Goal: Task Accomplishment & Management: Manage account settings

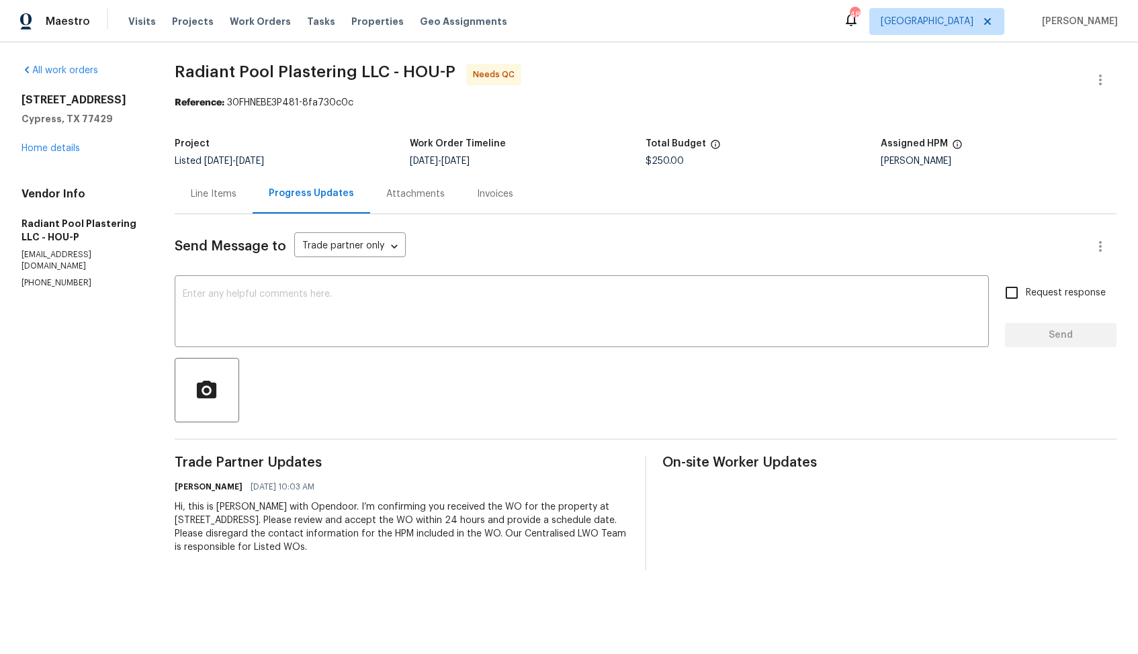
click at [206, 193] on div "Line Items" at bounding box center [214, 193] width 46 height 13
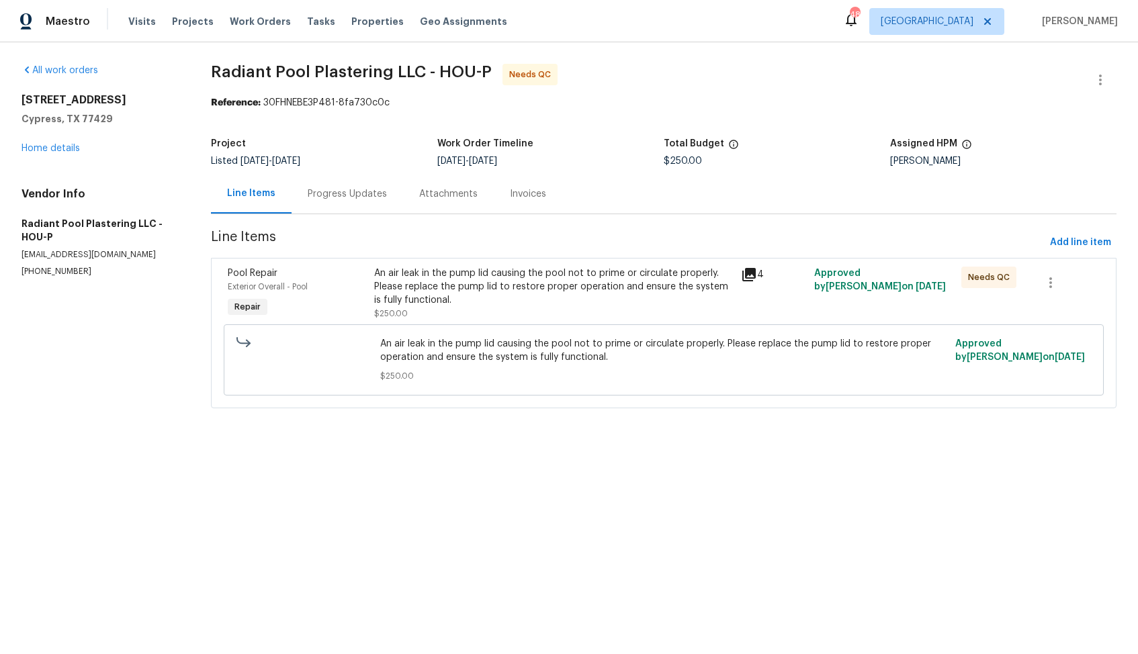
click at [439, 306] on div "An air leak in the pump lid causing the pool not to prime or circulate properly…" at bounding box center [553, 287] width 359 height 40
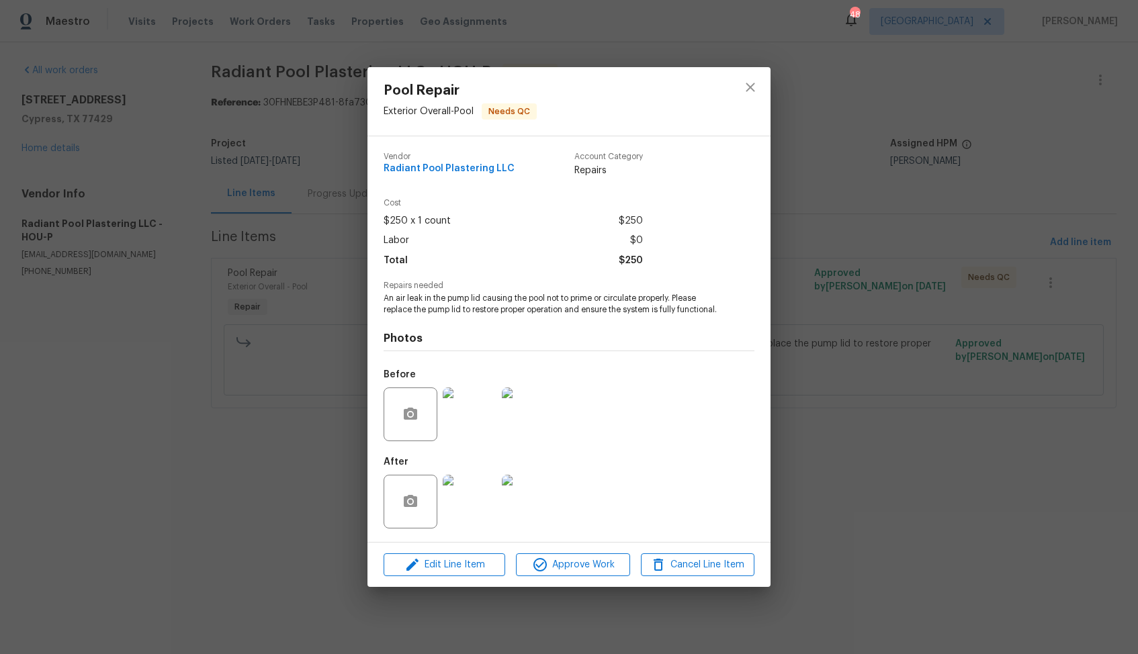
click at [273, 346] on div "Pool Repair Exterior Overall - Pool Needs QC Vendor Radiant Pool Plastering LLC…" at bounding box center [569, 327] width 1138 height 654
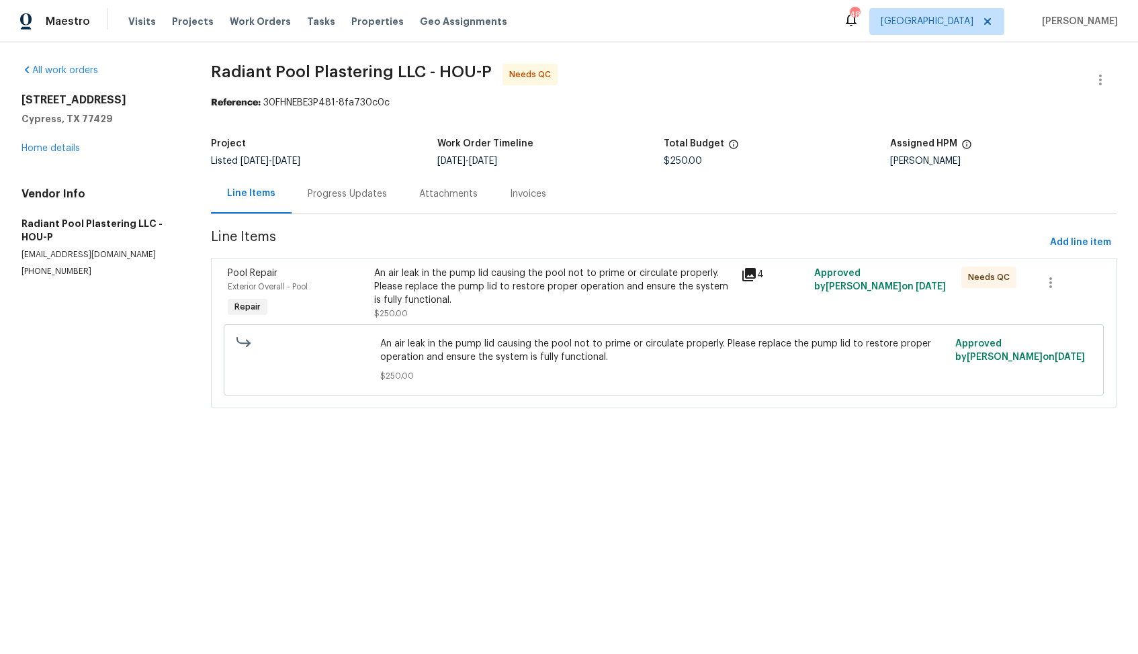
click at [349, 189] on div "Progress Updates" at bounding box center [347, 193] width 79 height 13
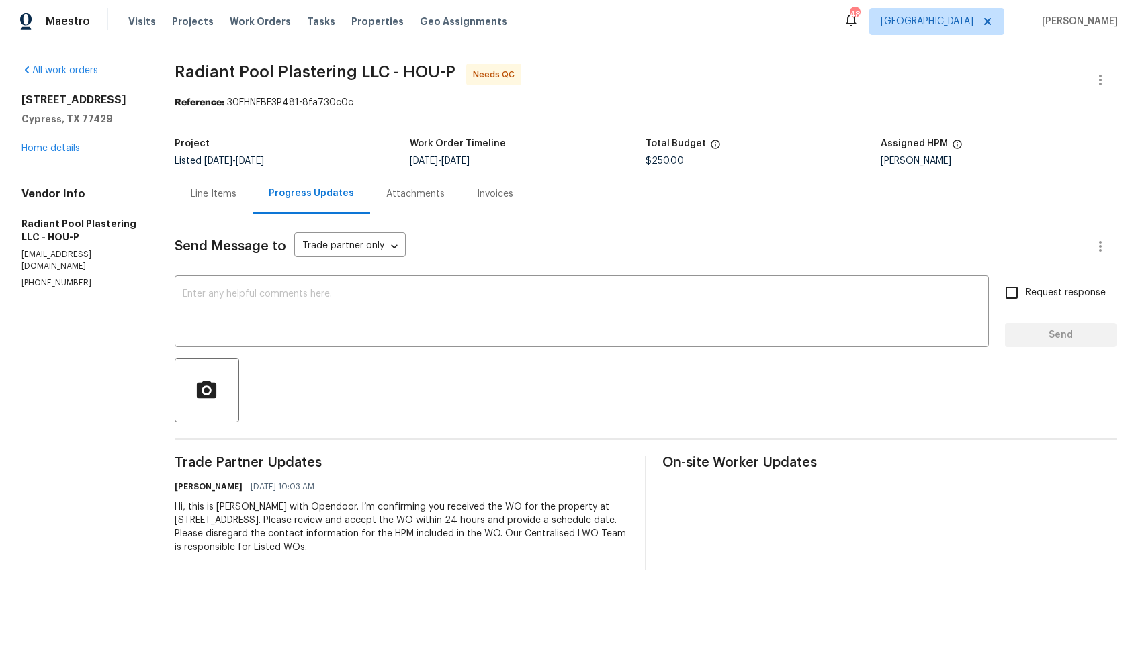
click at [202, 189] on div "Line Items" at bounding box center [214, 193] width 46 height 13
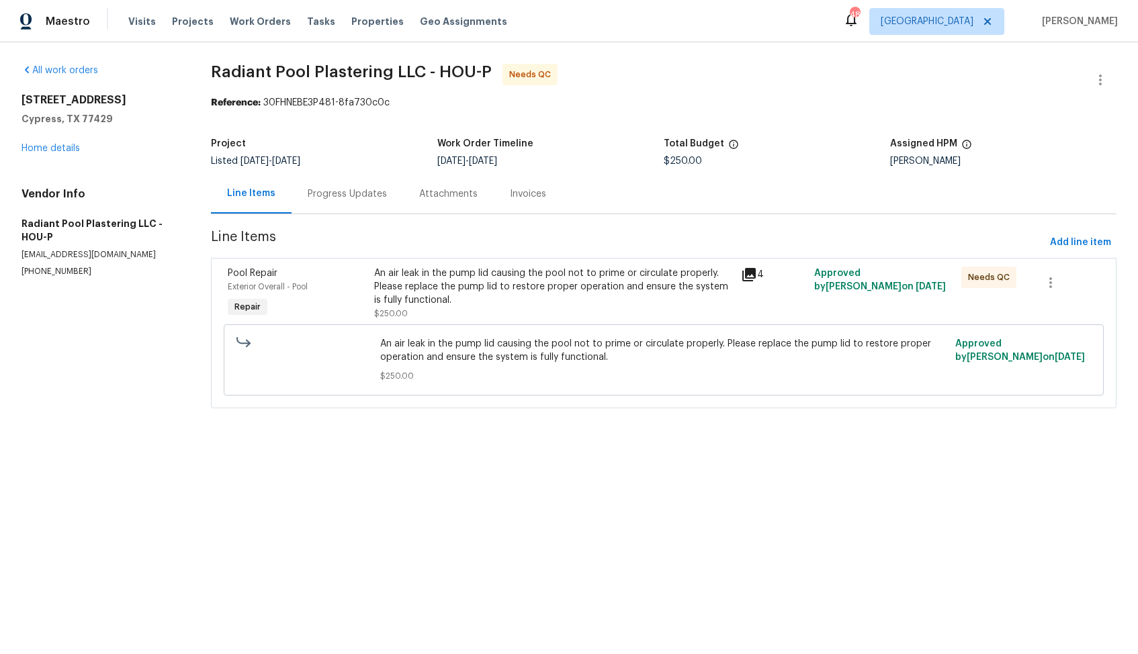
click at [341, 201] on div "Progress Updates" at bounding box center [348, 194] width 112 height 40
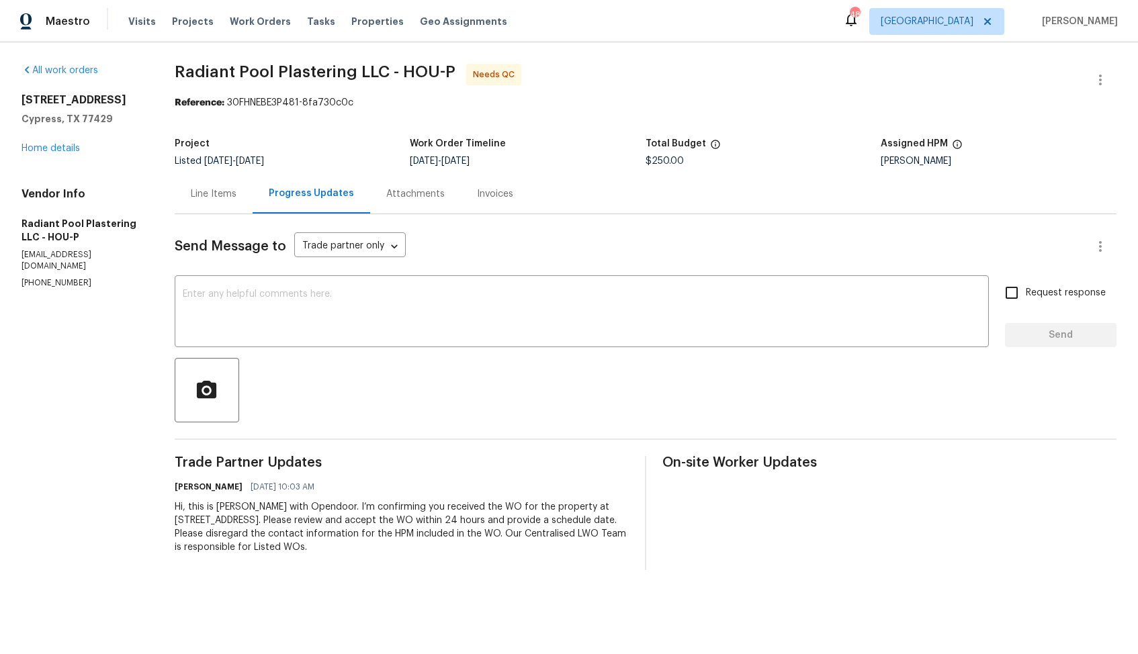
click at [210, 202] on div "Line Items" at bounding box center [214, 194] width 78 height 40
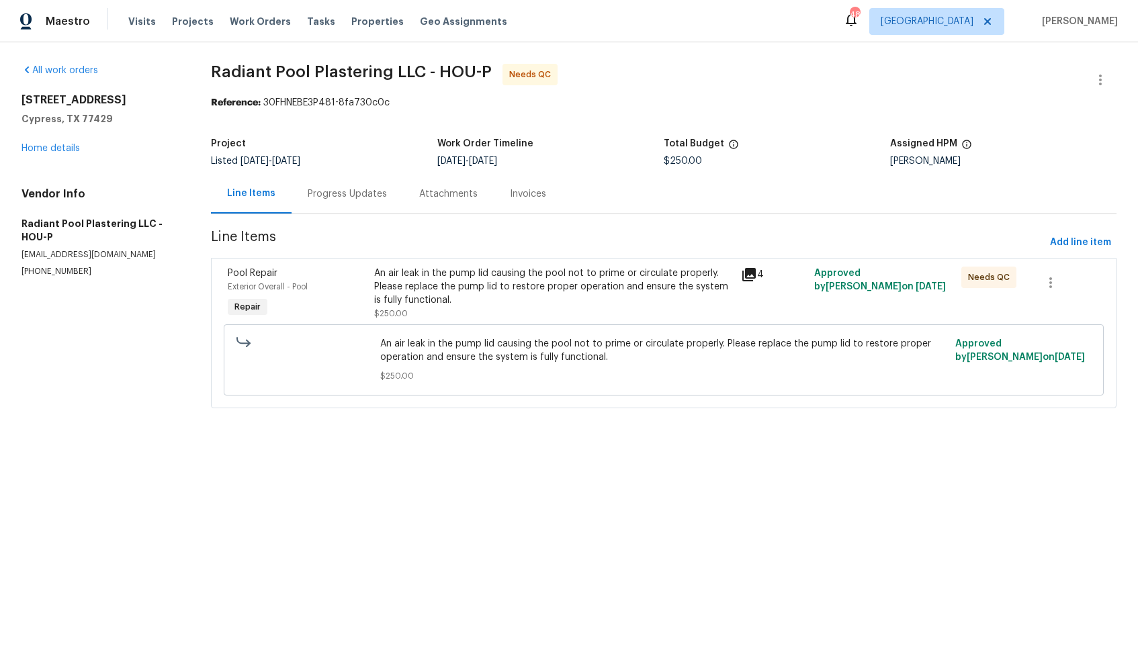
click at [494, 310] on div "An air leak in the pump lid causing the pool not to prime or circulate properly…" at bounding box center [553, 294] width 359 height 54
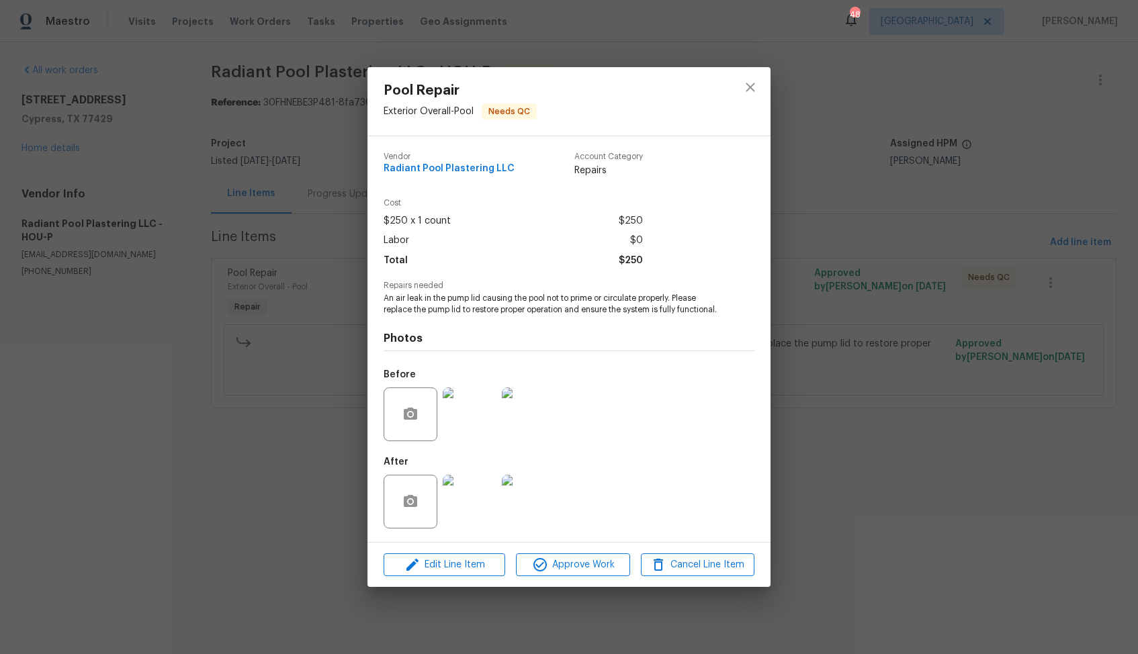
click at [459, 411] on img at bounding box center [470, 415] width 54 height 54
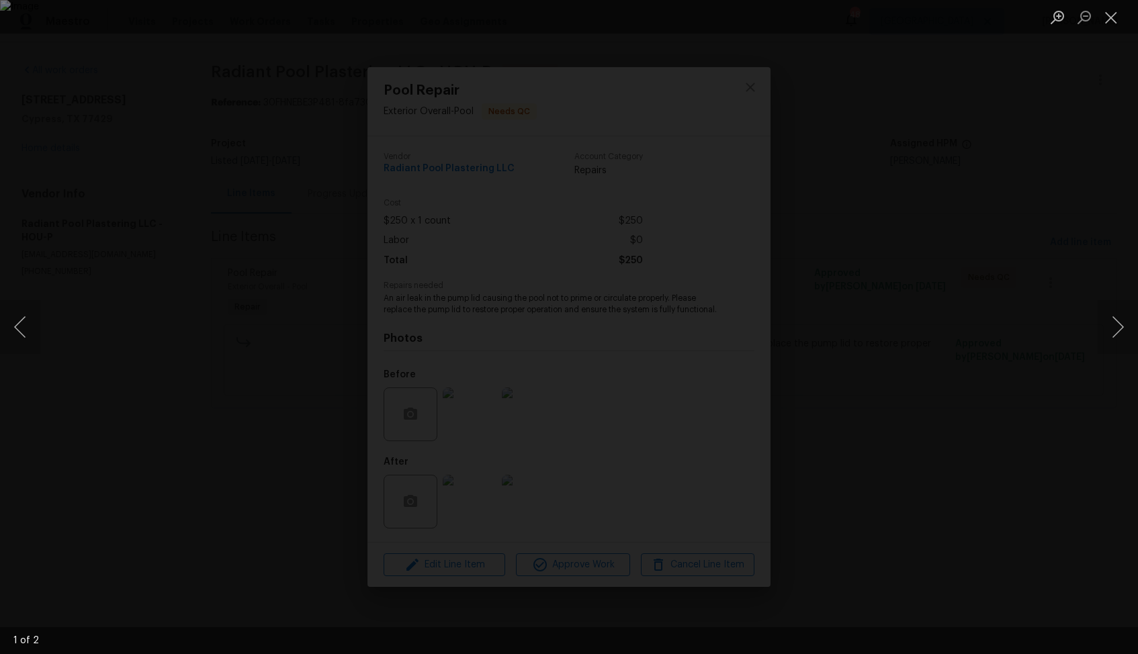
click at [930, 398] on div "Lightbox" at bounding box center [569, 327] width 1138 height 654
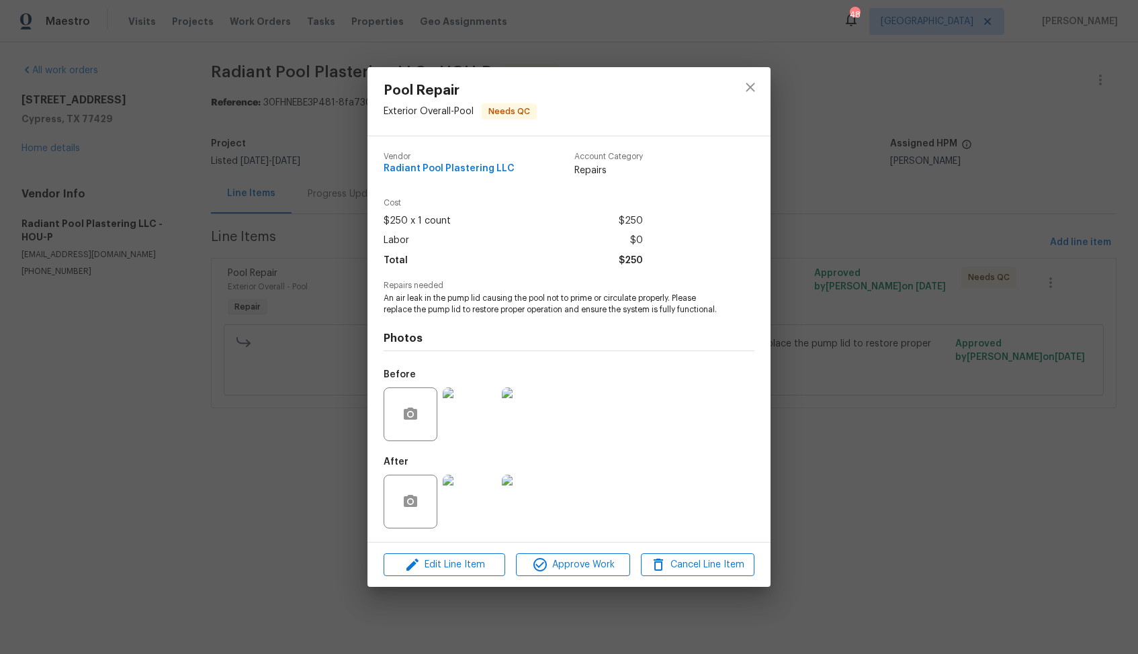
click at [474, 488] on img at bounding box center [470, 502] width 54 height 54
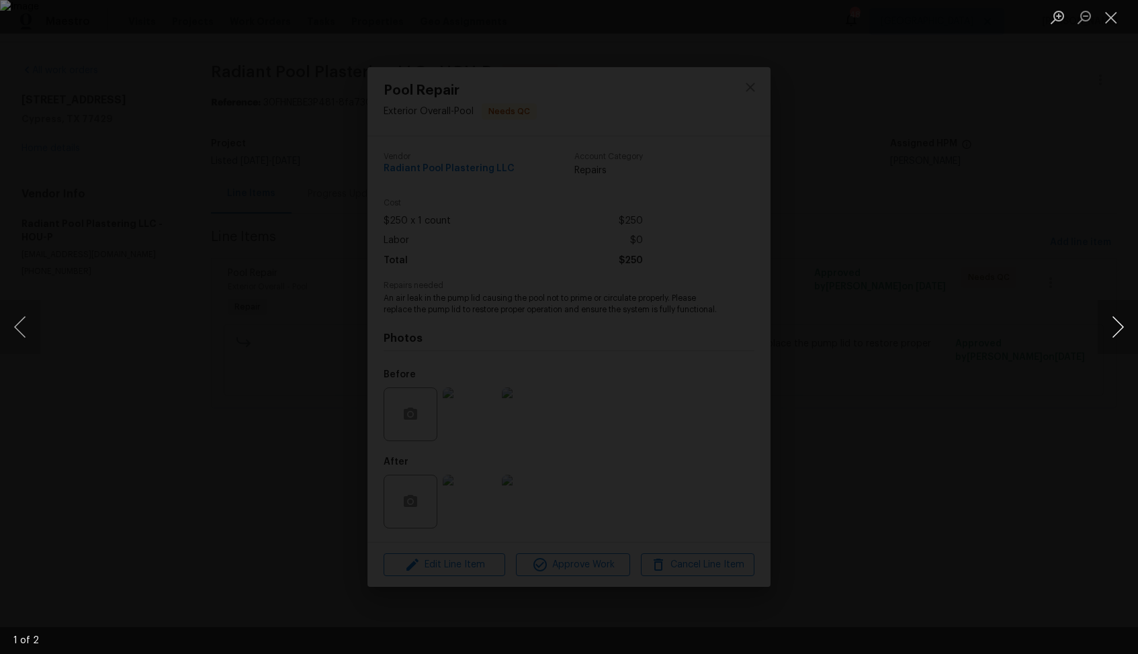
click at [1115, 336] on button "Next image" at bounding box center [1118, 327] width 40 height 54
click at [987, 333] on div "Lightbox" at bounding box center [569, 327] width 1138 height 654
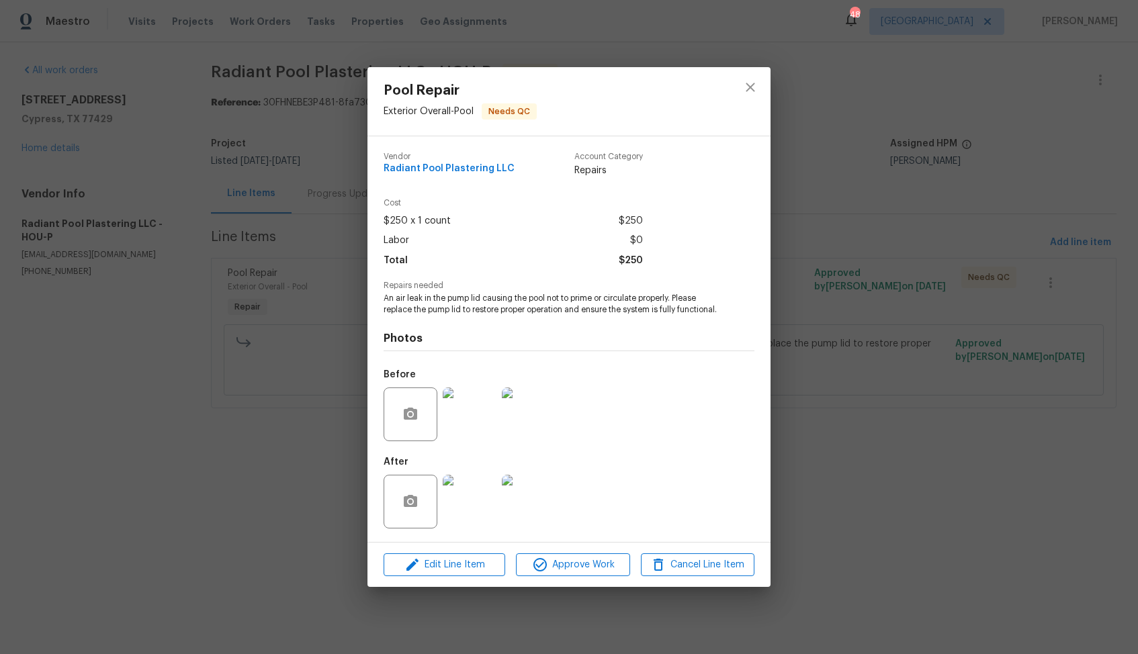
click at [864, 286] on div "Pool Repair Exterior Overall - Pool Needs QC Vendor Radiant Pool Plastering LLC…" at bounding box center [569, 327] width 1138 height 654
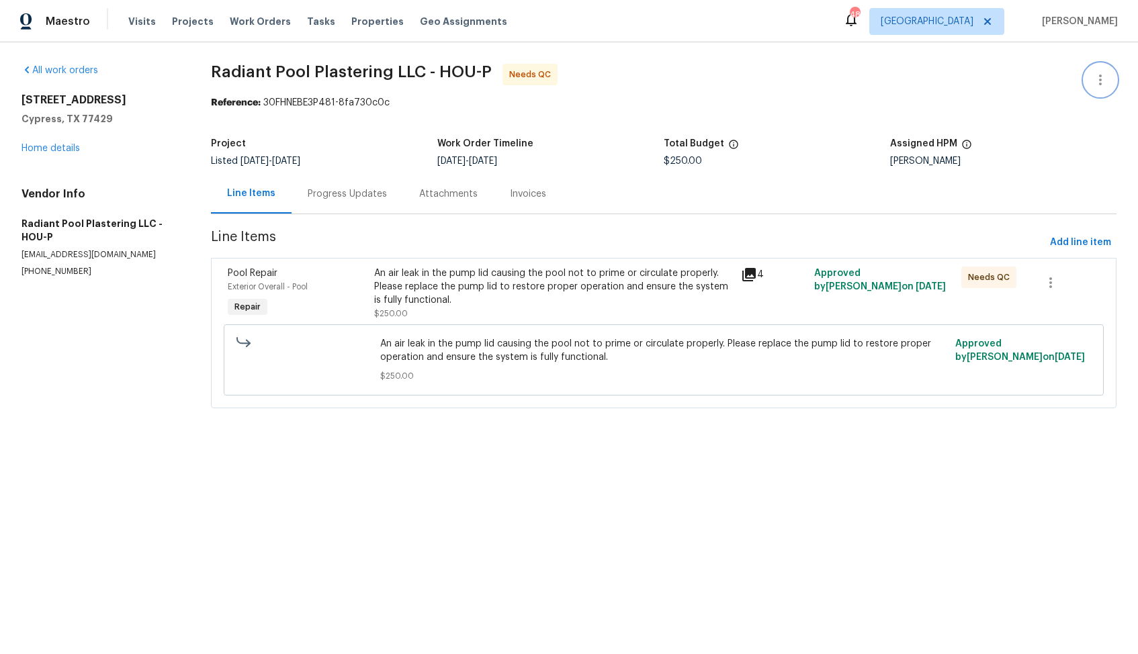
click at [1109, 82] on button "button" at bounding box center [1100, 80] width 32 height 32
click at [1005, 83] on li "Edit" at bounding box center [1056, 80] width 145 height 22
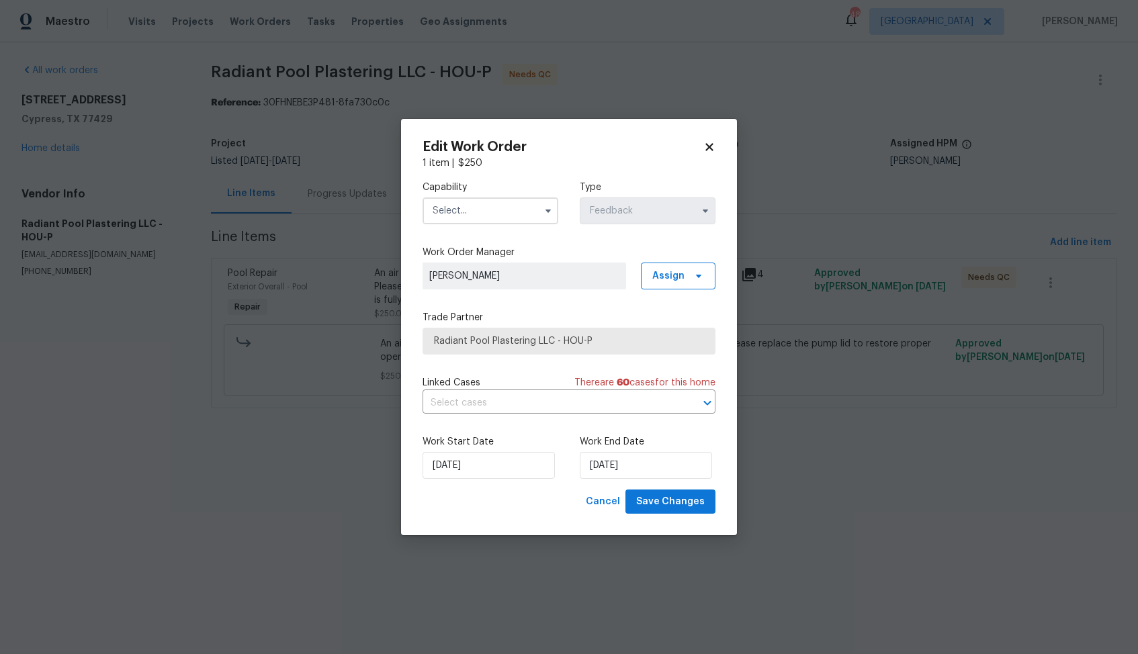
click at [524, 217] on input "text" at bounding box center [491, 211] width 136 height 27
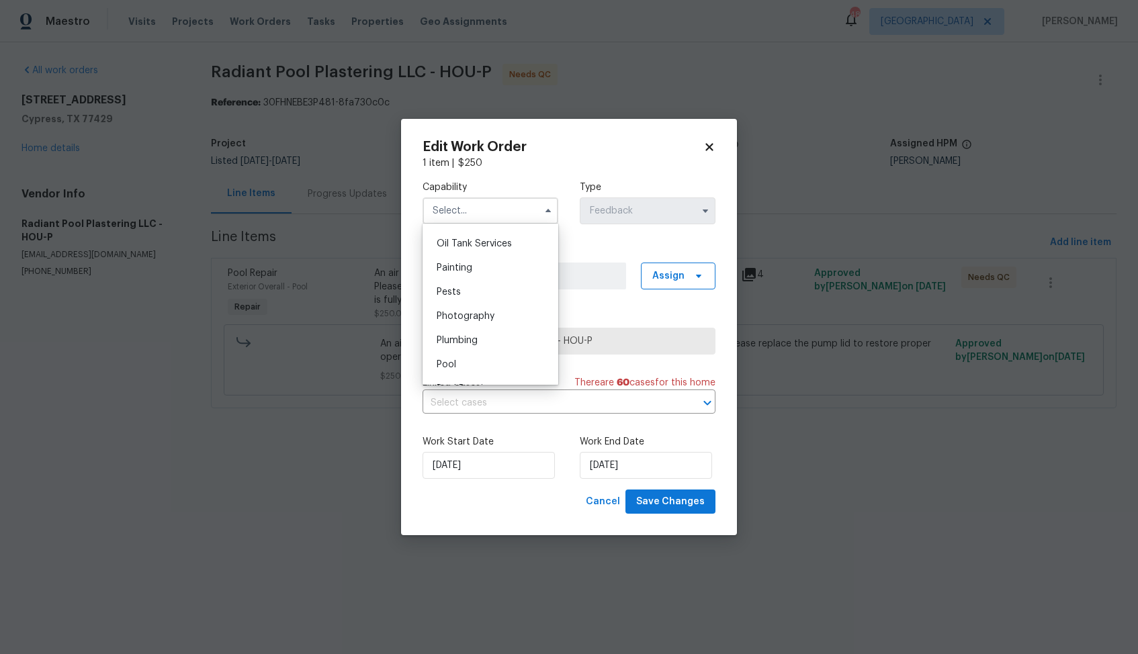
scroll to position [1147, 0]
click at [481, 324] on div "Pool" at bounding box center [490, 318] width 129 height 24
type input "Pool"
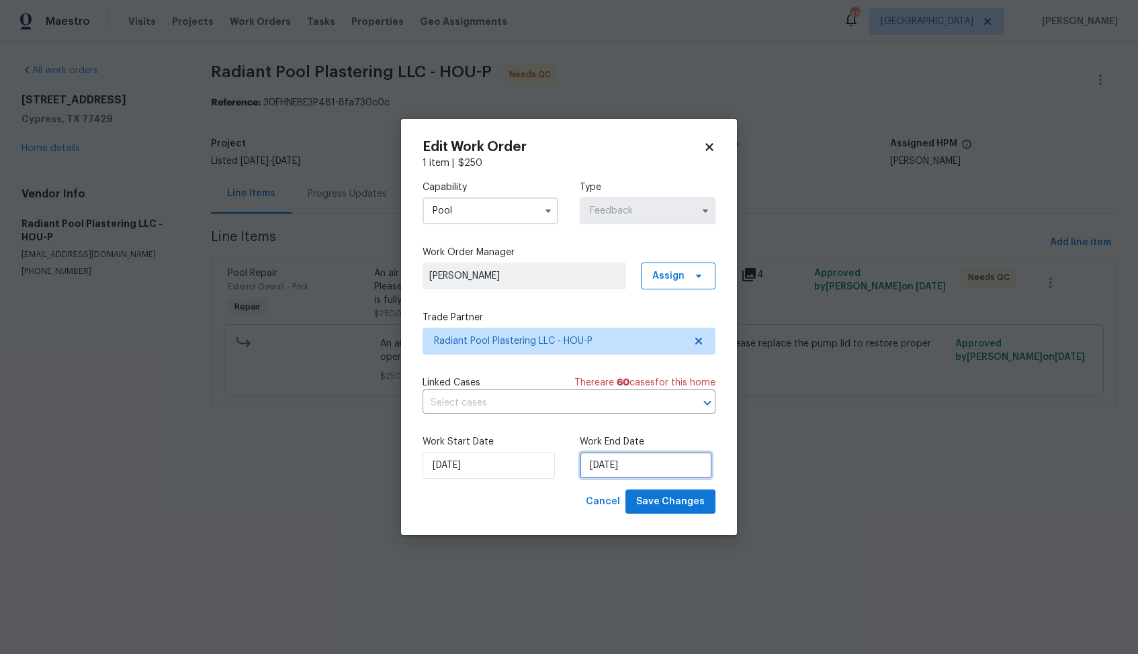
click at [593, 465] on input "15/08/2025" at bounding box center [646, 465] width 132 height 27
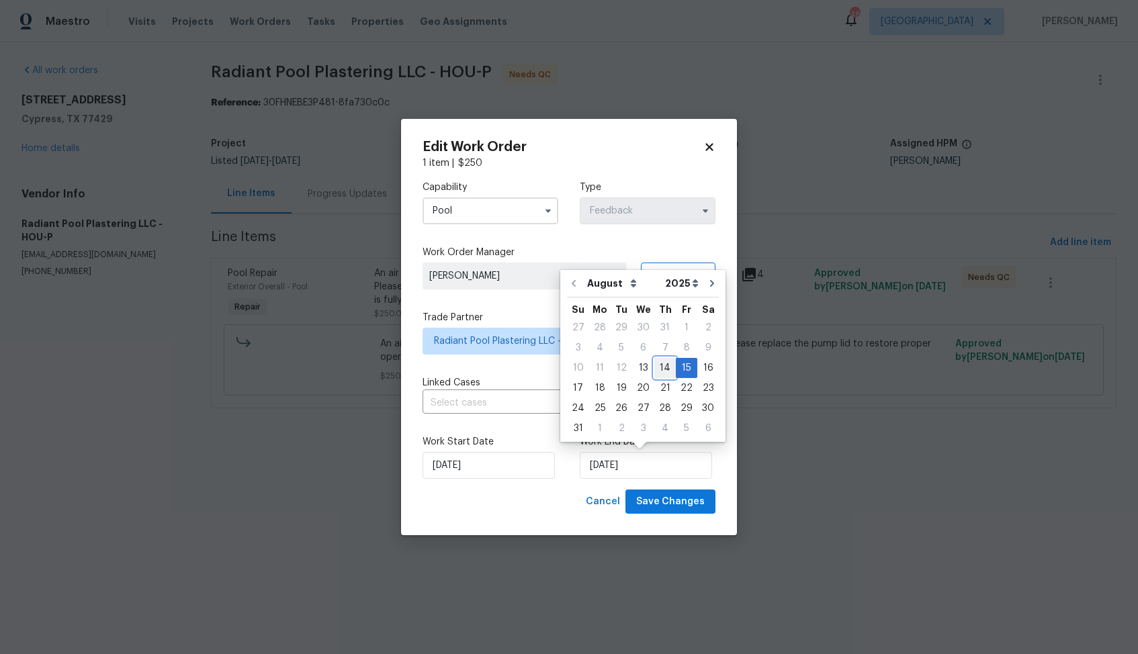
click at [662, 366] on div "14" at bounding box center [664, 368] width 21 height 19
type input "14/08/2025"
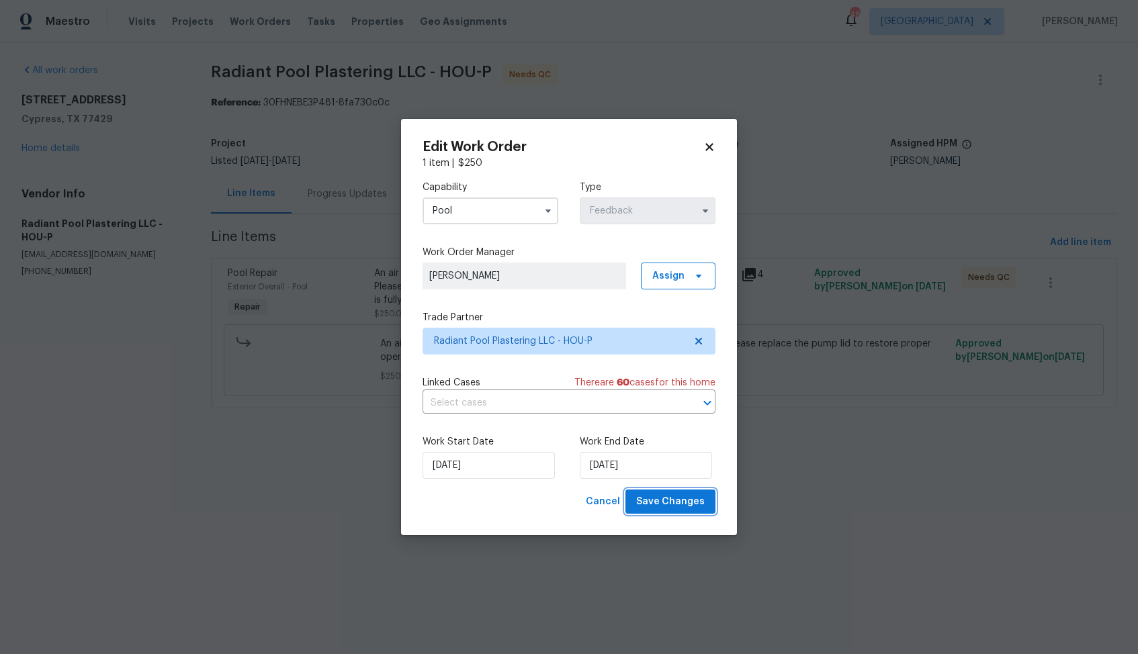
click at [654, 495] on span "Save Changes" at bounding box center [670, 502] width 69 height 17
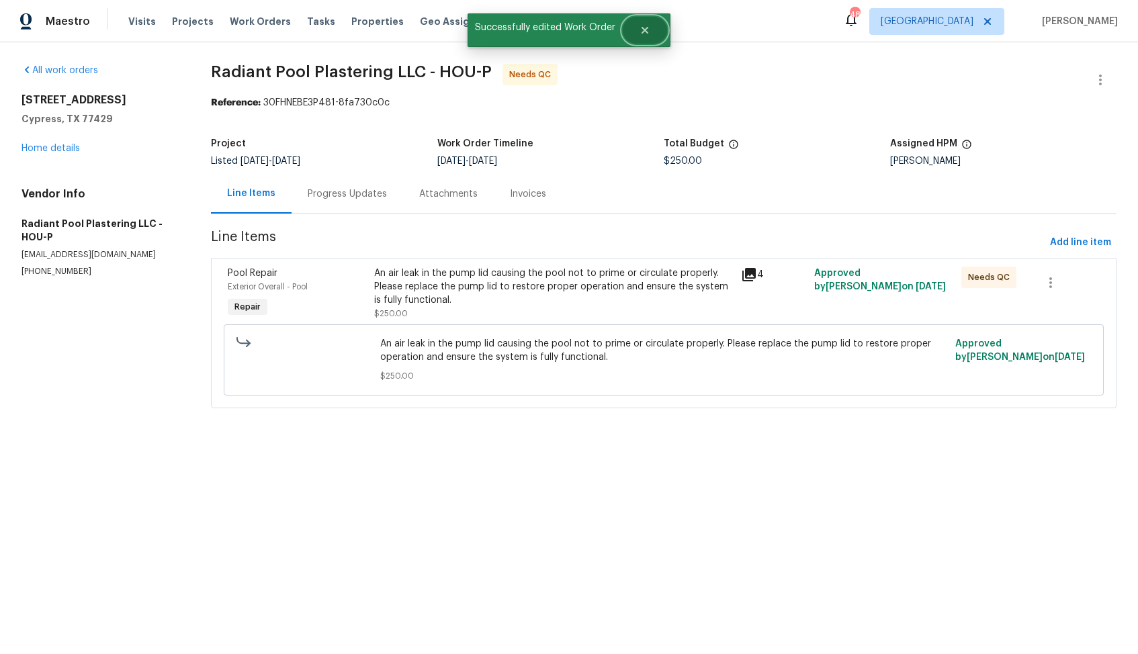
click at [650, 28] on button "Close" at bounding box center [645, 30] width 44 height 27
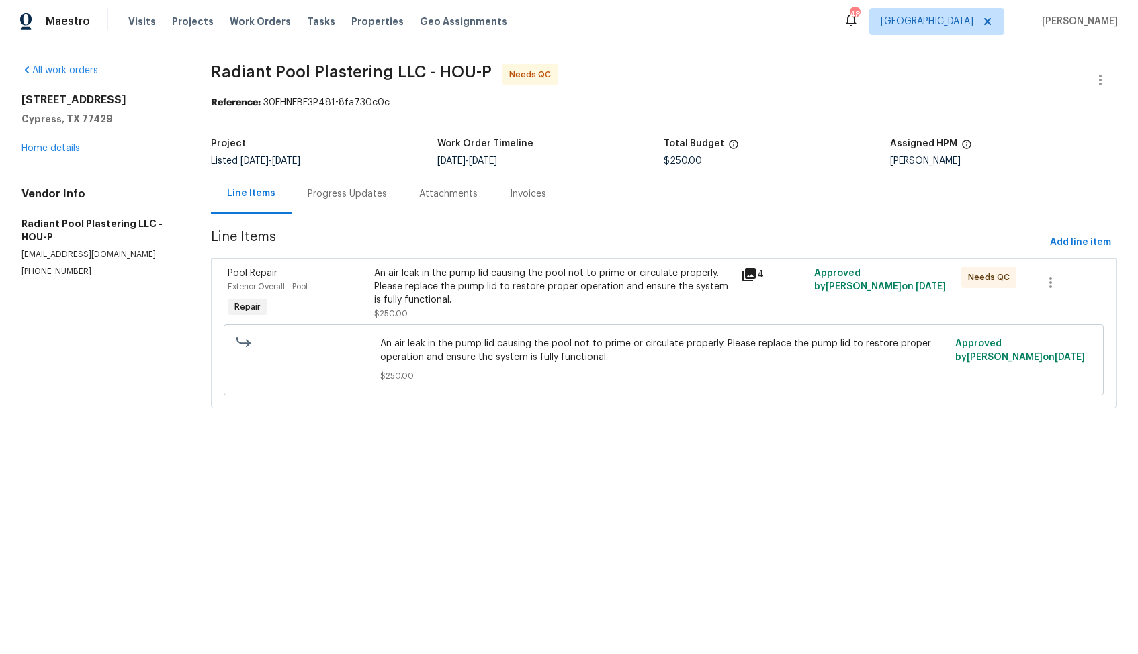
click at [342, 193] on div "Progress Updates" at bounding box center [347, 193] width 79 height 13
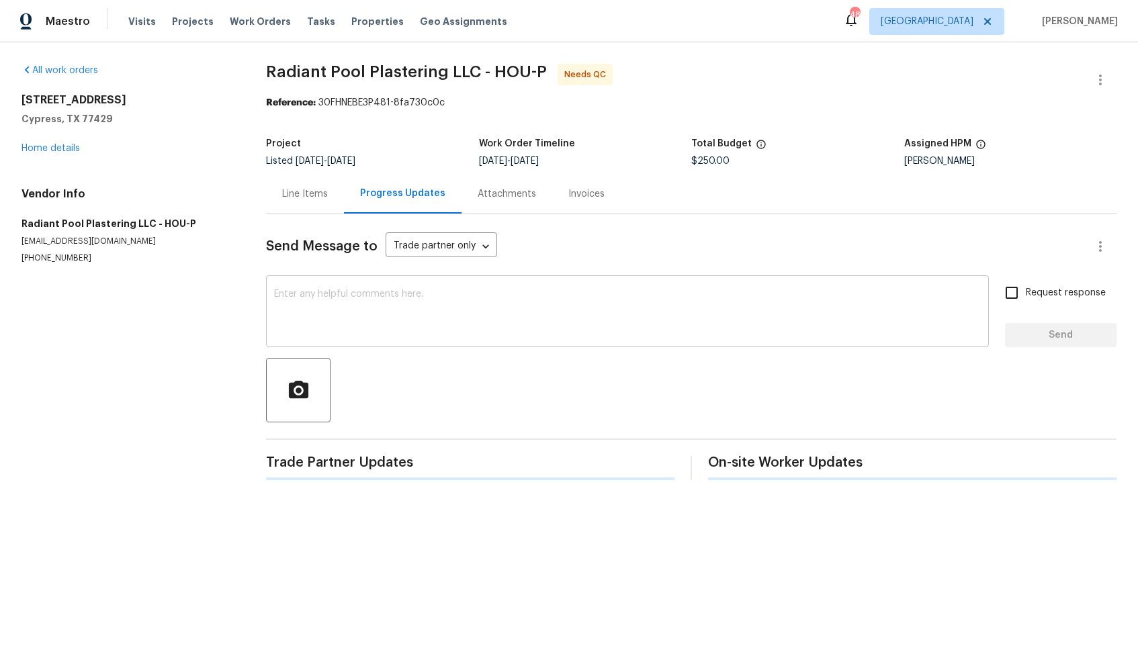
click at [420, 324] on textarea at bounding box center [627, 313] width 707 height 47
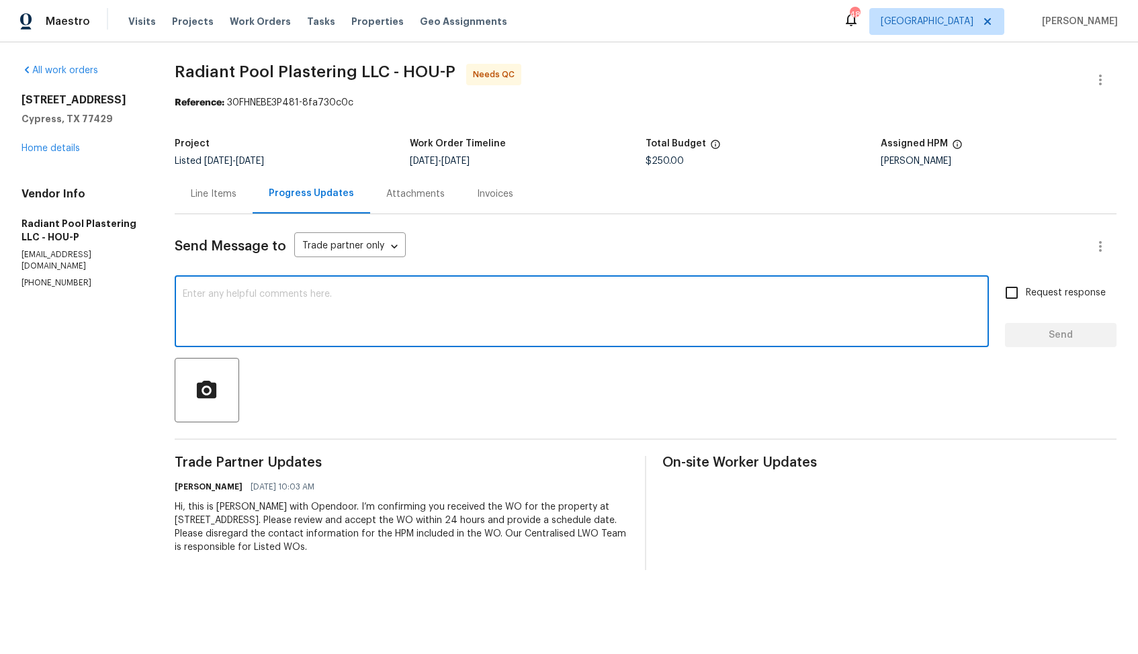
click at [365, 300] on textarea at bounding box center [582, 313] width 798 height 47
type textarea "Hi team, thank you for completing the job. WO is approved. Thanks!"
click at [1043, 293] on span "Request response" at bounding box center [1066, 293] width 80 height 14
click at [1026, 293] on input "Request response" at bounding box center [1012, 293] width 28 height 28
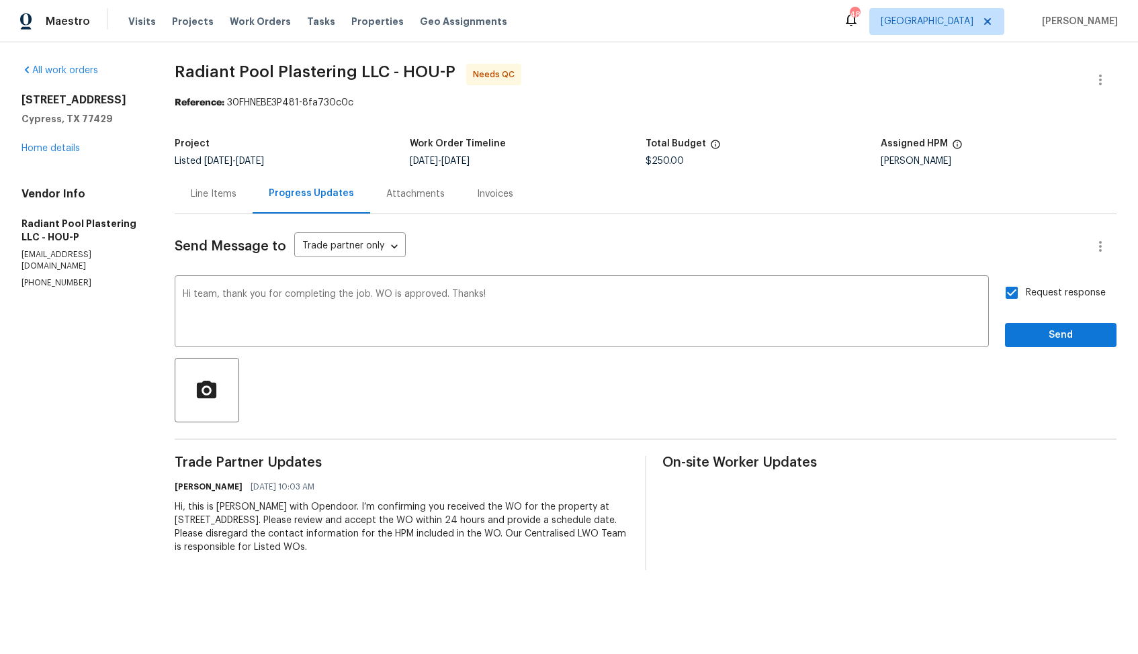
click at [1043, 293] on span "Request response" at bounding box center [1066, 293] width 80 height 14
click at [1026, 293] on input "Request response" at bounding box center [1012, 293] width 28 height 28
checkbox input "false"
click at [1031, 338] on span "Send" at bounding box center [1061, 335] width 90 height 17
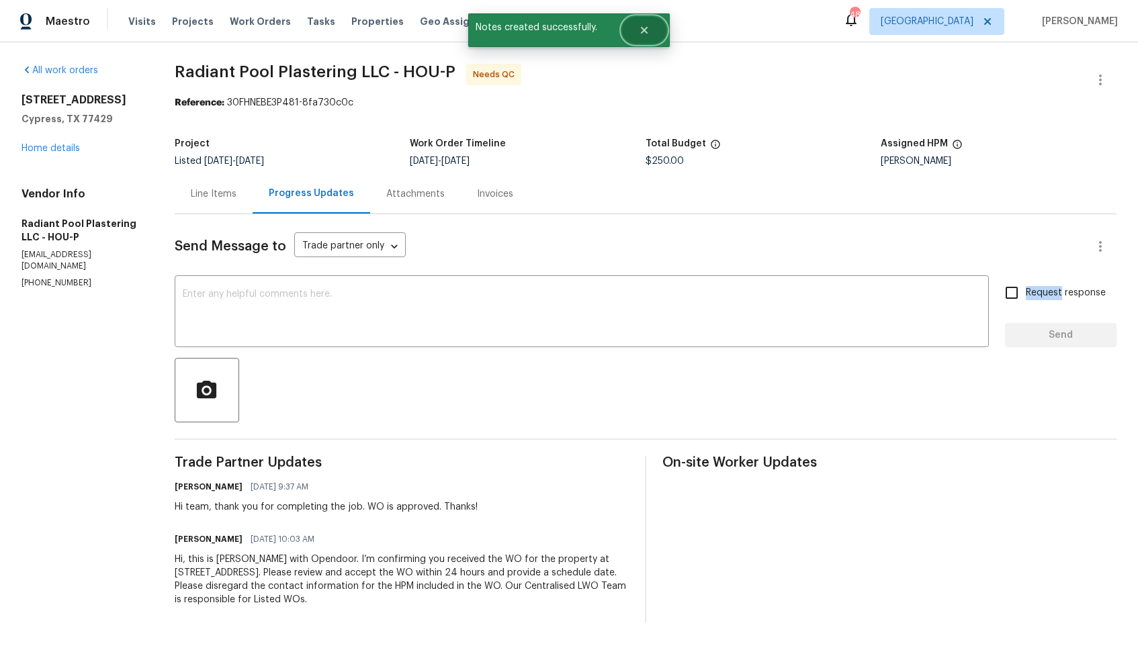
click at [650, 32] on button "Close" at bounding box center [644, 30] width 44 height 27
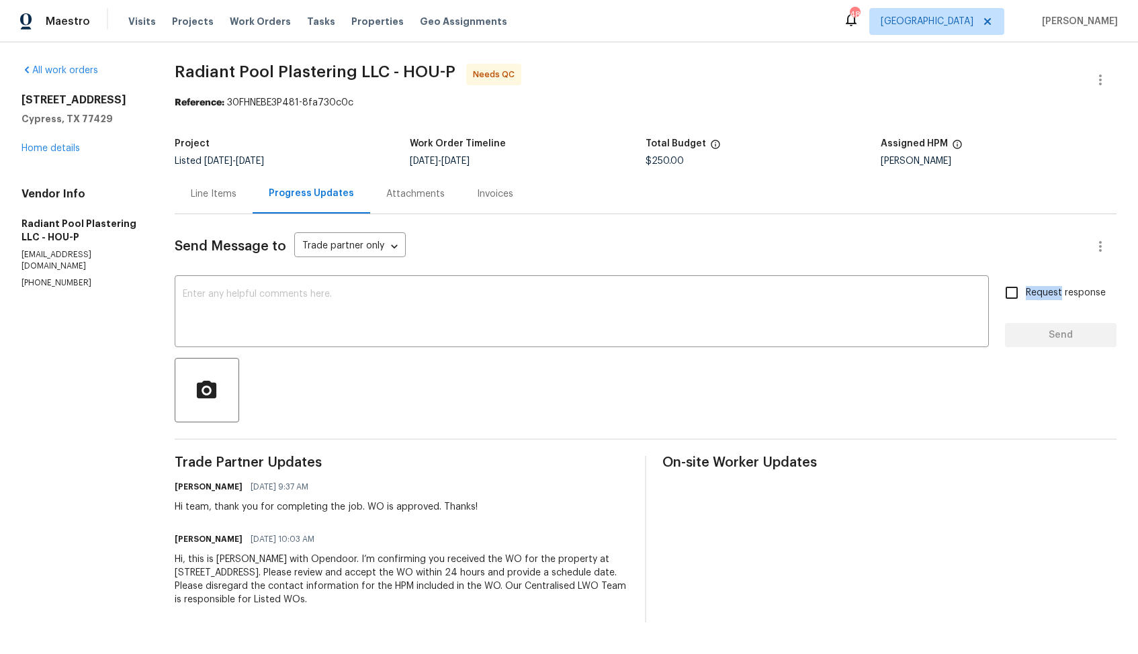
click at [523, 228] on div "Send Message to Trade partner only Trade partner only ​ x ​ Request response Se…" at bounding box center [646, 418] width 942 height 408
click at [438, 301] on textarea at bounding box center [582, 313] width 798 height 47
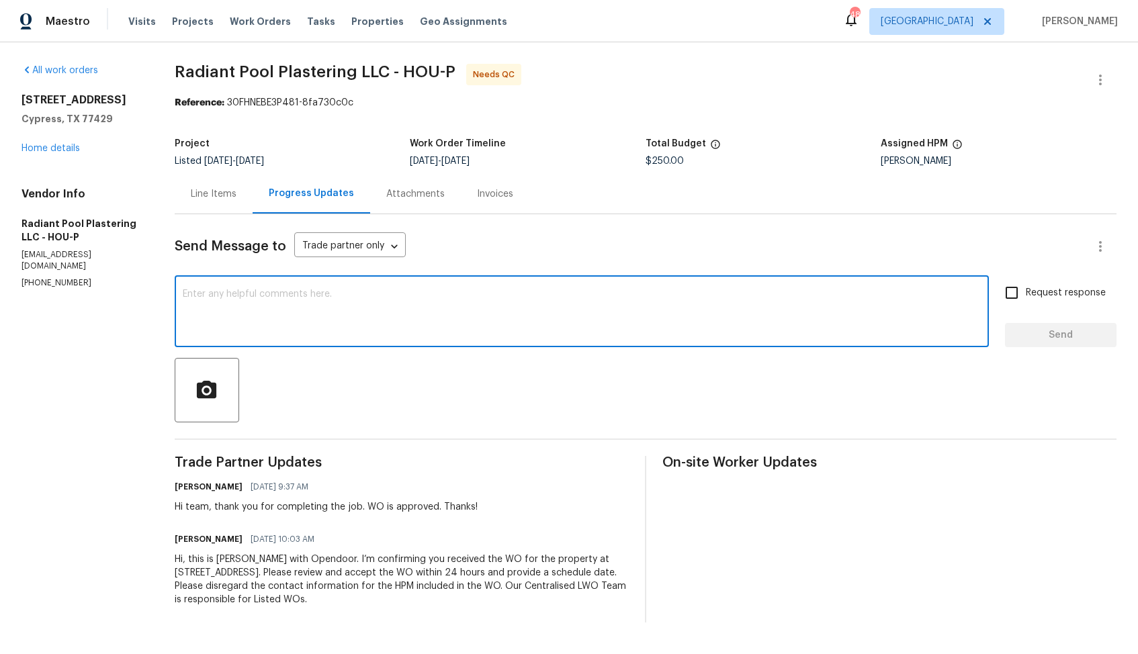
click at [341, 294] on textarea at bounding box center [582, 313] width 798 height 47
click at [508, 260] on div "Send Message to Trade partner only Trade partner only ​" at bounding box center [630, 246] width 910 height 32
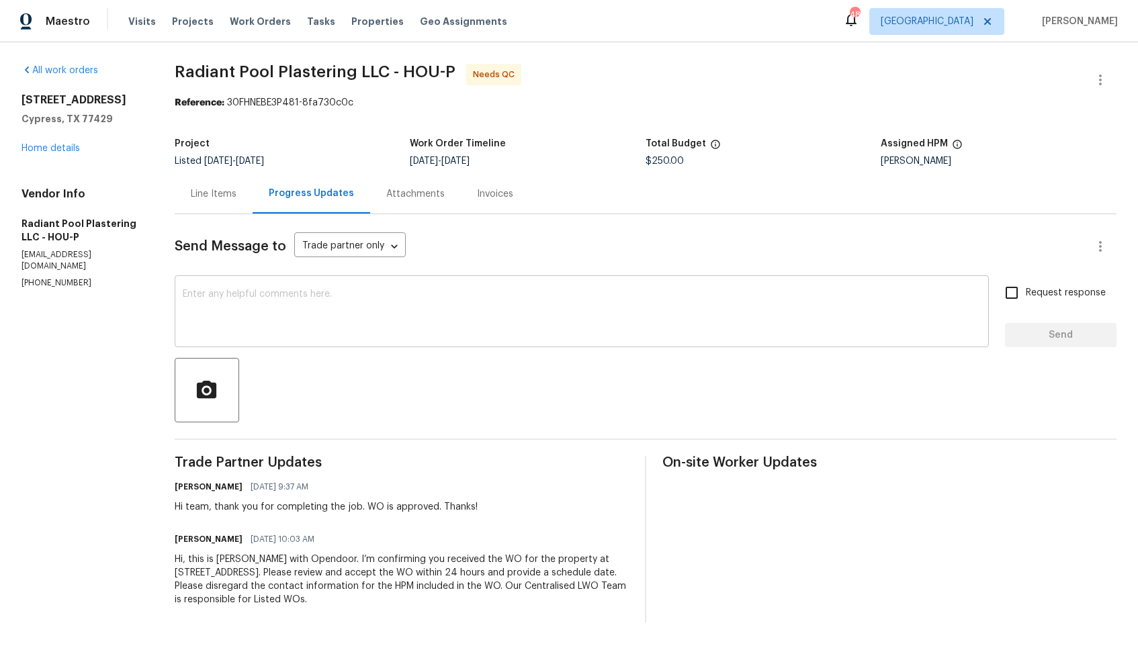
click at [630, 337] on textarea at bounding box center [582, 313] width 798 height 47
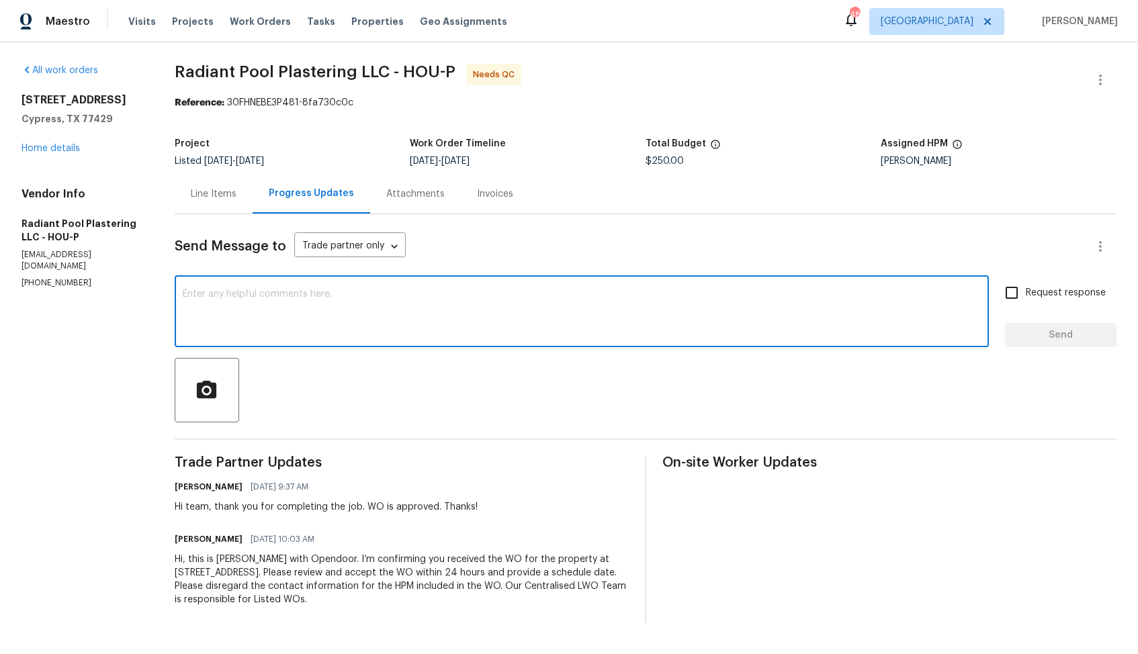
click at [206, 190] on div "Line Items" at bounding box center [214, 193] width 46 height 13
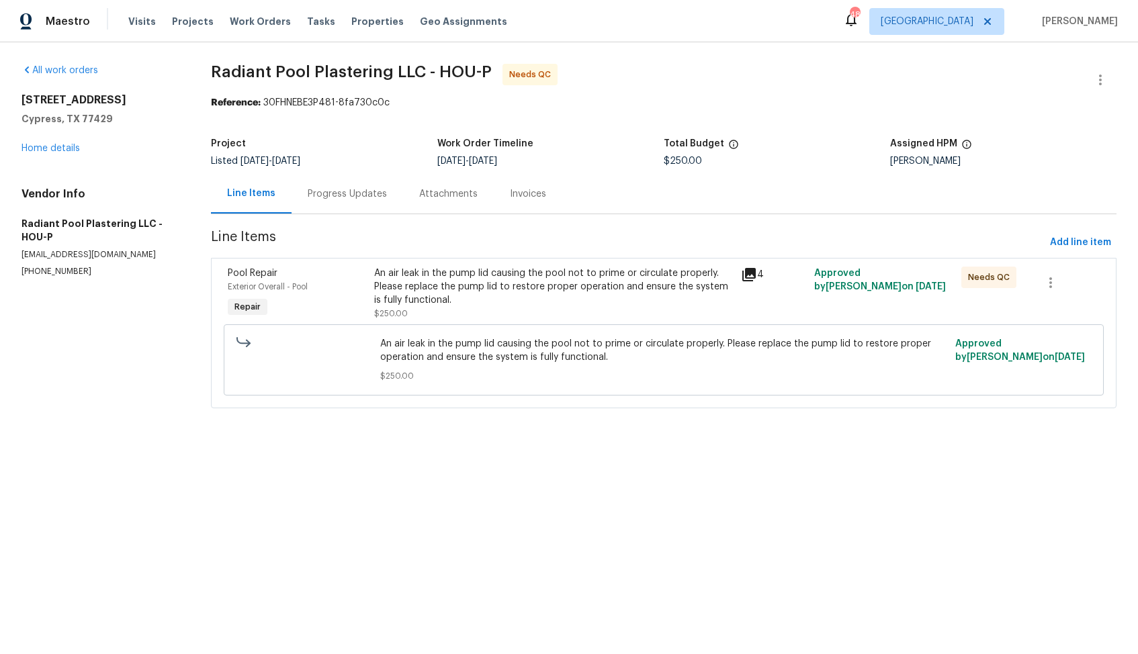
click at [528, 291] on div "An air leak in the pump lid causing the pool not to prime or circulate properly…" at bounding box center [553, 287] width 359 height 40
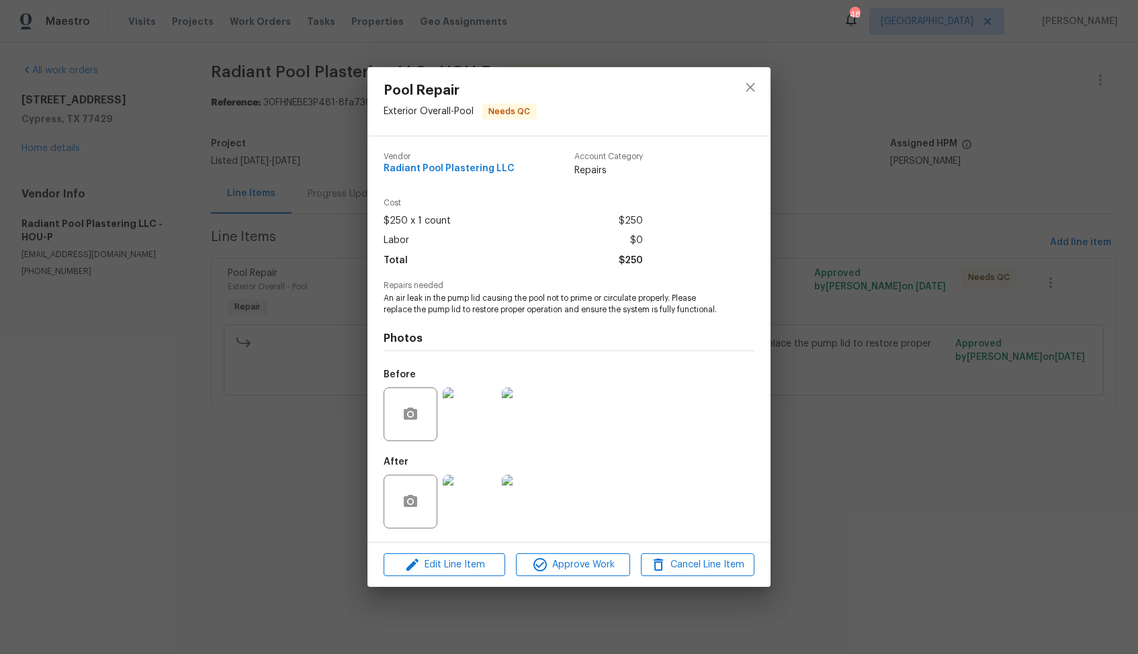
click at [468, 422] on img at bounding box center [470, 415] width 54 height 54
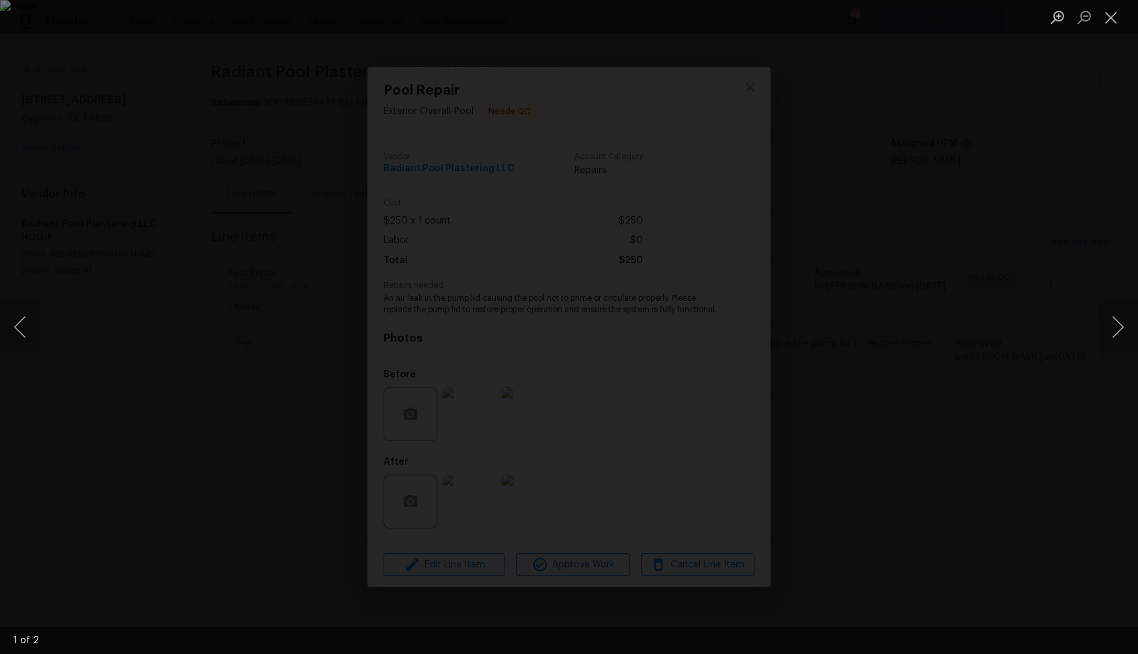
click at [900, 386] on div "Lightbox" at bounding box center [569, 327] width 1138 height 654
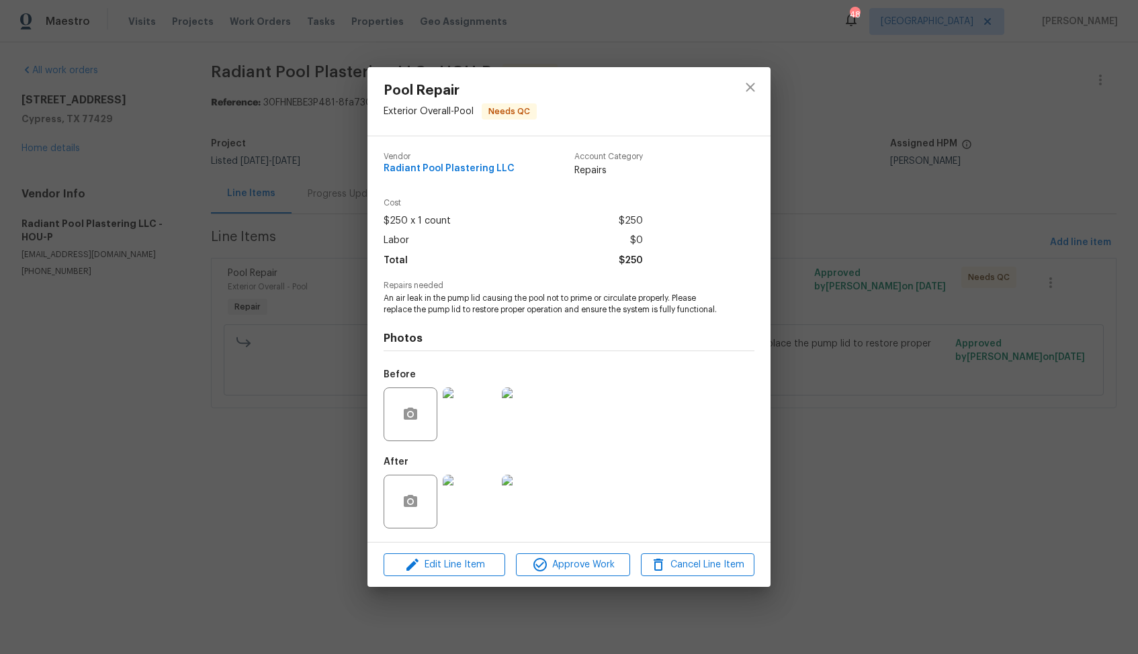
click at [474, 505] on img at bounding box center [470, 502] width 54 height 54
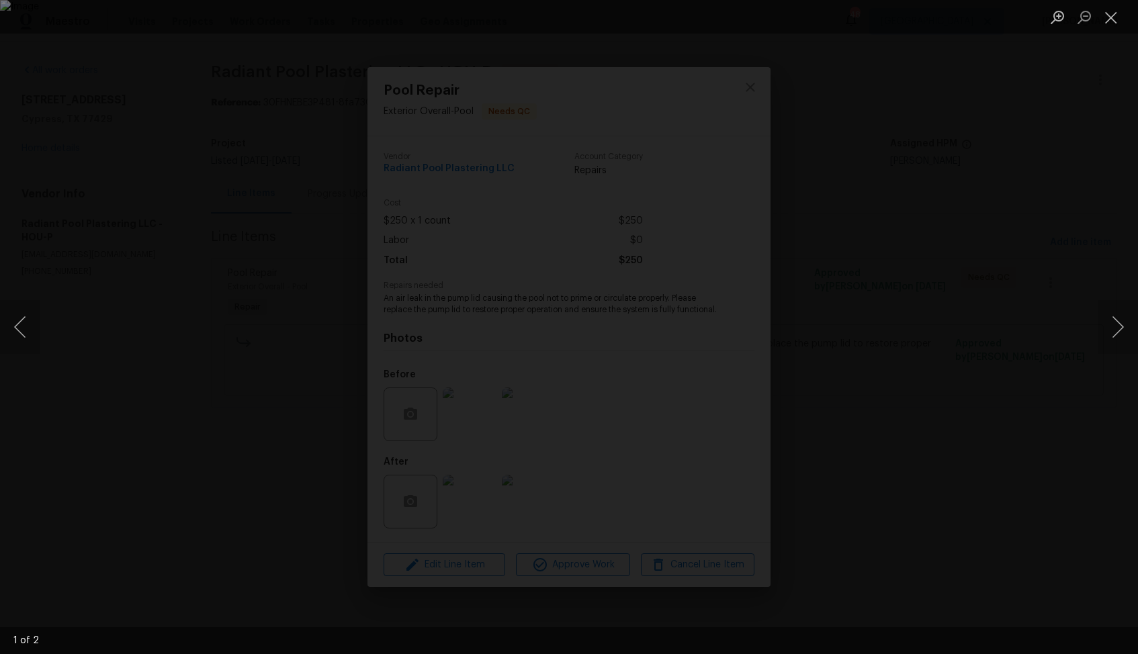
click at [857, 386] on div "Lightbox" at bounding box center [569, 327] width 1138 height 654
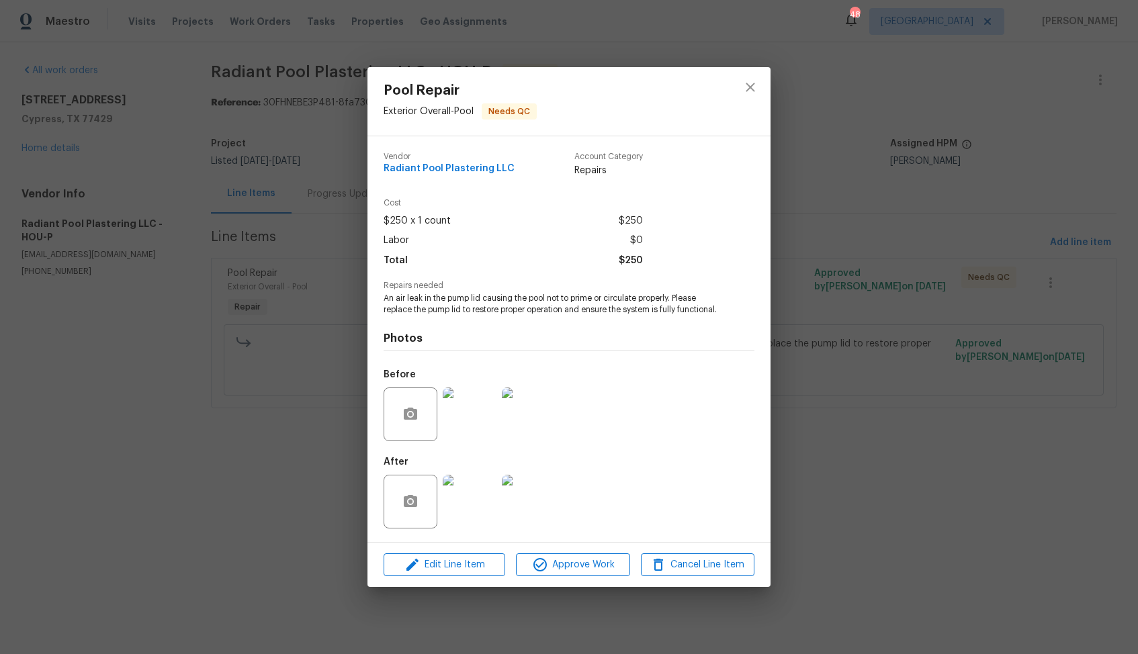
click at [480, 412] on img at bounding box center [470, 415] width 54 height 54
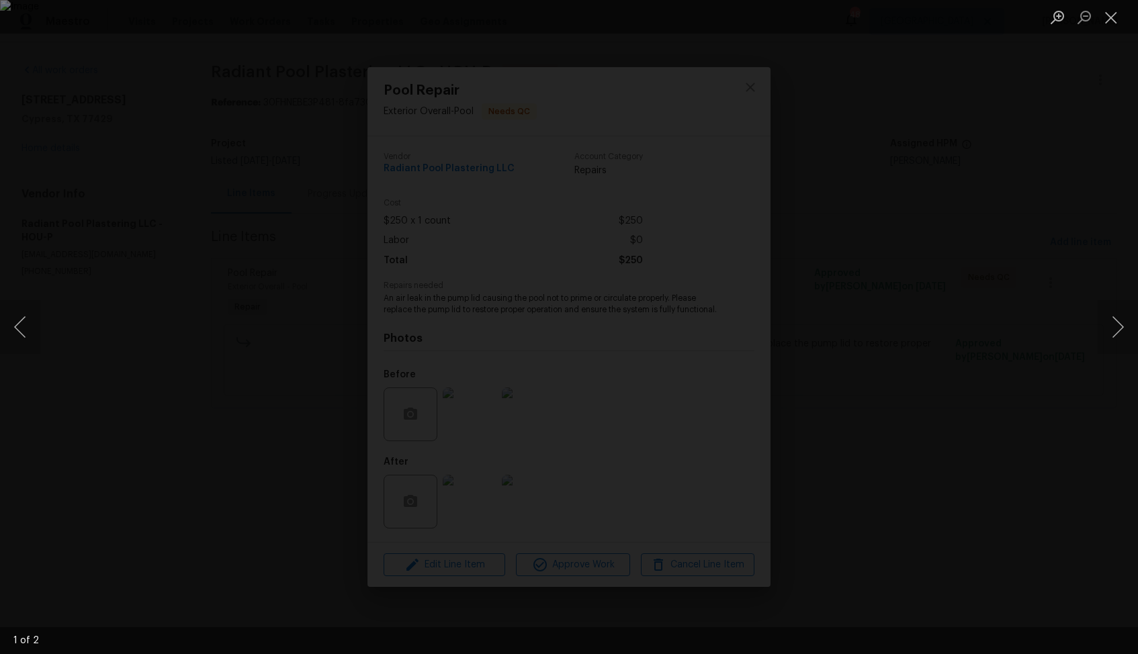
click at [963, 347] on div "Lightbox" at bounding box center [569, 327] width 1138 height 654
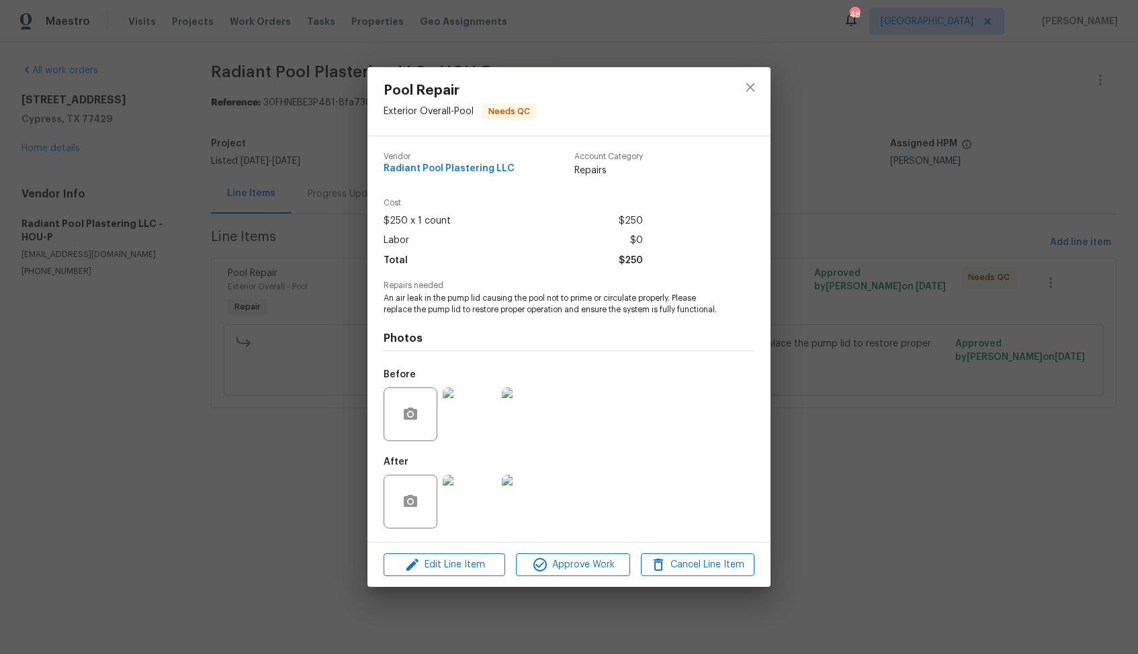
click at [820, 325] on div "Pool Repair Exterior Overall - Pool Needs QC Vendor Radiant Pool Plastering LLC…" at bounding box center [569, 327] width 1138 height 654
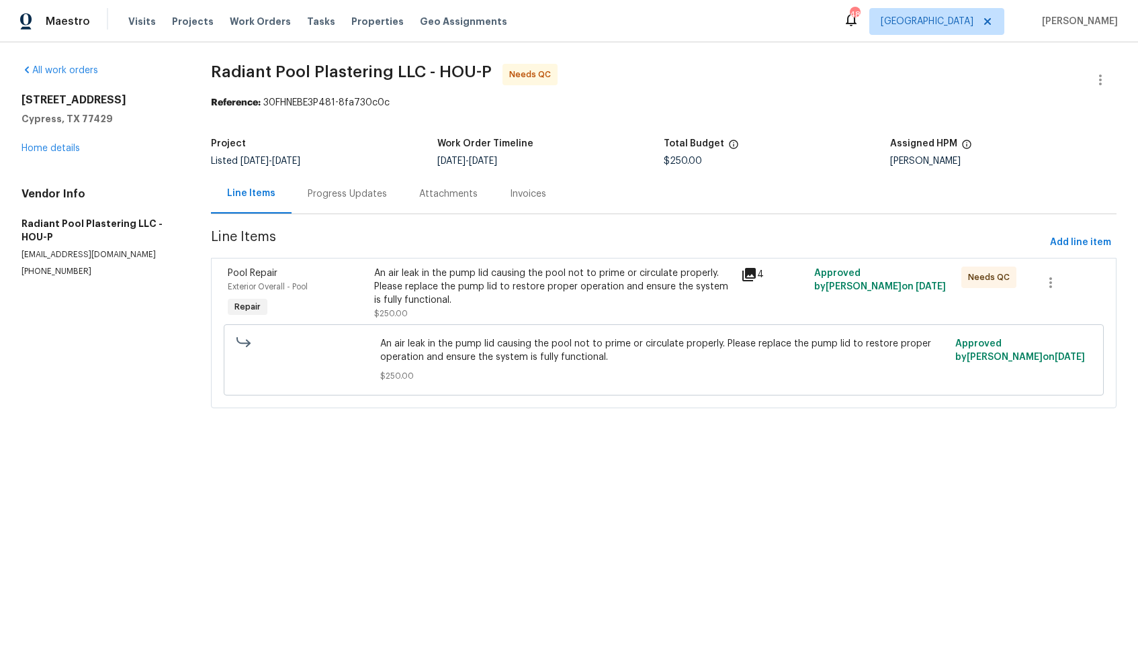
click at [520, 289] on div "An air leak in the pump lid causing the pool not to prime or circulate properly…" at bounding box center [553, 287] width 359 height 40
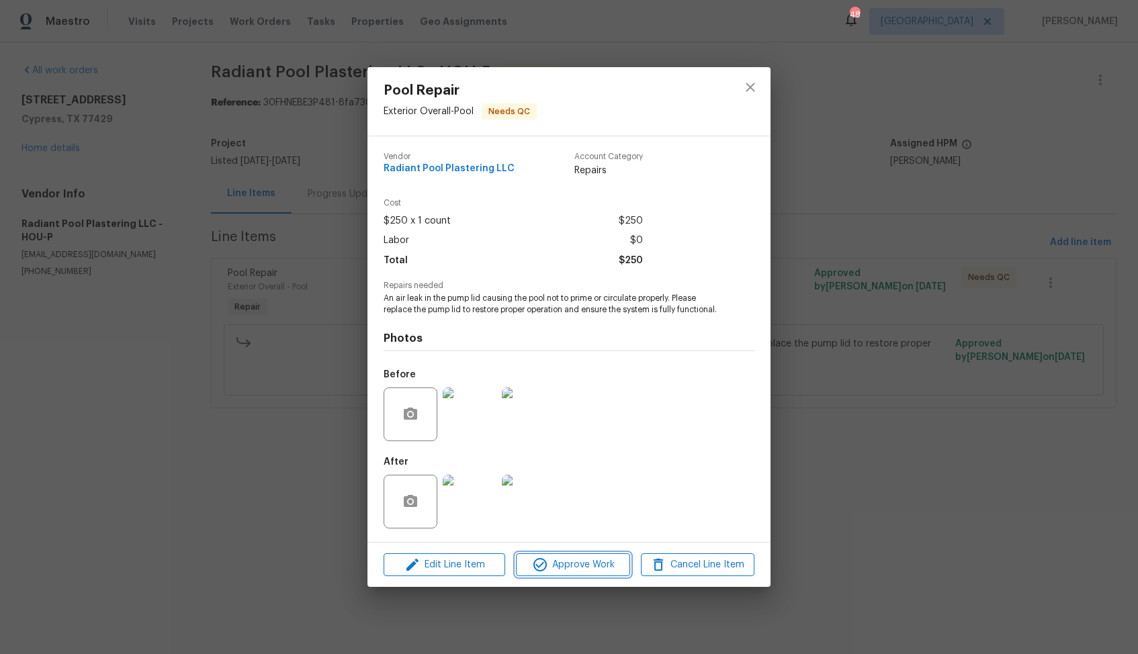
click at [572, 570] on span "Approve Work" at bounding box center [572, 565] width 105 height 17
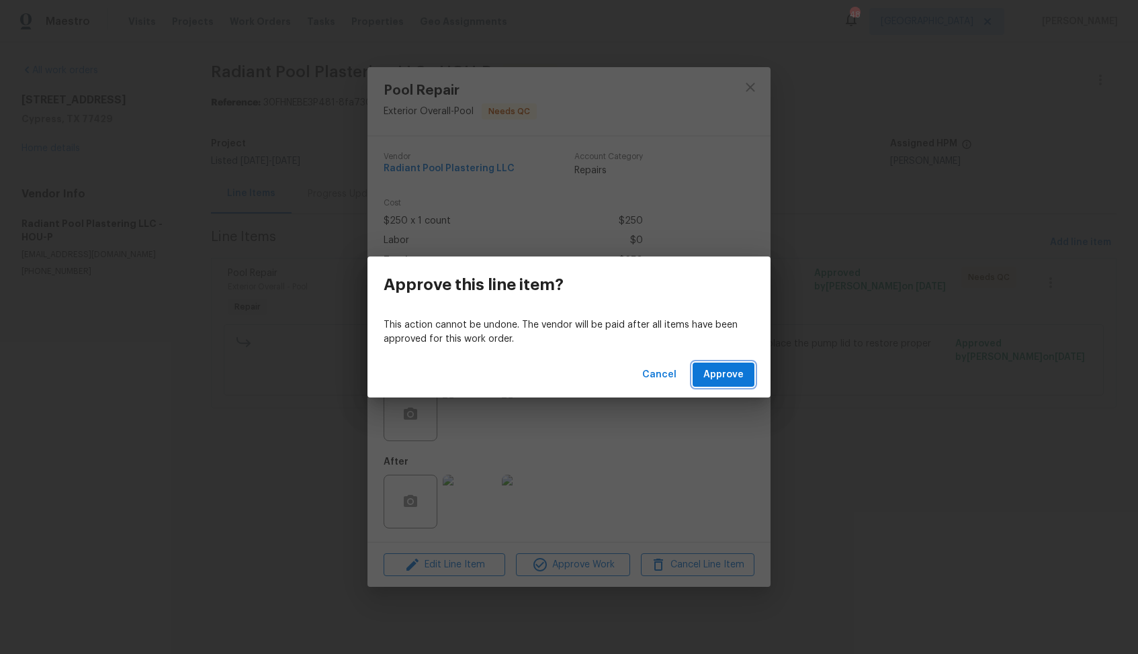
click at [722, 368] on span "Approve" at bounding box center [723, 375] width 40 height 17
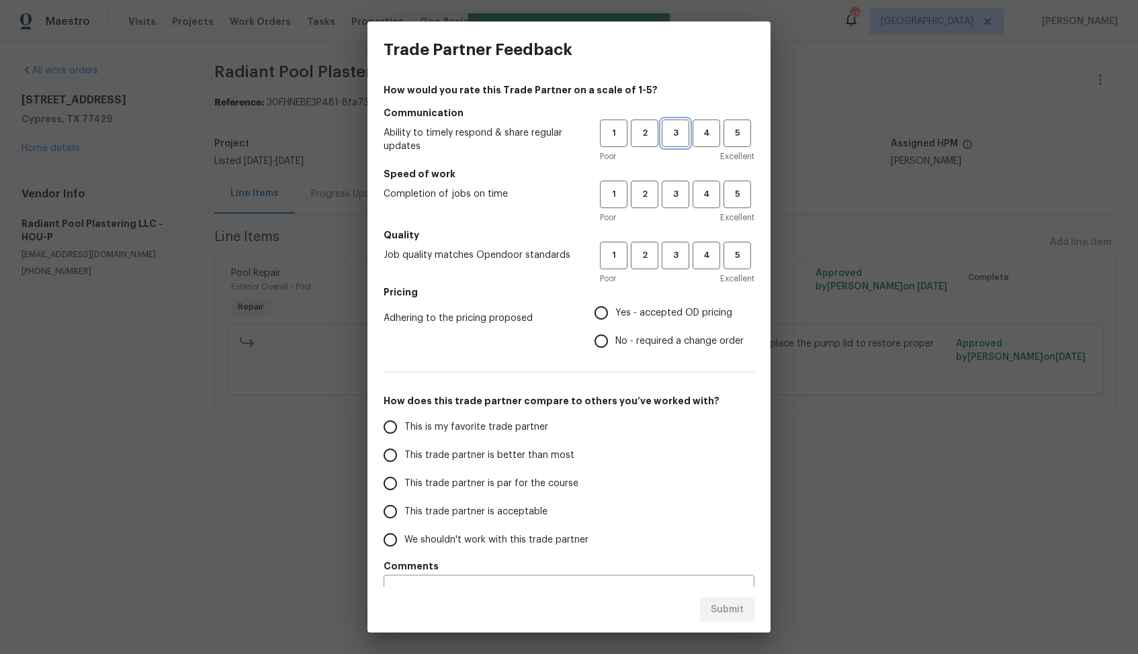
click at [671, 133] on span "3" at bounding box center [675, 133] width 25 height 15
click at [665, 204] on button "3" at bounding box center [676, 195] width 28 height 28
click at [665, 263] on button "3" at bounding box center [676, 256] width 28 height 28
click at [605, 310] on input "Yes - accepted OD pricing" at bounding box center [601, 313] width 28 height 28
radio input "true"
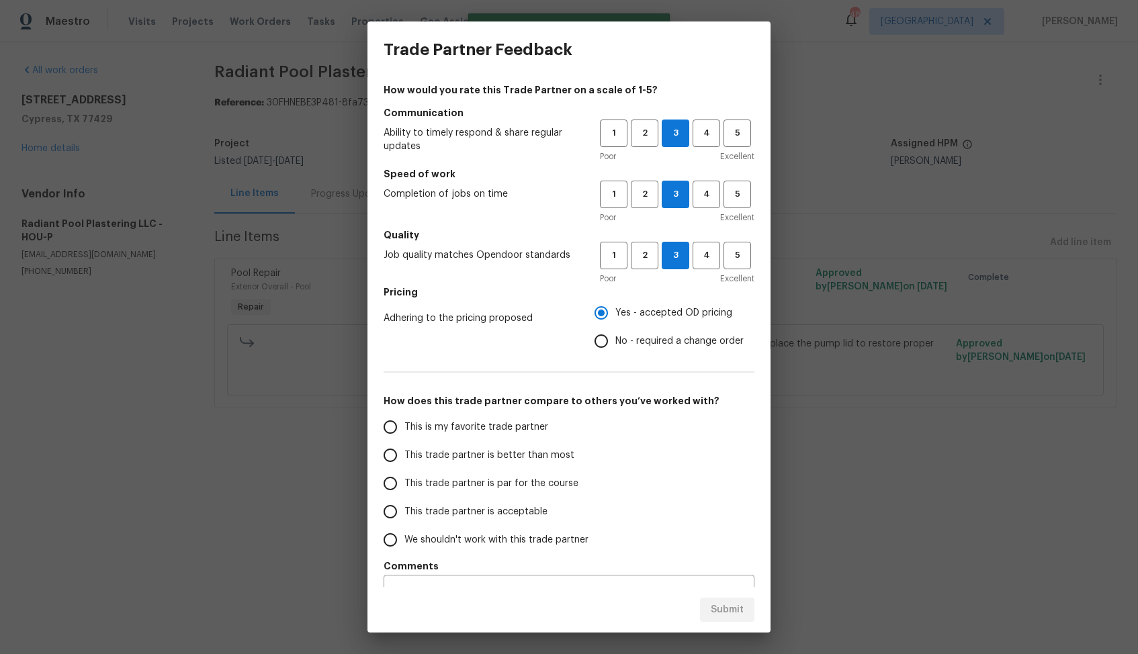
click at [510, 450] on span "This trade partner is better than most" at bounding box center [489, 456] width 170 height 14
click at [404, 450] on input "This trade partner is better than most" at bounding box center [390, 455] width 28 height 28
click at [725, 605] on span "Submit" at bounding box center [727, 610] width 33 height 17
radio input "true"
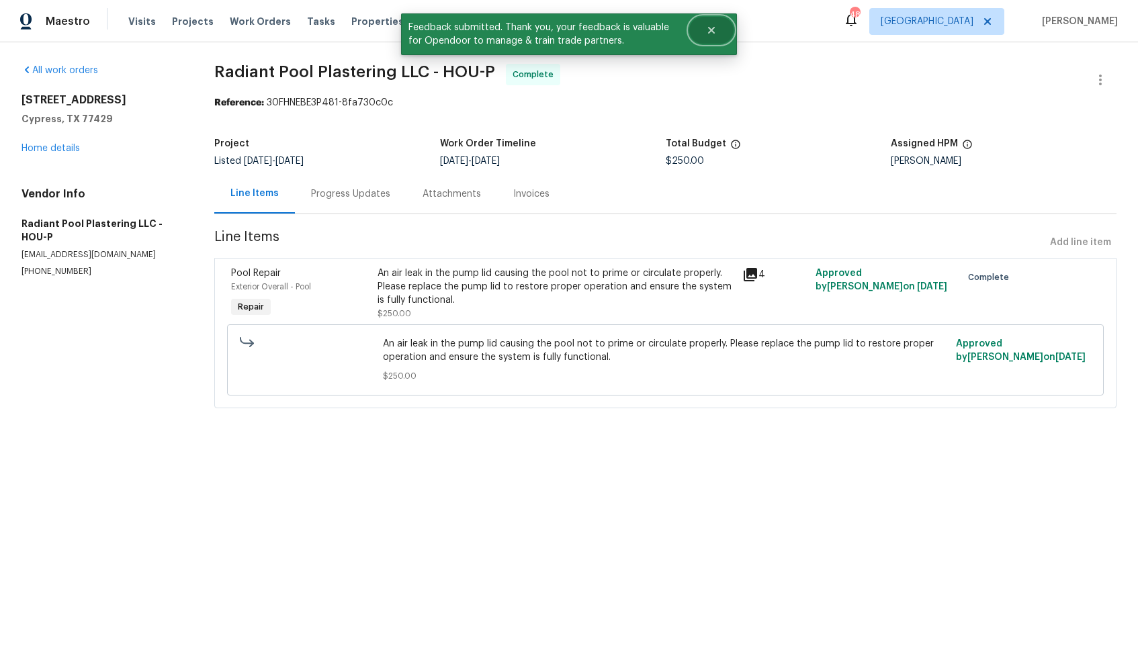
click at [713, 28] on icon "Close" at bounding box center [711, 30] width 7 height 7
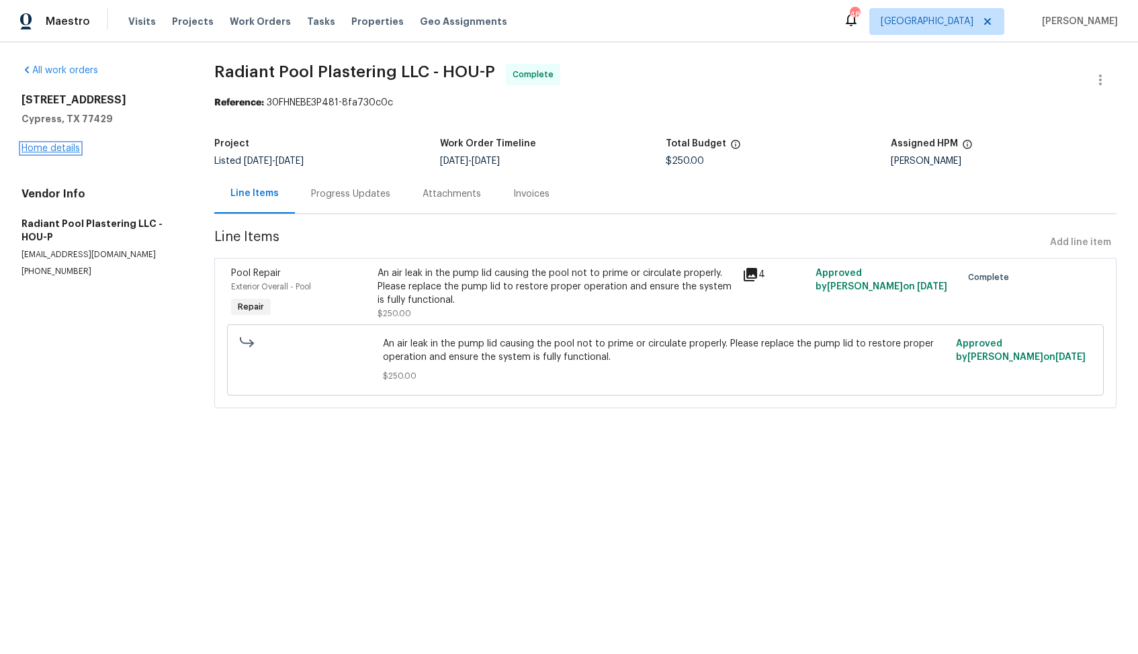
click at [41, 150] on link "Home details" at bounding box center [50, 148] width 58 height 9
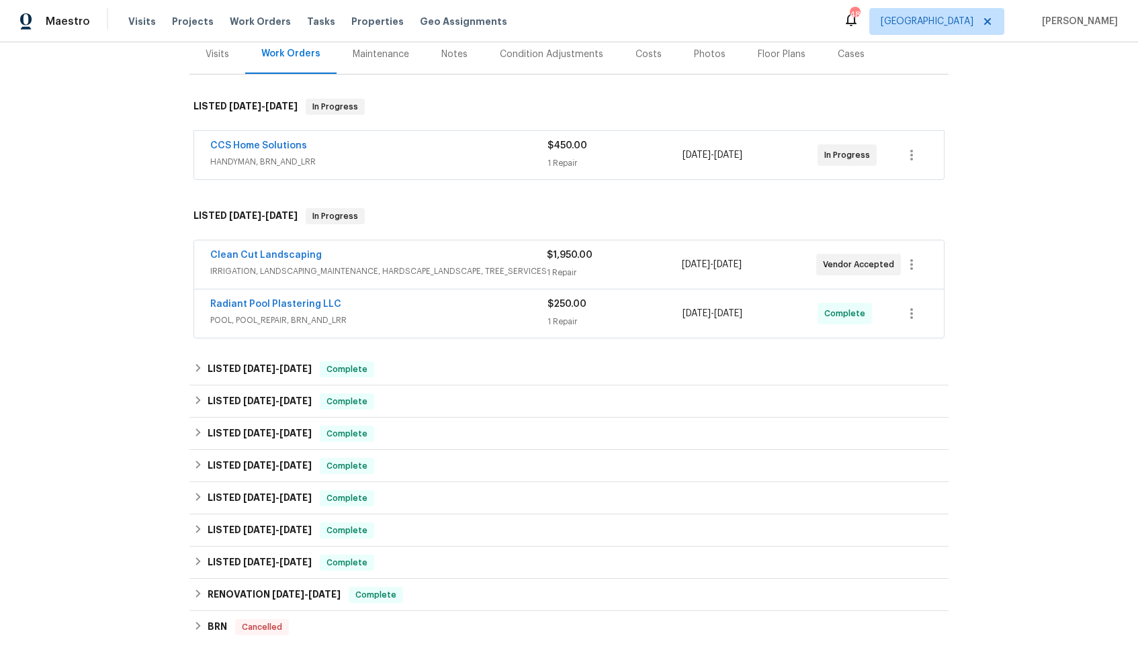
scroll to position [169, 0]
click at [377, 261] on div "Clean Cut Landscaping" at bounding box center [378, 257] width 337 height 16
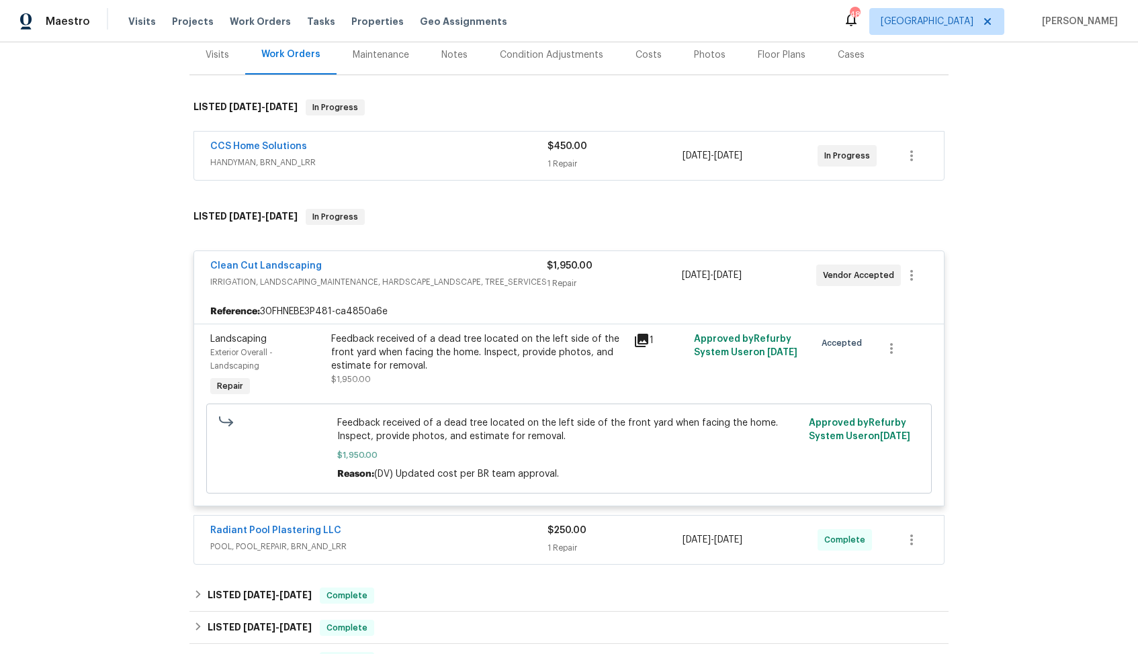
click at [387, 266] on div "Clean Cut Landscaping" at bounding box center [378, 267] width 337 height 16
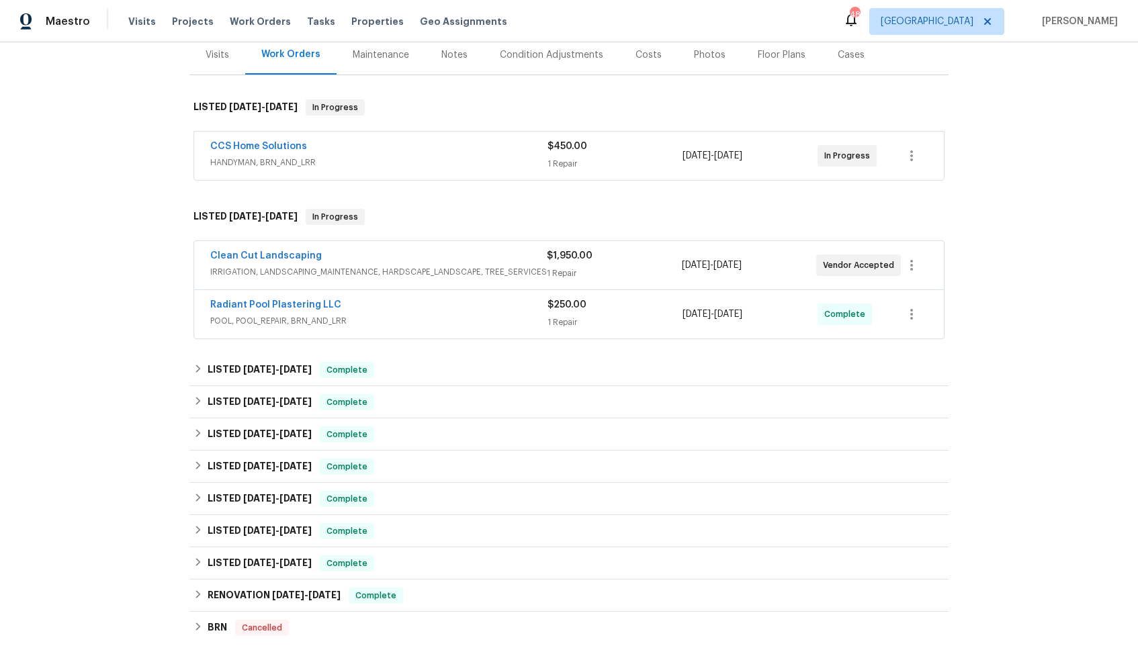
scroll to position [0, 0]
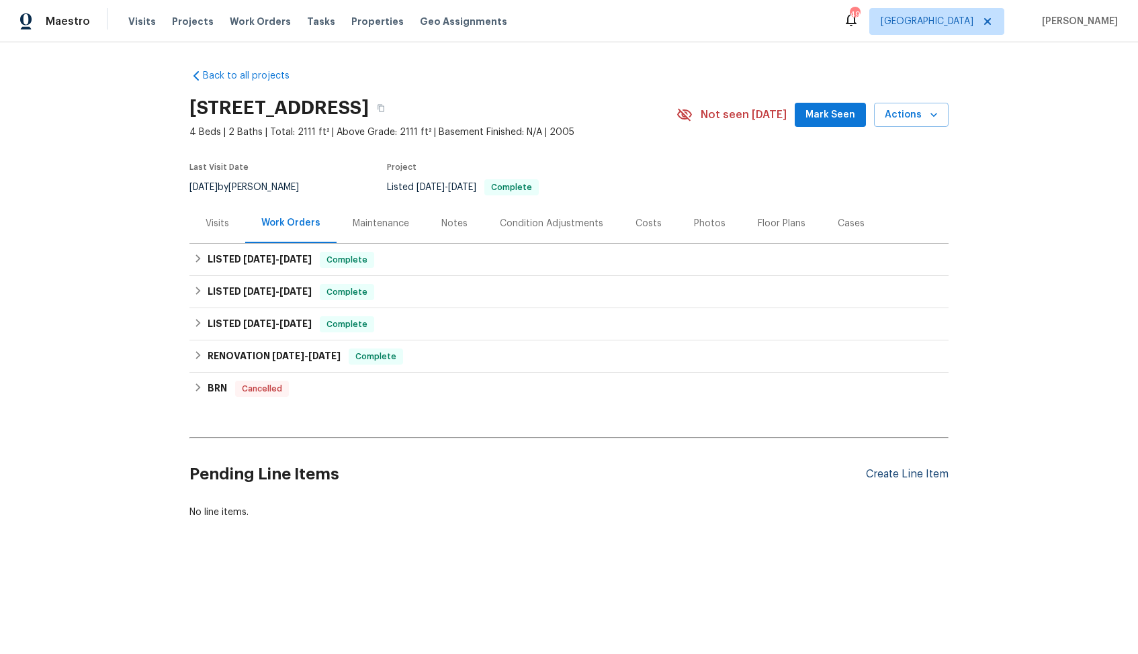
click at [902, 472] on div "Create Line Item" at bounding box center [907, 474] width 83 height 13
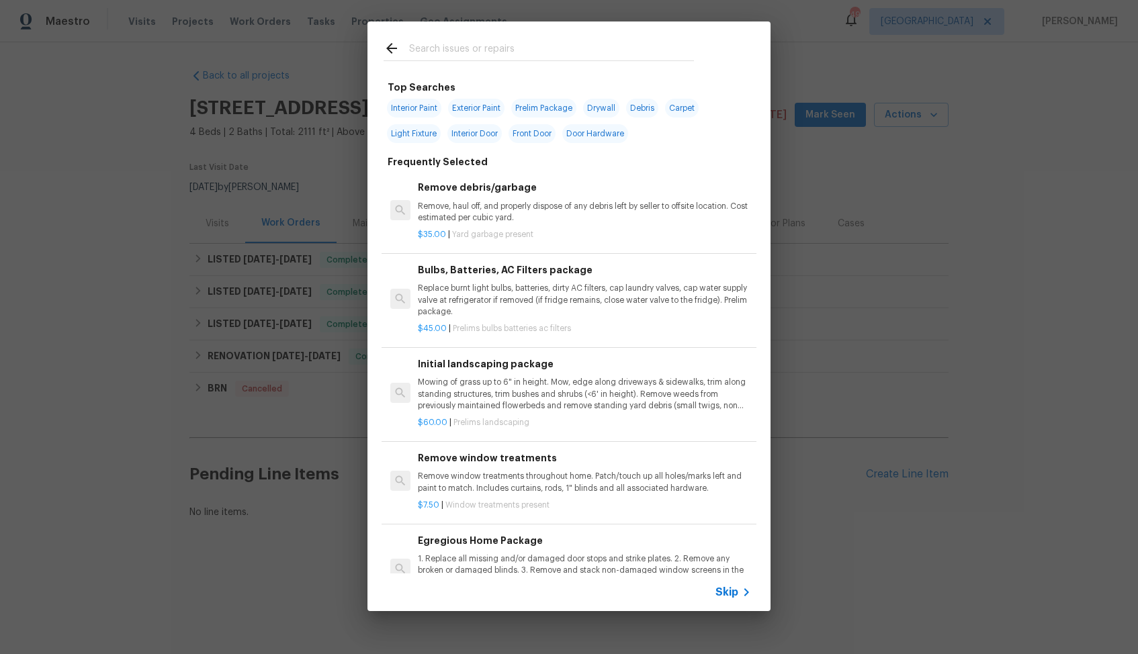
click at [482, 40] on input "text" at bounding box center [551, 50] width 285 height 20
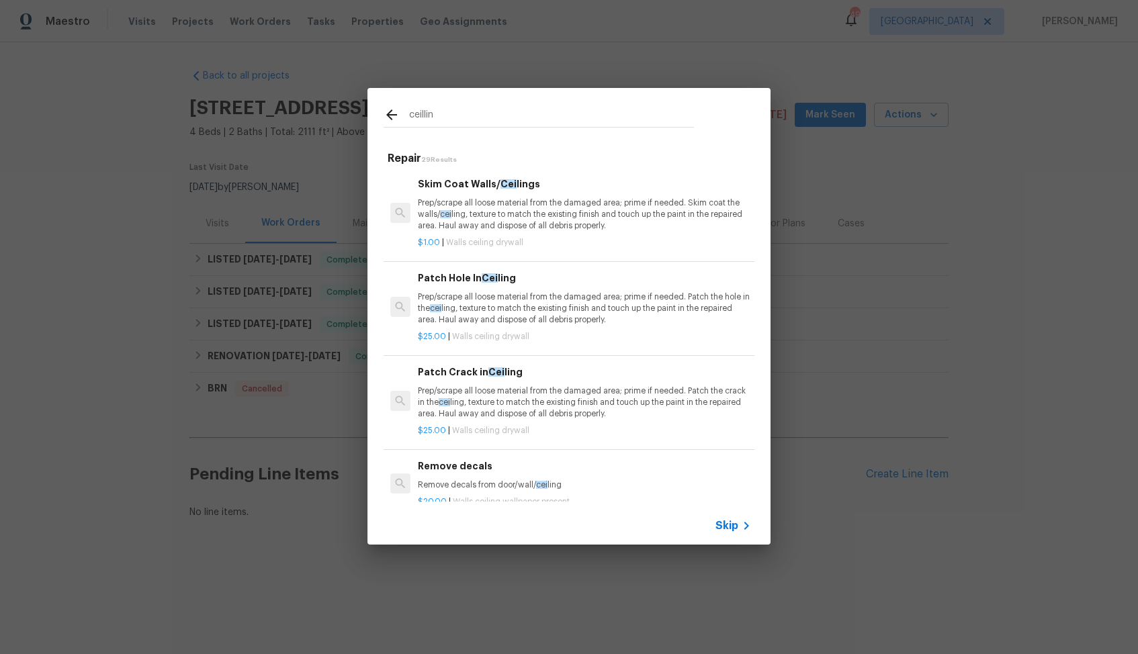
type input "ceilling"
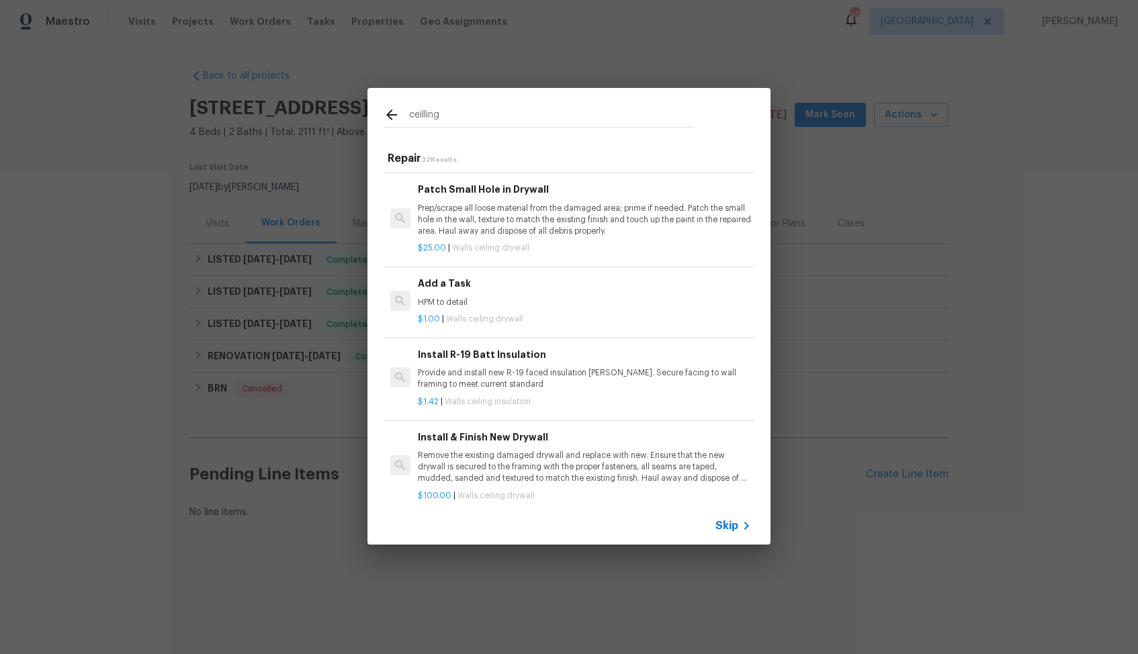
scroll to position [537, 0]
click at [486, 303] on p "HPM to detail" at bounding box center [584, 301] width 333 height 11
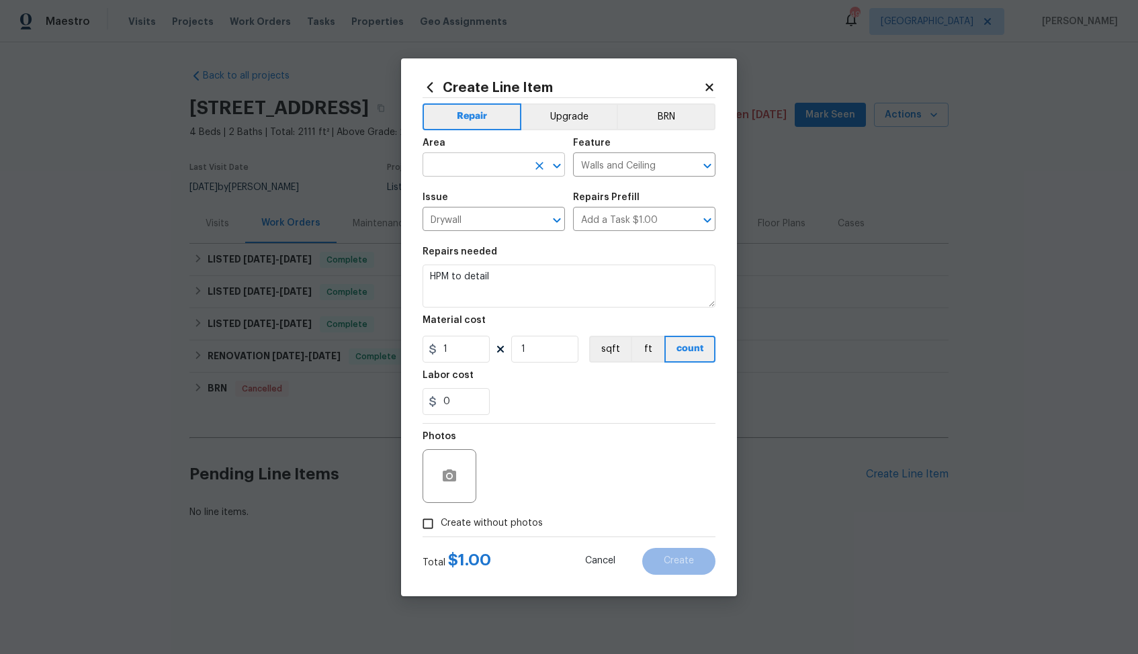
click at [466, 169] on input "text" at bounding box center [475, 166] width 105 height 21
click at [450, 220] on li "Interior Overall" at bounding box center [494, 218] width 142 height 22
type input "Interior Overall"
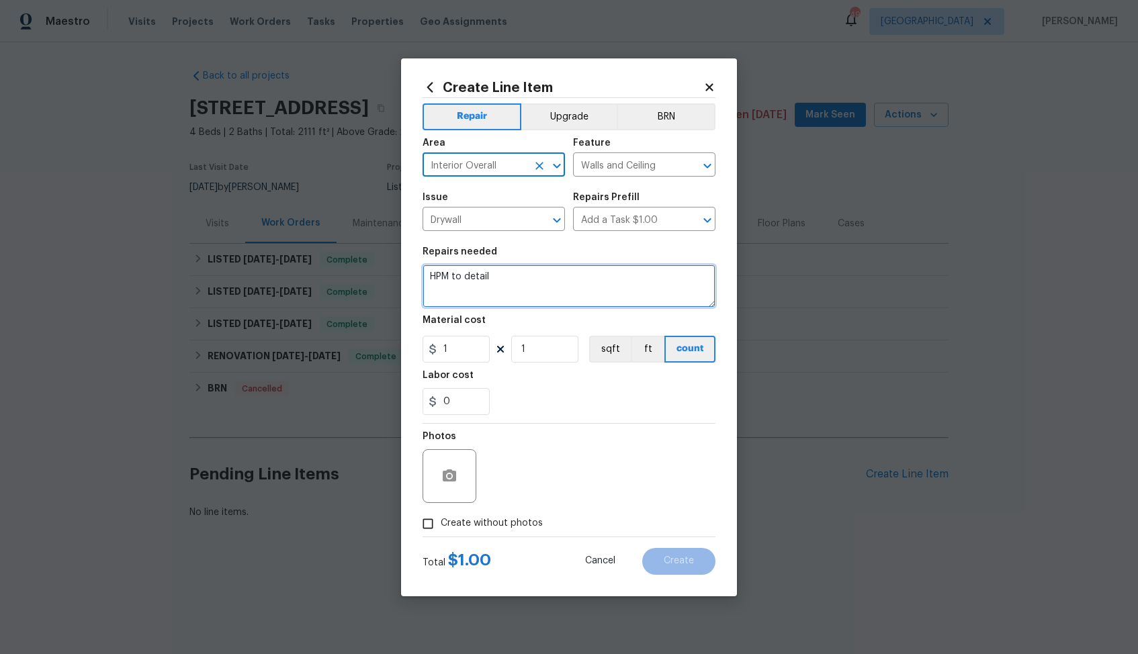
click at [499, 274] on textarea "HPM to detail" at bounding box center [569, 286] width 293 height 43
paste textarea "Ceiling near entry to kitchen at hall we have some cracking, please fix cracks …"
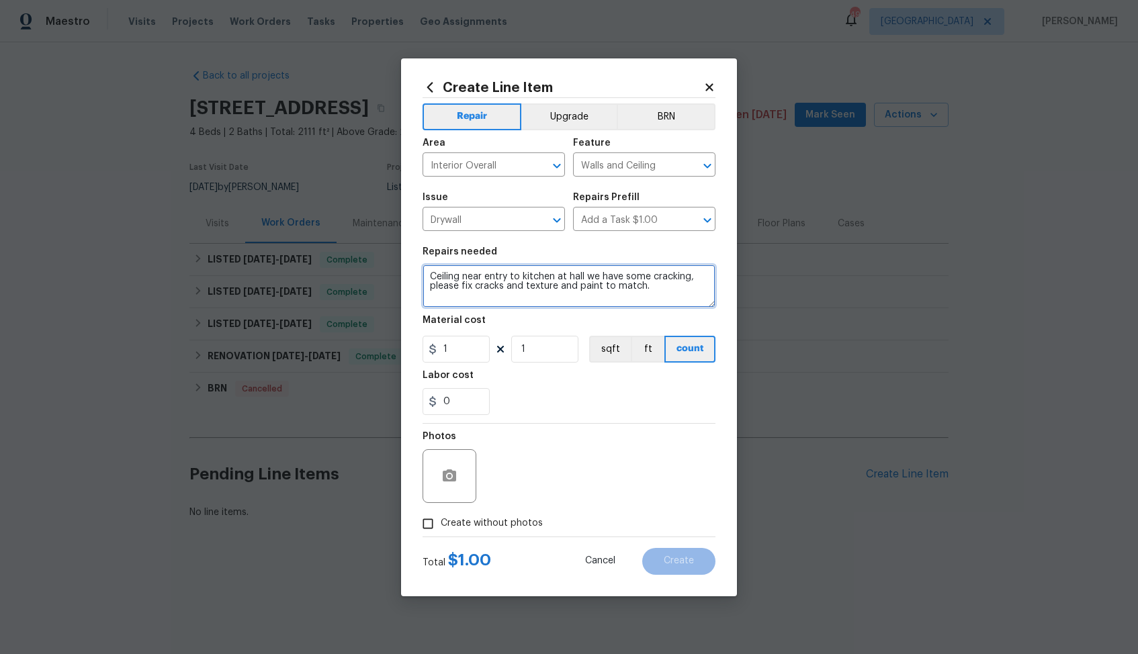
type textarea "Ceiling near entry to kitchen at hall we have some cracking, please fix cracks …"
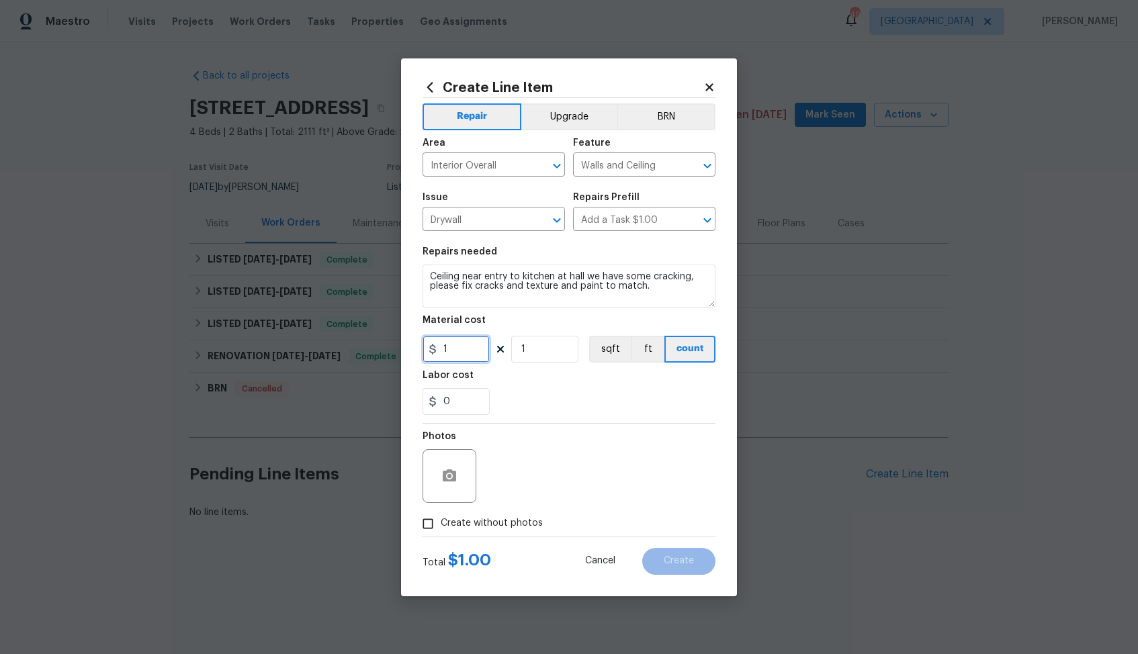
click at [464, 347] on input "1" at bounding box center [456, 349] width 67 height 27
type input "75"
click at [451, 475] on circle "button" at bounding box center [449, 476] width 4 height 4
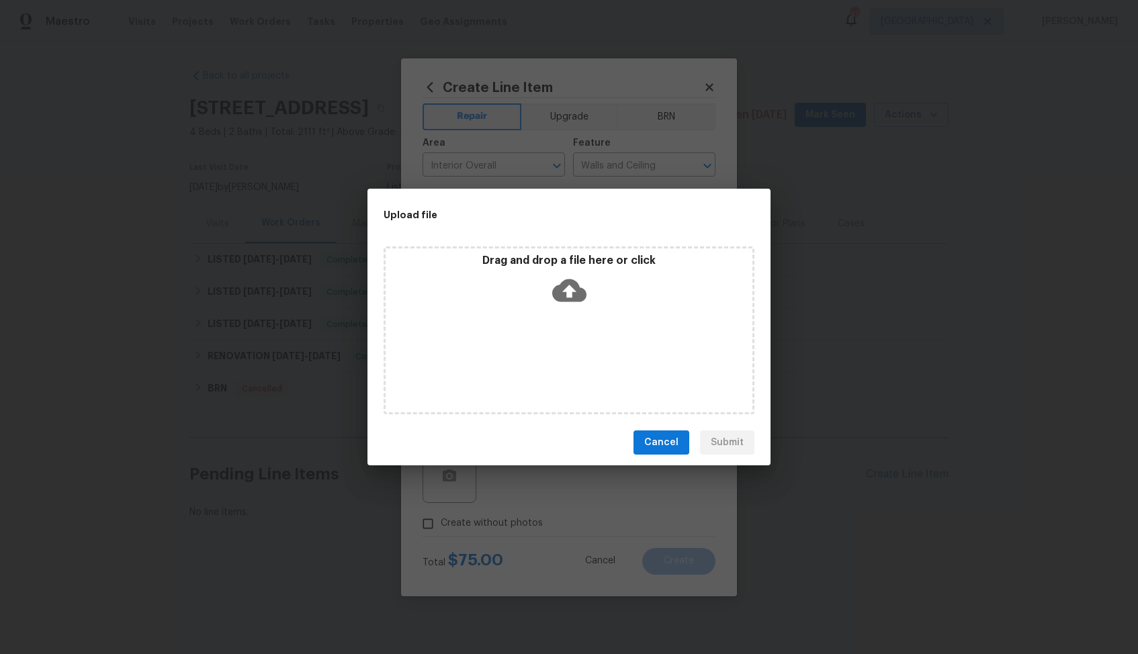
click at [574, 289] on icon at bounding box center [569, 290] width 34 height 23
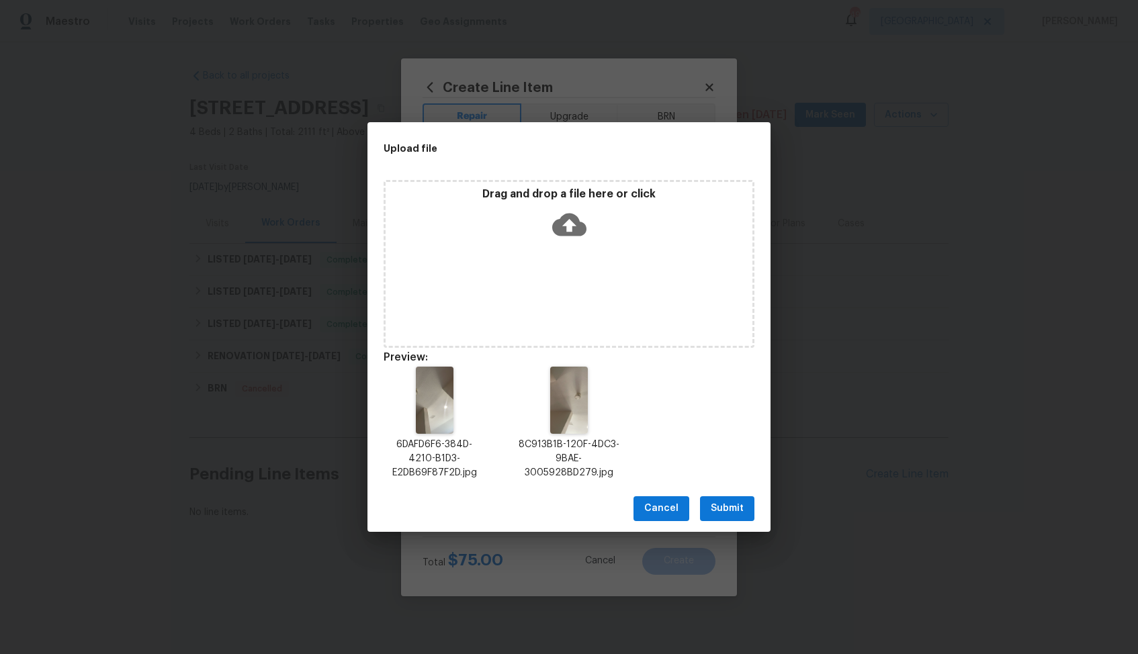
click at [741, 509] on span "Submit" at bounding box center [727, 509] width 33 height 17
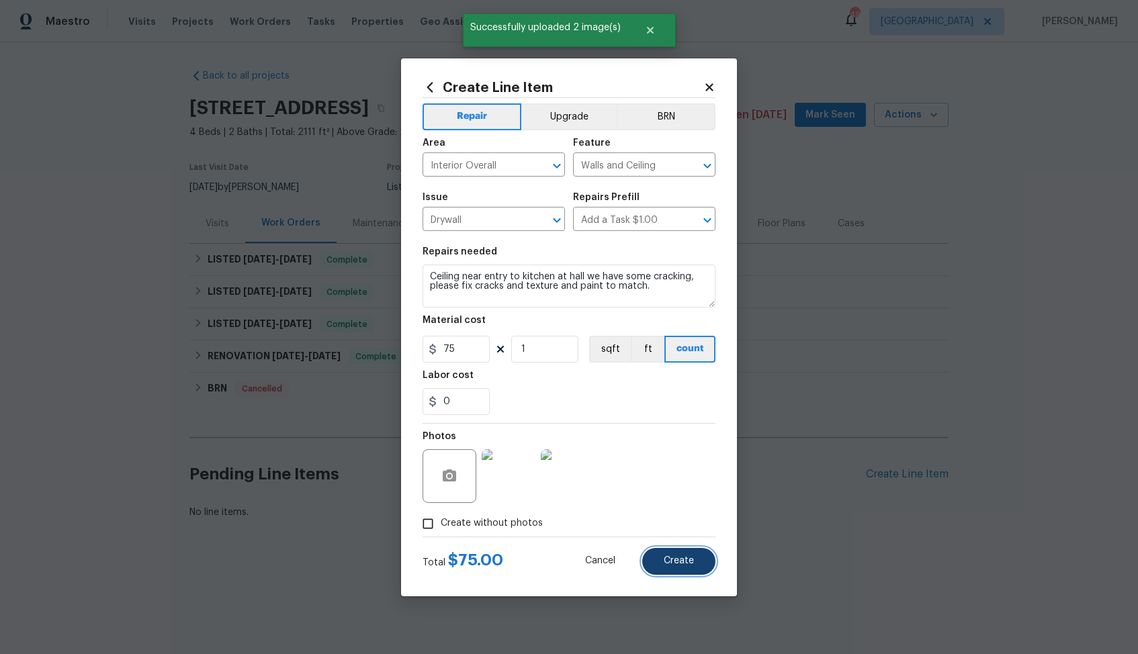
click at [662, 556] on button "Create" at bounding box center [678, 561] width 73 height 27
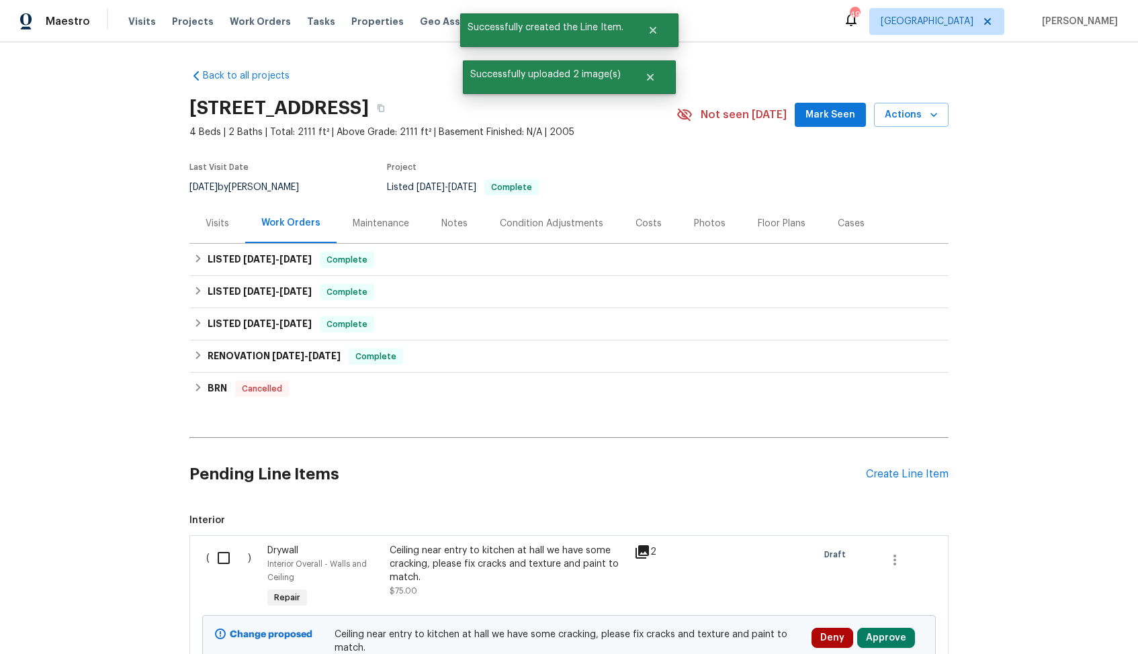
click at [216, 560] on input "checkbox" at bounding box center [229, 558] width 38 height 28
checkbox input "true"
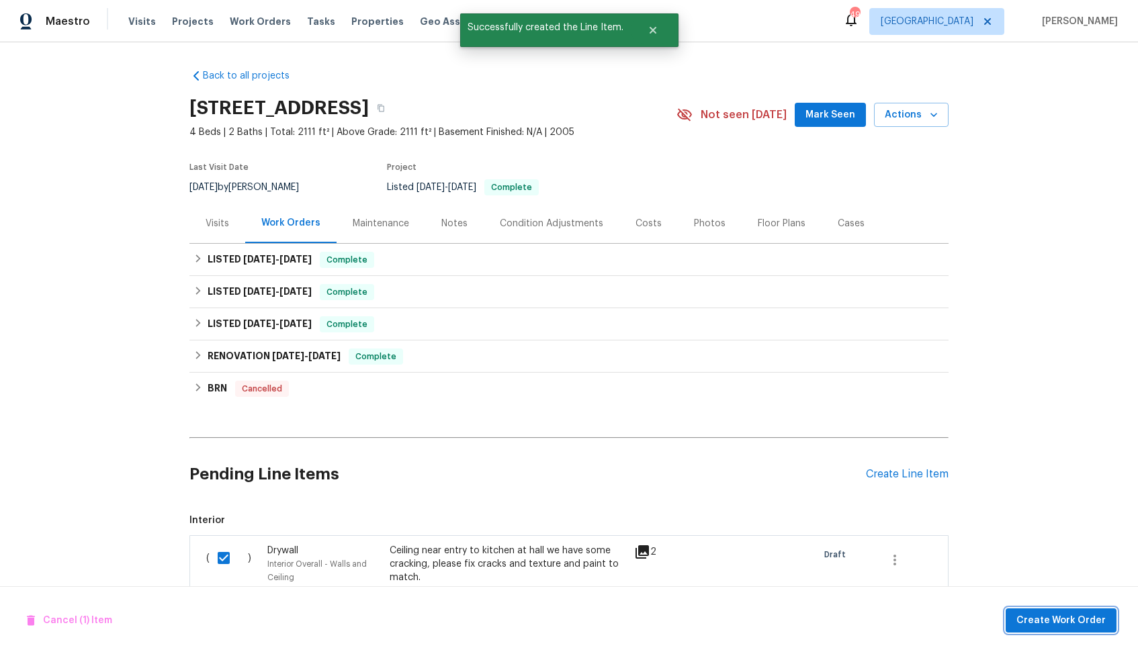
click at [1037, 621] on span "Create Work Order" at bounding box center [1060, 621] width 89 height 17
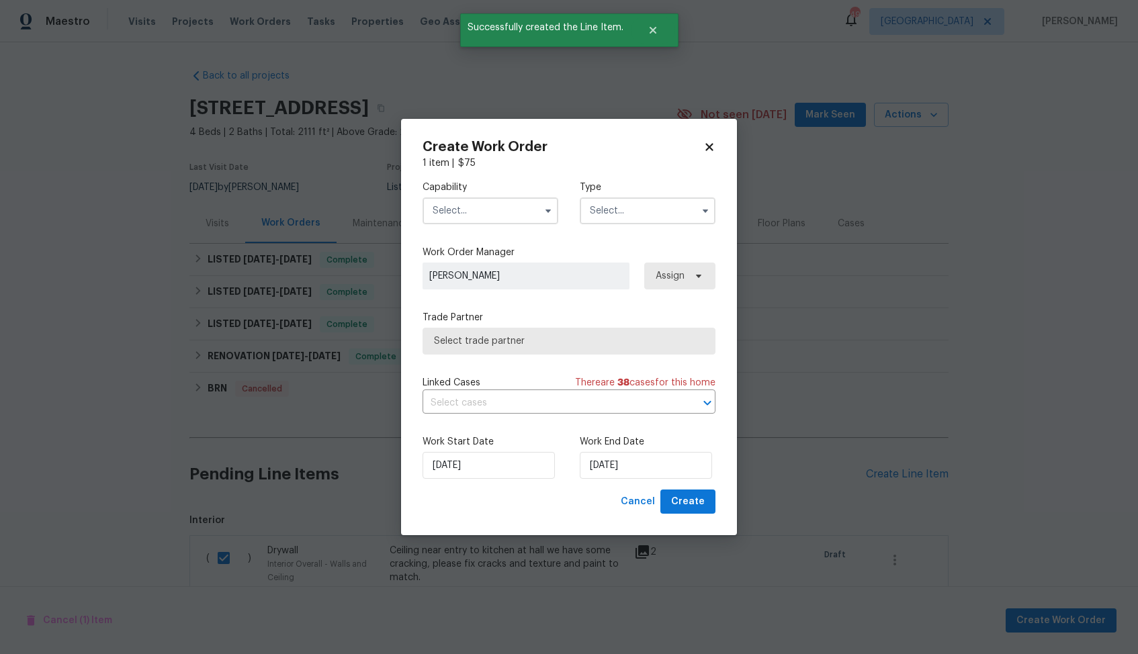
click at [517, 214] on input "text" at bounding box center [491, 211] width 136 height 27
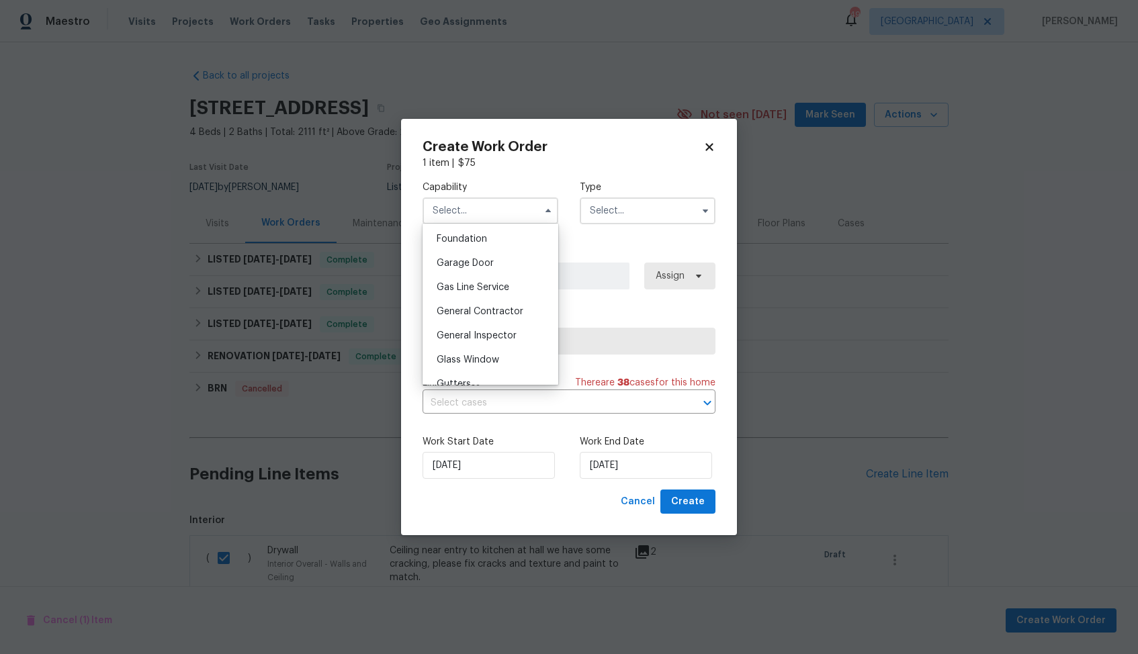
scroll to position [607, 0]
click at [488, 274] on span "General Contractor" at bounding box center [480, 274] width 87 height 9
type input "General Contractor"
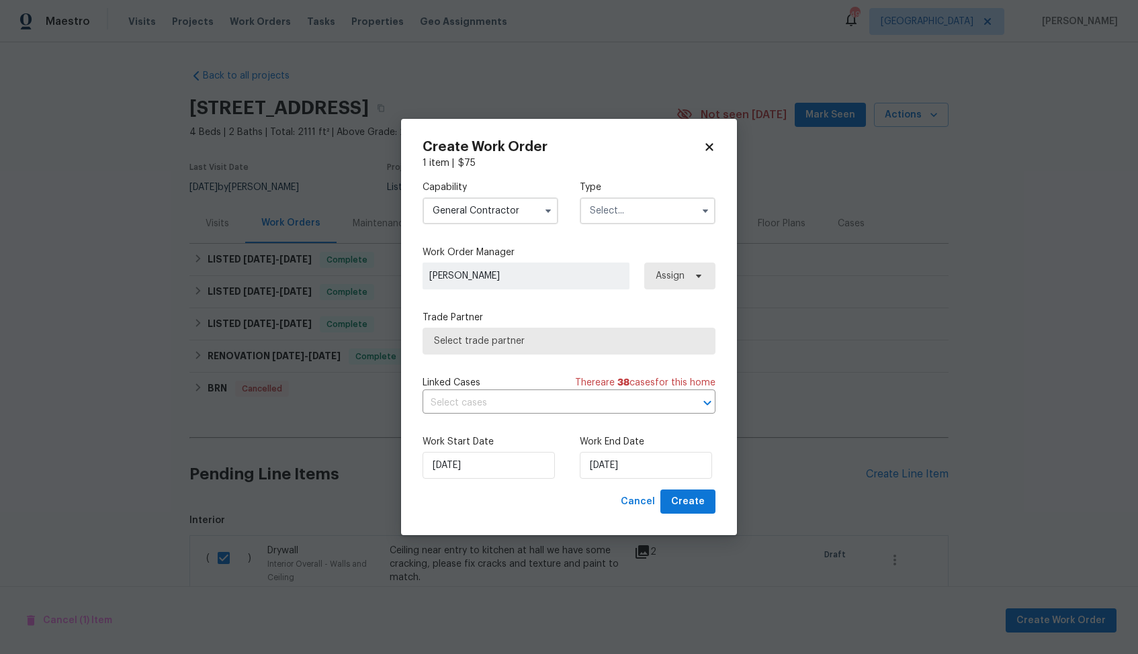
click at [670, 217] on input "text" at bounding box center [648, 211] width 136 height 27
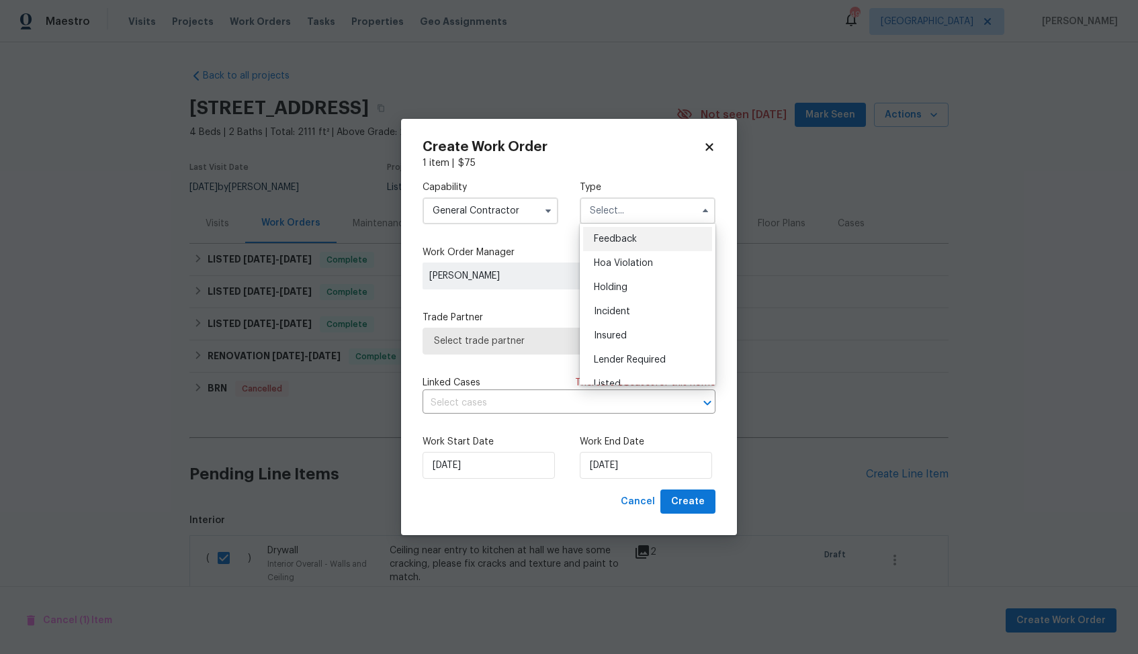
click at [646, 244] on div "Feedback" at bounding box center [647, 239] width 129 height 24
type input "Feedback"
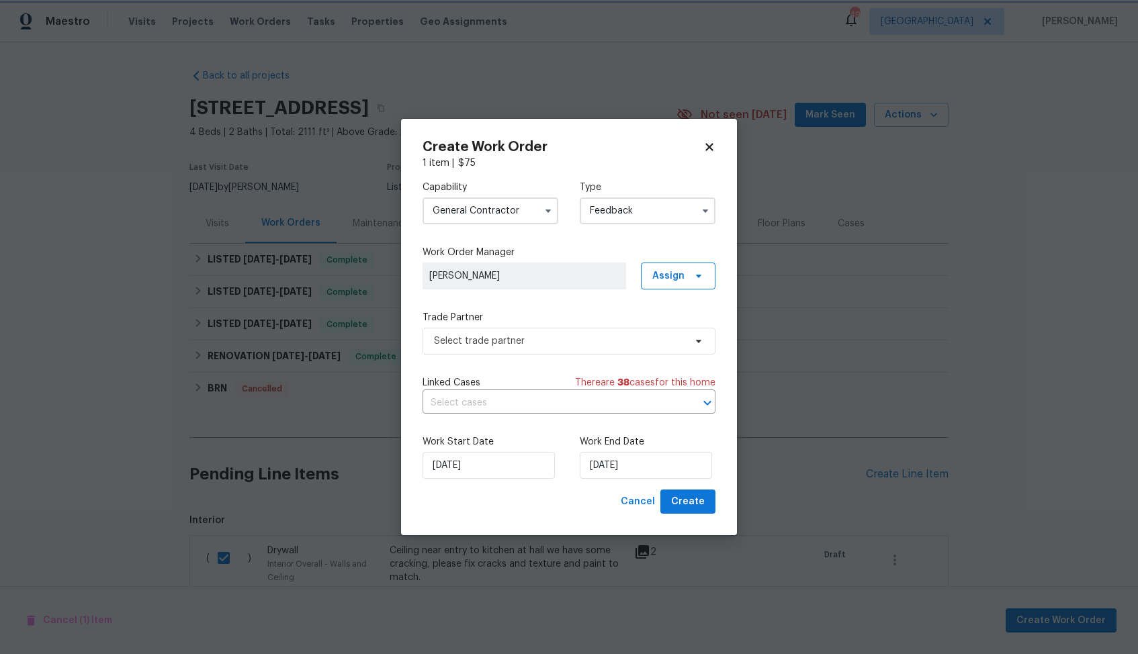
click at [533, 350] on span "Select trade partner" at bounding box center [569, 341] width 293 height 27
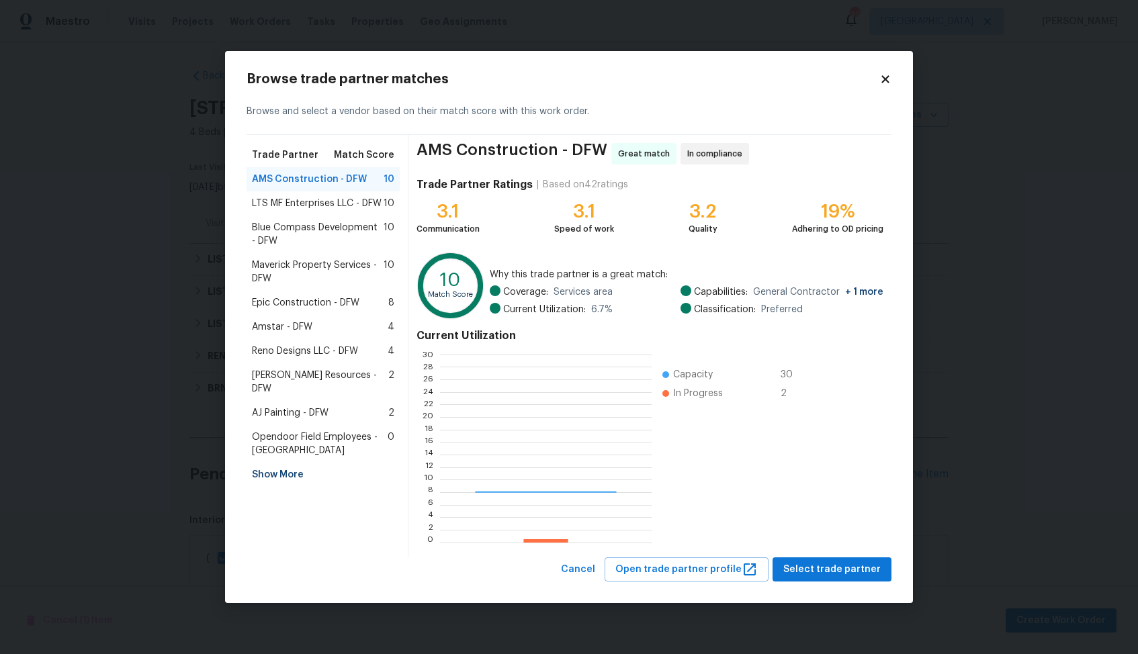
scroll to position [188, 211]
click at [304, 267] on span "Maverick Property Services - DFW" at bounding box center [318, 272] width 132 height 27
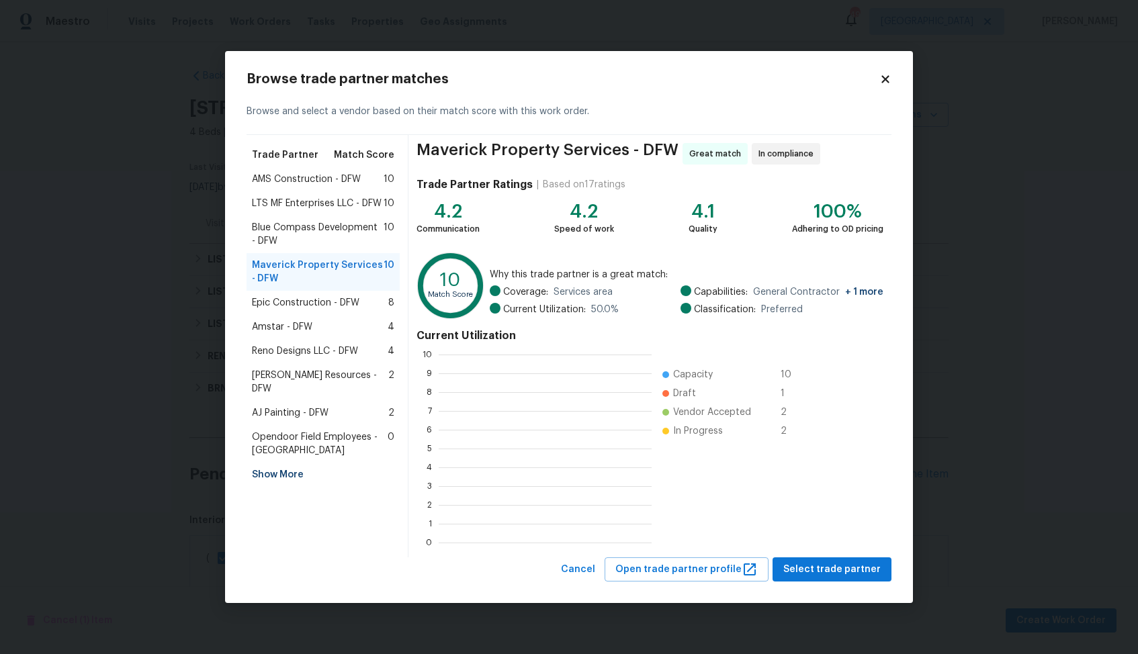
scroll to position [188, 213]
click at [840, 574] on span "Select trade partner" at bounding box center [831, 570] width 97 height 17
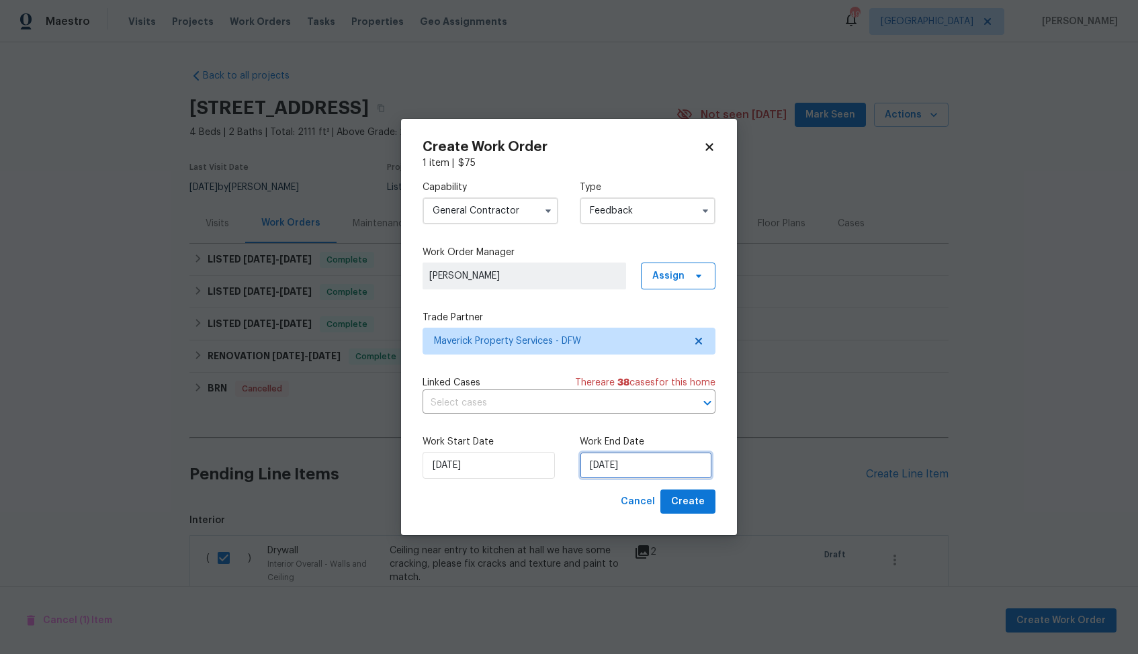
click at [621, 467] on input "14/08/2025" at bounding box center [646, 465] width 132 height 27
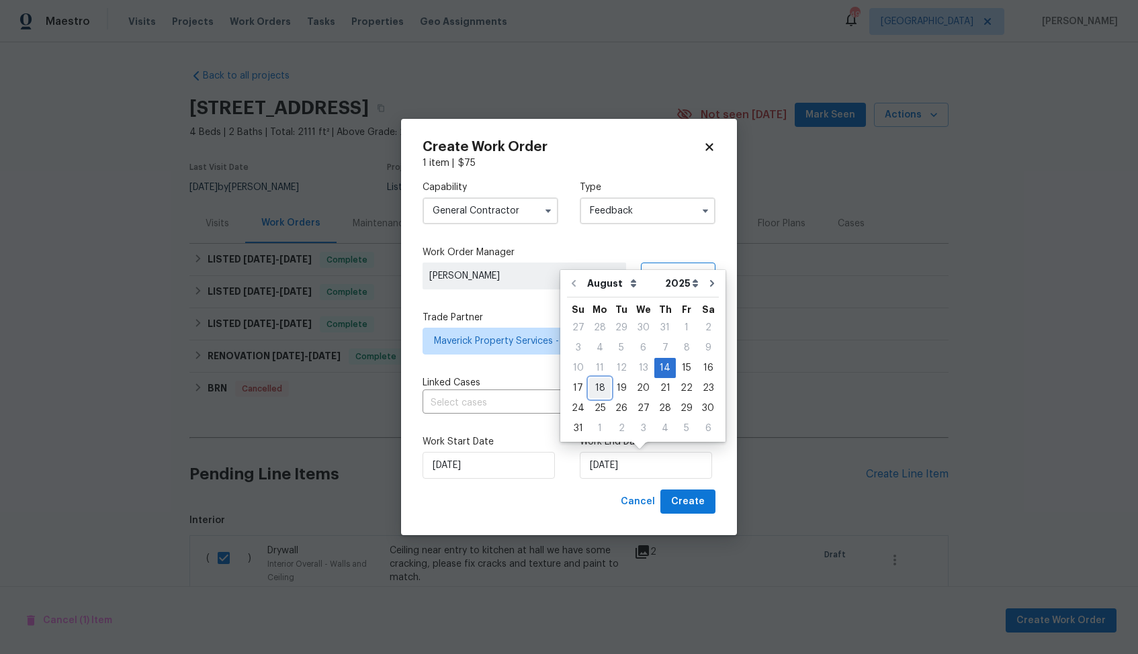
click at [597, 387] on div "18" at bounding box center [599, 388] width 21 height 19
type input "18/08/2025"
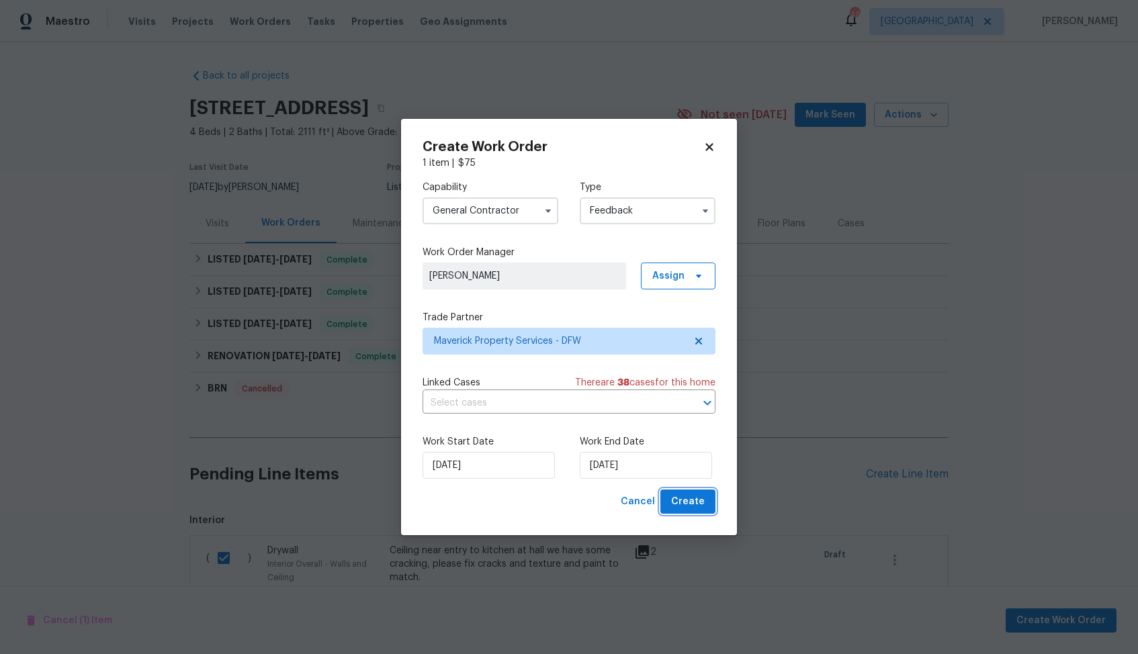
click at [690, 511] on button "Create" at bounding box center [687, 502] width 55 height 25
checkbox input "false"
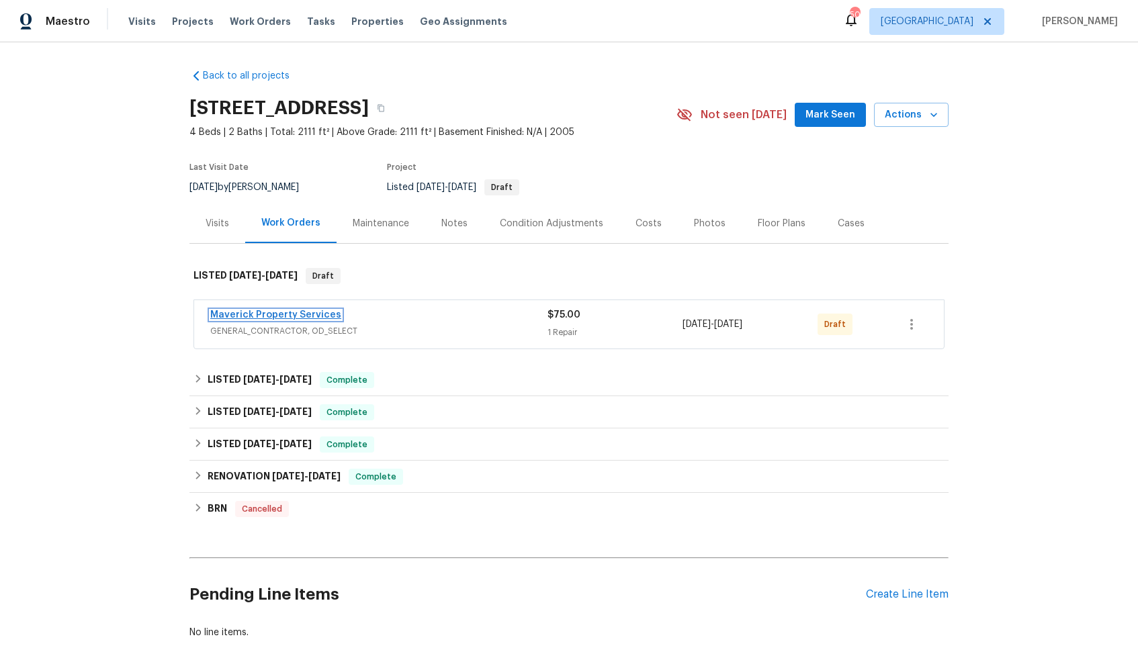
click at [277, 313] on link "Maverick Property Services" at bounding box center [275, 314] width 131 height 9
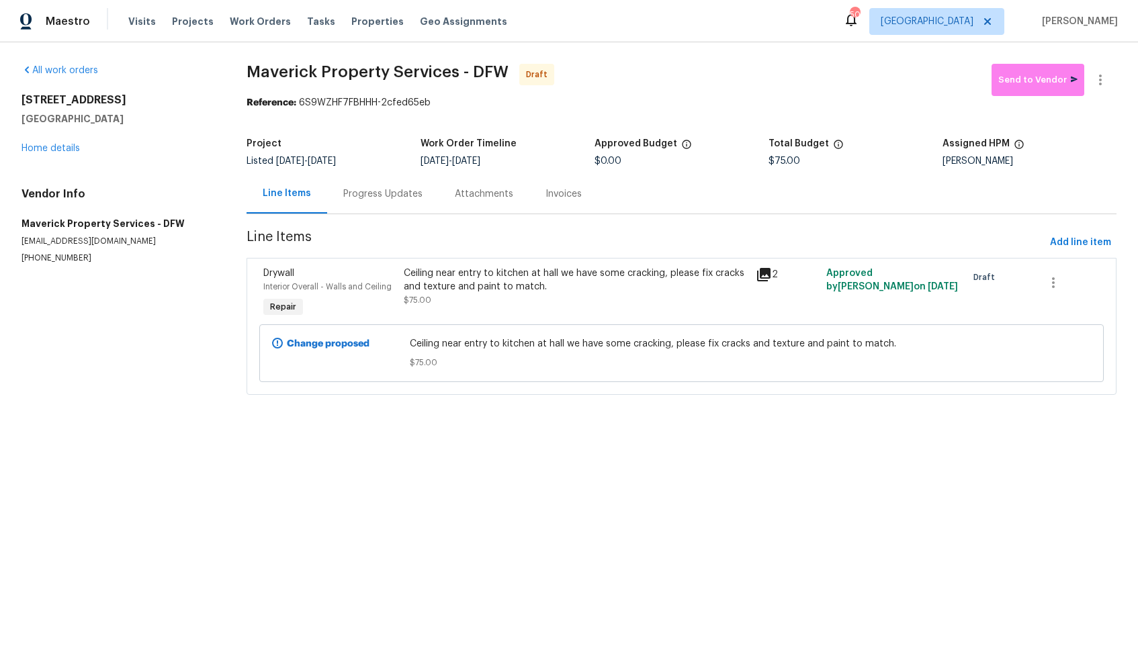
click at [384, 190] on div "Progress Updates" at bounding box center [382, 193] width 79 height 13
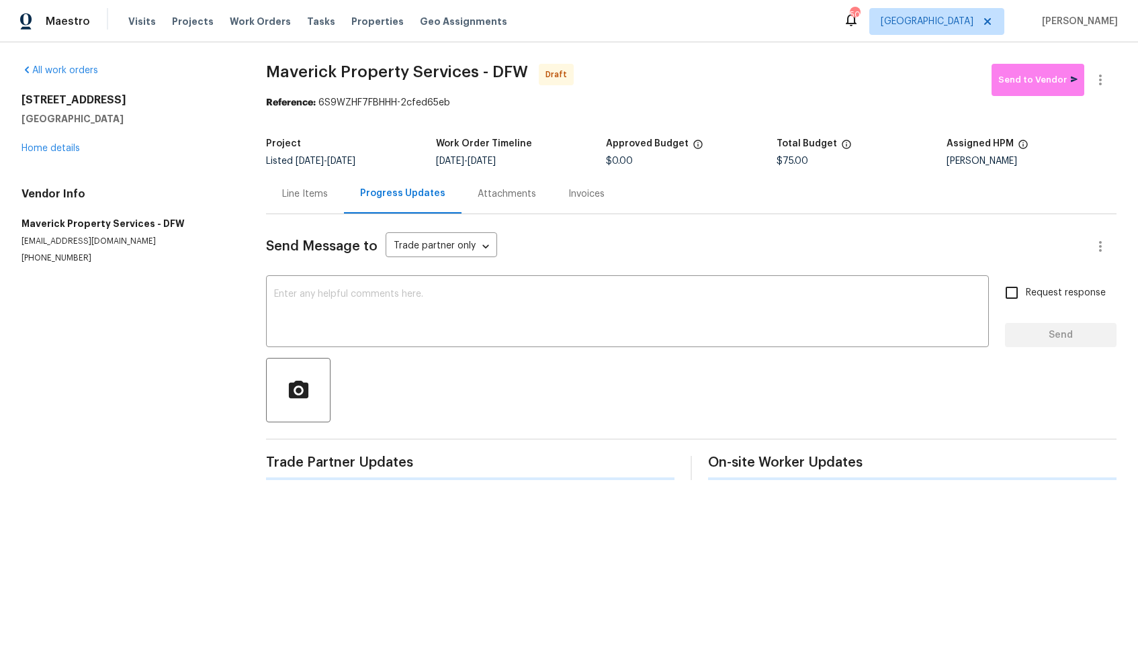
click at [441, 269] on div "Send Message to Trade partner only Trade partner only ​ x ​ Request response Se…" at bounding box center [691, 347] width 851 height 266
click at [421, 307] on textarea at bounding box center [627, 313] width 707 height 47
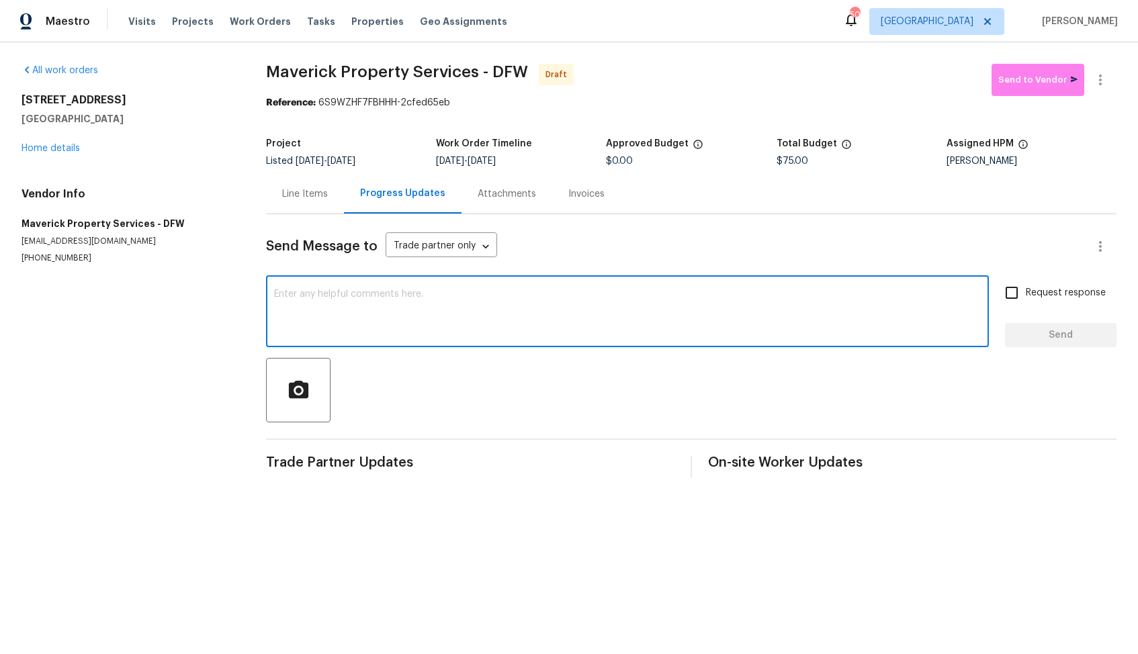
click at [555, 301] on textarea at bounding box center [627, 313] width 707 height 47
paste textarea "Hi, this is Arvind with Opendoor. I’m confirming you received the WO for the pr…"
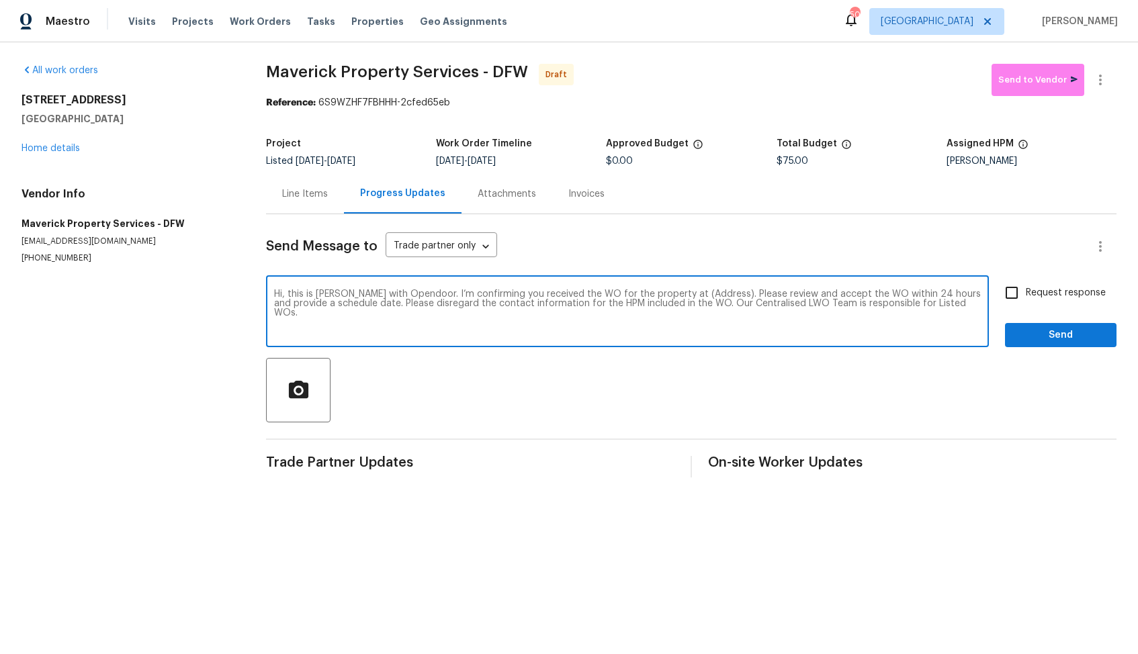
drag, startPoint x: 705, startPoint y: 293, endPoint x: 662, endPoint y: 292, distance: 43.0
click at [662, 292] on textarea "Hi, this is Arvind with Opendoor. I’m confirming you received the WO for the pr…" at bounding box center [627, 313] width 707 height 47
paste textarea "12129 Angel Food Ln, Fort Worth, TX 76244"
click at [486, 316] on textarea "Hi, this is Arvind with Opendoor. I’m confirming you received the WO for the pr…" at bounding box center [627, 313] width 707 height 47
click at [752, 296] on textarea "Hi, this is Arvind with Opendoor. I’m confirming you received the WO for the pr…" at bounding box center [627, 313] width 707 height 47
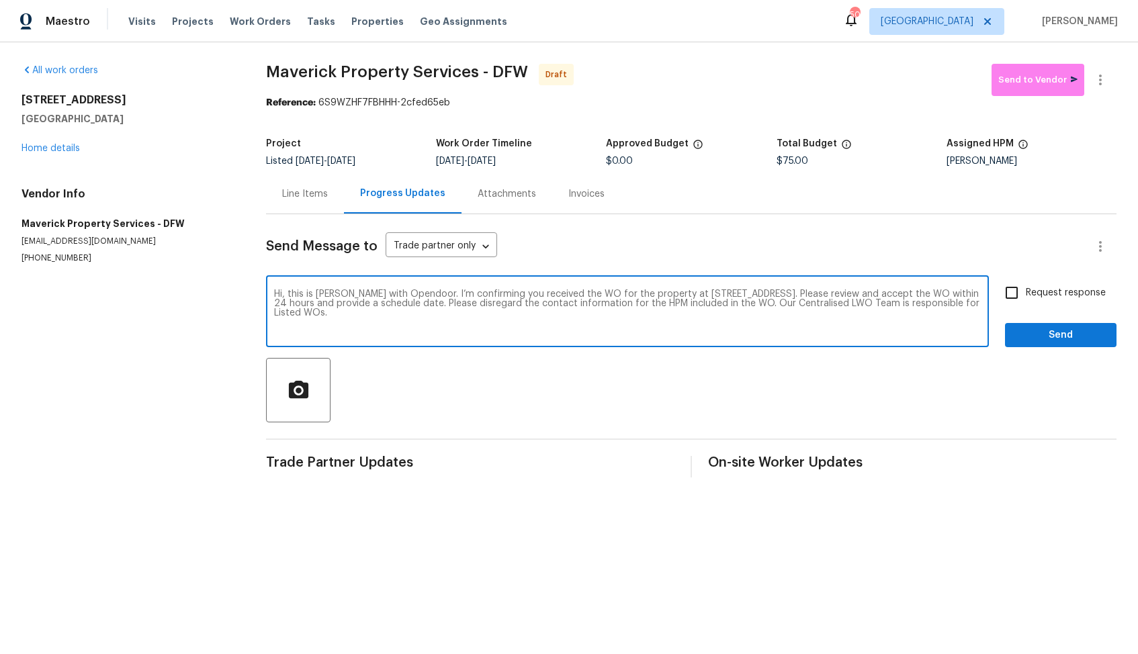
click at [756, 296] on textarea "Hi, this is Arvind with Opendoor. I’m confirming you received the WO for the pr…" at bounding box center [627, 313] width 707 height 47
click at [756, 318] on textarea "Hi, this is Arvind with Opendoor. I’m confirming you received the WO for the pr…" at bounding box center [627, 313] width 707 height 47
click at [769, 310] on textarea "Hi, this is Arvind with Opendoor. I’m confirming you received the WO for the pr…" at bounding box center [627, 313] width 707 height 47
type textarea "Hi, this is Arvind with Opendoor. I’m confirming you received the WO for the pr…"
click at [1010, 300] on input "Request response" at bounding box center [1012, 293] width 28 height 28
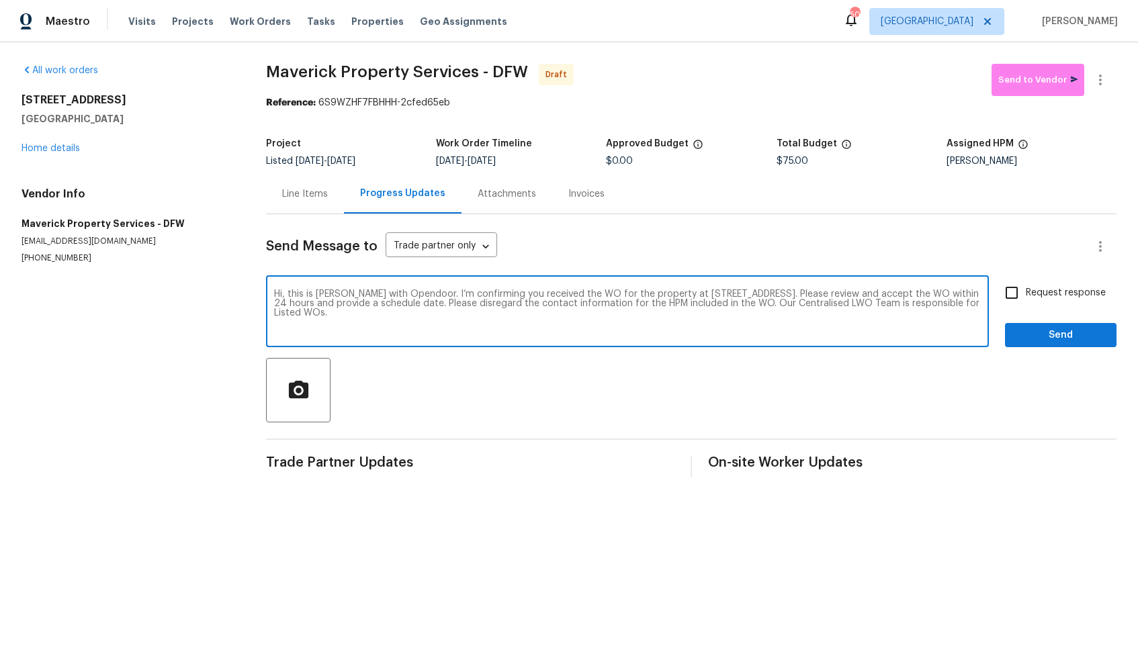
checkbox input "true"
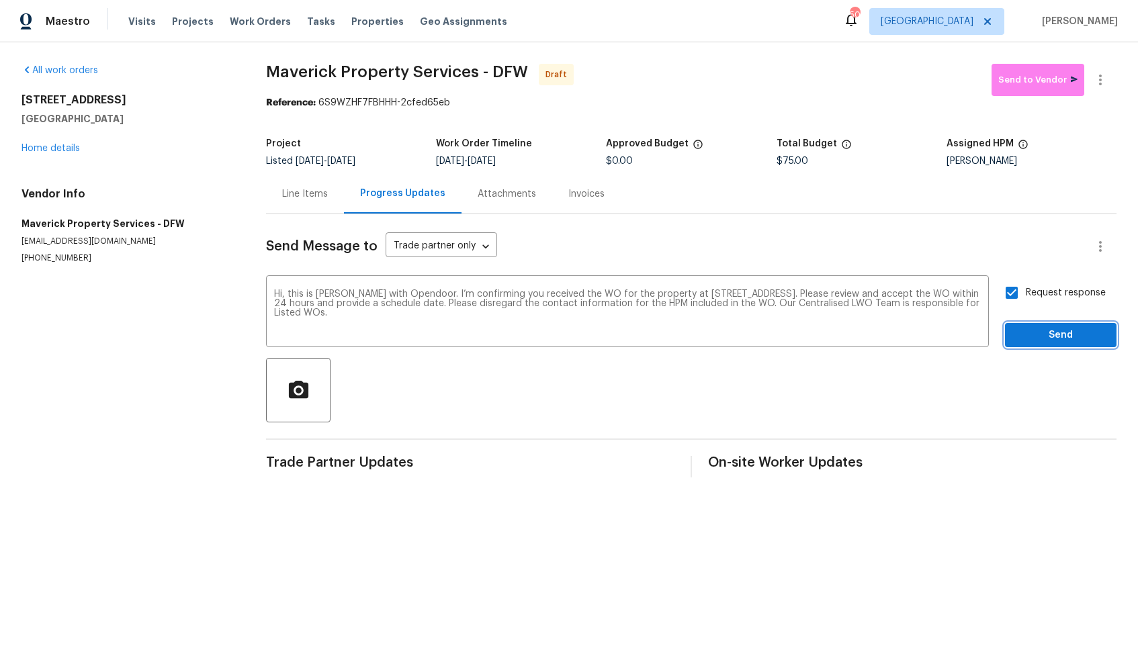
click at [1040, 334] on span "Send" at bounding box center [1061, 335] width 90 height 17
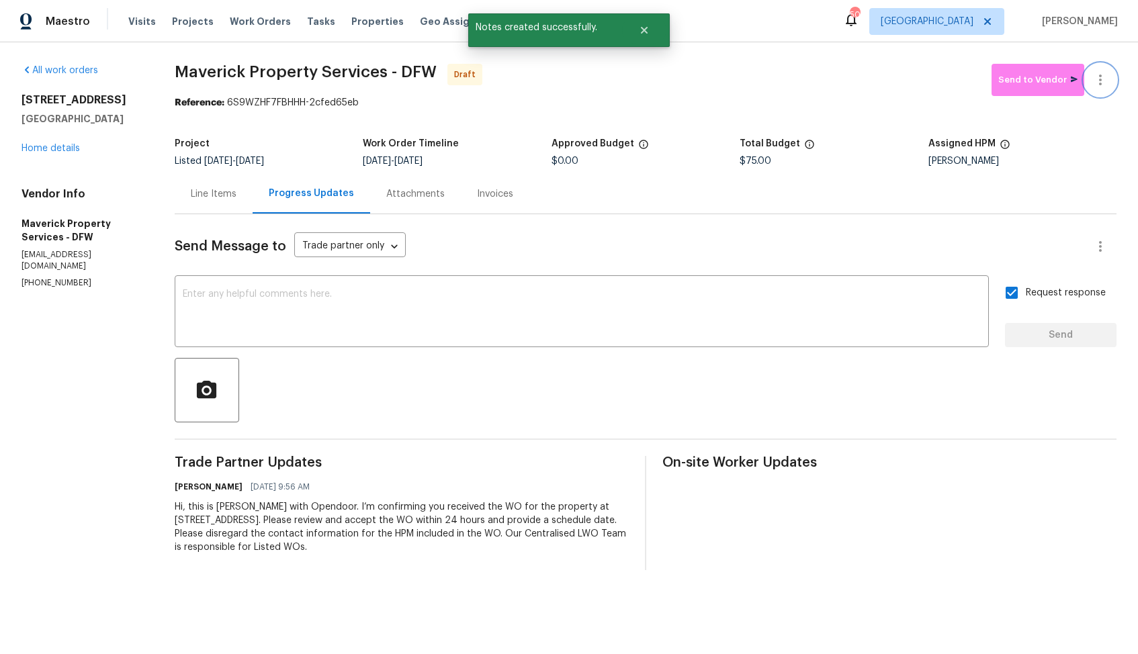
click at [1102, 83] on icon "button" at bounding box center [1100, 80] width 16 height 16
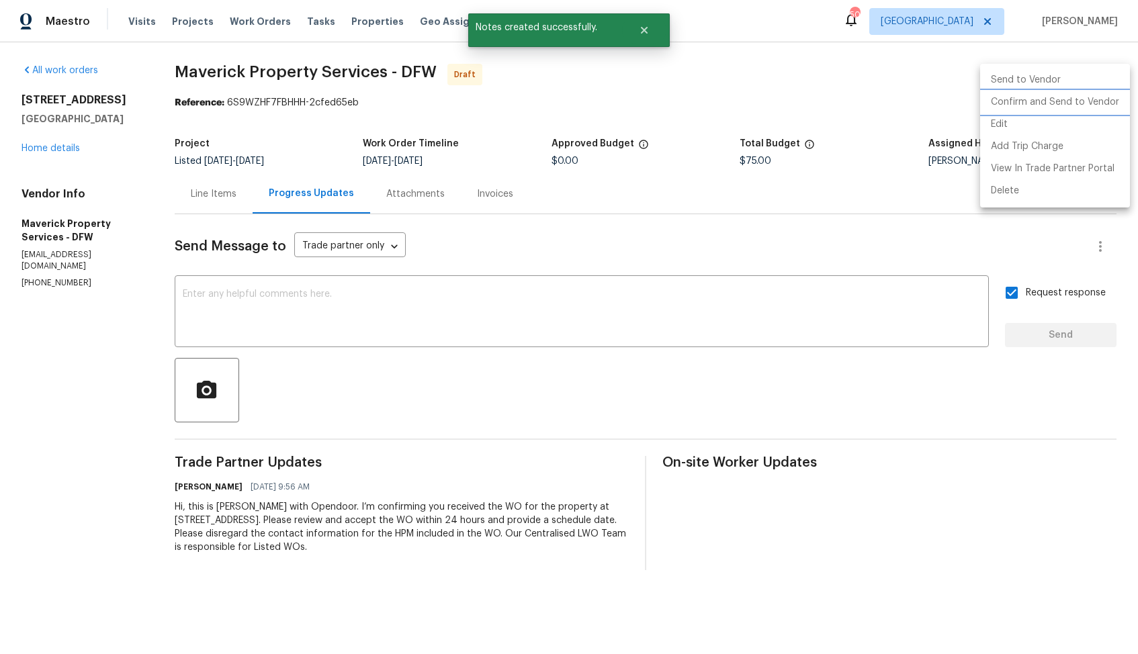
click at [1060, 101] on li "Confirm and Send to Vendor" at bounding box center [1055, 102] width 150 height 22
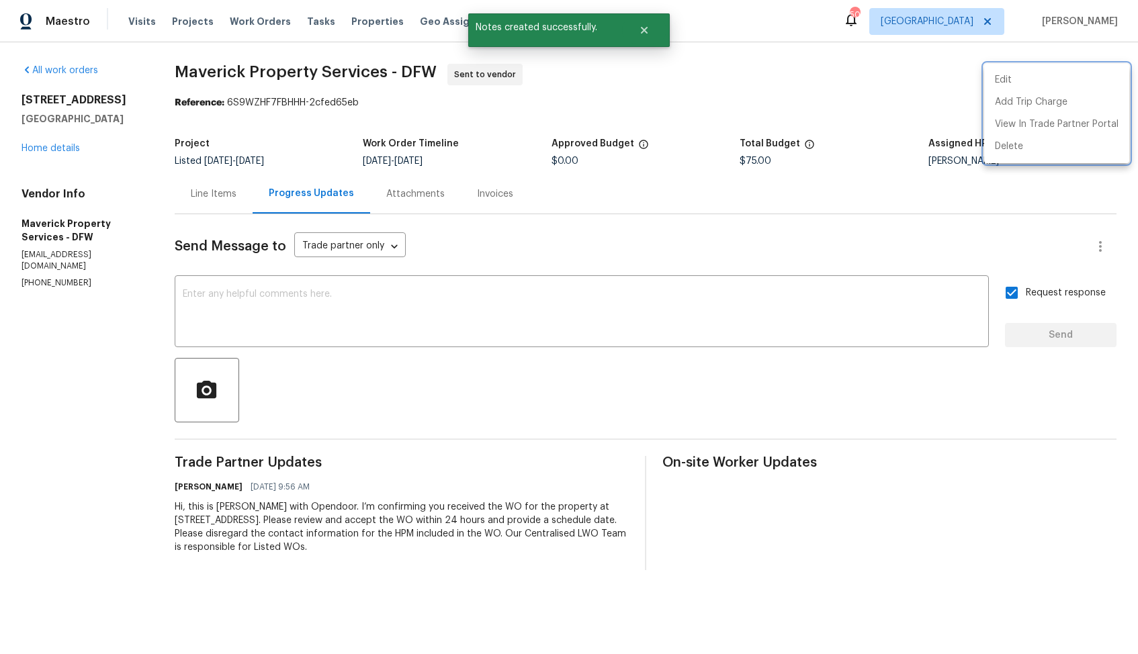
click at [746, 46] on div at bounding box center [569, 327] width 1138 height 654
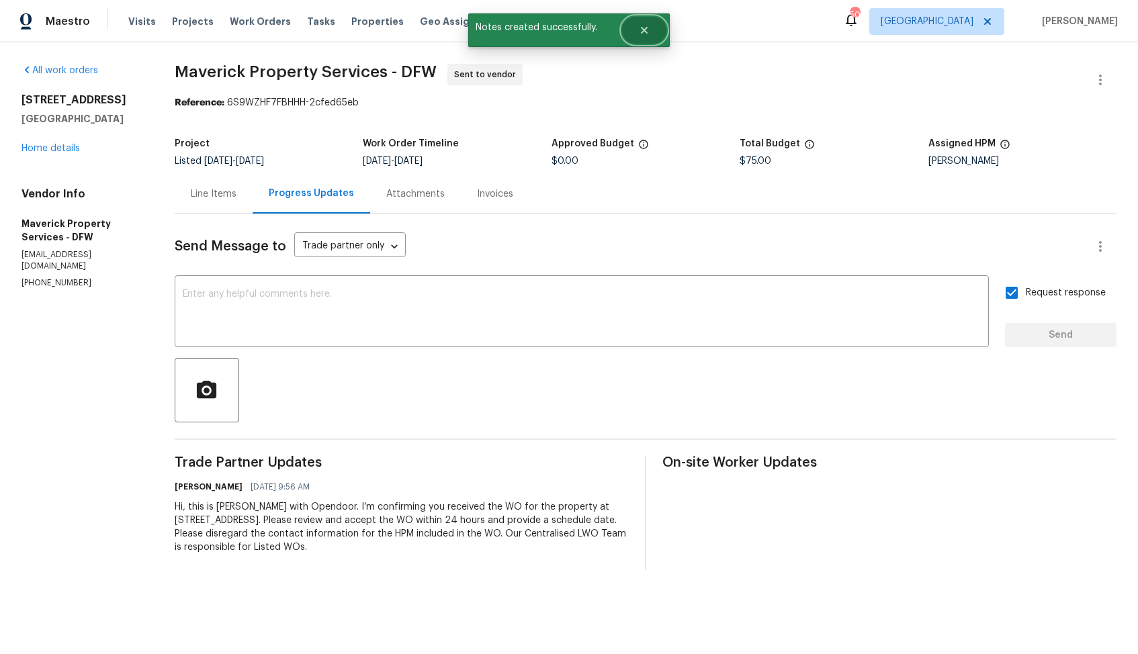
click at [642, 23] on button "Close" at bounding box center [644, 30] width 44 height 27
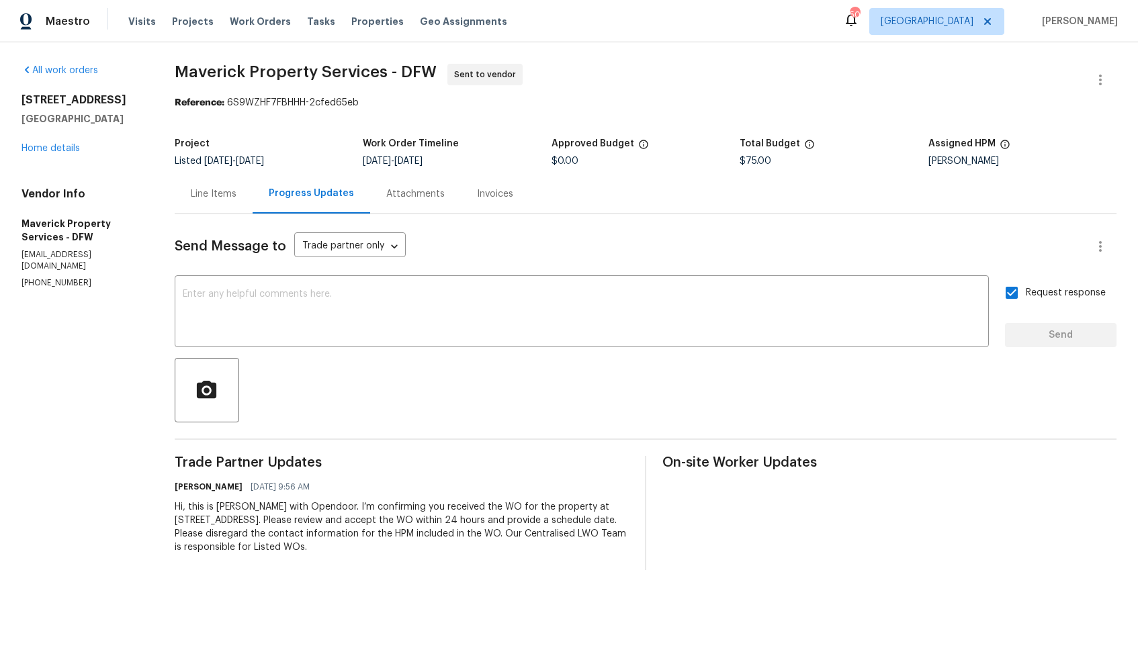
click at [236, 195] on div "Line Items" at bounding box center [214, 193] width 46 height 13
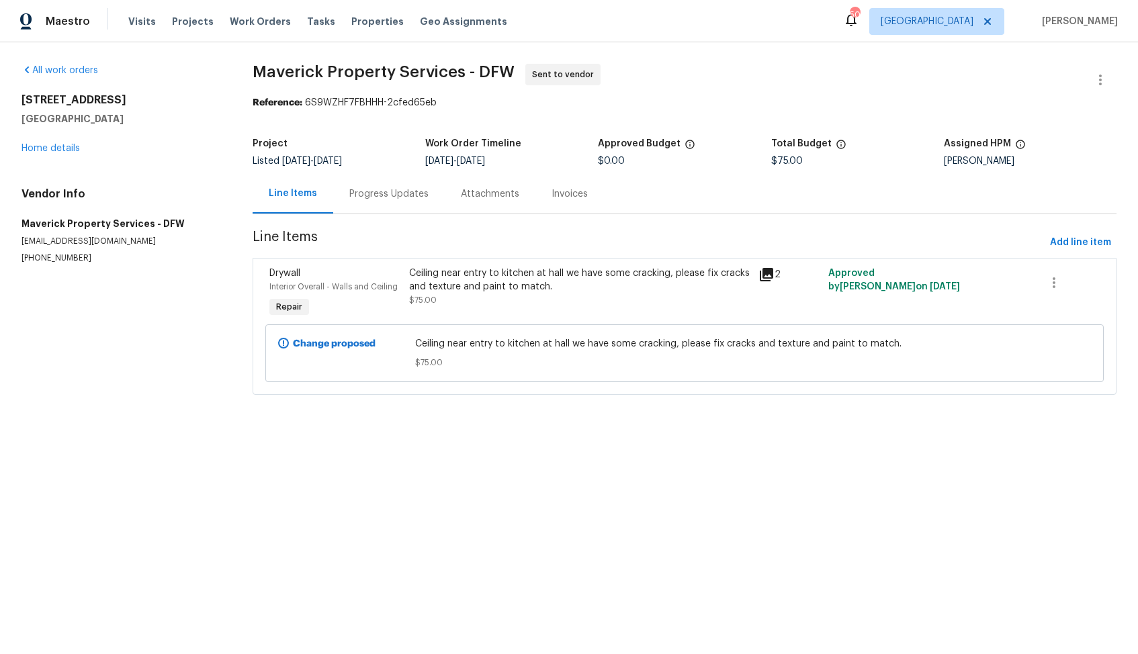
click at [320, 73] on span "Maverick Property Services - DFW" at bounding box center [384, 72] width 262 height 16
copy span "Maverick Property Services - DFW"
click at [543, 123] on section "Maverick Property Services - DFW Sent to vendor Reference: 6S9WZHF7FBHHH-2cfed6…" at bounding box center [685, 237] width 864 height 347
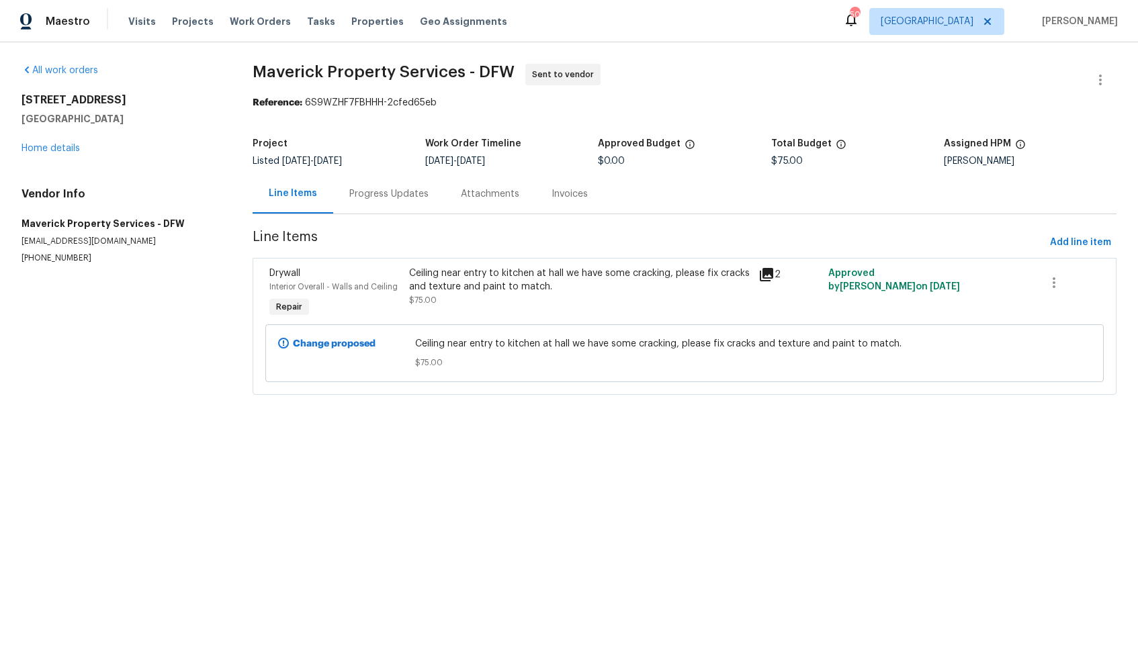
click at [820, 64] on span "Maverick Property Services - DFW Sent to vendor" at bounding box center [669, 80] width 832 height 32
click at [316, 103] on div "Reference: 6S9WZHF7FBHHH-2cfed65eb" at bounding box center [685, 102] width 864 height 13
drag, startPoint x: 308, startPoint y: 103, endPoint x: 441, endPoint y: 103, distance: 133.0
click at [441, 103] on div "Reference: 6S9WZHF7FBHHH-2cfed65eb" at bounding box center [685, 102] width 864 height 13
copy div "6S9WZHF7FBHHH-2cfed65eb"
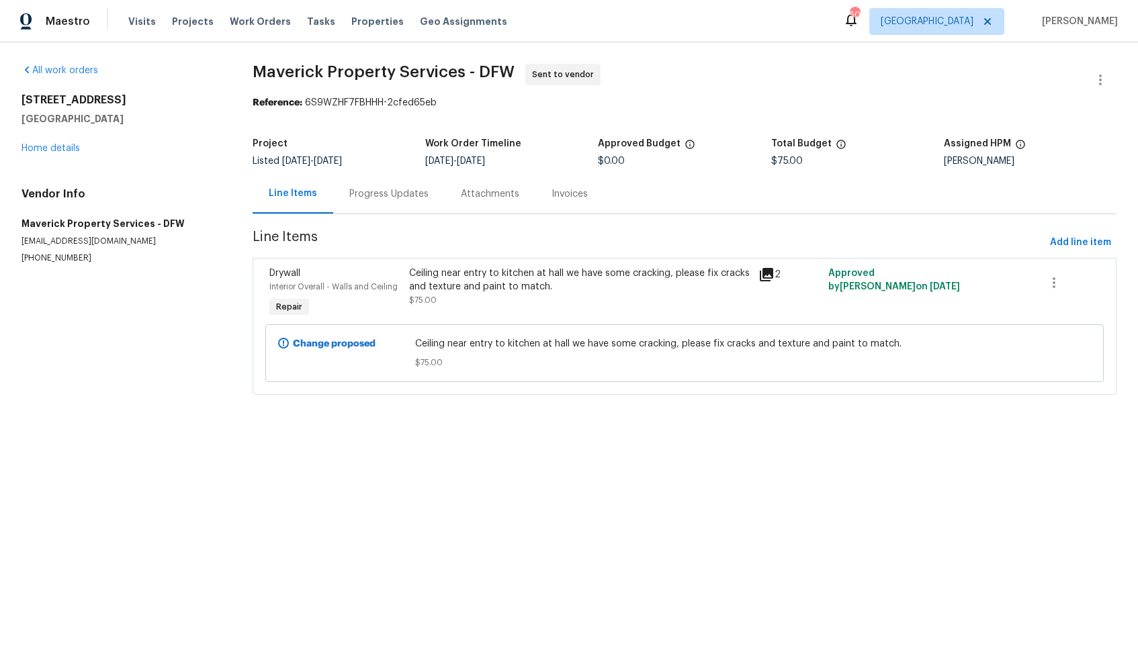
click at [405, 144] on div "Project" at bounding box center [339, 147] width 173 height 17
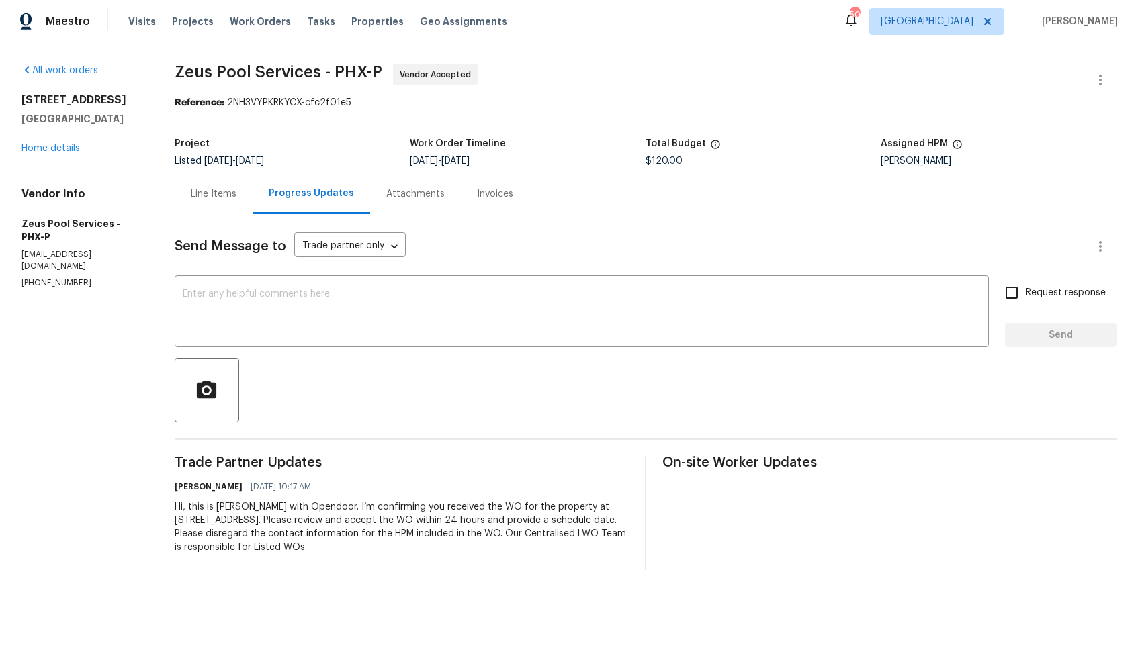
click at [203, 202] on div "Line Items" at bounding box center [214, 194] width 78 height 40
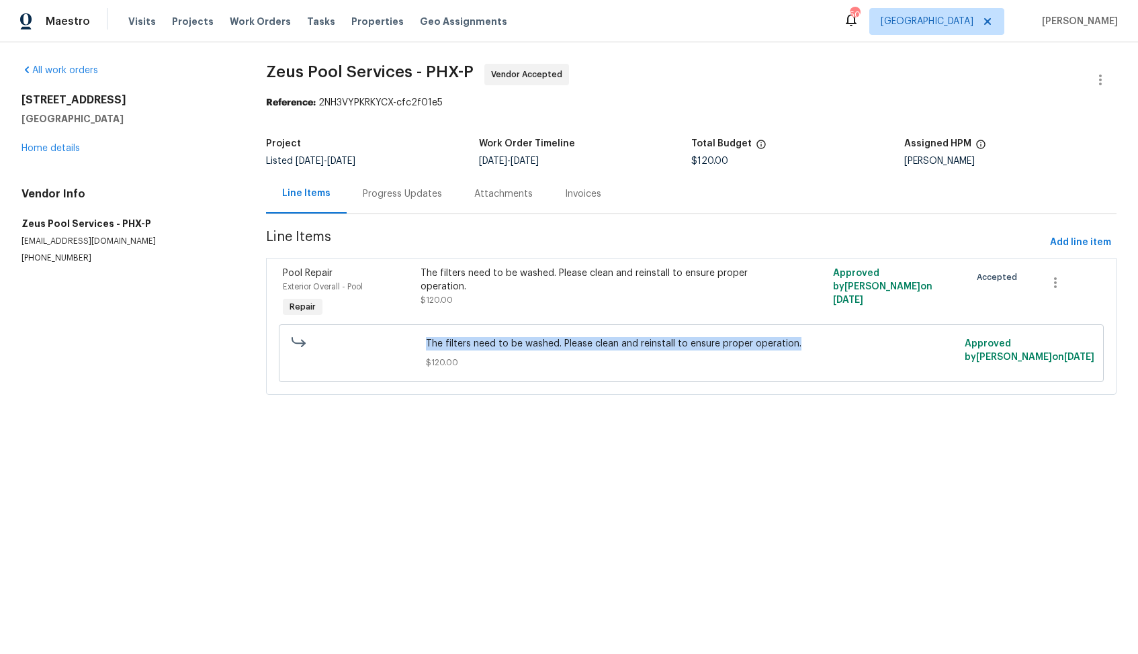
drag, startPoint x: 426, startPoint y: 345, endPoint x: 810, endPoint y: 339, distance: 384.3
click at [810, 339] on span "The filters need to be washed. Please clean and reinstall to ensure proper oper…" at bounding box center [691, 343] width 530 height 13
copy span "The filters need to be washed. Please clean and reinstall to ensure proper oper…"
click at [618, 353] on div "The filters need to be washed. Please clean and reinstall to ensure proper oper…" at bounding box center [691, 353] width 530 height 32
click at [392, 196] on div "Progress Updates" at bounding box center [402, 193] width 79 height 13
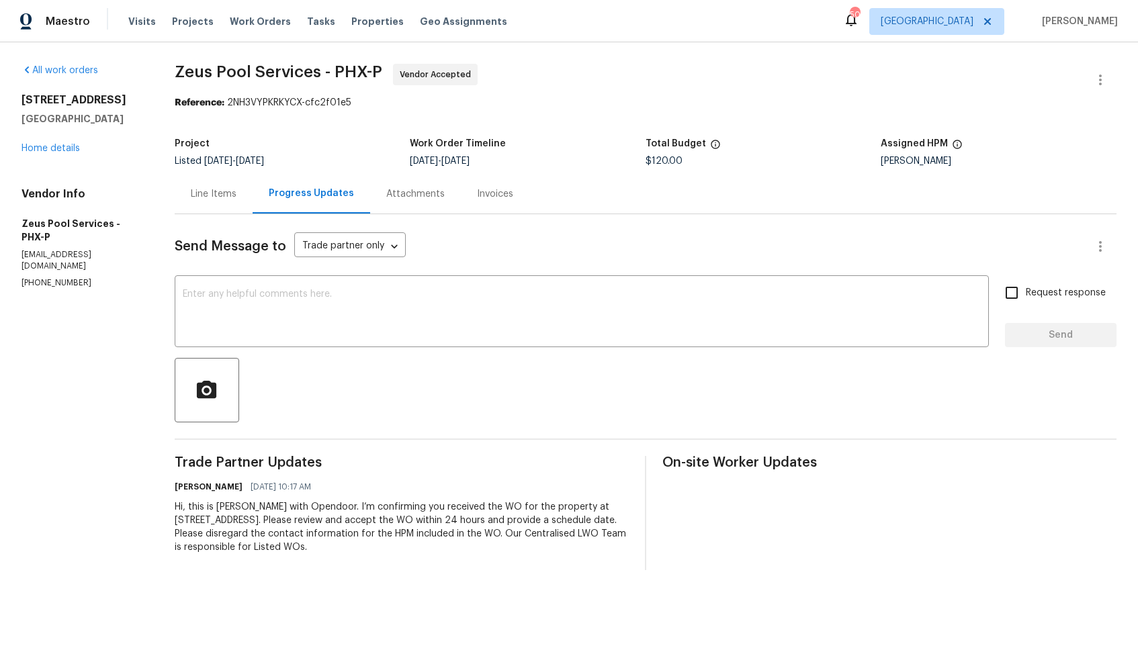
click at [208, 189] on div "Line Items" at bounding box center [214, 193] width 46 height 13
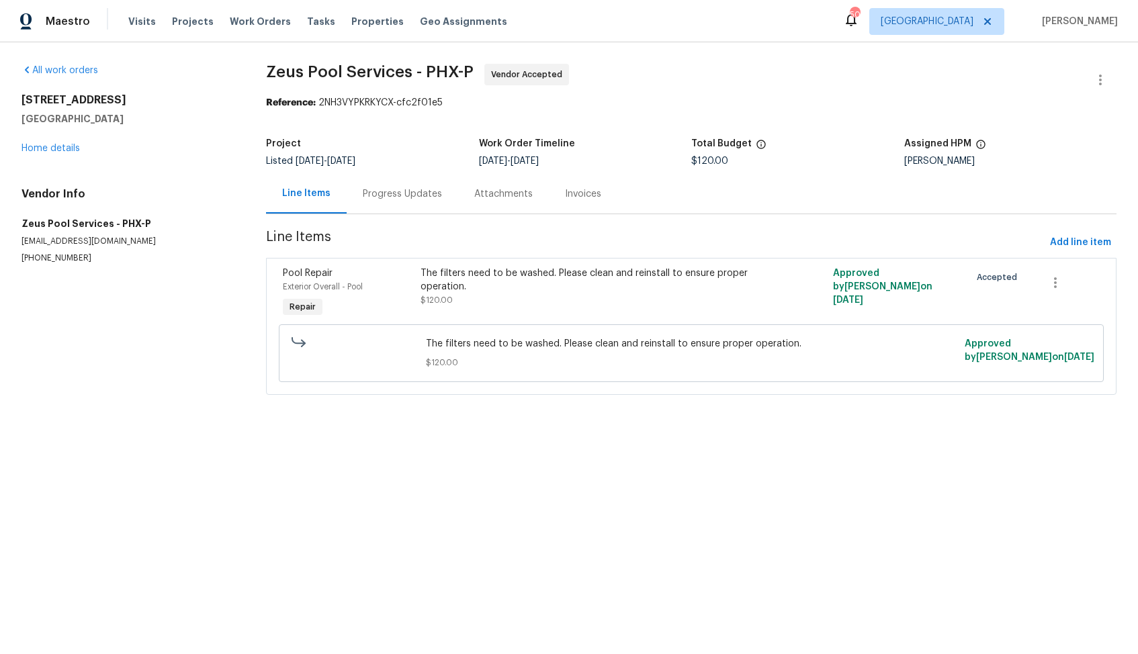
click at [402, 204] on div "Progress Updates" at bounding box center [403, 194] width 112 height 40
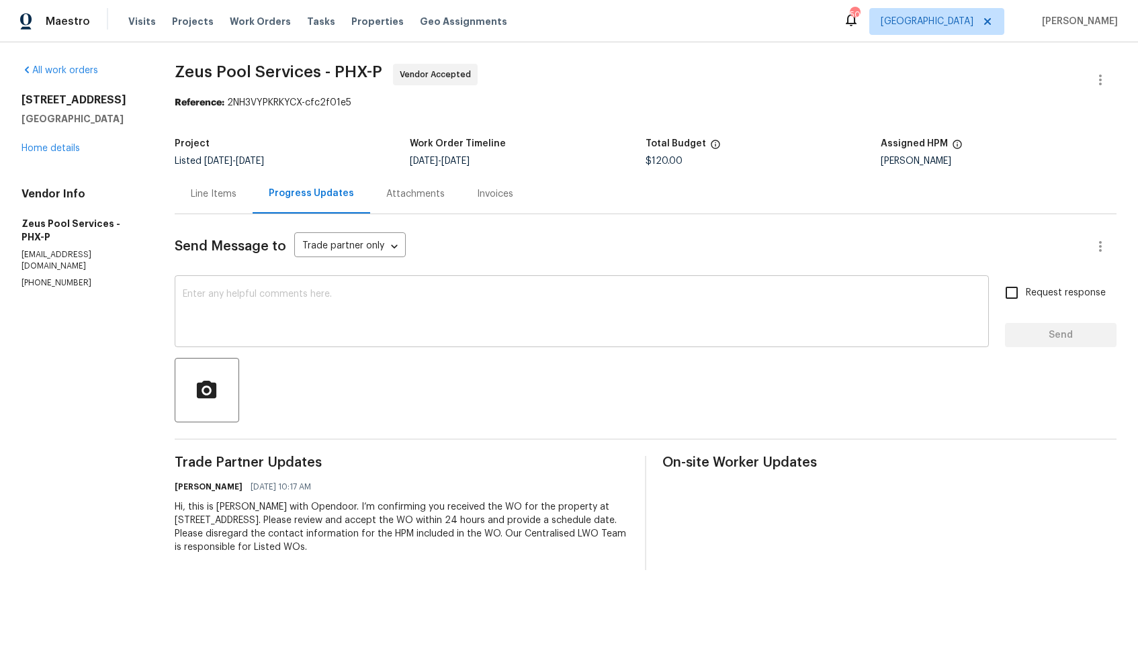
click at [398, 325] on textarea at bounding box center [582, 313] width 798 height 47
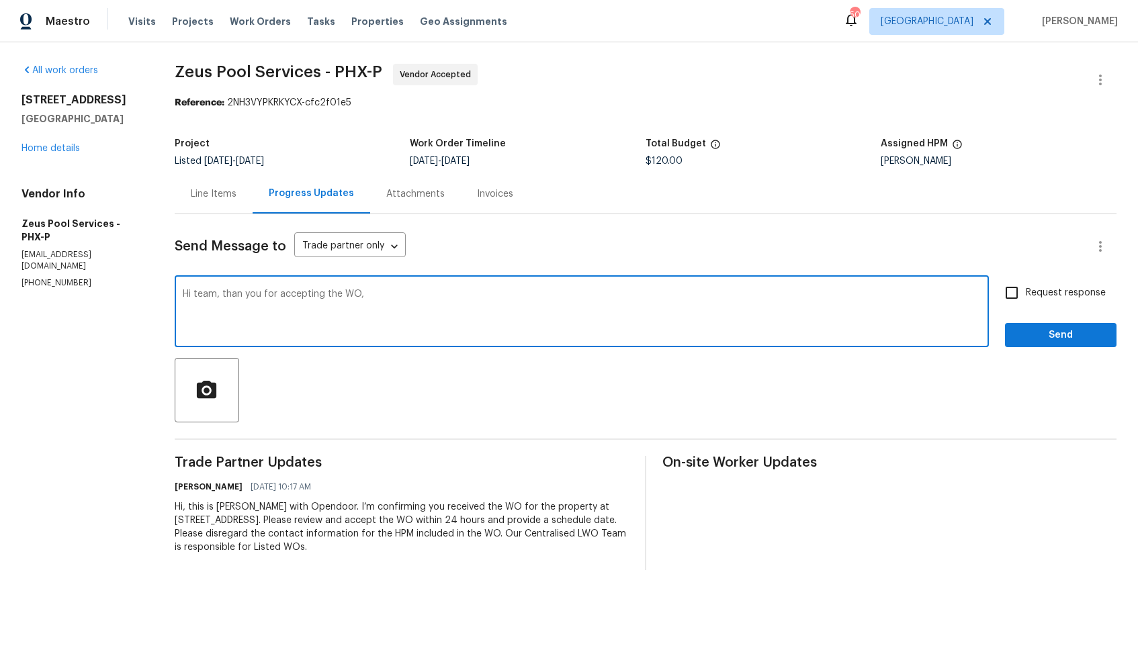
paste textarea "it would be really helpful if we could get a scheduled date for this. Thanks!"
click at [732, 291] on textarea "Hi team, than you for accepting the WO, it would be really helpful if we could …" at bounding box center [582, 313] width 798 height 47
type textarea "Hi team, than you for accepting the WO, it would be really helpful if we could …"
click at [1024, 288] on input "Request response" at bounding box center [1012, 293] width 28 height 28
checkbox input "true"
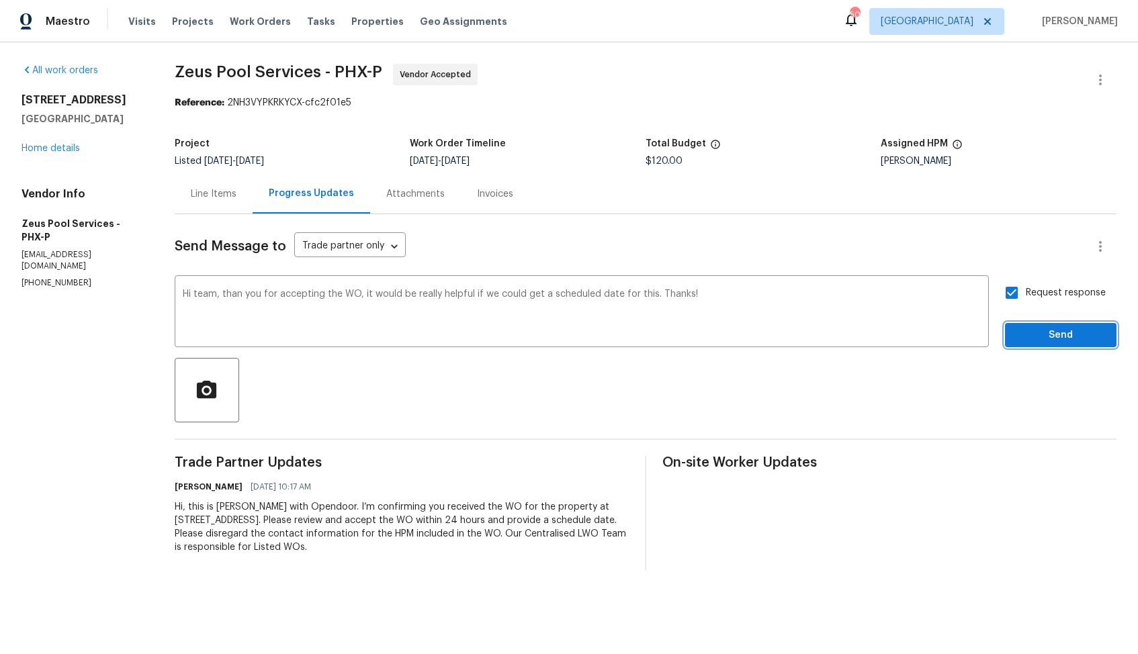
click at [1028, 331] on span "Send" at bounding box center [1061, 335] width 90 height 17
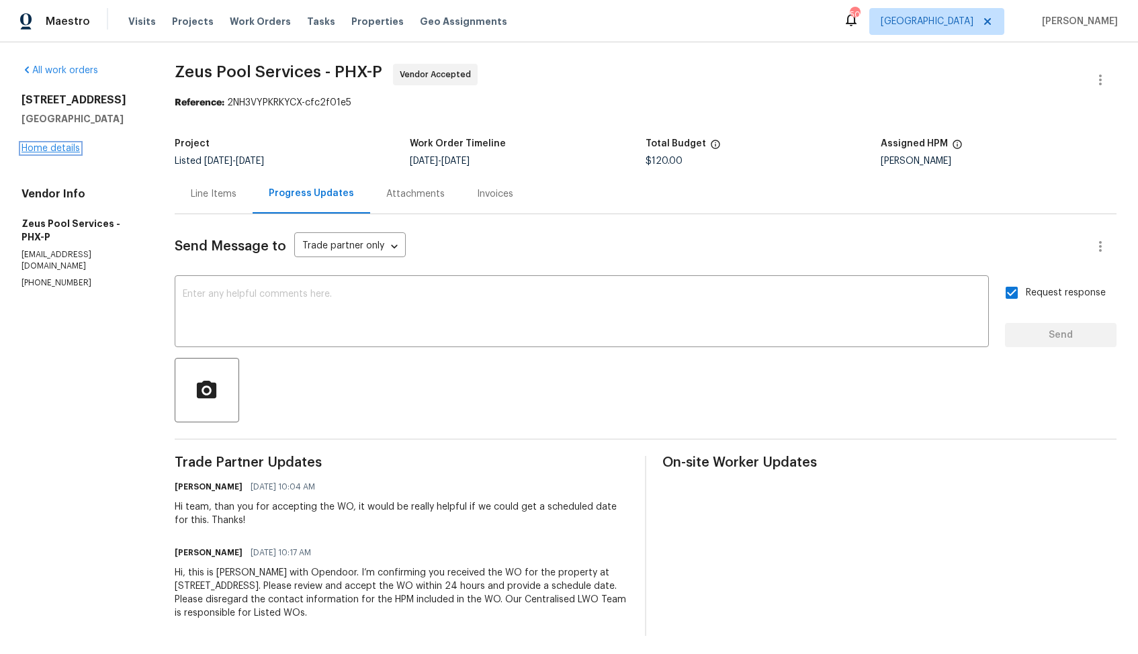
click at [72, 148] on link "Home details" at bounding box center [50, 148] width 58 height 9
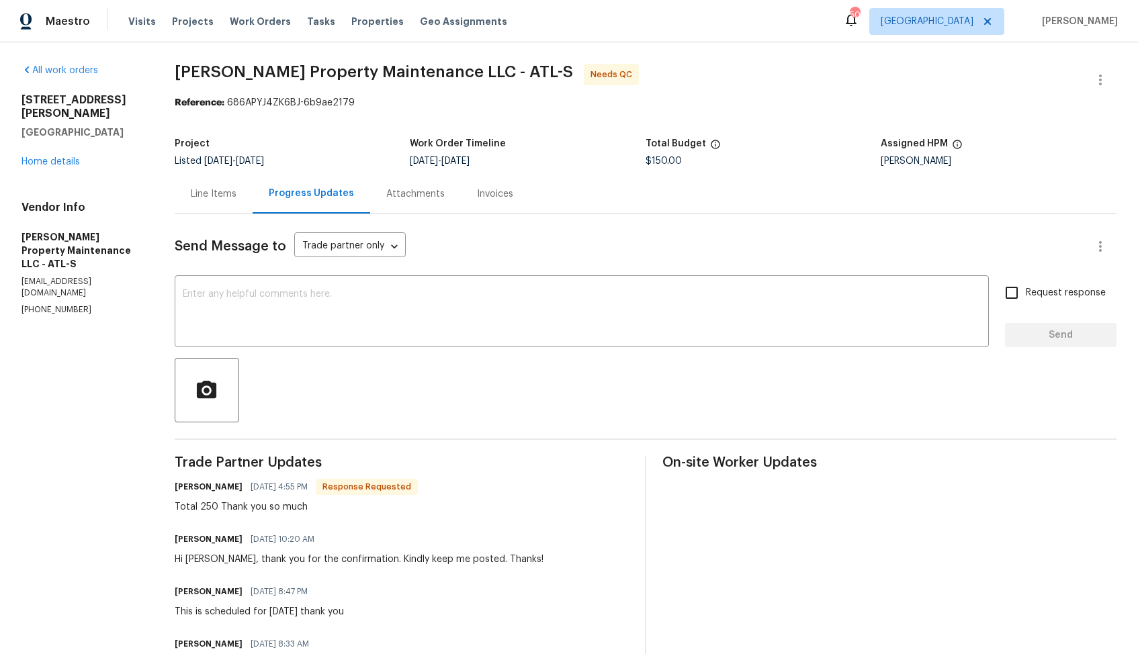
click at [205, 195] on div "Line Items" at bounding box center [214, 193] width 46 height 13
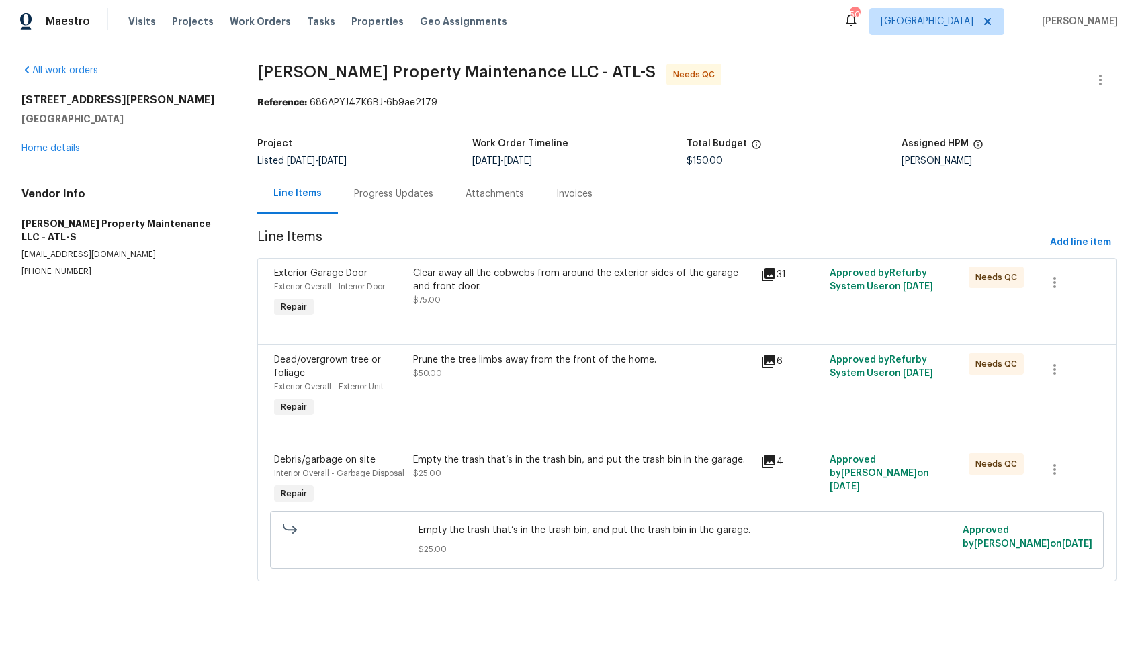
click at [390, 195] on div "Progress Updates" at bounding box center [393, 193] width 79 height 13
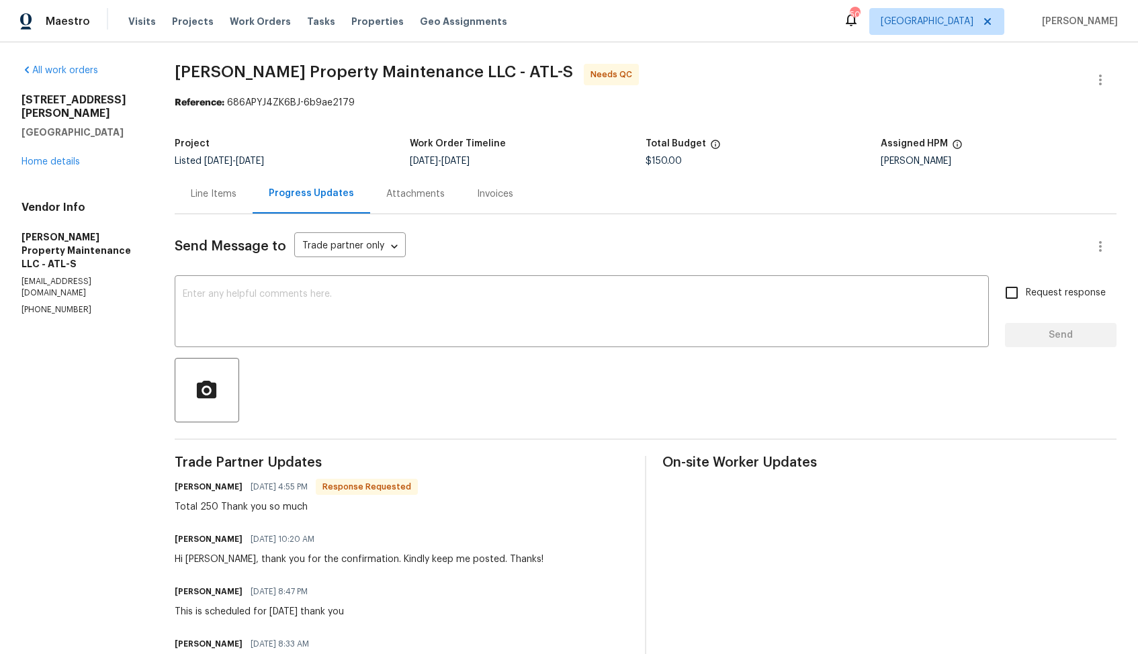
click at [202, 191] on div "Line Items" at bounding box center [214, 193] width 46 height 13
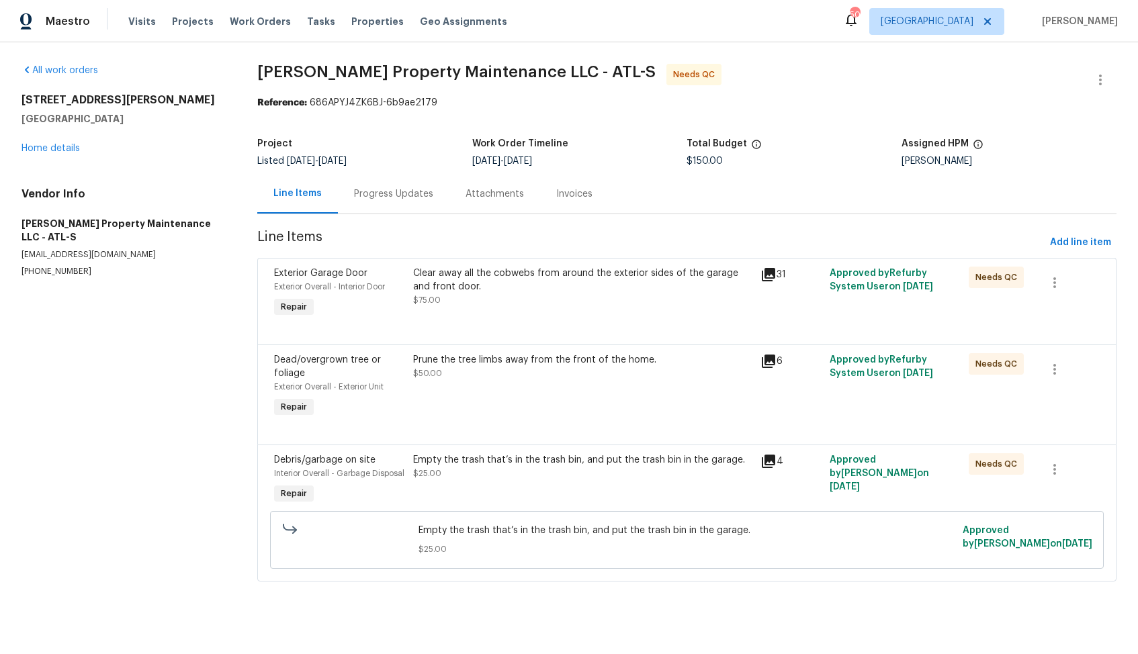
click at [500, 300] on div "Clear away all the cobwebs from around the exterior sides of the garage and fro…" at bounding box center [582, 287] width 339 height 40
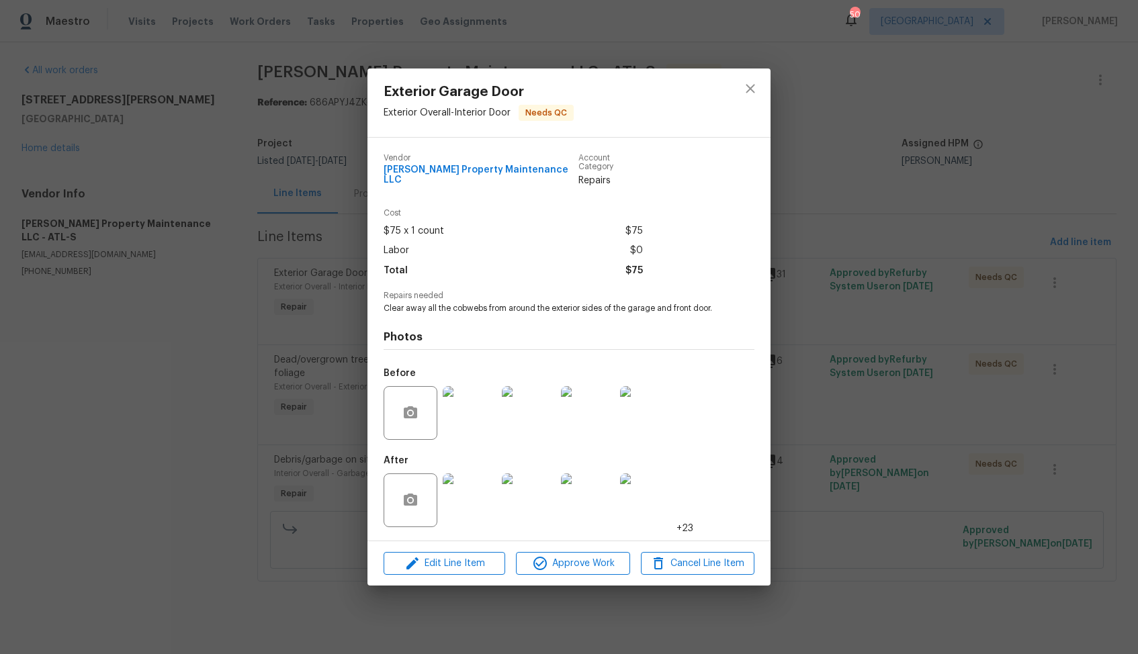
click at [469, 412] on img at bounding box center [470, 413] width 54 height 54
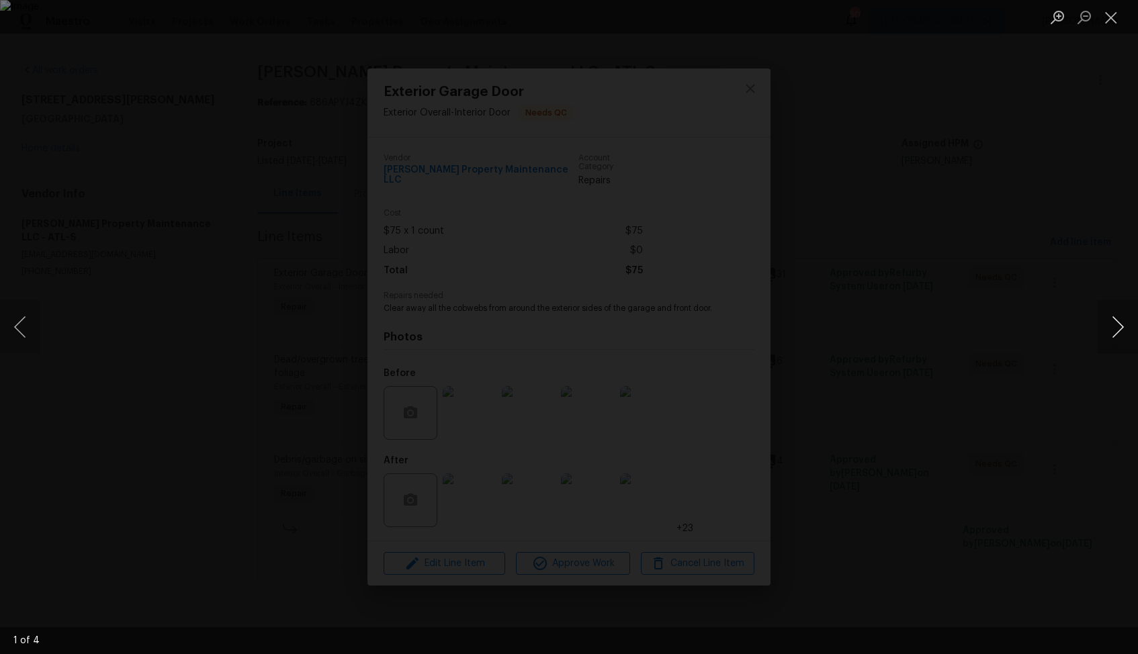
click at [1117, 340] on button "Next image" at bounding box center [1118, 327] width 40 height 54
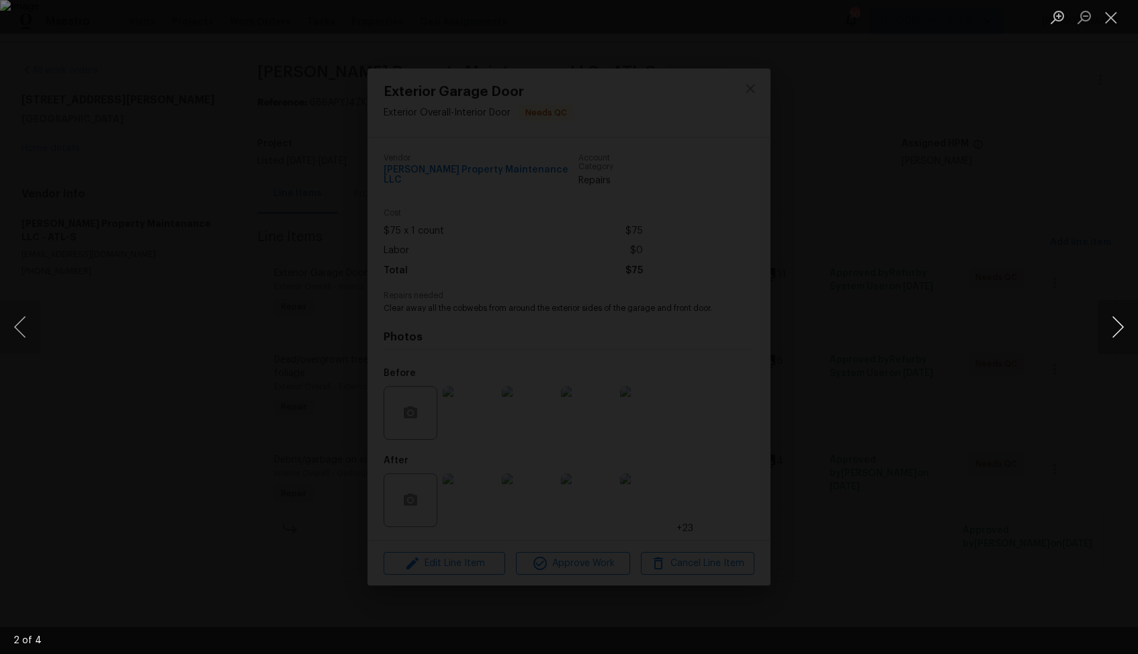
click at [1117, 340] on button "Next image" at bounding box center [1118, 327] width 40 height 54
click at [1019, 364] on div "Lightbox" at bounding box center [569, 327] width 1138 height 654
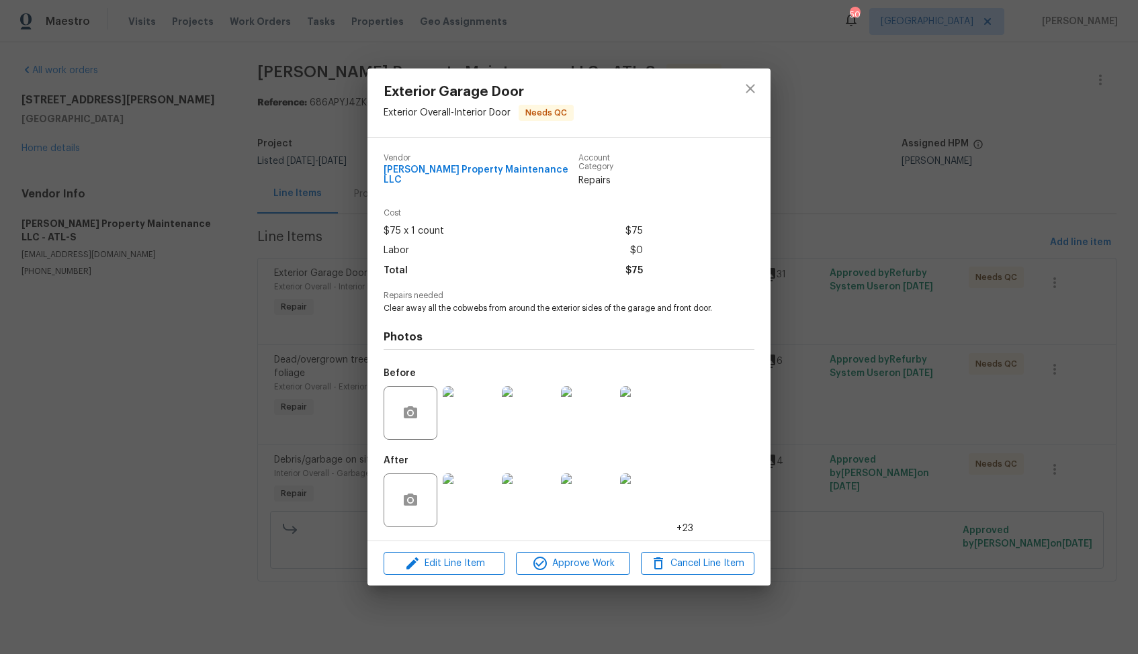
click at [484, 497] on img at bounding box center [470, 501] width 54 height 54
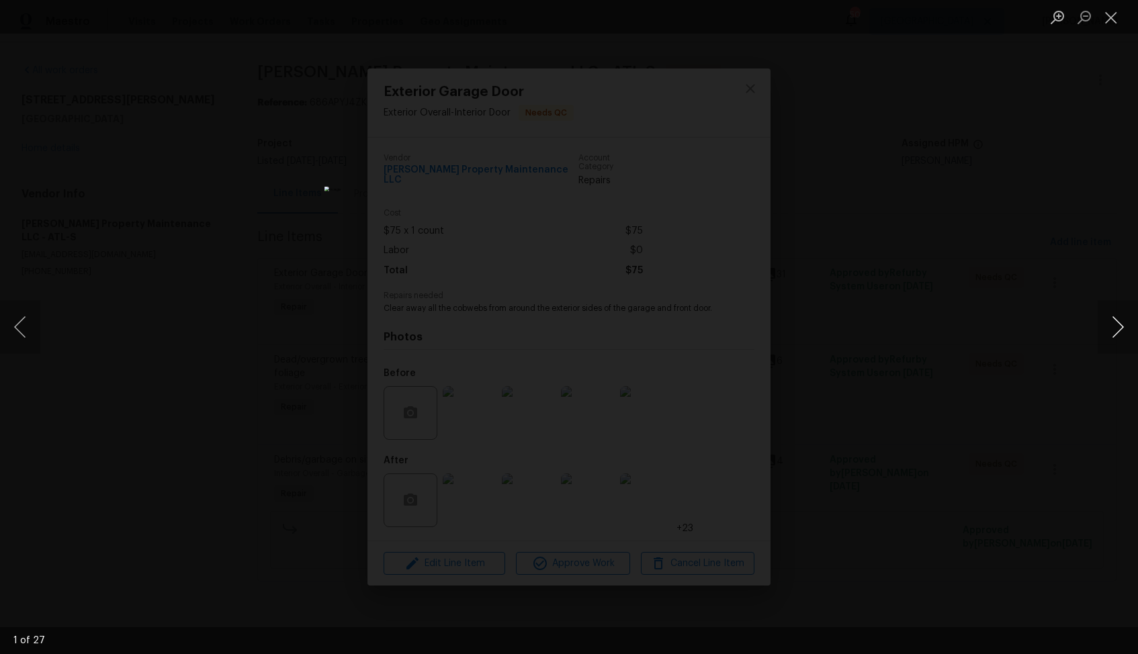
click at [1121, 328] on button "Next image" at bounding box center [1118, 327] width 40 height 54
click at [13, 329] on button "Previous image" at bounding box center [20, 327] width 40 height 54
click at [1114, 331] on button "Next image" at bounding box center [1118, 327] width 40 height 54
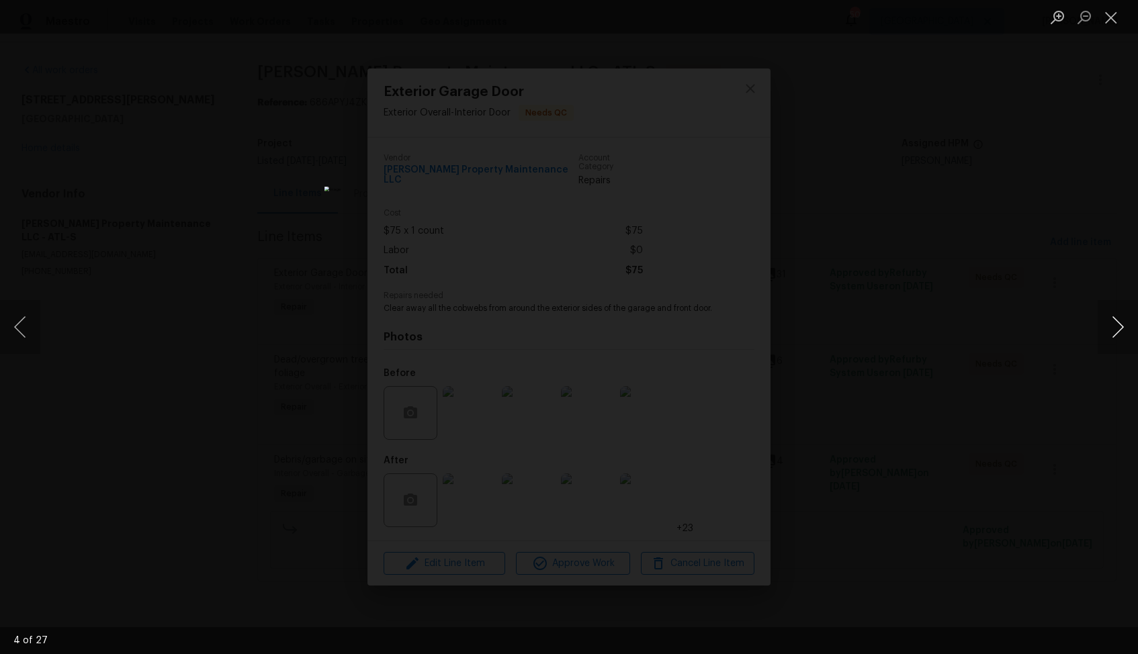
click at [1106, 333] on button "Next image" at bounding box center [1118, 327] width 40 height 54
click at [1117, 329] on button "Next image" at bounding box center [1118, 327] width 40 height 54
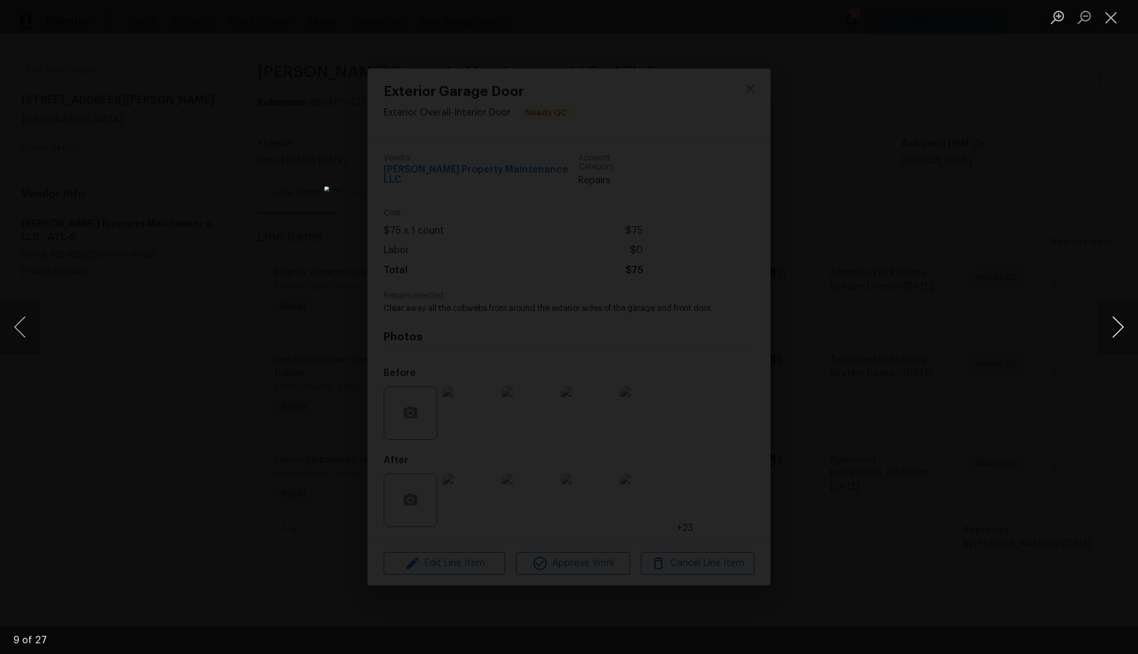
click at [1117, 329] on button "Next image" at bounding box center [1118, 327] width 40 height 54
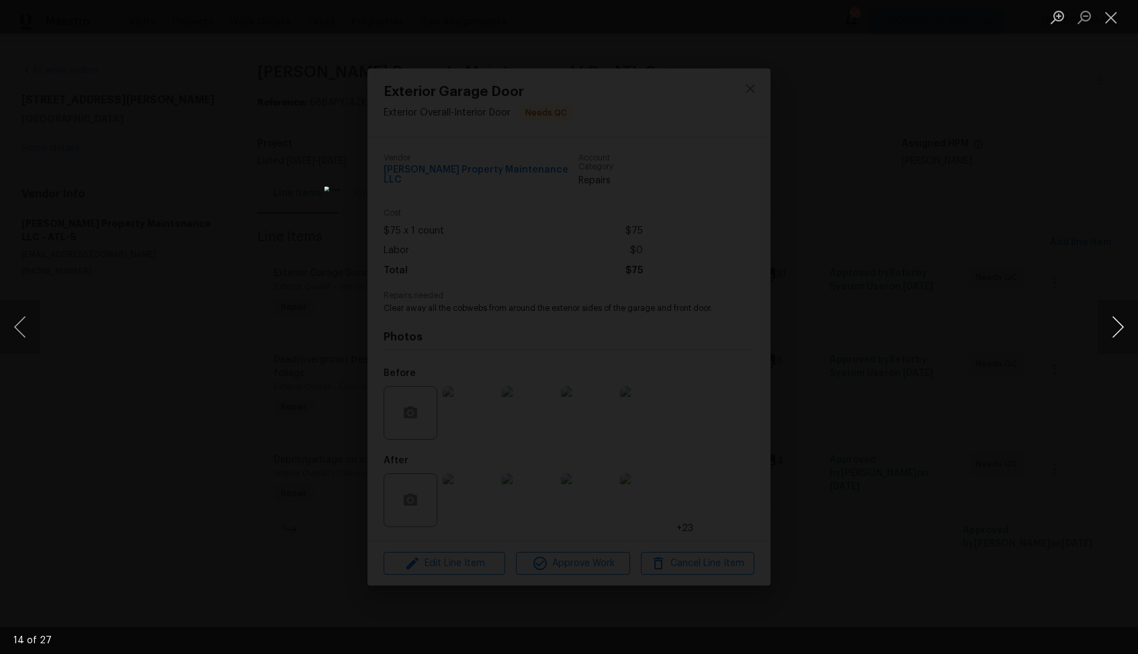
click at [1117, 329] on button "Next image" at bounding box center [1118, 327] width 40 height 54
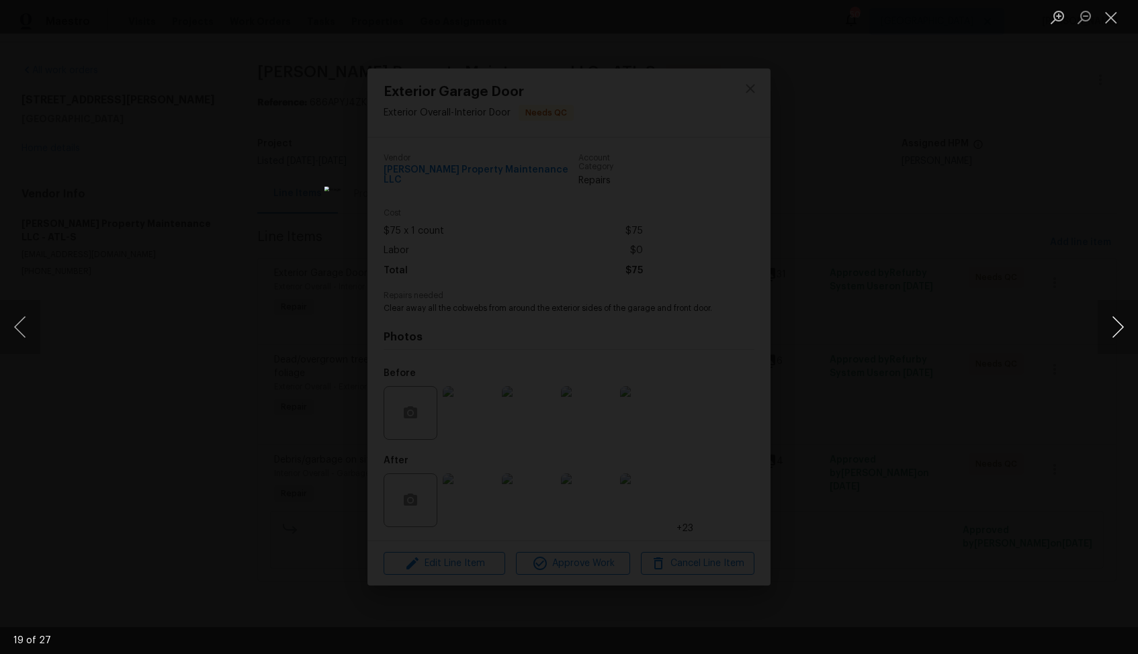
click at [1117, 329] on button "Next image" at bounding box center [1118, 327] width 40 height 54
click at [988, 370] on div "Lightbox" at bounding box center [569, 327] width 1138 height 654
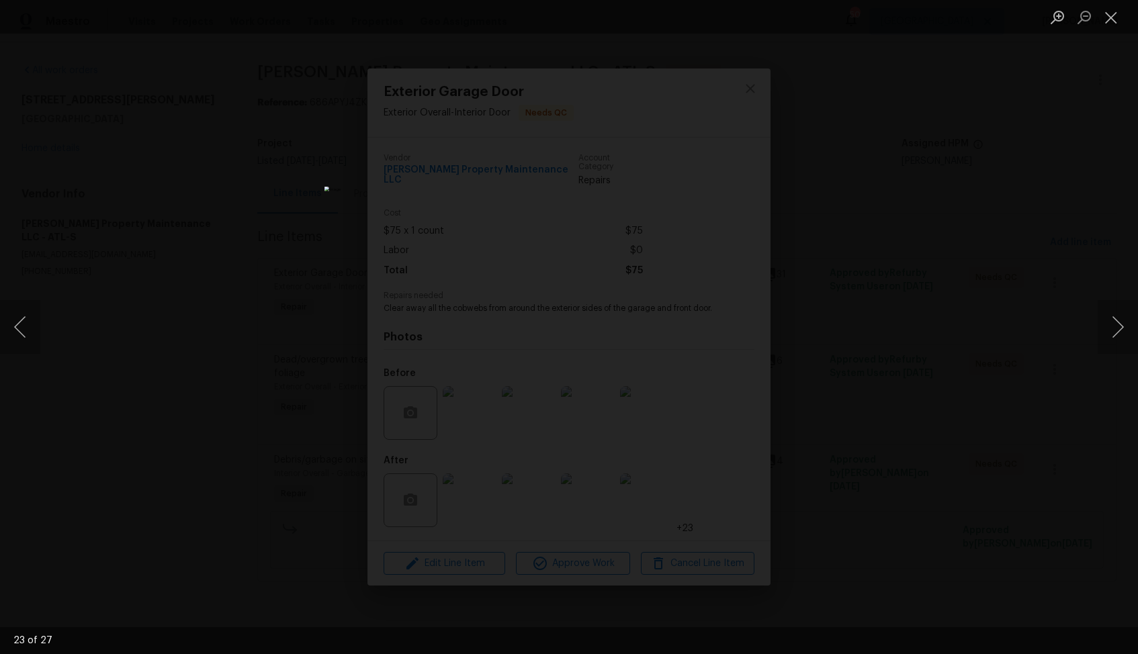
click at [988, 370] on div "Lightbox" at bounding box center [569, 327] width 1138 height 654
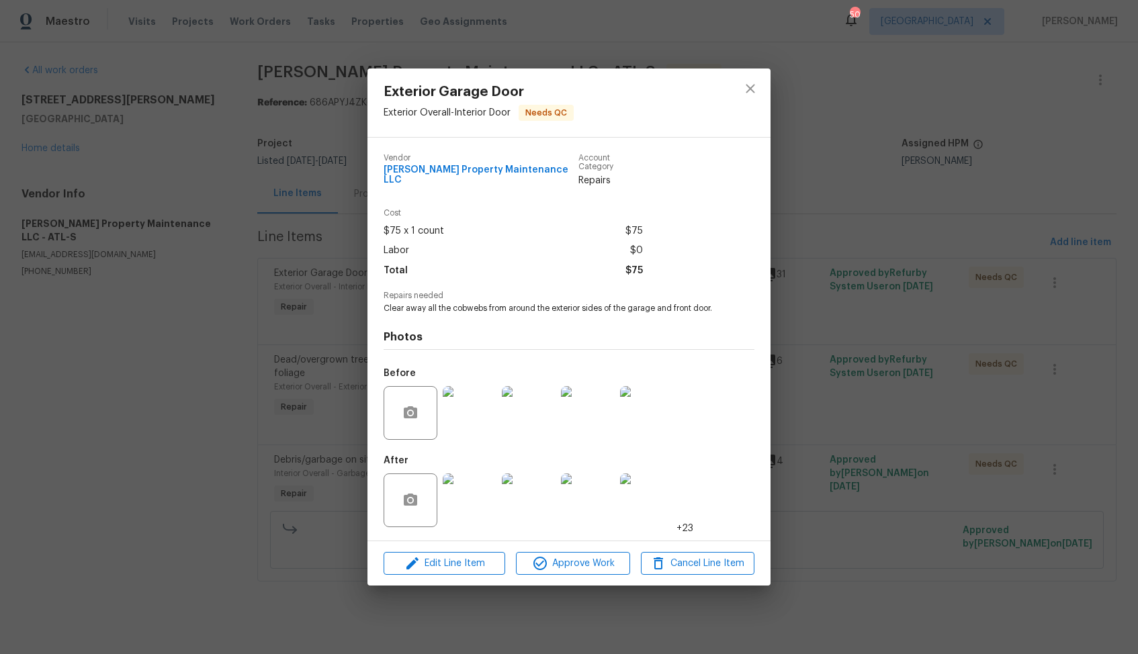
click at [856, 415] on div "Exterior Garage Door Exterior Overall - Interior Door Needs QC Vendor Glen Prop…" at bounding box center [569, 327] width 1138 height 654
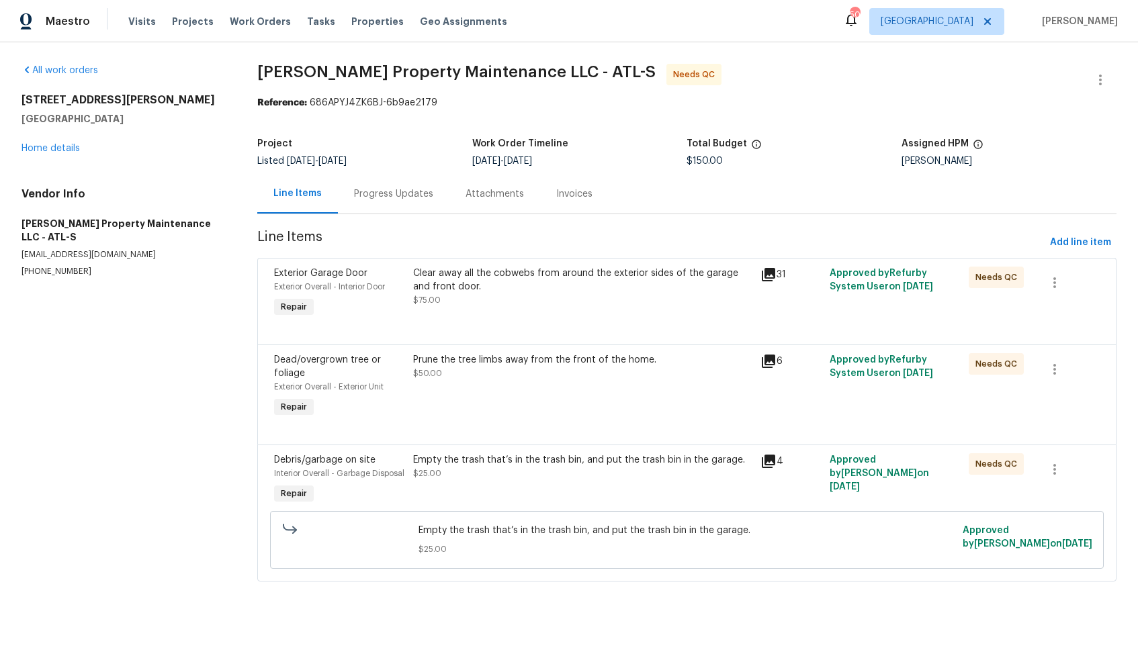
click at [530, 406] on div "Prune the tree limbs away from the front of the home. $50.00" at bounding box center [582, 386] width 347 height 75
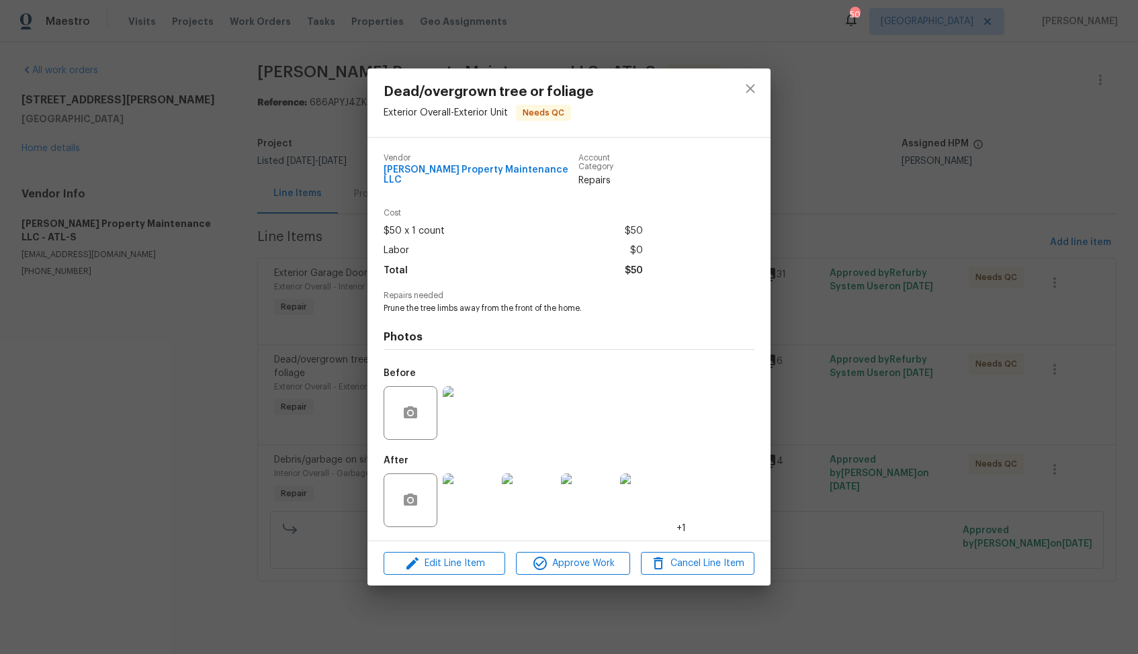
click at [460, 408] on img at bounding box center [470, 413] width 54 height 54
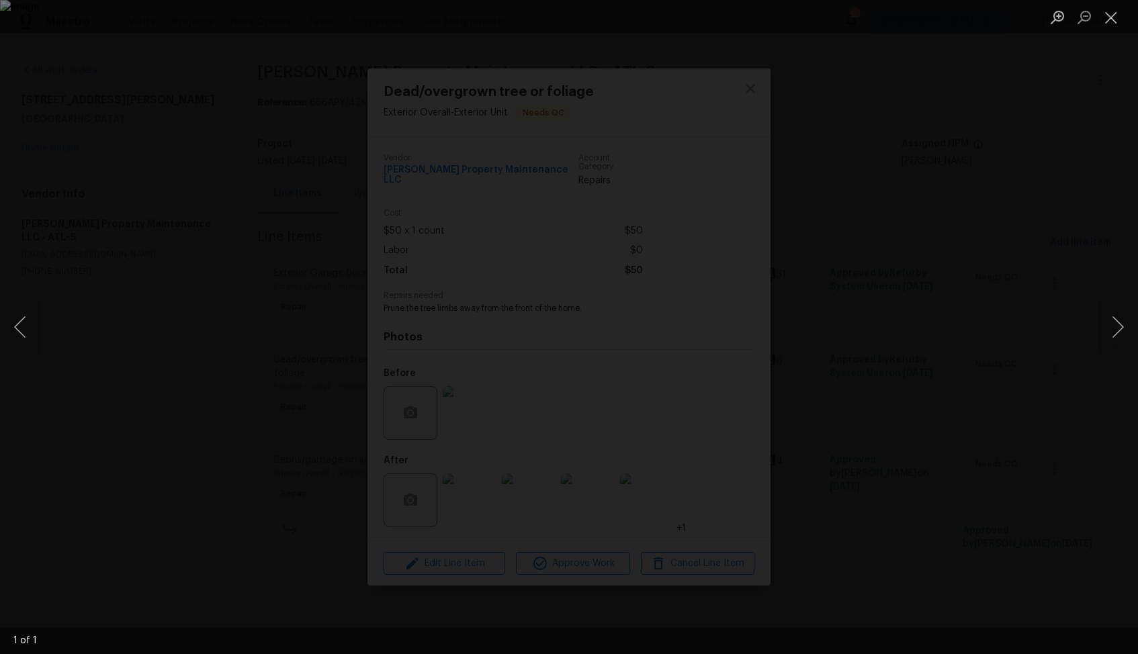
click at [1037, 301] on div "Lightbox" at bounding box center [569, 327] width 1138 height 654
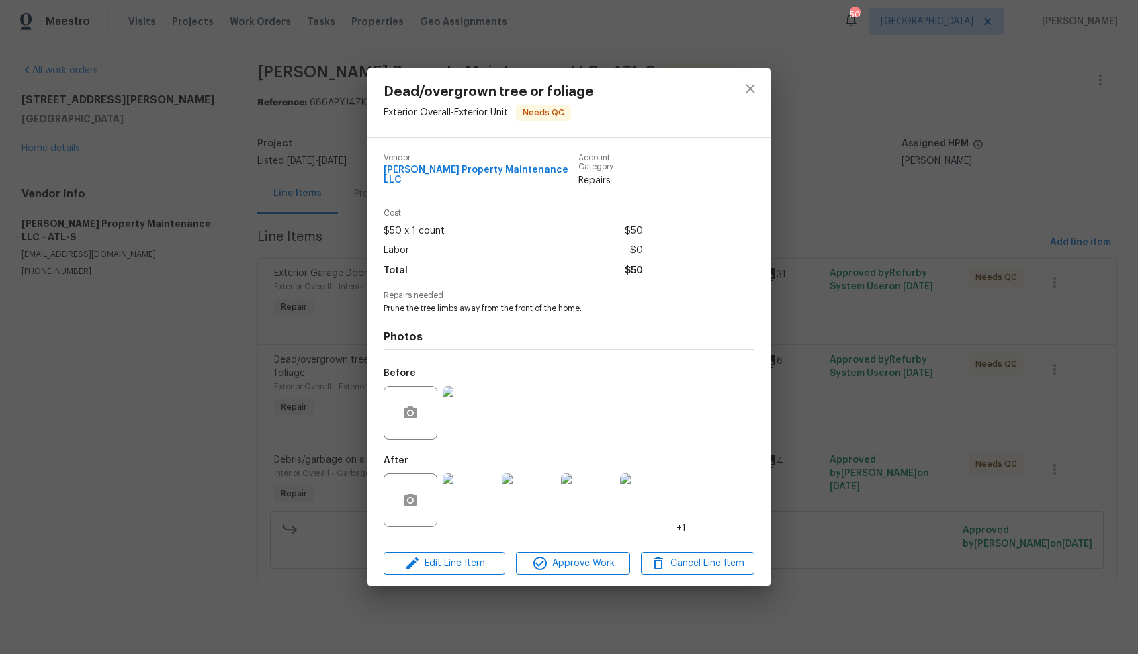
click at [471, 494] on img at bounding box center [470, 501] width 54 height 54
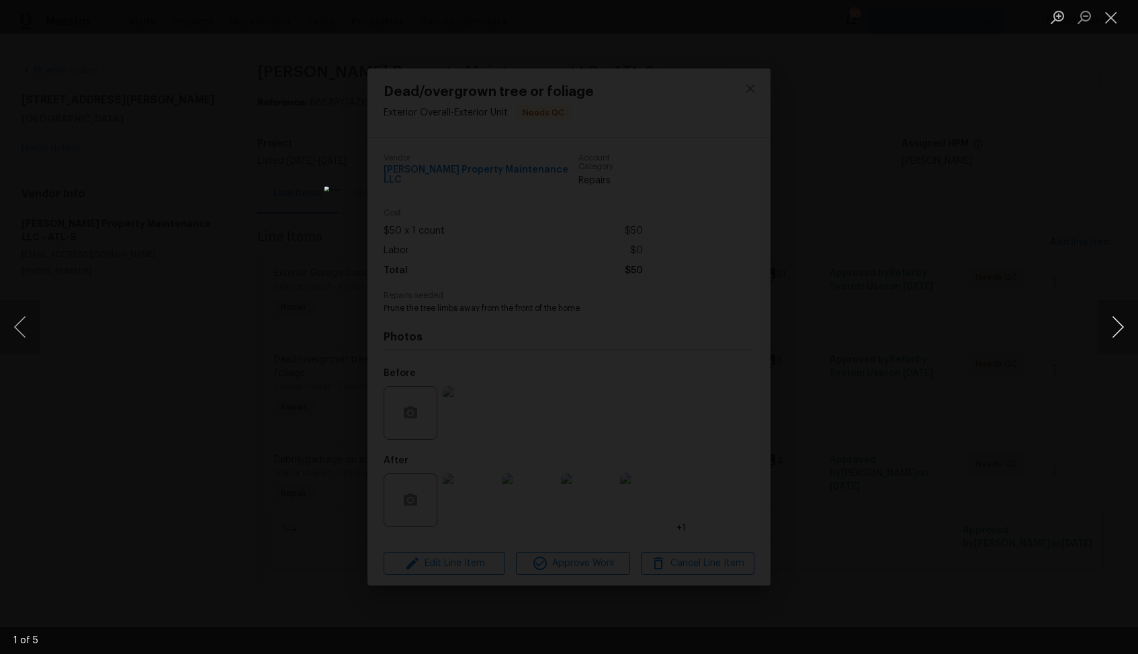
click at [1120, 329] on button "Next image" at bounding box center [1118, 327] width 40 height 54
click at [1019, 325] on div "Lightbox" at bounding box center [569, 327] width 1138 height 654
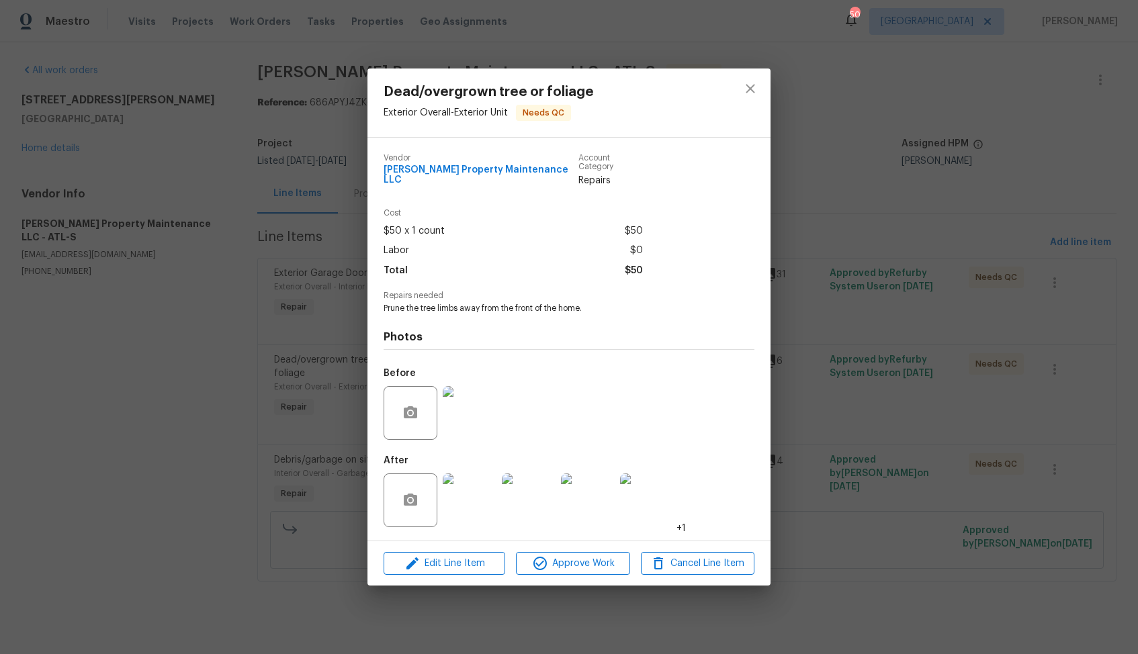
click at [825, 394] on div "Dead/overgrown tree or foliage Exterior Overall - Exterior Unit Needs QC Vendor…" at bounding box center [569, 327] width 1138 height 654
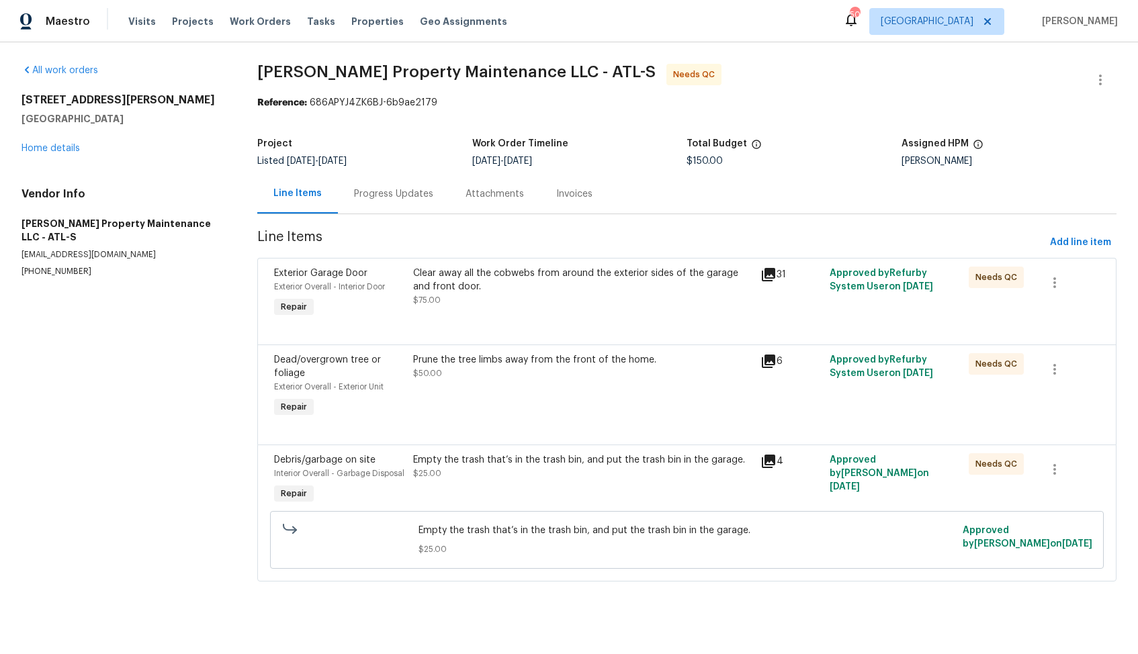
click at [540, 472] on div "Empty the trash that’s in the trash bin, and put the trash bin in the garage. $…" at bounding box center [582, 466] width 339 height 27
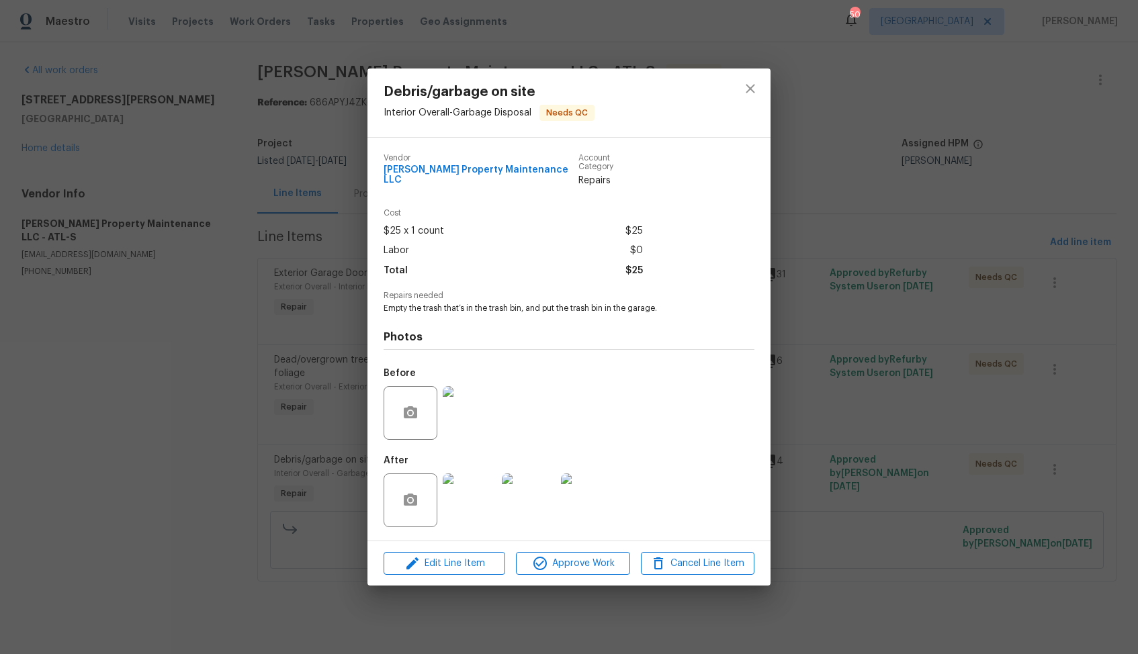
click at [466, 414] on img at bounding box center [470, 413] width 54 height 54
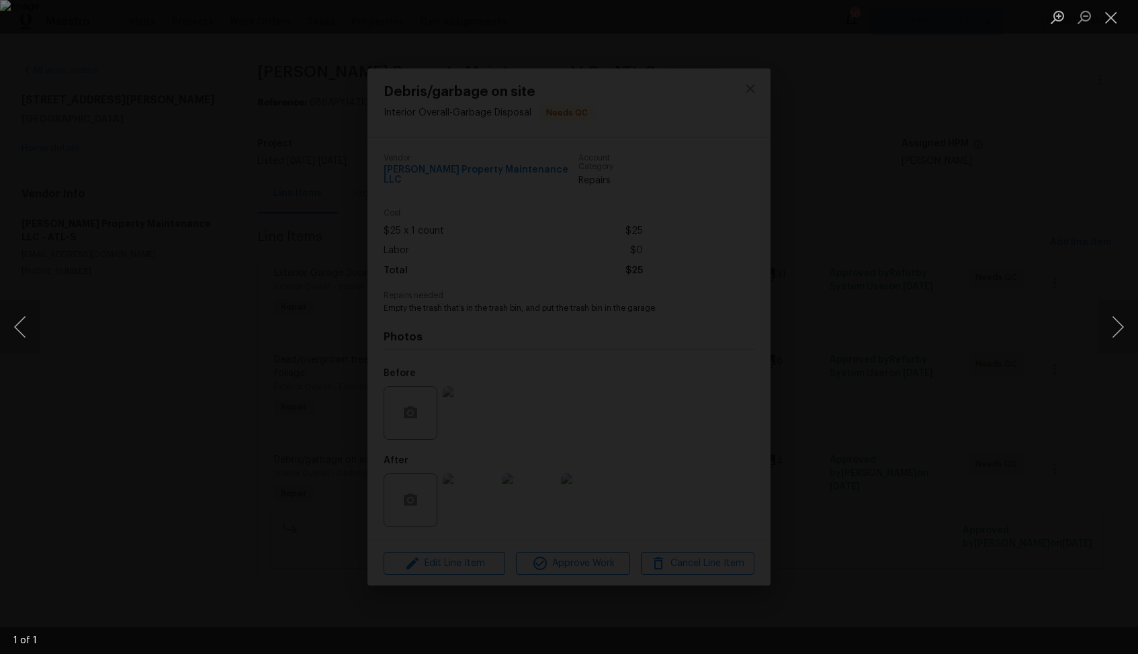
click at [1017, 285] on div "Lightbox" at bounding box center [569, 327] width 1138 height 654
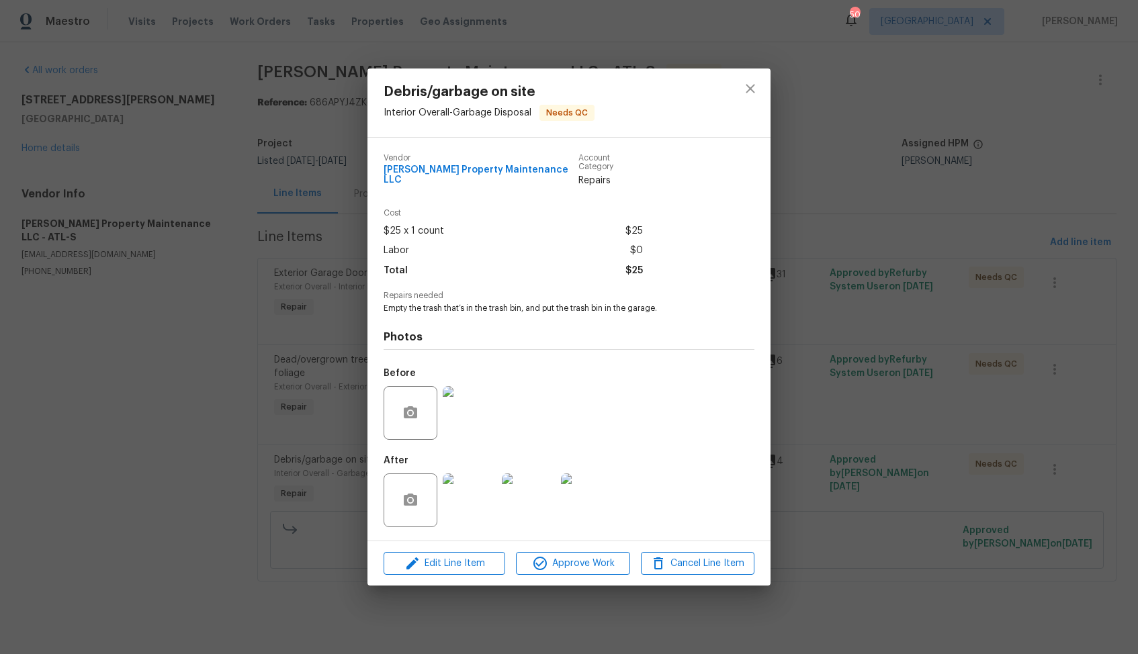
click at [468, 488] on img at bounding box center [470, 501] width 54 height 54
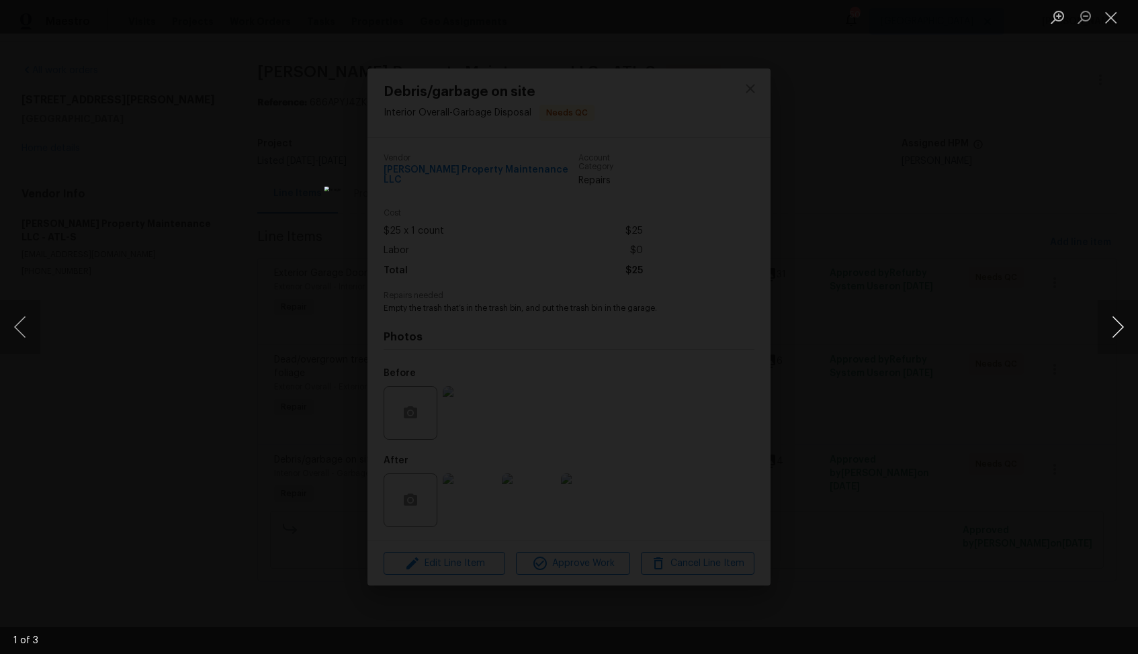
click at [1111, 327] on button "Next image" at bounding box center [1118, 327] width 40 height 54
click at [972, 299] on div "Lightbox" at bounding box center [569, 327] width 1138 height 654
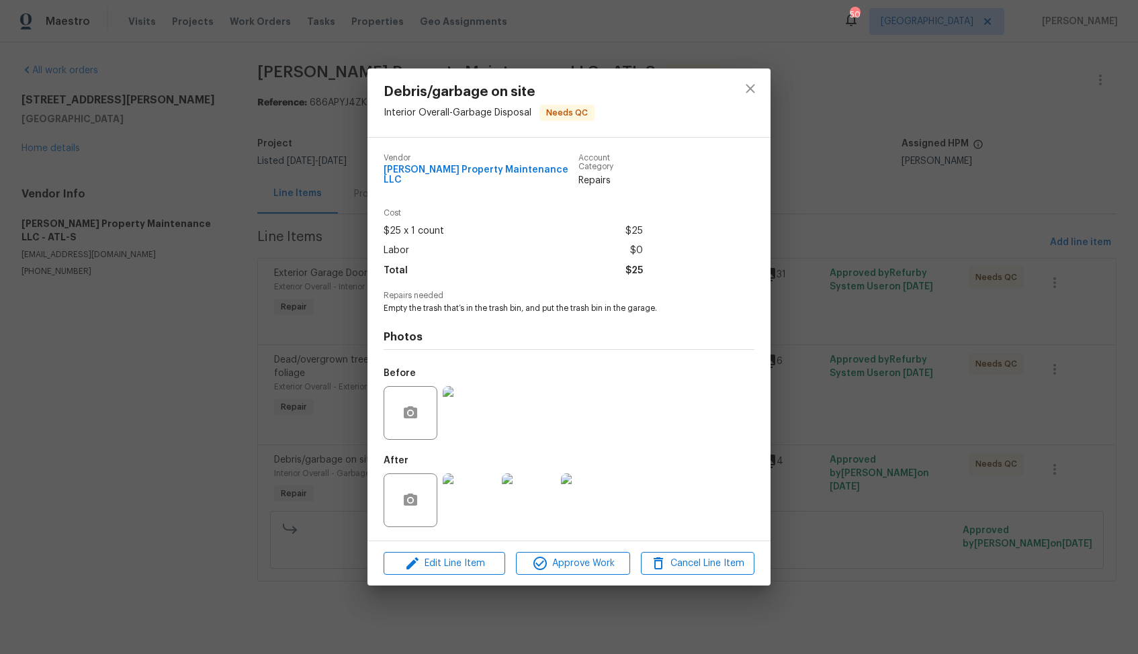
click at [972, 299] on div "Debris/garbage on site Interior Overall - Garbage Disposal Needs QC Vendor Glen…" at bounding box center [569, 327] width 1138 height 654
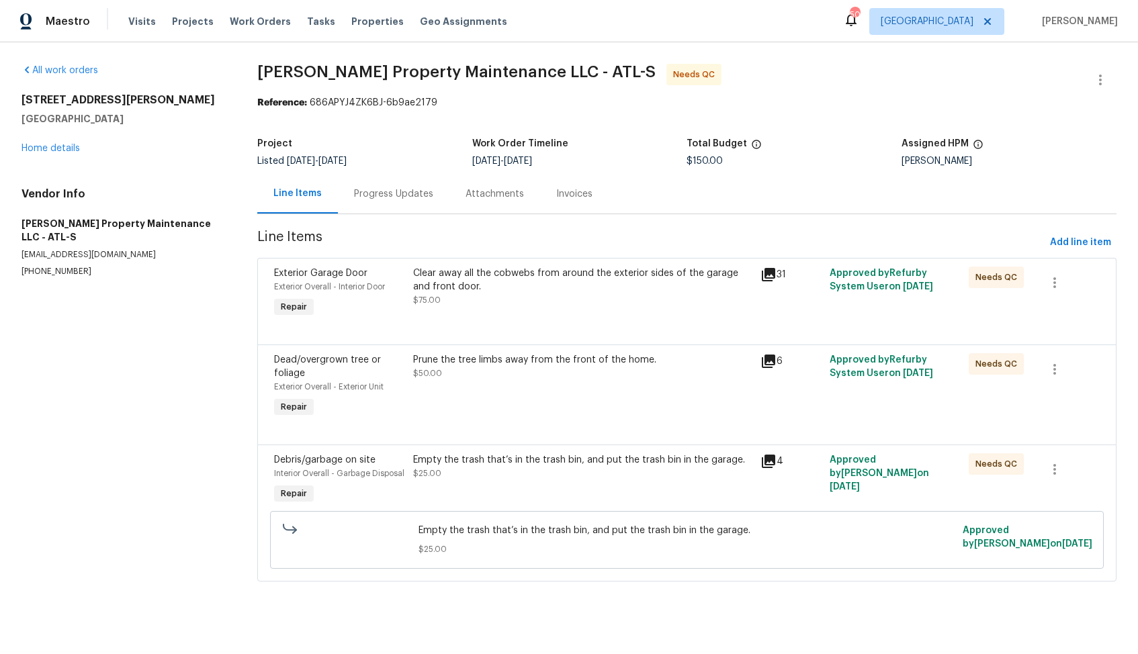
click at [409, 206] on div "Progress Updates" at bounding box center [394, 194] width 112 height 40
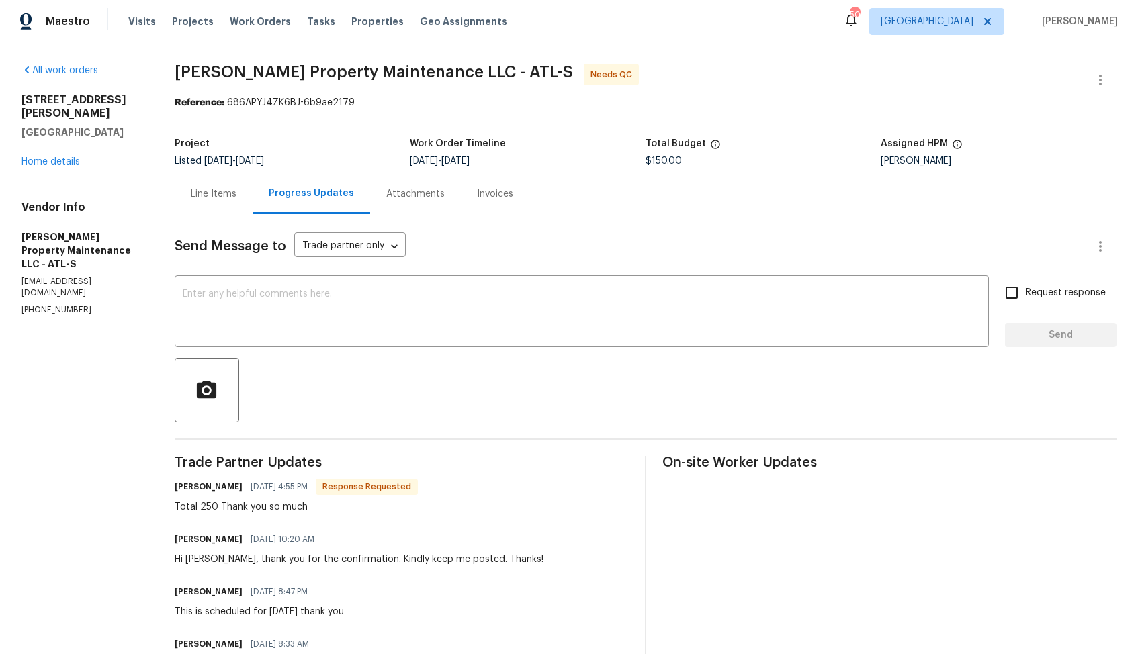
click at [206, 202] on div "Line Items" at bounding box center [214, 194] width 78 height 40
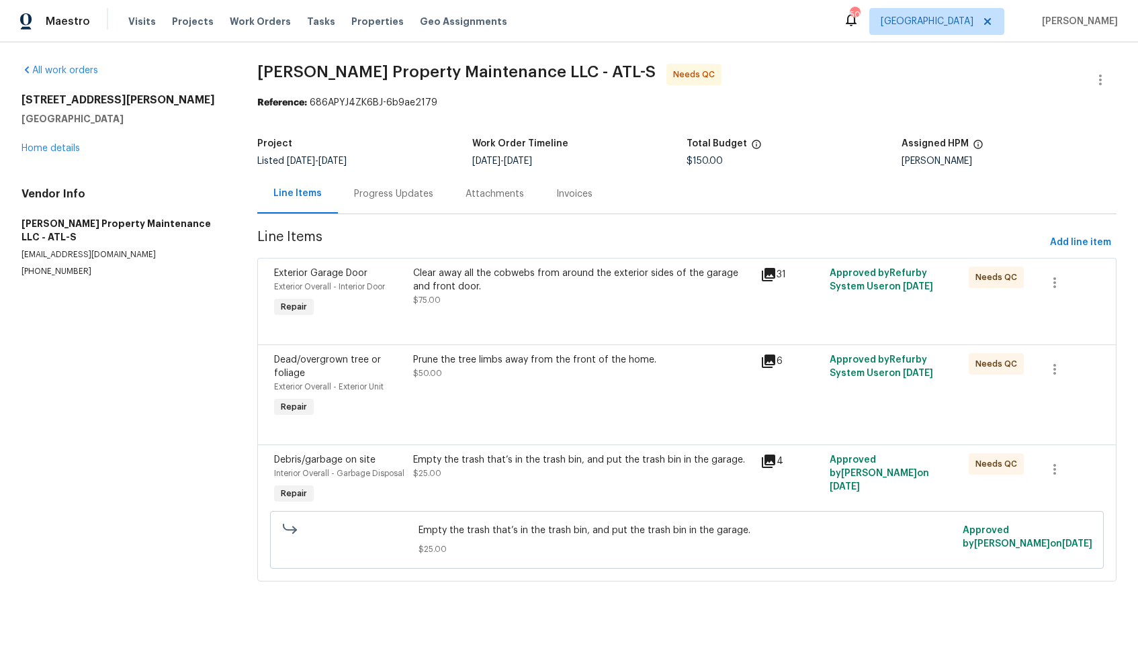
click at [491, 403] on div "Prune the tree limbs away from the front of the home. $50.00" at bounding box center [582, 386] width 347 height 75
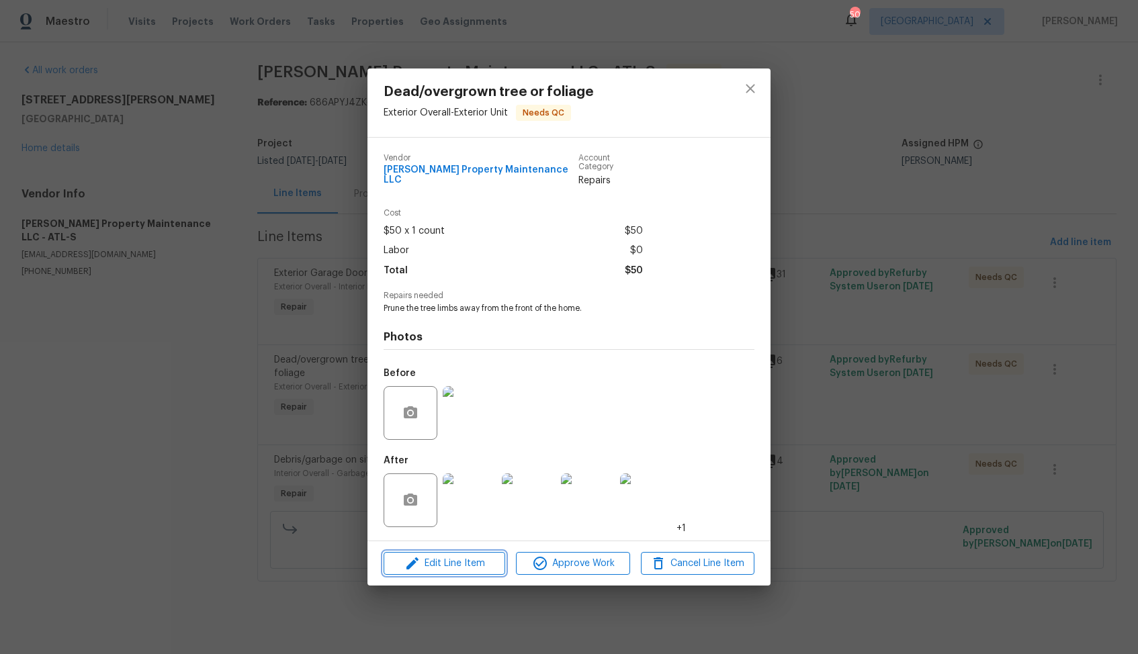
click at [441, 556] on span "Edit Line Item" at bounding box center [445, 564] width 114 height 17
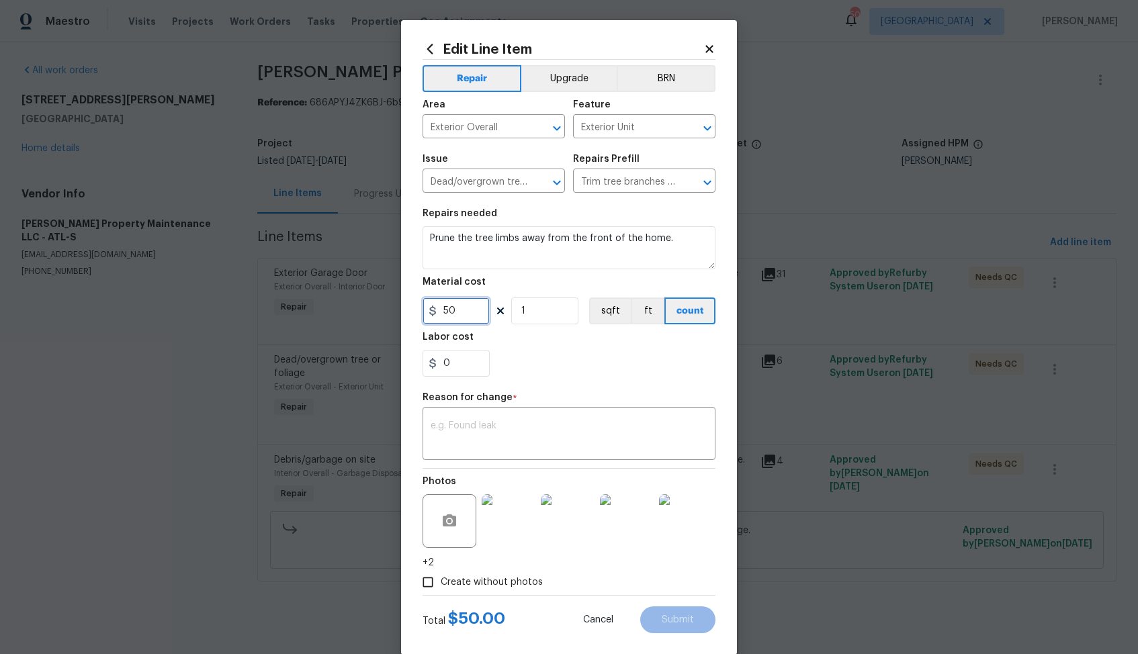
click at [458, 312] on input "50" at bounding box center [456, 311] width 67 height 27
type input "100"
click at [513, 445] on textarea at bounding box center [569, 435] width 277 height 28
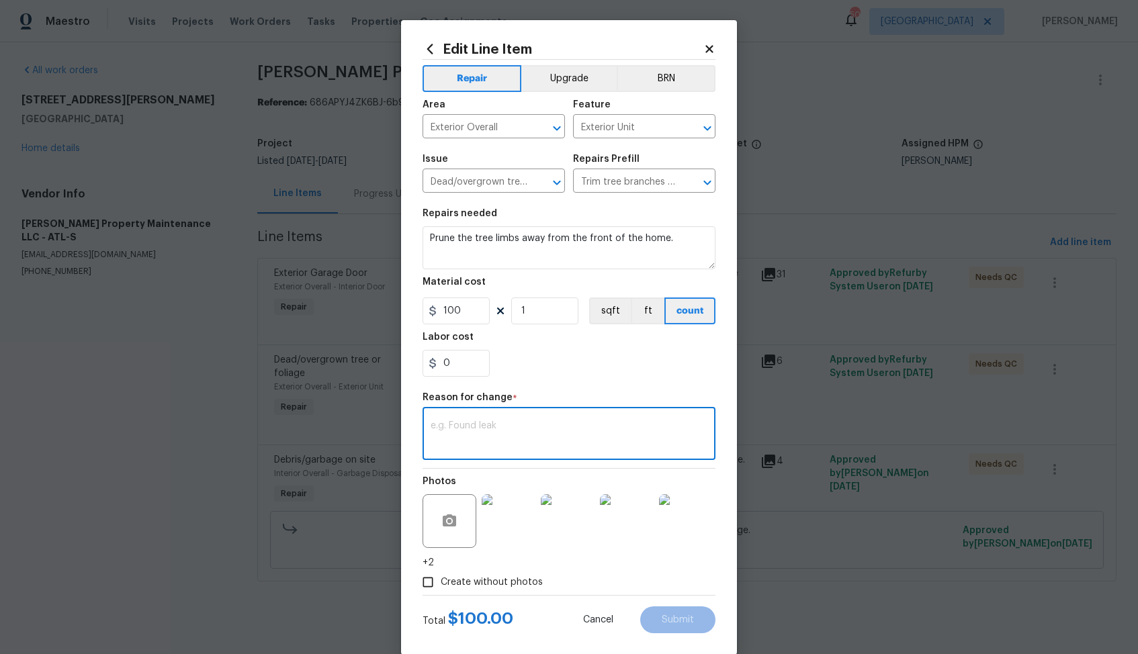
paste textarea "(AM) Updated per vendor’s final cost."
type textarea "(AM) Updated per vendor’s final cost."
click at [670, 612] on button "Submit" at bounding box center [677, 620] width 75 height 27
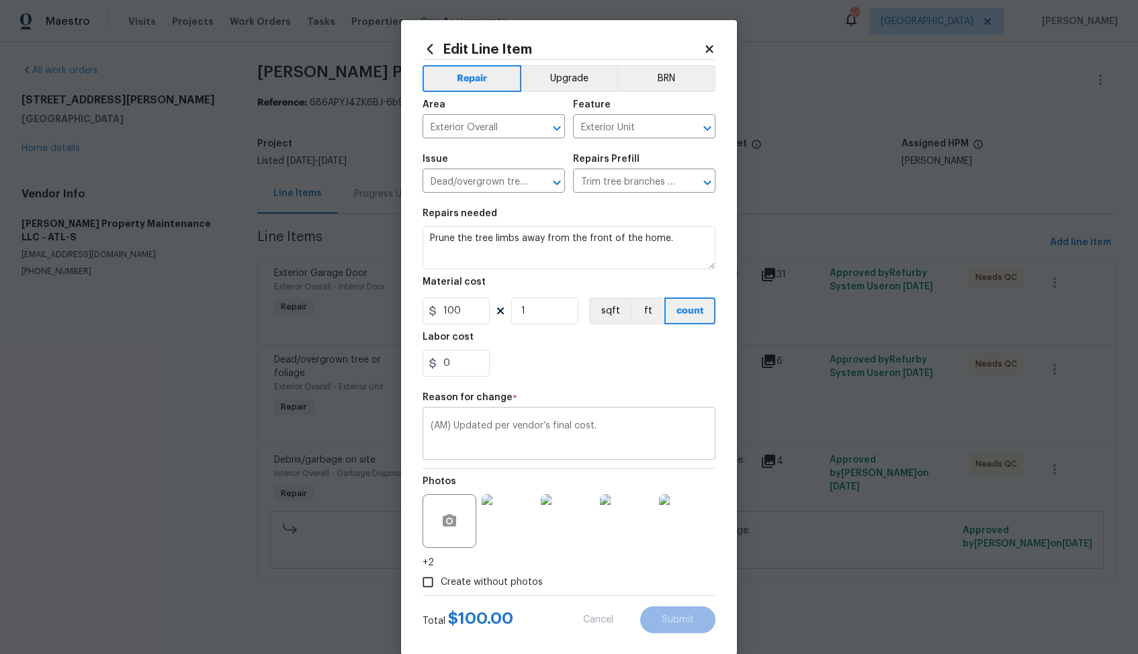
type input "50"
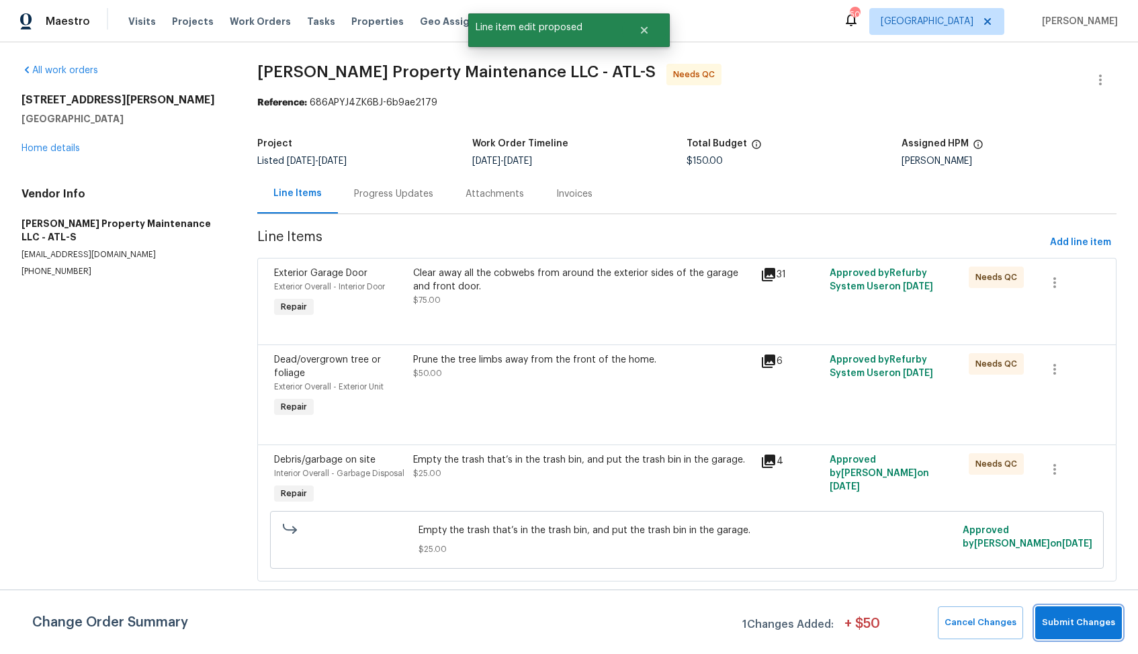
click at [1057, 620] on span "Submit Changes" at bounding box center [1078, 622] width 73 height 15
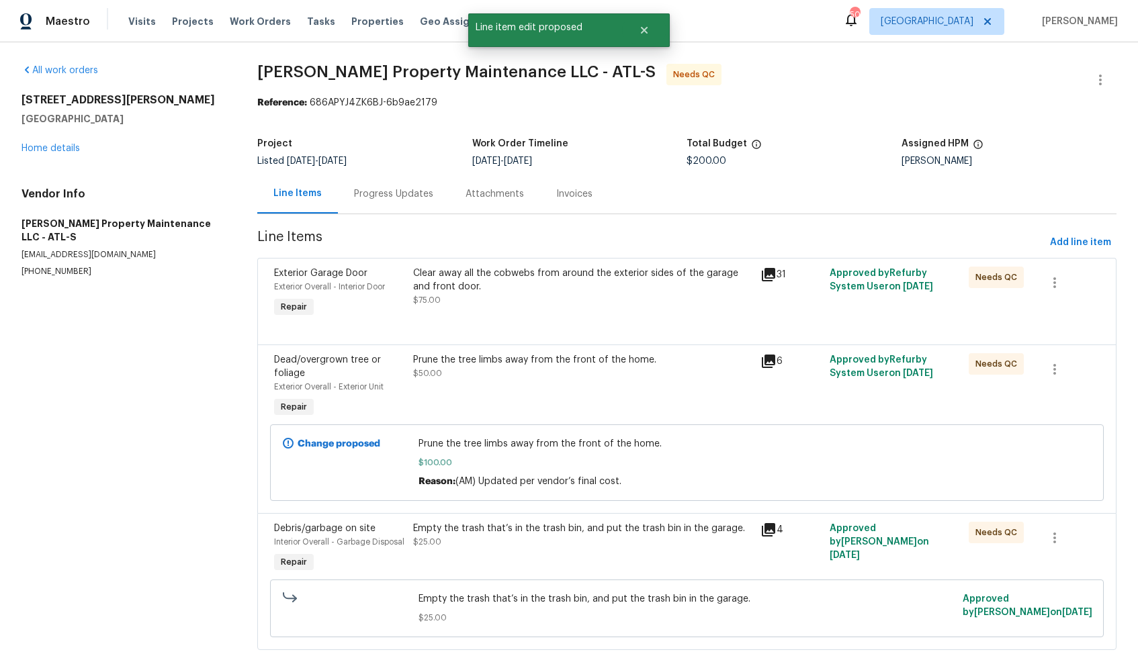
scroll to position [35, 0]
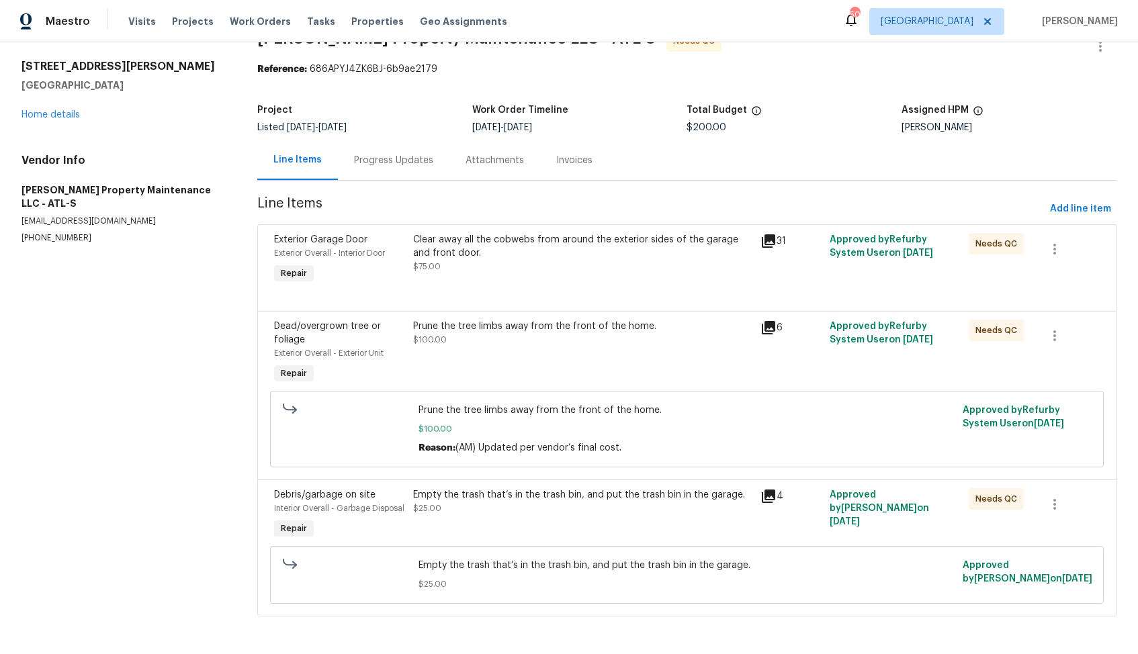
click at [458, 513] on div "Empty the trash that’s in the trash bin, and put the trash bin in the garage. $…" at bounding box center [582, 501] width 339 height 27
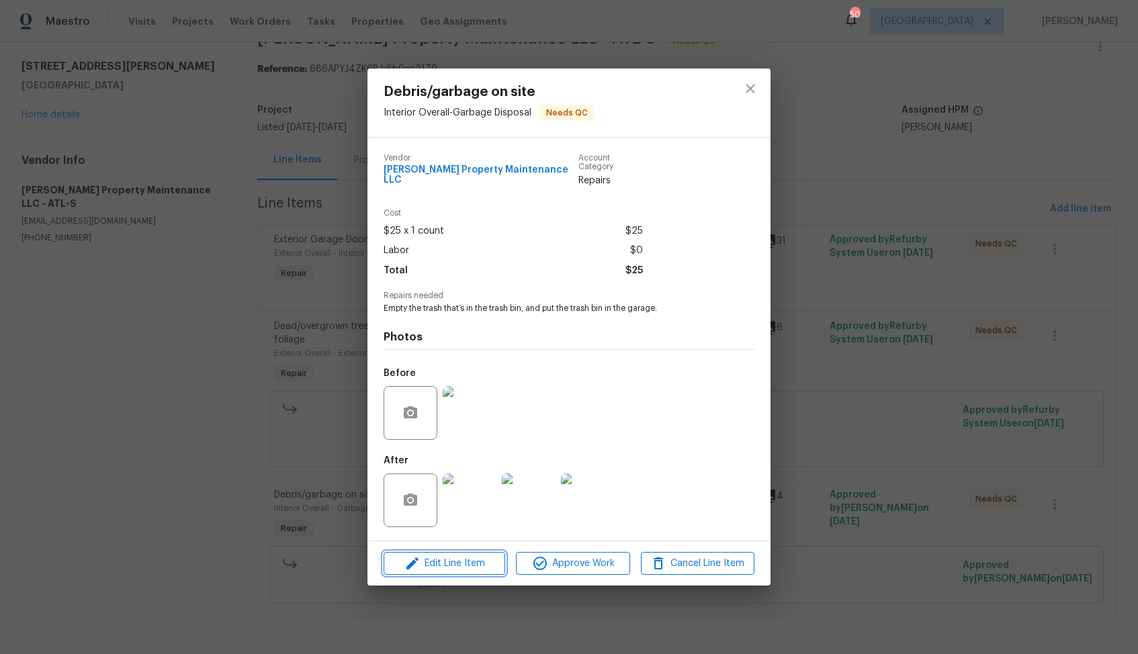
click at [420, 560] on icon "button" at bounding box center [412, 564] width 16 height 16
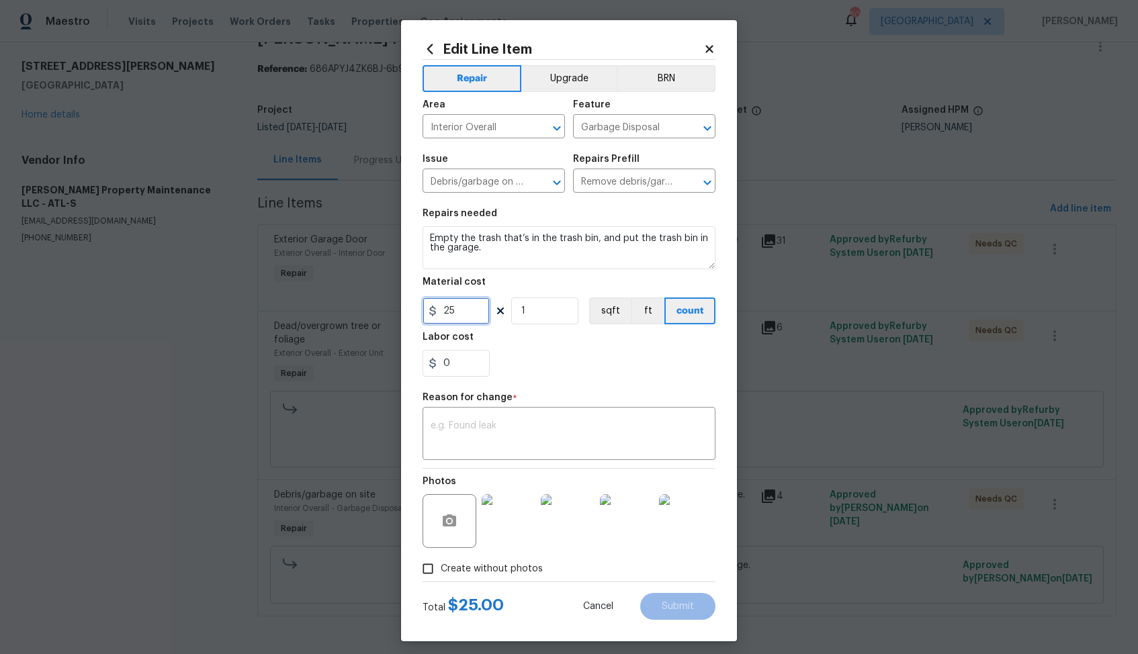
click at [463, 316] on input "25" at bounding box center [456, 311] width 67 height 27
type input "75"
click at [498, 427] on textarea at bounding box center [569, 435] width 277 height 28
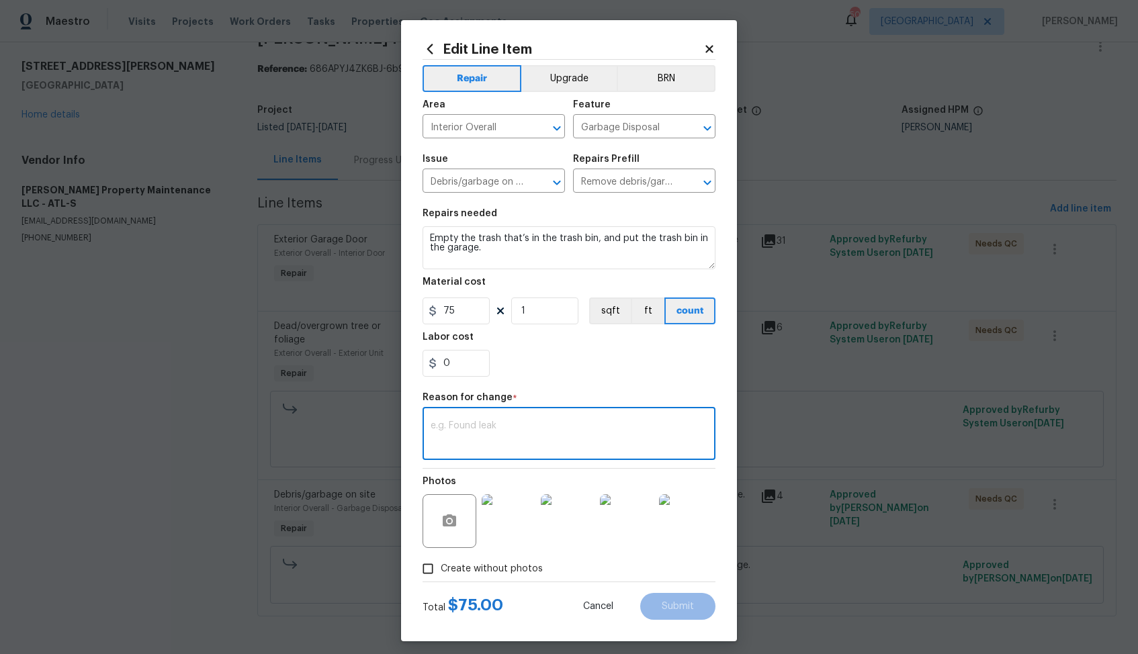
paste textarea "(AM) Updated per vendor’s final cost."
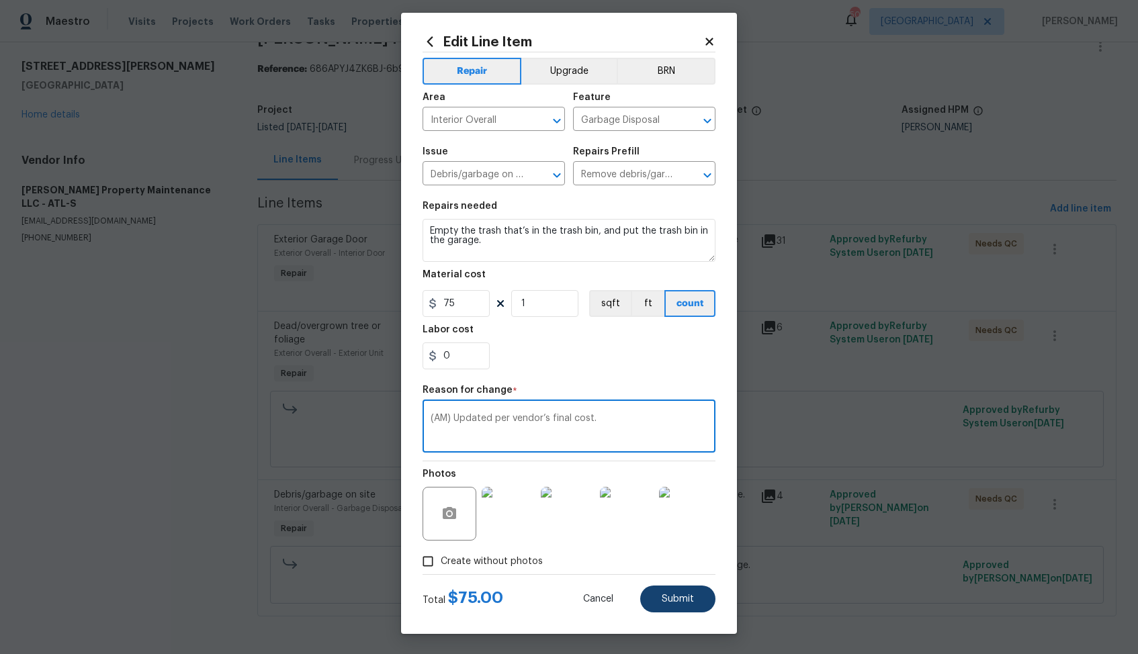
type textarea "(AM) Updated per vendor’s final cost."
click at [679, 599] on span "Submit" at bounding box center [678, 600] width 32 height 10
type input "25"
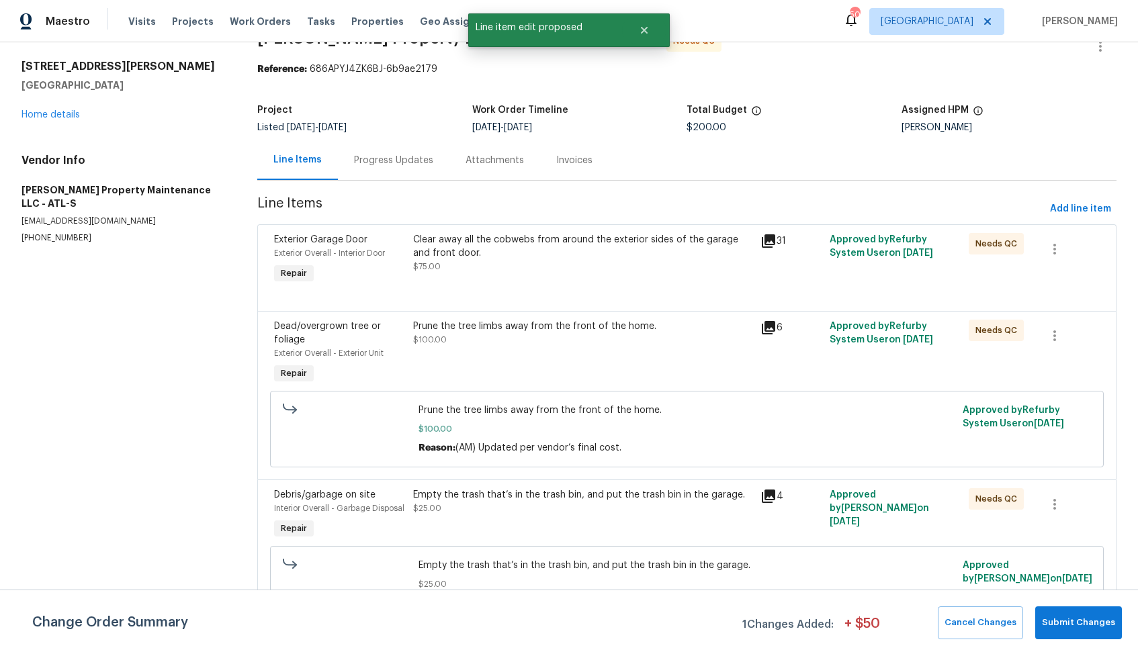
scroll to position [0, 0]
click at [1073, 615] on span "Submit Changes" at bounding box center [1078, 622] width 73 height 15
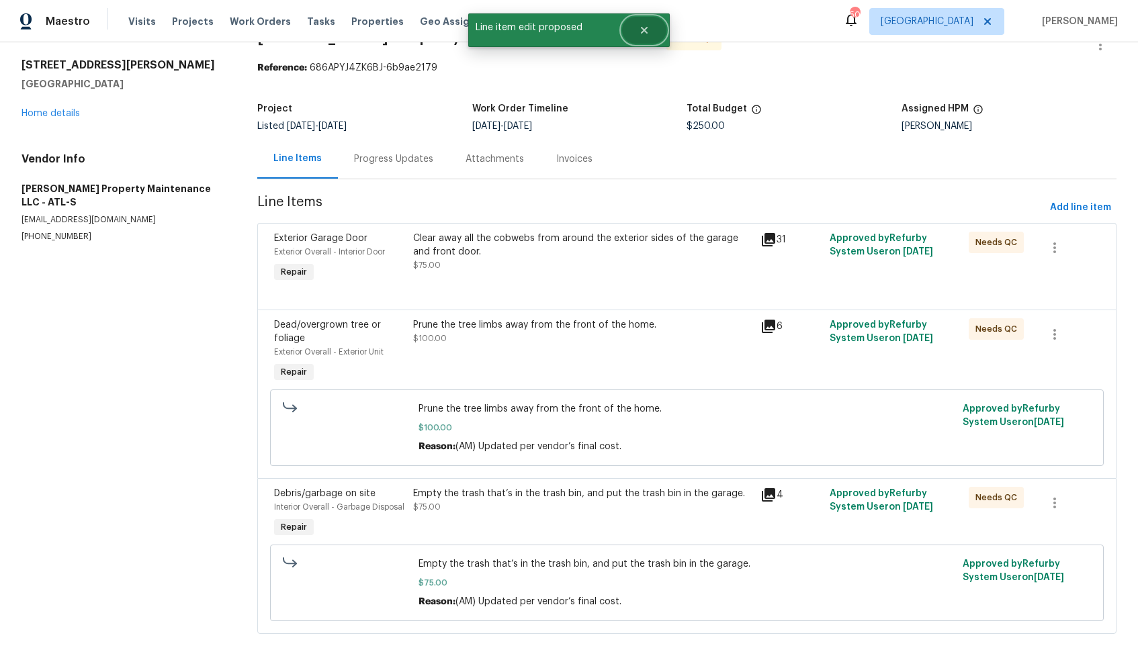
click at [650, 38] on button "Close" at bounding box center [644, 30] width 44 height 27
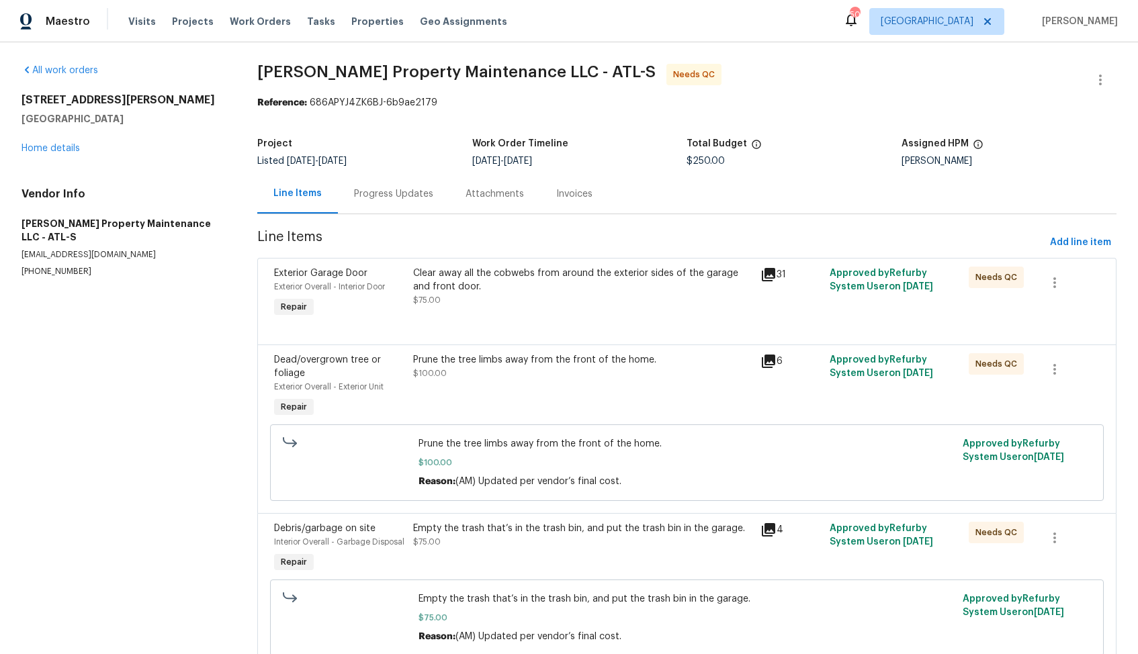
click at [369, 190] on div "Progress Updates" at bounding box center [393, 193] width 79 height 13
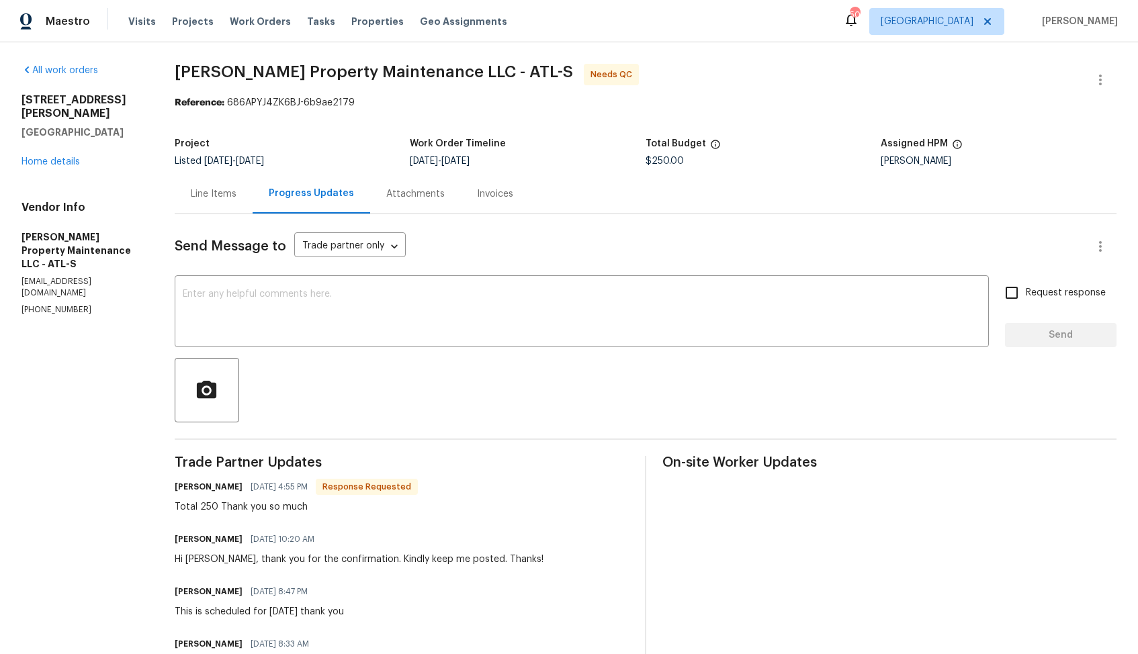
click at [222, 201] on div "Line Items" at bounding box center [214, 194] width 78 height 40
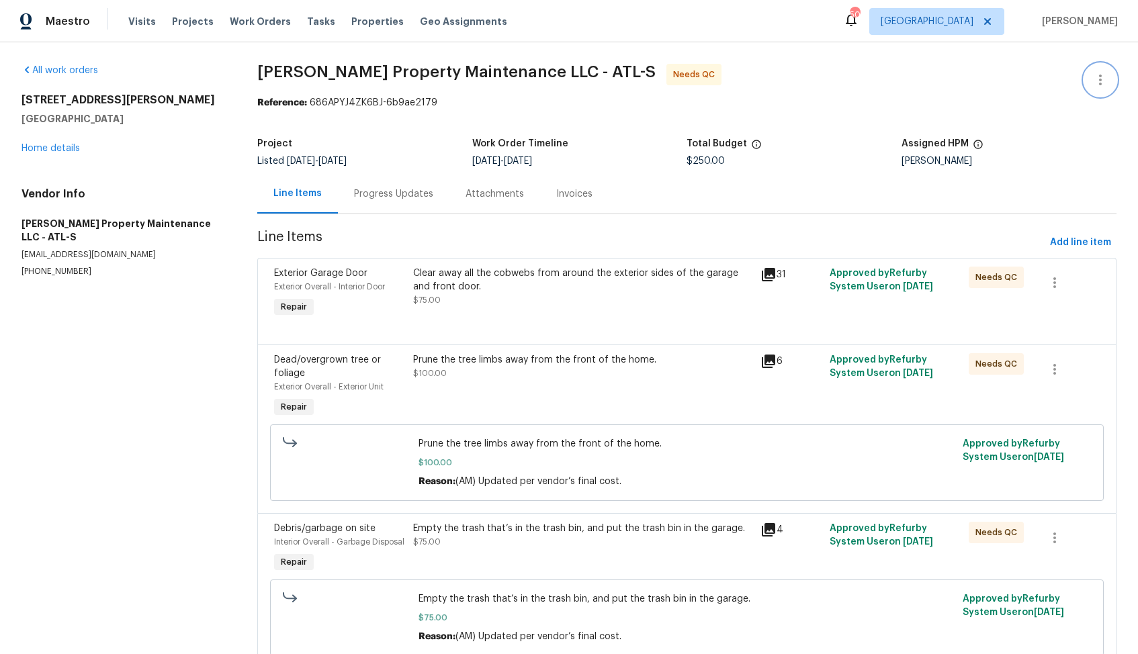
click at [1099, 93] on button "button" at bounding box center [1100, 80] width 32 height 32
click at [1032, 86] on li "Edit" at bounding box center [1056, 80] width 145 height 22
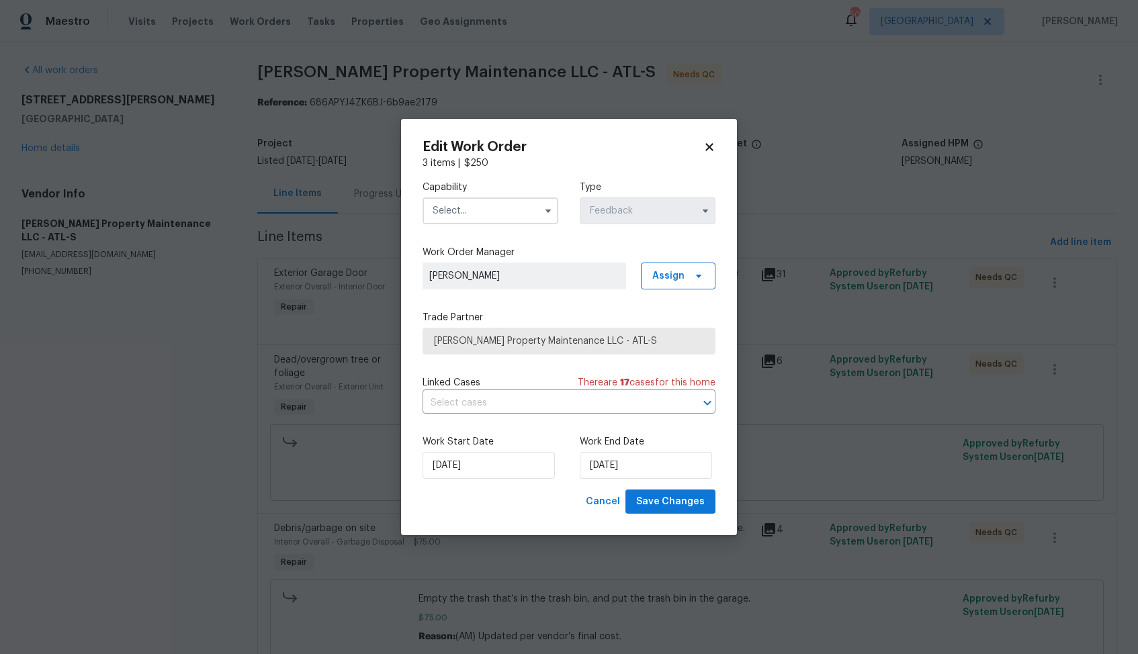
click at [514, 212] on input "text" at bounding box center [491, 211] width 136 height 27
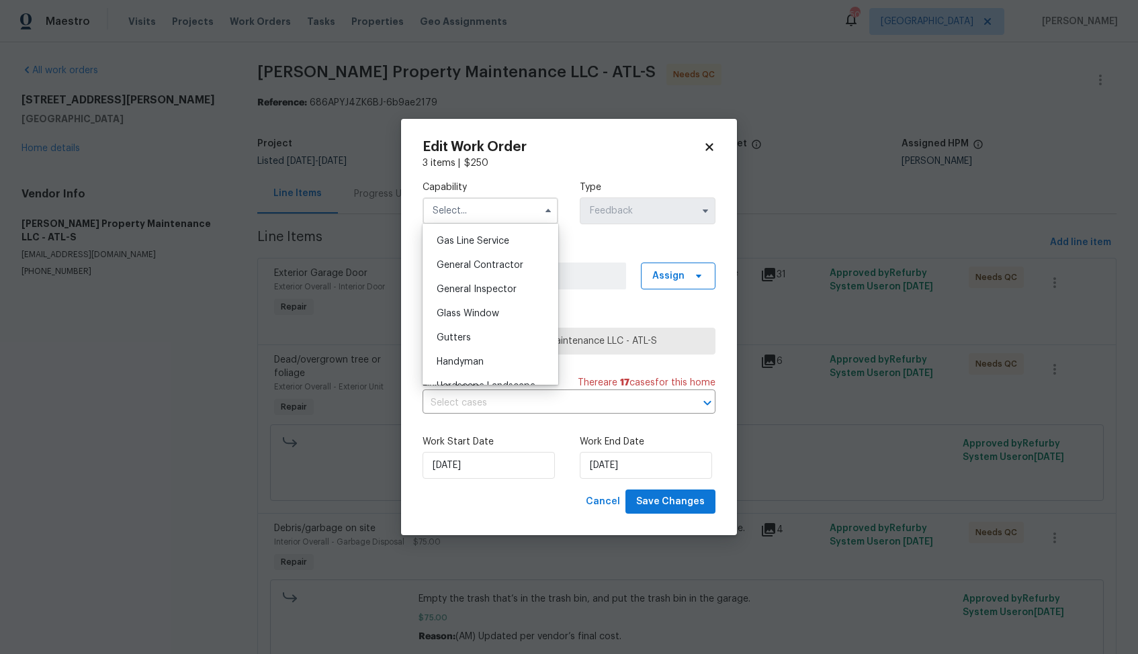
scroll to position [662, 0]
click at [472, 319] on span "Handyman" at bounding box center [460, 315] width 47 height 9
type input "Handyman"
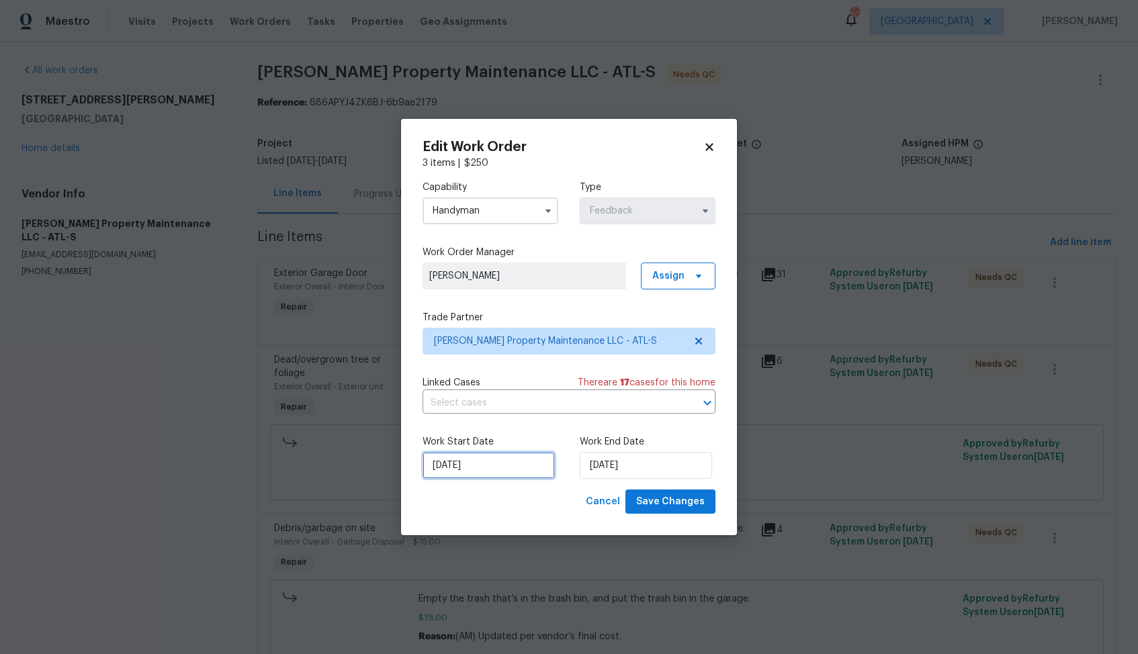
click at [494, 474] on input "12/08/2025" at bounding box center [489, 465] width 132 height 27
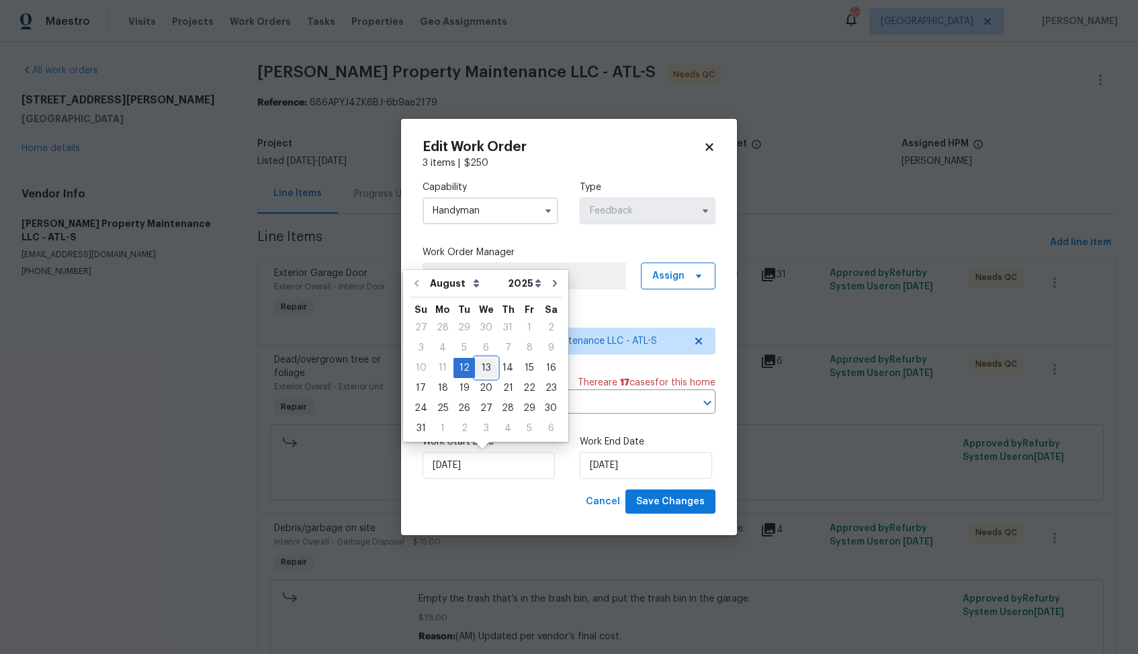
click at [480, 370] on div "13" at bounding box center [486, 368] width 22 height 19
type input "13/08/2025"
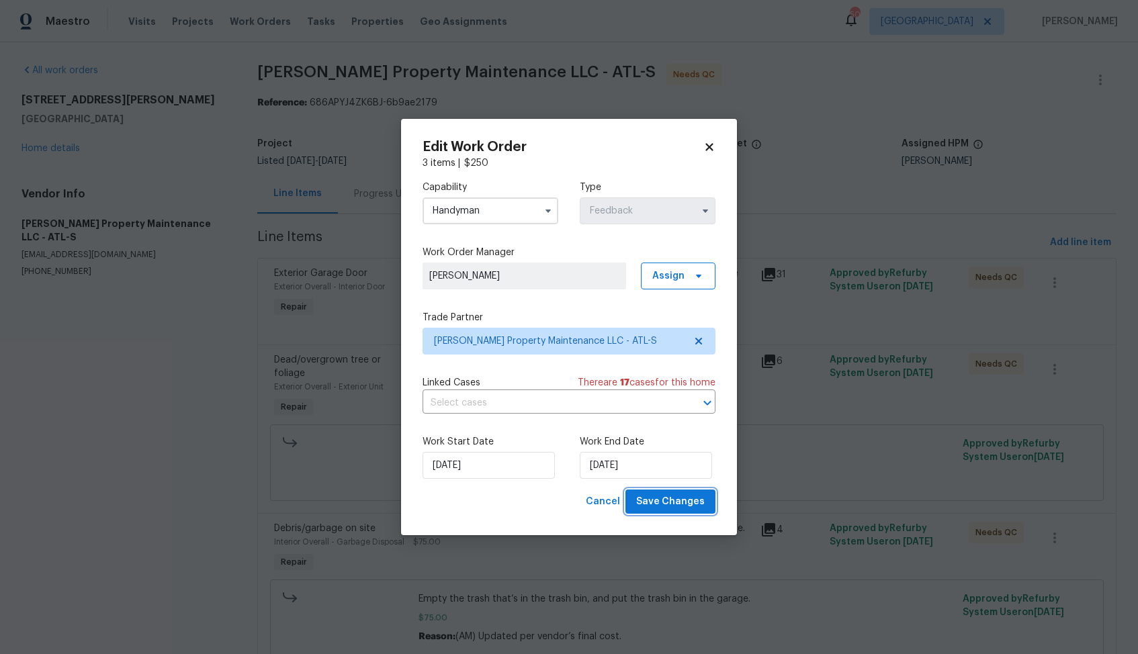
click at [667, 507] on span "Save Changes" at bounding box center [670, 502] width 69 height 17
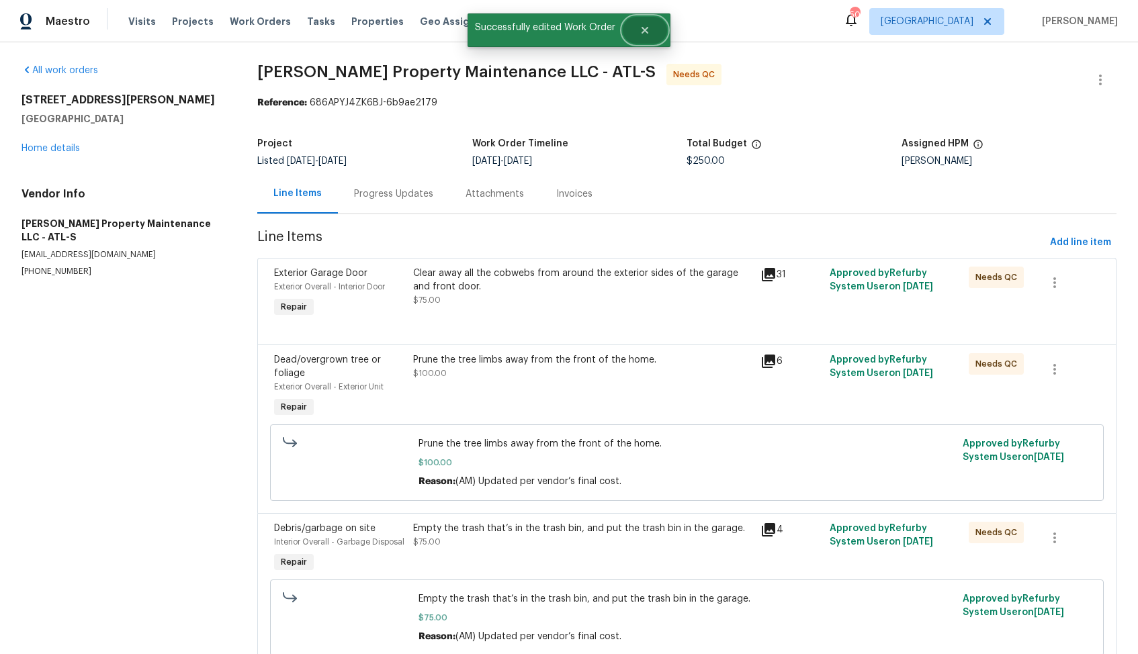
click at [654, 28] on button "Close" at bounding box center [645, 30] width 44 height 27
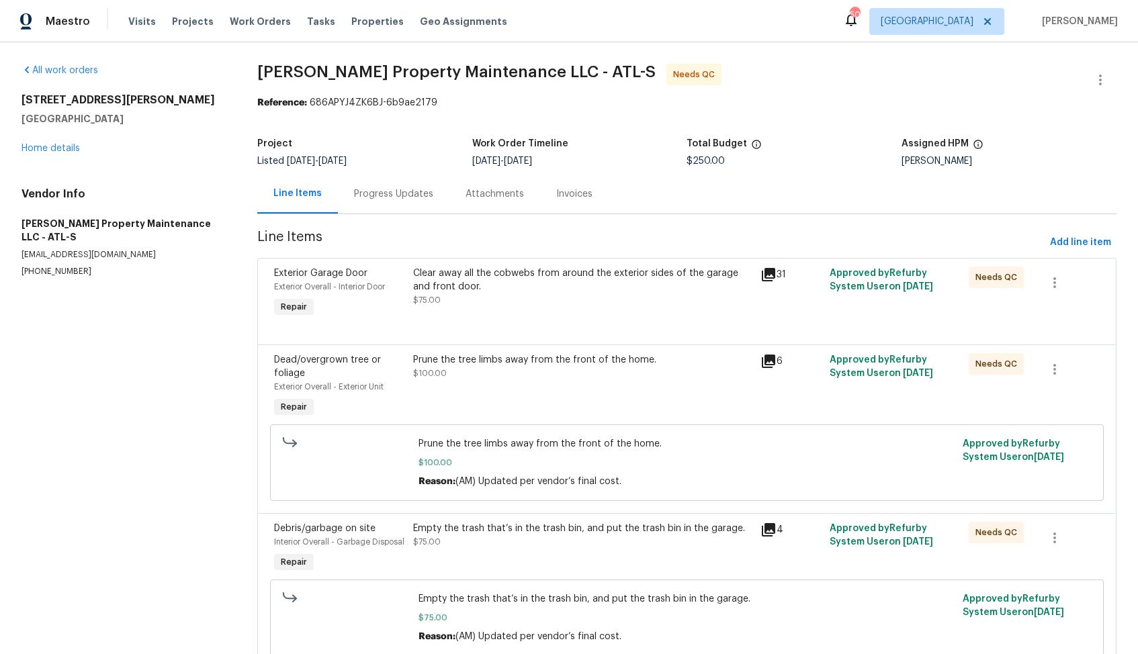
click at [388, 190] on div "Progress Updates" at bounding box center [393, 193] width 79 height 13
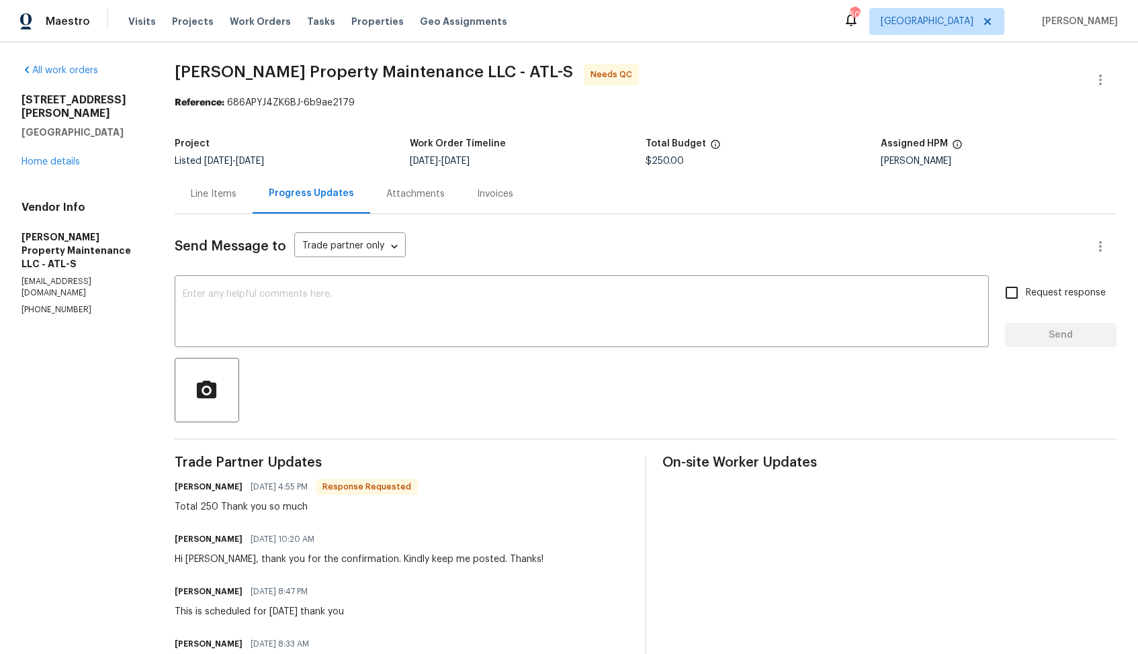
click at [189, 487] on h6 "[PERSON_NAME]" at bounding box center [209, 486] width 68 height 13
copy h6 "[PERSON_NAME]"
click at [392, 355] on div "Send Message to Trade partner only Trade partner only ​ x ​ Request response Se…" at bounding box center [646, 470] width 942 height 513
click at [426, 322] on textarea at bounding box center [582, 313] width 798 height 47
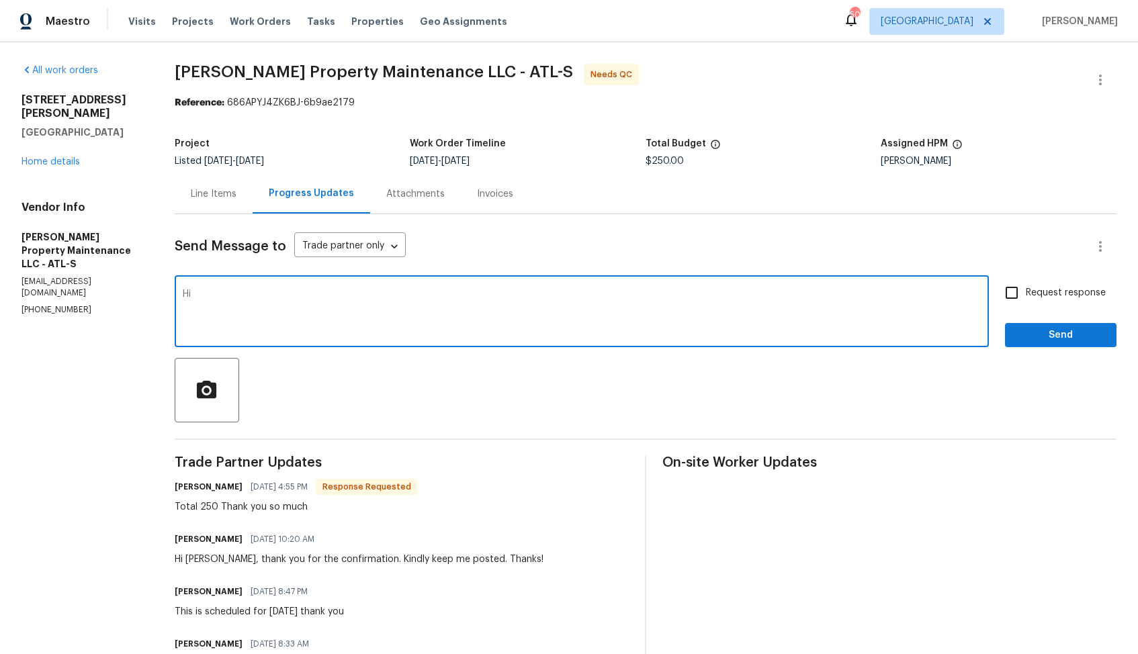
paste textarea "[PERSON_NAME]"
type textarea "Hi [PERSON_NAME], thank you for completing the job. Cost has been updated and t…"
click at [1043, 336] on span "Send" at bounding box center [1061, 335] width 90 height 17
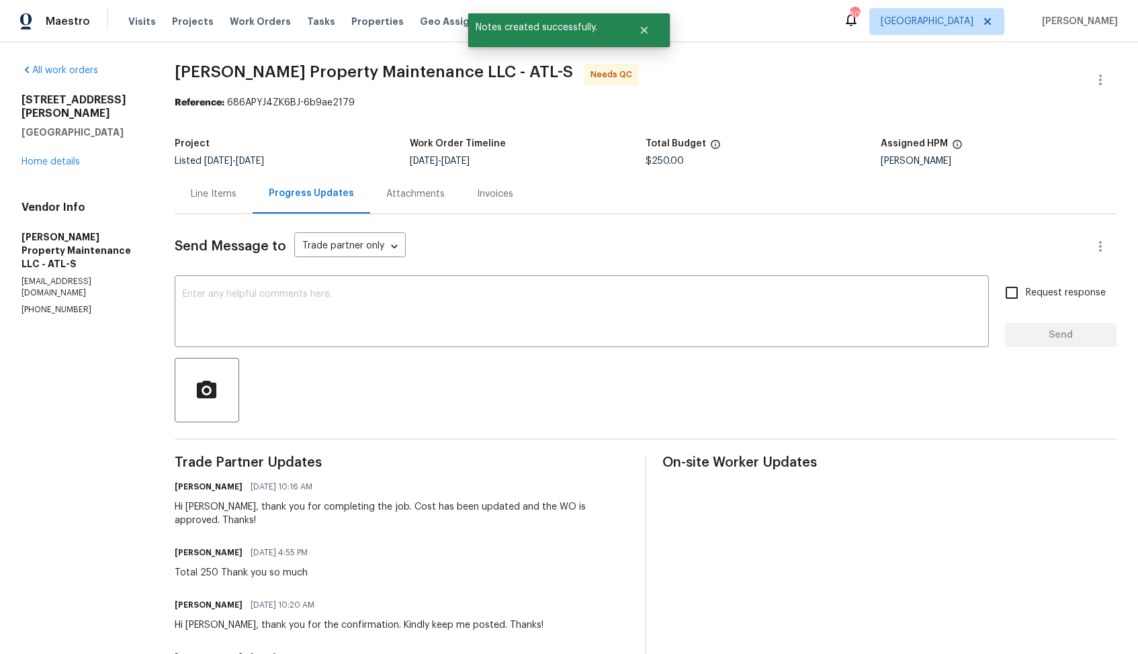
click at [221, 197] on div "Line Items" at bounding box center [214, 193] width 46 height 13
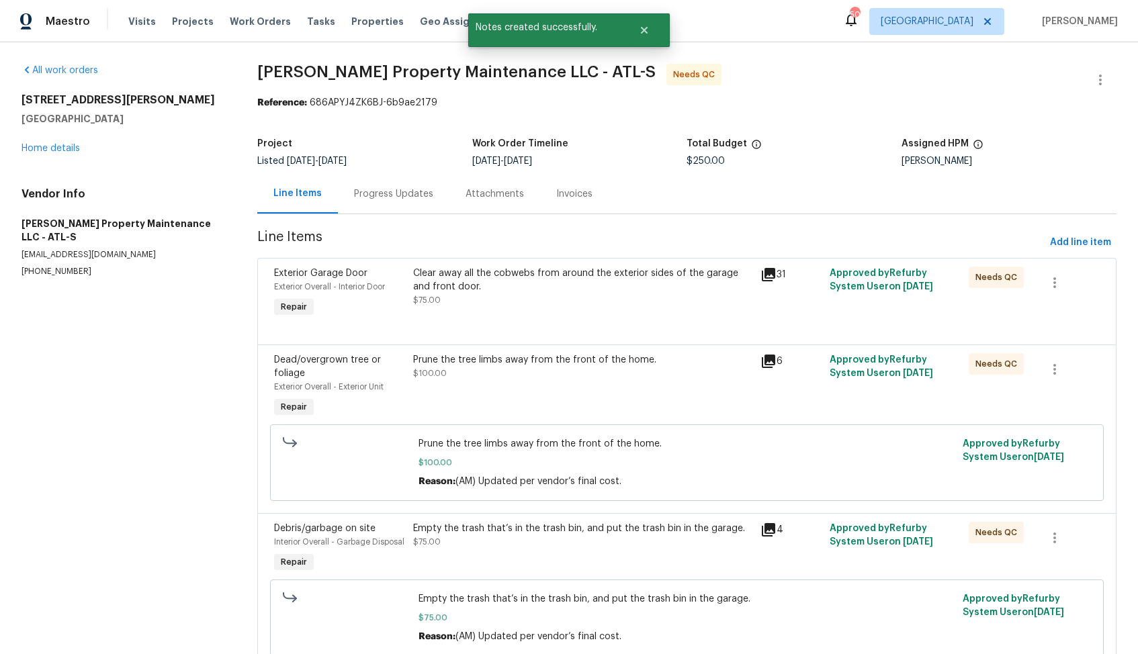
click at [516, 306] on div "Clear away all the cobwebs from around the exterior sides of the garage and fro…" at bounding box center [582, 287] width 339 height 40
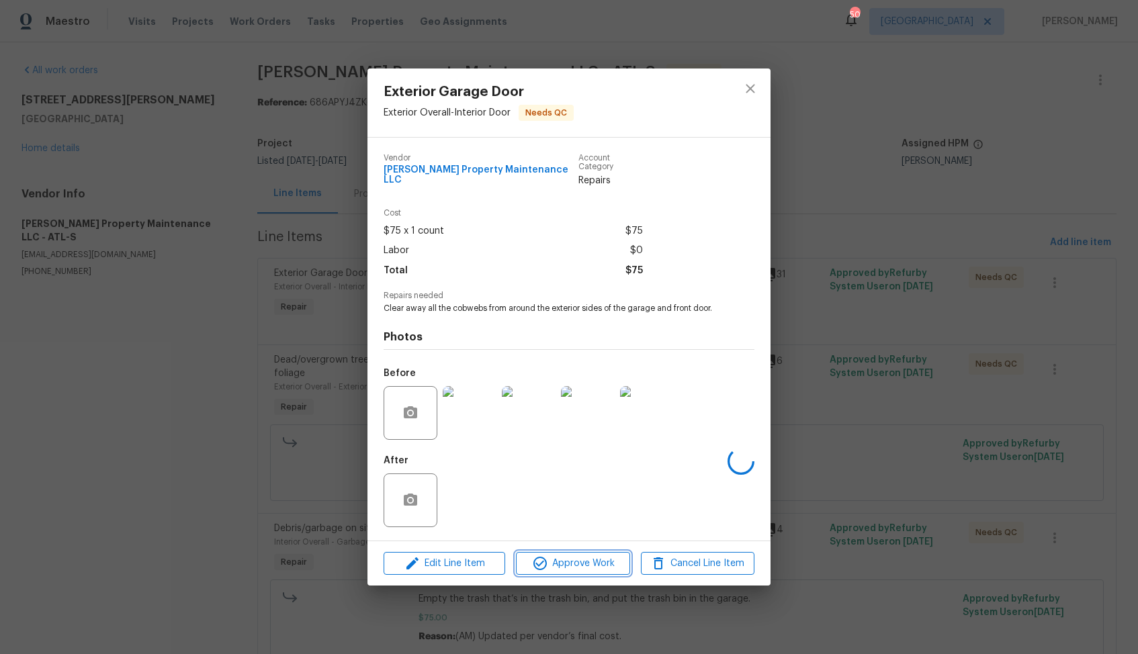
click at [576, 552] on button "Approve Work" at bounding box center [573, 564] width 114 height 24
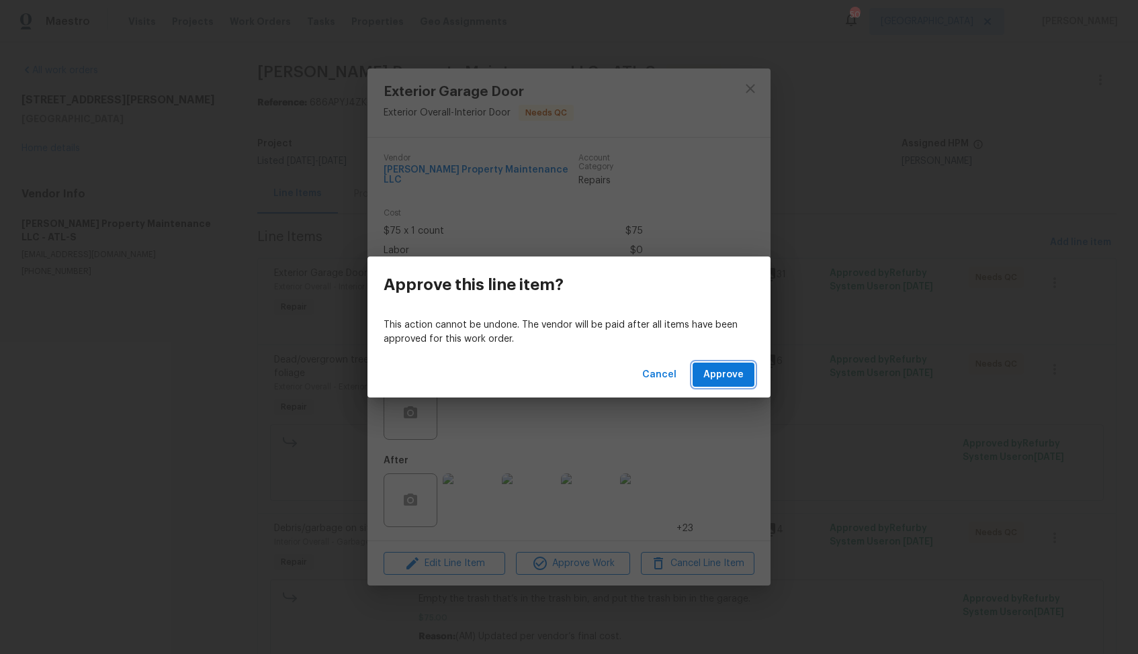
click at [721, 379] on span "Approve" at bounding box center [723, 375] width 40 height 17
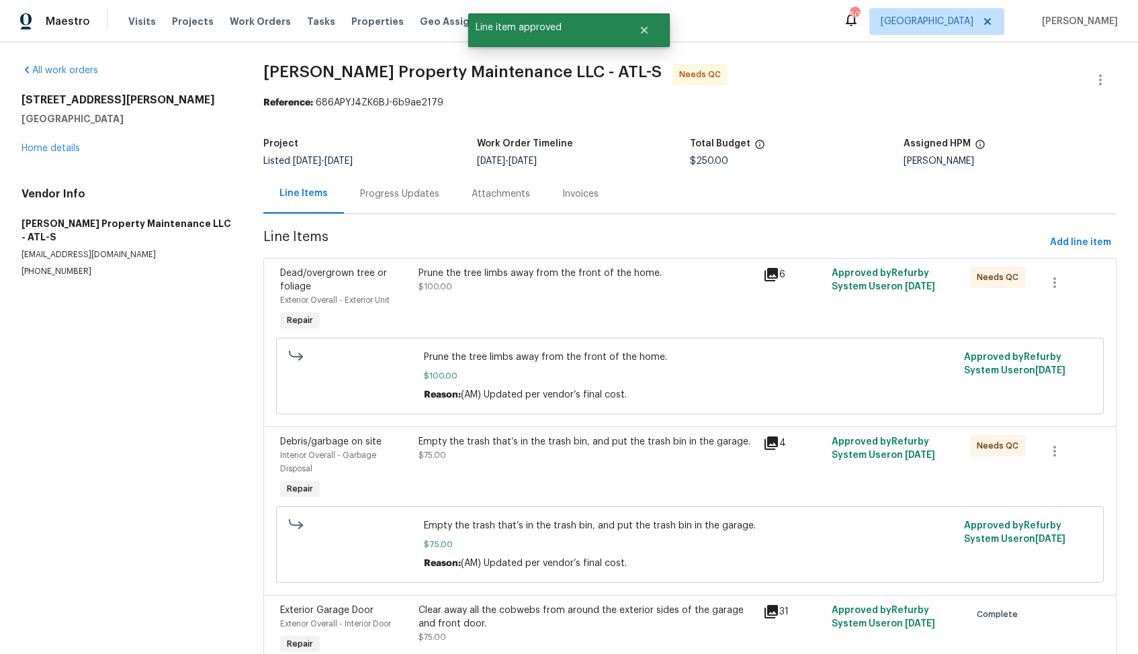
click at [513, 300] on div "Prune the tree limbs away from the front of the home. $100.00" at bounding box center [587, 300] width 345 height 75
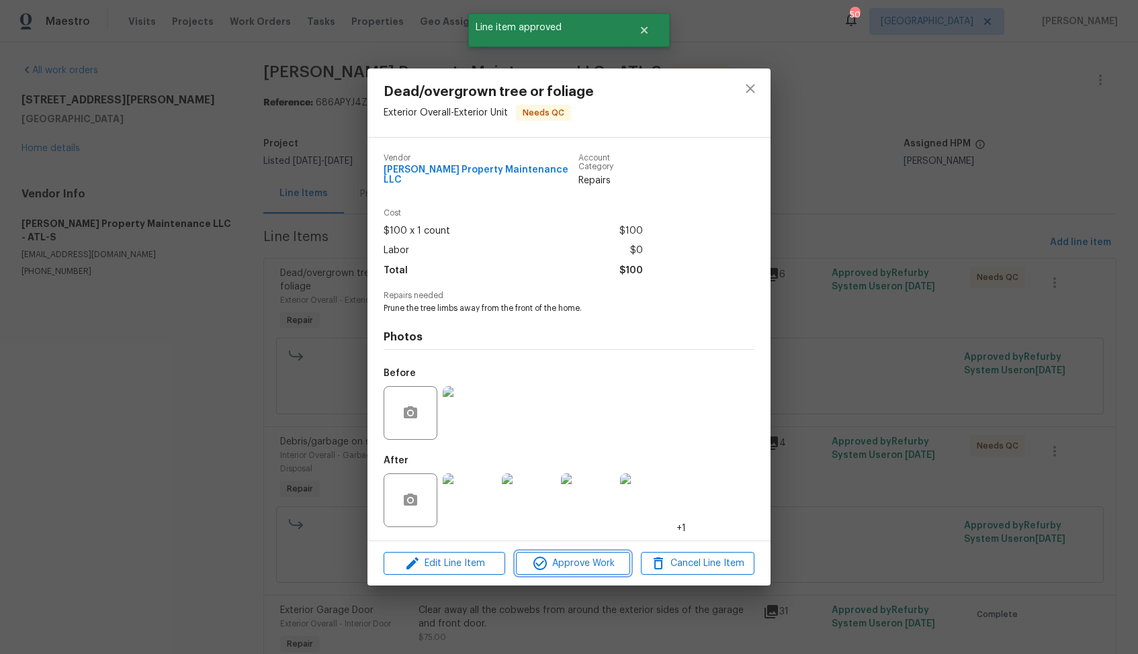
click at [551, 556] on span "Approve Work" at bounding box center [572, 564] width 105 height 17
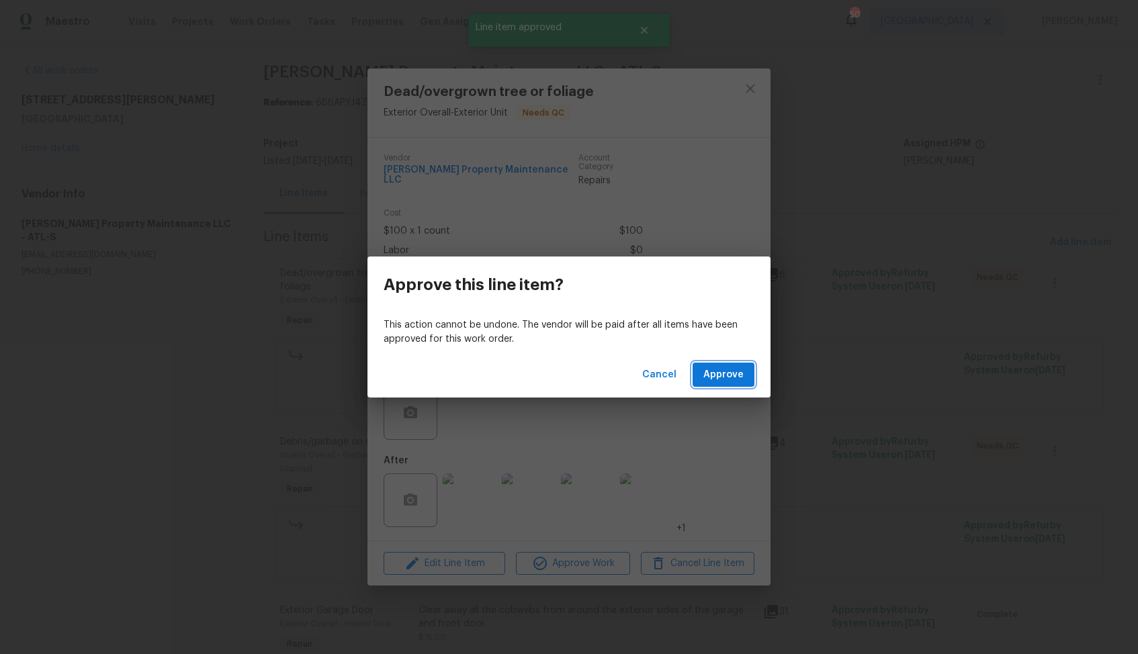
click at [717, 372] on span "Approve" at bounding box center [723, 375] width 40 height 17
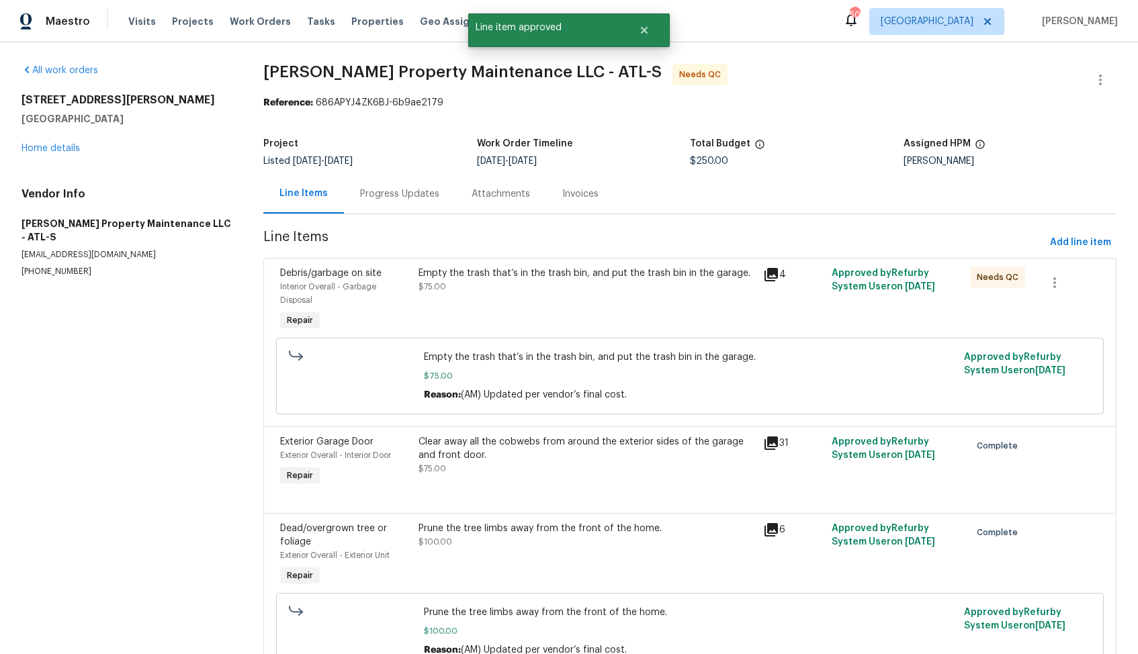
click at [538, 281] on div "Empty the trash that’s in the trash bin, and put the trash bin in the garage. $…" at bounding box center [587, 280] width 337 height 27
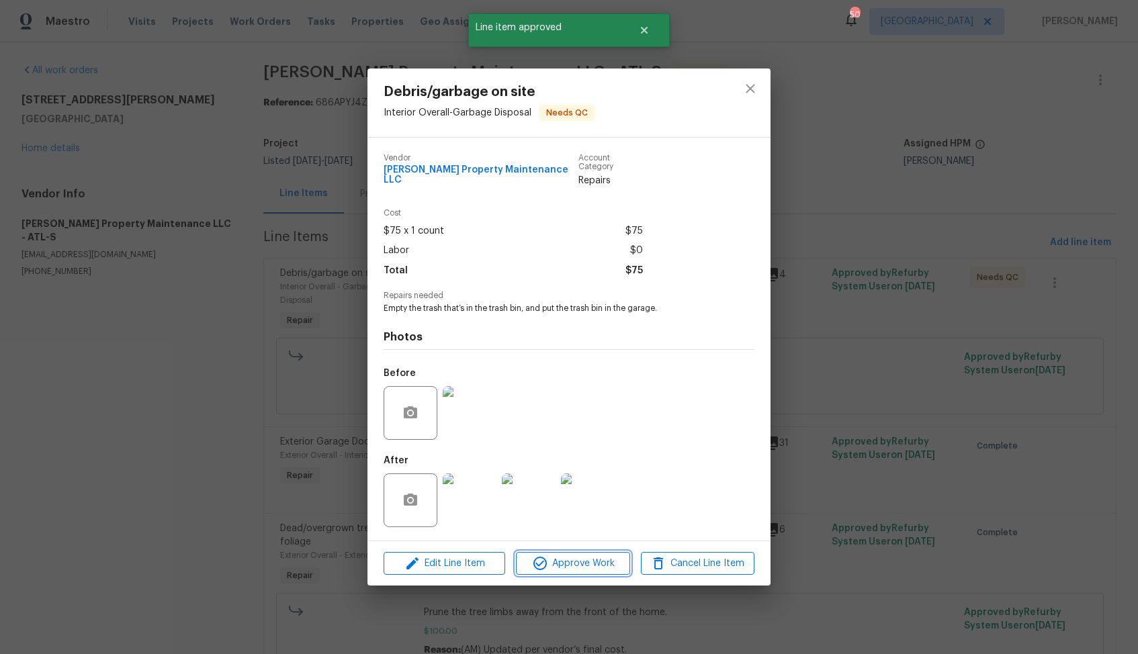
click at [551, 562] on span "Approve Work" at bounding box center [572, 564] width 105 height 17
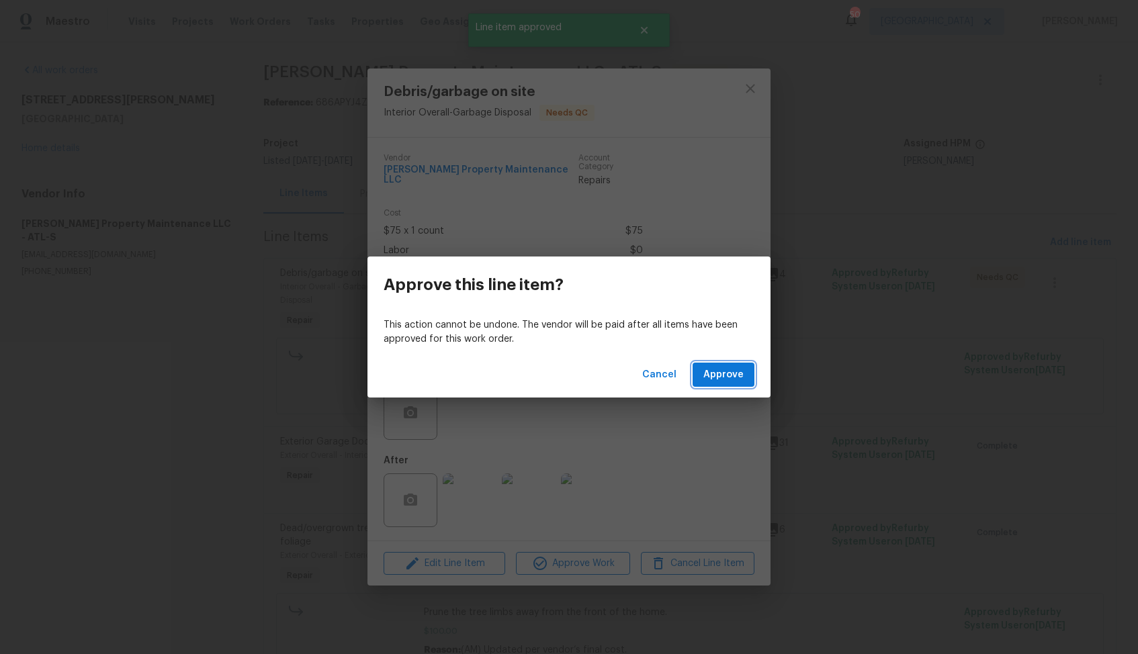
click at [729, 374] on span "Approve" at bounding box center [723, 375] width 40 height 17
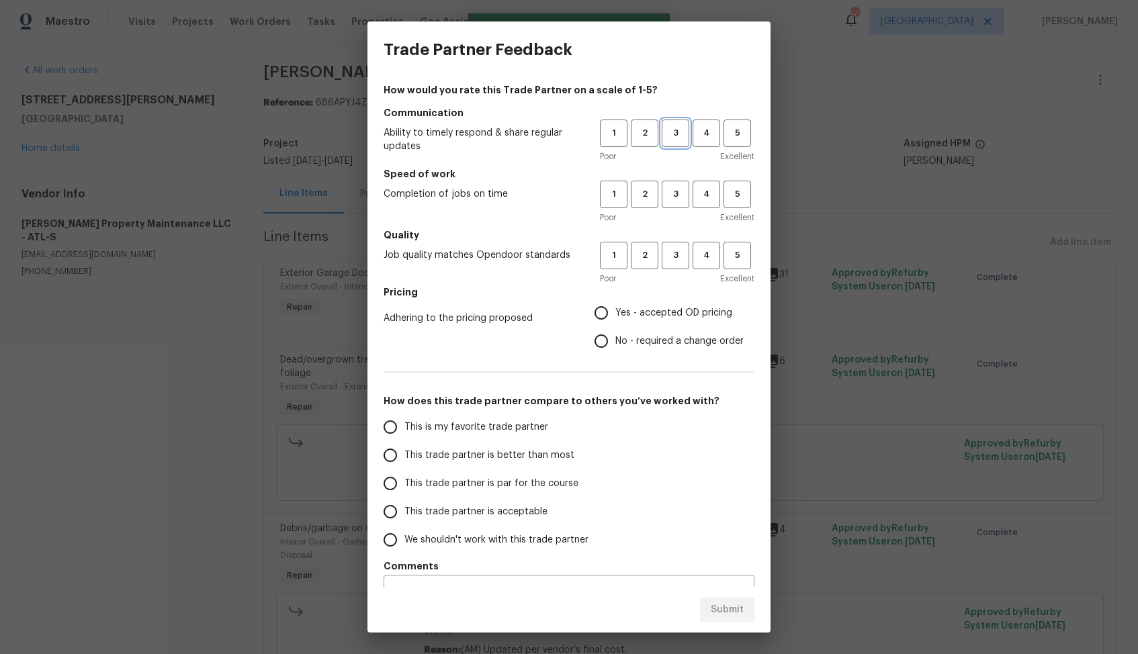
click at [676, 128] on span "3" at bounding box center [675, 133] width 25 height 15
click at [674, 185] on button "3" at bounding box center [676, 195] width 28 height 28
click at [669, 259] on span "3" at bounding box center [675, 255] width 25 height 15
click at [617, 316] on span "Yes - accepted OD pricing" at bounding box center [673, 313] width 117 height 14
click at [615, 316] on input "Yes - accepted OD pricing" at bounding box center [601, 313] width 28 height 28
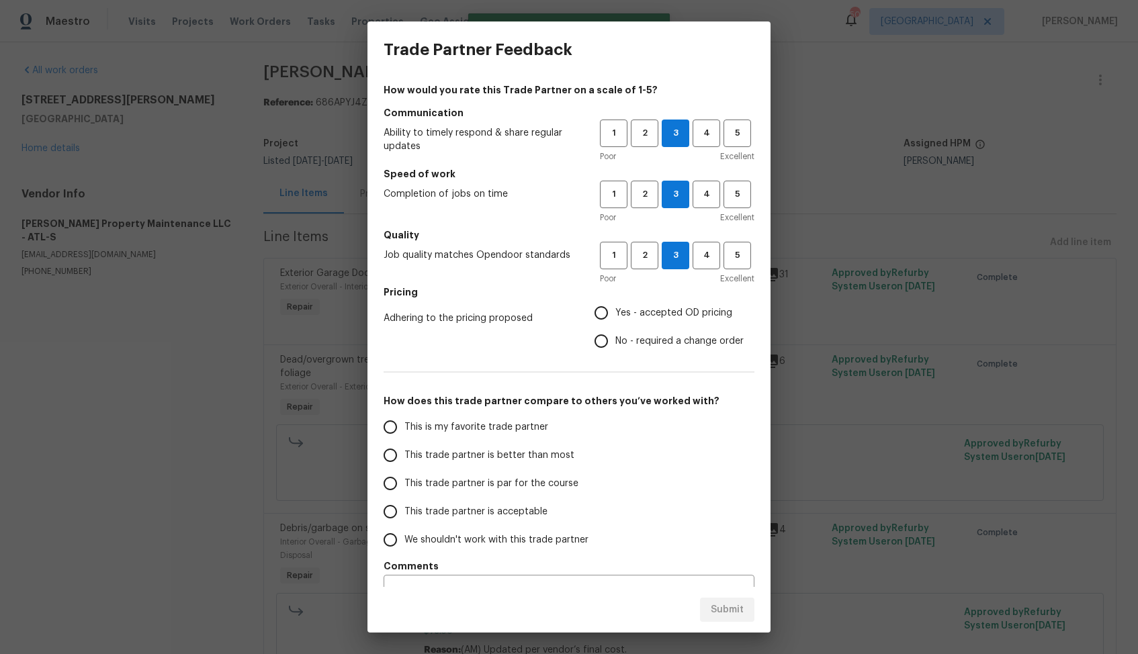
radio input "true"
click at [609, 351] on input "No - required a change order" at bounding box center [601, 341] width 28 height 28
radio input "true"
click at [552, 462] on label "This trade partner is better than most" at bounding box center [482, 455] width 212 height 28
click at [404, 462] on input "This trade partner is better than most" at bounding box center [390, 455] width 28 height 28
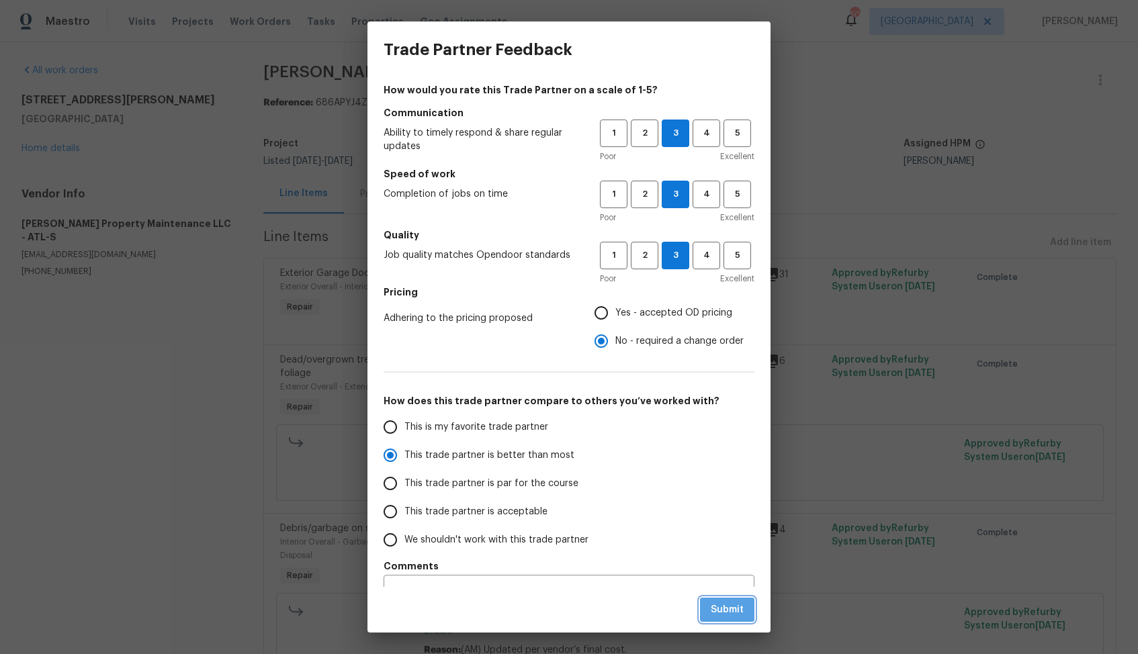
click at [727, 607] on span "Submit" at bounding box center [727, 610] width 33 height 17
radio input "true"
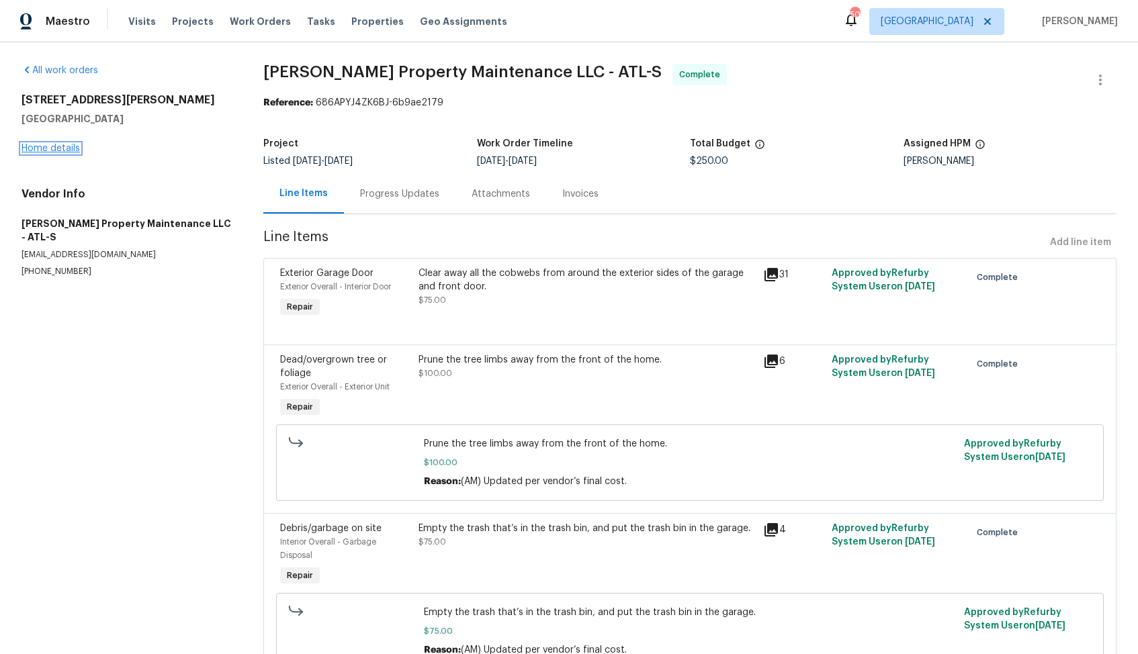
click at [52, 149] on link "Home details" at bounding box center [50, 148] width 58 height 9
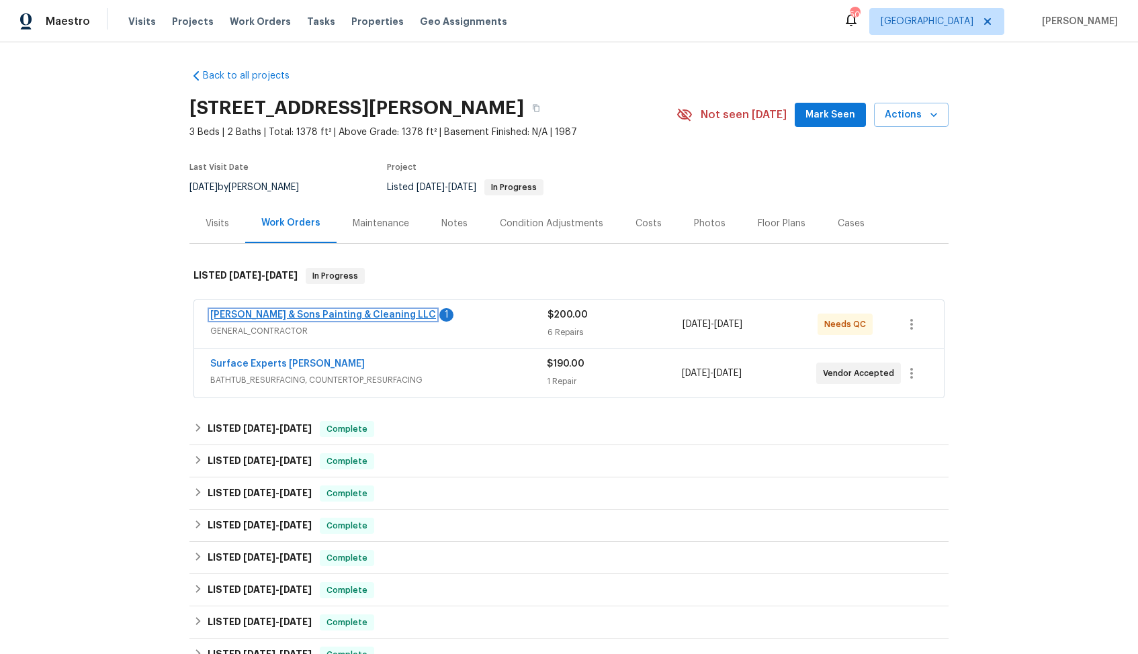
click at [247, 317] on link "[PERSON_NAME] & Sons Painting & Cleaning LLC" at bounding box center [323, 314] width 226 height 9
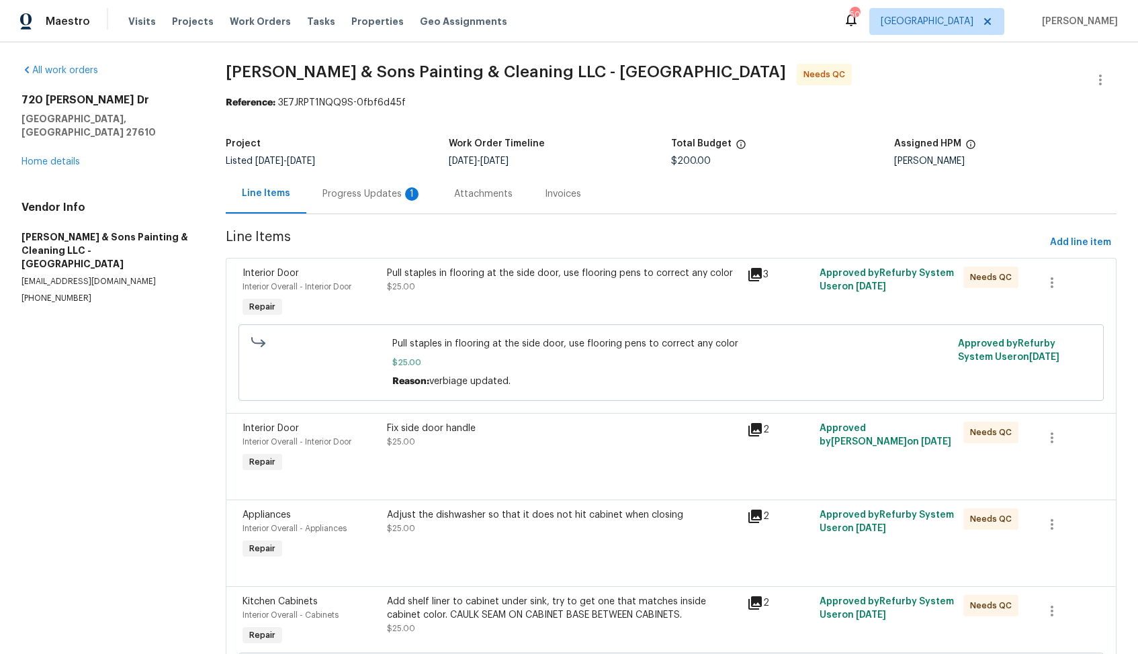
click at [357, 204] on div "Progress Updates 1" at bounding box center [372, 194] width 132 height 40
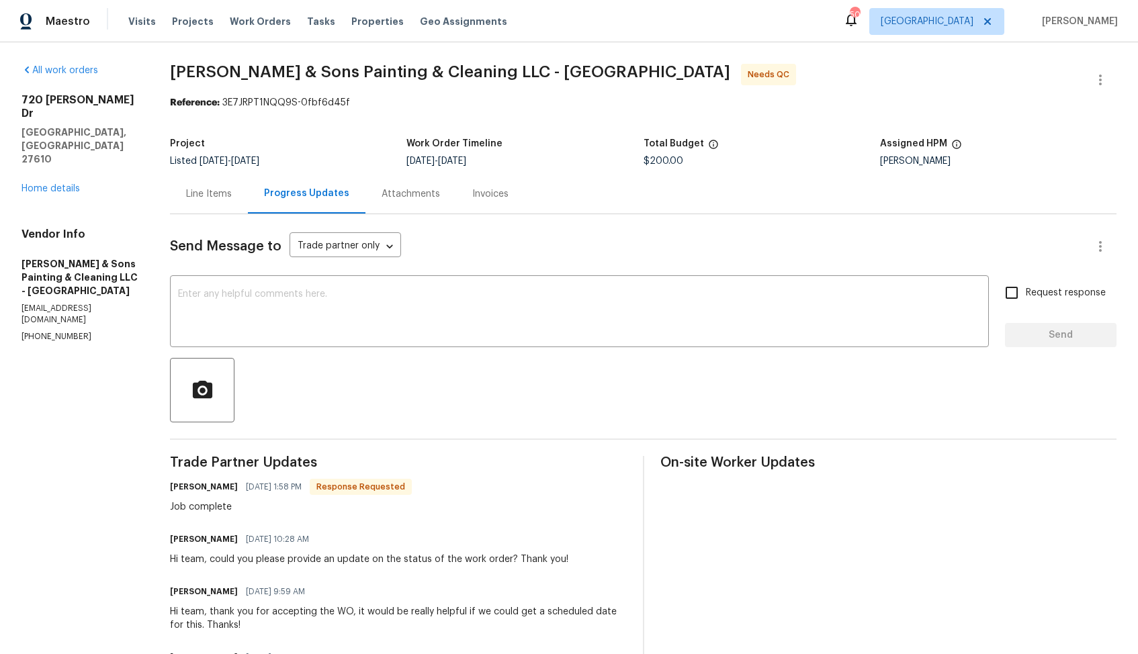
click at [230, 198] on div "Line Items" at bounding box center [209, 193] width 46 height 13
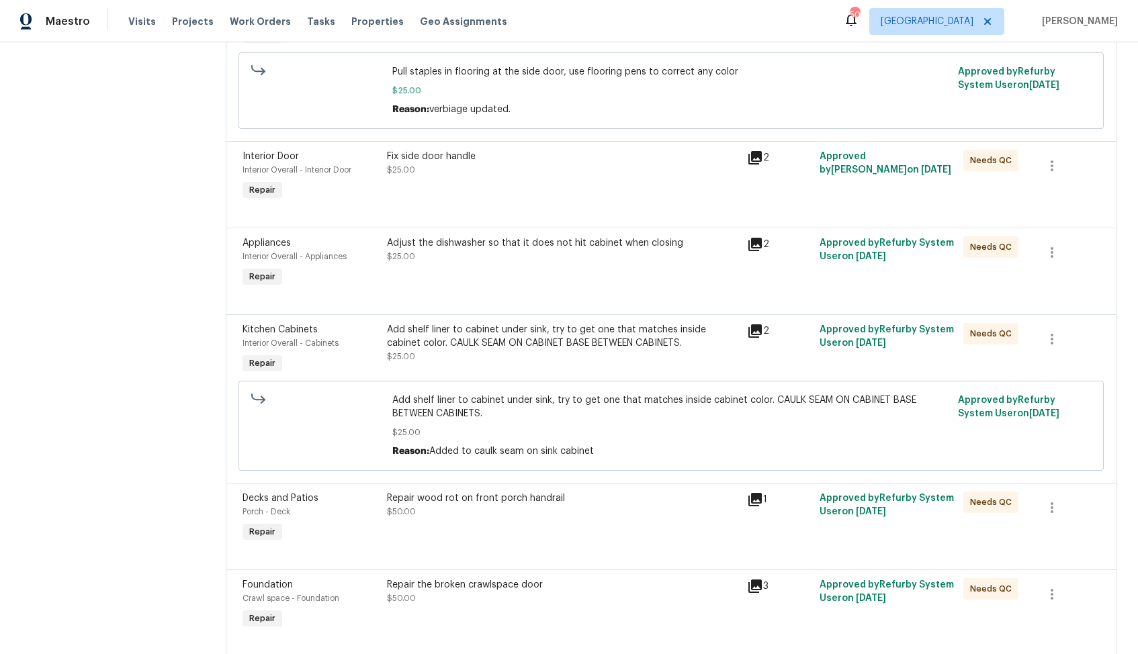
scroll to position [314, 0]
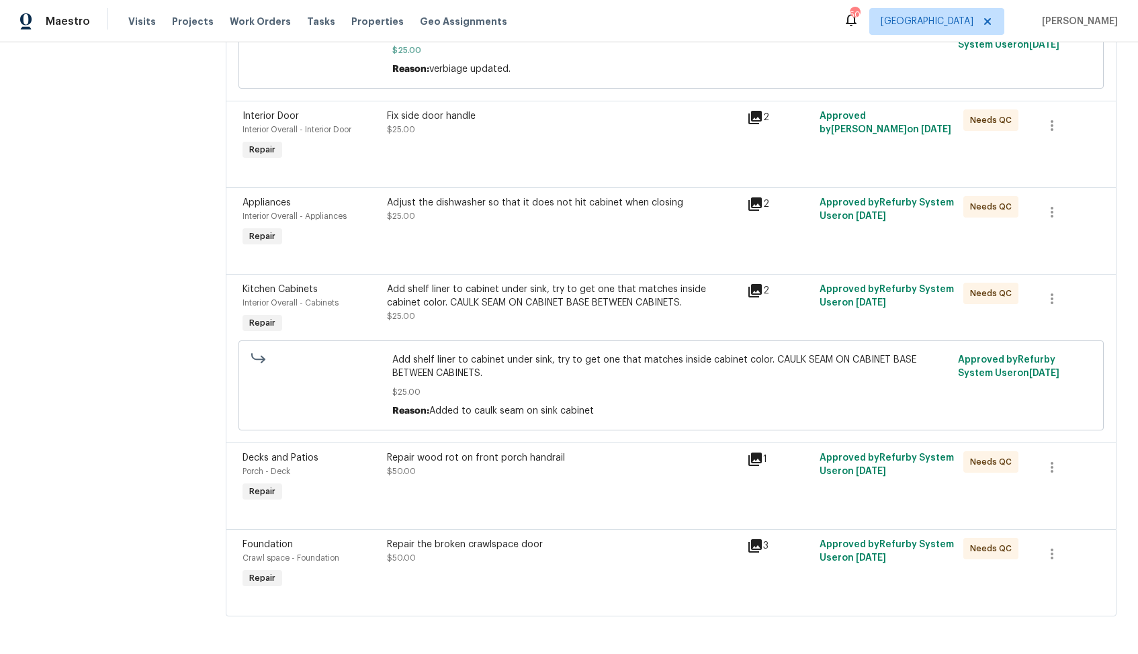
click at [478, 496] on div "Repair wood rot on front porch handrail $50.00" at bounding box center [563, 478] width 361 height 62
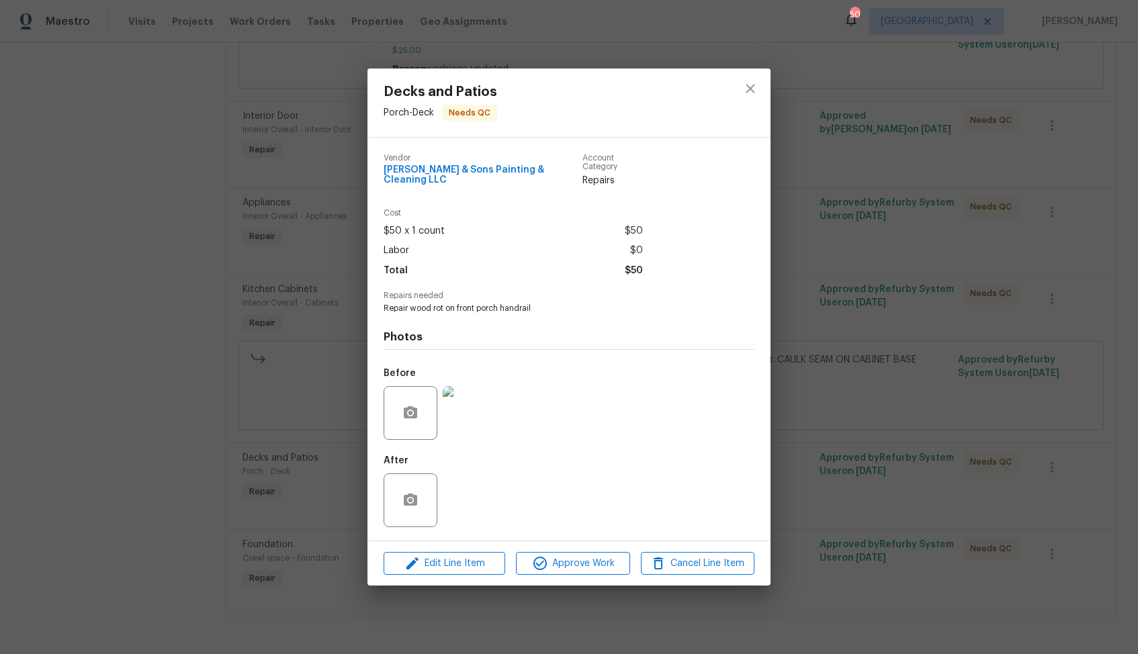
click at [471, 490] on div "After" at bounding box center [569, 491] width 371 height 87
click at [459, 407] on img at bounding box center [470, 413] width 54 height 54
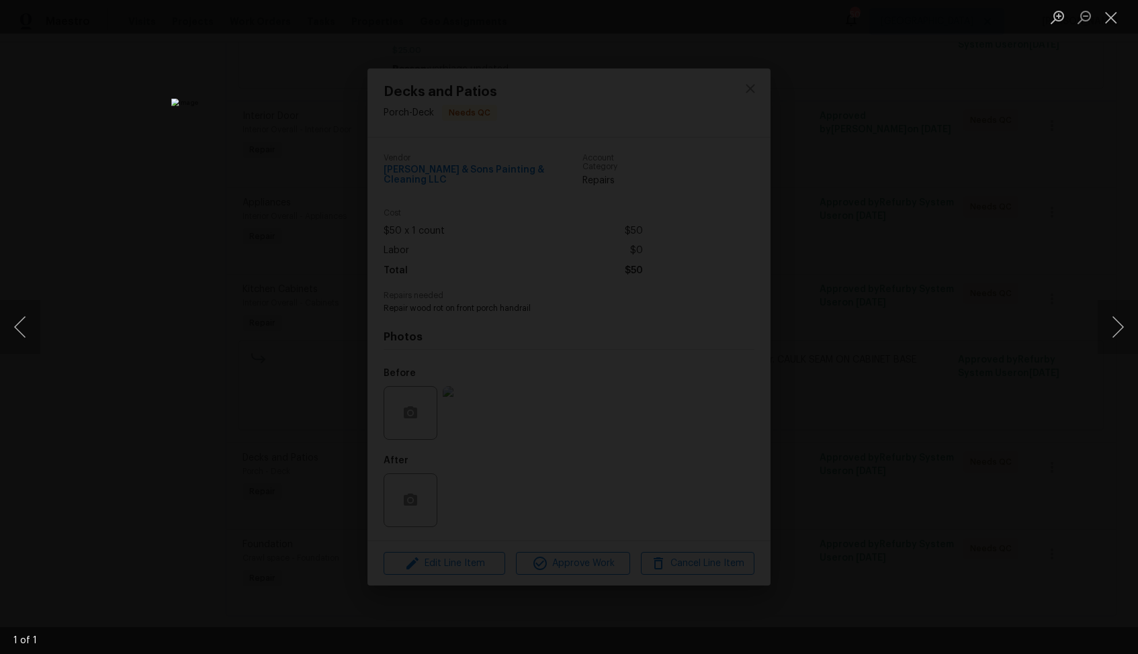
click at [975, 306] on div "Lightbox" at bounding box center [569, 327] width 1138 height 654
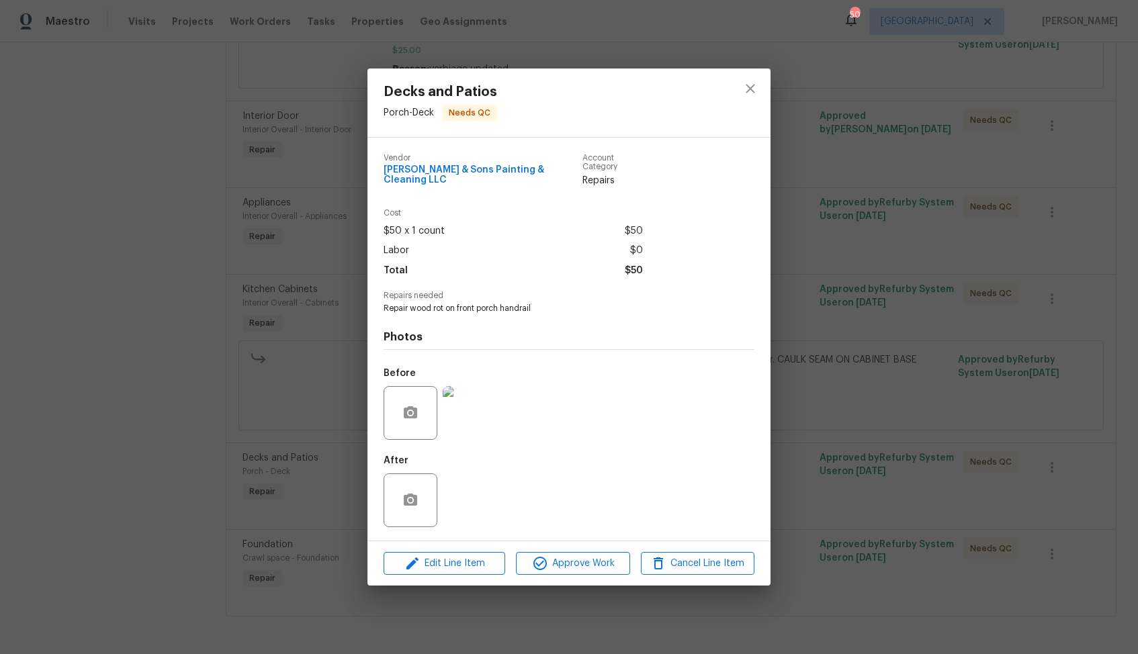
click at [854, 339] on div "Decks and Patios Porch - Deck Needs QC Vendor [PERSON_NAME] & Sons Painting & C…" at bounding box center [569, 327] width 1138 height 654
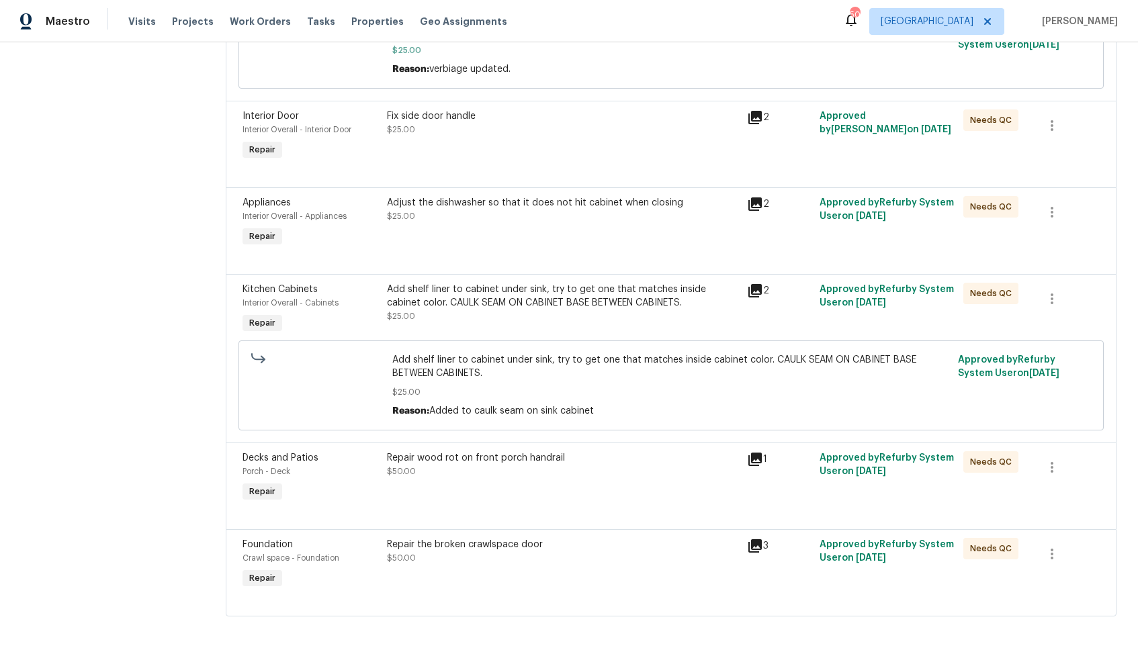
click at [450, 550] on div "Repair the broken crawlspace door" at bounding box center [563, 544] width 353 height 13
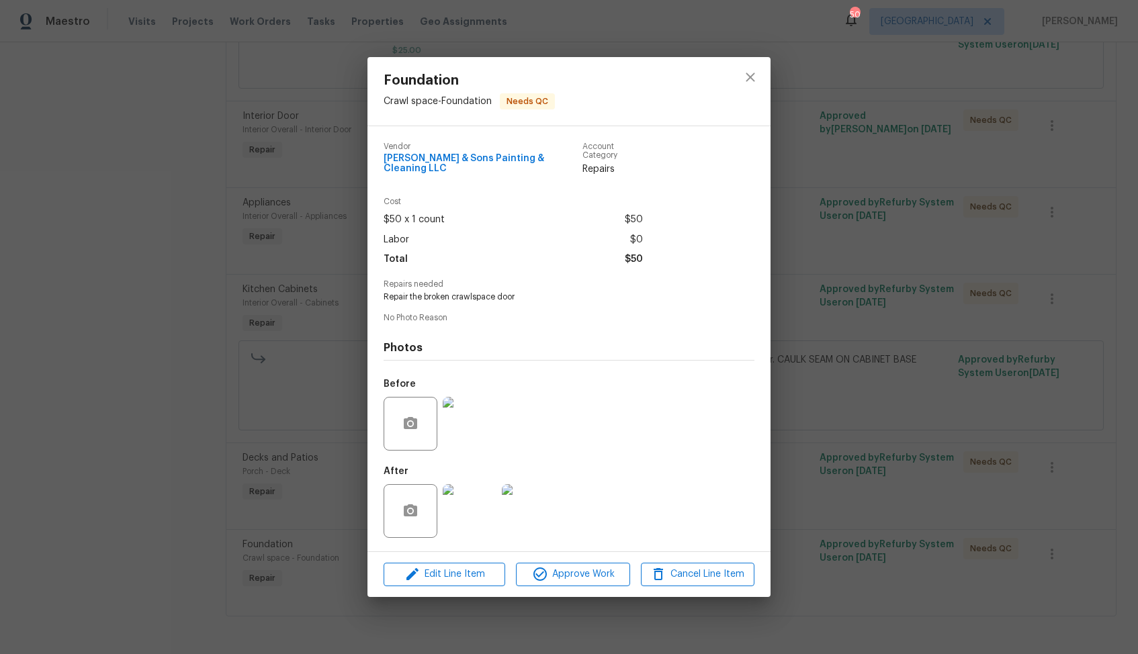
click at [473, 422] on img at bounding box center [470, 424] width 54 height 54
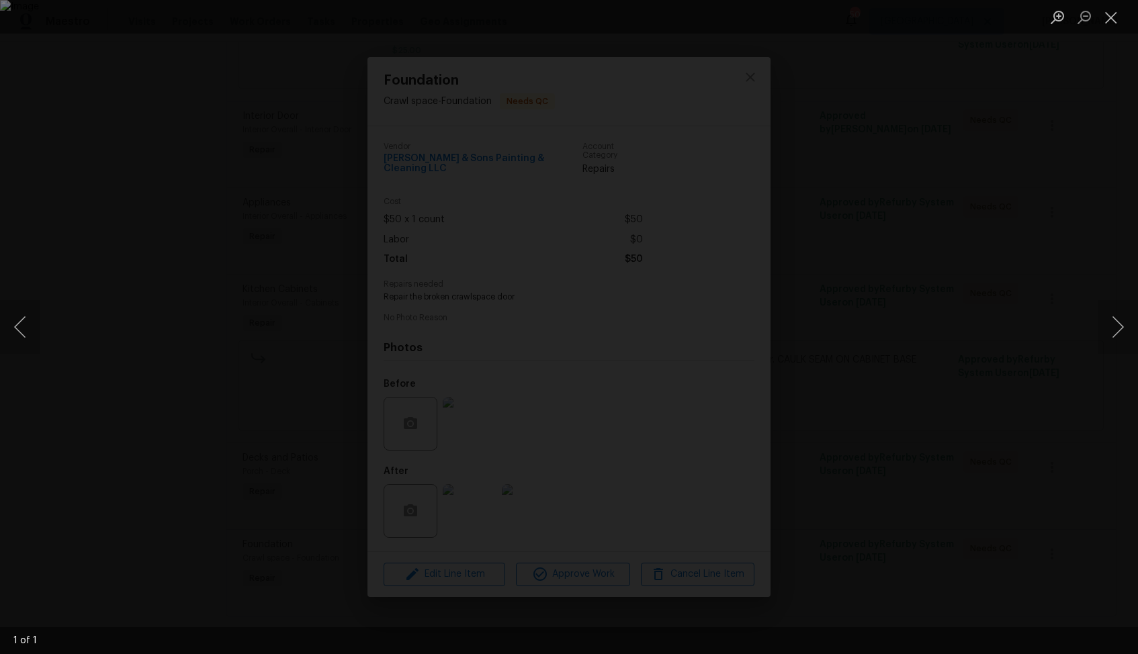
click at [977, 307] on div "Lightbox" at bounding box center [569, 327] width 1138 height 654
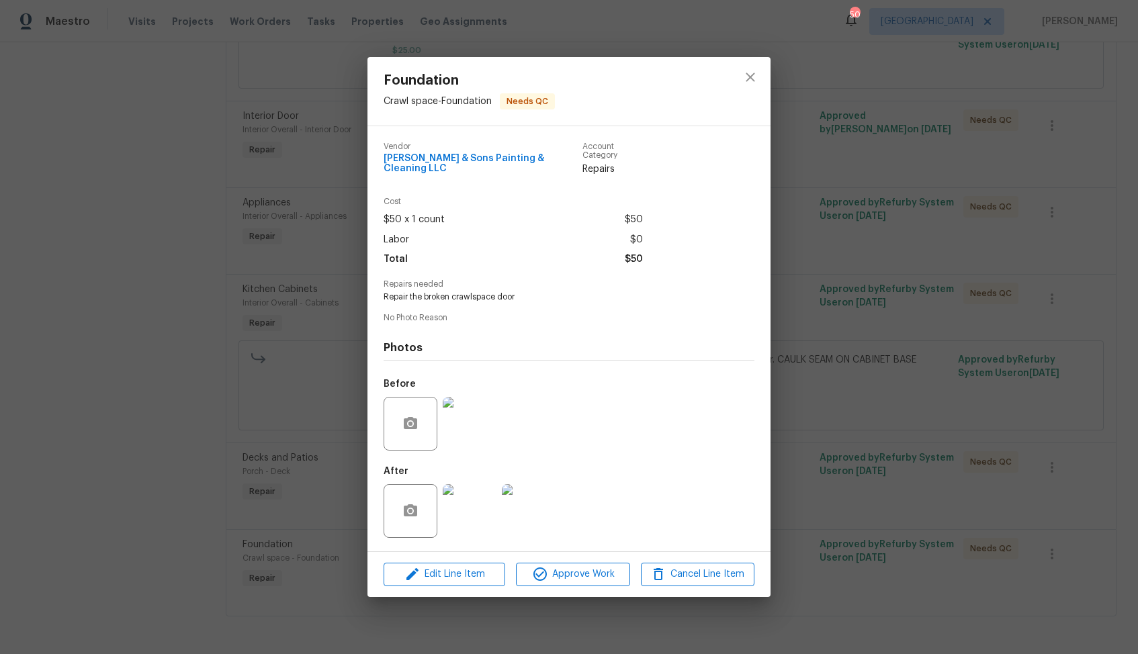
click at [475, 517] on img at bounding box center [470, 511] width 54 height 54
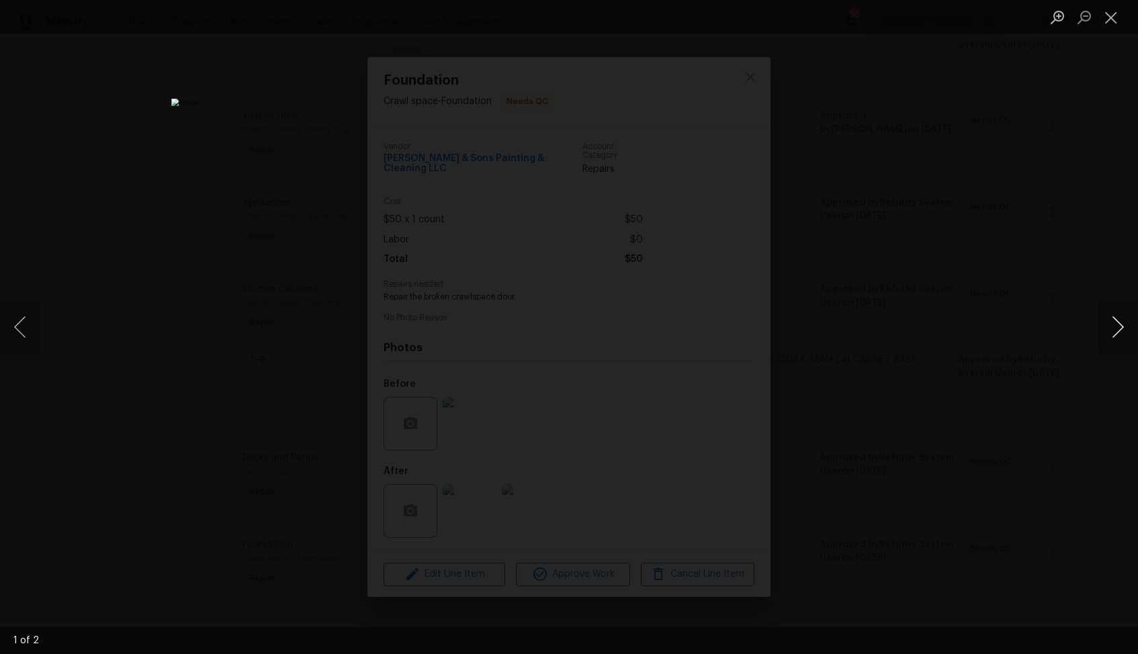
click at [1120, 326] on button "Next image" at bounding box center [1118, 327] width 40 height 54
click at [985, 329] on div "Lightbox" at bounding box center [569, 327] width 1138 height 654
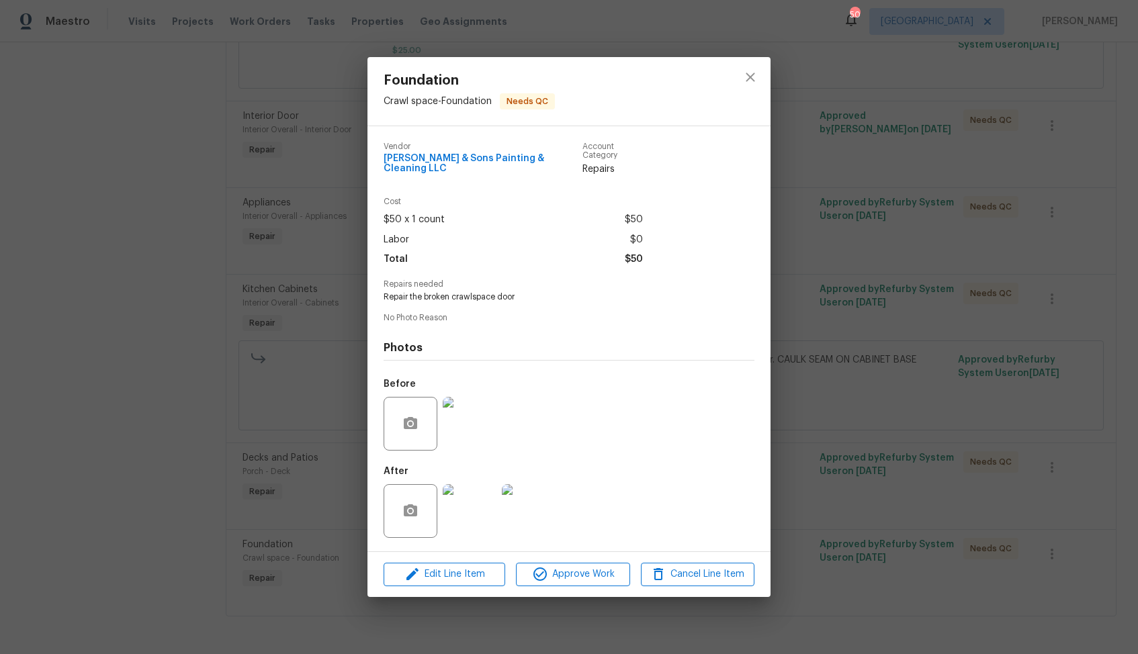
click at [873, 327] on div "Foundation Crawl space - Foundation Needs QC Vendor [PERSON_NAME] & Sons Painti…" at bounding box center [569, 327] width 1138 height 654
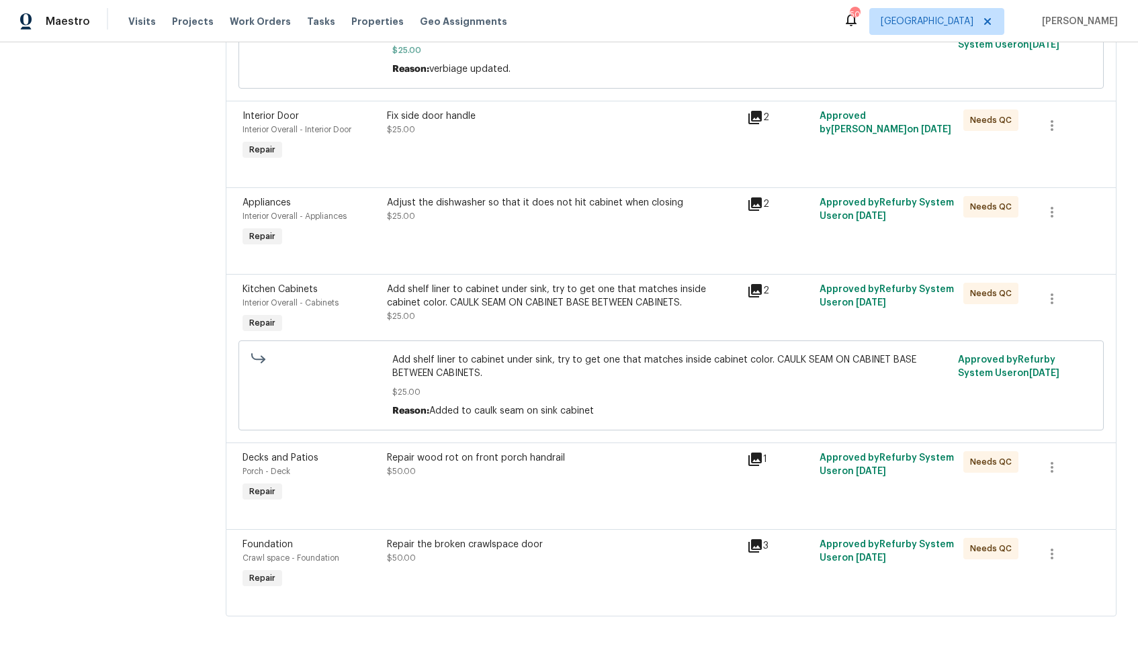
click at [570, 300] on div "Add shelf liner to cabinet under sink, try to get one that matches inside cabin…" at bounding box center [563, 296] width 353 height 27
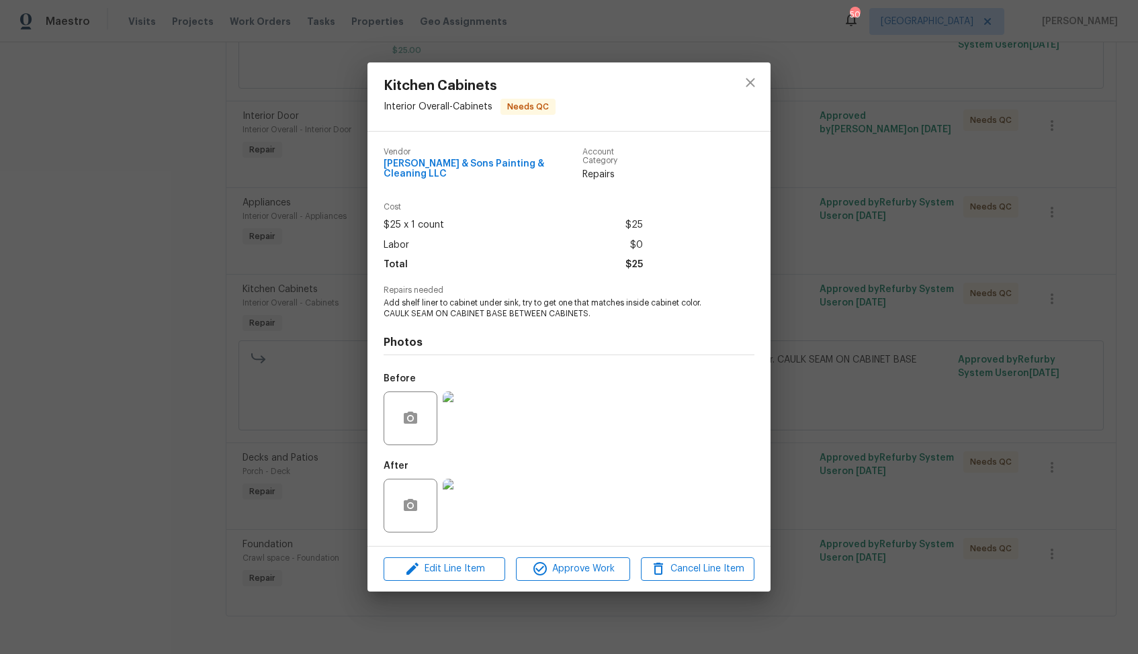
click at [470, 425] on img at bounding box center [470, 419] width 54 height 54
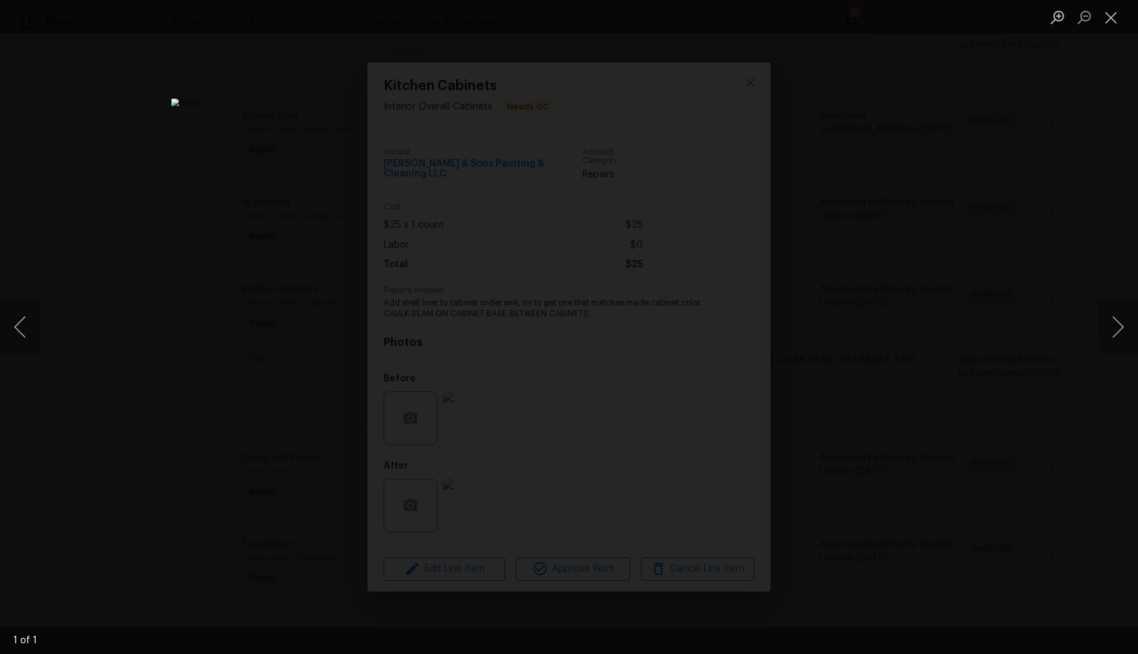
click at [937, 280] on div "Lightbox" at bounding box center [569, 327] width 1138 height 654
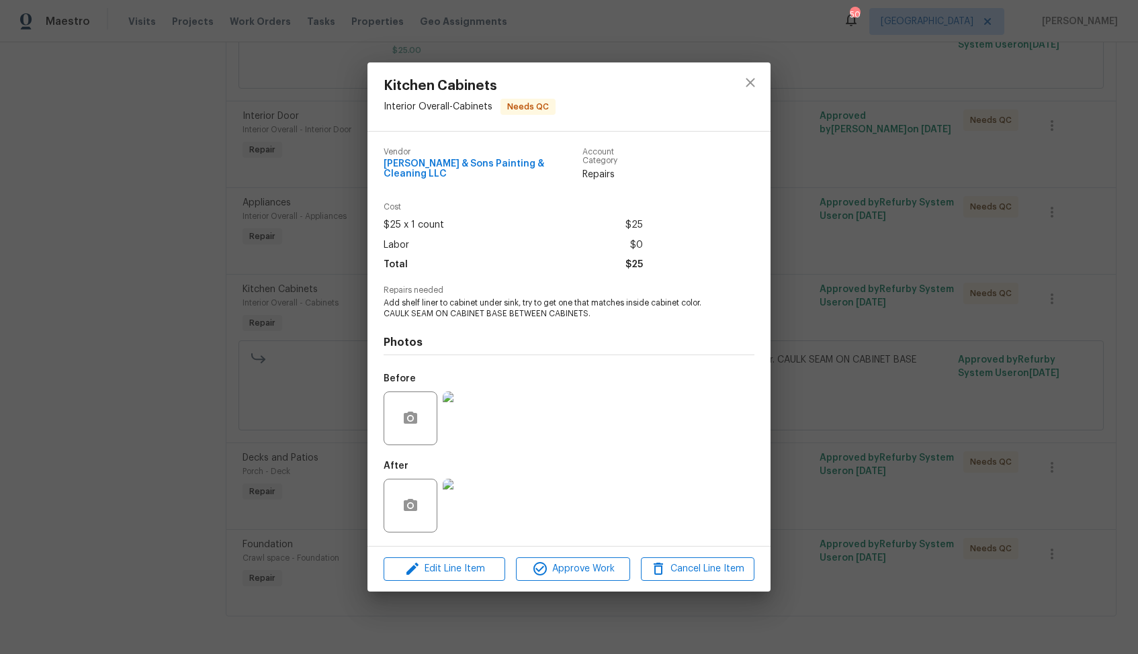
click at [455, 506] on img at bounding box center [470, 506] width 54 height 54
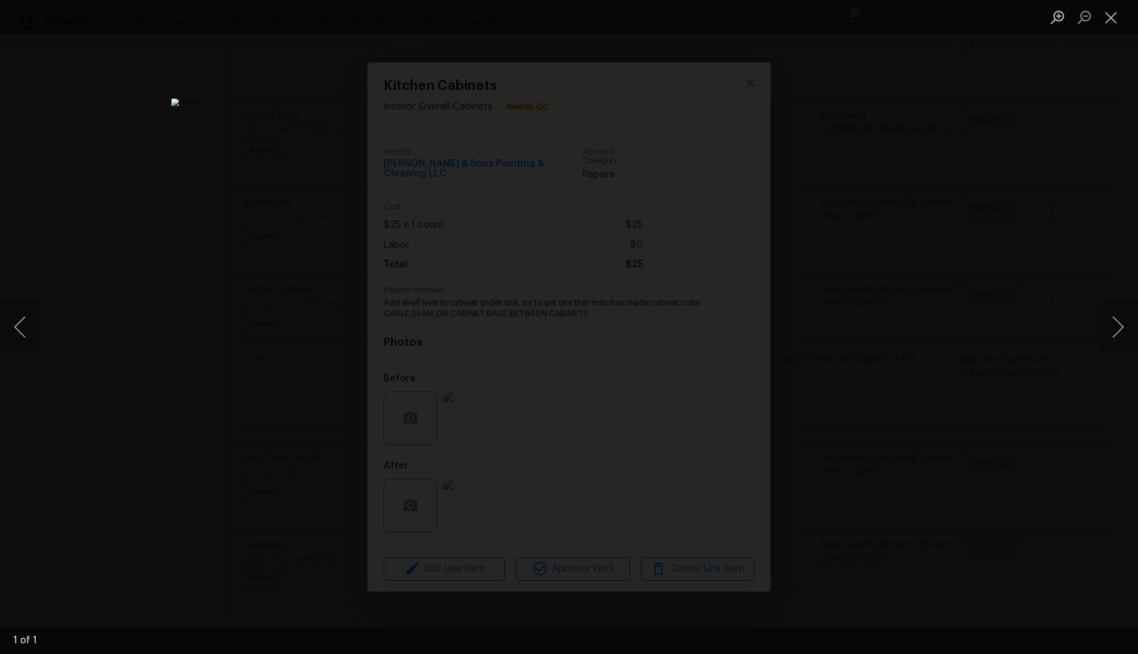
click at [908, 232] on div "Lightbox" at bounding box center [569, 327] width 1138 height 654
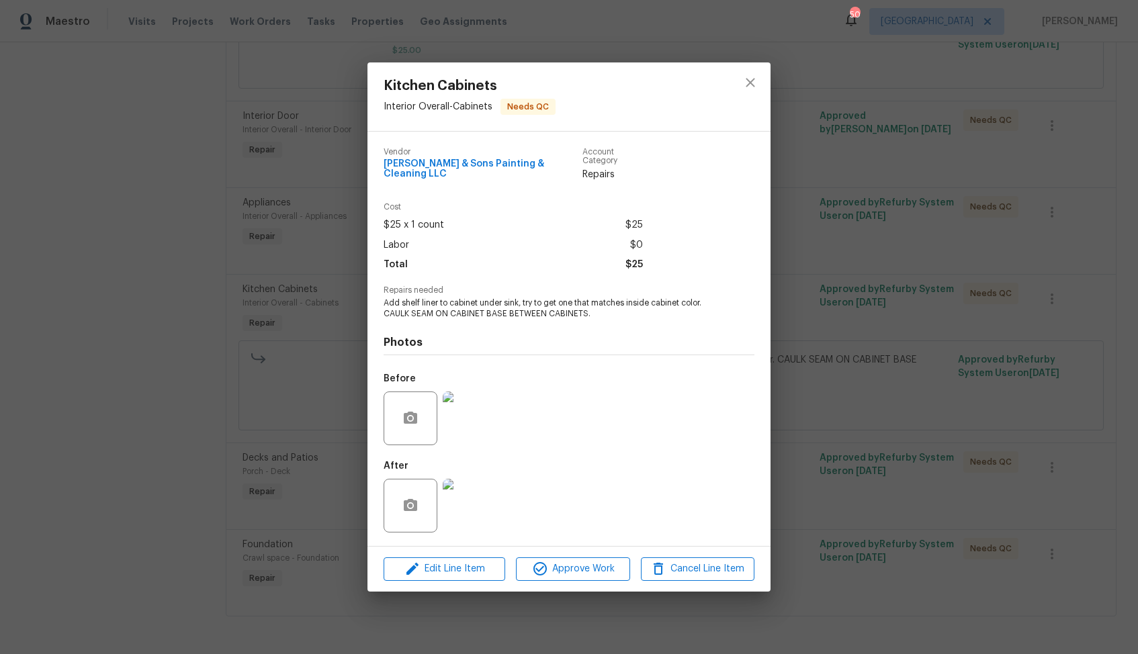
click at [474, 412] on img at bounding box center [470, 419] width 54 height 54
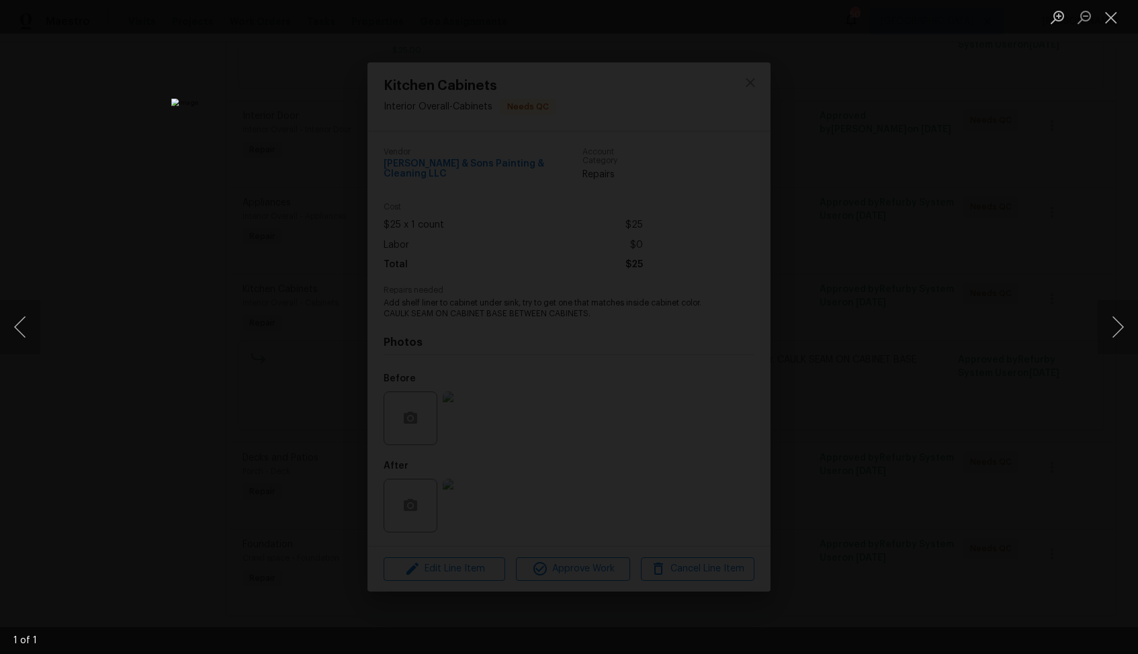
click at [908, 249] on div "Lightbox" at bounding box center [569, 327] width 1138 height 654
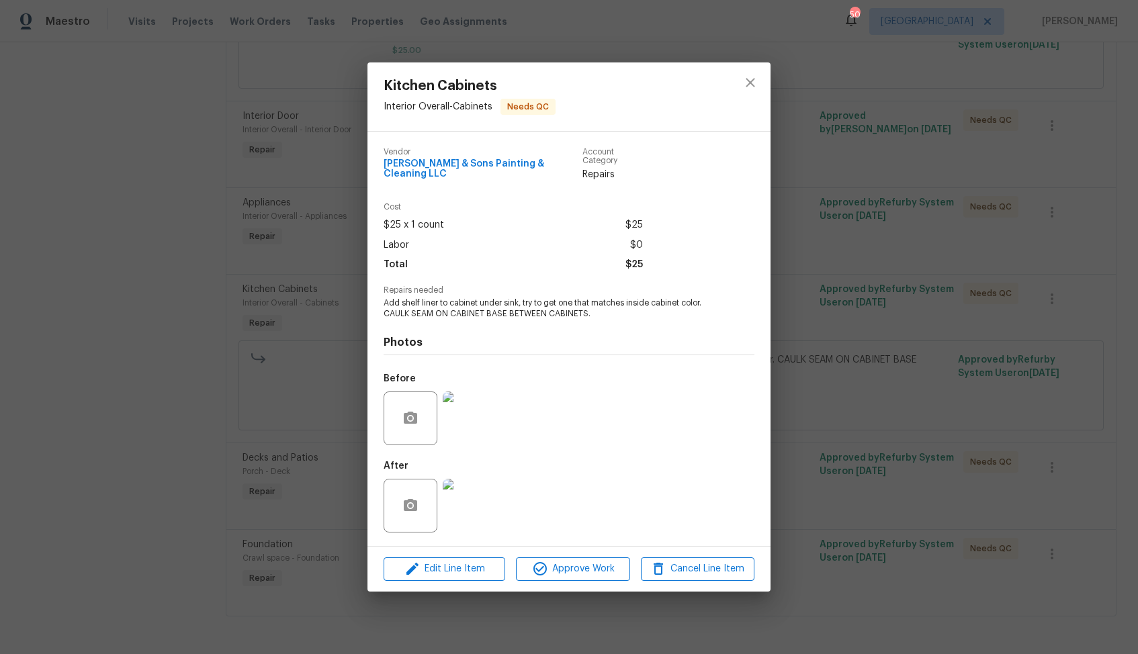
click at [480, 486] on img at bounding box center [470, 506] width 54 height 54
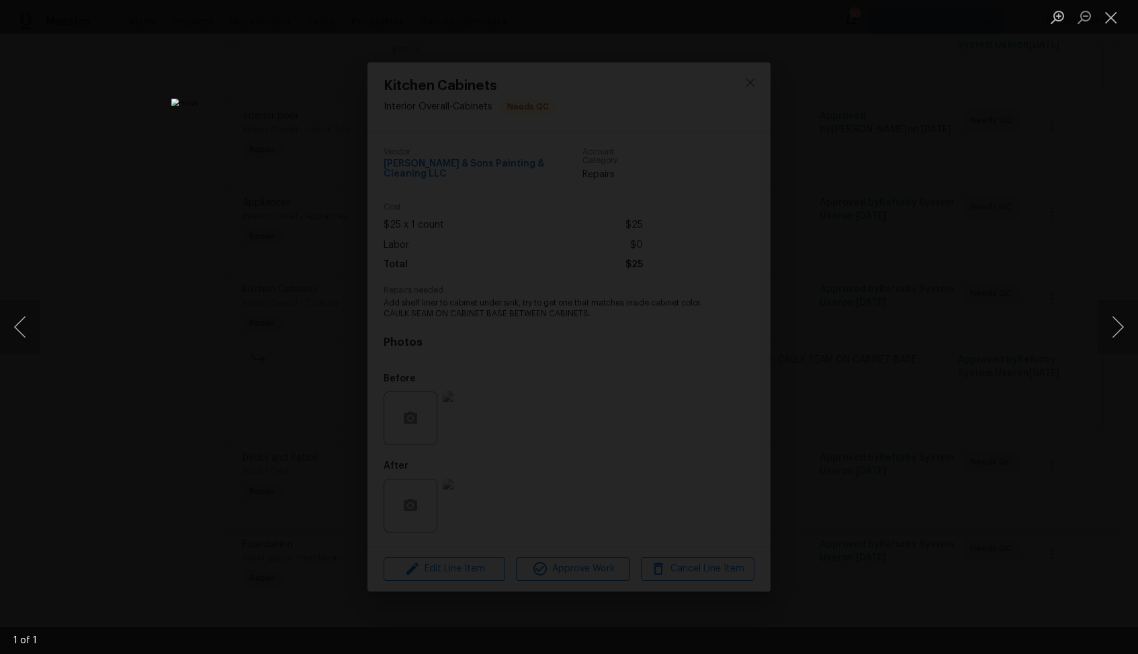
click at [910, 261] on div "Lightbox" at bounding box center [569, 327] width 1138 height 654
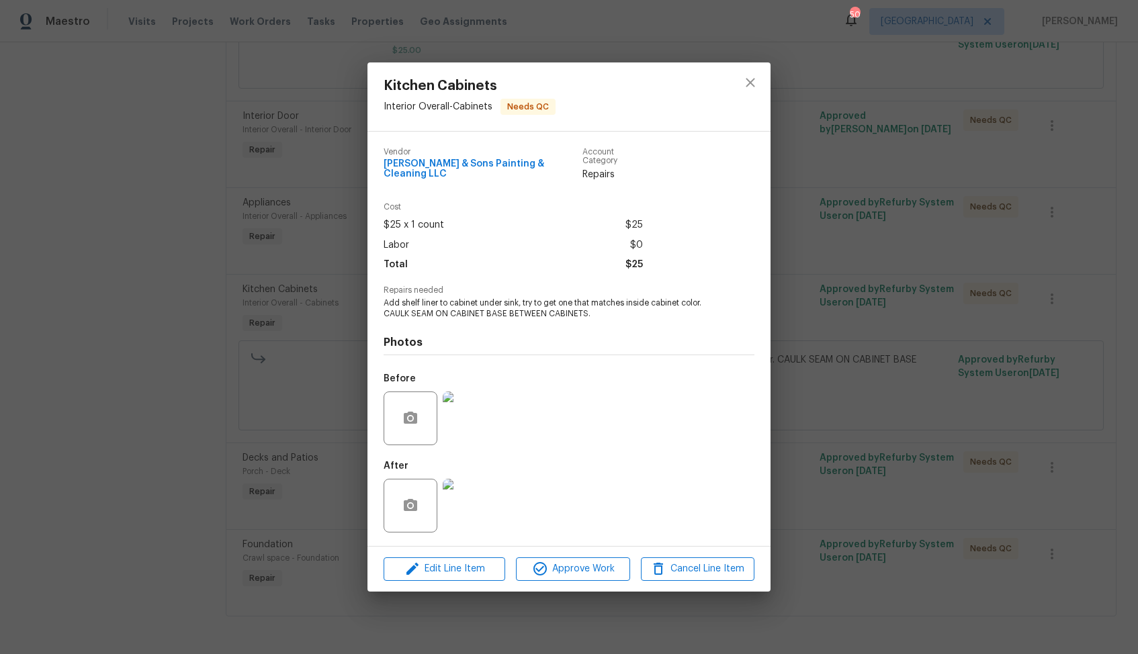
click at [476, 407] on img at bounding box center [470, 419] width 54 height 54
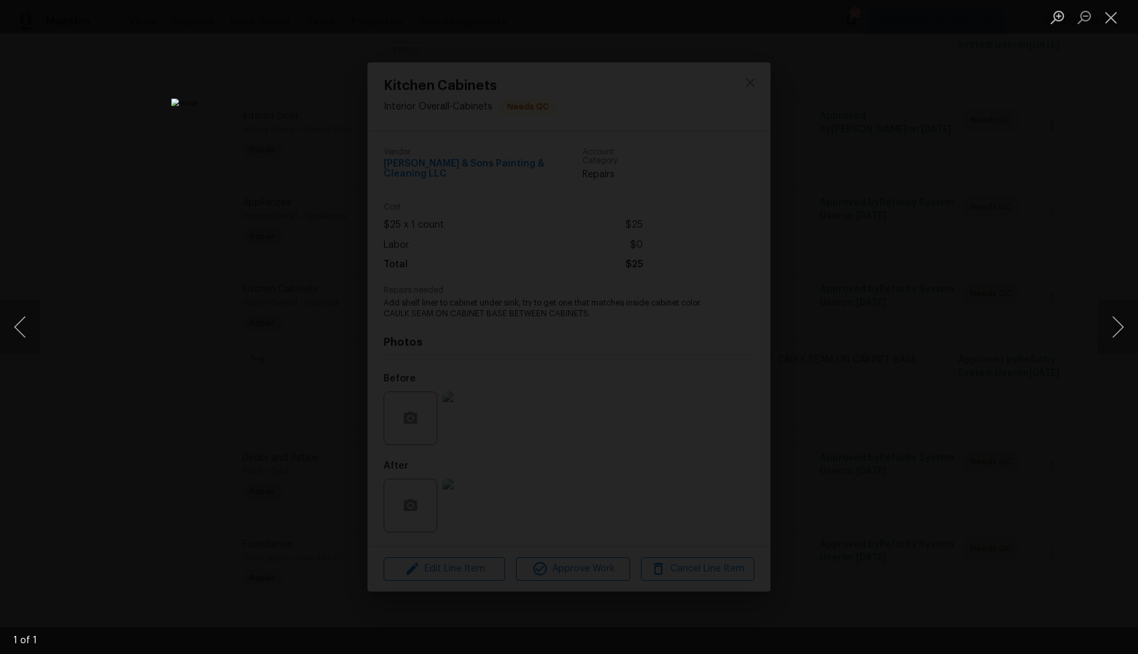
click at [917, 223] on div "Lightbox" at bounding box center [569, 327] width 1138 height 654
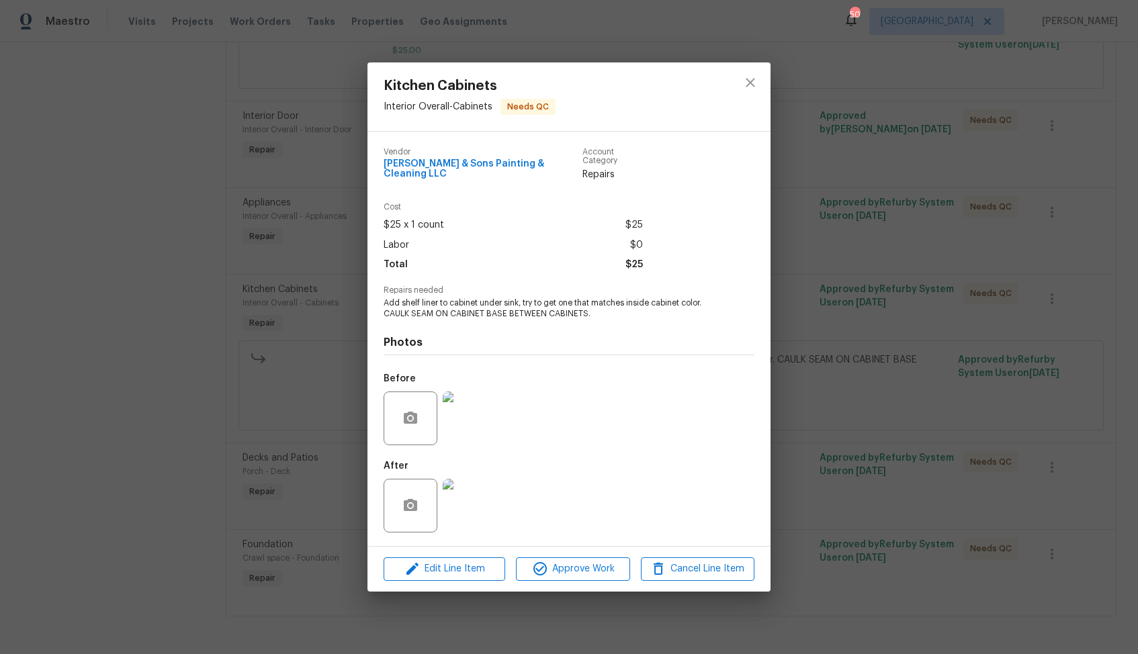
click at [366, 408] on div "Kitchen Cabinets Interior Overall - Cabinets Needs QC Vendor [PERSON_NAME] & So…" at bounding box center [569, 327] width 1138 height 654
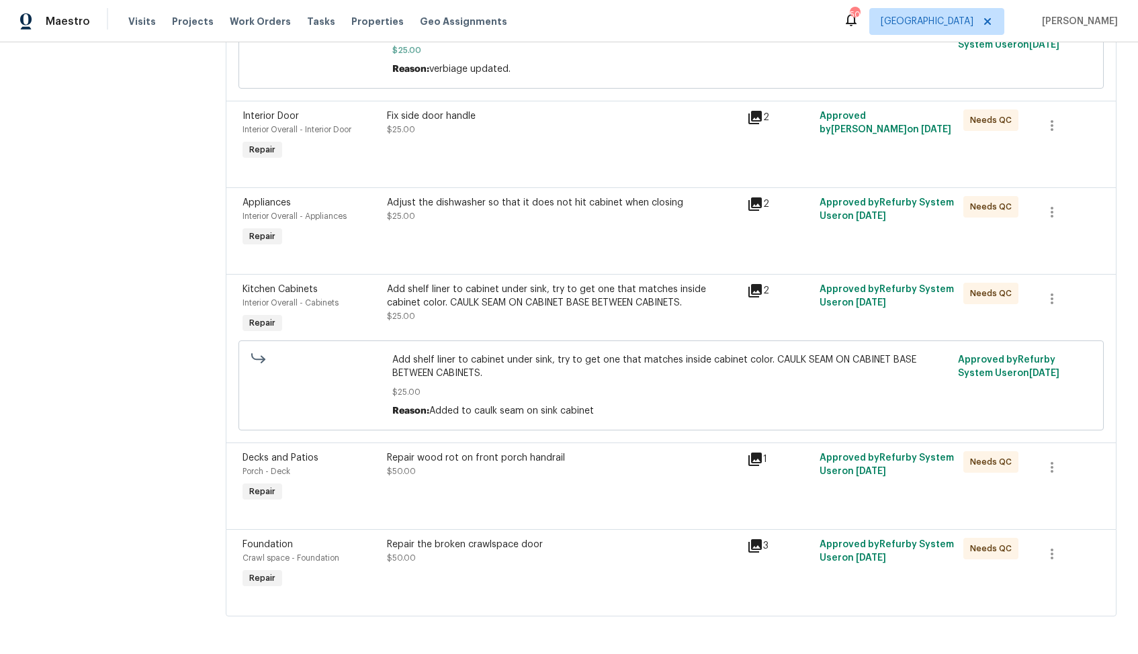
click at [513, 212] on div "Adjust the dishwasher so that it does not hit cabinet when closing $25.00" at bounding box center [563, 209] width 353 height 27
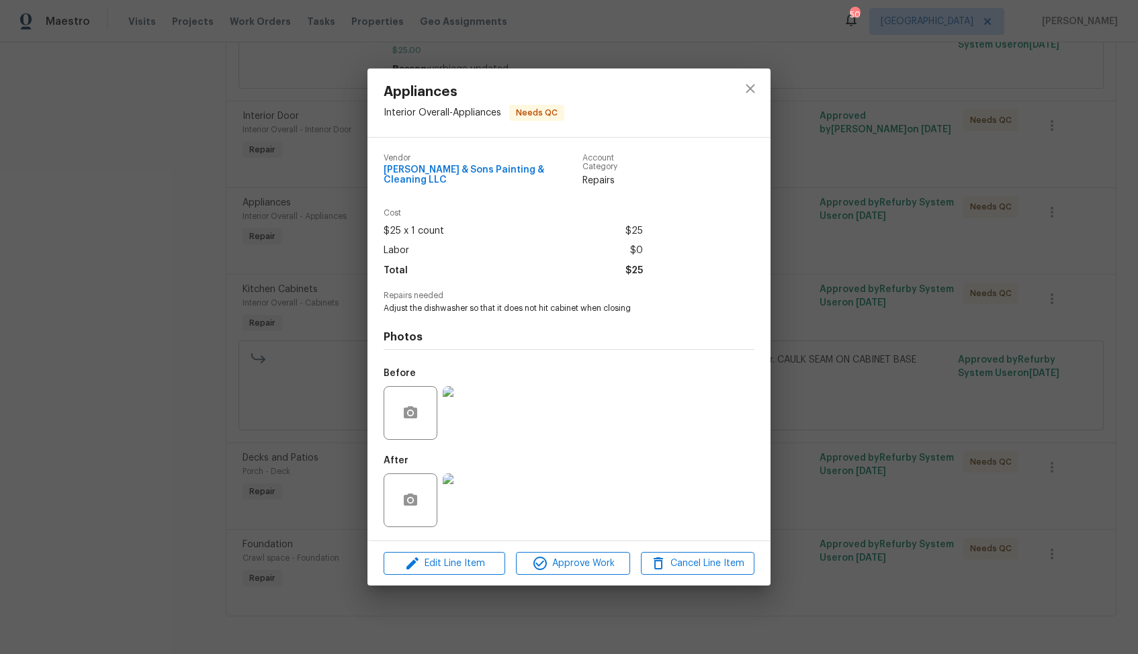
click at [478, 399] on img at bounding box center [470, 413] width 54 height 54
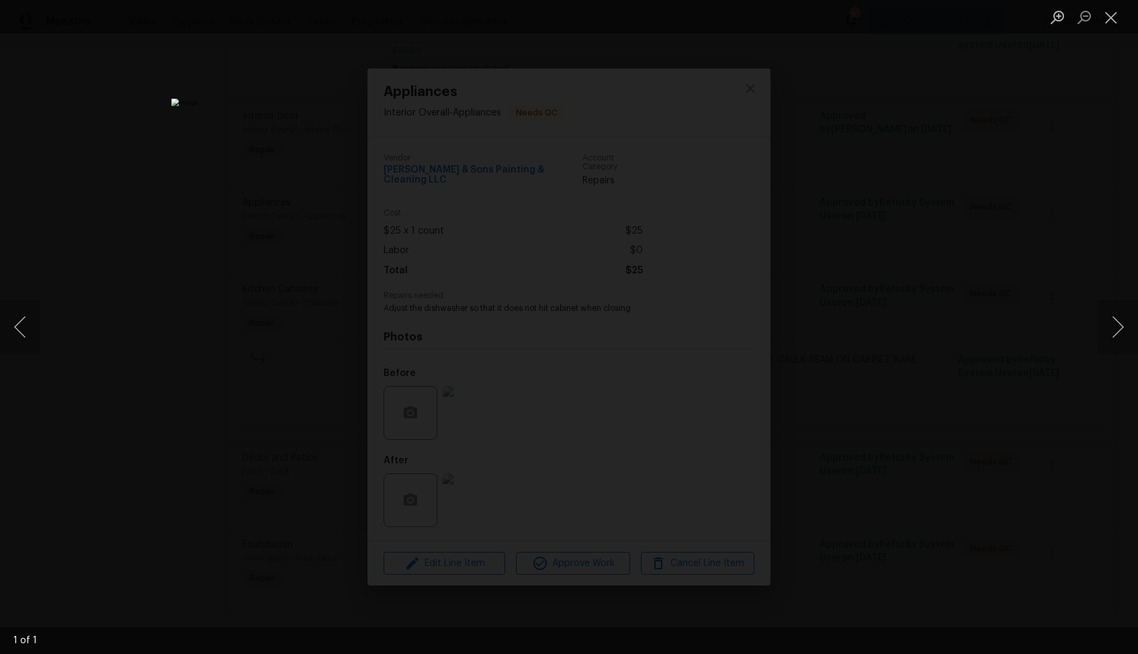
click at [959, 245] on div "Lightbox" at bounding box center [569, 327] width 1138 height 654
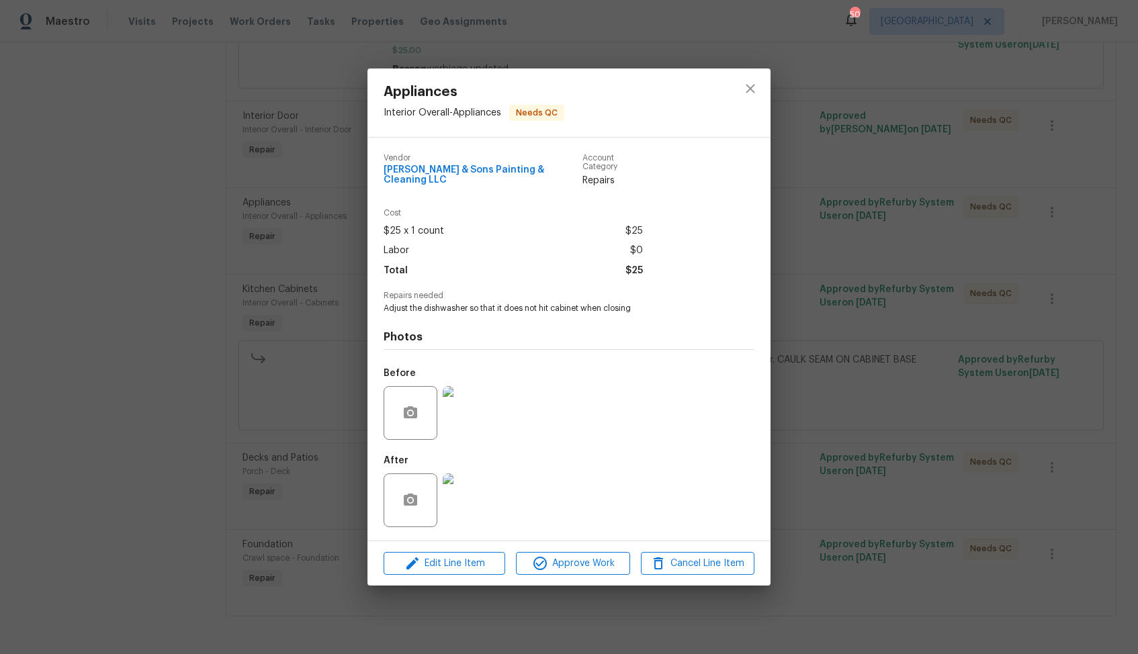
click at [457, 498] on img at bounding box center [470, 501] width 54 height 54
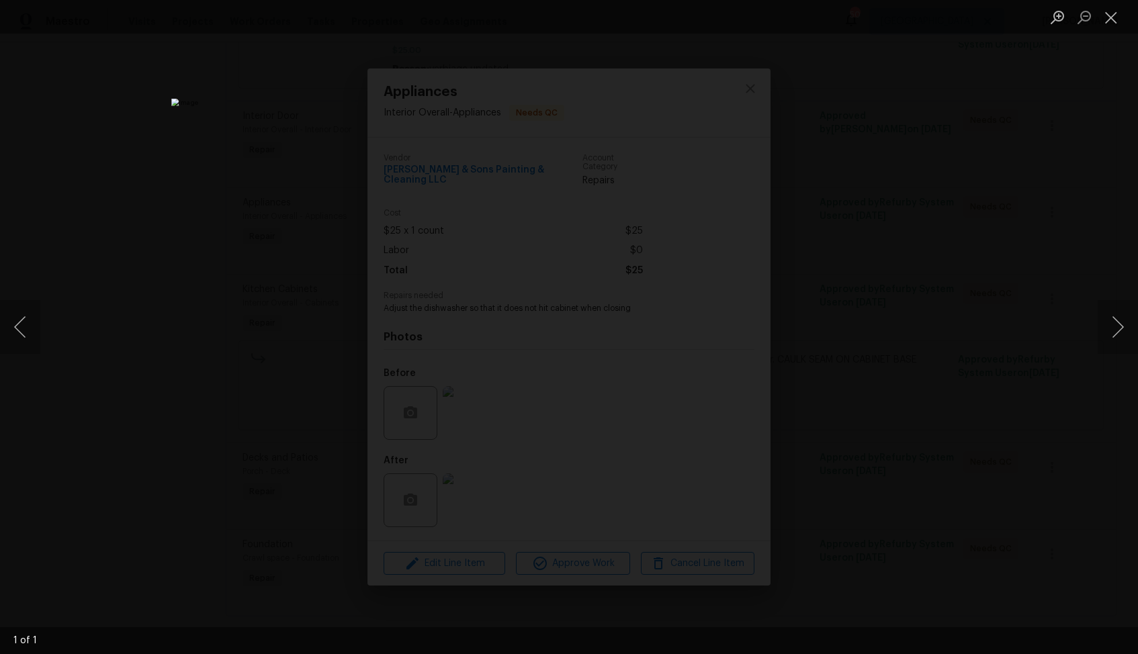
click at [273, 390] on div "Lightbox" at bounding box center [569, 327] width 1138 height 654
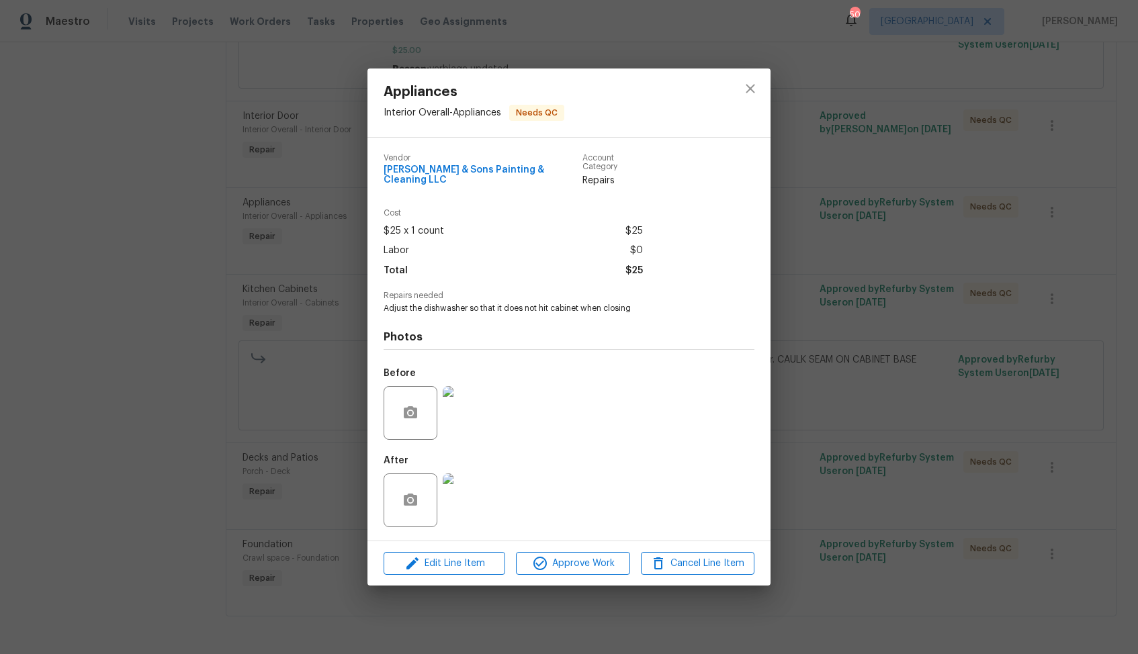
click at [271, 398] on div "Appliances Interior Overall - Appliances Needs QC Vendor [PERSON_NAME] & Sons P…" at bounding box center [569, 327] width 1138 height 654
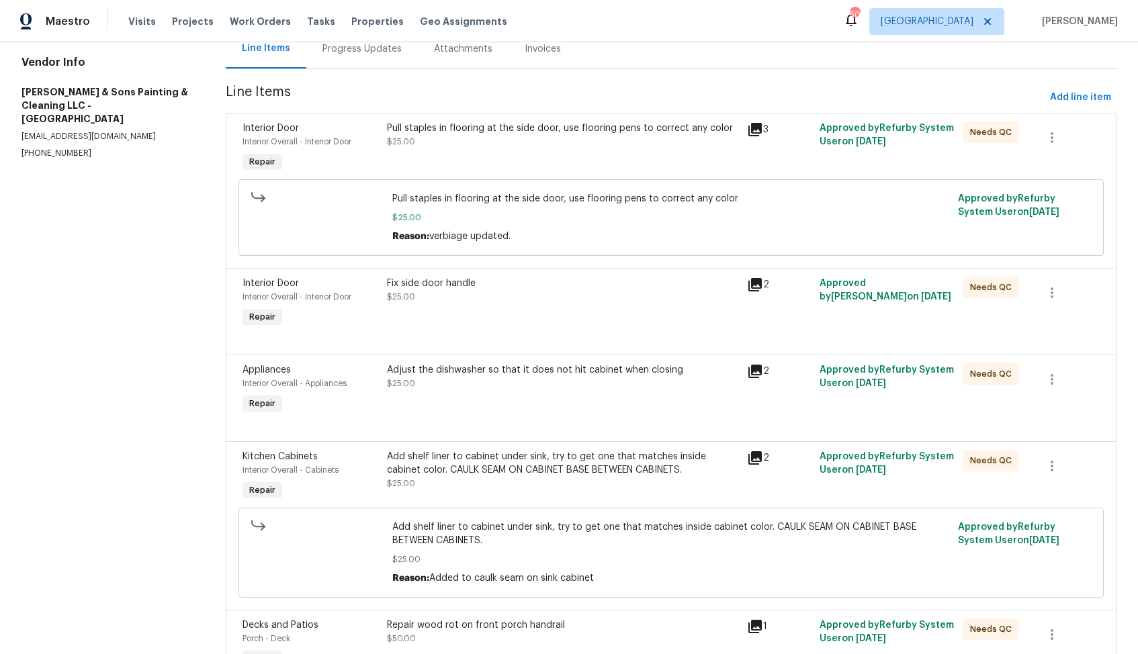
scroll to position [130, 0]
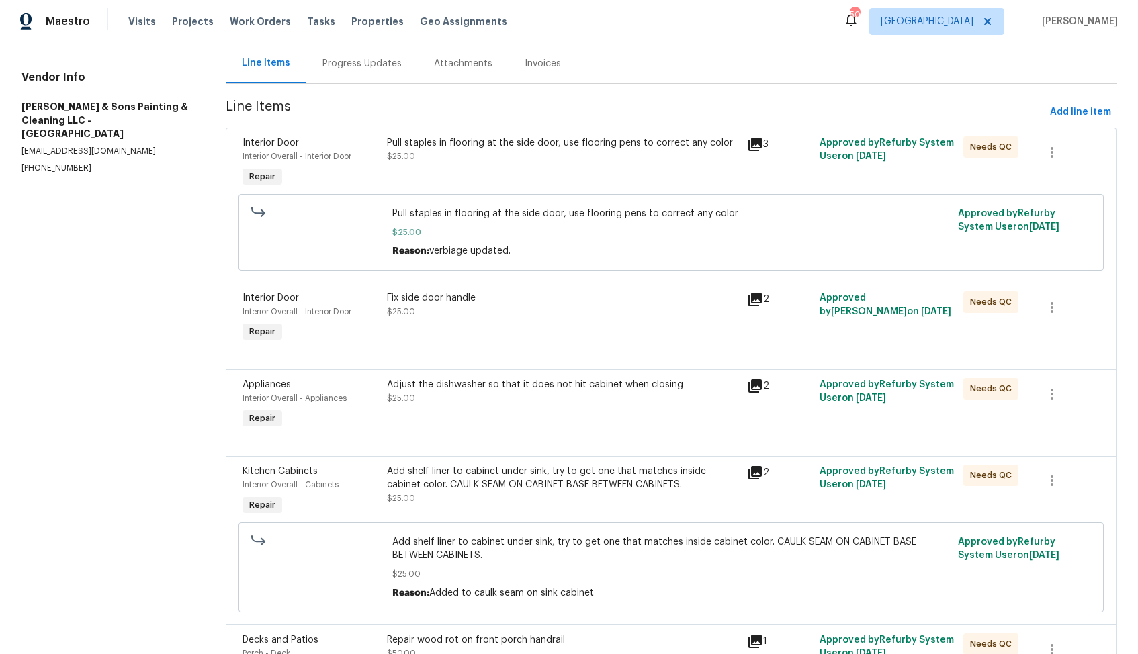
click at [490, 310] on div "Fix side door handle $25.00" at bounding box center [563, 305] width 353 height 27
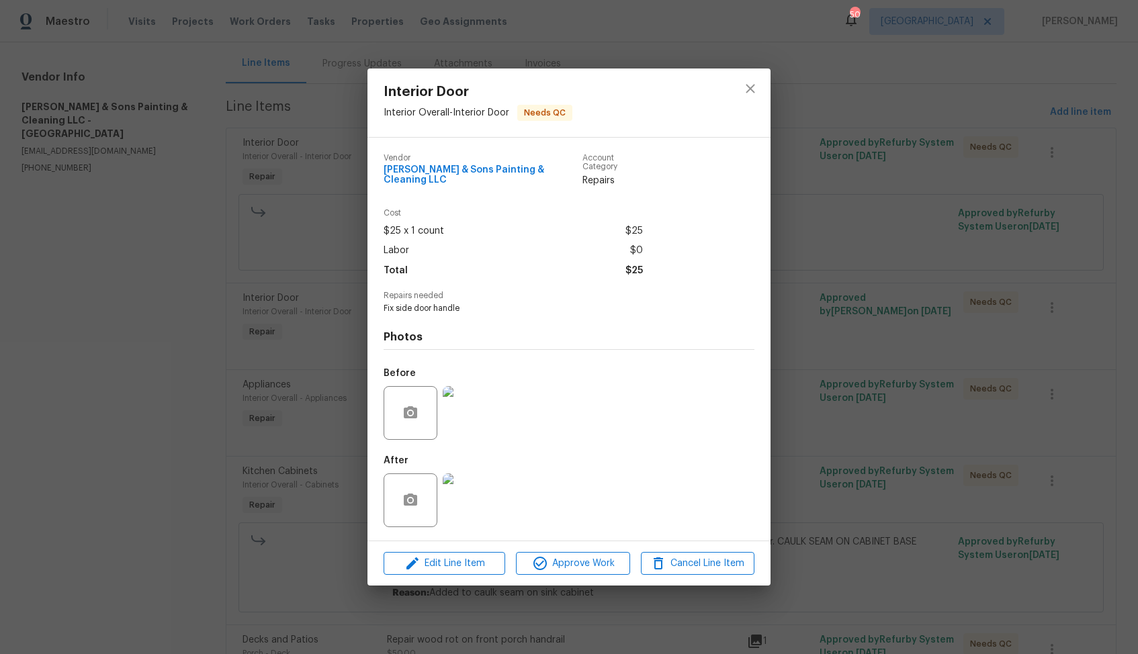
click at [468, 410] on img at bounding box center [470, 413] width 54 height 54
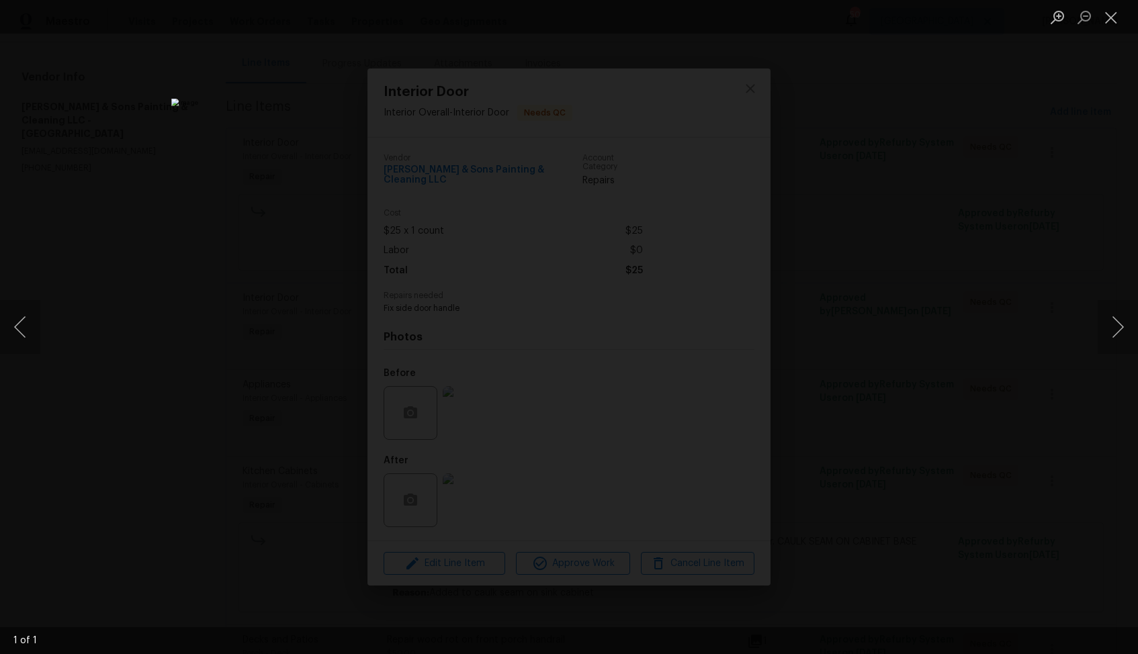
click at [946, 254] on div "Lightbox" at bounding box center [569, 327] width 1138 height 654
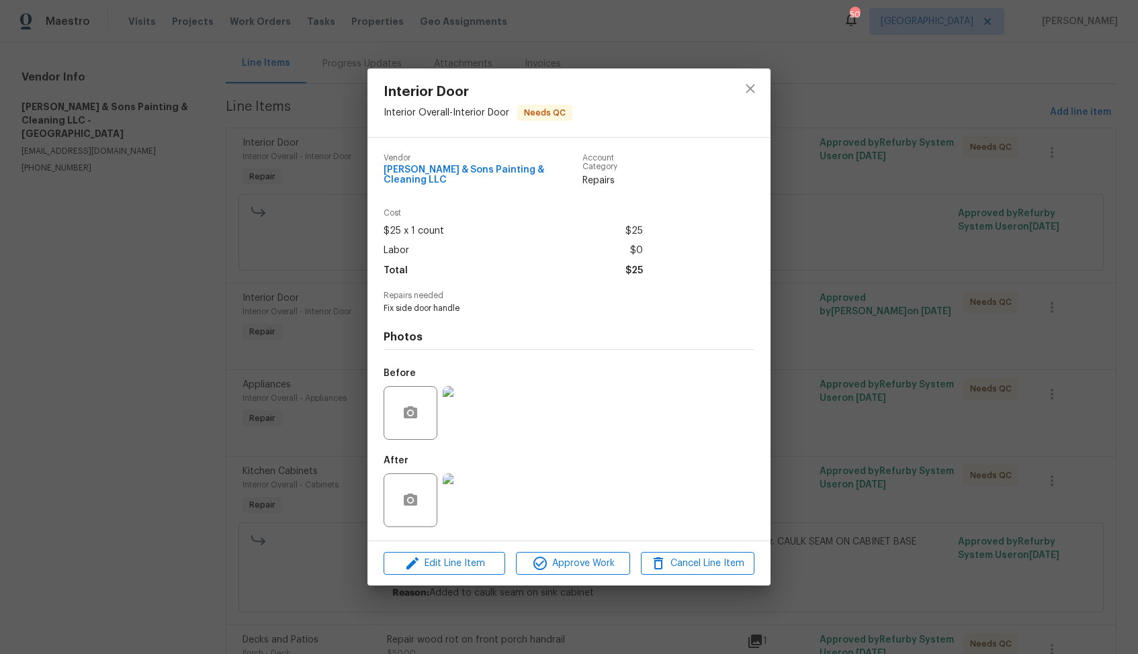
click at [468, 499] on img at bounding box center [470, 501] width 54 height 54
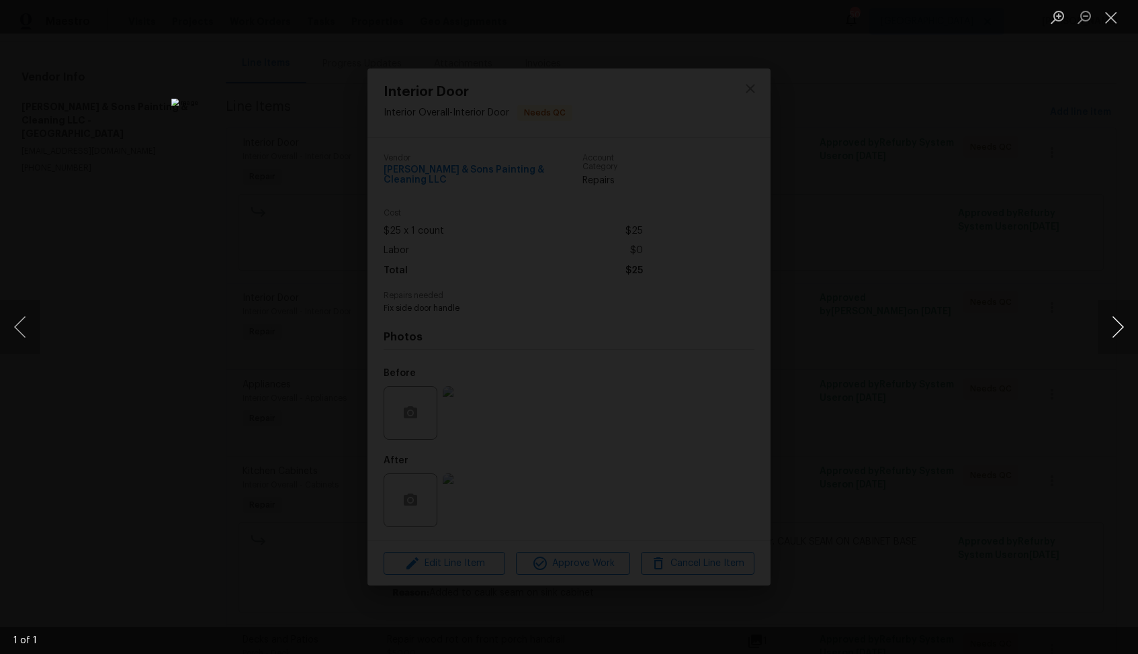
click at [1111, 327] on button "Next image" at bounding box center [1118, 327] width 40 height 54
click at [18, 338] on button "Previous image" at bounding box center [20, 327] width 40 height 54
click at [153, 294] on div "Lightbox" at bounding box center [569, 327] width 1138 height 654
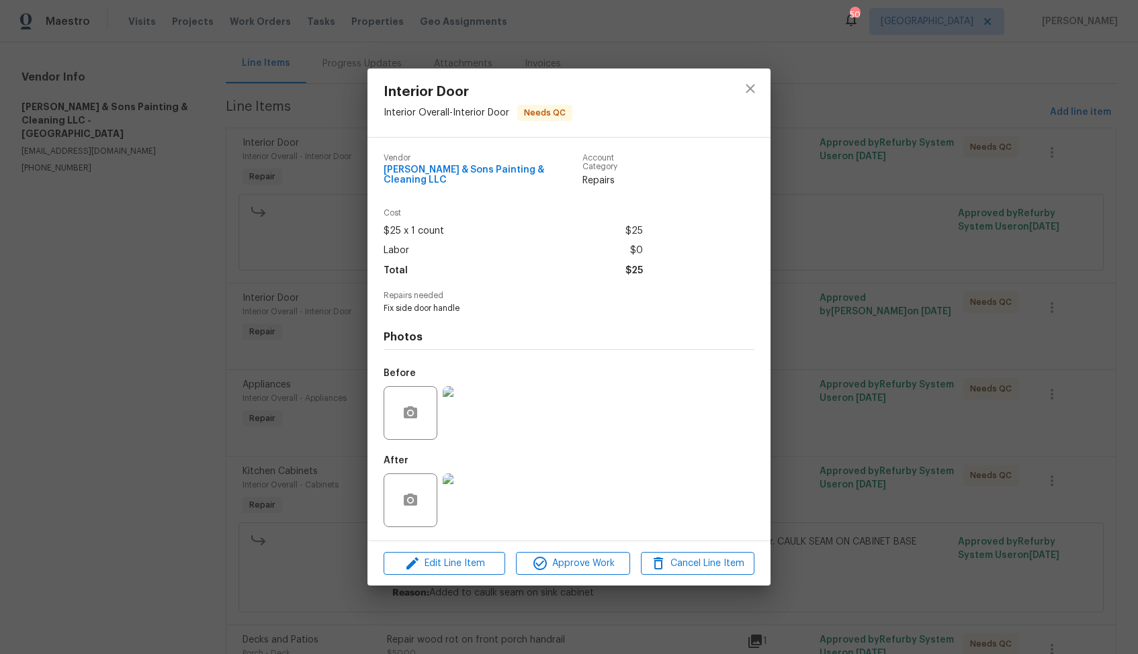
click at [470, 418] on img at bounding box center [470, 413] width 54 height 54
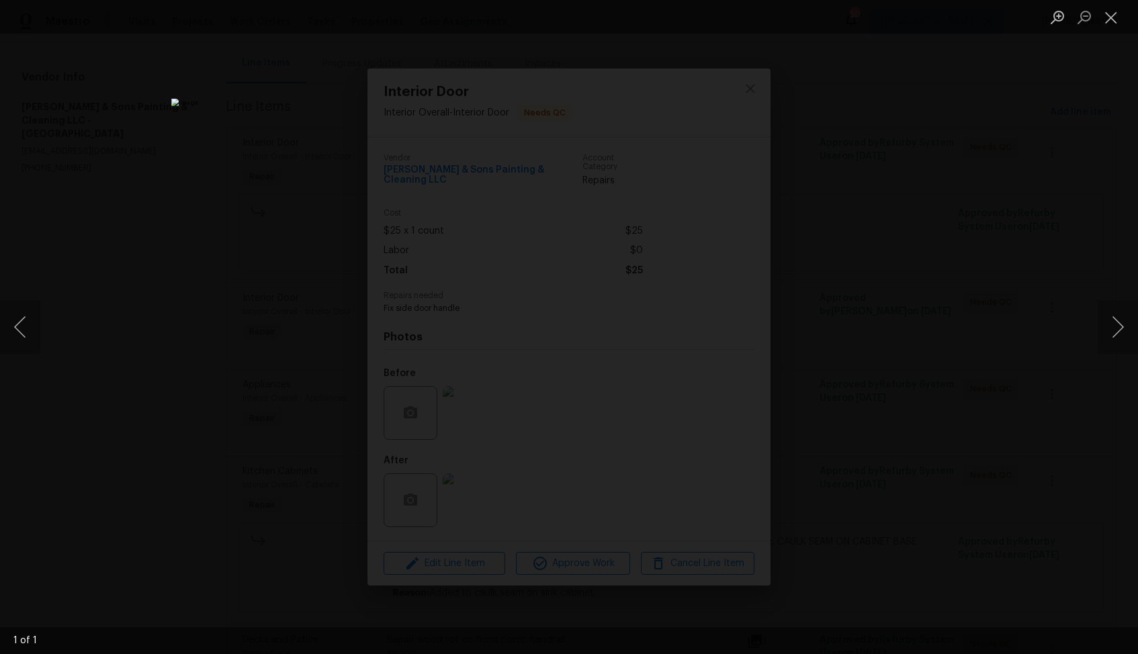
click at [914, 210] on div "Lightbox" at bounding box center [569, 327] width 1138 height 654
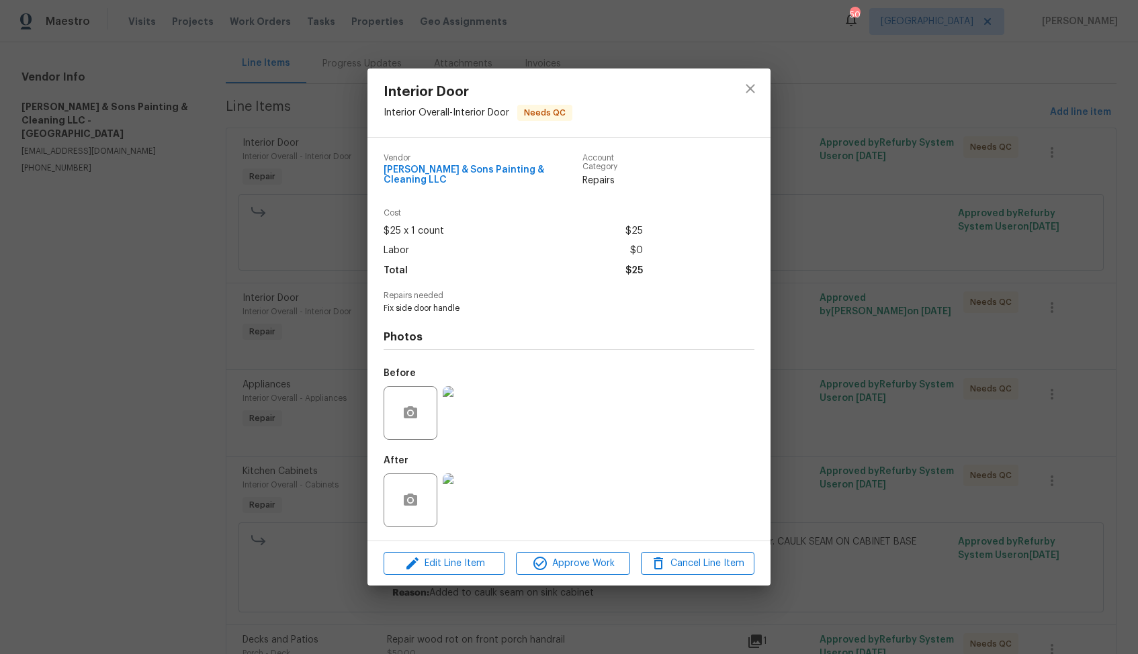
click at [470, 488] on img at bounding box center [470, 501] width 54 height 54
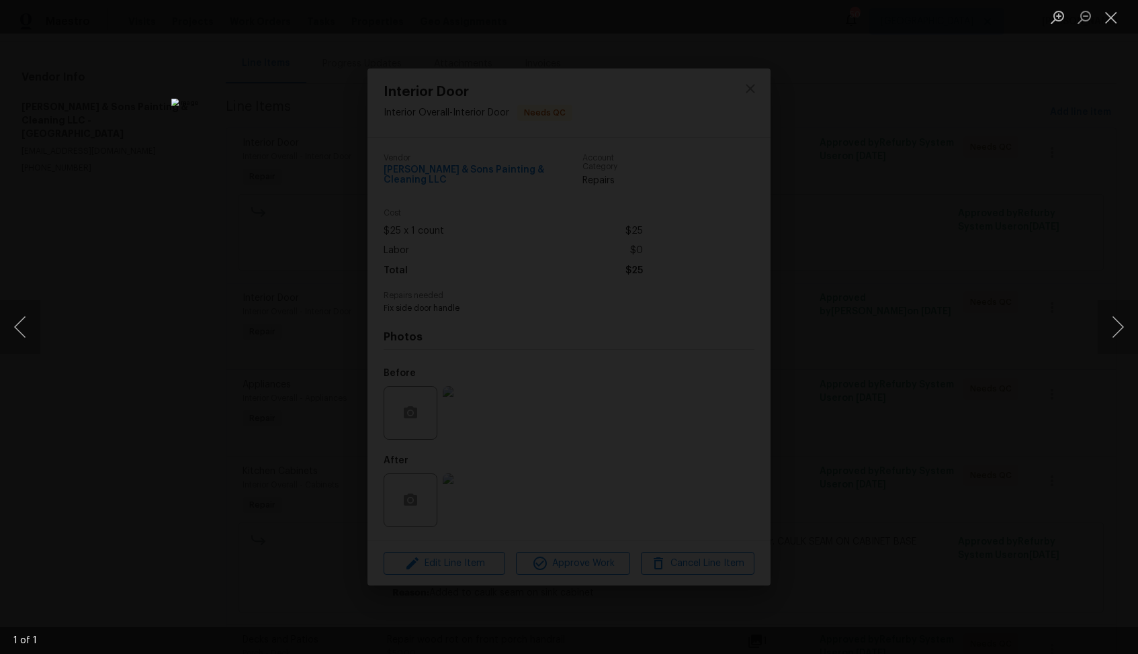
click at [907, 253] on div "Lightbox" at bounding box center [569, 327] width 1138 height 654
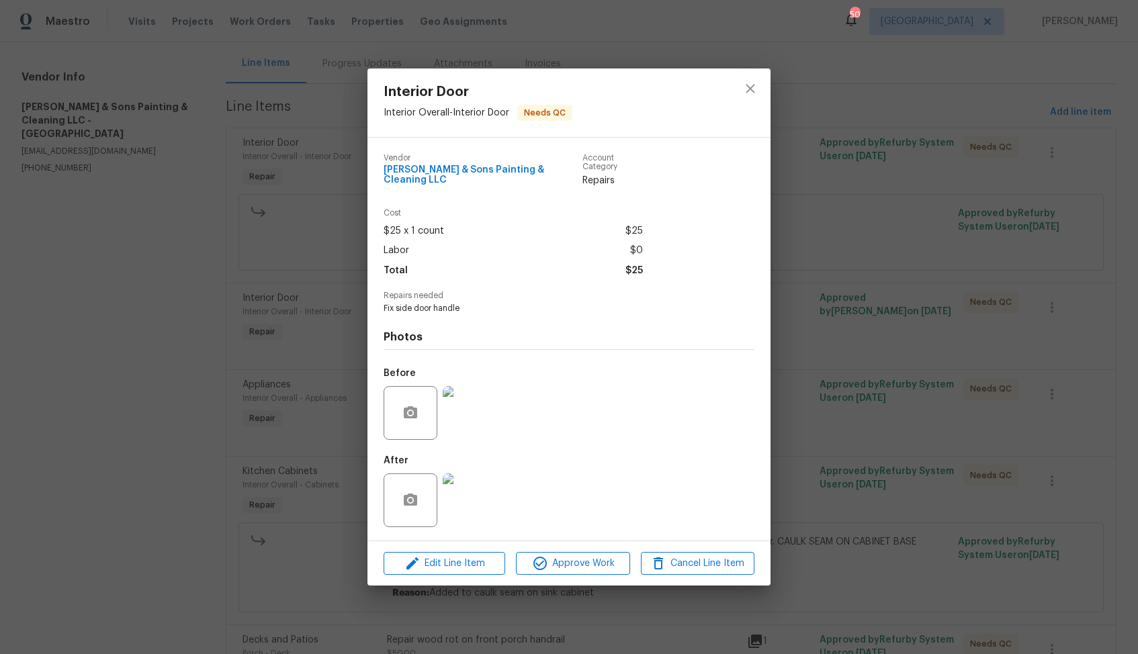
click at [234, 365] on div "Interior Door Interior Overall - Interior Door Needs QC Vendor Hodge & Sons Pai…" at bounding box center [569, 327] width 1138 height 654
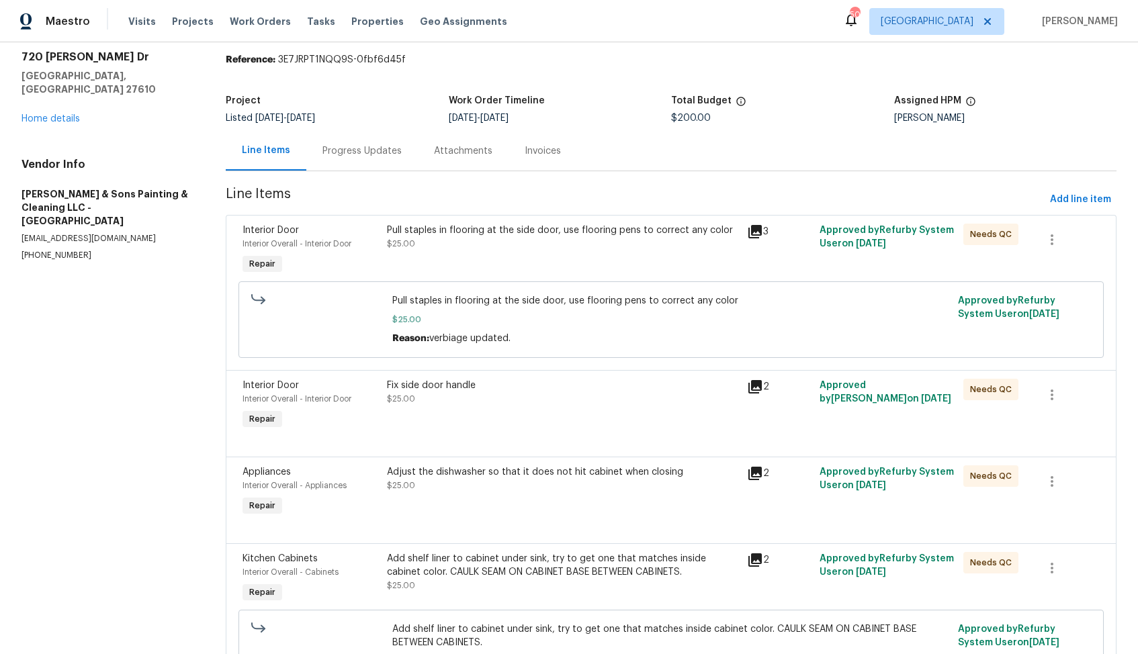
scroll to position [0, 0]
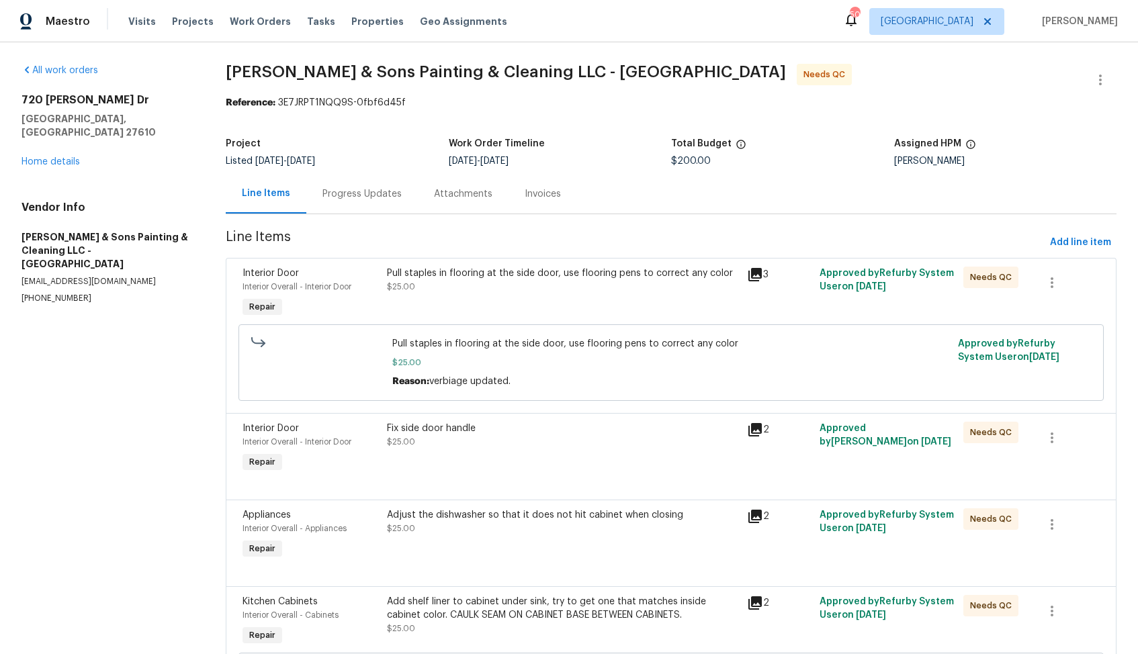
click at [450, 294] on div "Pull staples in flooring at the side door, use flooring pens to correct any col…" at bounding box center [563, 294] width 361 height 62
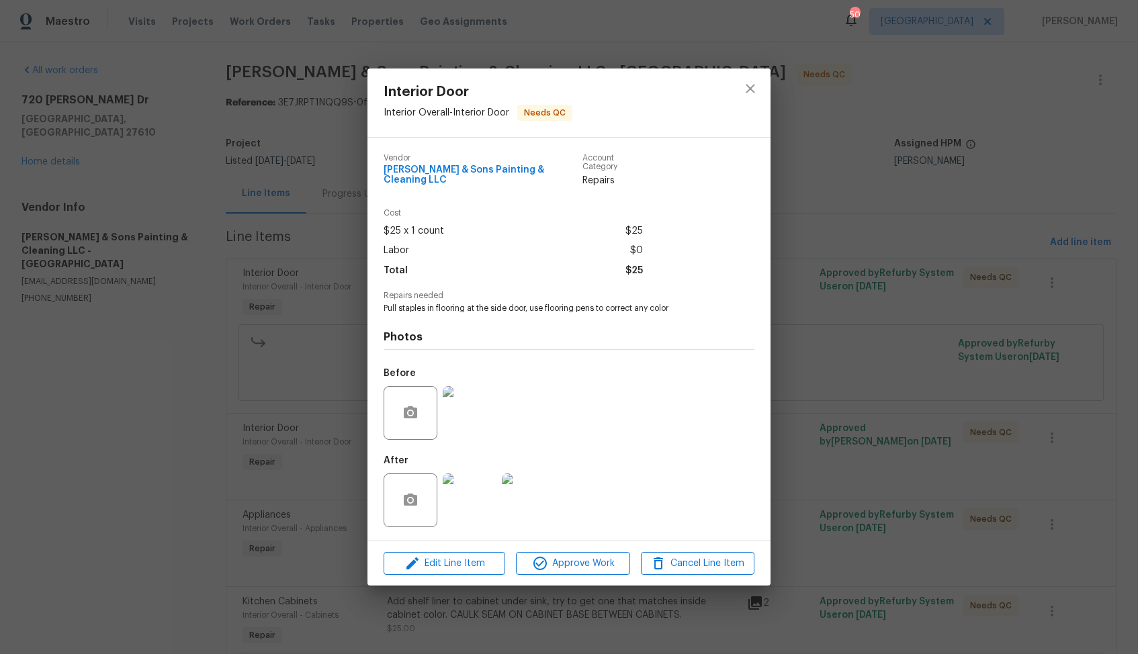
click at [478, 492] on img at bounding box center [470, 501] width 54 height 54
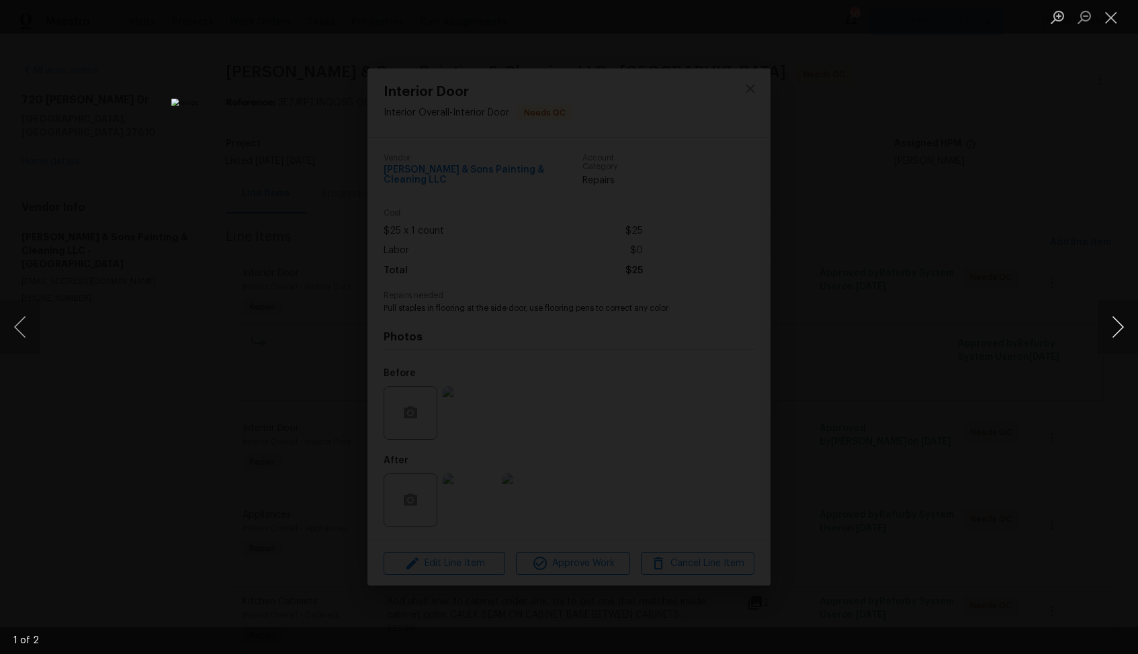
click at [1122, 334] on button "Next image" at bounding box center [1118, 327] width 40 height 54
click at [1008, 258] on div "Lightbox" at bounding box center [569, 327] width 1138 height 654
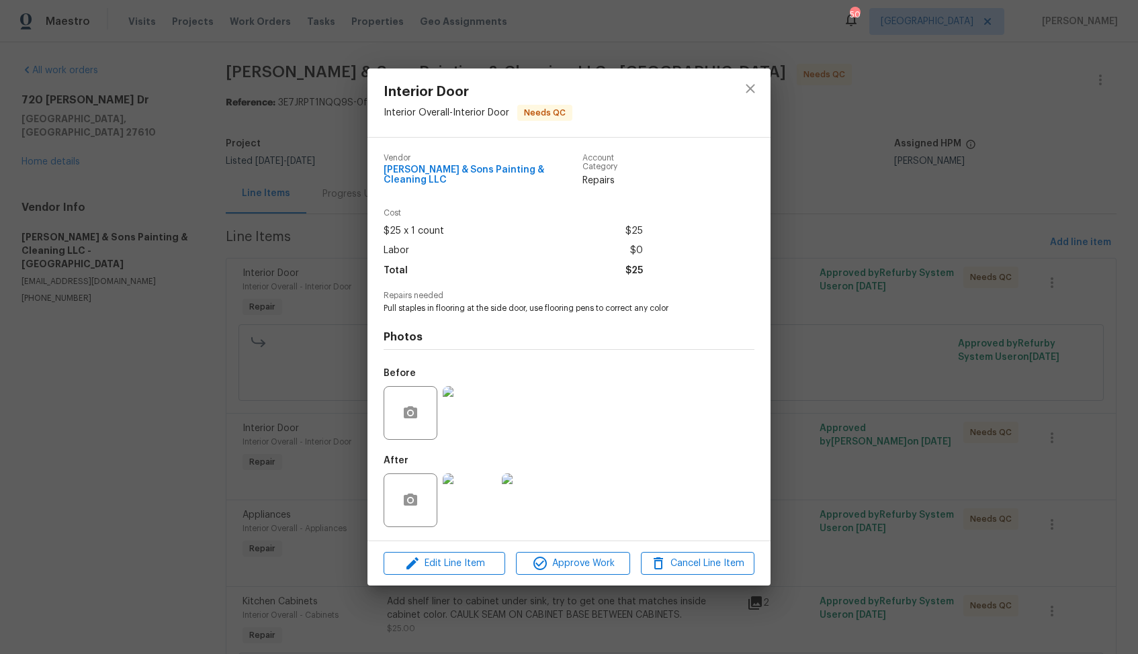
click at [454, 413] on img at bounding box center [470, 413] width 54 height 54
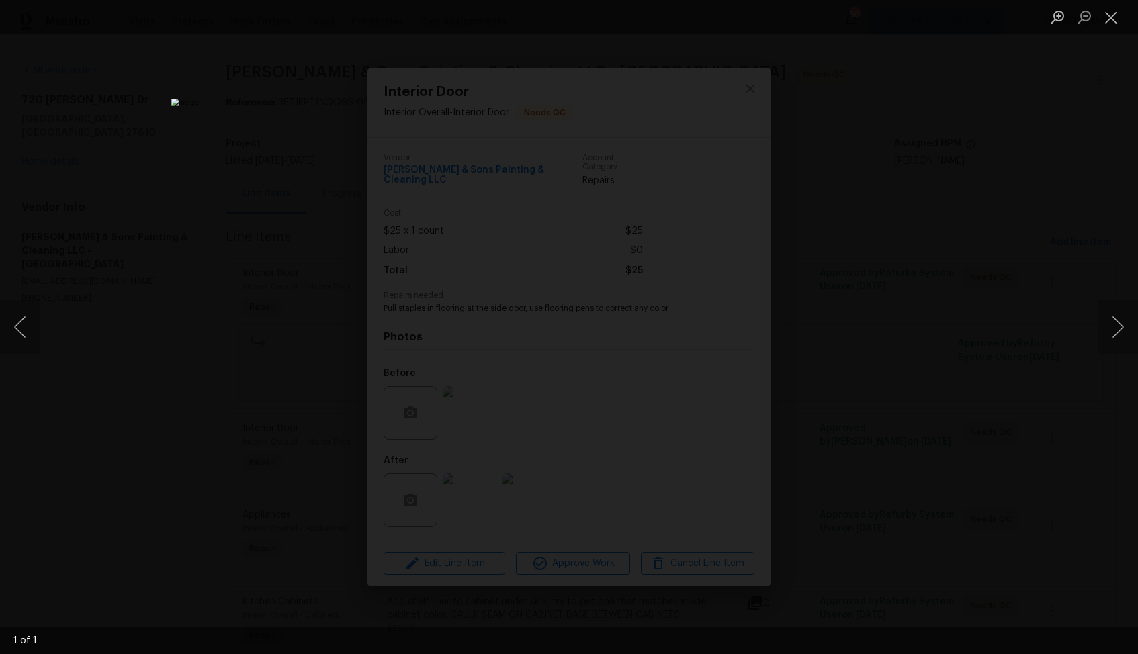
click at [889, 335] on div "Lightbox" at bounding box center [569, 327] width 1138 height 654
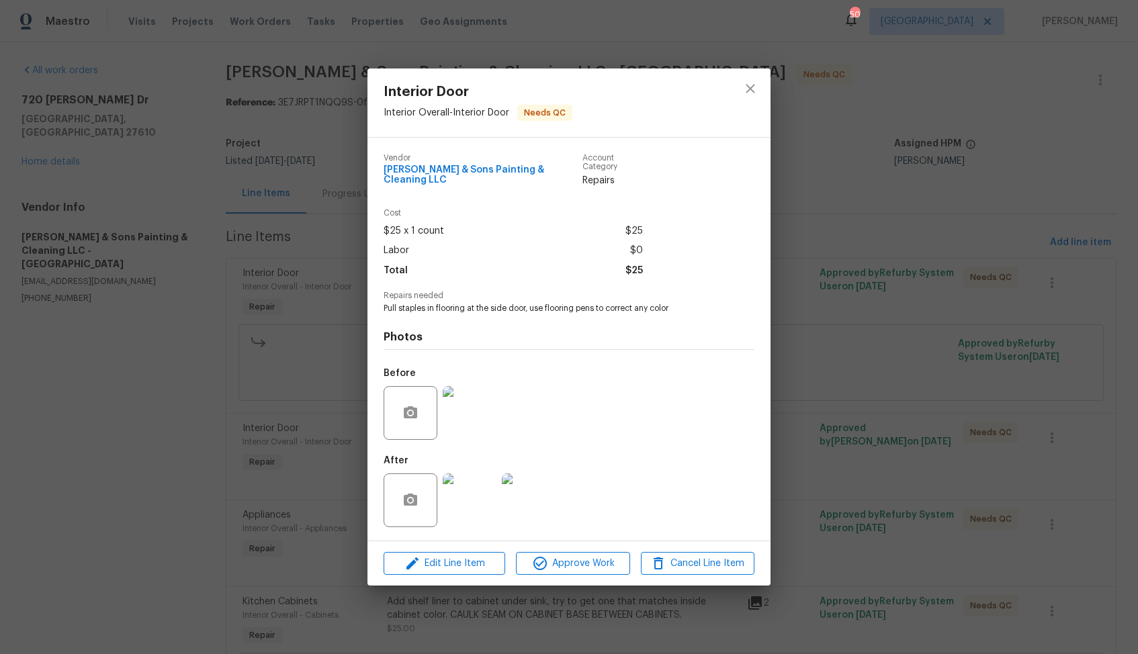
click at [475, 478] on img at bounding box center [470, 501] width 54 height 54
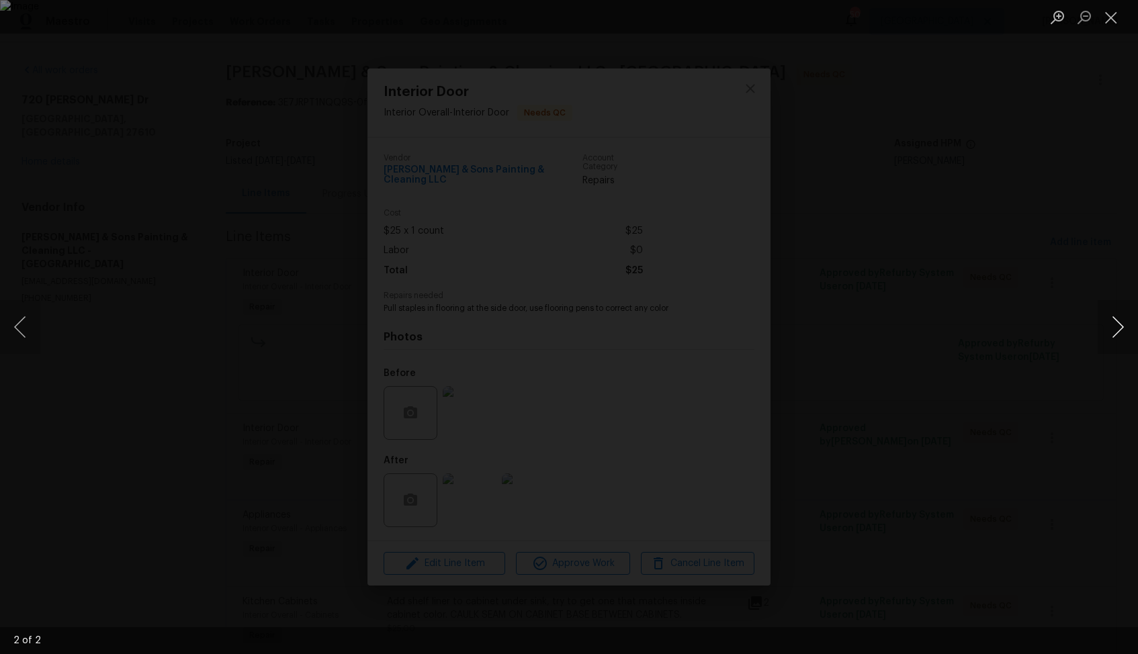
click at [1122, 326] on button "Next image" at bounding box center [1118, 327] width 40 height 54
click at [980, 244] on div "Lightbox" at bounding box center [569, 327] width 1138 height 654
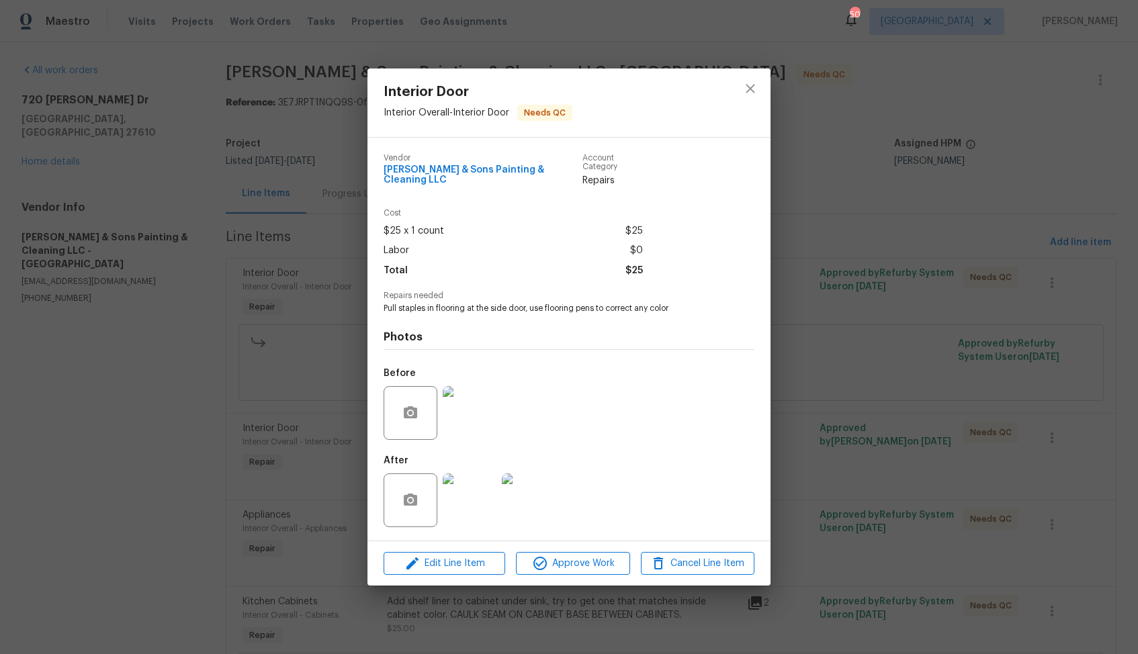
click at [852, 261] on div "Interior Door Interior Overall - Interior Door Needs QC Vendor Hodge & Sons Pai…" at bounding box center [569, 327] width 1138 height 654
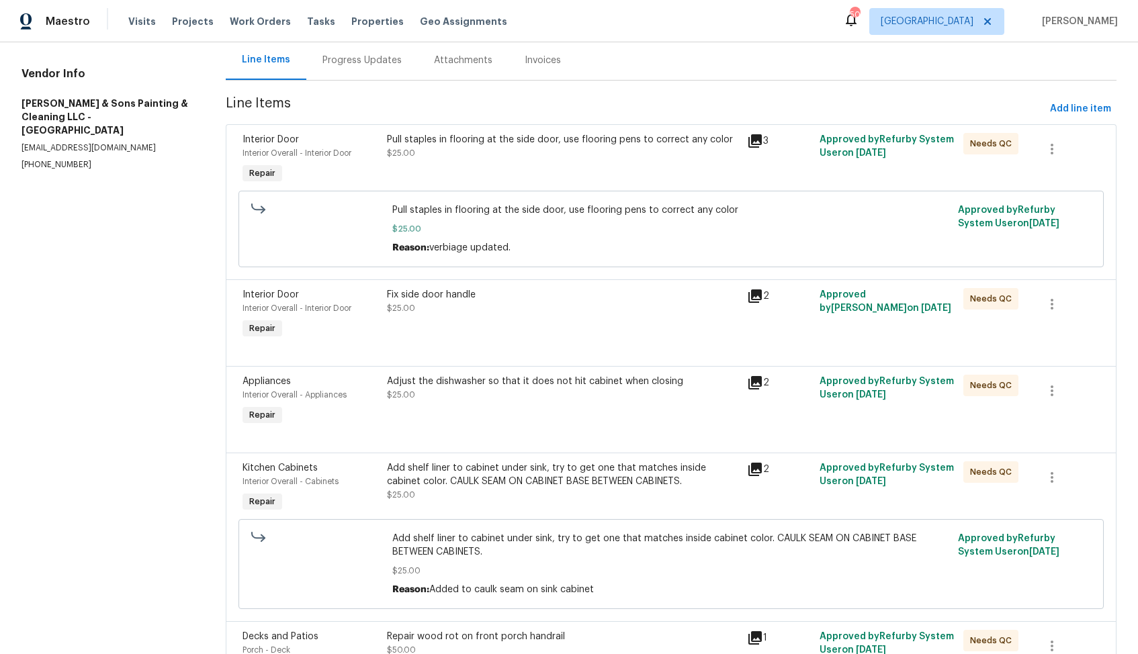
scroll to position [169, 0]
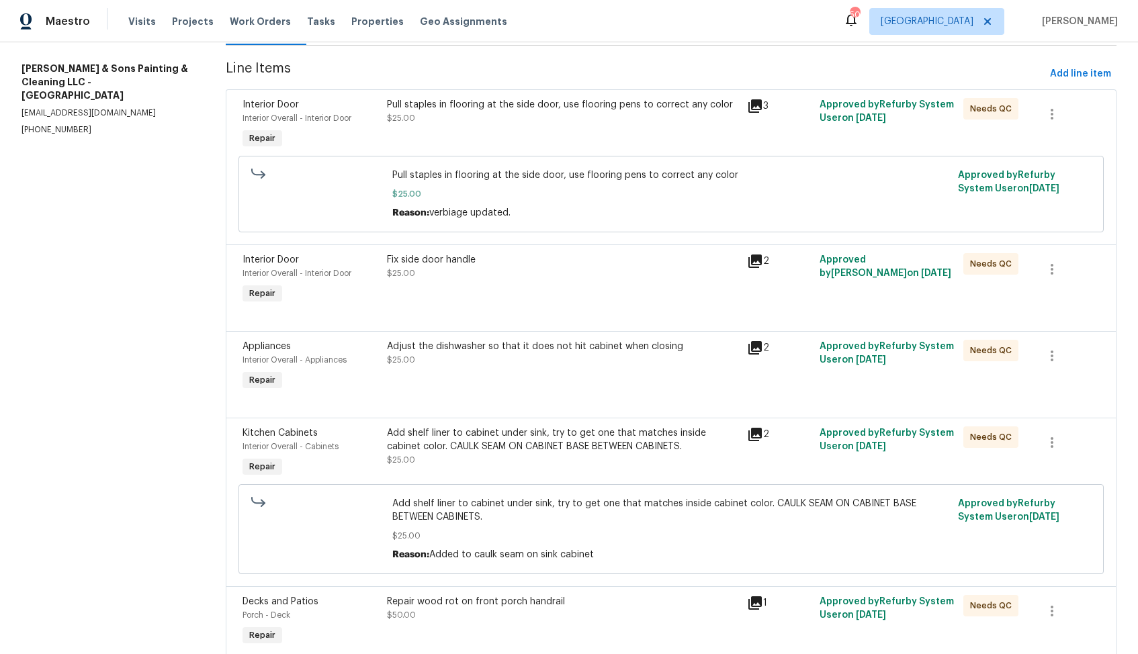
click at [550, 117] on div "Pull staples in flooring at the side door, use flooring pens to correct any col…" at bounding box center [563, 111] width 353 height 27
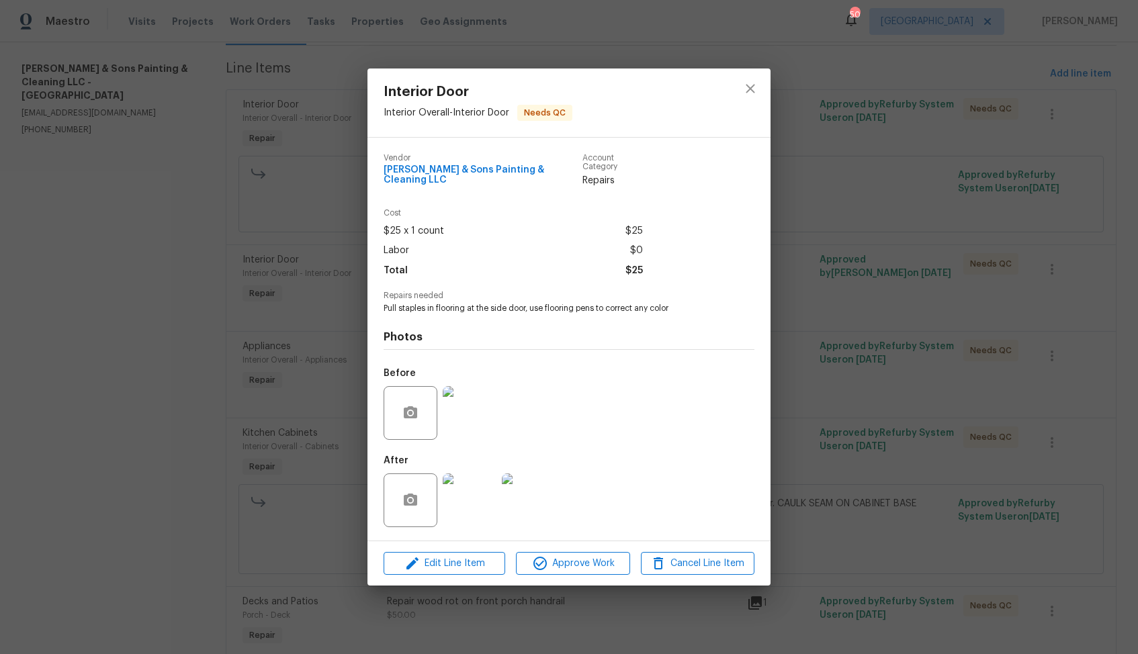
click at [486, 495] on img at bounding box center [470, 501] width 54 height 54
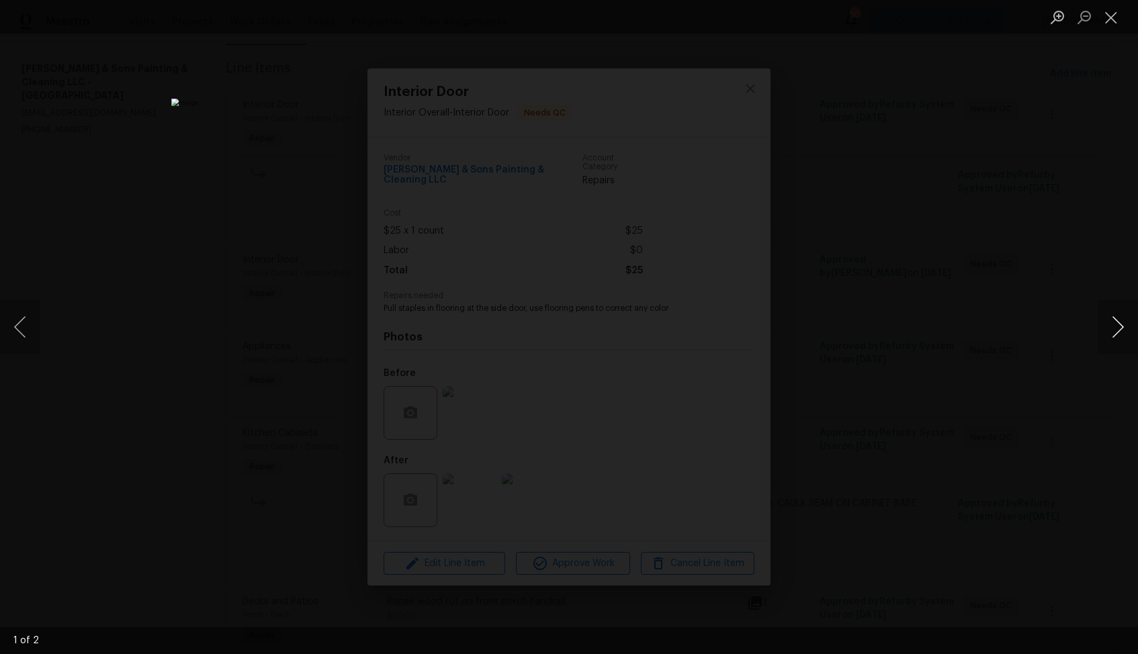
click at [1115, 329] on button "Next image" at bounding box center [1118, 327] width 40 height 54
click at [1039, 251] on div "Lightbox" at bounding box center [569, 327] width 1138 height 654
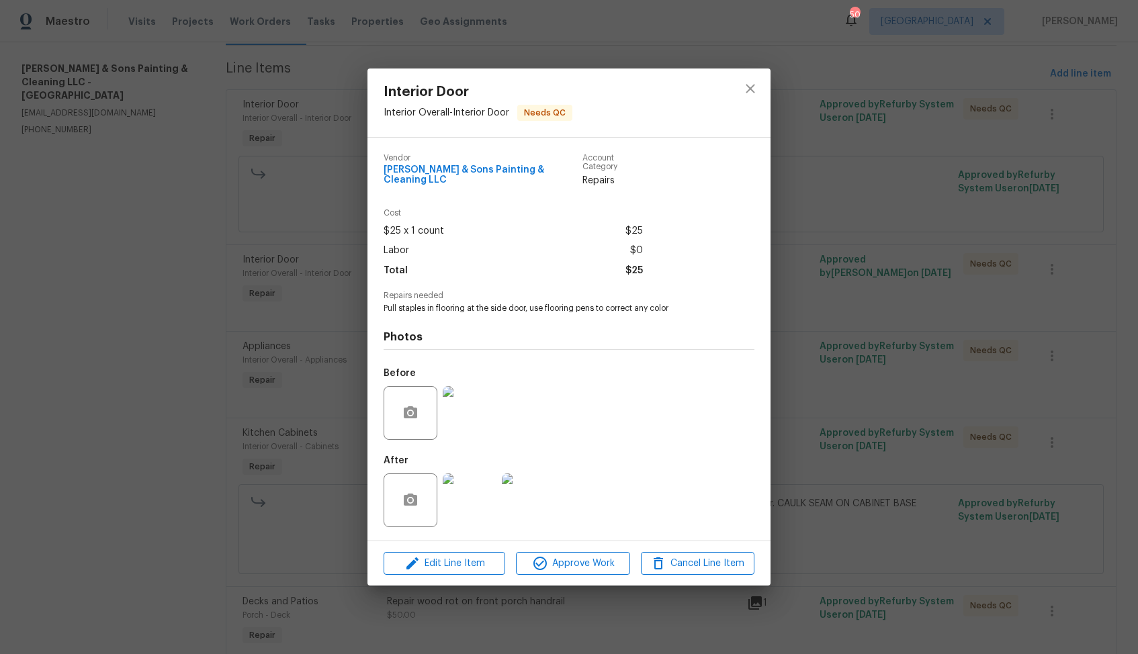
click at [453, 410] on img at bounding box center [470, 413] width 54 height 54
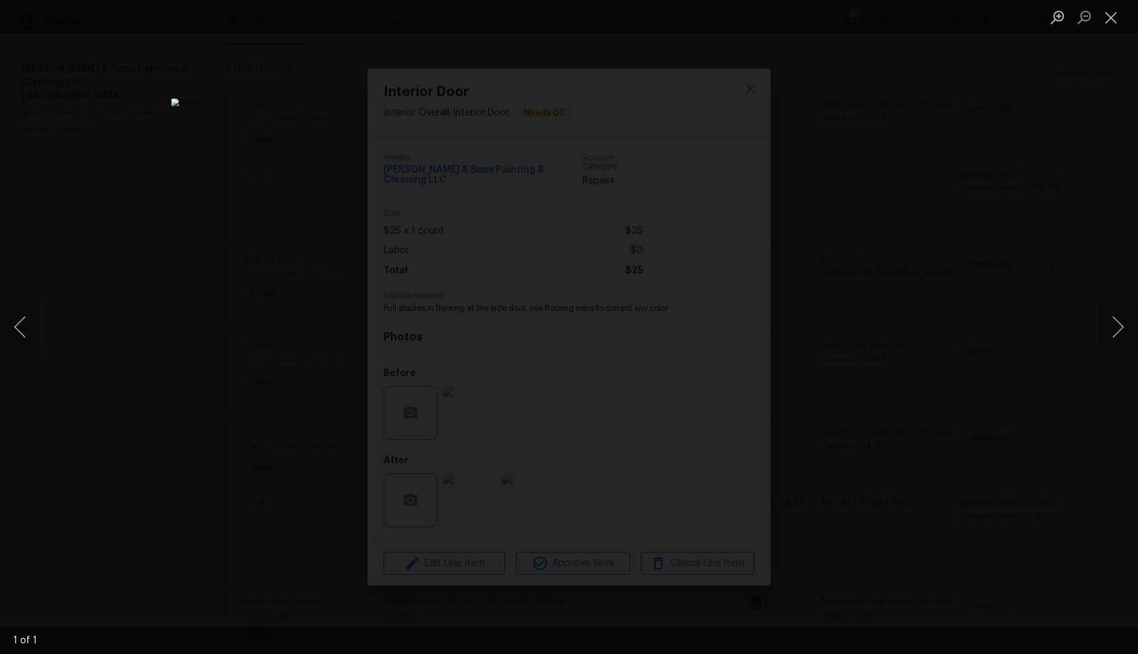
click at [894, 318] on div "Lightbox" at bounding box center [569, 327] width 1138 height 654
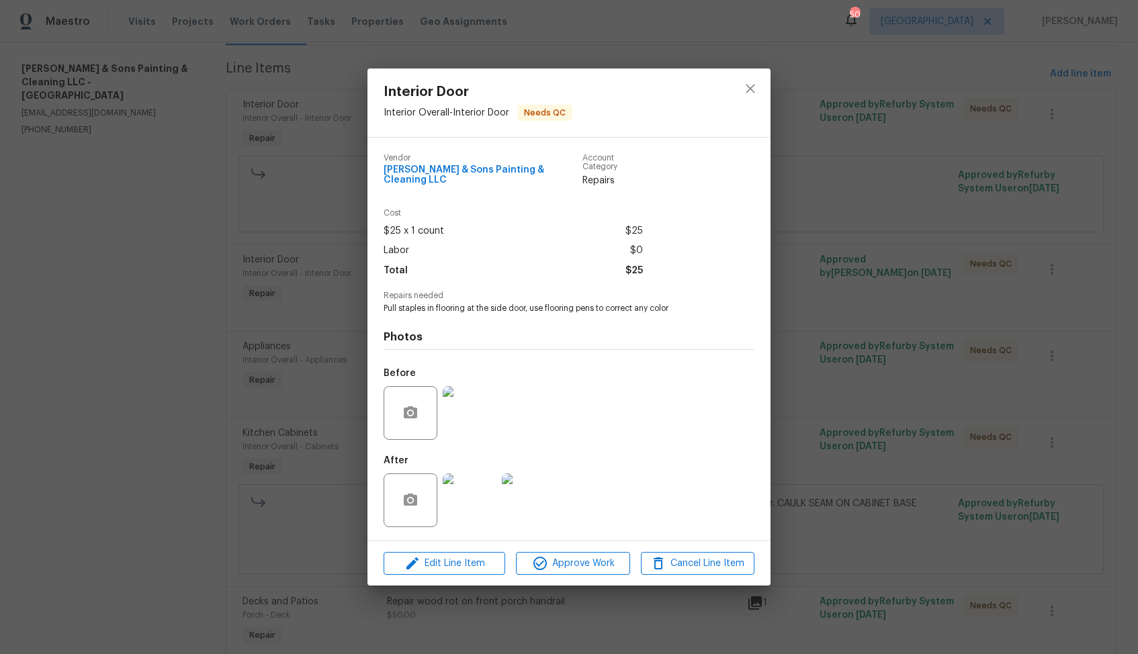
click at [536, 498] on img at bounding box center [529, 501] width 54 height 54
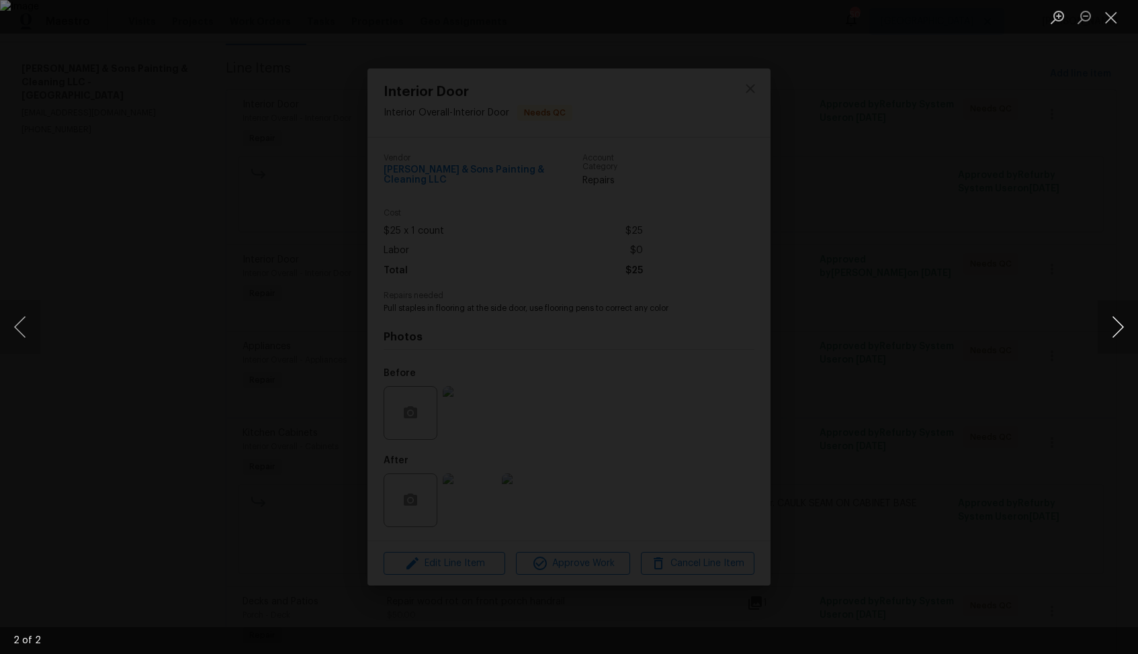
click at [1128, 339] on button "Next image" at bounding box center [1118, 327] width 40 height 54
click at [937, 339] on div "Lightbox" at bounding box center [569, 327] width 1138 height 654
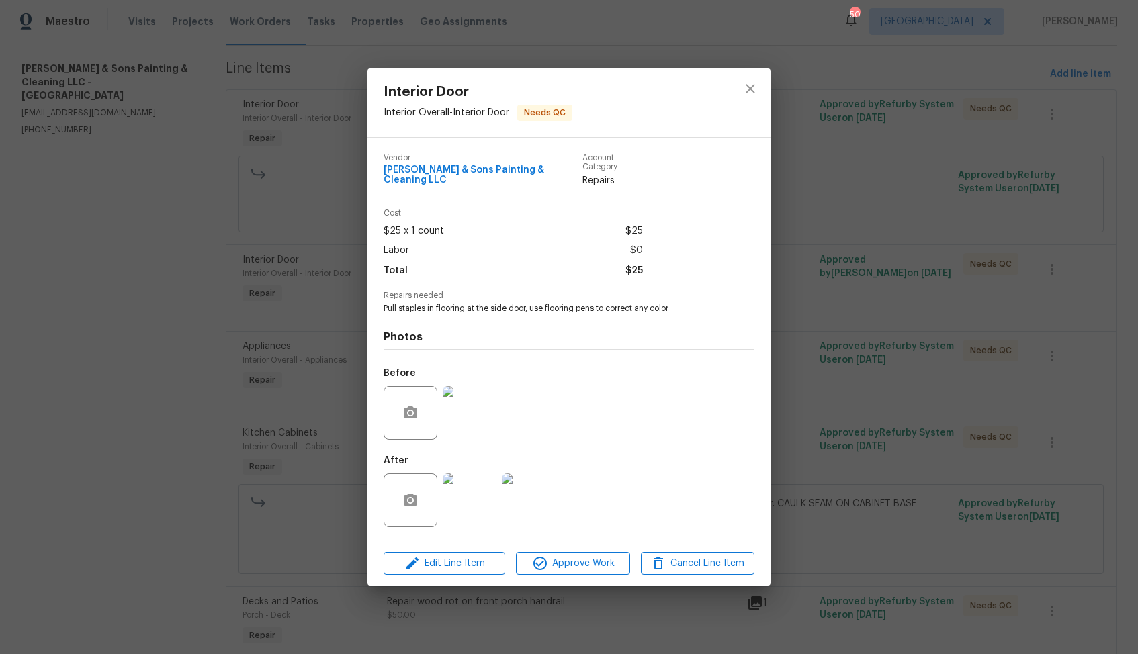
click at [863, 345] on div "Interior Door Interior Overall - Interior Door Needs QC Vendor Hodge & Sons Pai…" at bounding box center [569, 327] width 1138 height 654
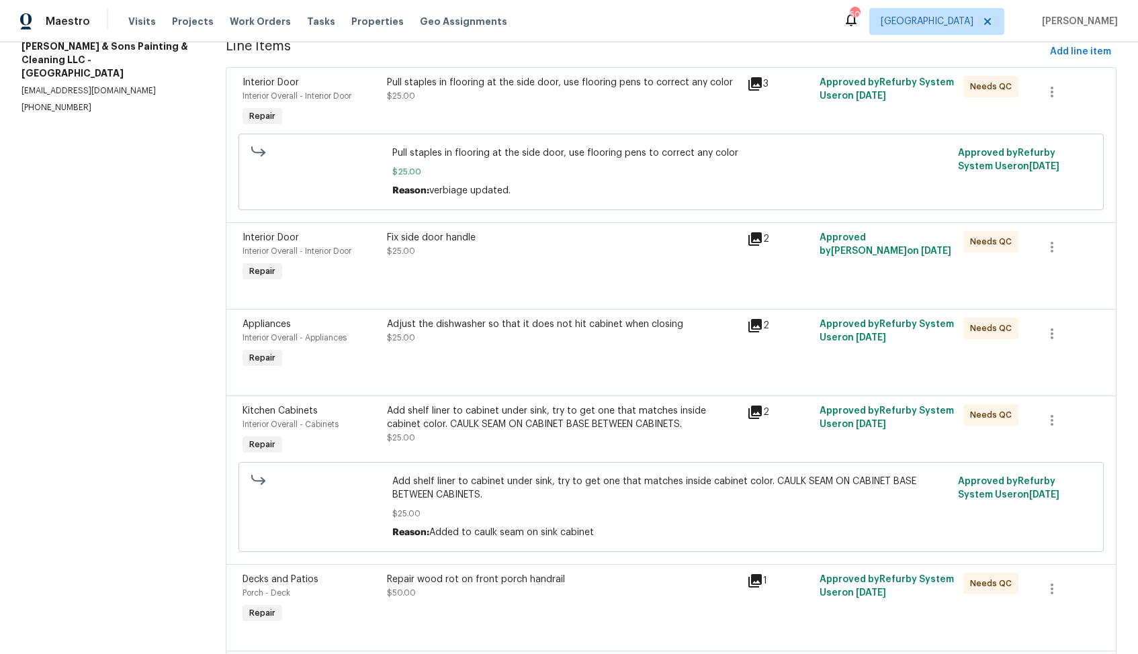
scroll to position [210, 0]
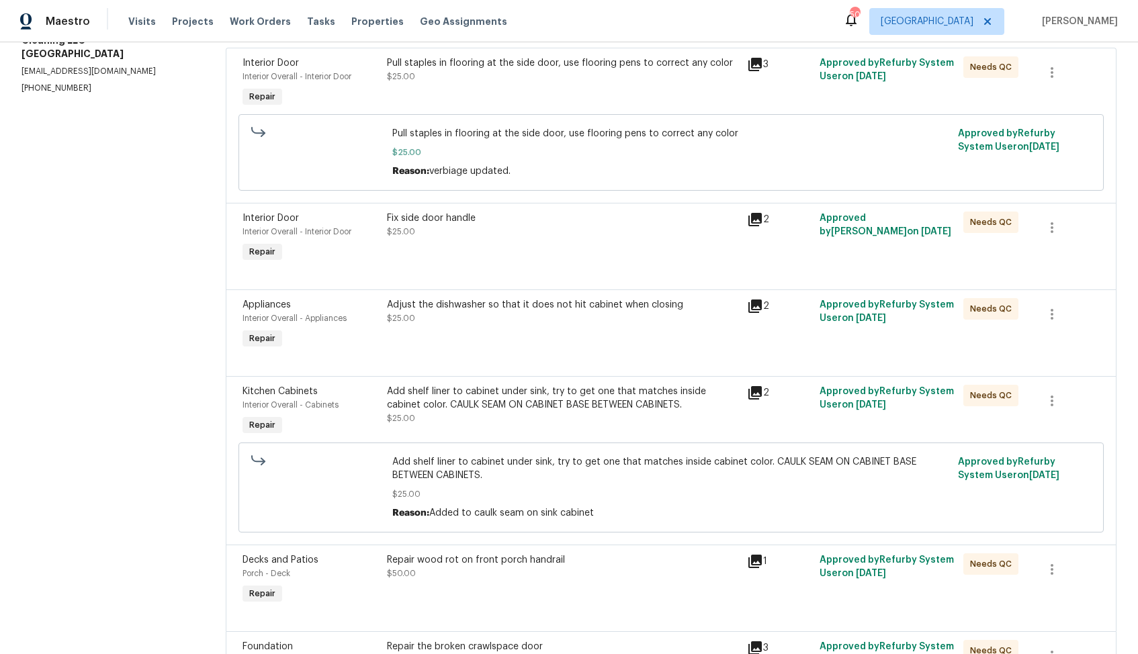
click at [469, 225] on div "Fix side door handle" at bounding box center [563, 218] width 353 height 13
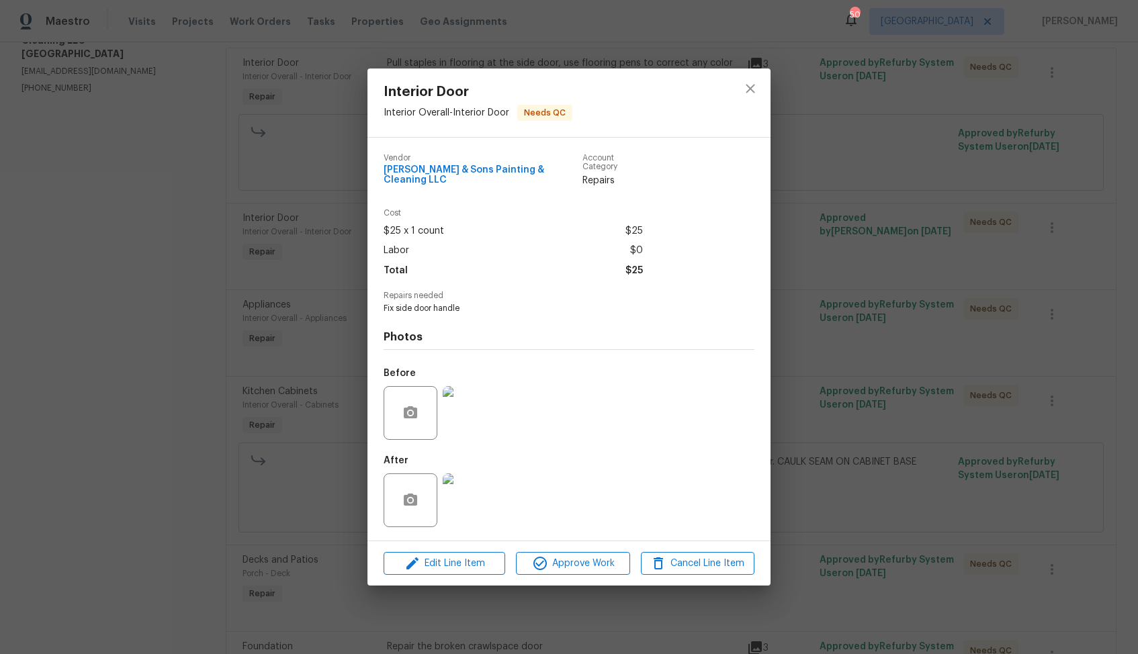
click at [482, 400] on img at bounding box center [470, 413] width 54 height 54
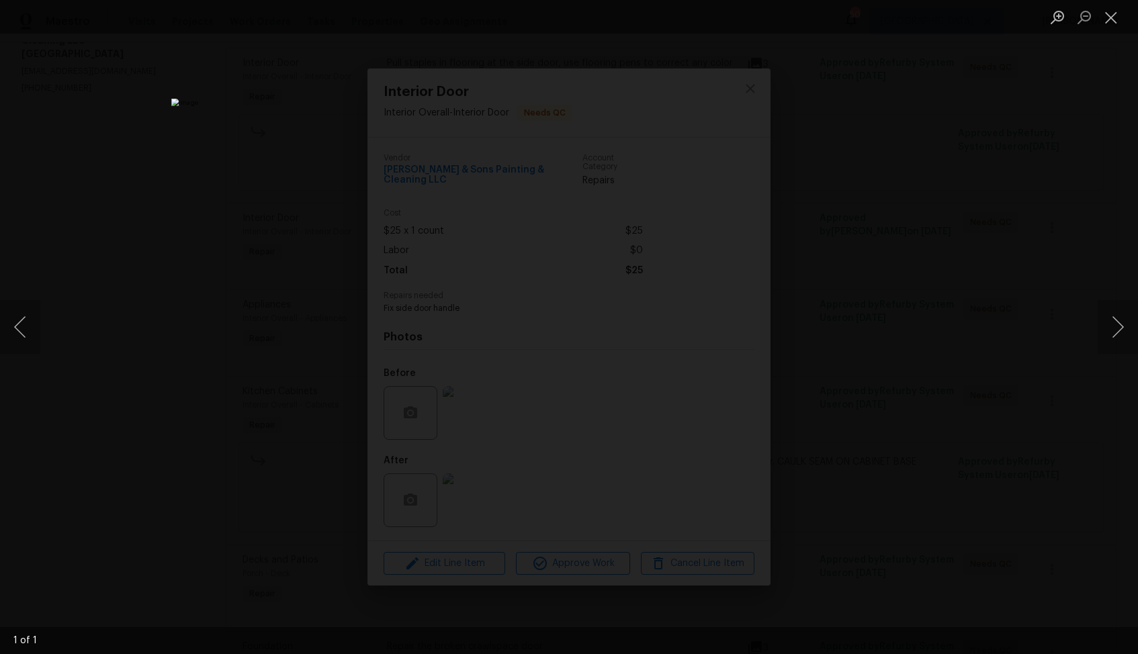
click at [877, 189] on div "Lightbox" at bounding box center [569, 327] width 1138 height 654
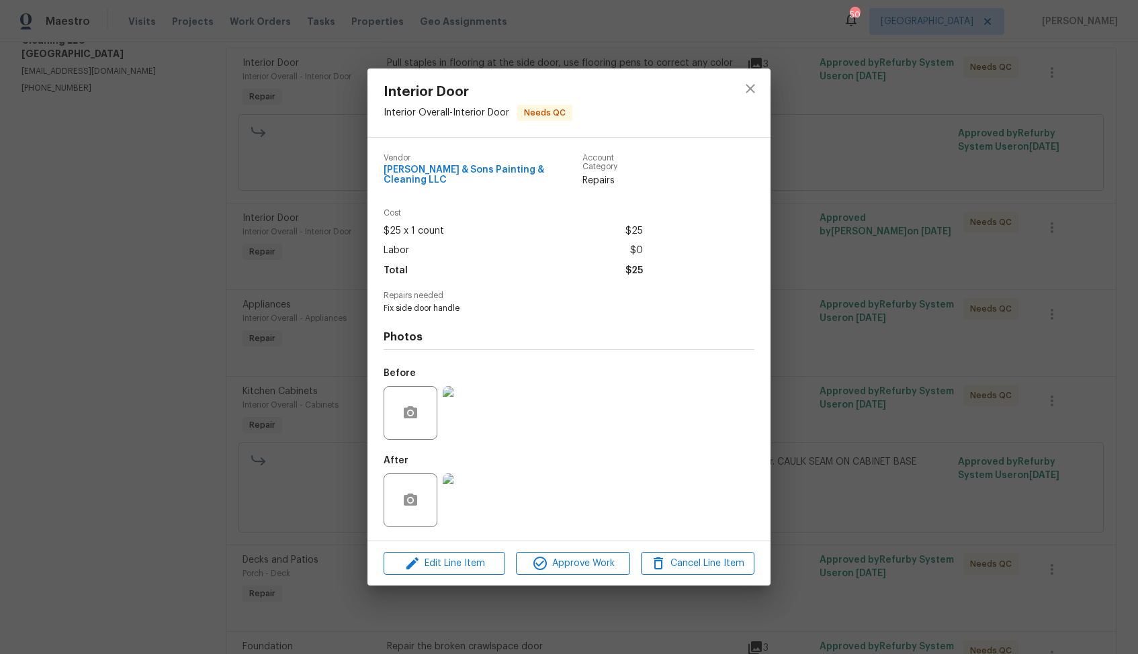
click at [492, 486] on img at bounding box center [470, 501] width 54 height 54
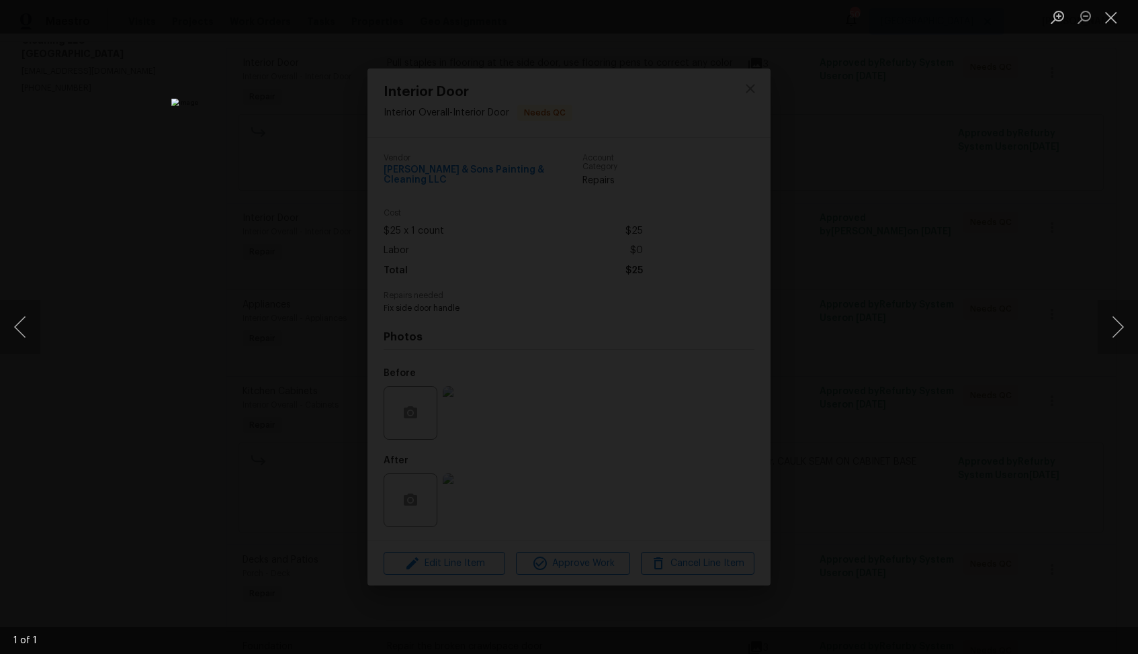
click at [935, 293] on div "Lightbox" at bounding box center [569, 327] width 1138 height 654
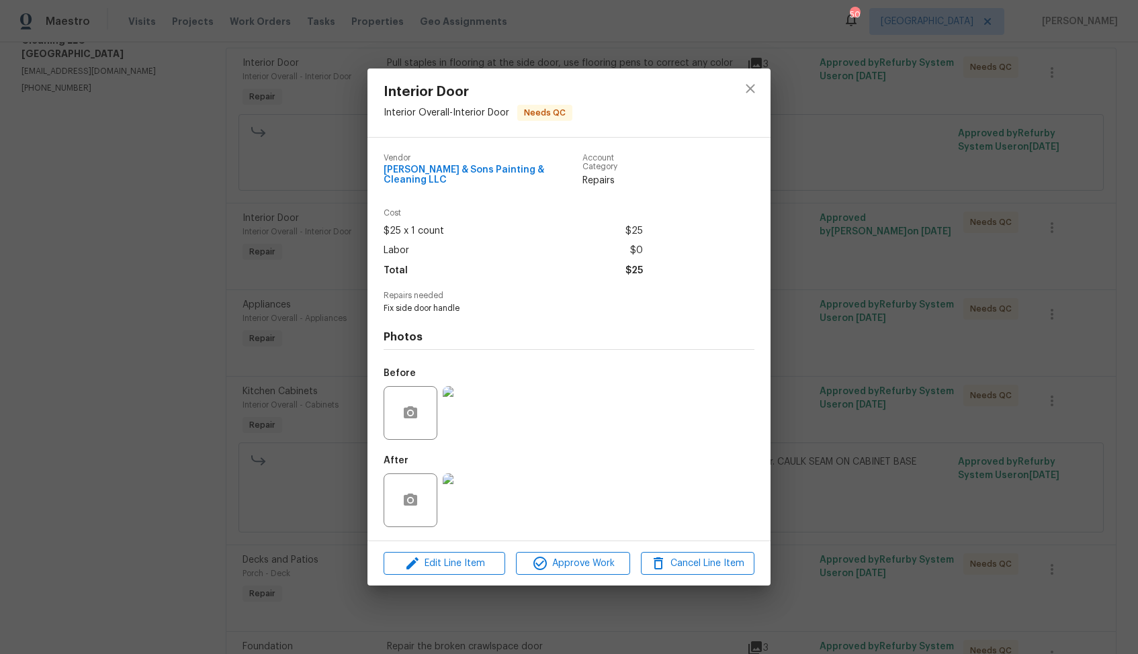
click at [840, 384] on div "Interior Door Interior Overall - Interior Door Needs QC Vendor Hodge & Sons Pai…" at bounding box center [569, 327] width 1138 height 654
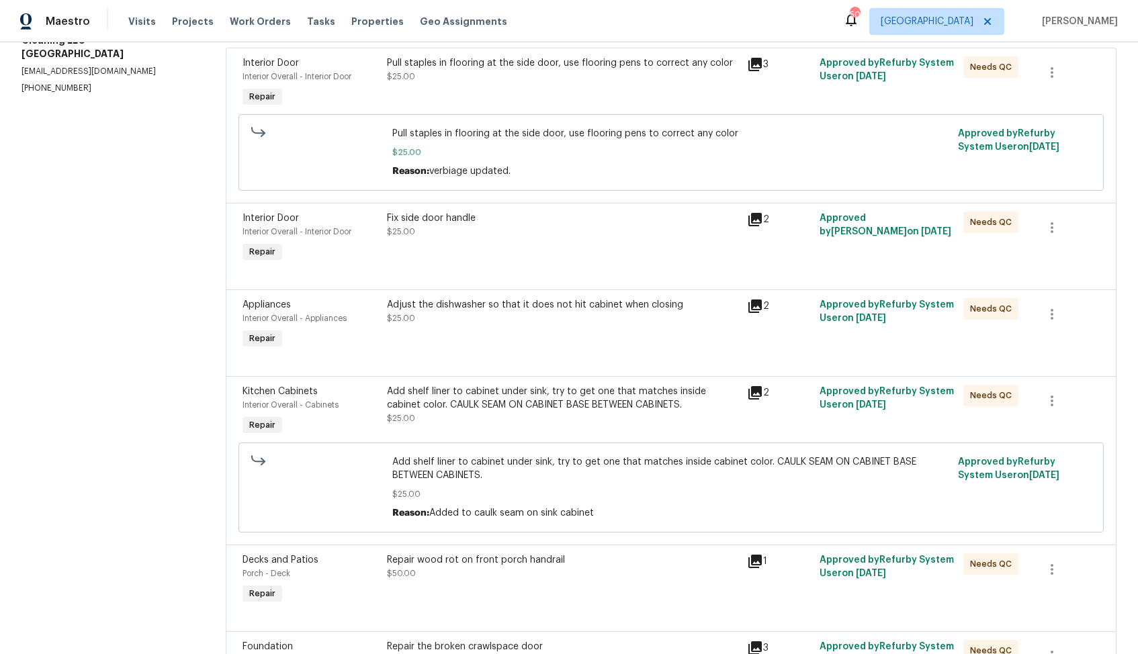
click at [495, 339] on div "Adjust the dishwasher so that it does not hit cabinet when closing $25.00" at bounding box center [563, 325] width 361 height 62
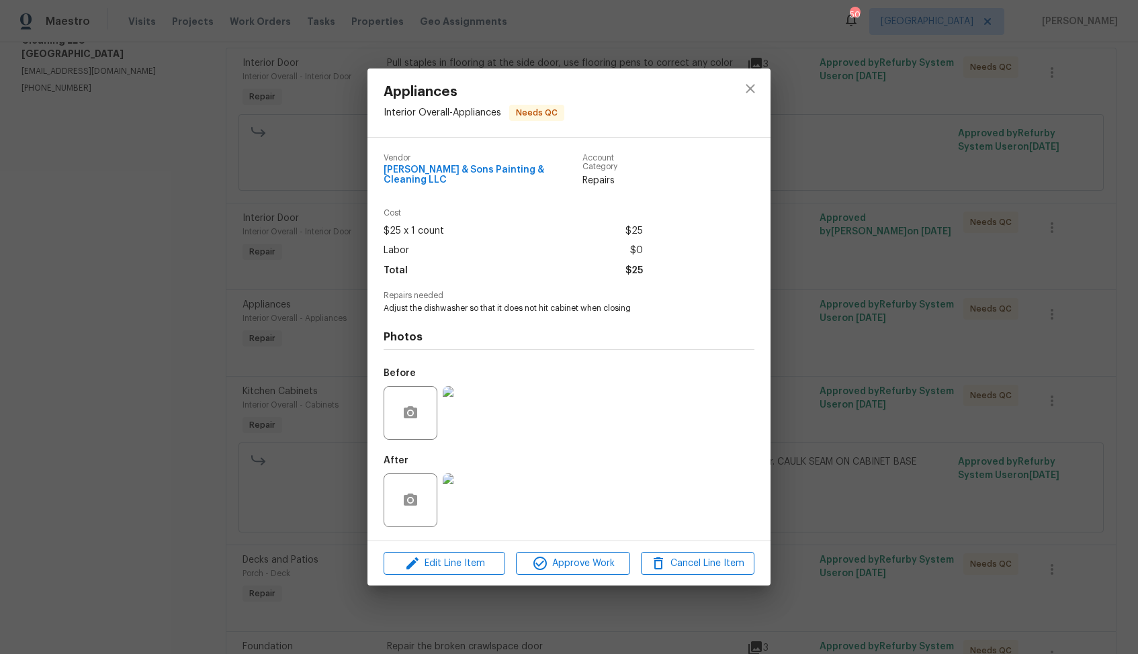
click at [451, 502] on img at bounding box center [470, 501] width 54 height 54
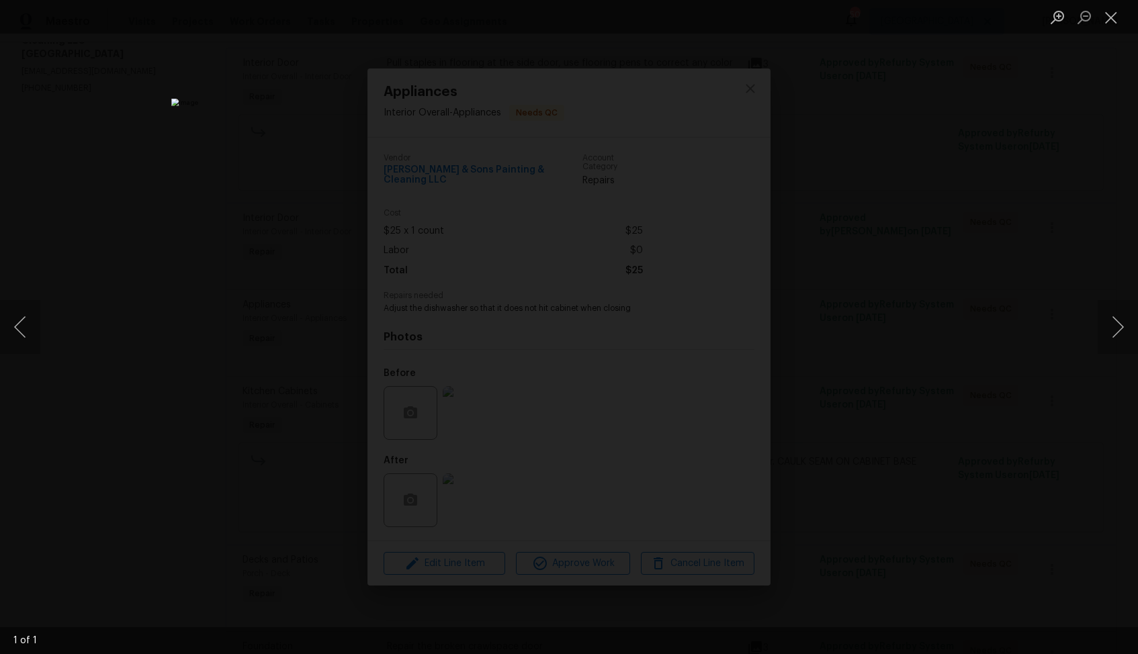
click at [840, 337] on div "Lightbox" at bounding box center [569, 327] width 1138 height 654
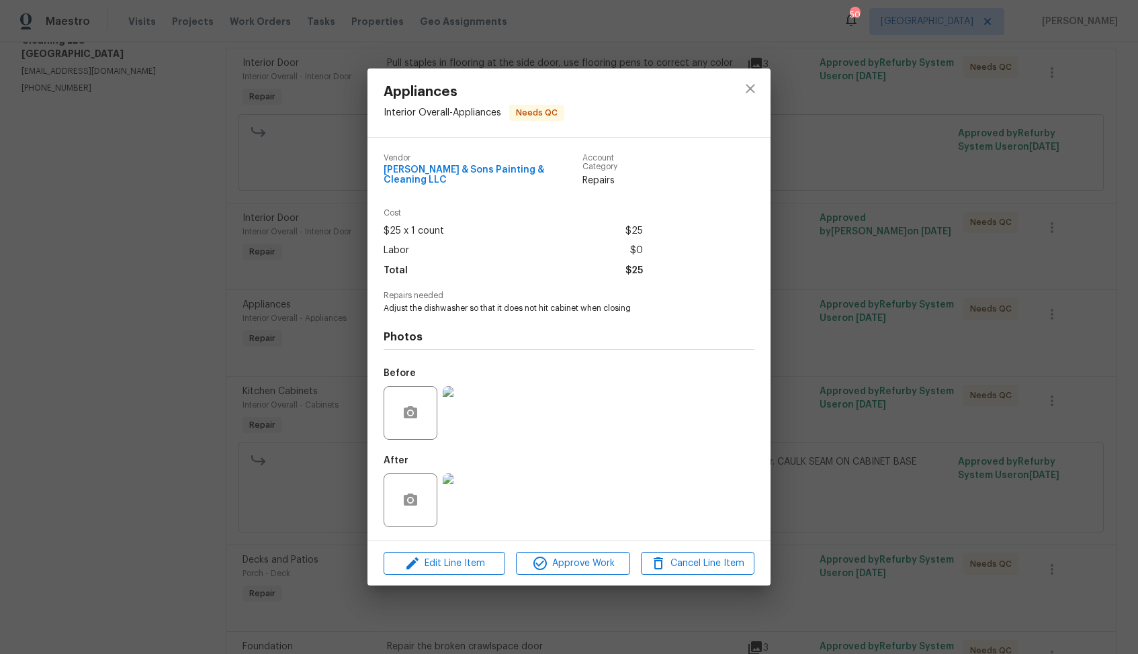
click at [1115, 280] on div "Appliances Interior Overall - Appliances Needs QC Vendor Hodge & Sons Painting …" at bounding box center [569, 327] width 1138 height 654
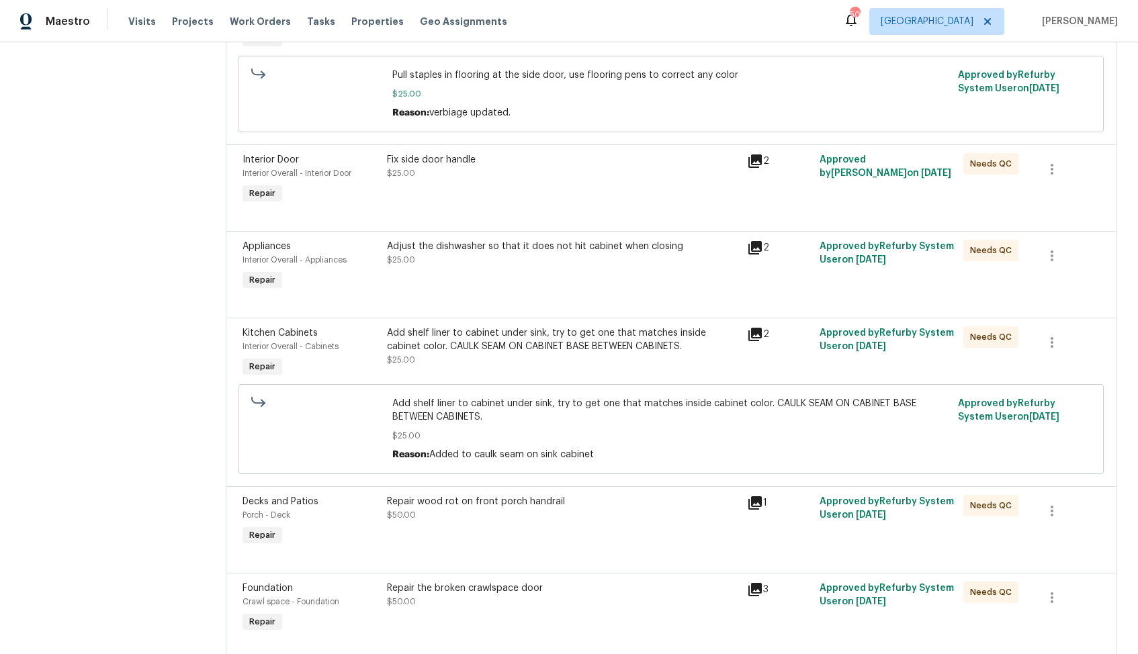
scroll to position [273, 0]
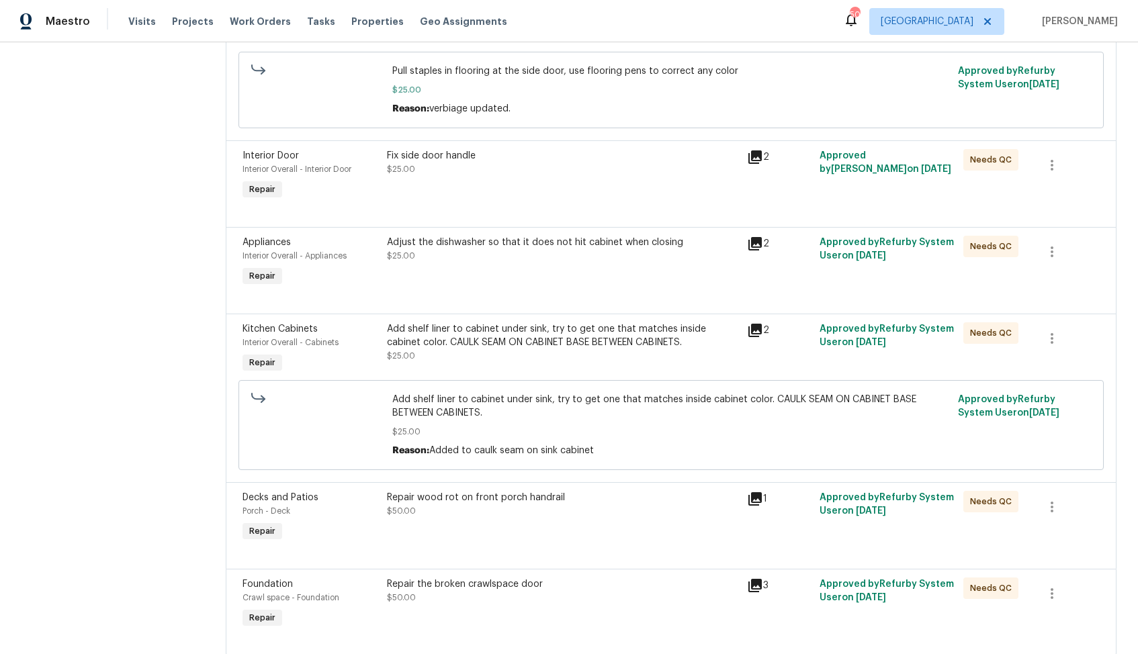
click at [475, 343] on div "Add shelf liner to cabinet under sink, try to get one that matches inside cabin…" at bounding box center [563, 335] width 353 height 27
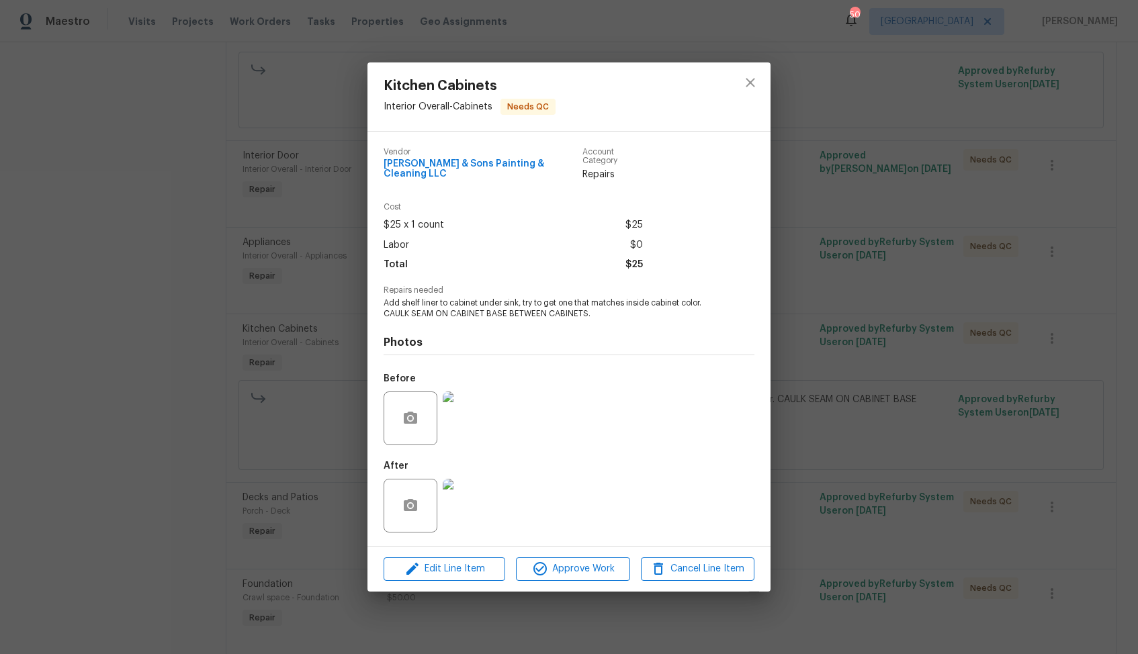
click at [483, 408] on img at bounding box center [470, 419] width 54 height 54
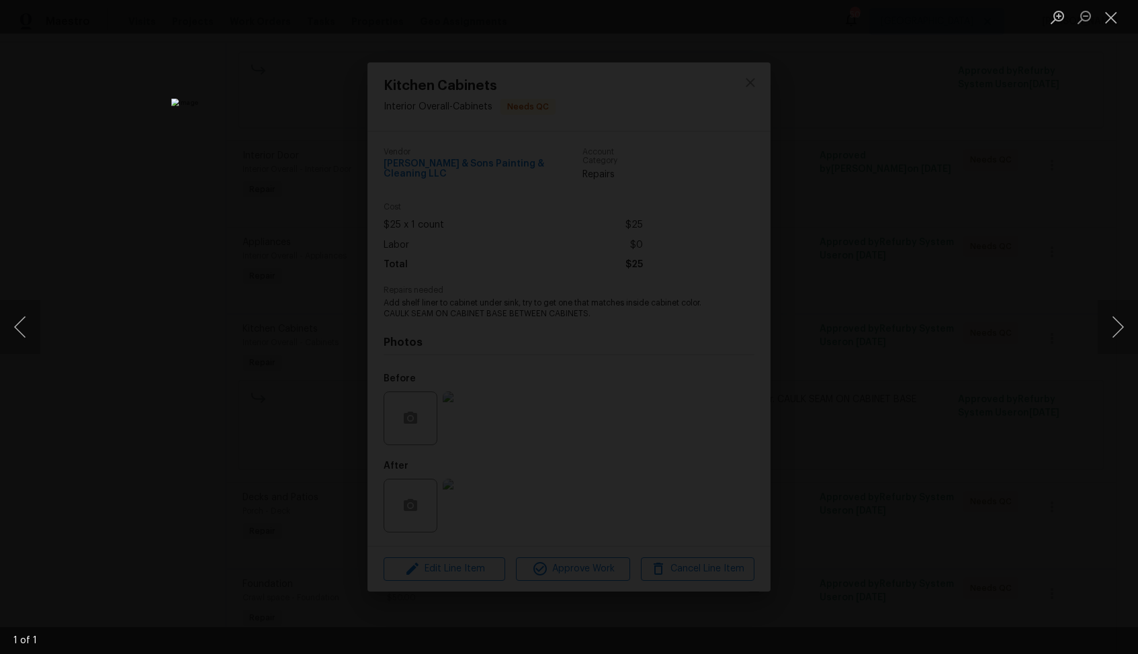
click at [242, 281] on div "Lightbox" at bounding box center [569, 327] width 1138 height 654
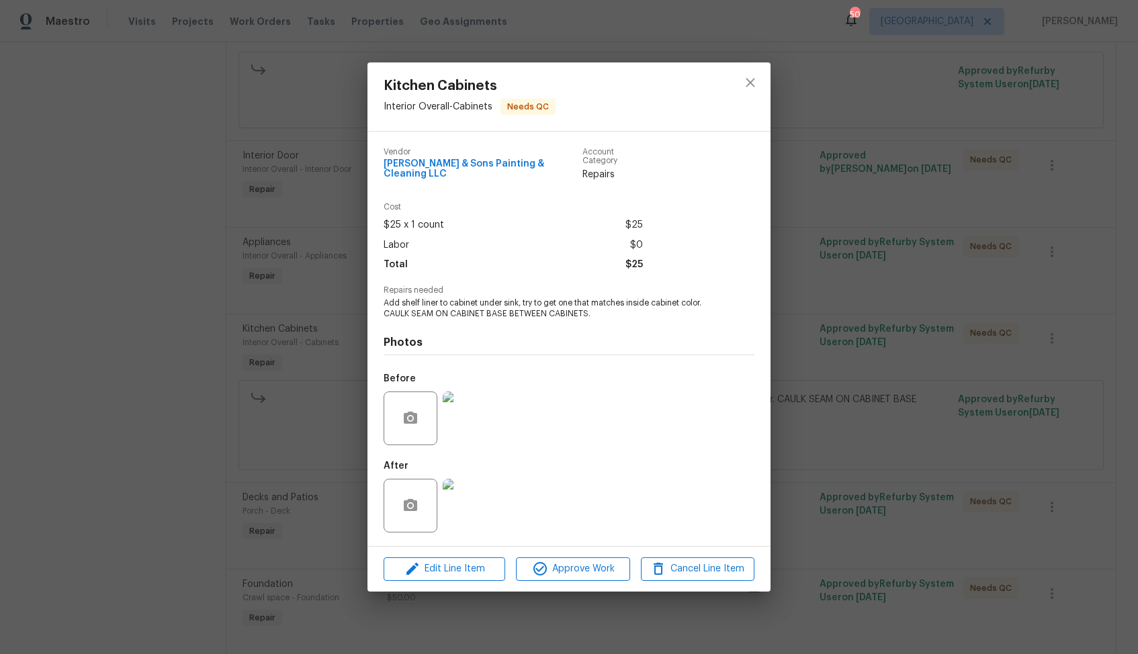
click at [474, 503] on img at bounding box center [470, 506] width 54 height 54
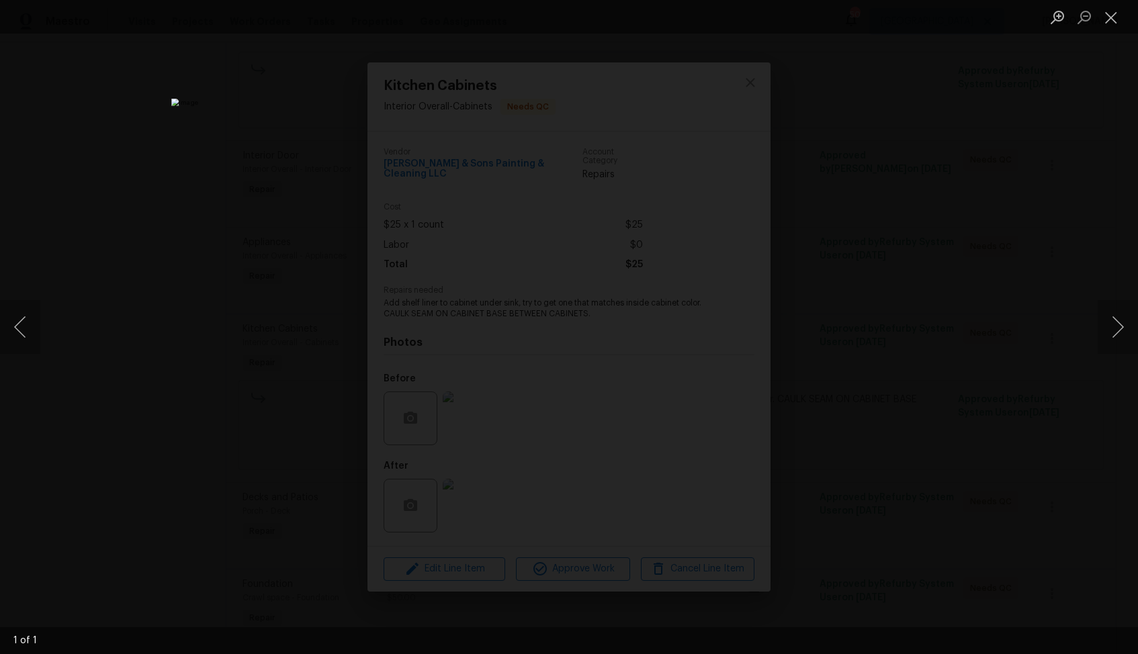
click at [914, 163] on div "Lightbox" at bounding box center [569, 327] width 1138 height 654
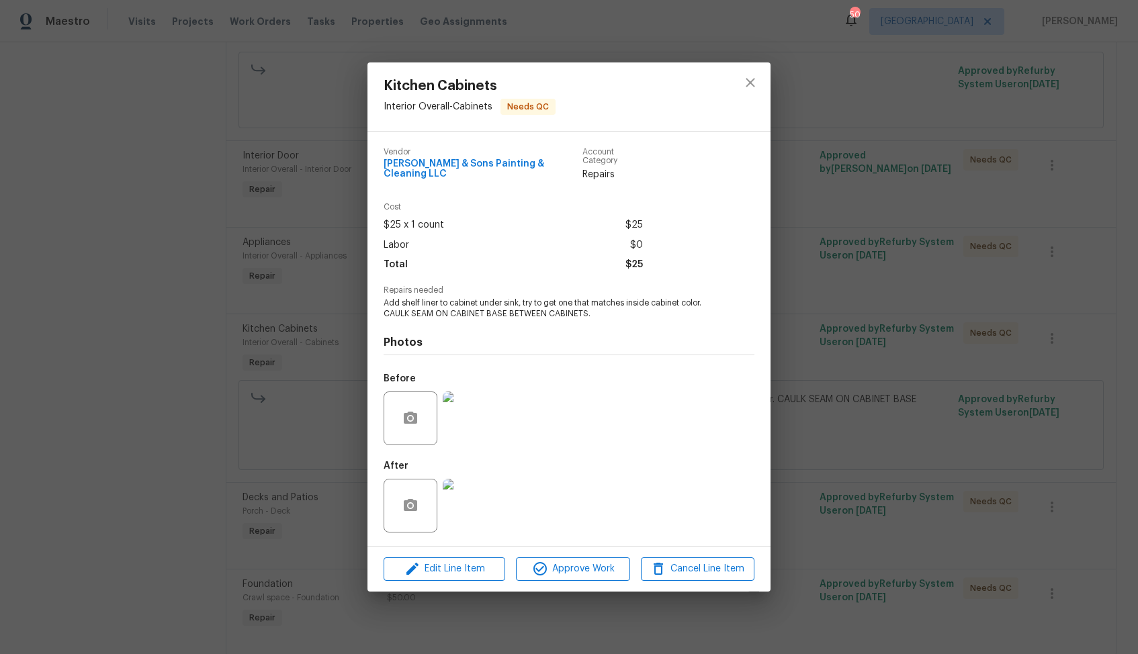
click at [818, 284] on div "Kitchen Cabinets Interior Overall - Cabinets Needs QC Vendor Hodge & Sons Paint…" at bounding box center [569, 327] width 1138 height 654
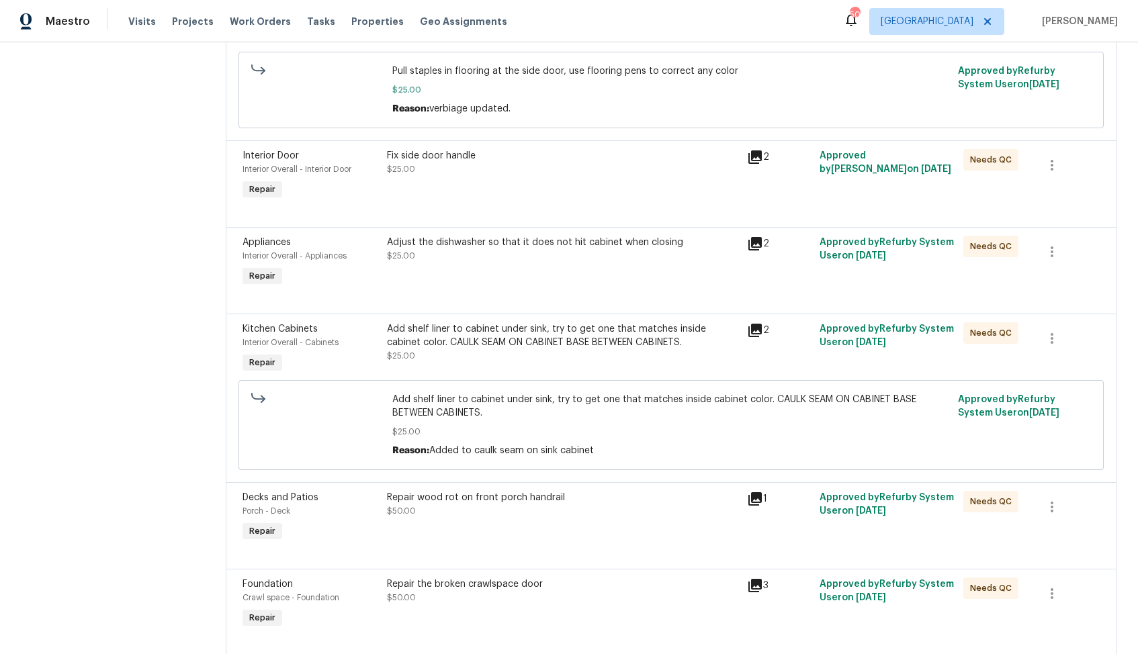
scroll to position [314, 0]
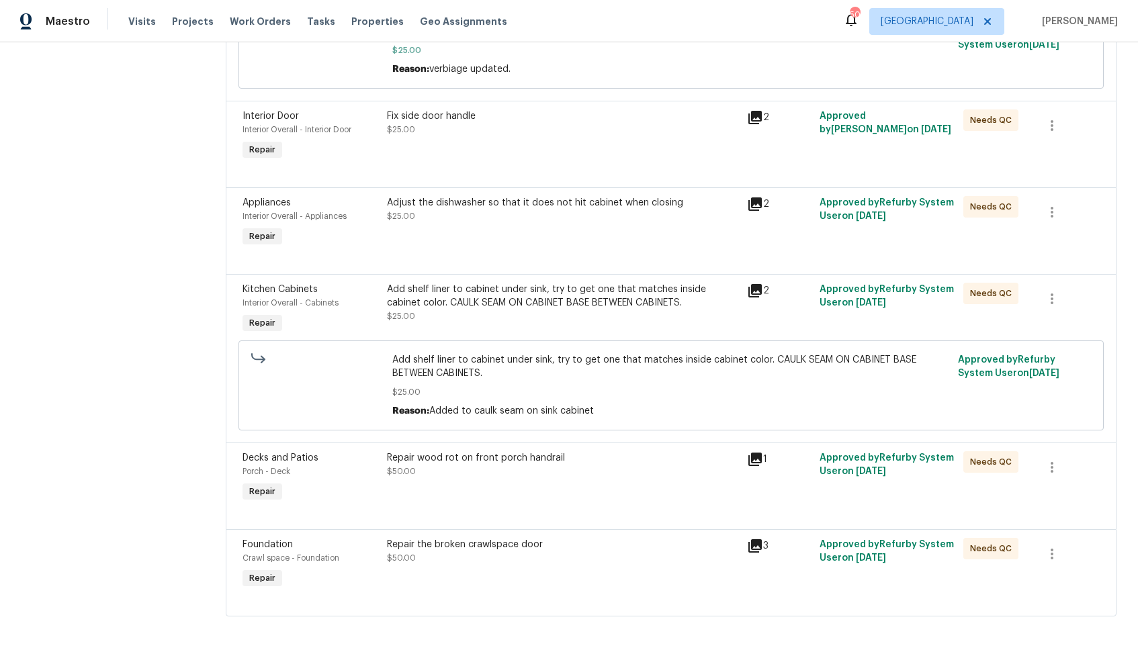
click at [563, 476] on div "Repair wood rot on front porch handrail $50.00" at bounding box center [563, 464] width 353 height 27
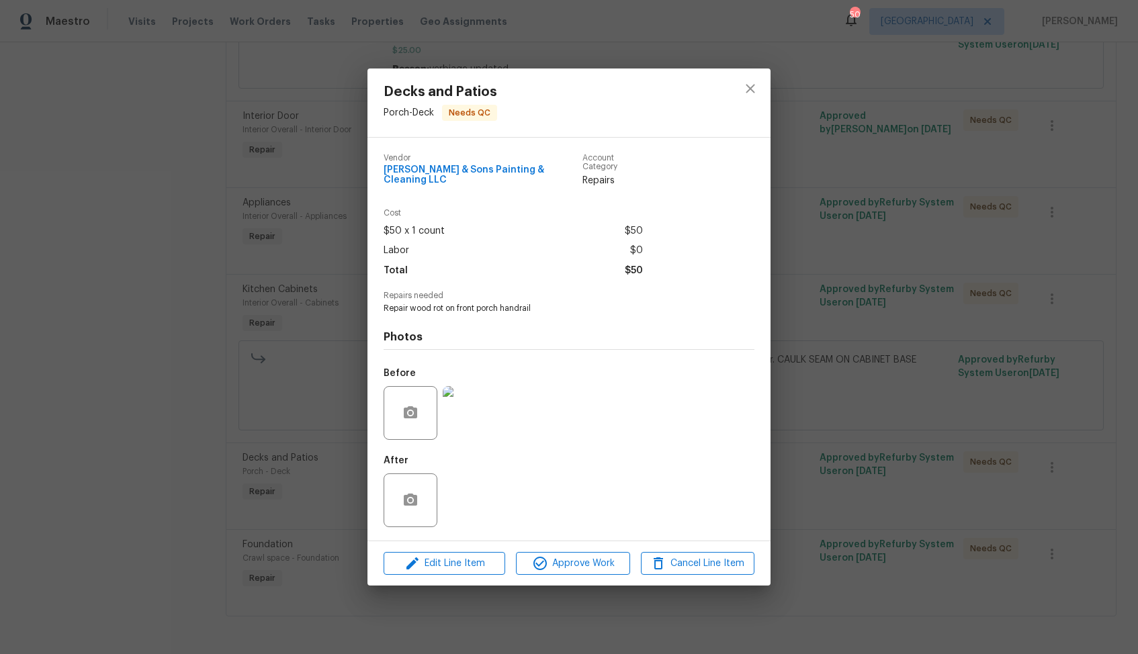
click at [822, 270] on div "Decks and Patios Porch - Deck Needs QC Vendor Hodge & Sons Painting & Cleaning …" at bounding box center [569, 327] width 1138 height 654
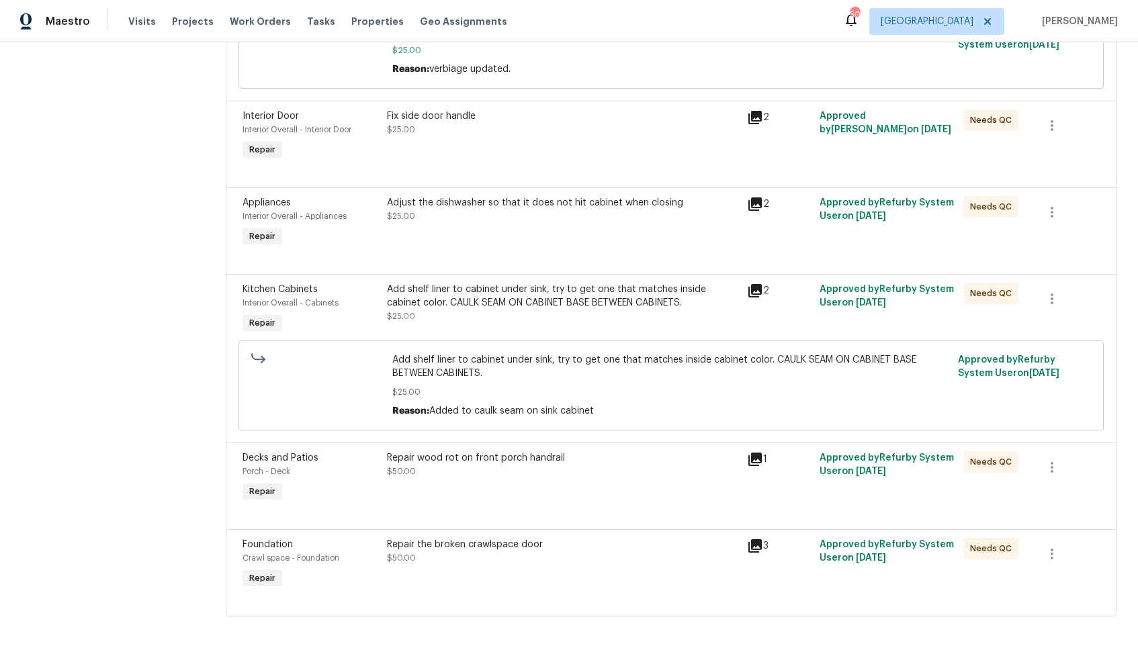
click at [646, 556] on div "Repair the broken crawlspace door $50.00" at bounding box center [563, 551] width 353 height 27
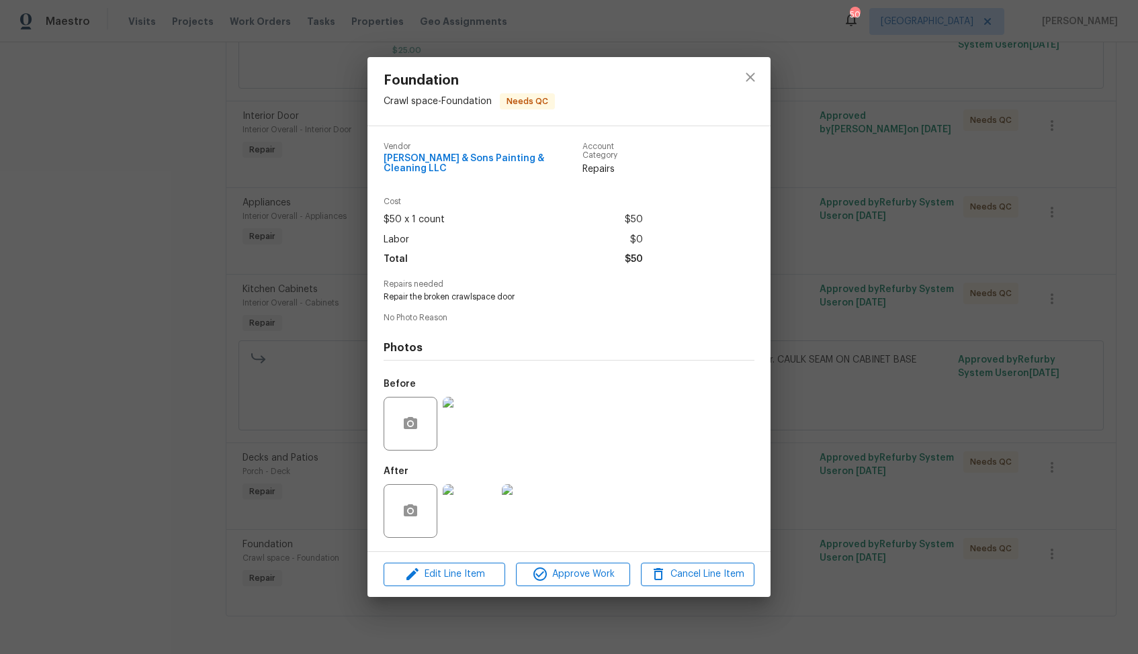
click at [827, 380] on div "Foundation Crawl space - Foundation Needs QC Vendor Hodge & Sons Painting & Cle…" at bounding box center [569, 327] width 1138 height 654
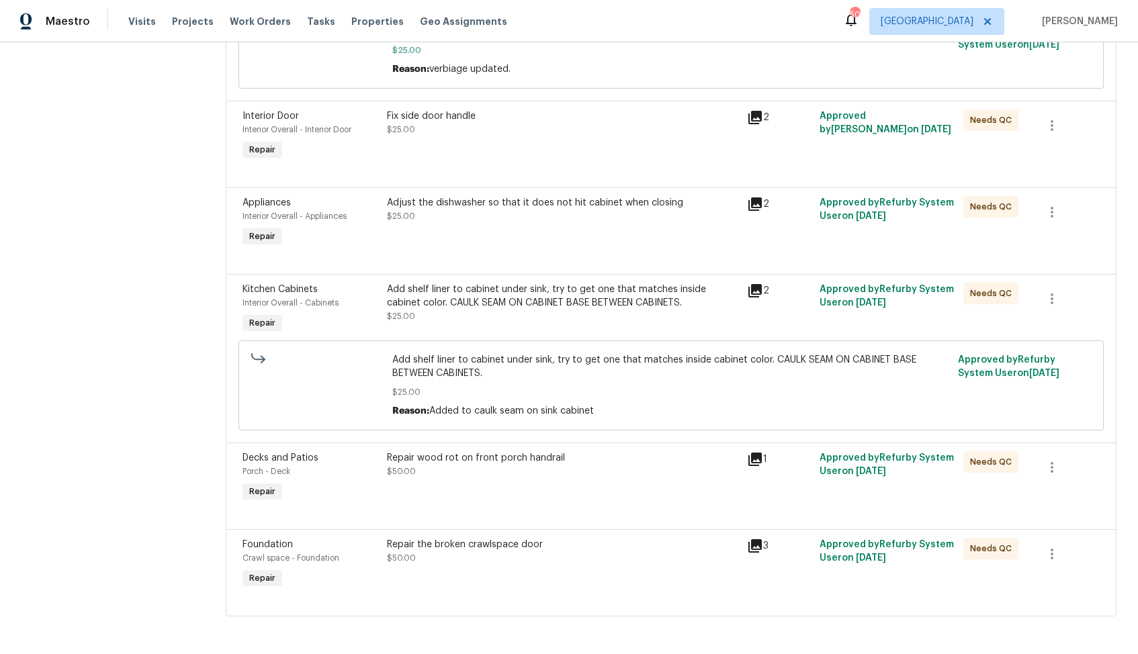
click at [485, 261] on div at bounding box center [671, 258] width 857 height 16
click at [503, 245] on div "Adjust the dishwasher so that it does not hit cabinet when closing $25.00" at bounding box center [563, 223] width 361 height 62
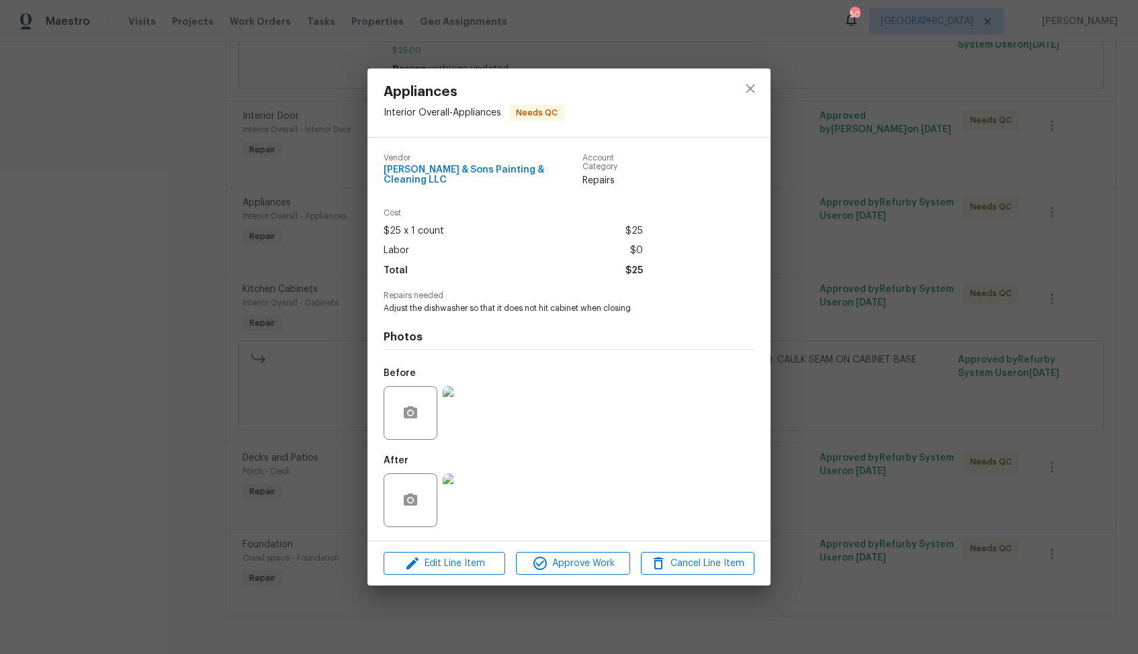
click at [490, 410] on img at bounding box center [470, 413] width 54 height 54
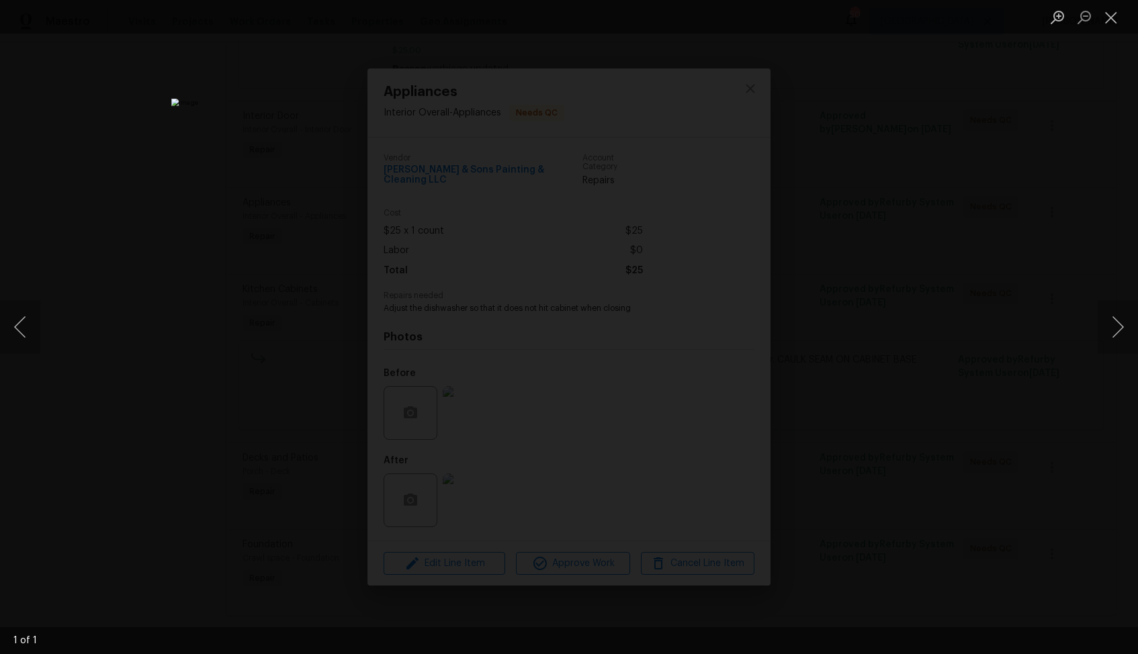
click at [858, 85] on div "Lightbox" at bounding box center [569, 327] width 1138 height 654
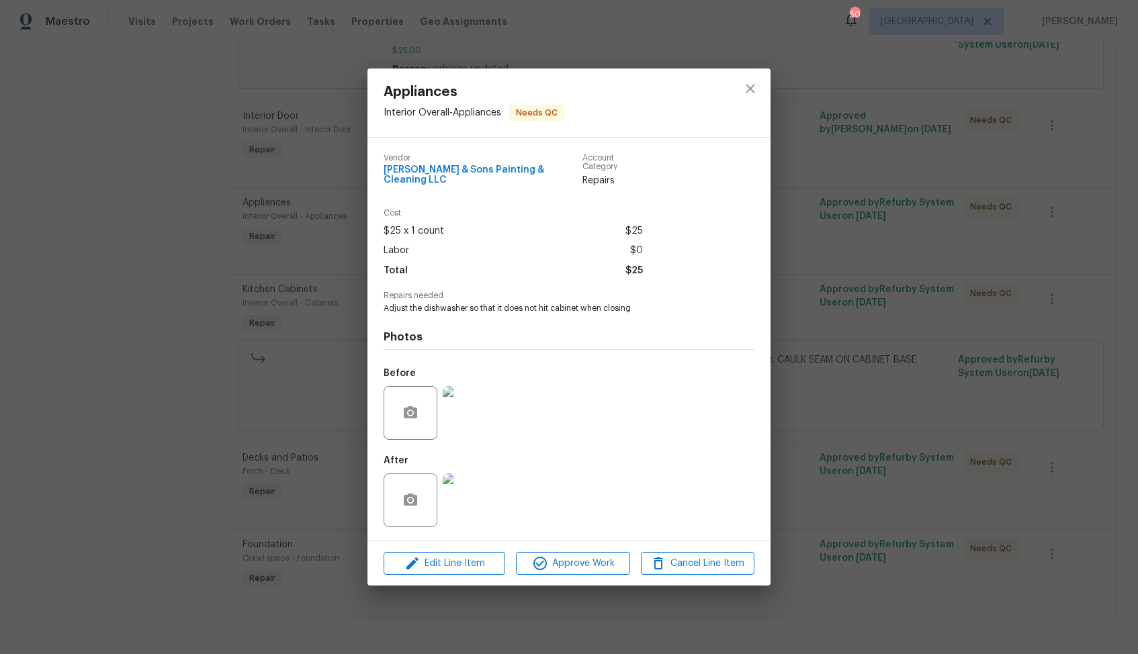
click at [357, 515] on div "Appliances Interior Overall - Appliances Needs QC Vendor Hodge & Sons Painting …" at bounding box center [569, 327] width 1138 height 654
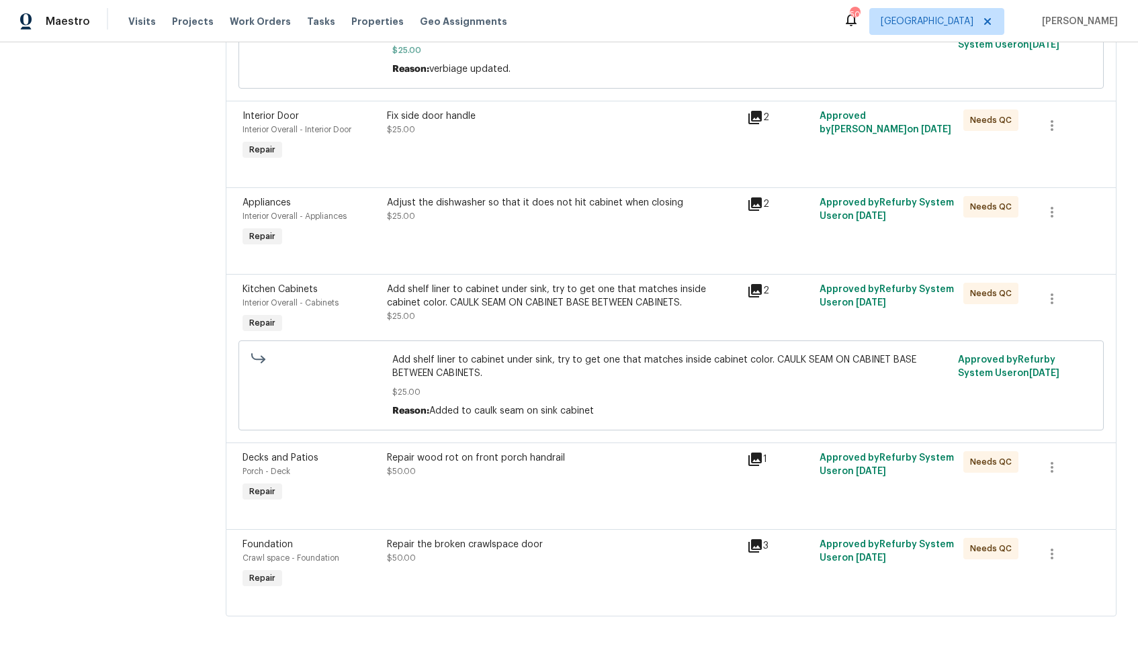
click at [519, 291] on div "Add shelf liner to cabinet under sink, try to get one that matches inside cabin…" at bounding box center [563, 296] width 353 height 27
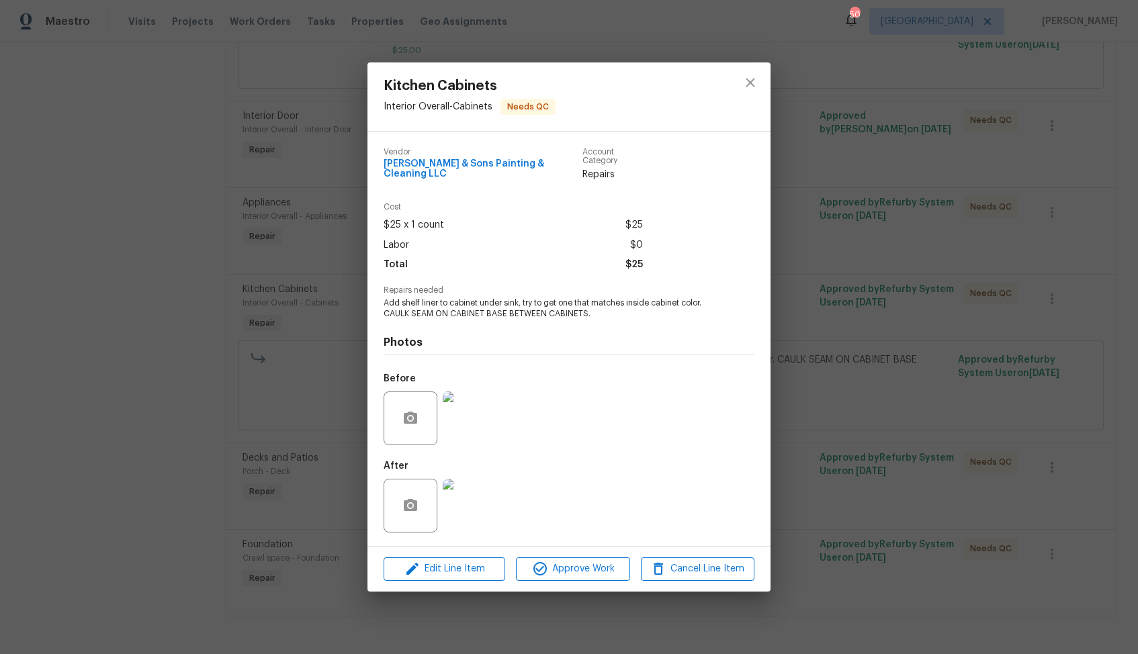
click at [479, 508] on img at bounding box center [470, 506] width 54 height 54
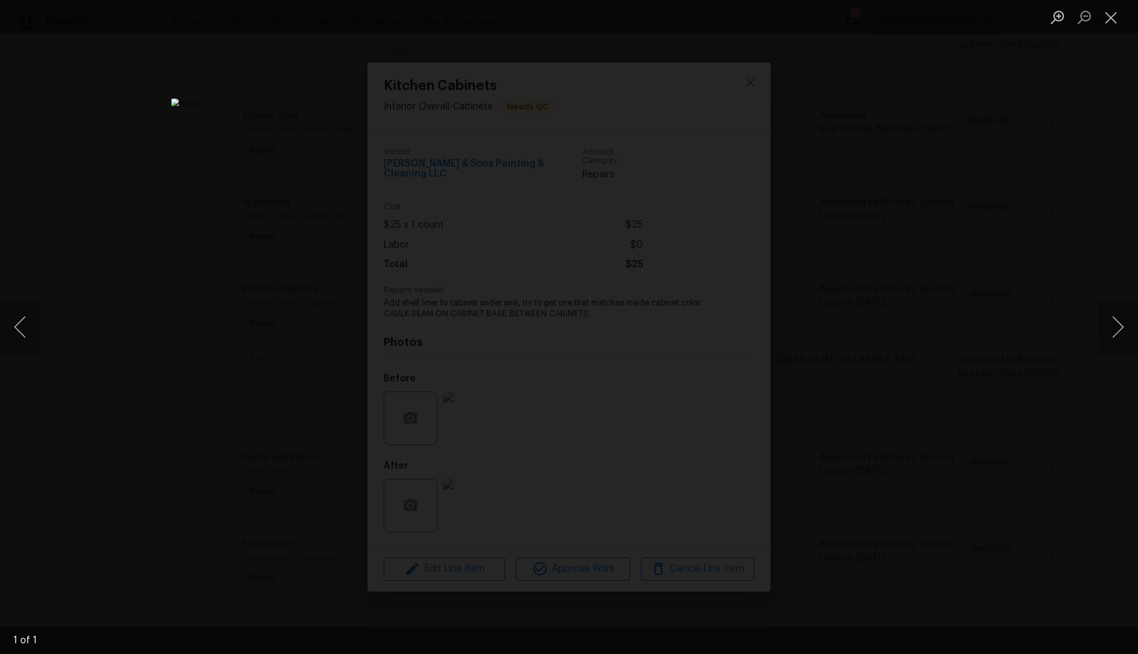
click at [867, 165] on div "Lightbox" at bounding box center [569, 327] width 1138 height 654
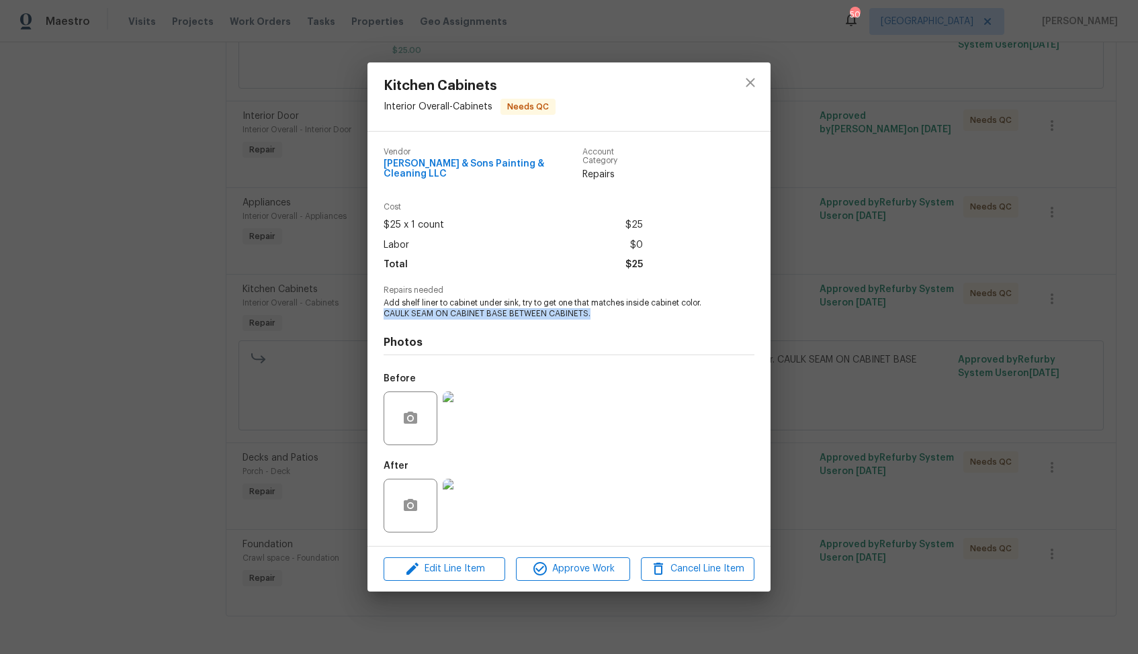
drag, startPoint x: 381, startPoint y: 308, endPoint x: 600, endPoint y: 309, distance: 219.0
click at [600, 309] on div "Vendor Hodge & Sons Painting & Cleaning LLC Account Category Repairs Cost $25 x…" at bounding box center [568, 339] width 403 height 415
click at [483, 426] on img at bounding box center [470, 419] width 54 height 54
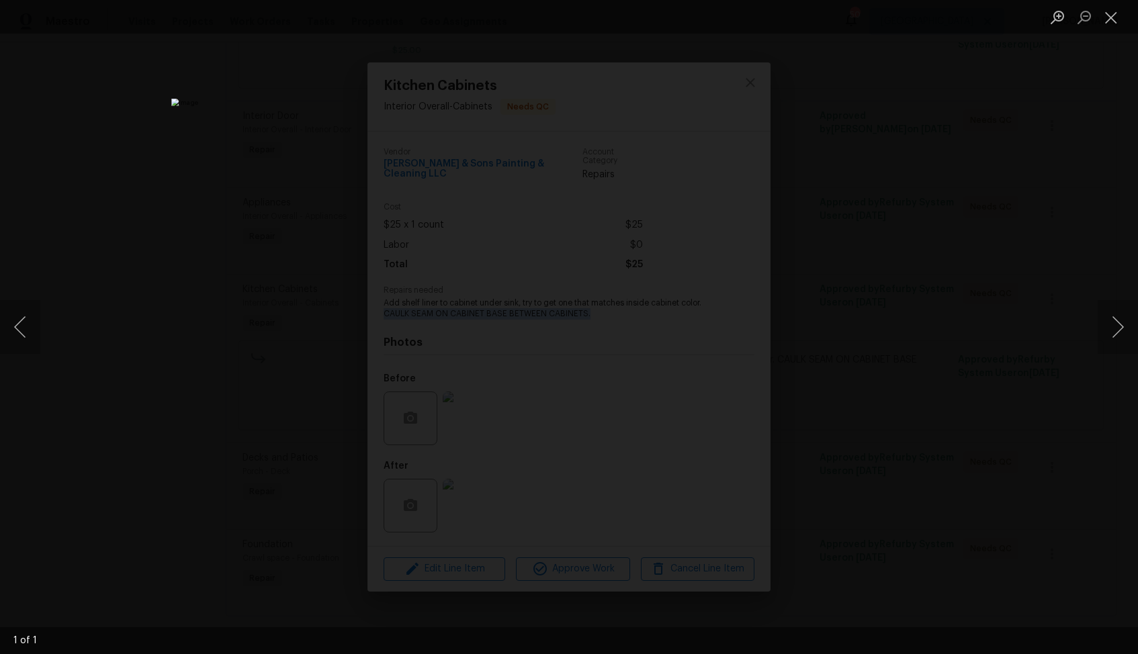
click at [877, 241] on div "Lightbox" at bounding box center [569, 327] width 1138 height 654
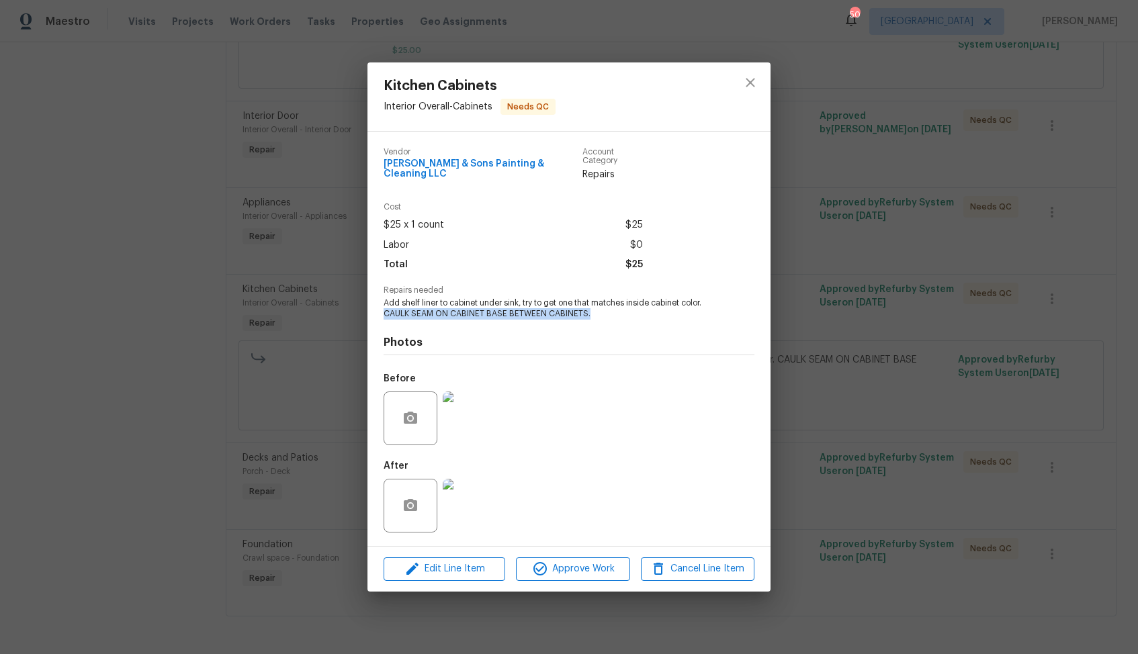
click at [497, 516] on div at bounding box center [469, 506] width 59 height 70
click at [480, 503] on img at bounding box center [470, 506] width 54 height 54
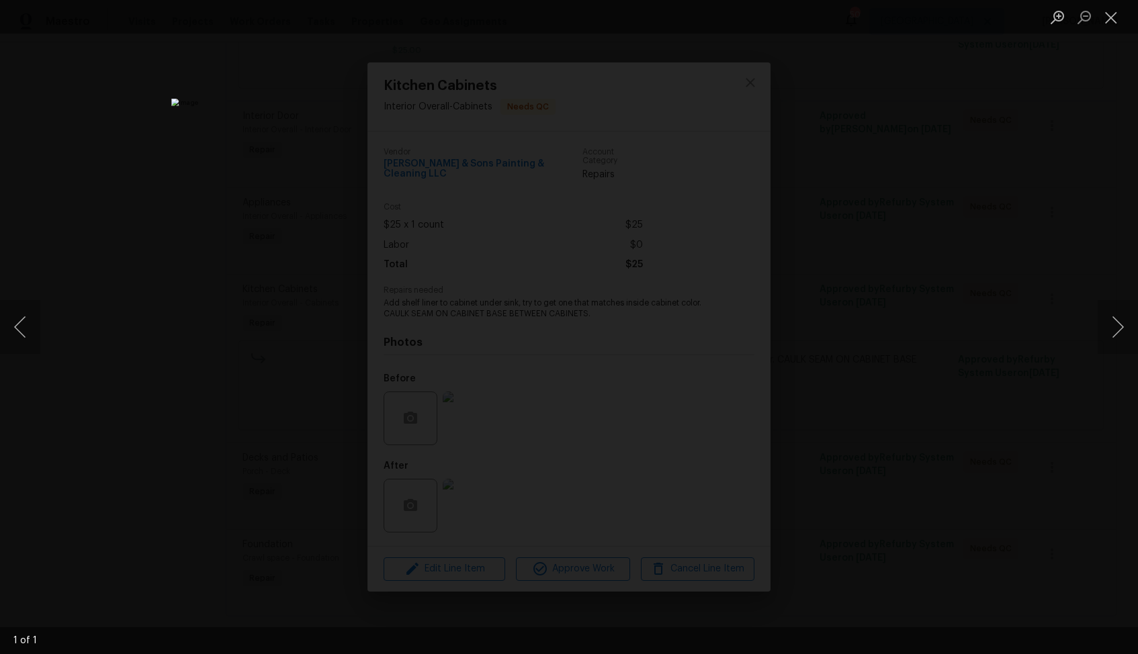
click at [890, 179] on div "Lightbox" at bounding box center [569, 327] width 1138 height 654
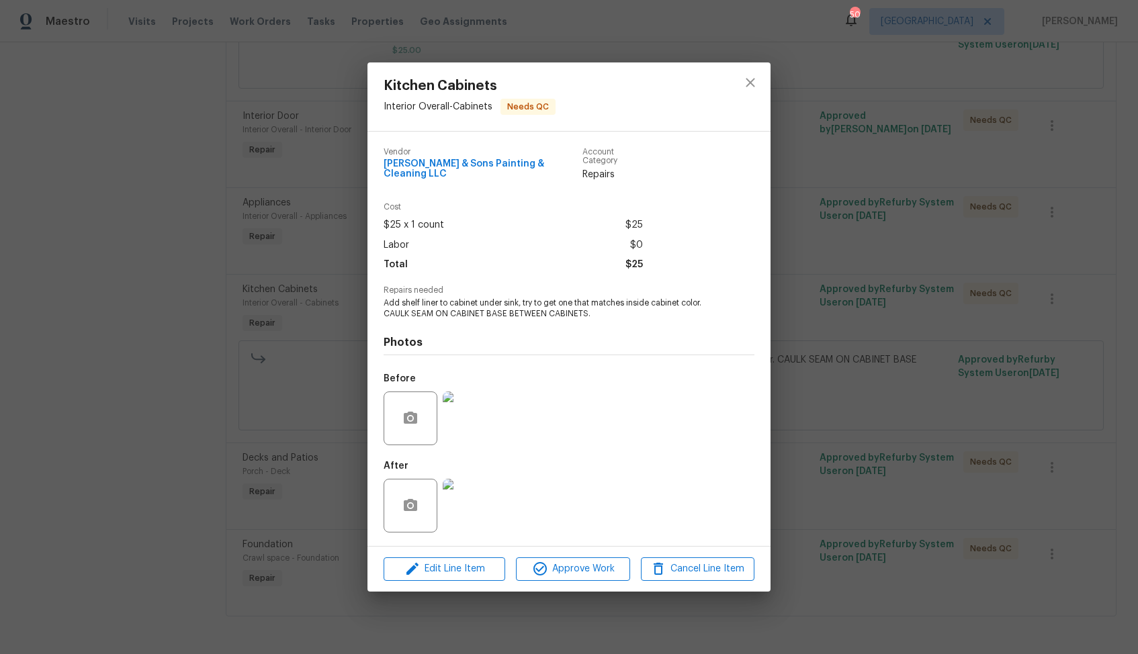
click at [896, 255] on div "Kitchen Cabinets Interior Overall - Cabinets Needs QC Vendor Hodge & Sons Paint…" at bounding box center [569, 327] width 1138 height 654
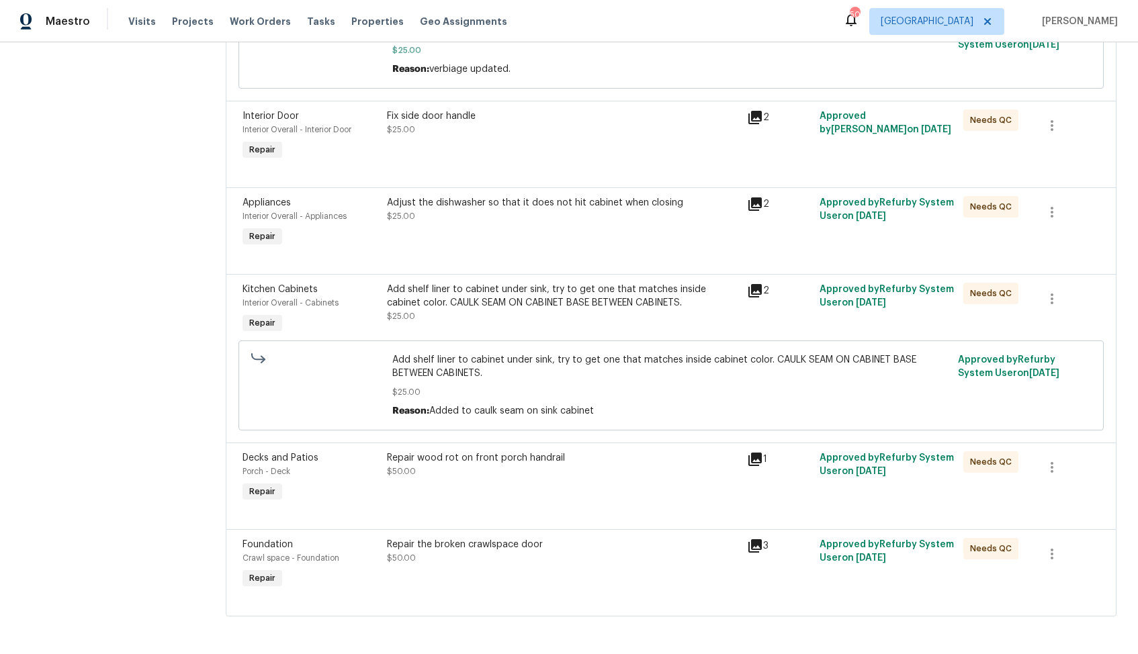
click at [521, 482] on div "Repair wood rot on front porch handrail $50.00" at bounding box center [563, 478] width 361 height 62
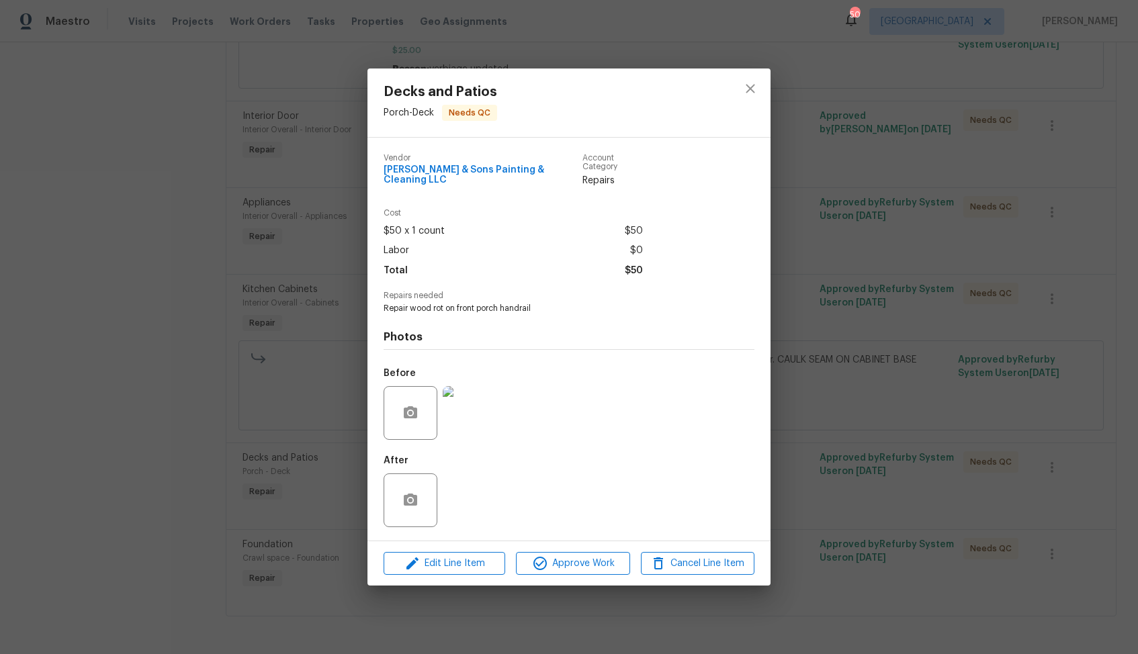
click at [473, 417] on img at bounding box center [470, 413] width 54 height 54
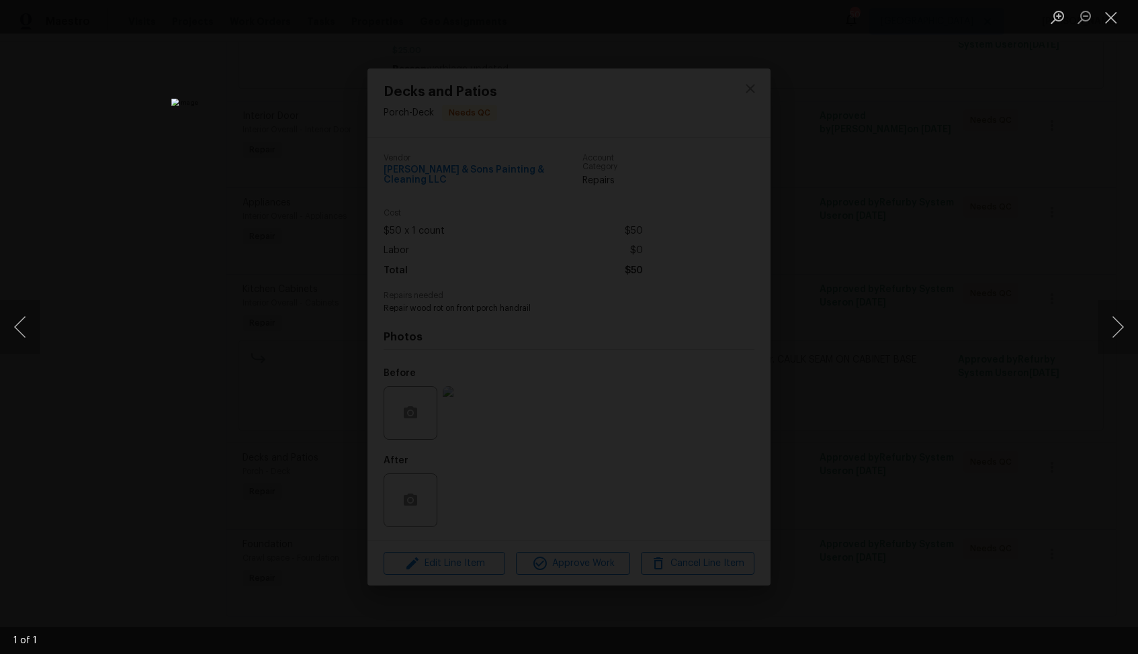
click at [882, 208] on div "Lightbox" at bounding box center [569, 327] width 1138 height 654
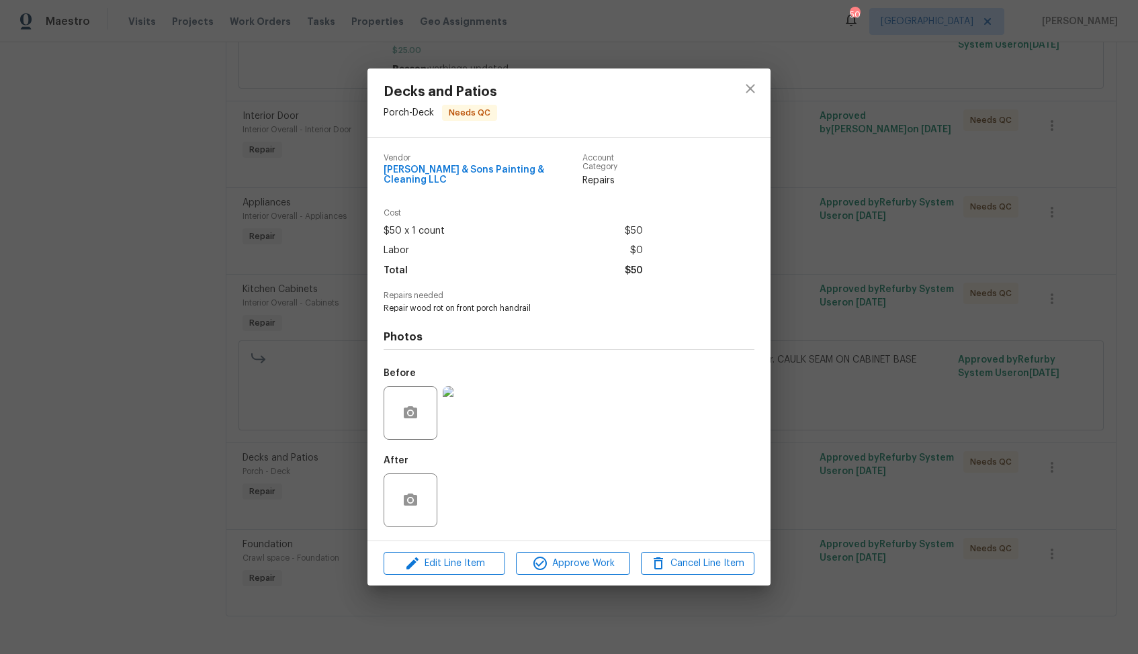
click at [486, 406] on img at bounding box center [470, 413] width 54 height 54
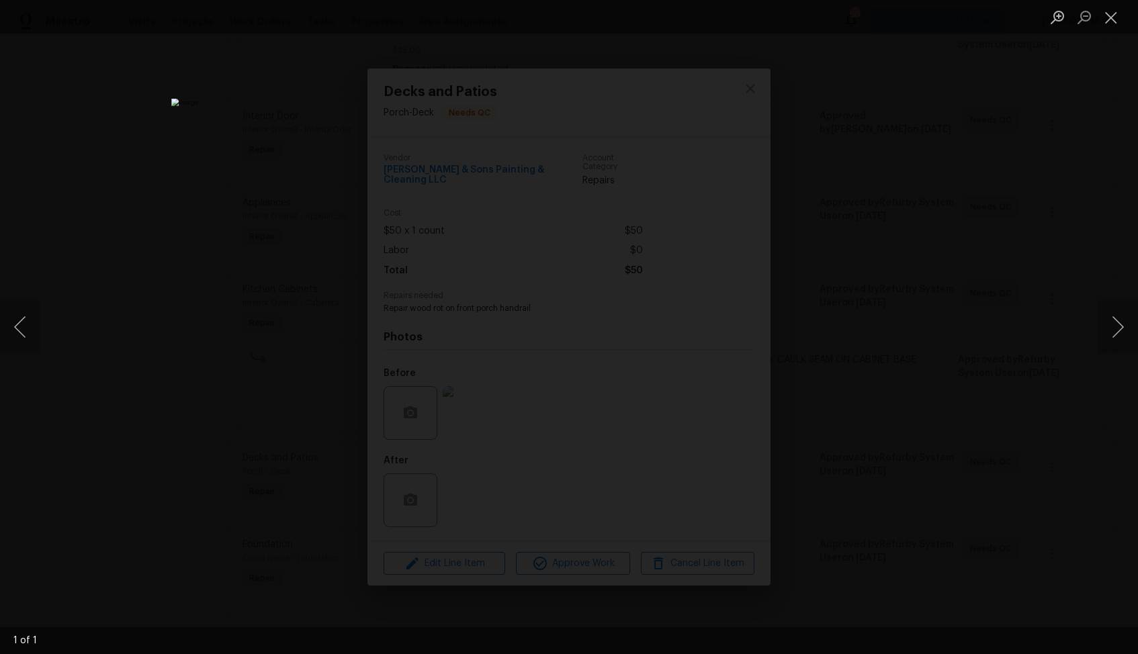
click at [906, 218] on div "Lightbox" at bounding box center [569, 327] width 1138 height 654
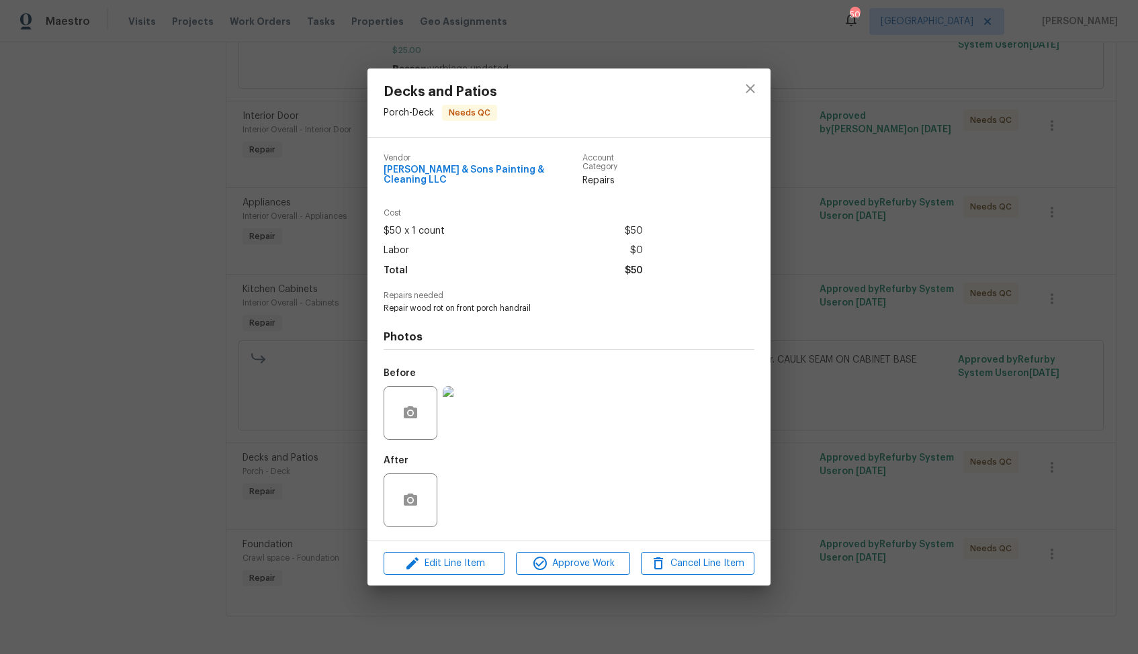
click at [839, 340] on div "Decks and Patios Porch - Deck Needs QC Vendor Hodge & Sons Painting & Cleaning …" at bounding box center [569, 327] width 1138 height 654
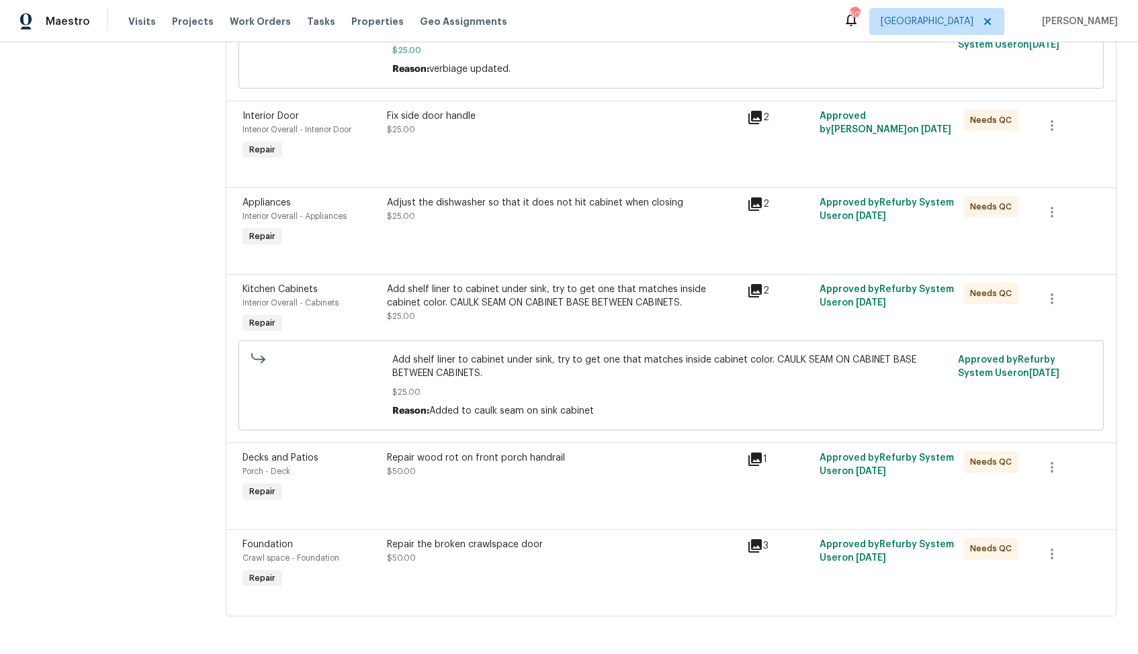
click at [496, 570] on div "Repair the broken crawlspace door $50.00" at bounding box center [563, 565] width 361 height 62
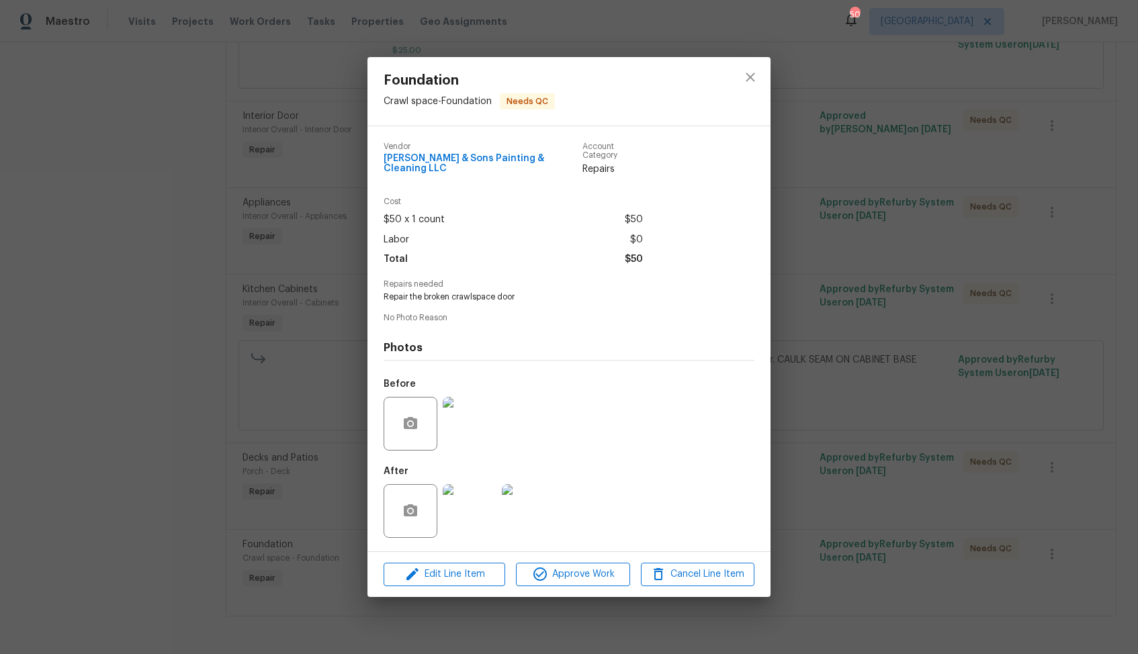
click at [457, 433] on img at bounding box center [470, 424] width 54 height 54
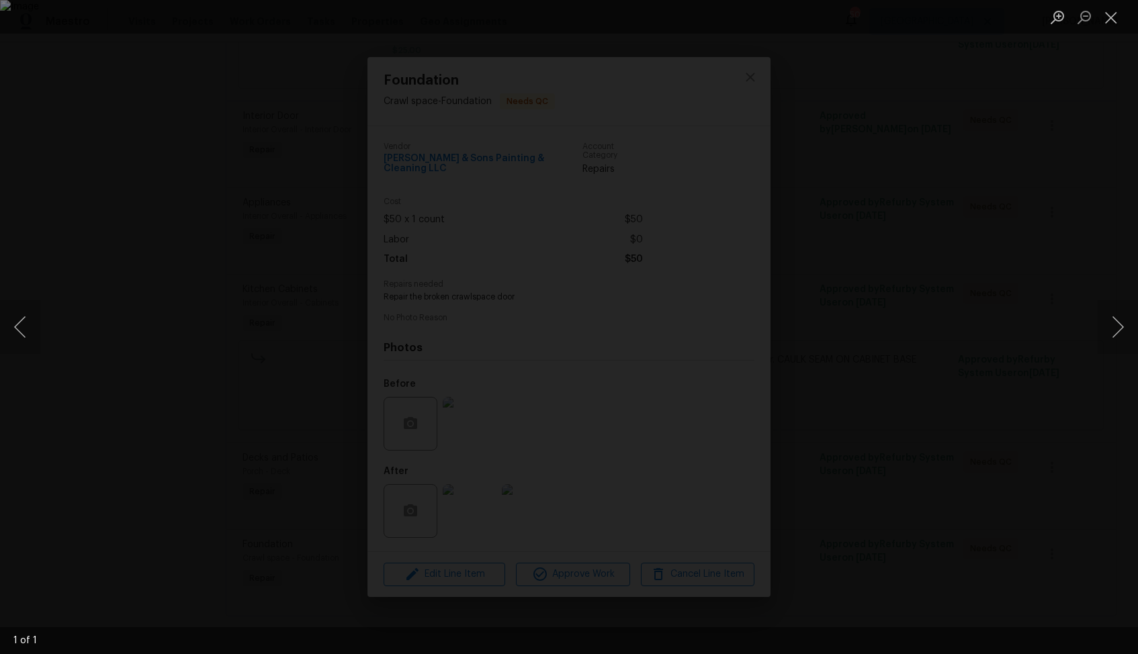
click at [989, 252] on div "Lightbox" at bounding box center [569, 327] width 1138 height 654
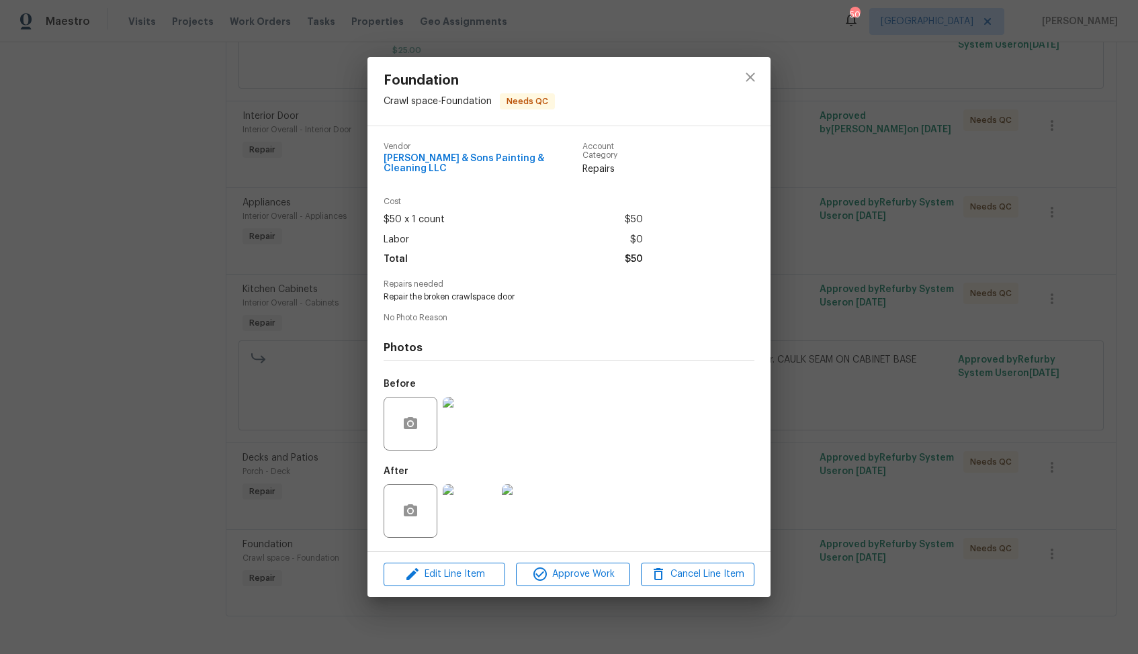
click at [541, 515] on img at bounding box center [529, 511] width 54 height 54
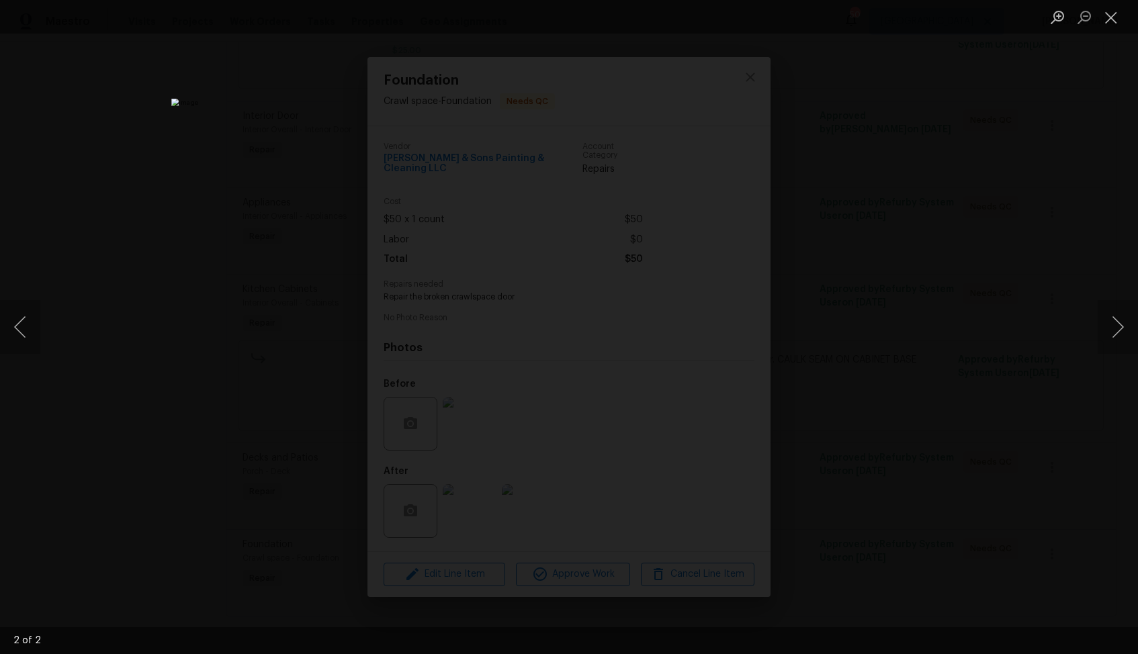
click at [942, 241] on div "Lightbox" at bounding box center [569, 327] width 1138 height 654
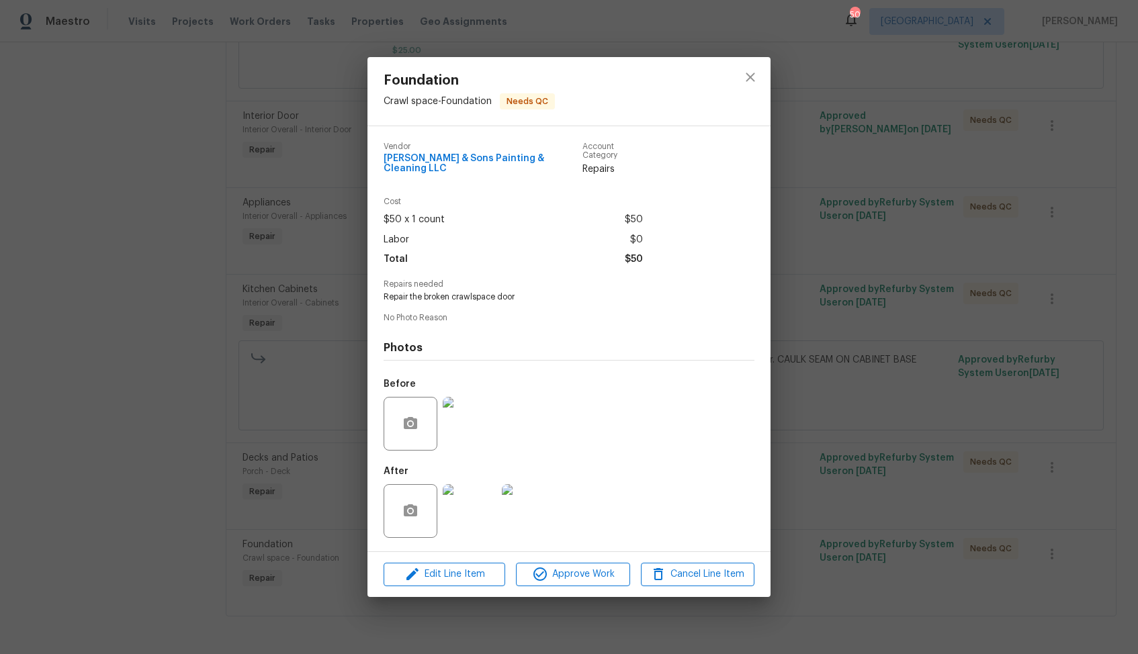
click at [896, 310] on div "Foundation Crawl space - Foundation Needs QC Vendor Hodge & Sons Painting & Cle…" at bounding box center [569, 327] width 1138 height 654
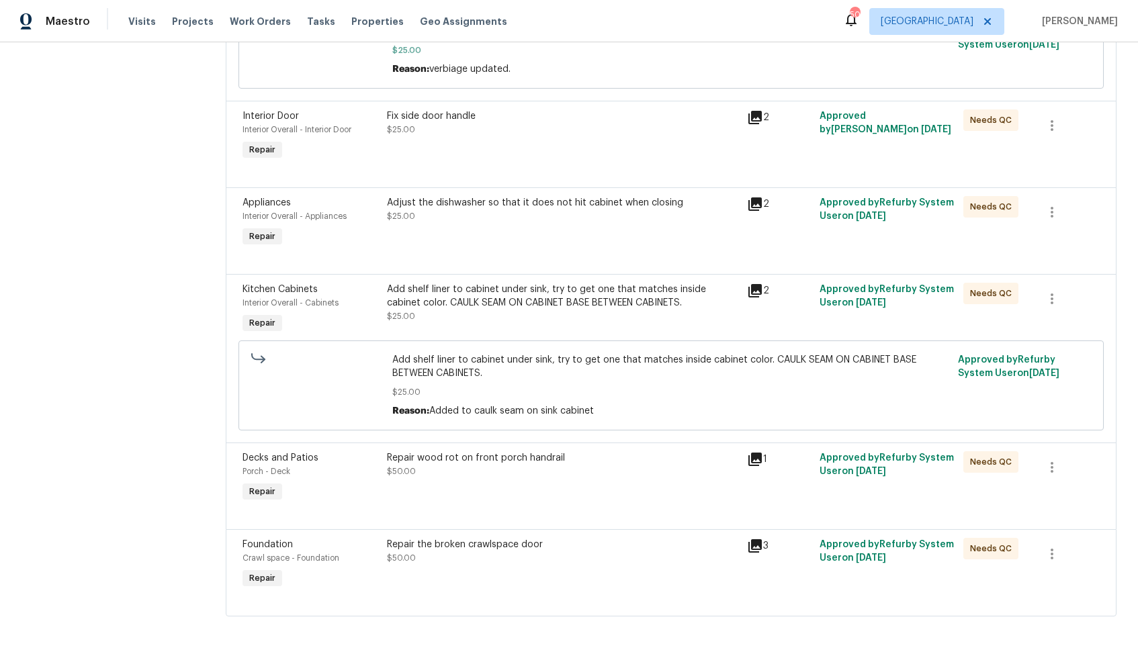
click at [507, 474] on div "Repair wood rot on front porch handrail $50.00" at bounding box center [563, 464] width 353 height 27
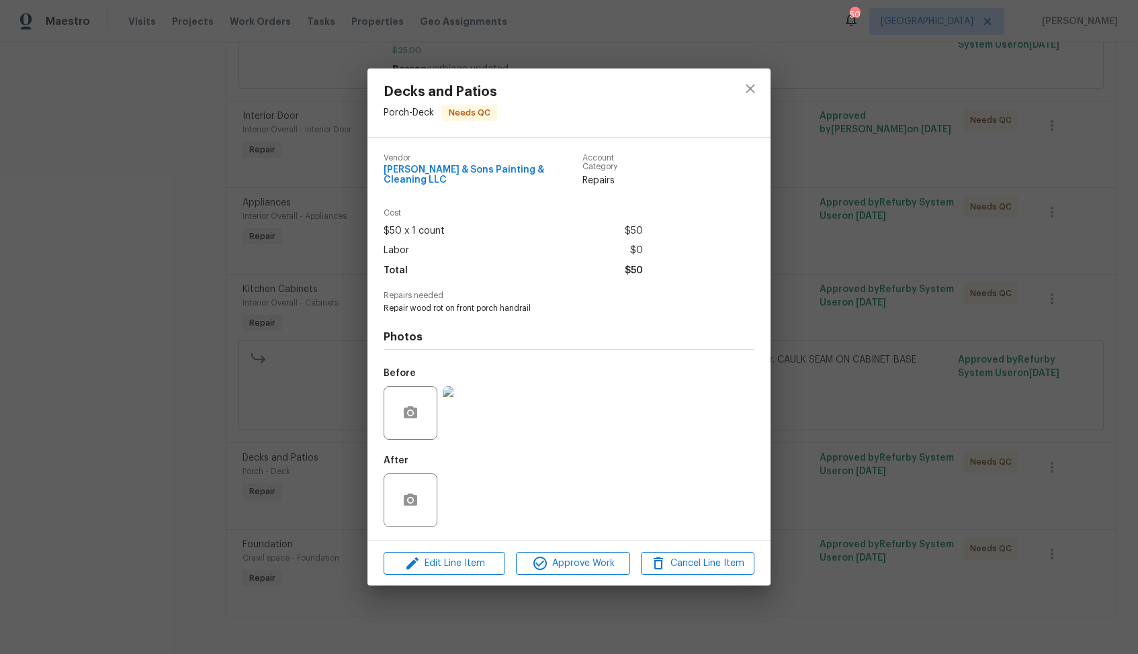
click at [816, 286] on div "Decks and Patios Porch - Deck Needs QC Vendor Hodge & Sons Painting & Cleaning …" at bounding box center [569, 327] width 1138 height 654
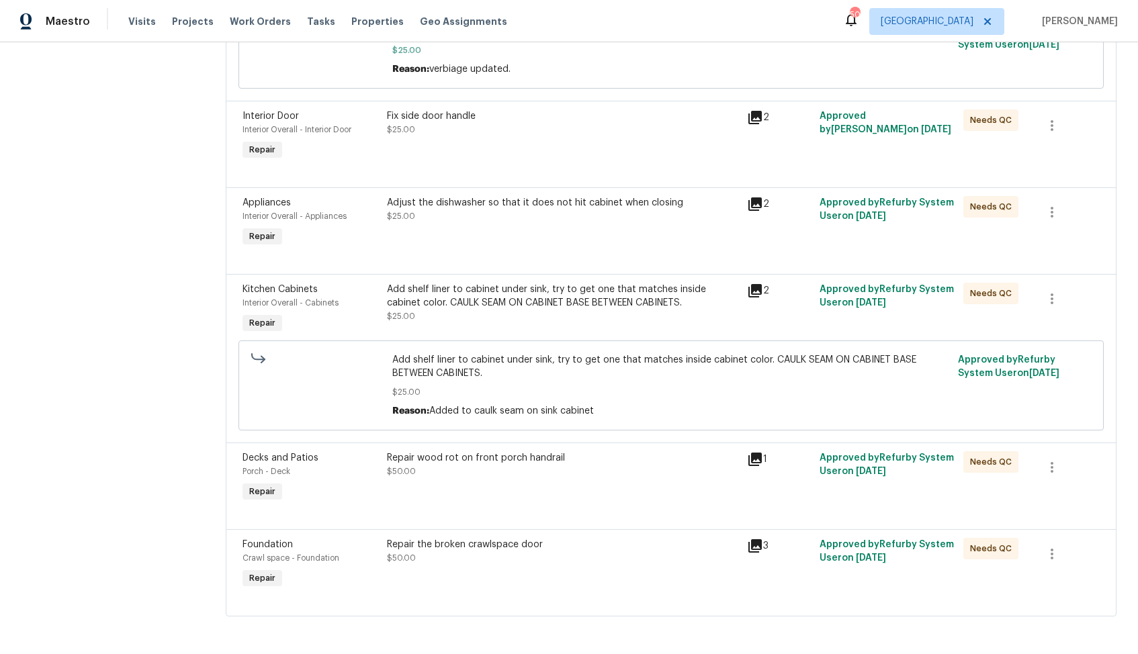
click at [517, 480] on div "Repair wood rot on front porch handrail $50.00" at bounding box center [563, 478] width 361 height 62
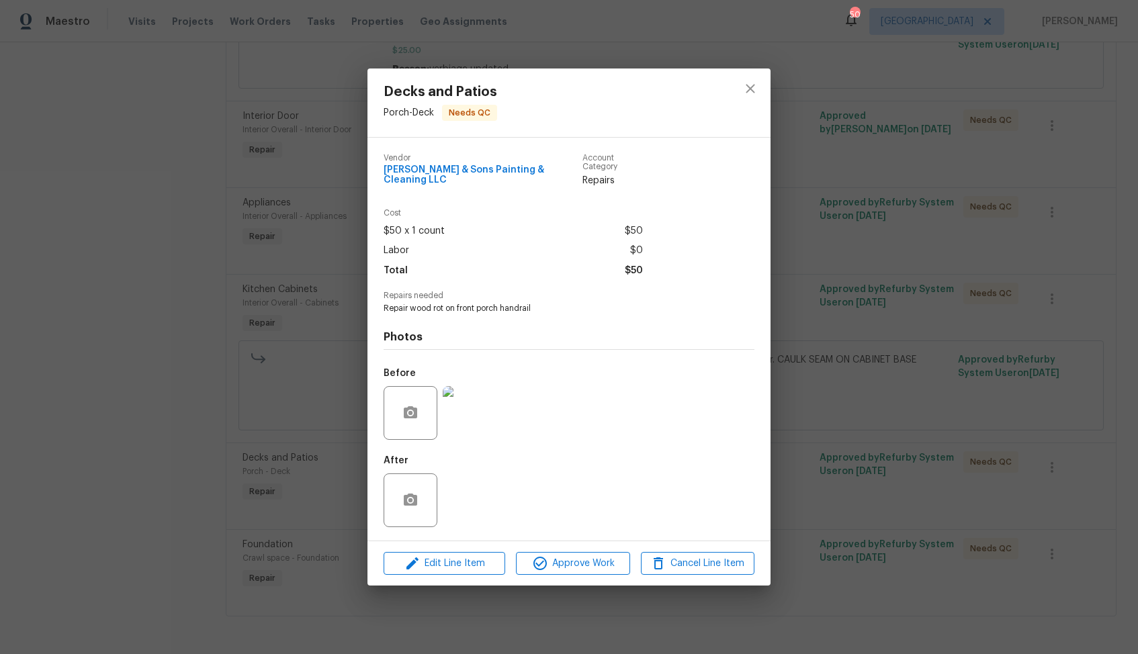
click at [454, 392] on img at bounding box center [470, 413] width 54 height 54
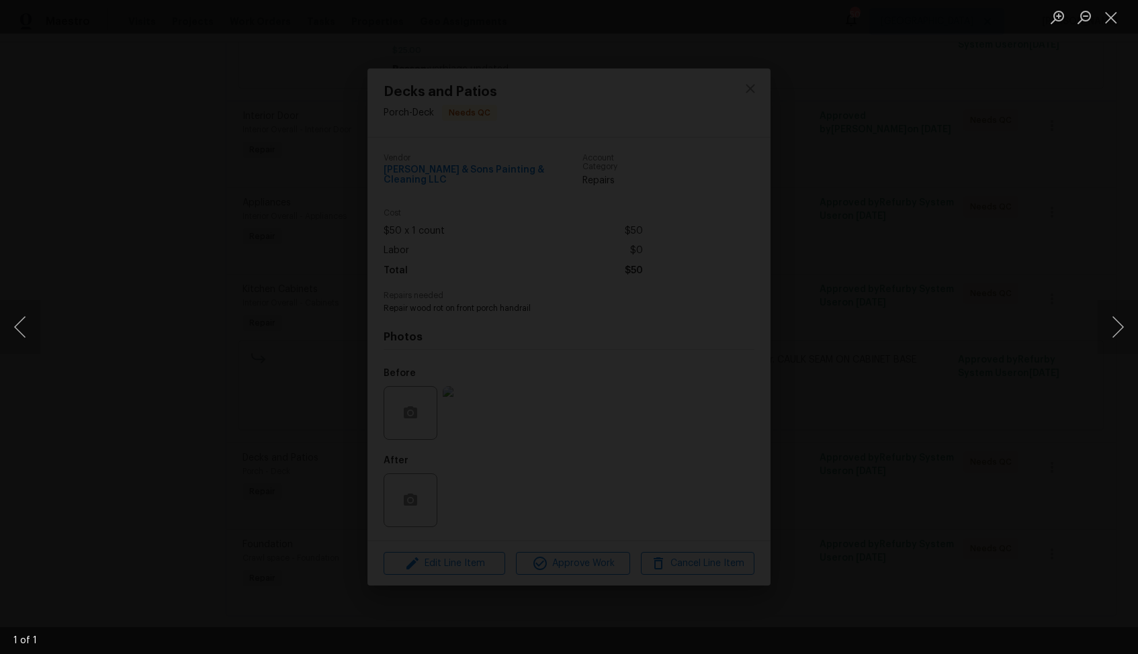
click at [367, 224] on img "Lightbox" at bounding box center [627, 352] width 1997 height 1148
click at [909, 116] on div "Lightbox" at bounding box center [569, 327] width 1138 height 654
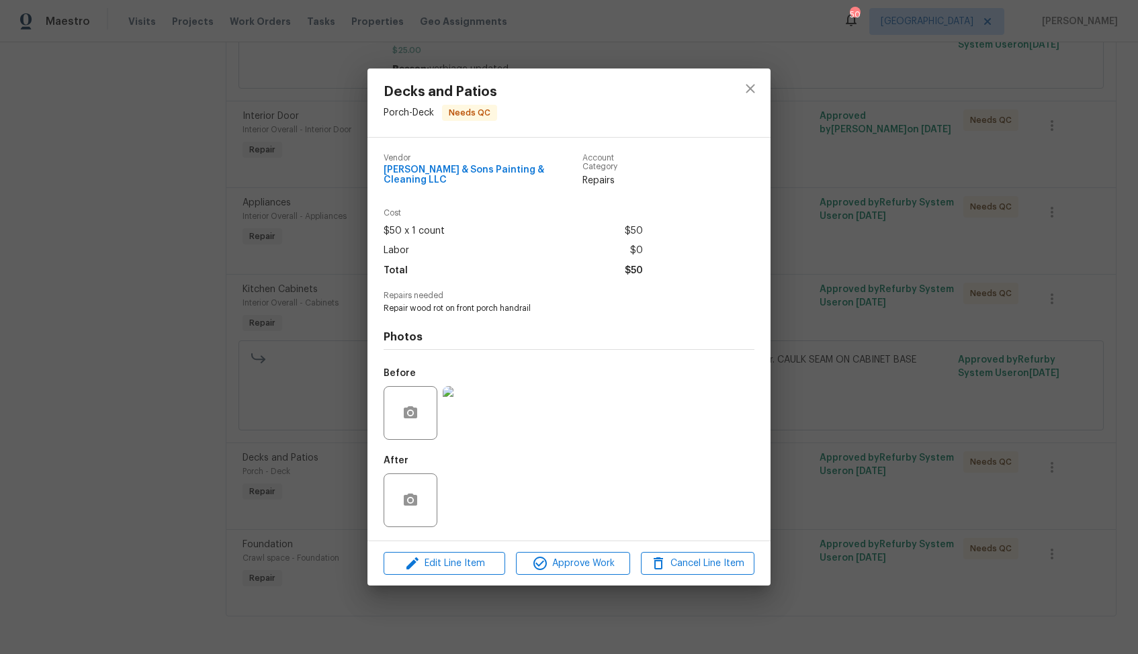
click at [880, 209] on div "Decks and Patios Porch - Deck Needs QC Vendor Hodge & Sons Painting & Cleaning …" at bounding box center [569, 327] width 1138 height 654
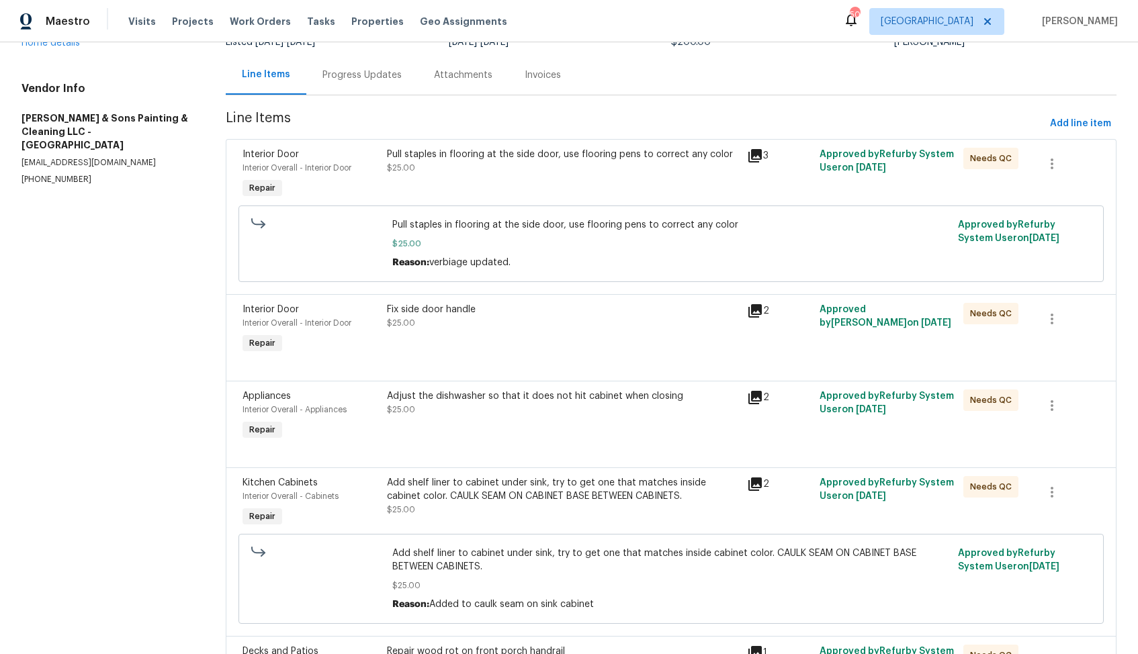
scroll to position [0, 0]
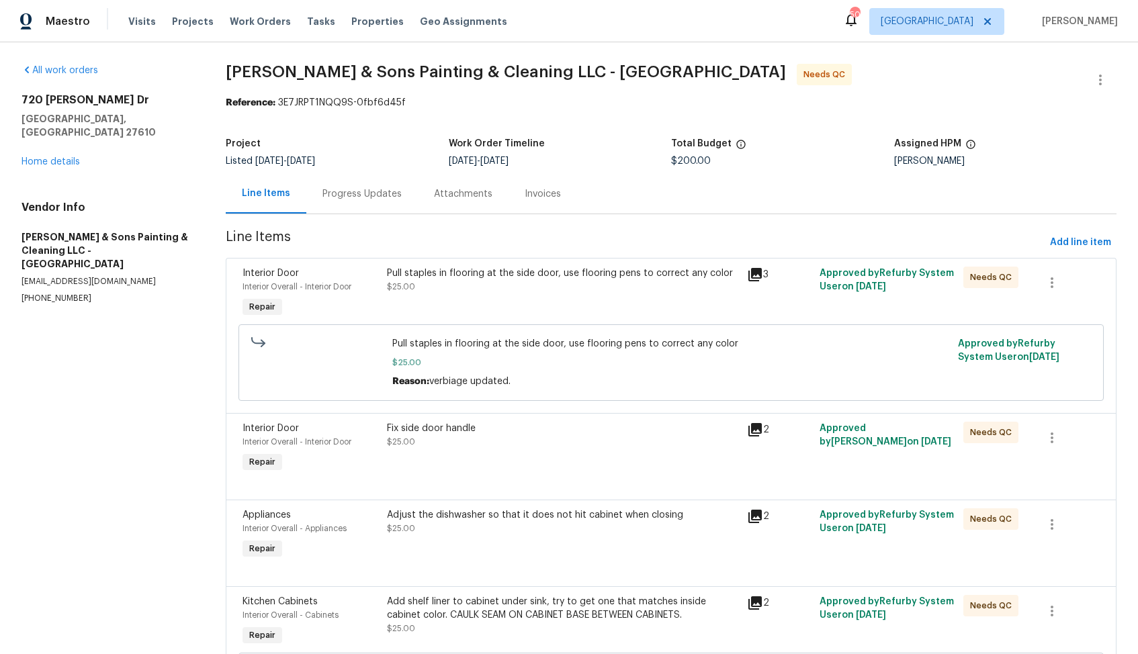
click at [353, 191] on div "Progress Updates" at bounding box center [361, 193] width 79 height 13
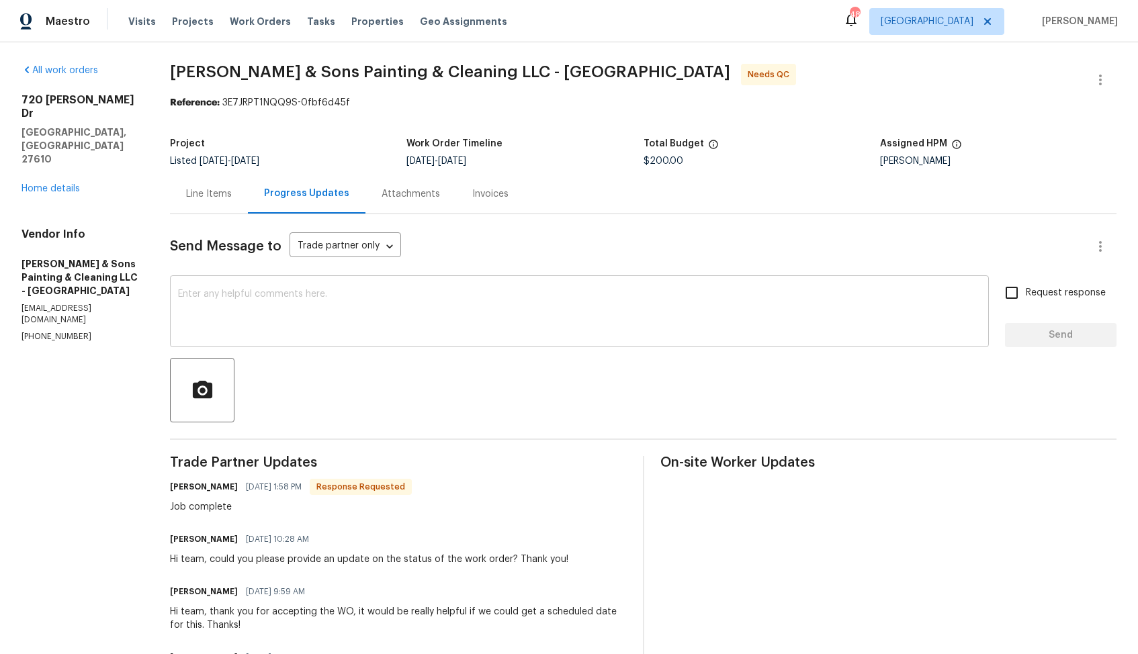
click at [437, 308] on textarea at bounding box center [579, 313] width 803 height 47
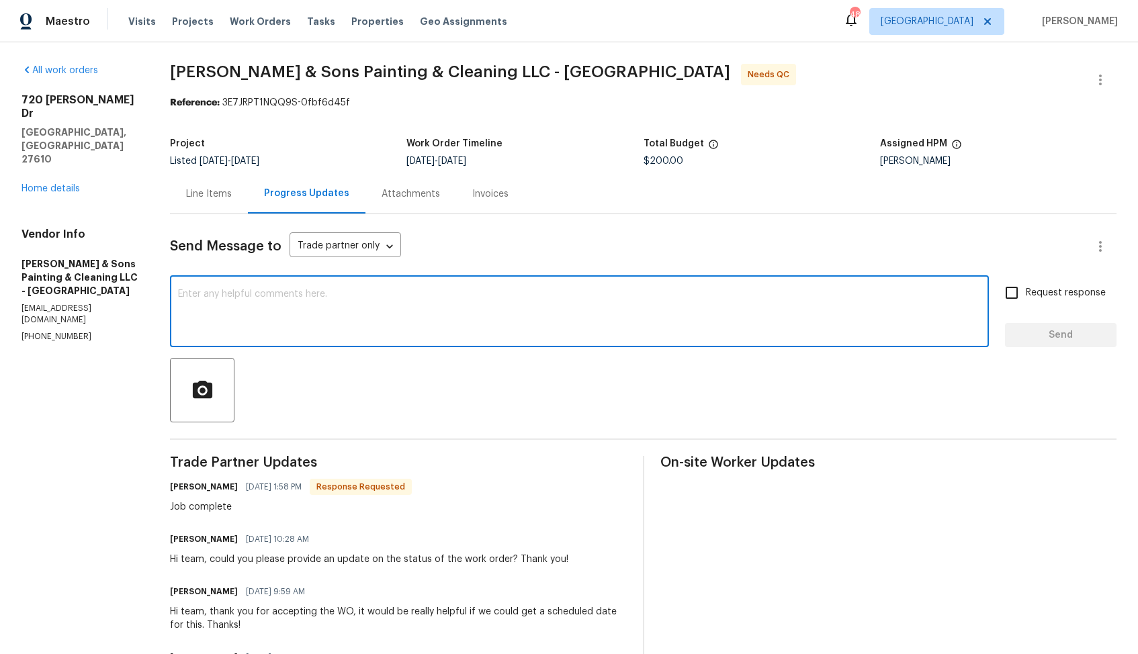
click at [189, 489] on h6 "Christopher Hodge" at bounding box center [204, 486] width 68 height 13
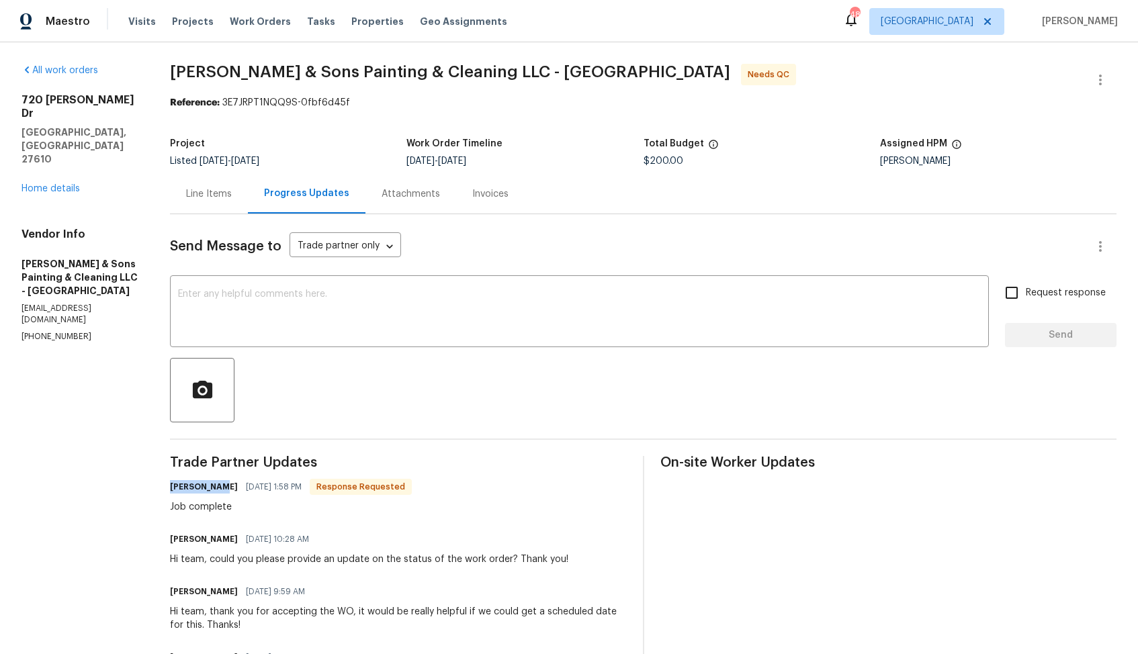
copy h6 "Christopher"
click at [441, 335] on textarea at bounding box center [579, 313] width 803 height 47
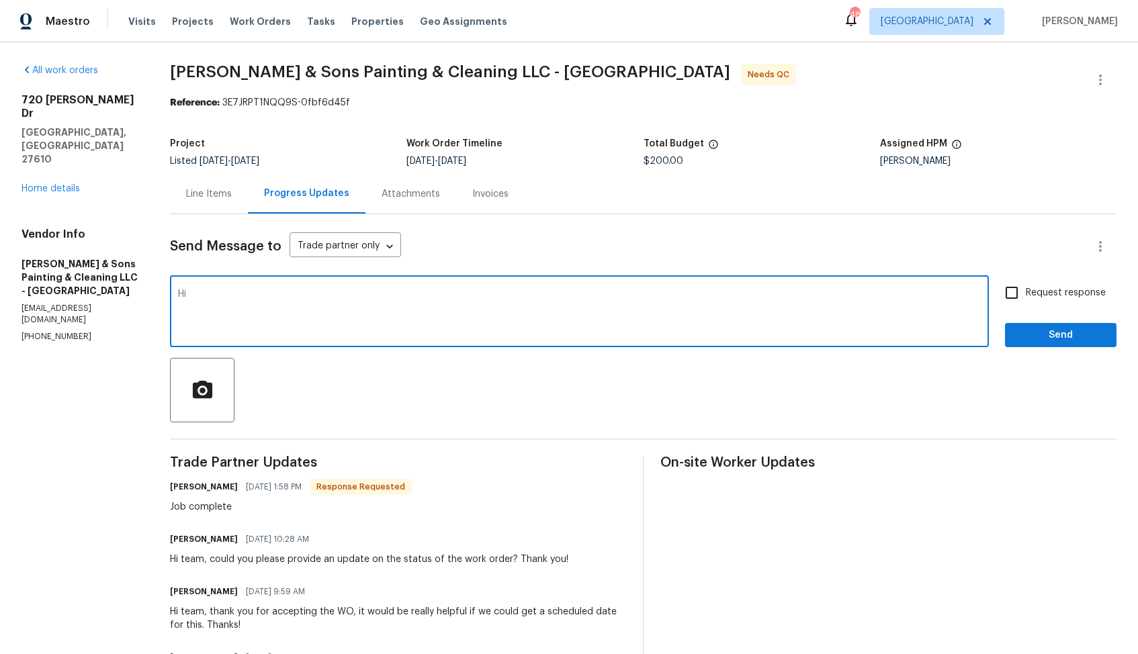
paste textarea "Christopher"
click at [269, 296] on textarea "Hi Christopher, thakn you for" at bounding box center [579, 313] width 803 height 47
click at [339, 301] on textarea "Hi Christopher, thank you for" at bounding box center [579, 313] width 803 height 47
click at [541, 298] on textarea "Hi Christopher, thank you for completing the job. Could you please upload all t…" at bounding box center [579, 313] width 803 height 47
click at [669, 294] on textarea "Hi Christopher, thank you for completing the job. Could you please upload all t…" at bounding box center [579, 313] width 803 height 47
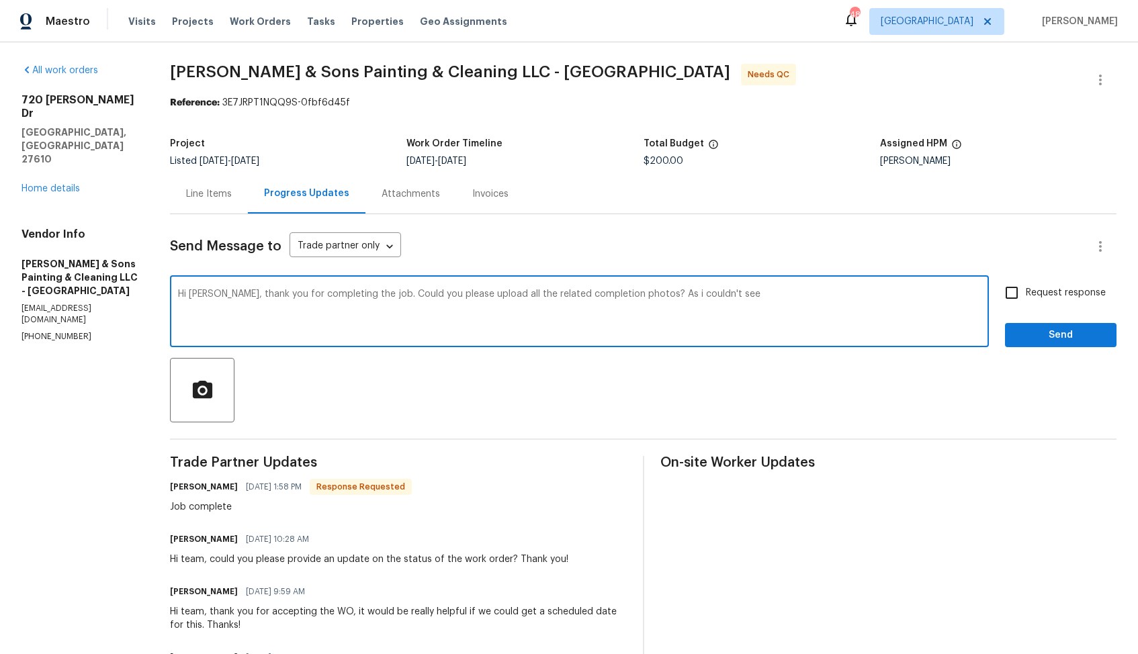
click at [769, 299] on textarea "Hi Christopher, thank you for completing the job. Could you please upload all t…" at bounding box center [579, 313] width 803 height 47
click at [695, 296] on textarea "Hi Christopher, thank you for completing the job. Could you please upload all t…" at bounding box center [579, 313] width 803 height 47
click at [814, 304] on textarea "Hi Christopher, thank you for completing the job. Could you please upload all t…" at bounding box center [579, 313] width 803 height 47
paste textarea "wood rot on front porch handrail"
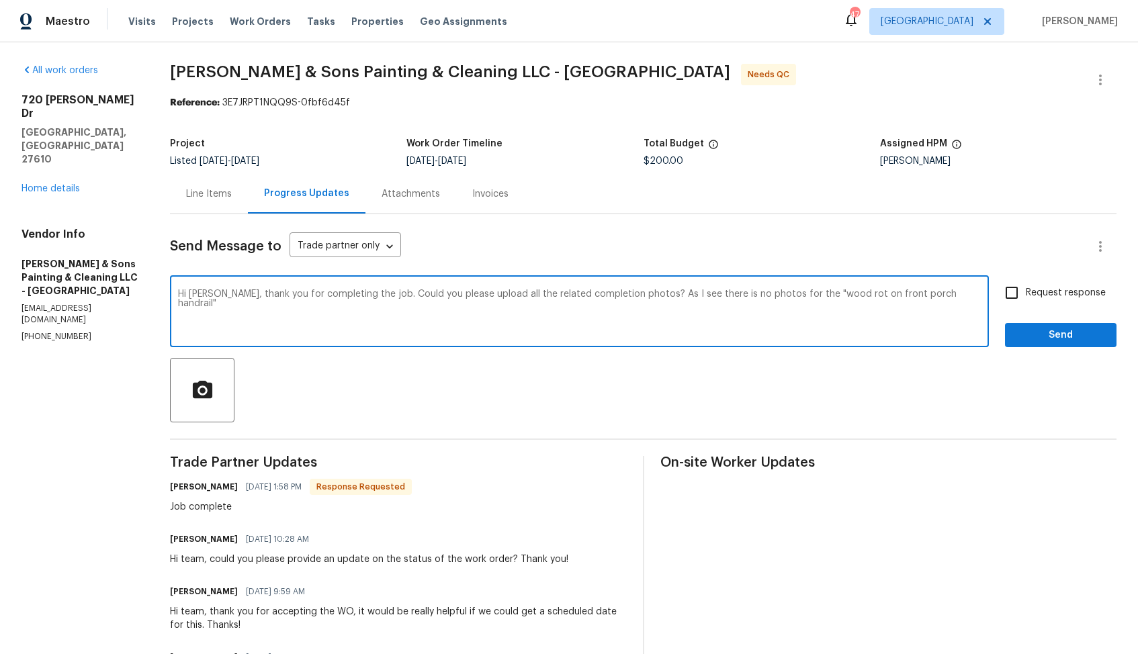
type textarea "Hi Christopher, thank you for completing the job. Could you please upload all t…"
click at [677, 296] on textarea "Hi Christopher, thank you for completing the job. Could you please upload all t…" at bounding box center [579, 313] width 803 height 47
click at [204, 202] on div "Line Items" at bounding box center [209, 194] width 78 height 40
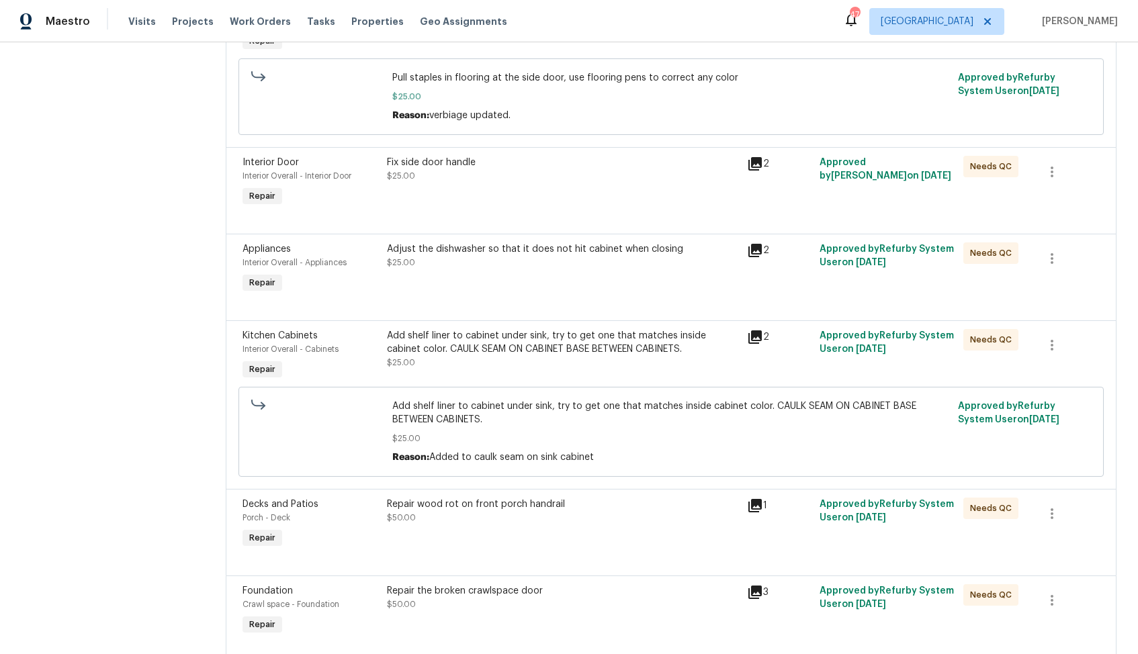
scroll to position [314, 0]
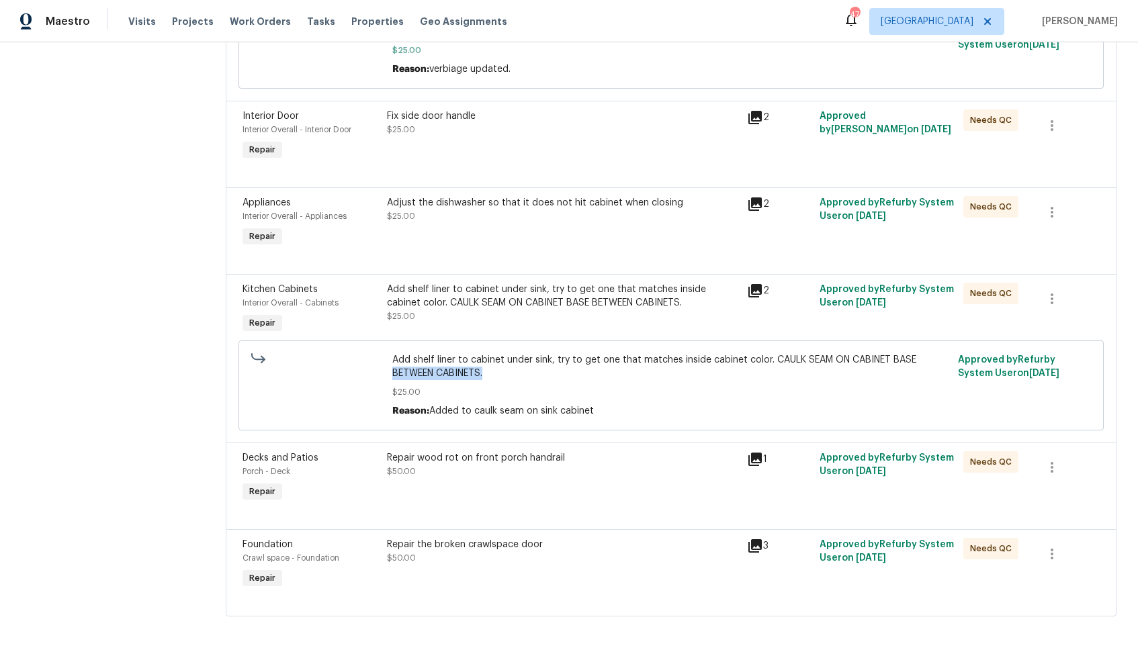
drag, startPoint x: 392, startPoint y: 370, endPoint x: 490, endPoint y: 374, distance: 98.8
click at [490, 374] on span "Add shelf liner to cabinet under sink, try to get one that matches inside cabin…" at bounding box center [670, 366] width 557 height 27
drag, startPoint x: 770, startPoint y: 357, endPoint x: 778, endPoint y: 370, distance: 15.1
click at [778, 370] on span "Add shelf liner to cabinet under sink, try to get one that matches inside cabin…" at bounding box center [670, 366] width 557 height 27
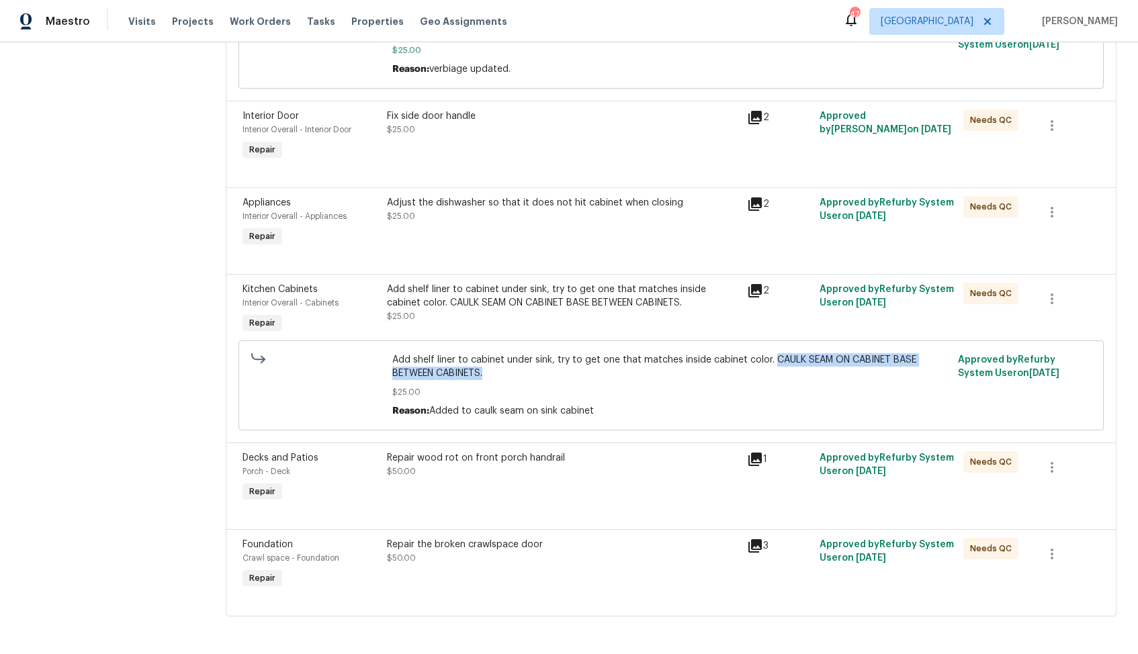
click at [724, 360] on span "Add shelf liner to cabinet under sink, try to get one that matches inside cabin…" at bounding box center [670, 366] width 557 height 27
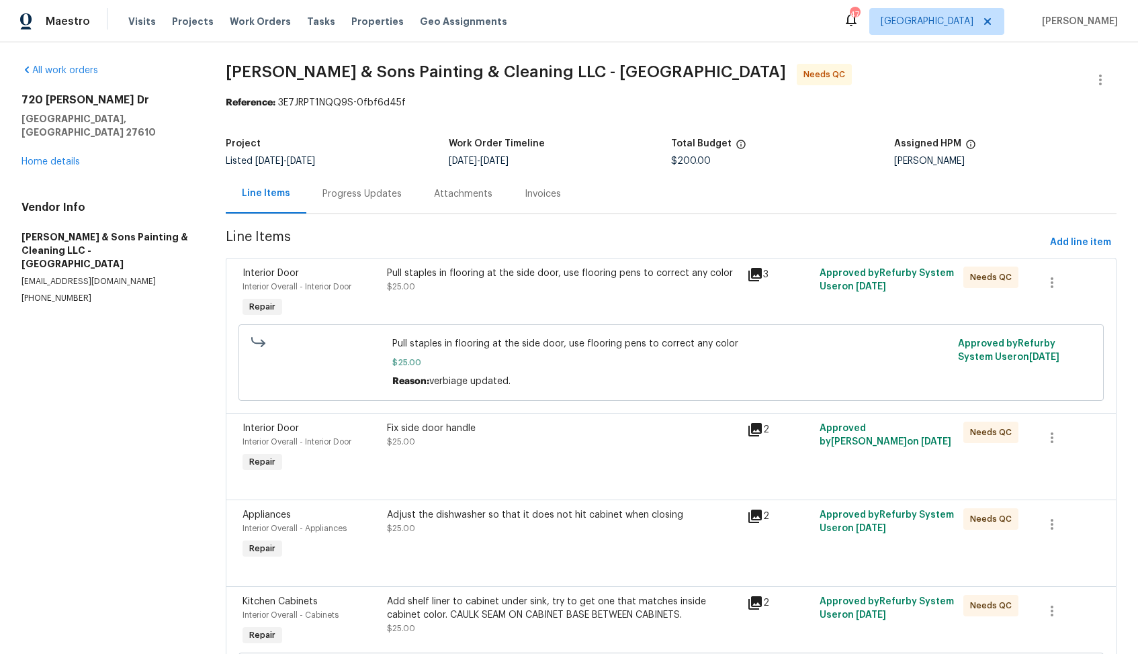
click at [367, 193] on div "Progress Updates" at bounding box center [361, 193] width 79 height 13
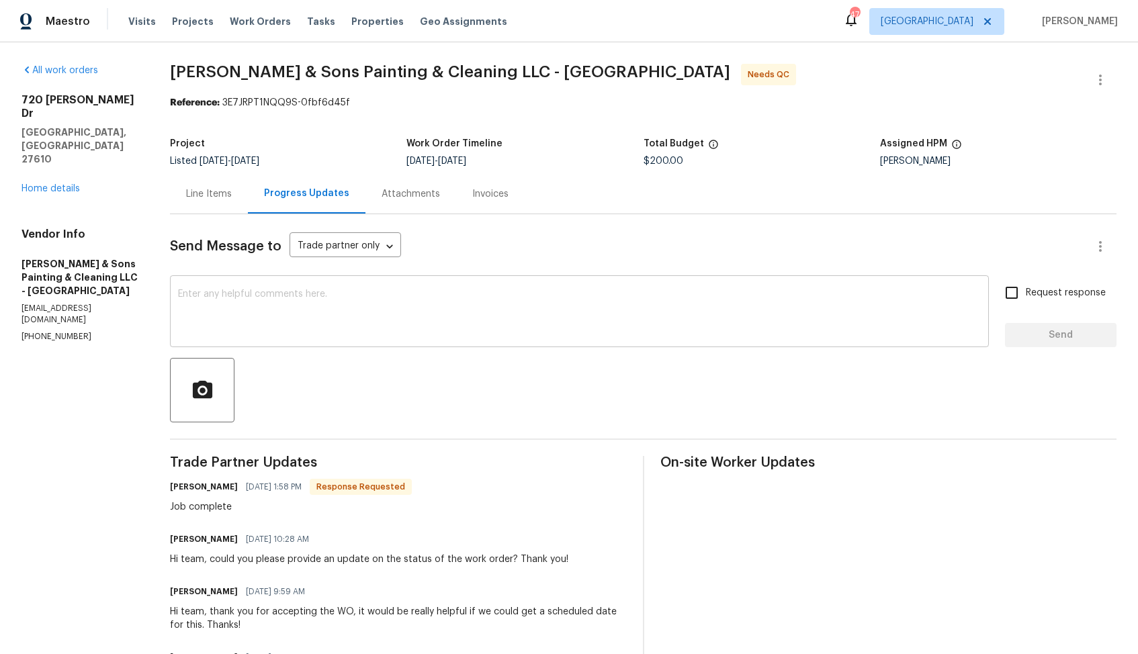
click at [360, 304] on textarea at bounding box center [579, 313] width 803 height 47
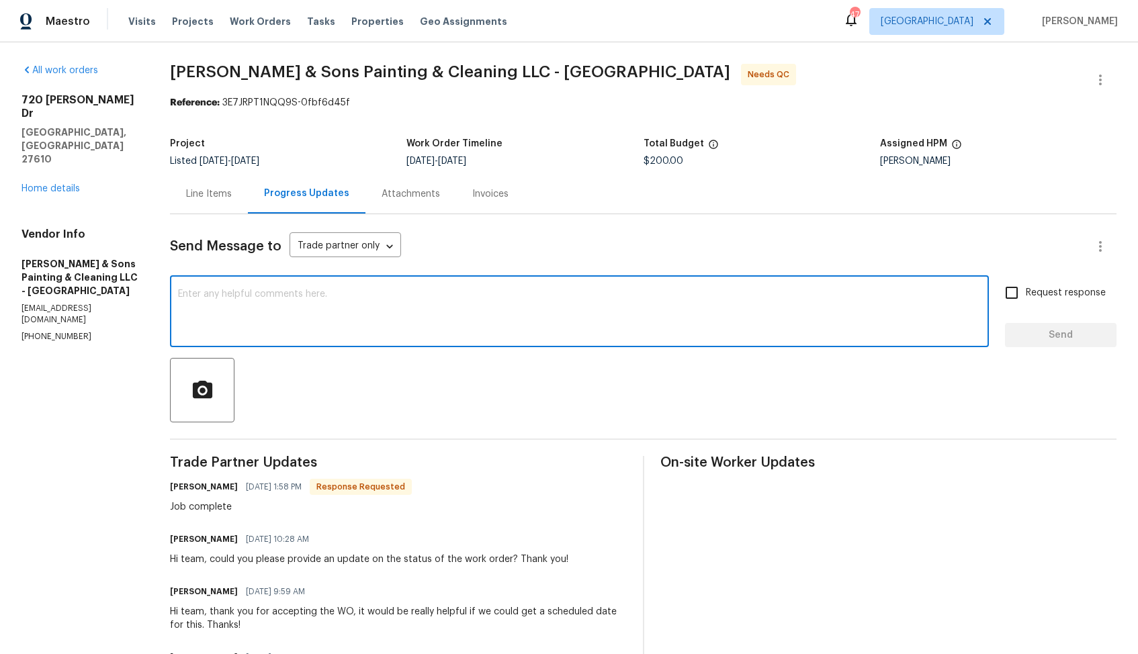
click at [200, 203] on div "Line Items" at bounding box center [209, 194] width 78 height 40
click at [200, 203] on div "All work orders 720 Rawls Dr Raleigh, NC 27610 Home details Vendor Info Hodge &…" at bounding box center [569, 402] width 1138 height 720
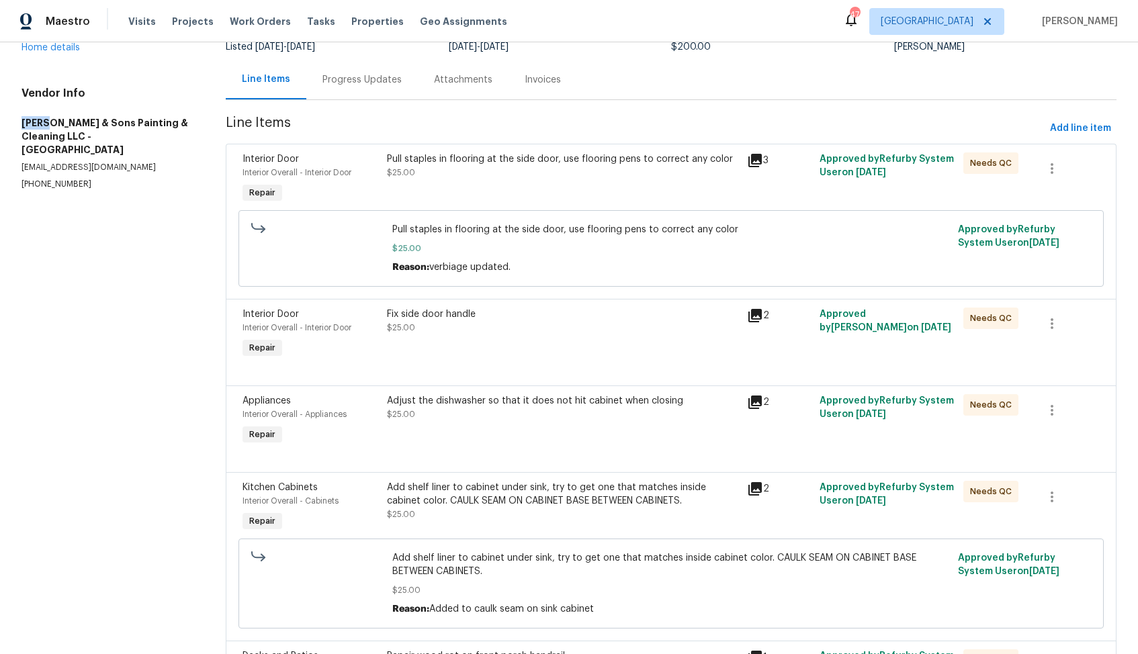
scroll to position [130, 0]
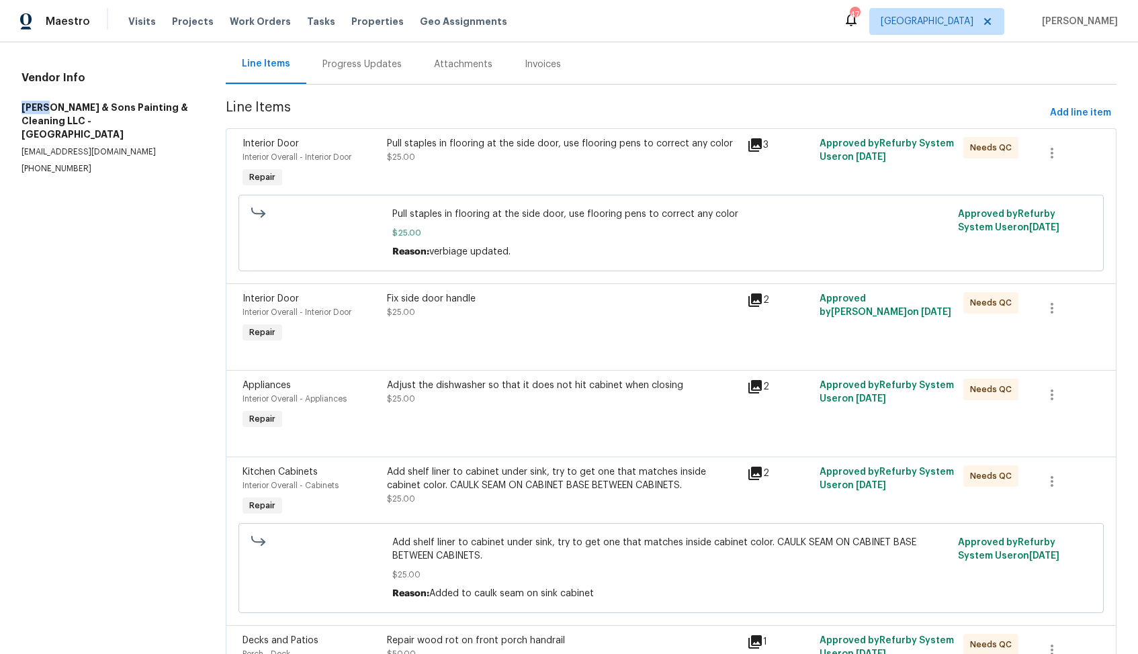
click at [412, 487] on div "Add shelf liner to cabinet under sink, try to get one that matches inside cabin…" at bounding box center [563, 479] width 353 height 27
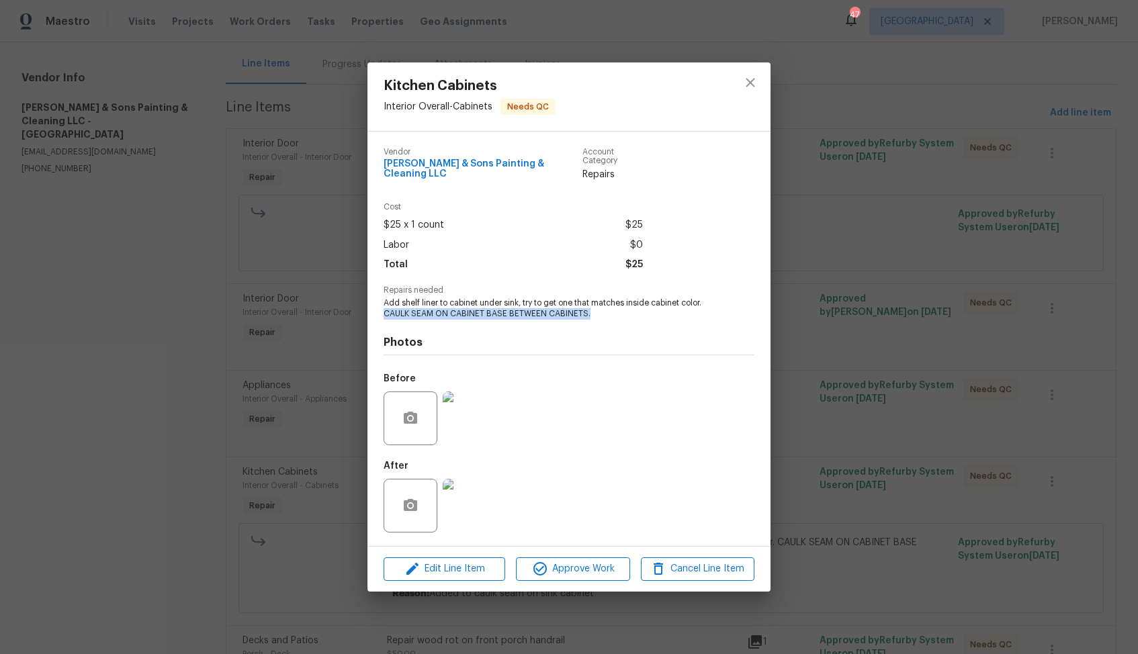
drag, startPoint x: 382, startPoint y: 308, endPoint x: 591, endPoint y: 310, distance: 208.9
click at [591, 310] on div "Vendor Hodge & Sons Painting & Cleaning LLC Account Category Repairs Cost $25 x…" at bounding box center [568, 339] width 403 height 415
copy span "CAULK SEAM ON CABINET BASE BETWEEN CABINETS."
click at [878, 226] on div "Kitchen Cabinets Interior Overall - Cabinets Needs QC Vendor Hodge & Sons Paint…" at bounding box center [569, 327] width 1138 height 654
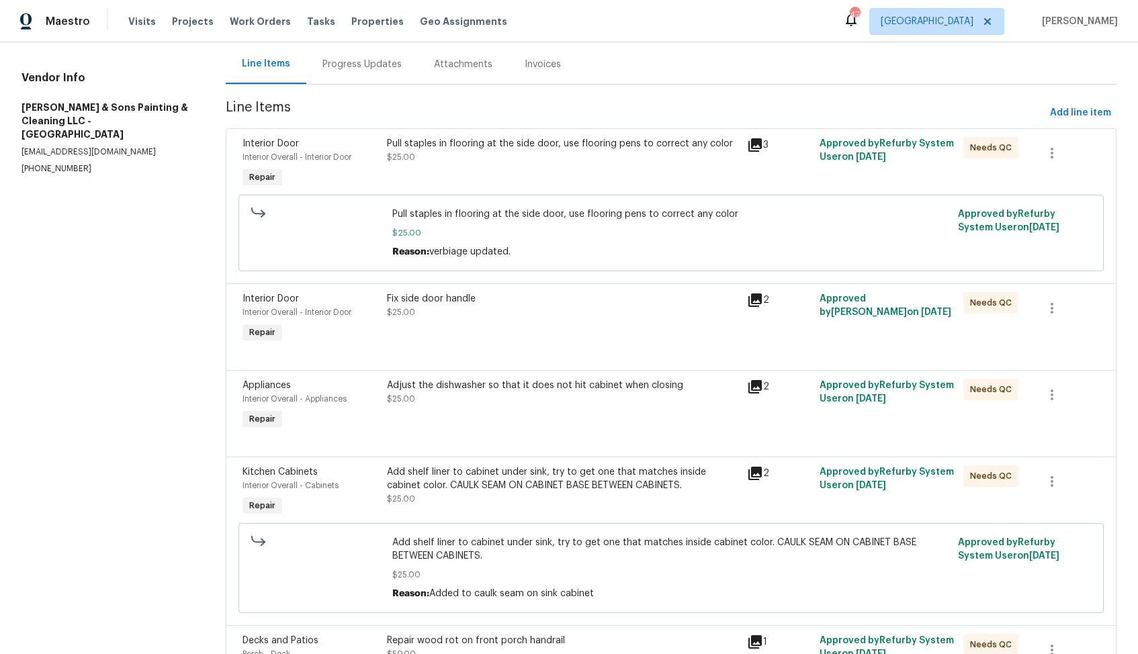
scroll to position [0, 0]
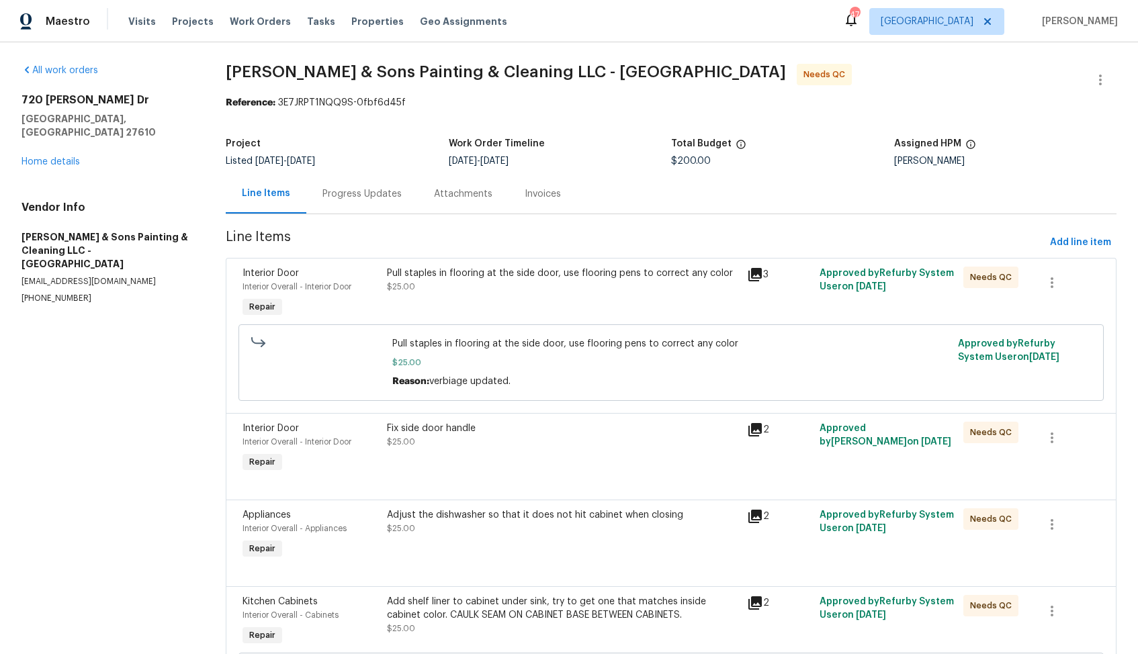
click at [349, 194] on div "Progress Updates" at bounding box center [361, 193] width 79 height 13
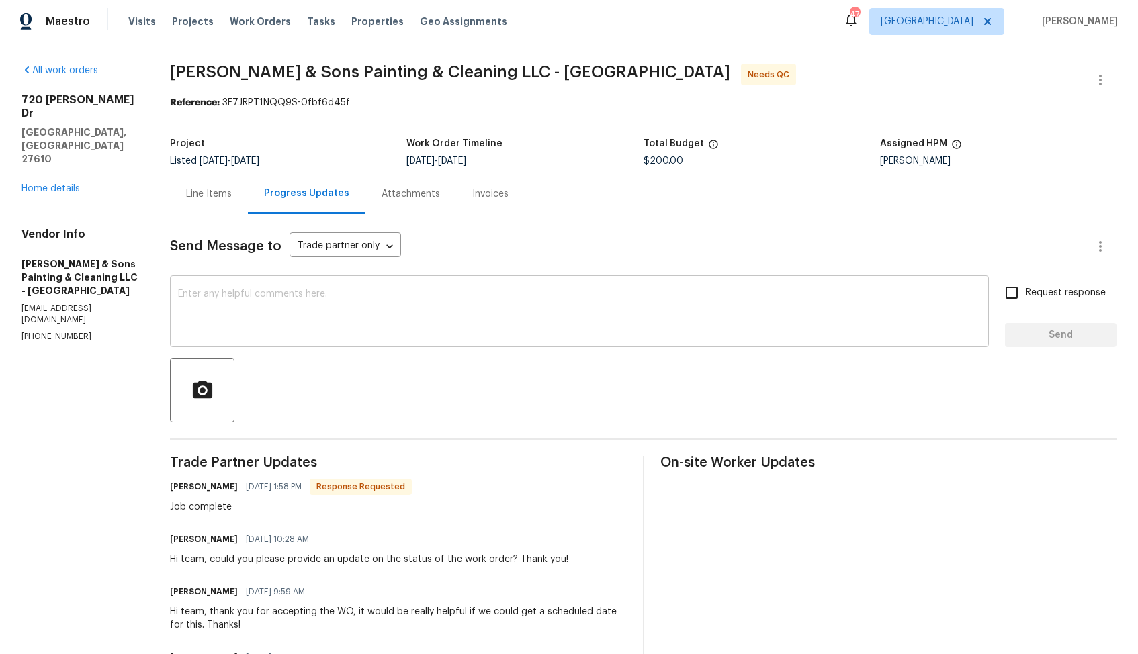
click at [452, 319] on textarea at bounding box center [579, 313] width 803 height 47
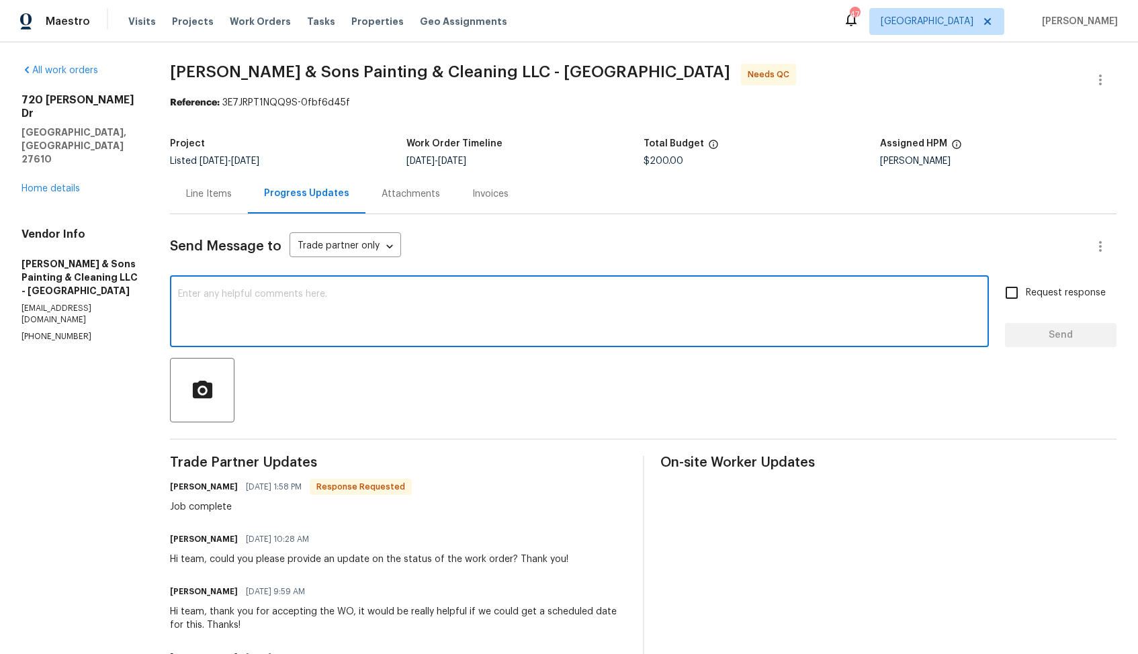
paste textarea "Hi Christopher, Thank you for completing the job. Could you please upload all t…"
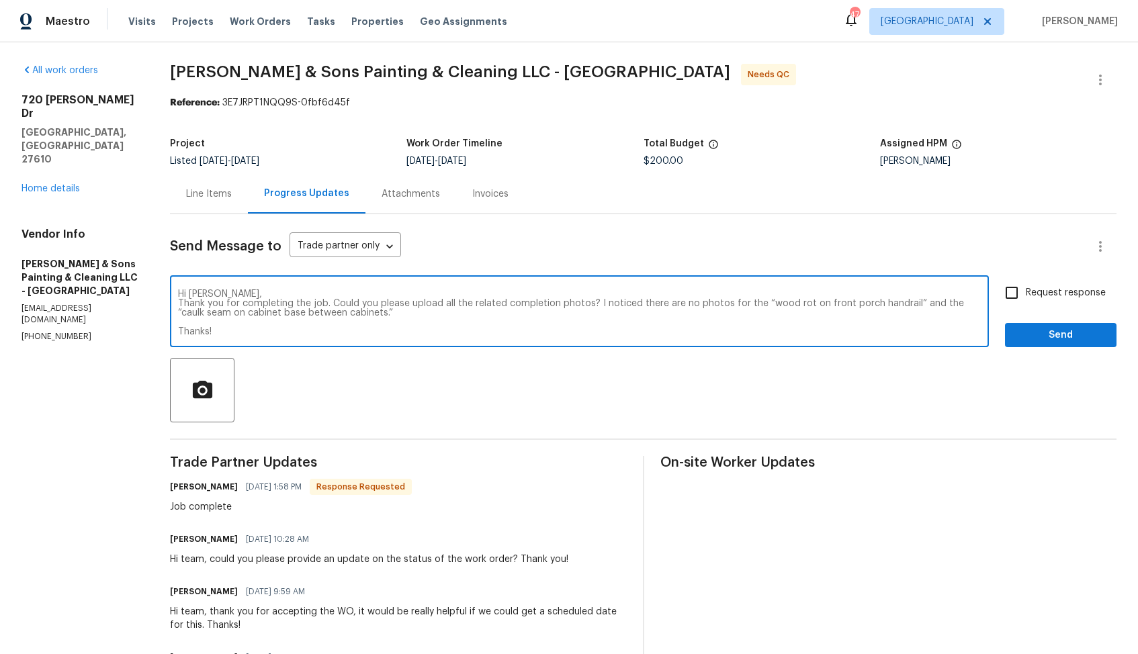
type textarea "Hi Christopher, Thank you for completing the job. Could you please upload all t…"
click at [1019, 290] on input "Request response" at bounding box center [1012, 293] width 28 height 28
checkbox input "true"
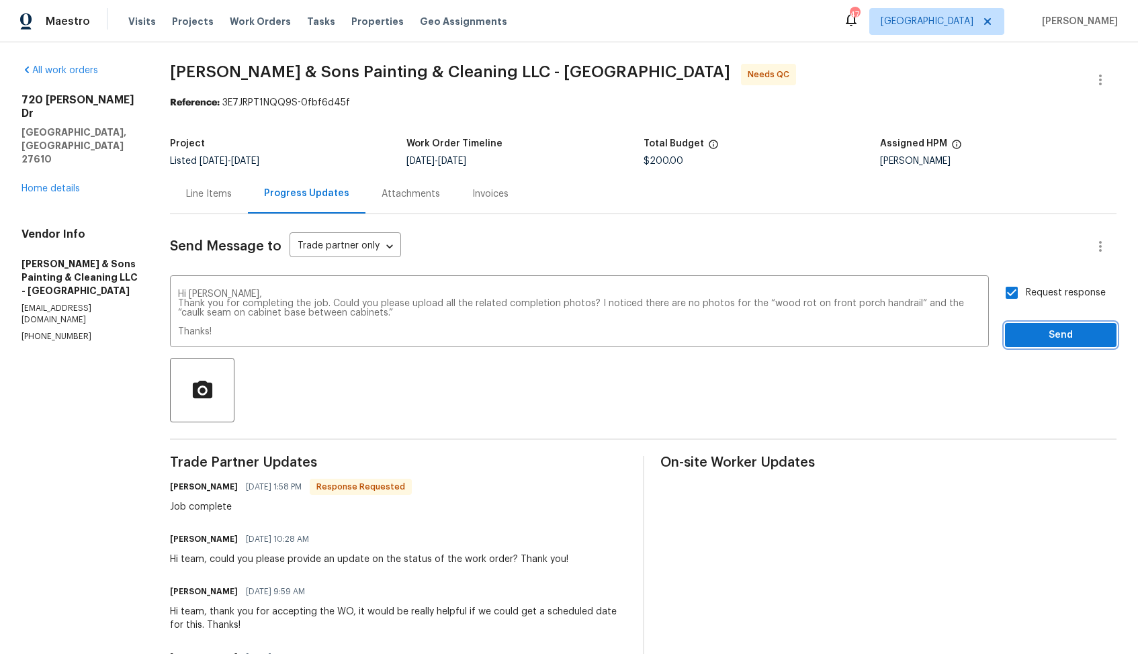
click at [1040, 337] on span "Send" at bounding box center [1061, 335] width 90 height 17
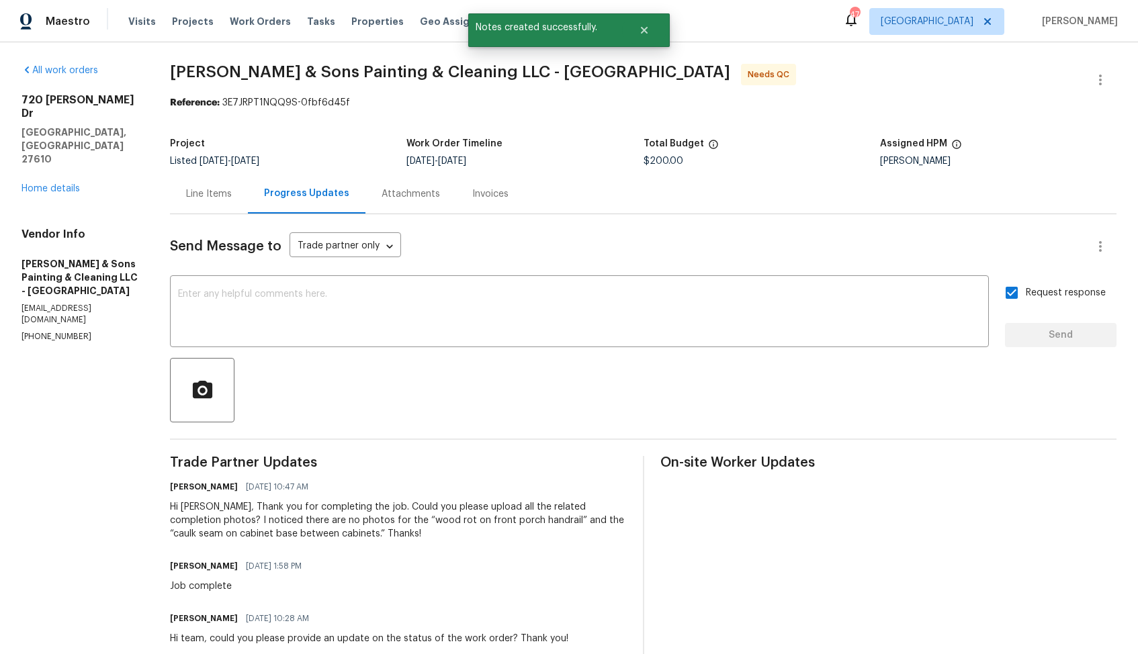
click at [202, 591] on div "Job complete" at bounding box center [240, 586] width 140 height 13
copy div "Job complete"
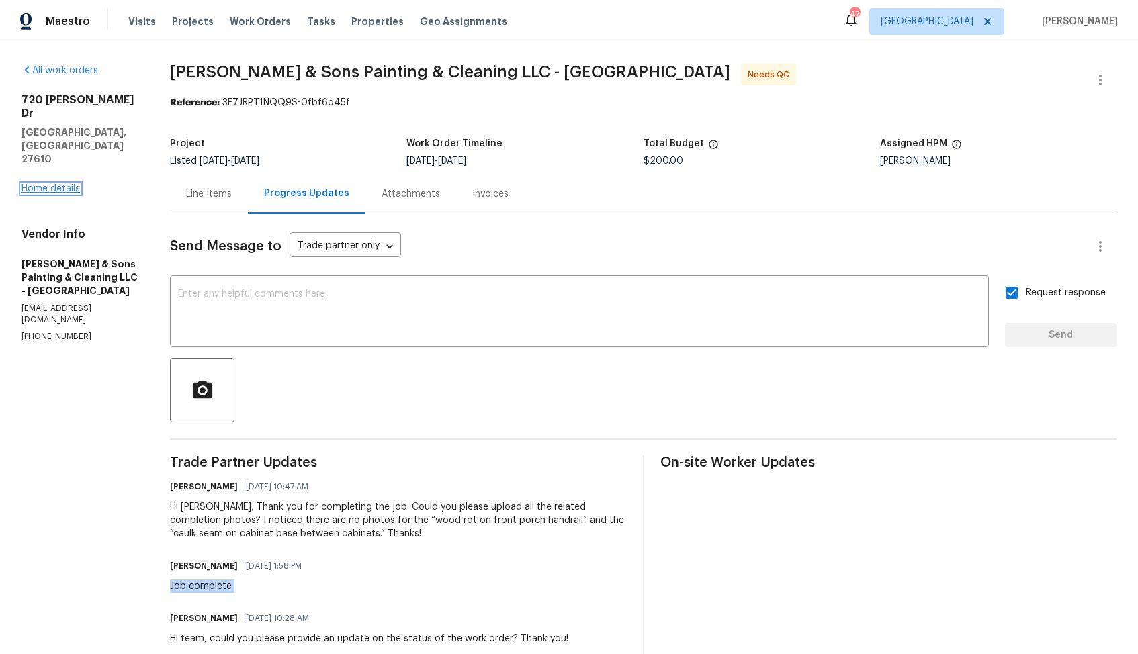
click at [56, 184] on link "Home details" at bounding box center [50, 188] width 58 height 9
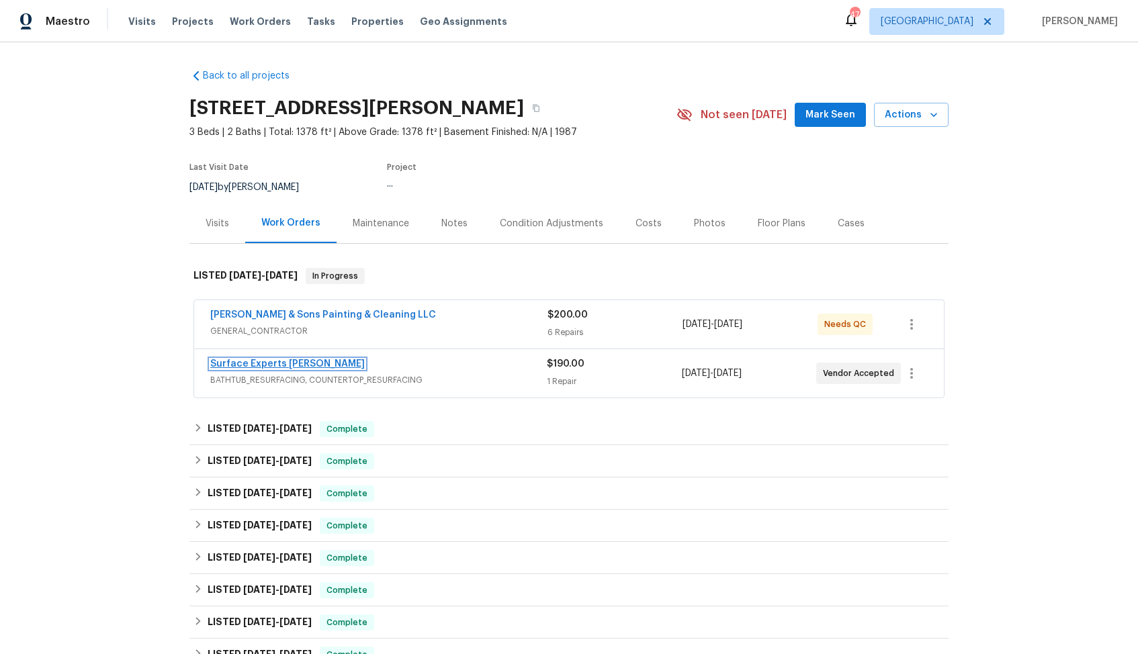
click at [245, 366] on link "Surface Experts Cary" at bounding box center [287, 363] width 155 height 9
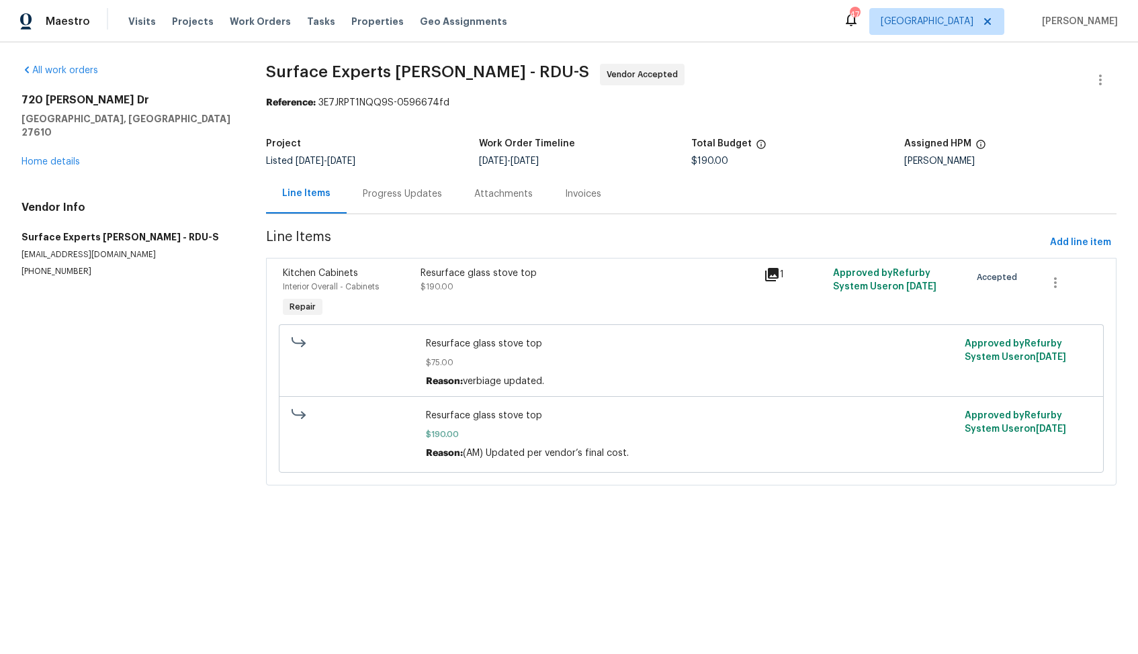
click at [403, 196] on div "Progress Updates" at bounding box center [402, 193] width 79 height 13
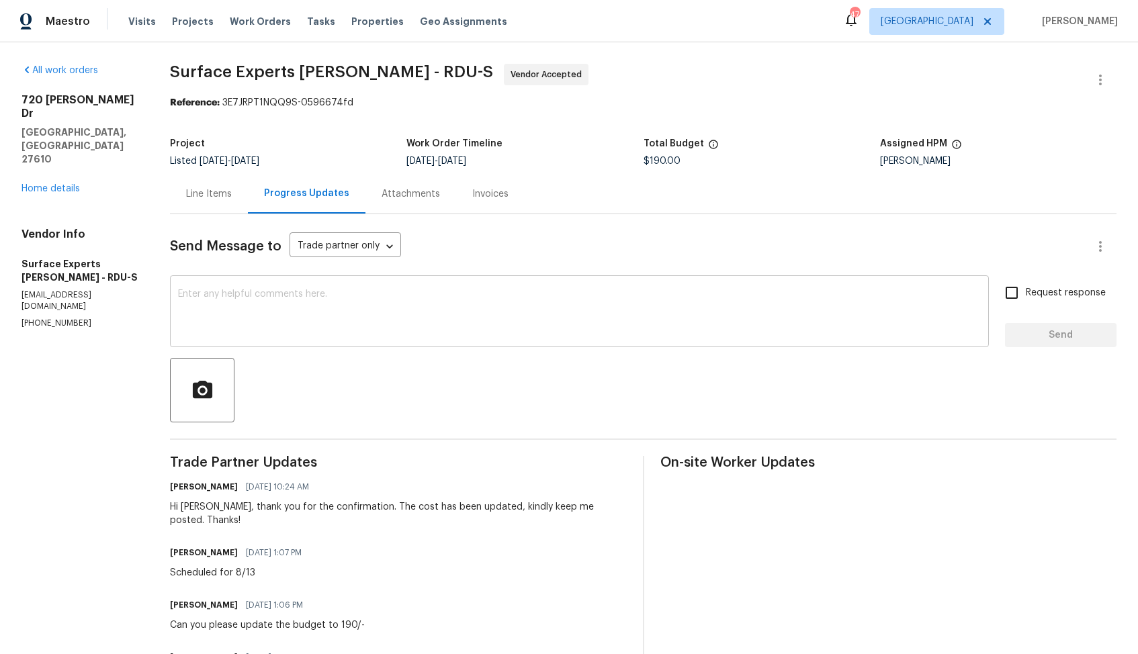
click at [320, 344] on div "x ​" at bounding box center [579, 313] width 819 height 69
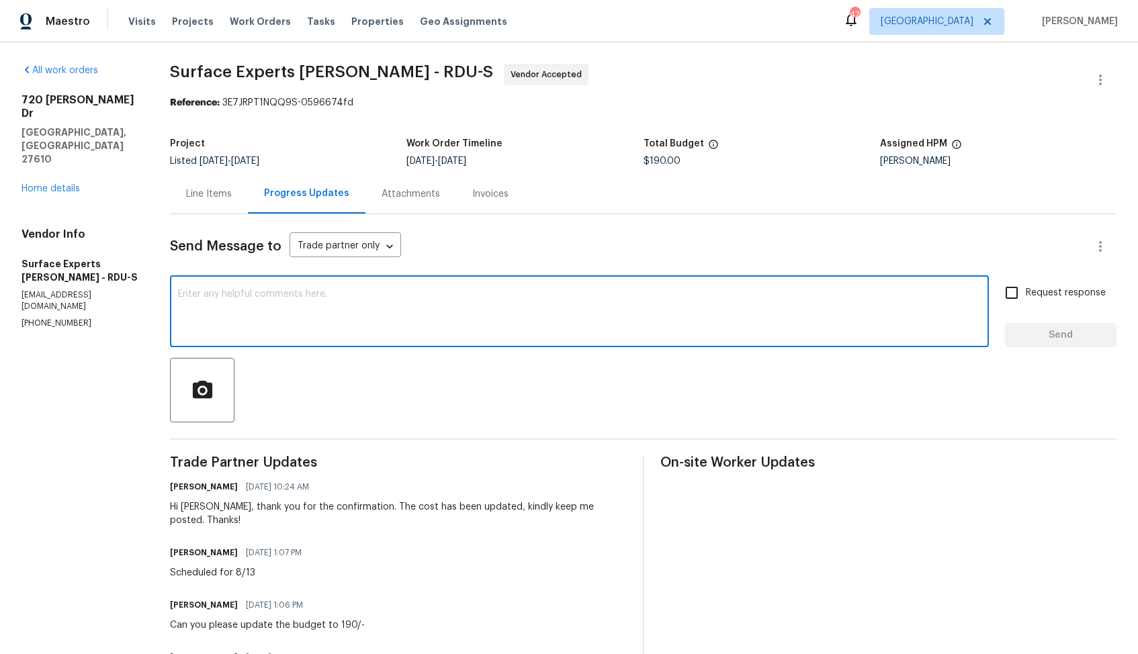
paste textarea "Hi team, could you please provide an update on the status of the work order? Th…"
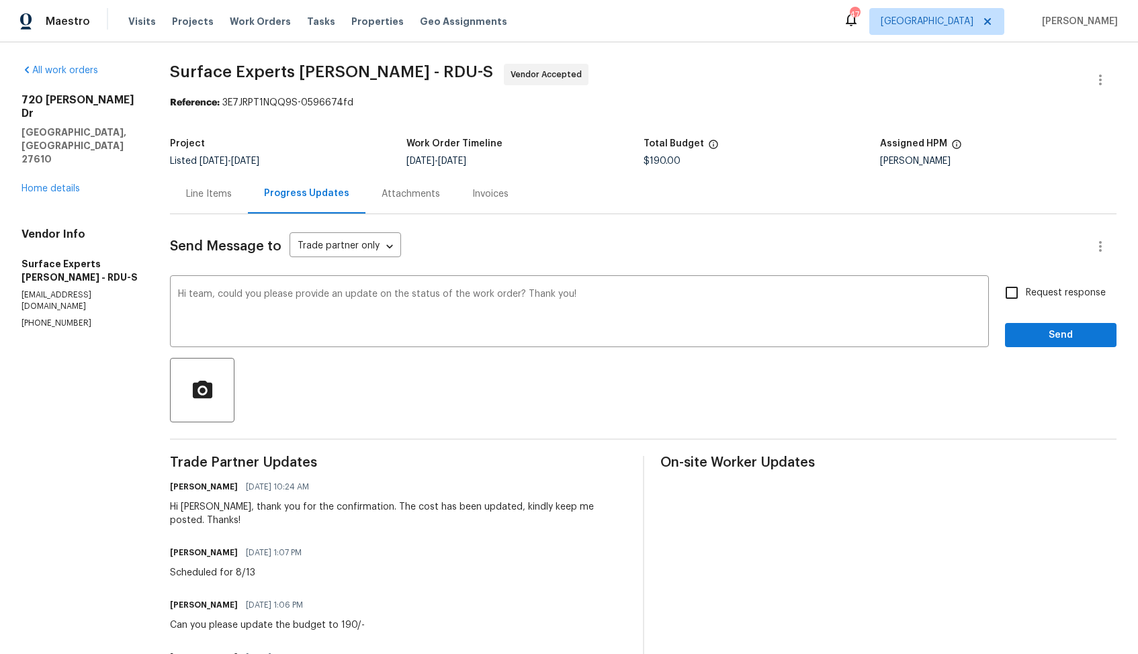
click at [198, 505] on div "Hi Udian, thank you for the confirmation. The cost has been updated, kindly kee…" at bounding box center [398, 514] width 456 height 27
copy div "Udian"
click at [202, 295] on textarea "Hi team, could you please provide an update on the status of the work order? Th…" at bounding box center [579, 313] width 803 height 47
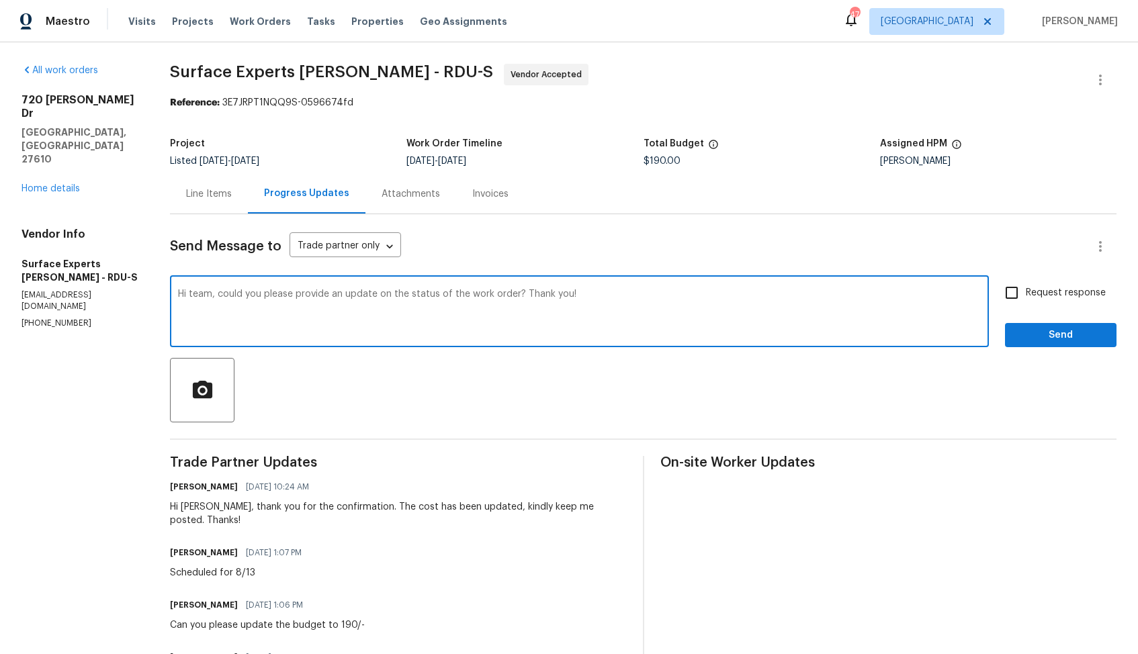
paste textarea "Udian"
click at [631, 296] on textarea "Hi Udian, could you please provide an update on the status of the work order? T…" at bounding box center [579, 313] width 803 height 47
type textarea "Hi Udian, could you please provide an update on the status of the work order? T…"
click at [1015, 294] on input "Request response" at bounding box center [1012, 293] width 28 height 28
checkbox input "true"
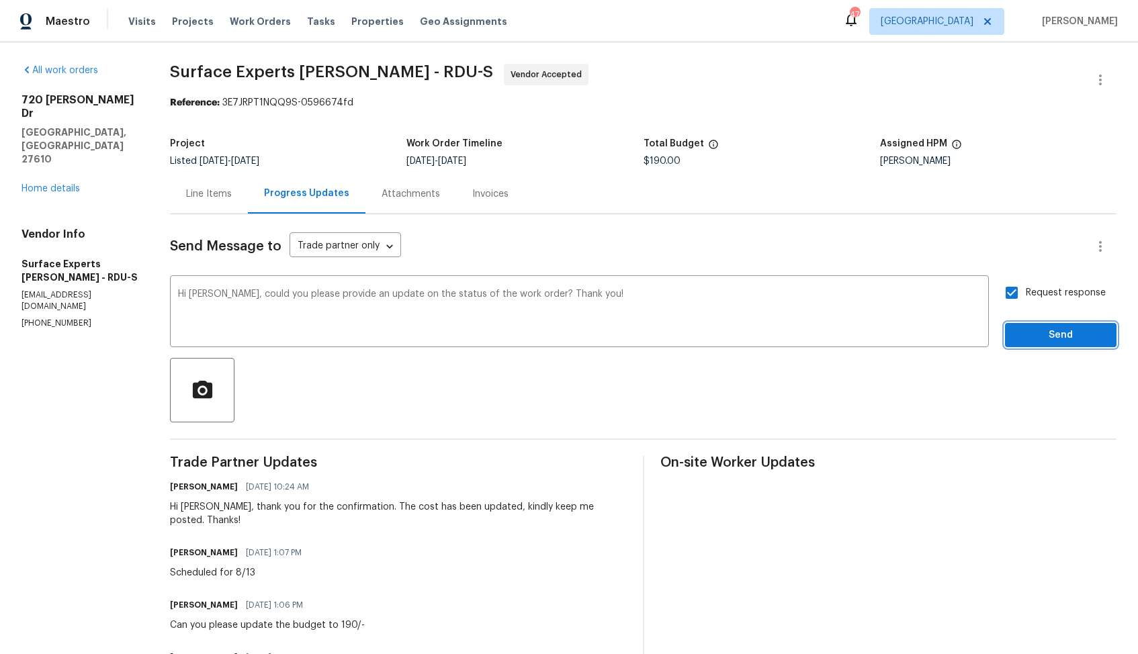
click at [1063, 336] on span "Send" at bounding box center [1061, 335] width 90 height 17
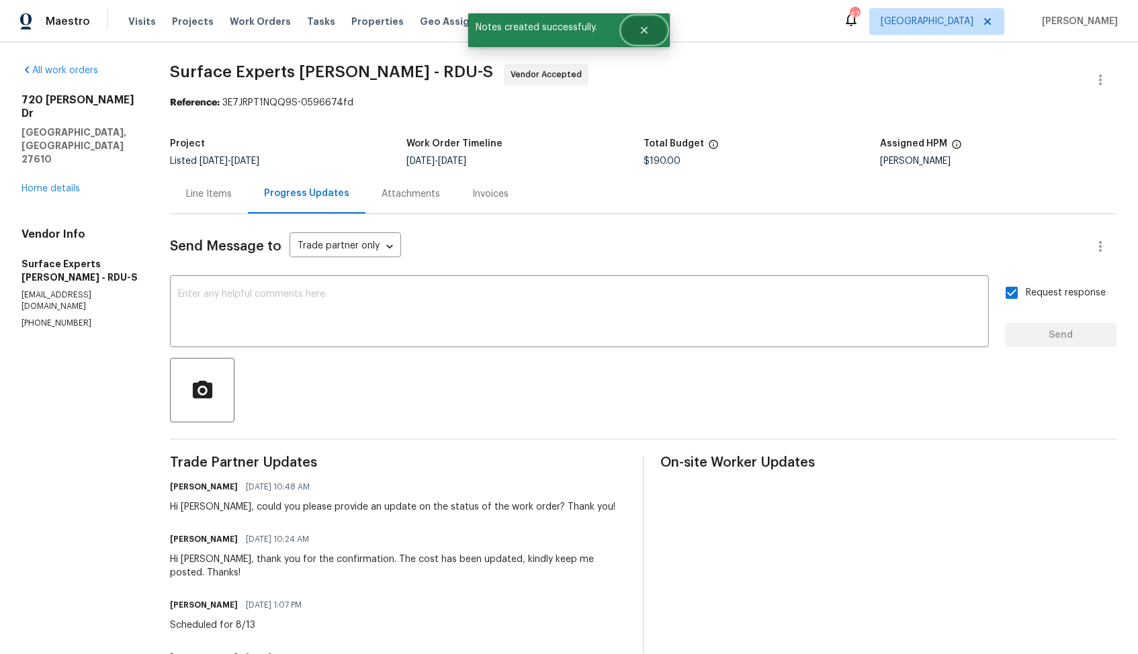
click at [641, 36] on button "Close" at bounding box center [644, 30] width 44 height 27
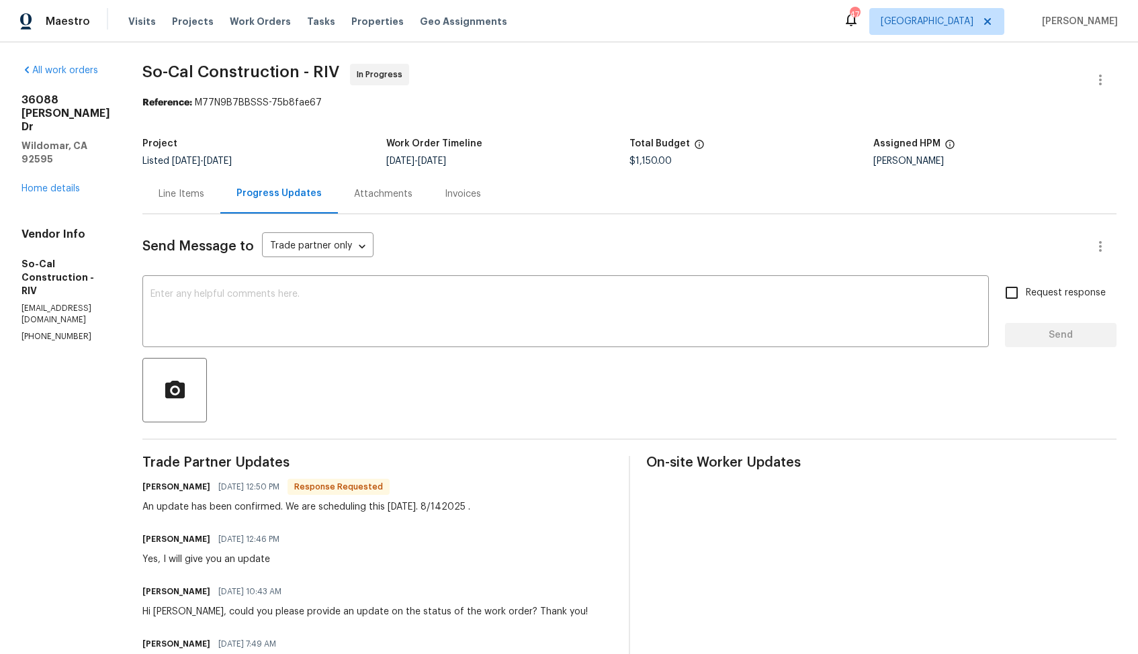
click at [192, 489] on h6 "[PERSON_NAME]" at bounding box center [176, 486] width 68 height 13
copy h6 "[PERSON_NAME]"
click at [353, 327] on textarea at bounding box center [565, 313] width 830 height 47
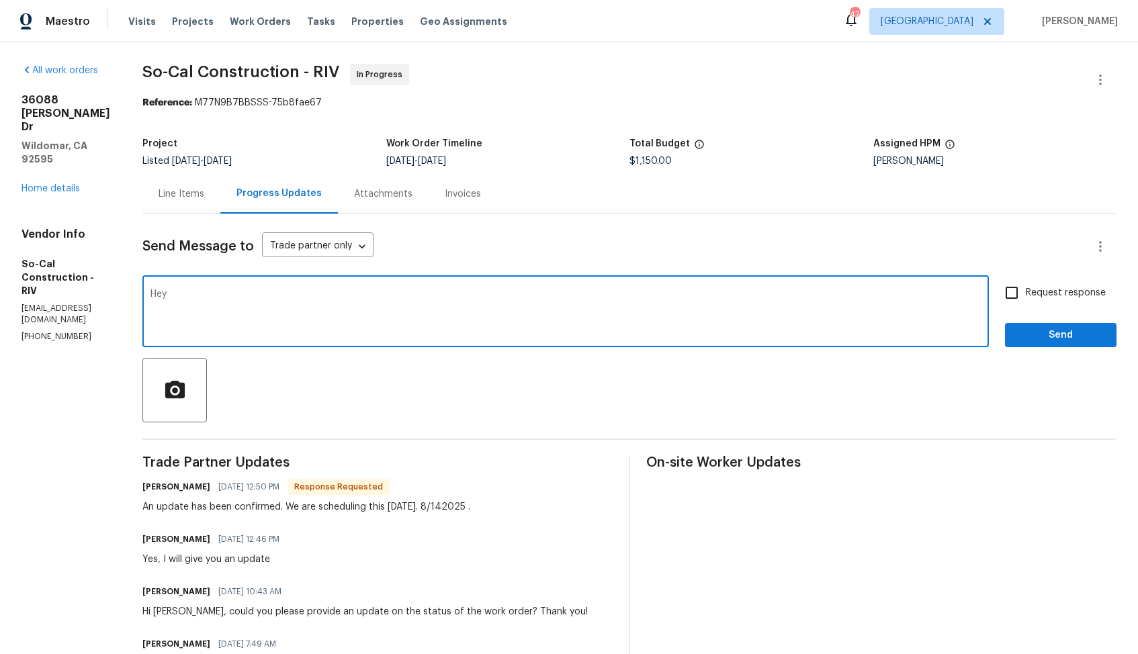
paste textarea "[PERSON_NAME]"
type textarea "Hey [PERSON_NAME], thank you for the confirmation, kindly keep me posted. Thank…"
click at [1018, 295] on input "Request response" at bounding box center [1012, 293] width 28 height 28
checkbox input "true"
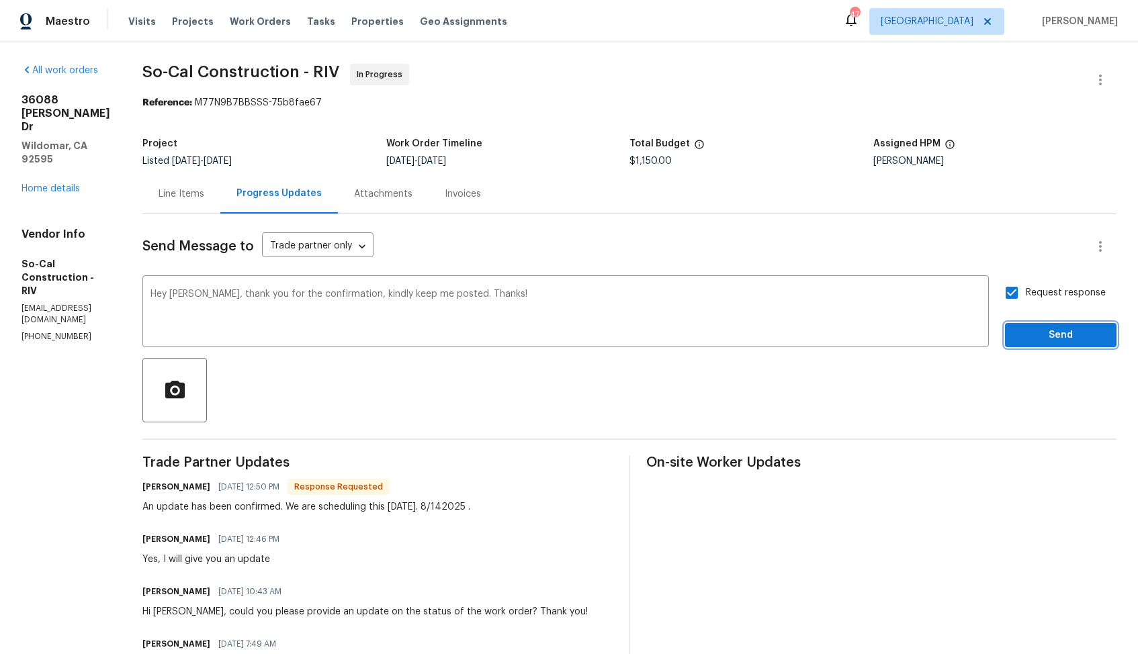
click at [1035, 339] on span "Send" at bounding box center [1061, 335] width 90 height 17
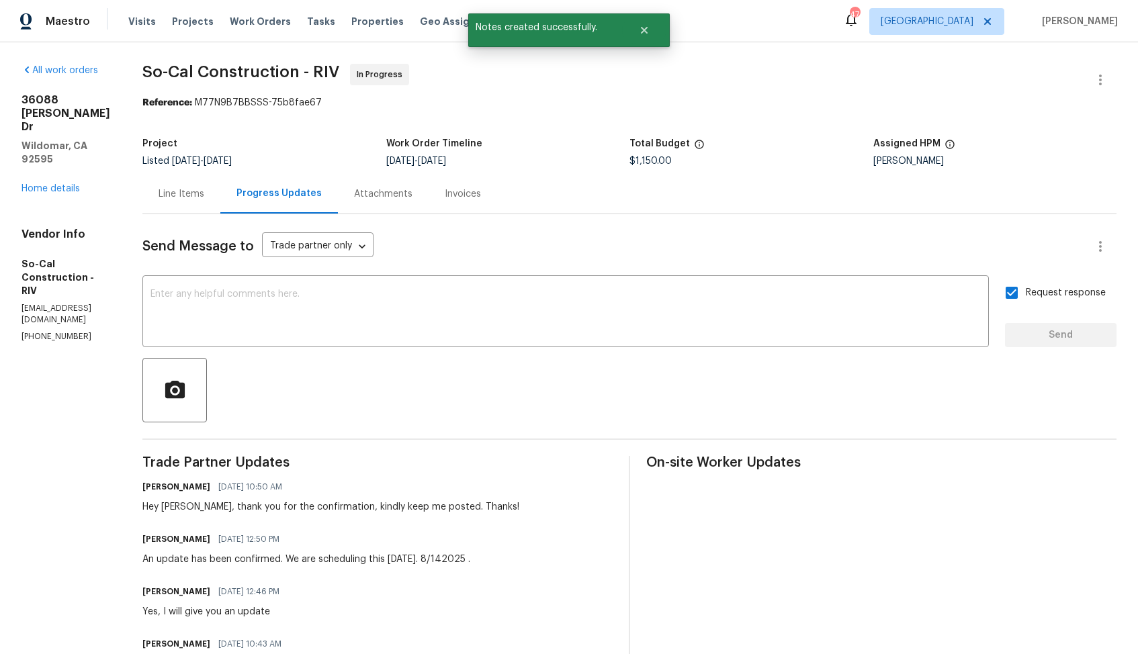
click at [232, 562] on div "An update has been confirmed. We are scheduling this tomorrow. 8/142025 ." at bounding box center [306, 559] width 328 height 13
copy div "An update has been confirmed. We are scheduling this tomorrow. 8/142025 ."
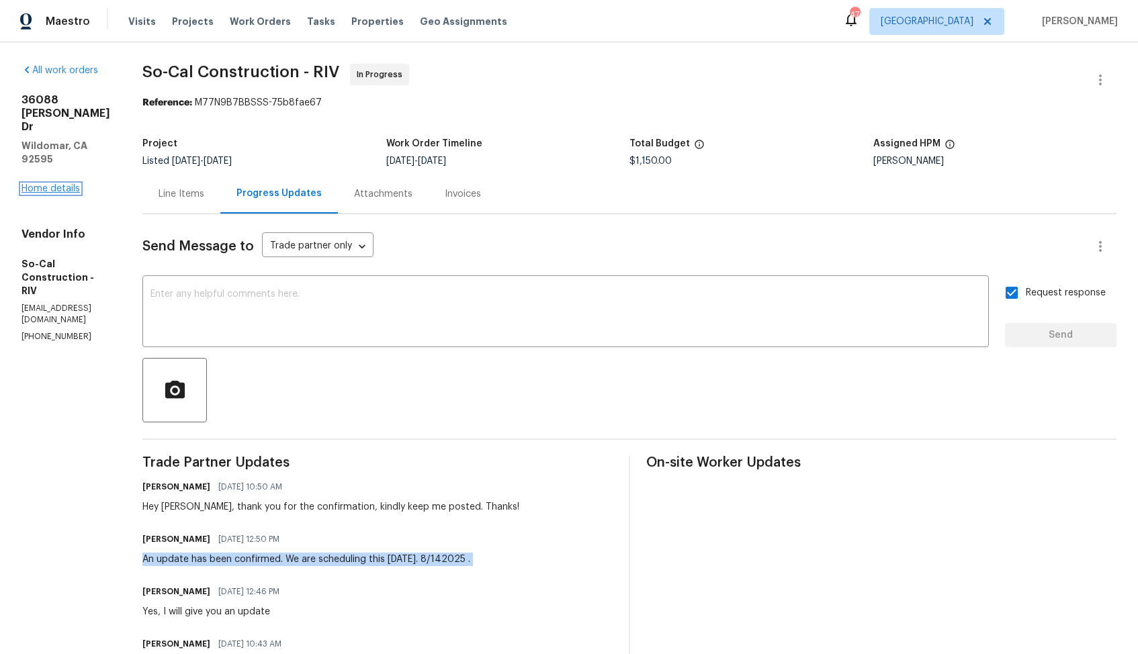
click at [46, 184] on link "Home details" at bounding box center [50, 188] width 58 height 9
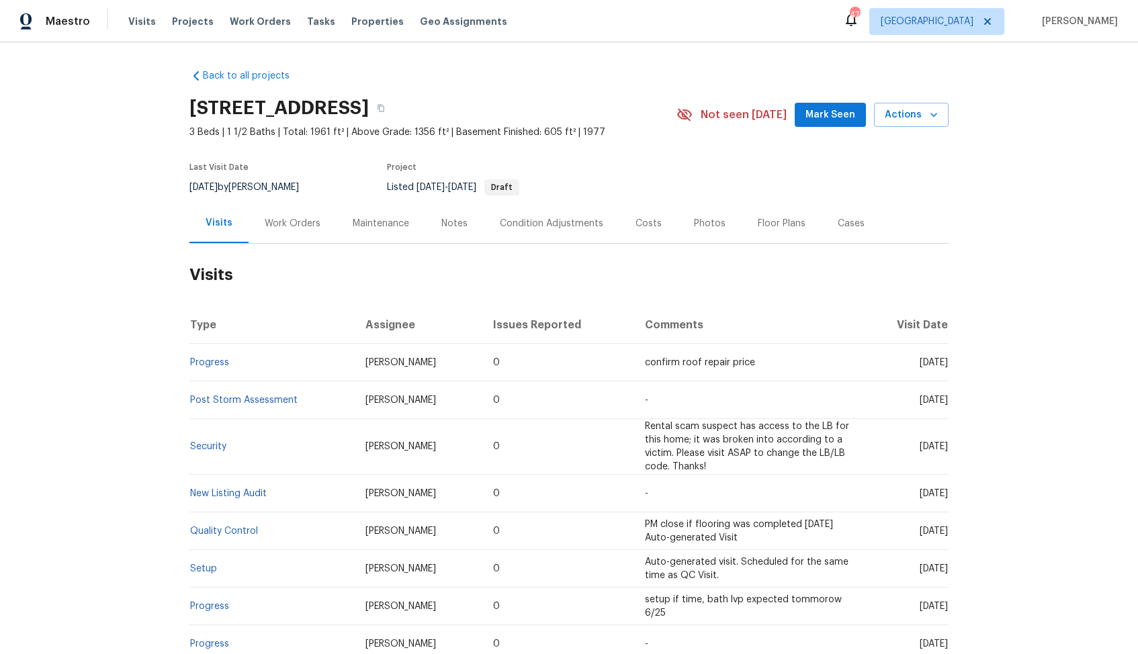
click at [285, 224] on div "Work Orders" at bounding box center [293, 223] width 56 height 13
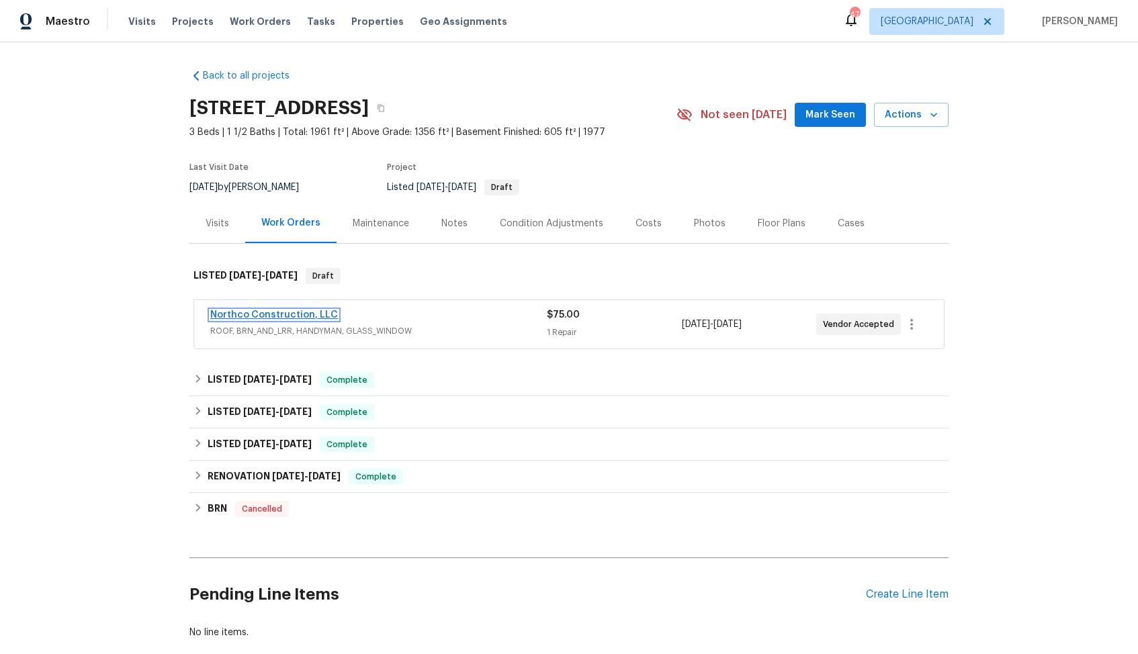
click at [279, 313] on link "Northco Construction, LLC" at bounding box center [274, 314] width 128 height 9
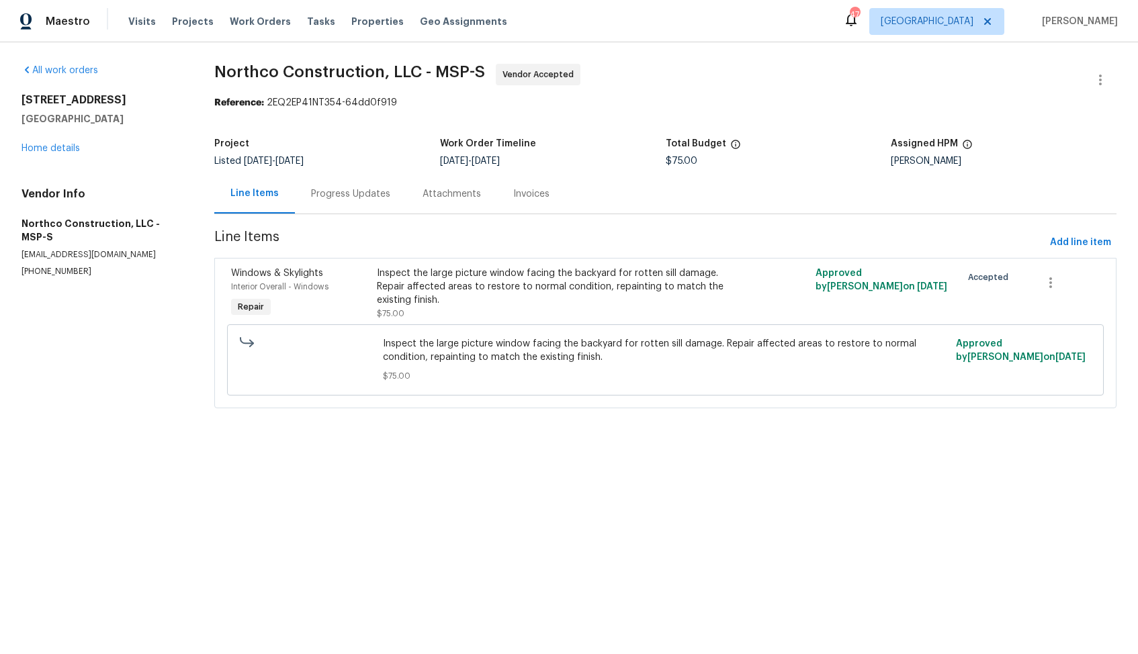
click at [347, 200] on div "Progress Updates" at bounding box center [350, 193] width 79 height 13
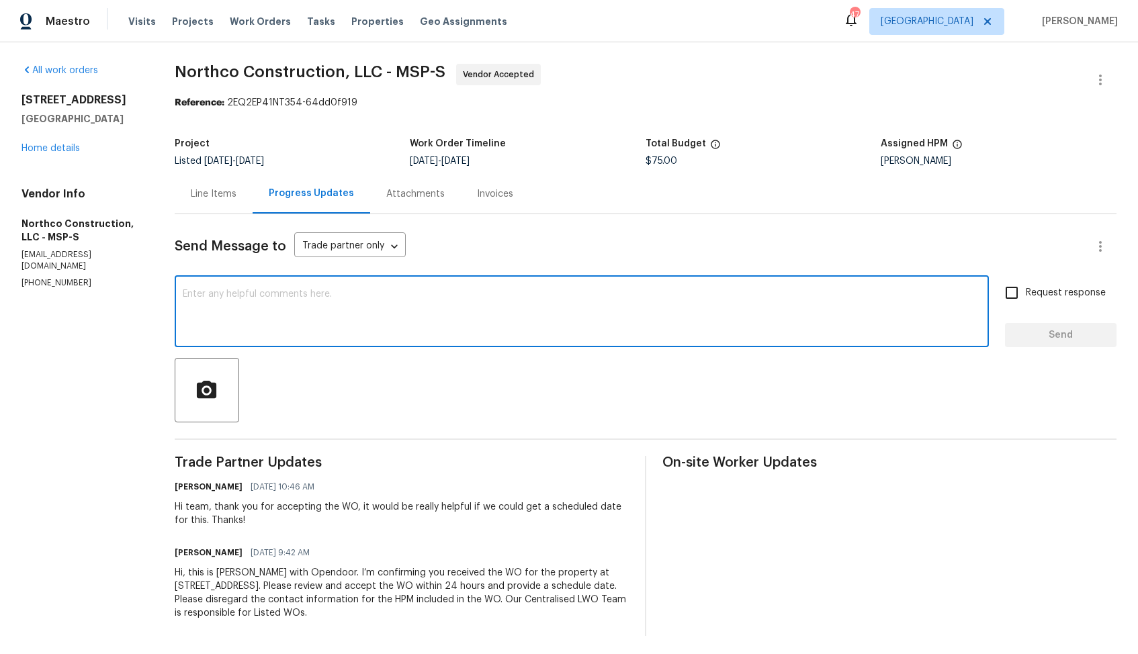
click at [414, 335] on textarea at bounding box center [582, 313] width 798 height 47
click at [605, 317] on textarea at bounding box center [582, 313] width 798 height 47
paste textarea "Hi, could you please provide a schedule date for the WO so that we can plan oth…"
click at [191, 506] on div "Hi team, thank you for accepting the WO, it would be really helpful if we could…" at bounding box center [402, 514] width 454 height 27
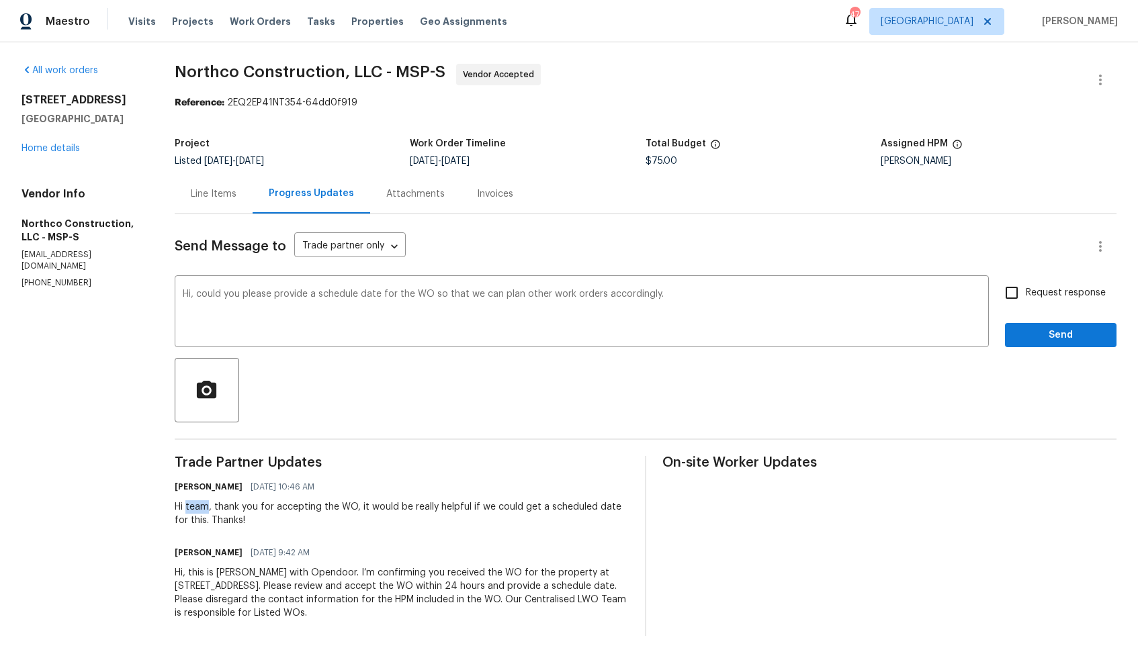
copy div "team"
click at [191, 291] on textarea "Hi, could you please provide a schedule date for the WO so that we can plan oth…" at bounding box center [582, 313] width 798 height 47
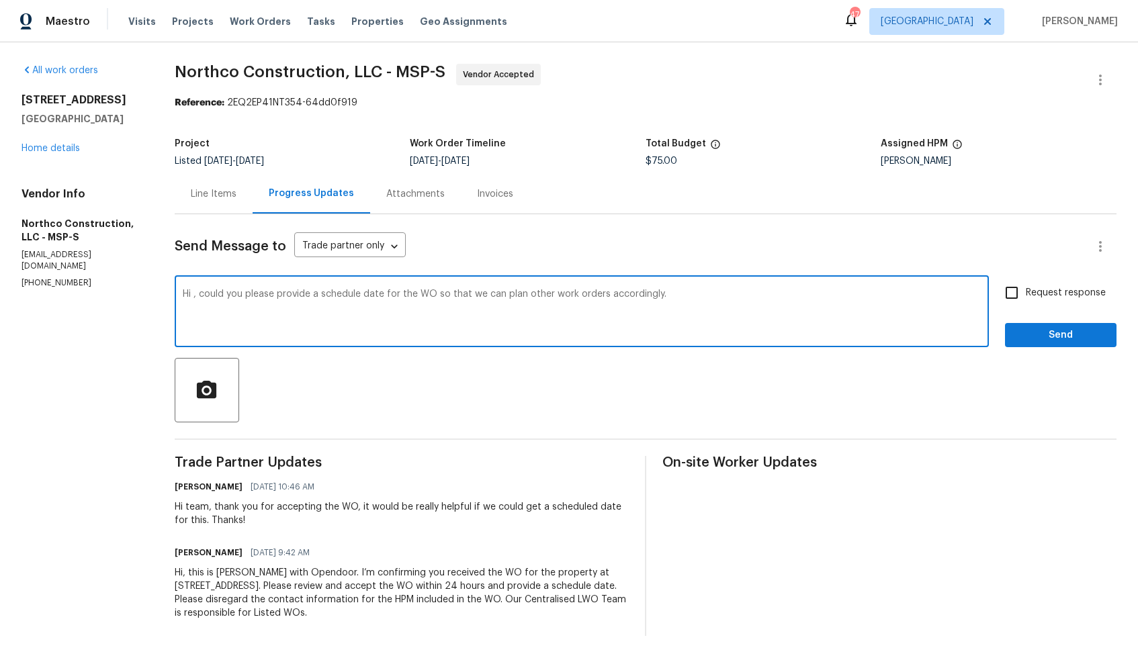
paste textarea "team"
click at [710, 295] on textarea "Hi team, could you please provide a schedule date for the WO so that we can pla…" at bounding box center [582, 313] width 798 height 47
type textarea "Hi team, could you please provide a schedule date for the WO so that we can pla…"
click at [1012, 300] on input "Request response" at bounding box center [1012, 293] width 28 height 28
checkbox input "true"
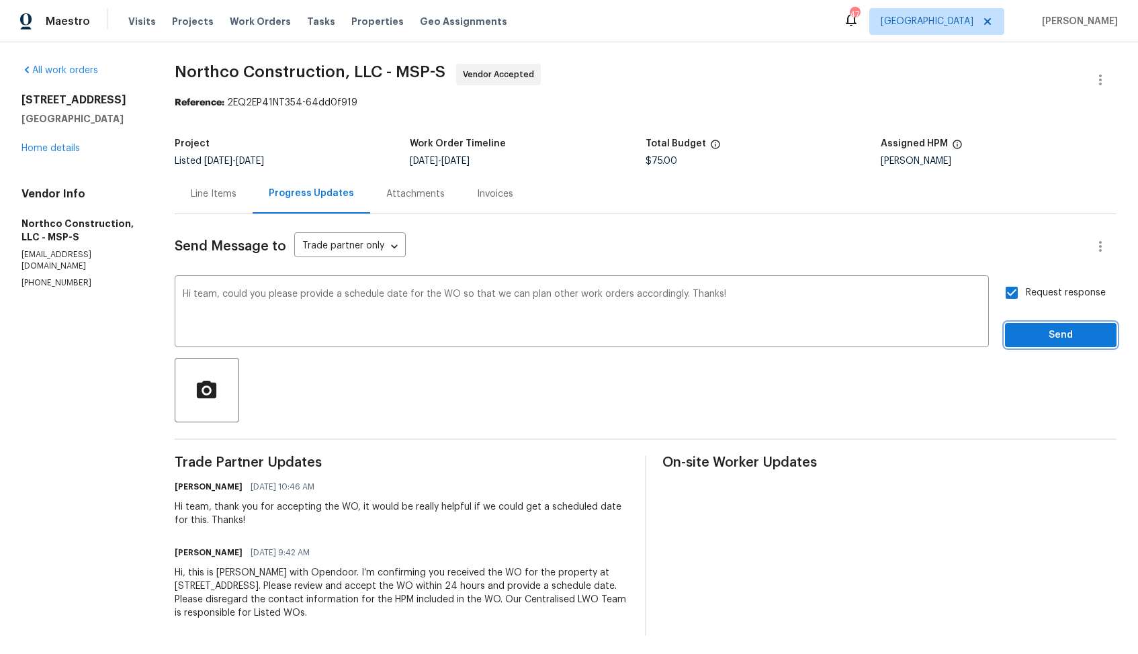
click at [1035, 339] on span "Send" at bounding box center [1061, 335] width 90 height 17
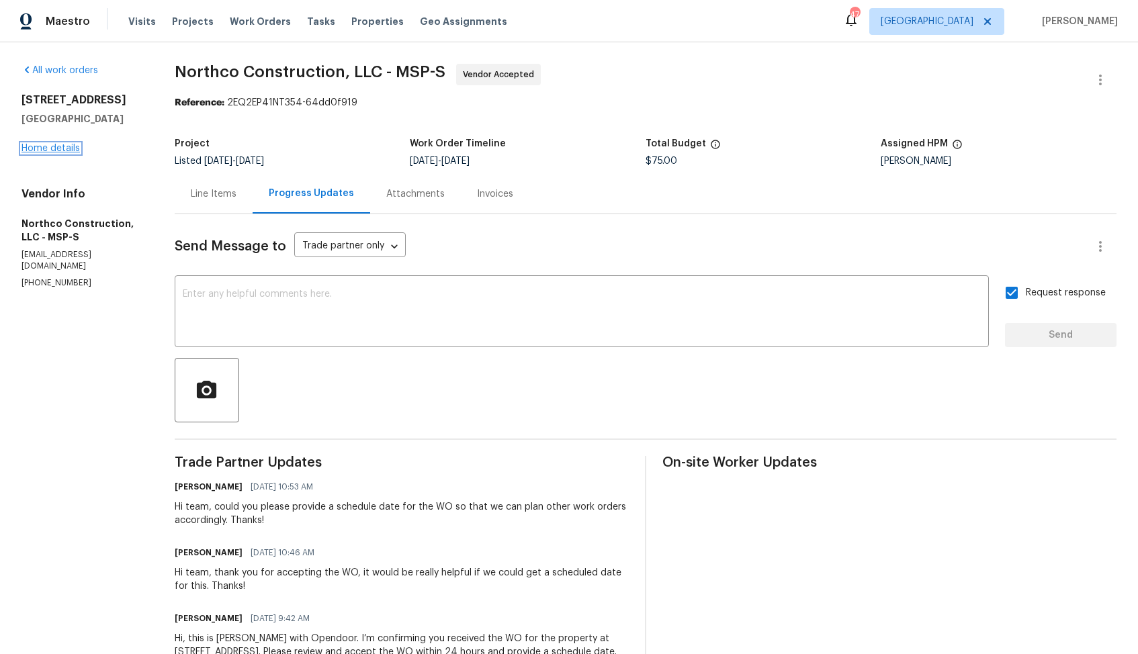
click at [57, 152] on link "Home details" at bounding box center [50, 148] width 58 height 9
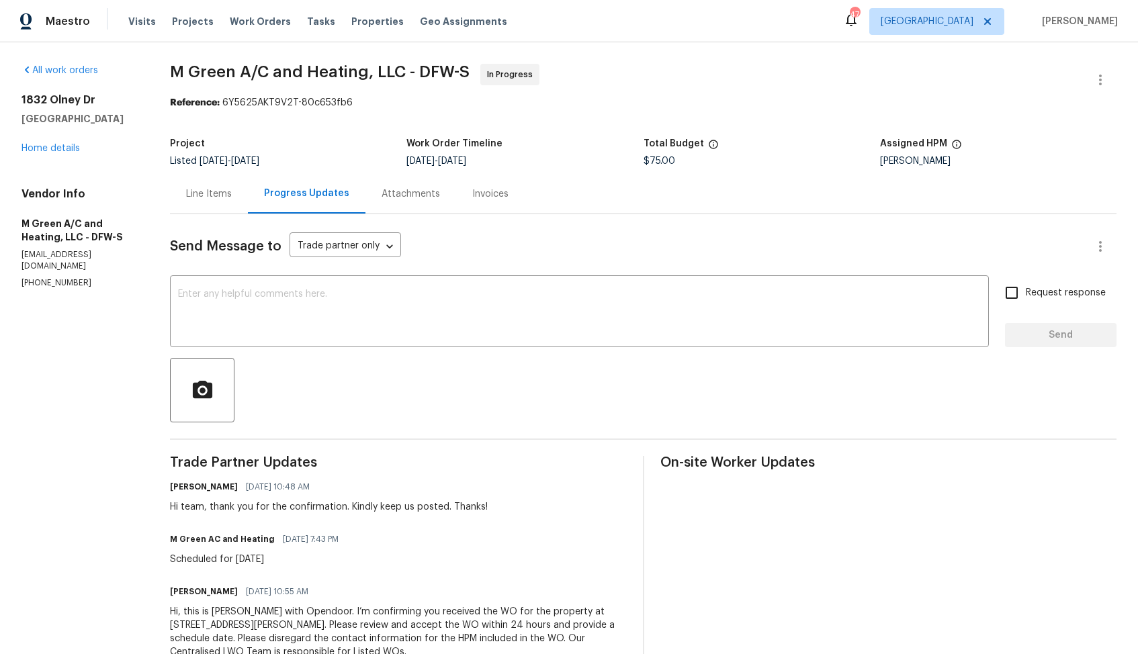
click at [232, 200] on div "Line Items" at bounding box center [209, 193] width 46 height 13
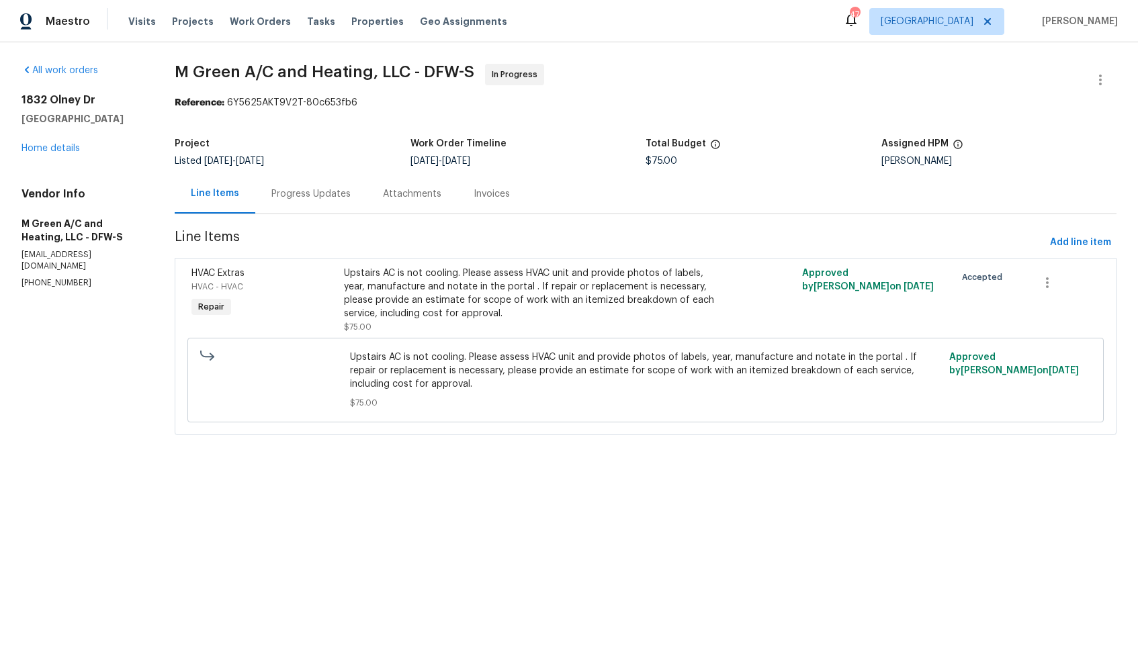
click at [333, 194] on div "Progress Updates" at bounding box center [310, 193] width 79 height 13
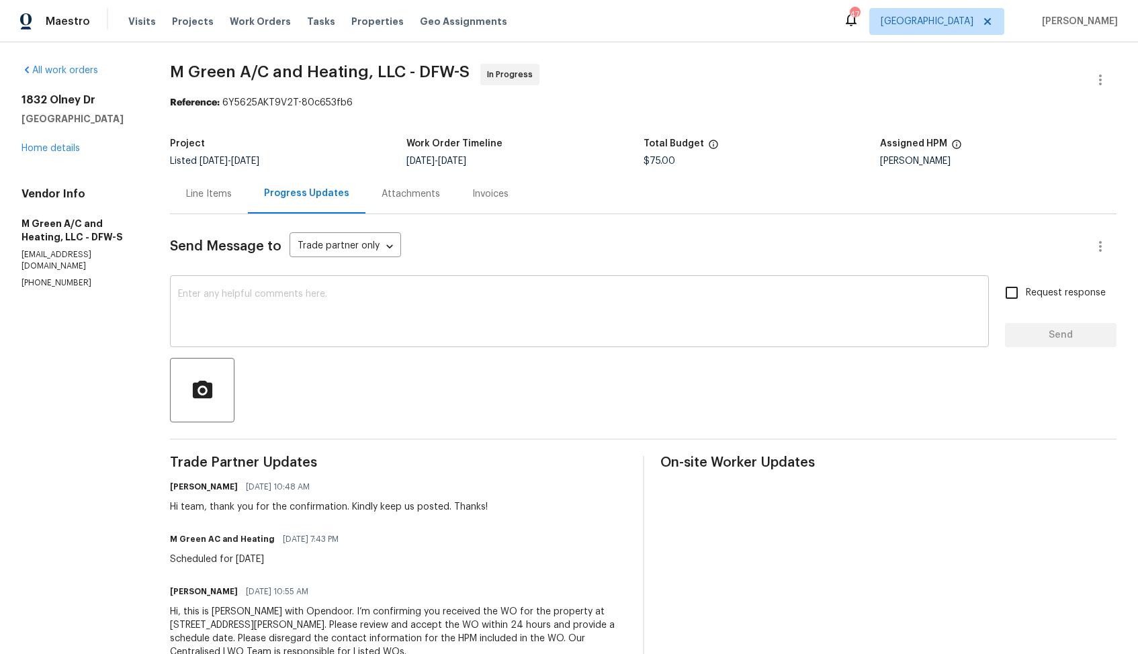
click at [382, 319] on textarea at bounding box center [579, 313] width 803 height 47
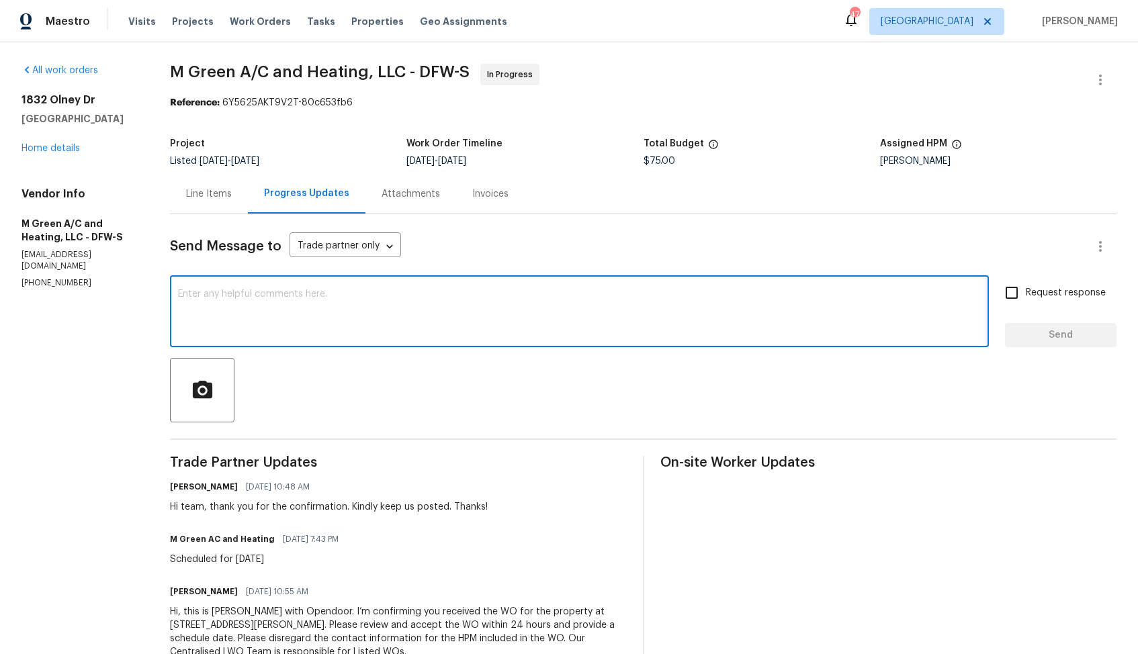
paste textarea "Hi team, could you please provide an update on the status of the work order? Th…"
type textarea "Hi team, could you please provide an update on the status of the work order? Th…"
click at [1011, 294] on input "Request response" at bounding box center [1012, 293] width 28 height 28
checkbox input "true"
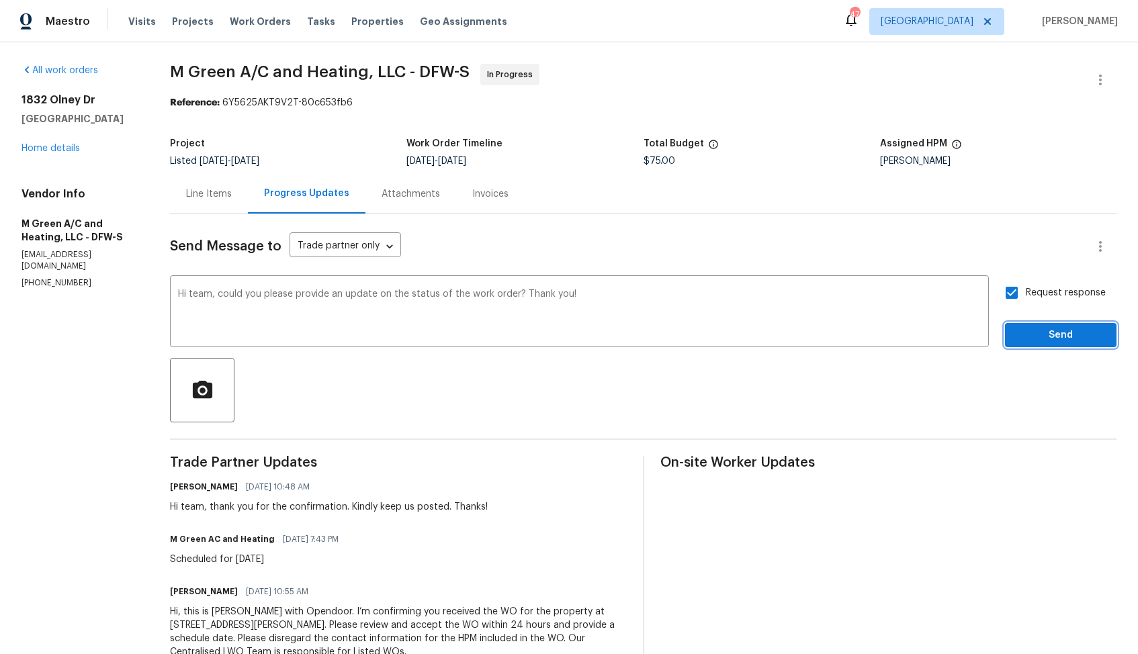
click at [1042, 333] on span "Send" at bounding box center [1061, 335] width 90 height 17
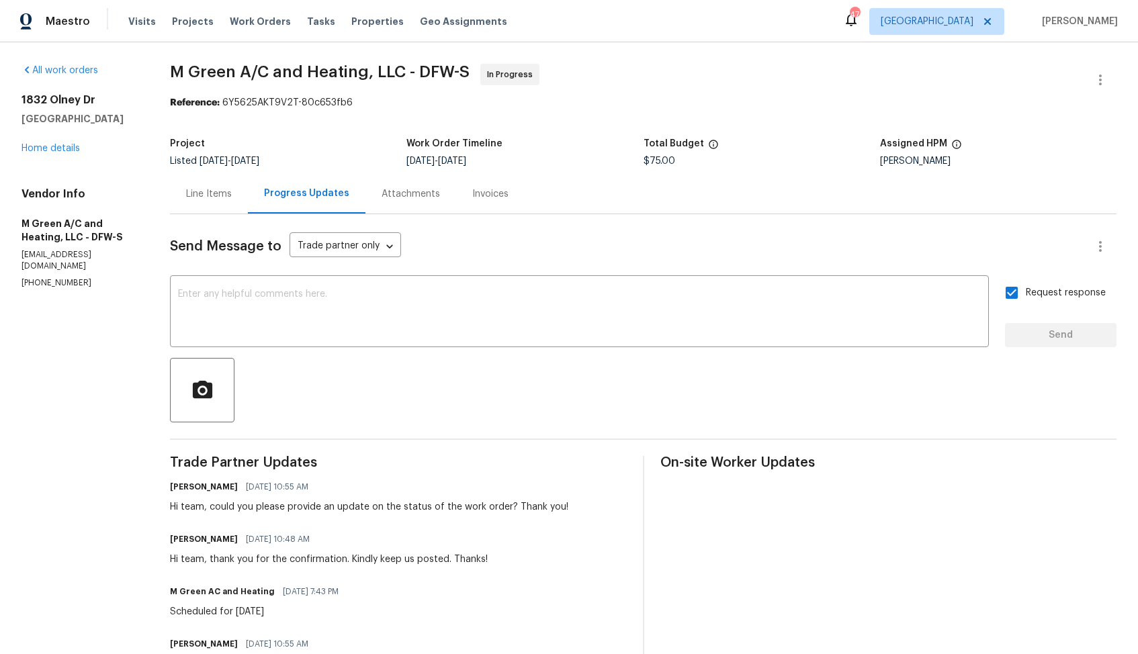
click at [264, 505] on div "Hi team, could you please provide an update on the status of the work order? Th…" at bounding box center [369, 507] width 398 height 13
copy div "Hi team, could you please provide an update on the status of the work order? Th…"
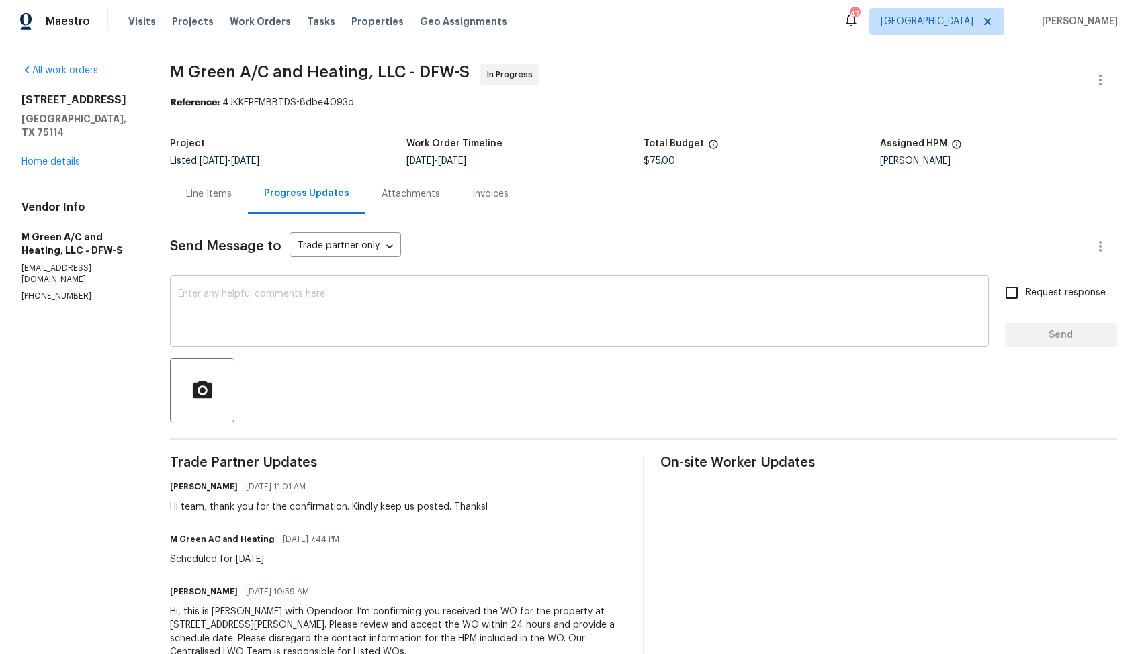
click at [535, 324] on textarea at bounding box center [579, 313] width 803 height 47
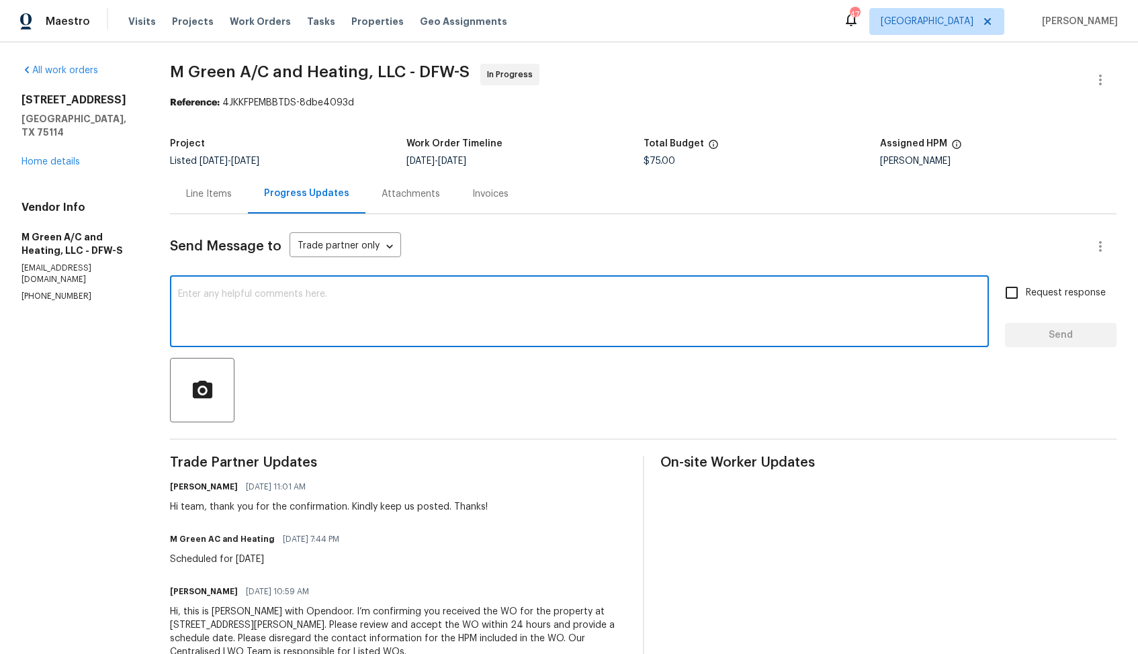
paste textarea "Hi team, could you please provide an update on the status of the work order? Th…"
type textarea "Hi team, could you please provide an update on the status of the work order? Th…"
click at [1018, 296] on input "Request response" at bounding box center [1012, 293] width 28 height 28
checkbox input "true"
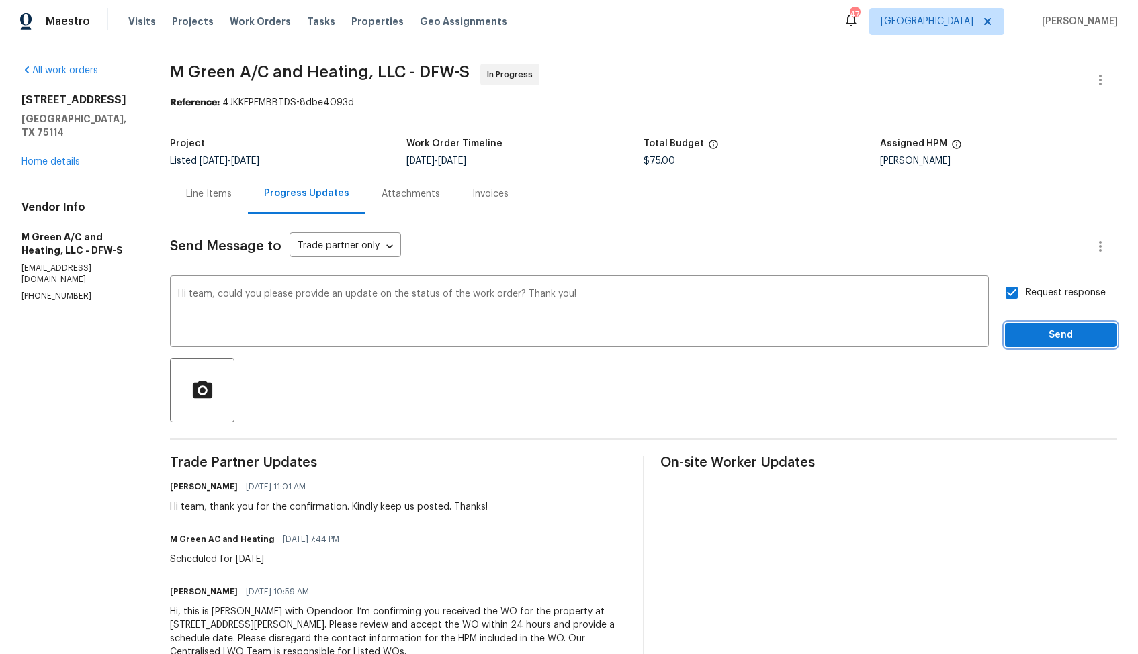
click at [1033, 339] on span "Send" at bounding box center [1061, 335] width 90 height 17
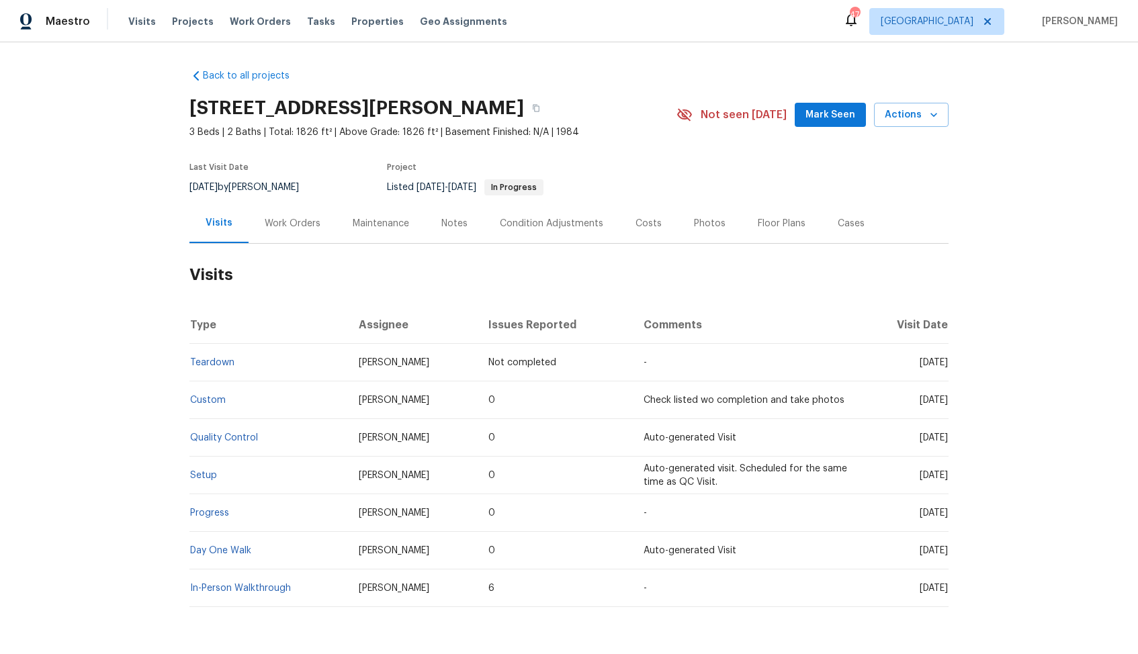
click at [297, 236] on div "Work Orders" at bounding box center [293, 224] width 88 height 40
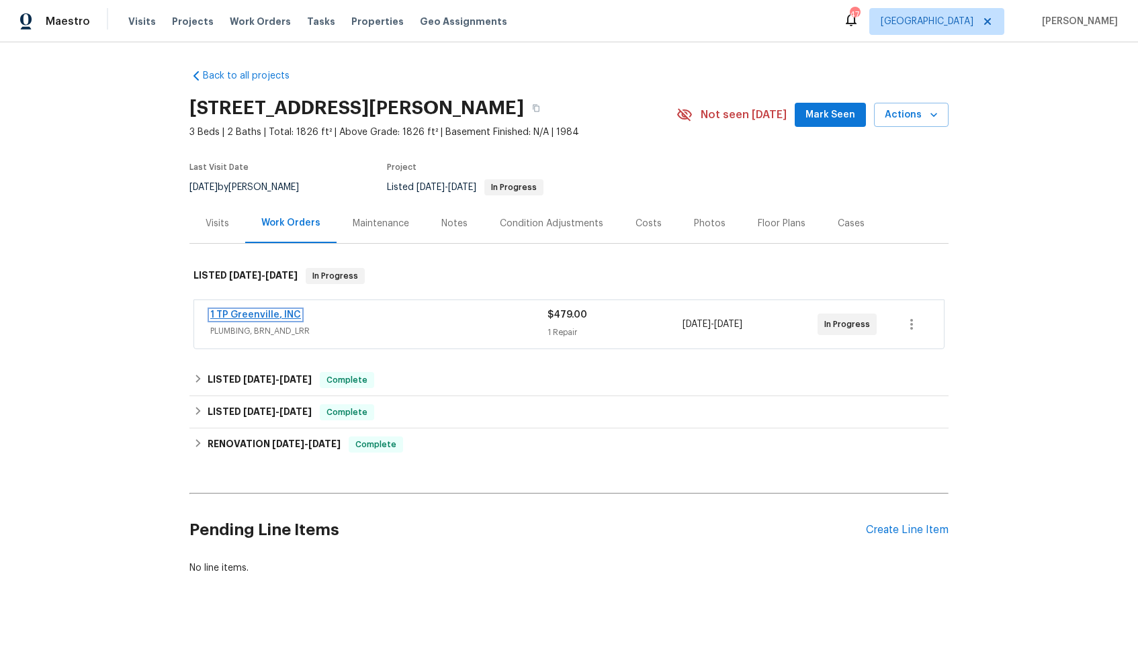
click at [256, 313] on link "1 TP Greenville, INC" at bounding box center [255, 314] width 91 height 9
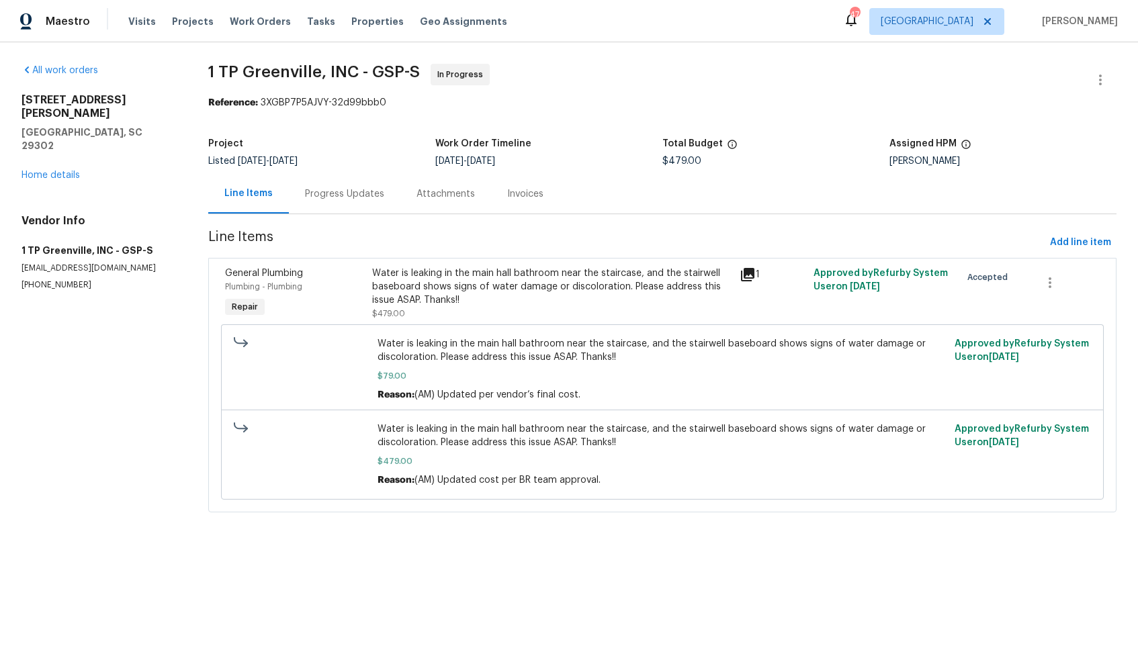
click at [325, 196] on div "Progress Updates" at bounding box center [344, 193] width 79 height 13
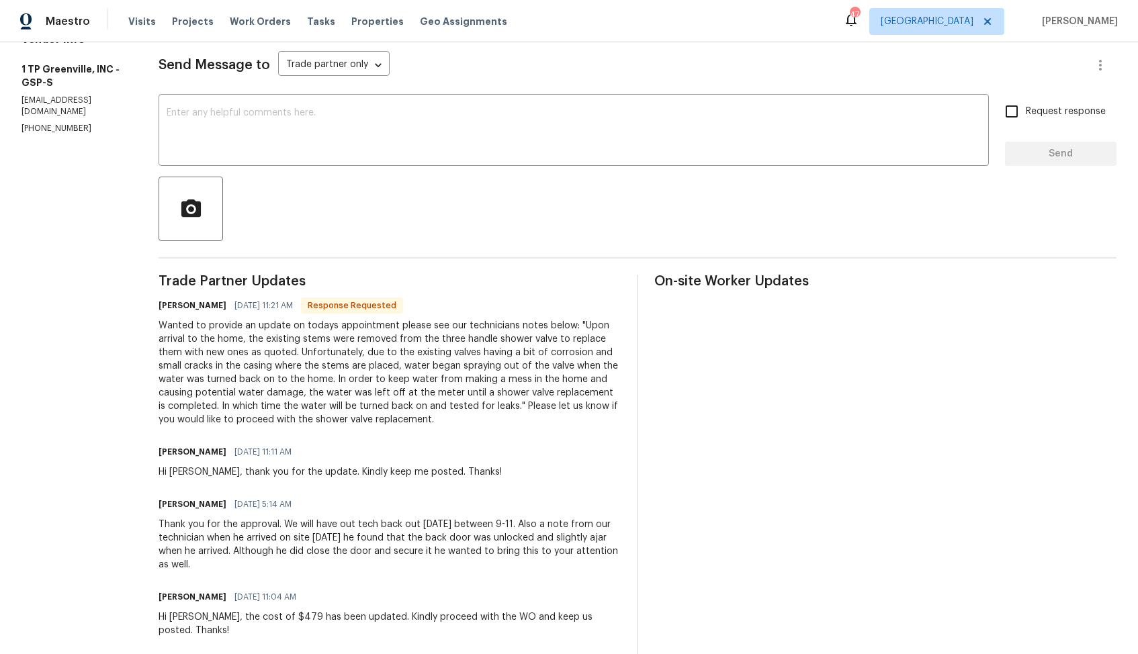
scroll to position [150, 0]
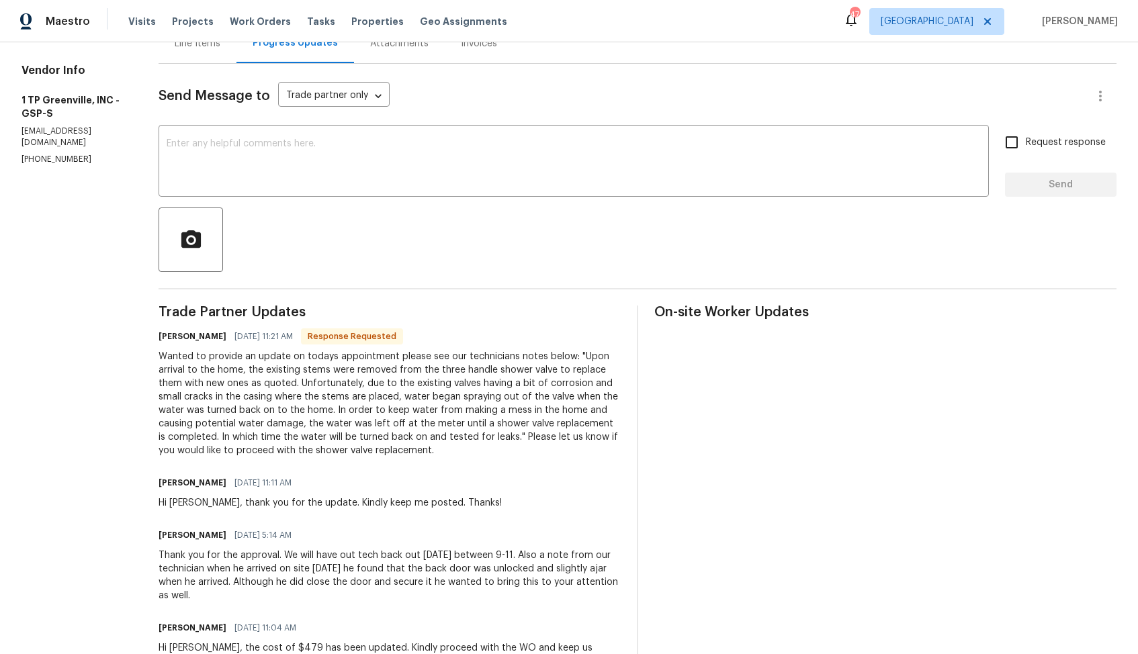
click at [318, 412] on div "Wanted to provide an update on todays appointment please see our technicians no…" at bounding box center [390, 403] width 462 height 107
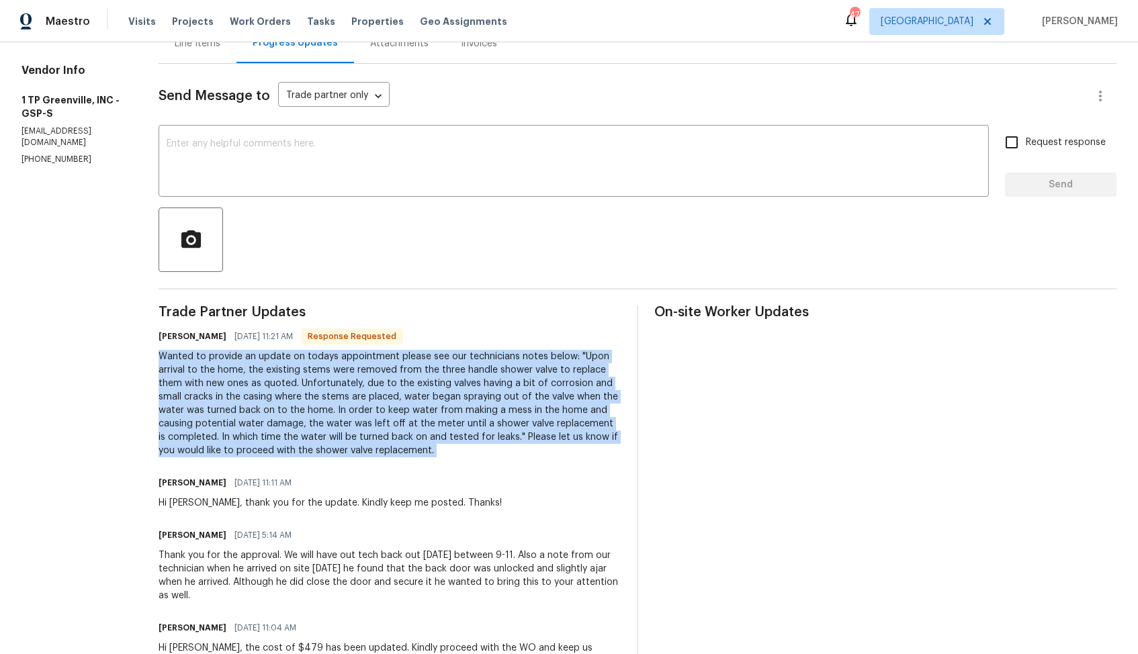
copy div "Wanted to provide an update on todays appointment please see our technicians no…"
click at [408, 415] on div "Wanted to provide an update on todays appointment please see our technicians no…" at bounding box center [390, 403] width 462 height 107
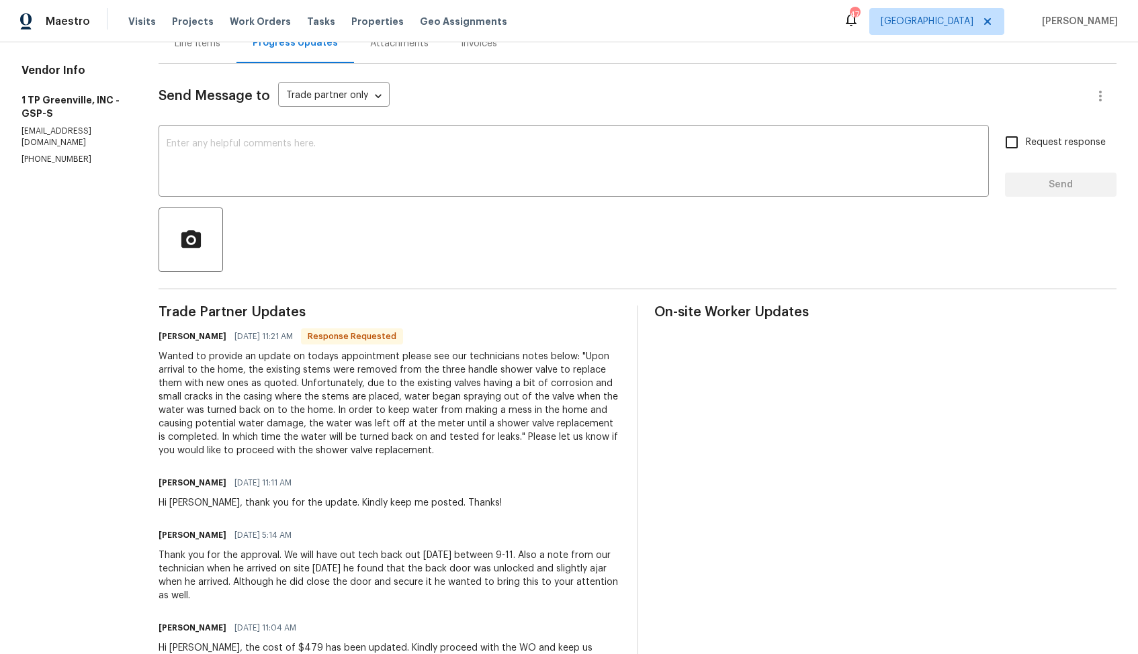
click at [170, 337] on h6 "Merritt King" at bounding box center [193, 336] width 68 height 13
copy h6 "Merritt"
click at [384, 163] on textarea at bounding box center [574, 162] width 814 height 47
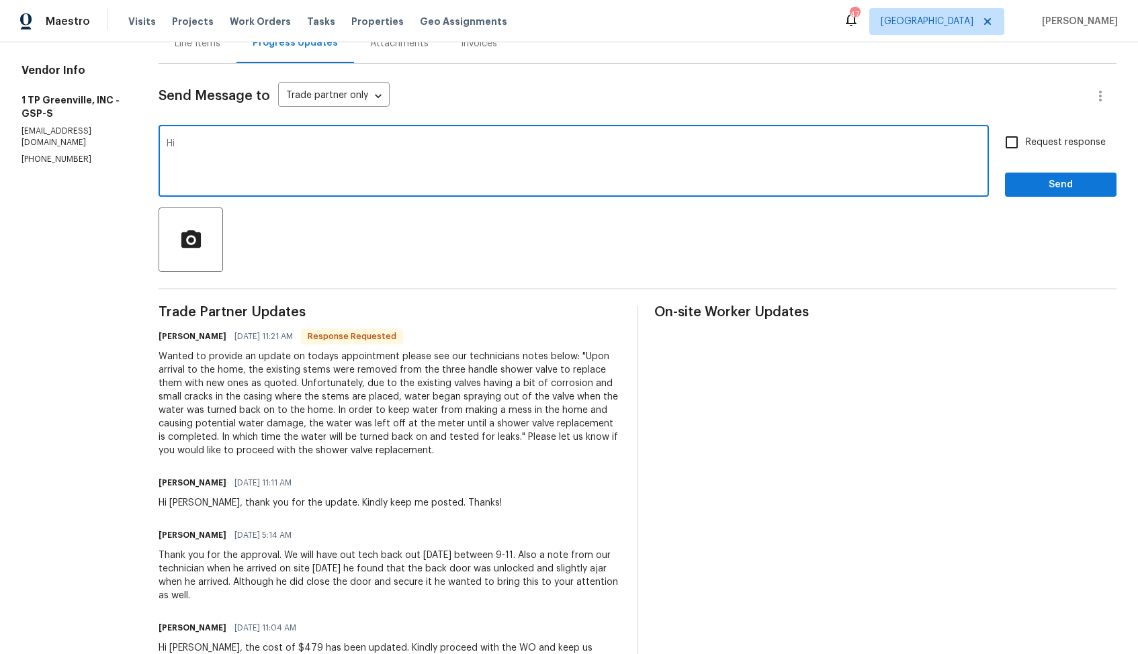
paste textarea "Merritt"
click at [384, 163] on textarea "Hi Merritt, thank you for the update, could you please confirm what would be th…" at bounding box center [574, 162] width 814 height 47
click at [597, 144] on textarea "Hi Merritt, thank you for the update, could you please confirm what would be th…" at bounding box center [574, 162] width 814 height 47
click at [635, 148] on textarea "Hi Merritt, thank you for the update, could you please confirm what would be th…" at bounding box center [574, 162] width 814 height 47
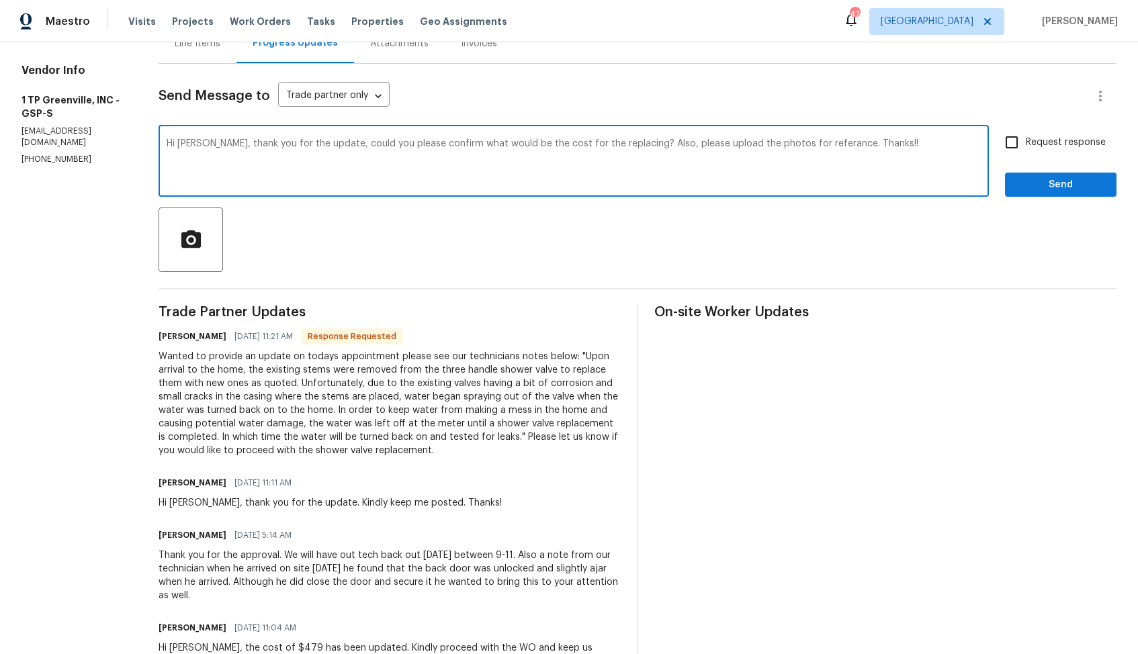
click at [552, 148] on textarea "Hi Merritt, thank you for the update, could you please confirm what would be th…" at bounding box center [574, 162] width 814 height 47
type textarea "Hi Merritt, thank you for the update, could you please confirm what would be th…"
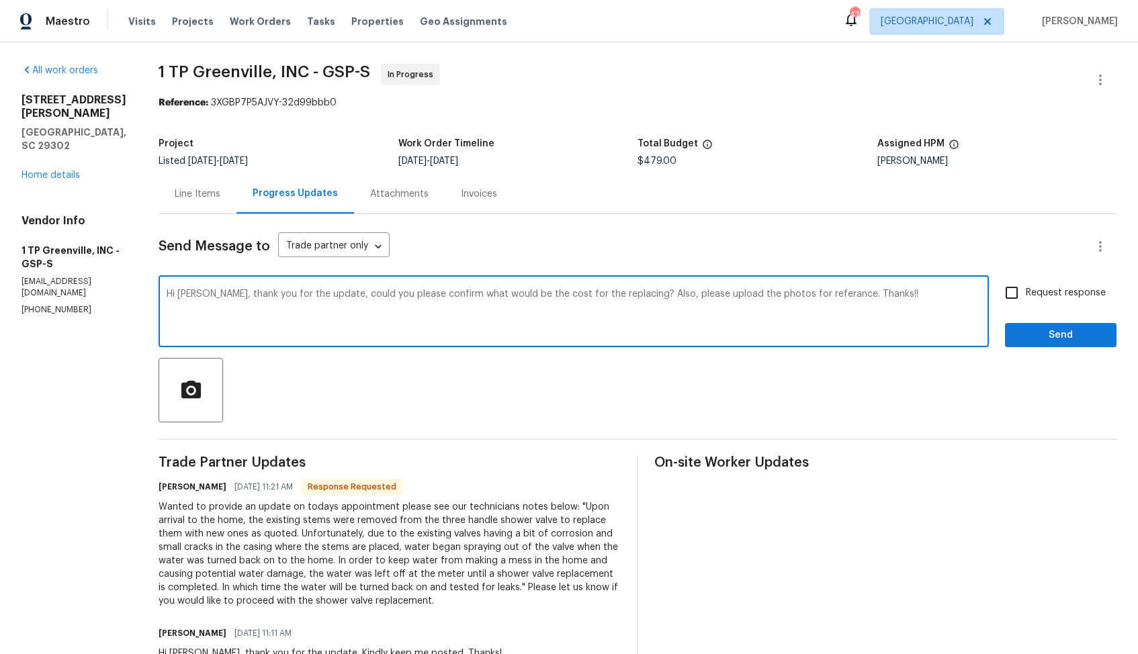
click at [186, 179] on div "Line Items" at bounding box center [198, 194] width 78 height 40
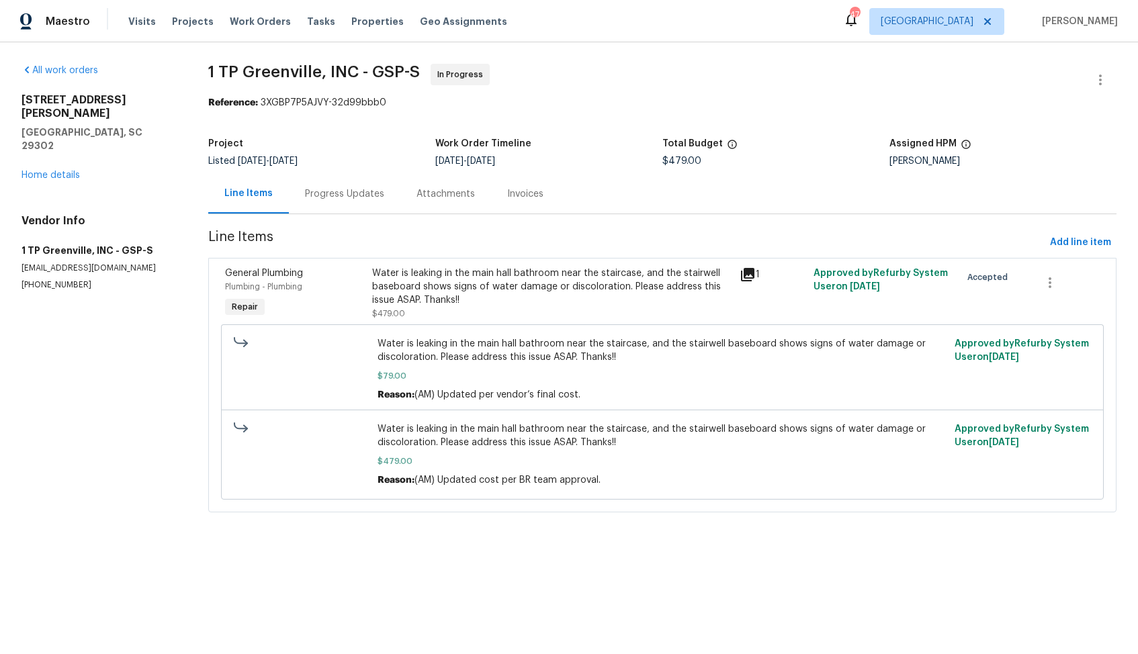
click at [404, 284] on div "Water is leaking in the main hall bathroom near the staircase, and the stairwel…" at bounding box center [552, 287] width 360 height 40
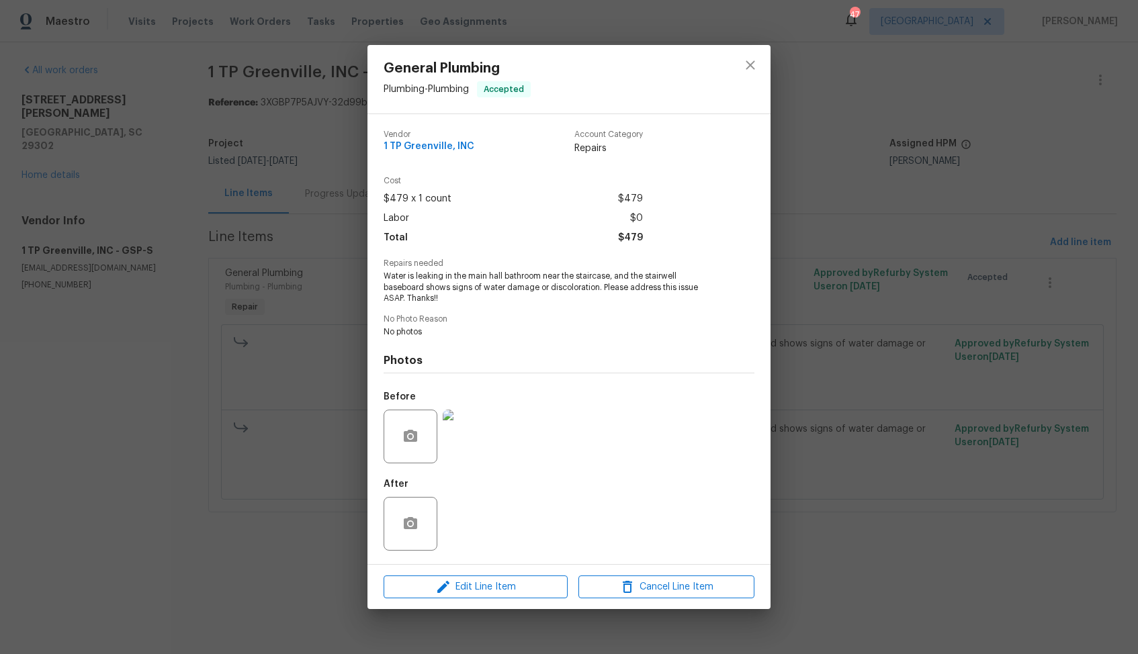
click at [466, 439] on img at bounding box center [470, 437] width 54 height 54
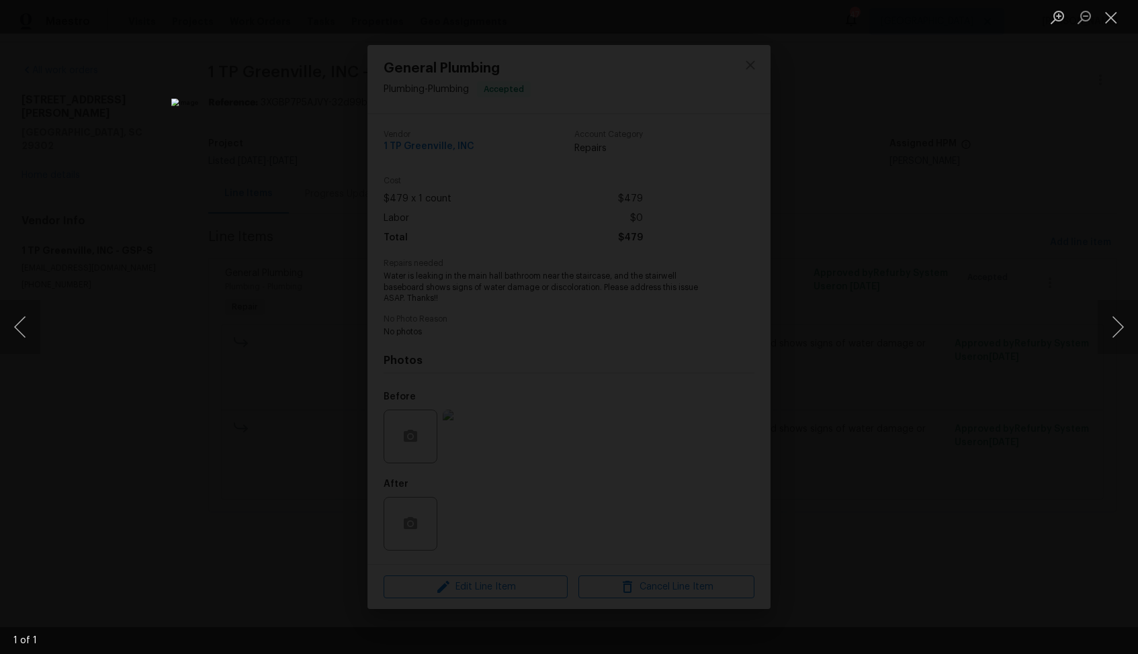
click at [962, 248] on div "Lightbox" at bounding box center [569, 327] width 1138 height 654
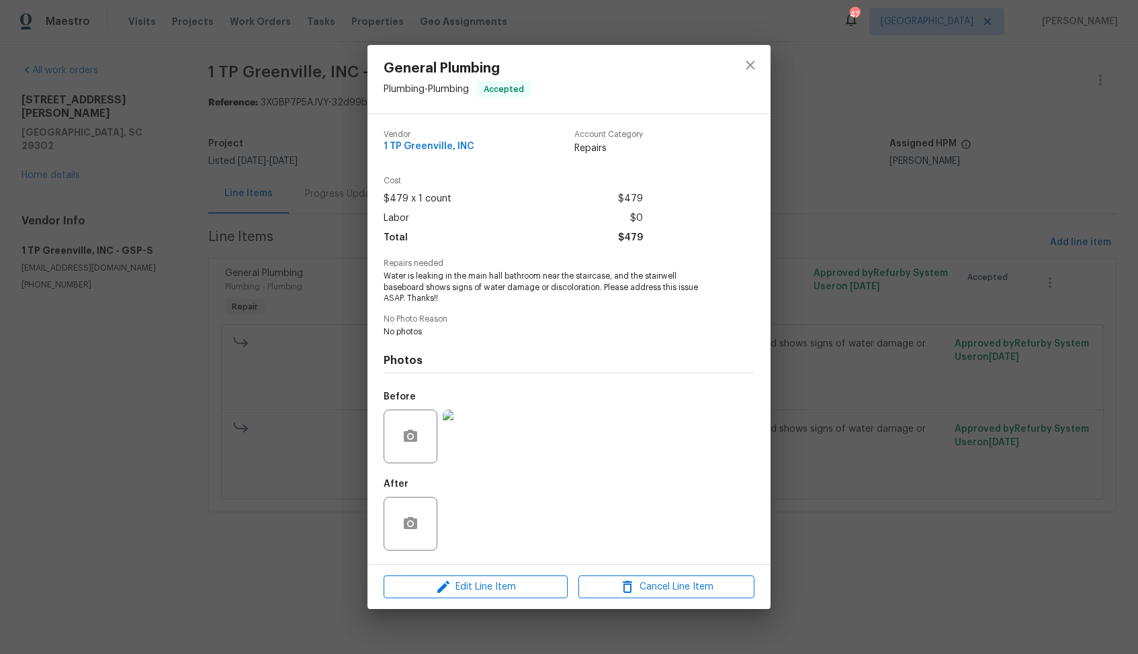
click at [849, 284] on div "General Plumbing Plumbing - Plumbing Accepted Vendor 1 TP Greenville, INC Accou…" at bounding box center [569, 327] width 1138 height 654
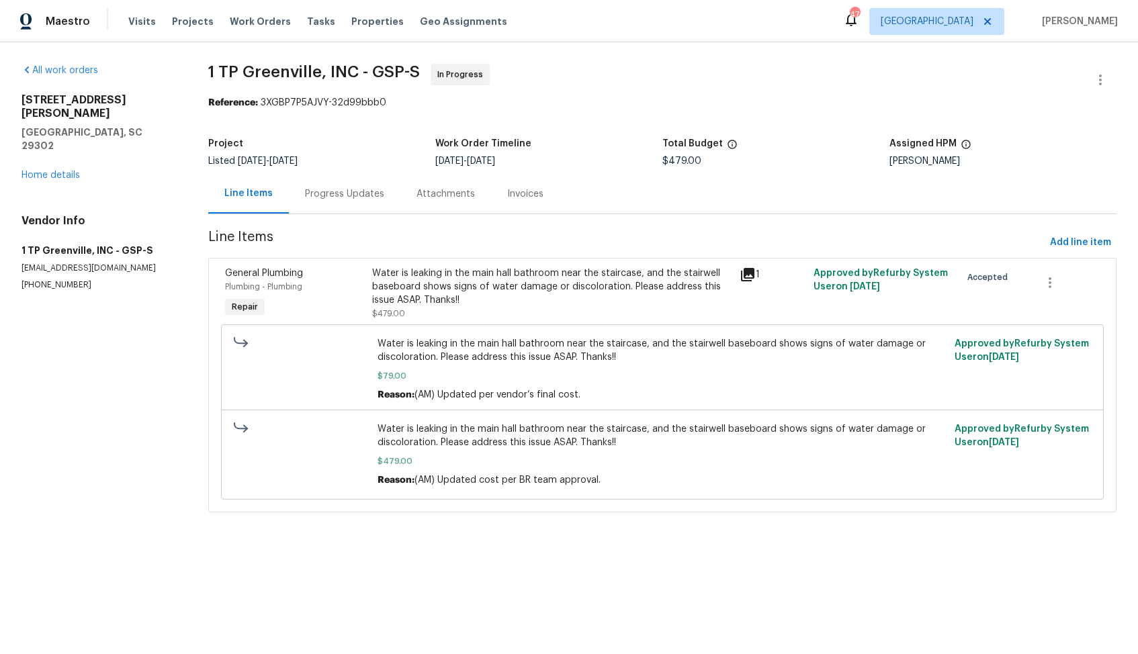
click at [292, 179] on div "Progress Updates" at bounding box center [345, 194] width 112 height 40
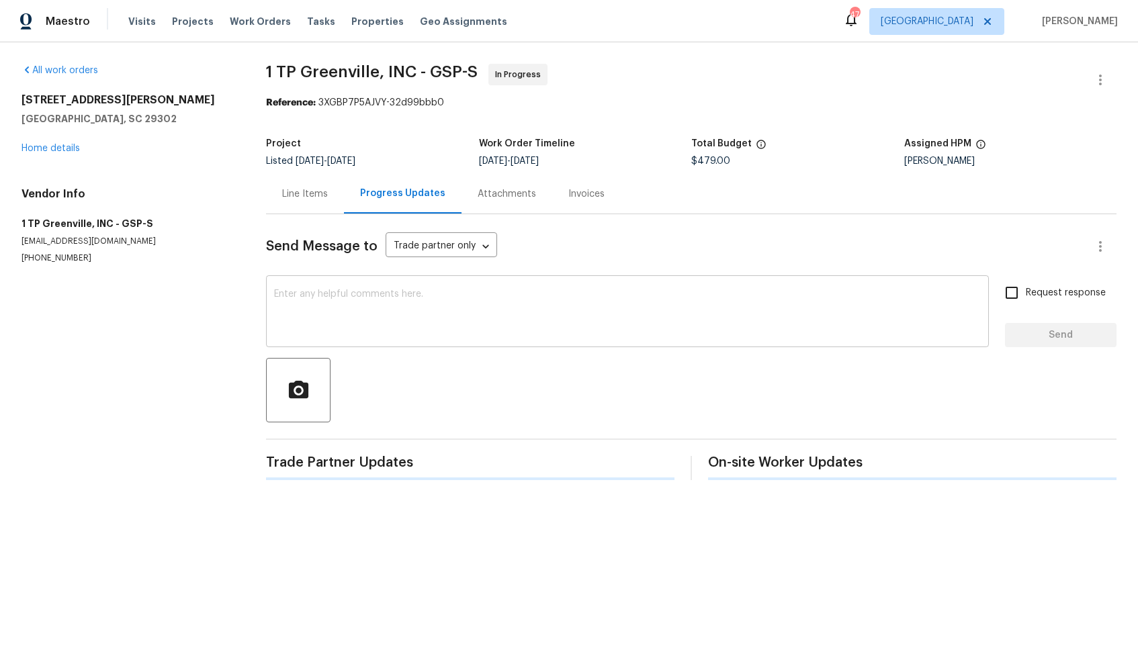
click at [439, 320] on textarea at bounding box center [627, 313] width 707 height 47
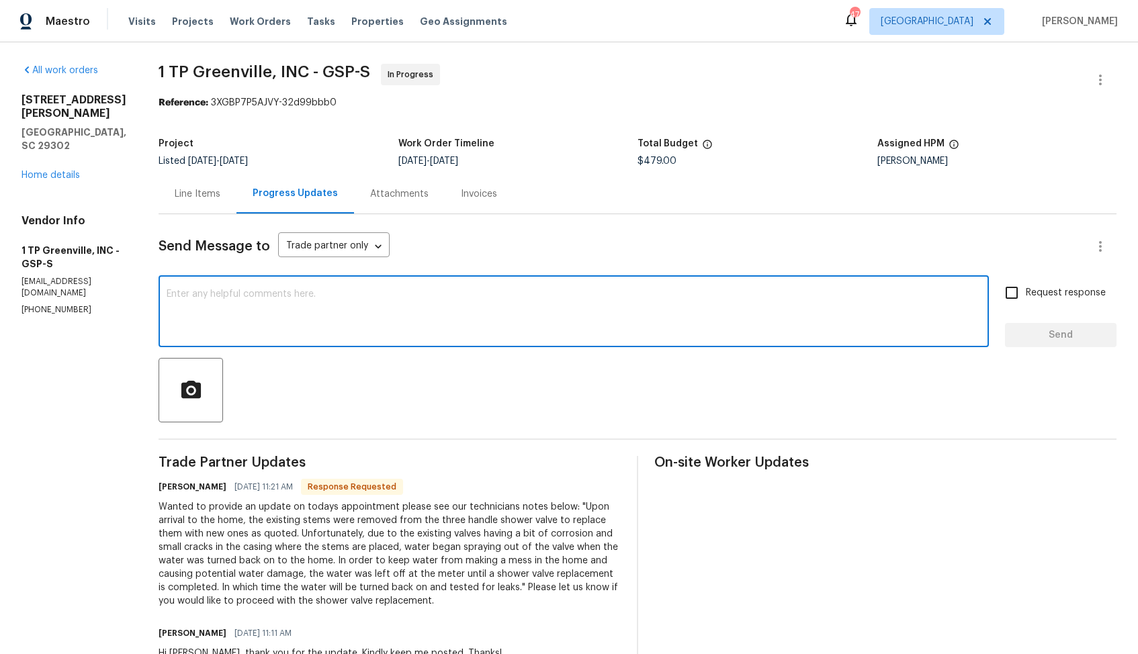
type textarea "v"
paste textarea "Hi Merritt, Thank you for the update. Could you please confirm the cost for the…"
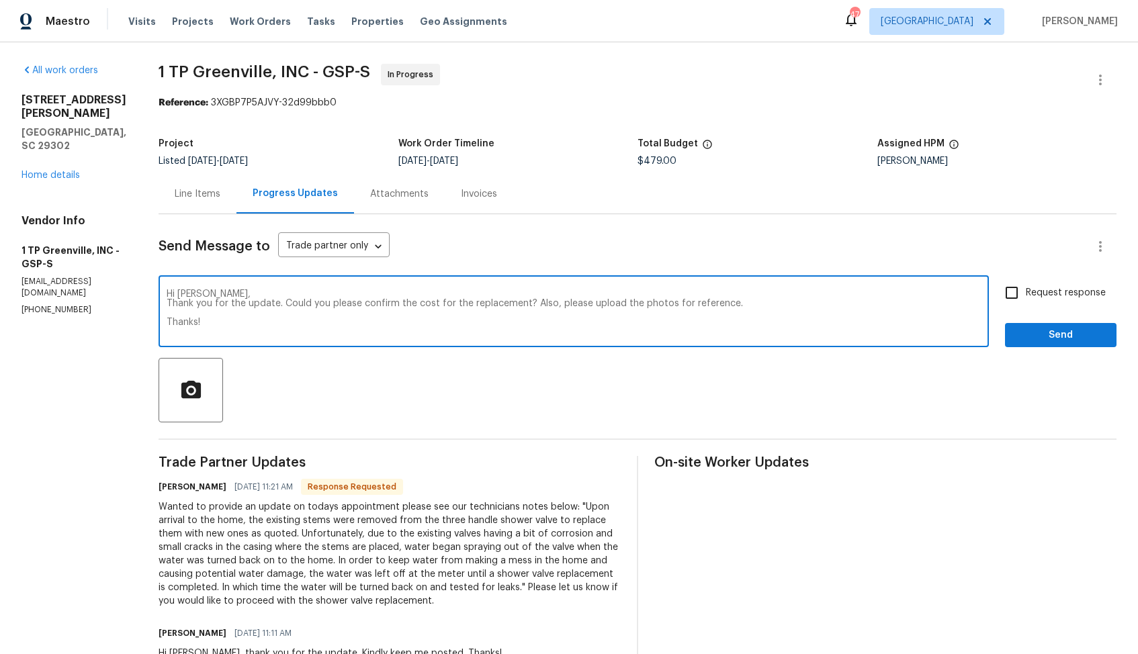
type textarea "Hi Merritt, Thank you for the update. Could you please confirm the cost for the…"
click at [1000, 294] on input "Request response" at bounding box center [1012, 293] width 28 height 28
checkbox input "true"
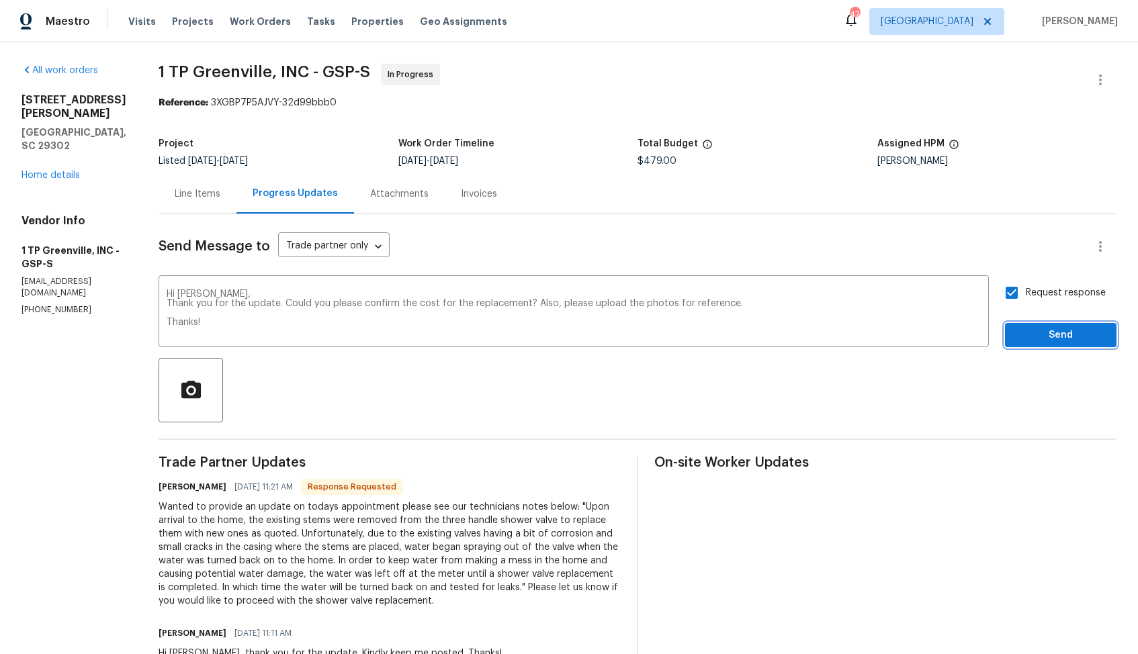
click at [1027, 327] on span "Send" at bounding box center [1061, 335] width 90 height 17
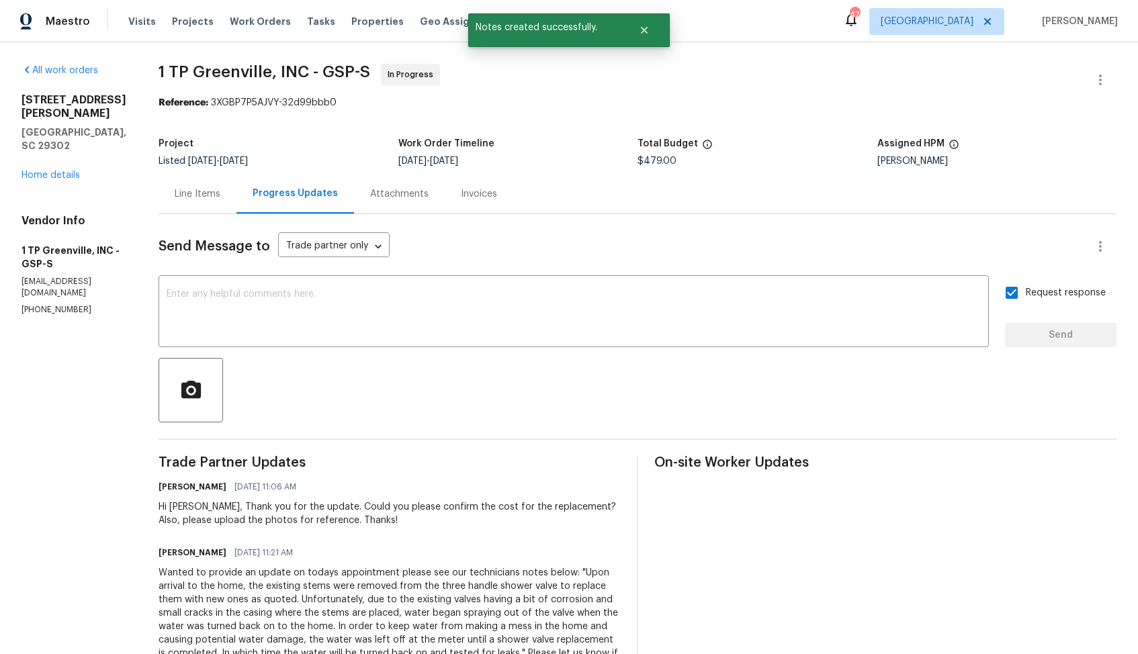
click at [306, 611] on div "Wanted to provide an update on todays appointment please see our technicians no…" at bounding box center [390, 619] width 462 height 107
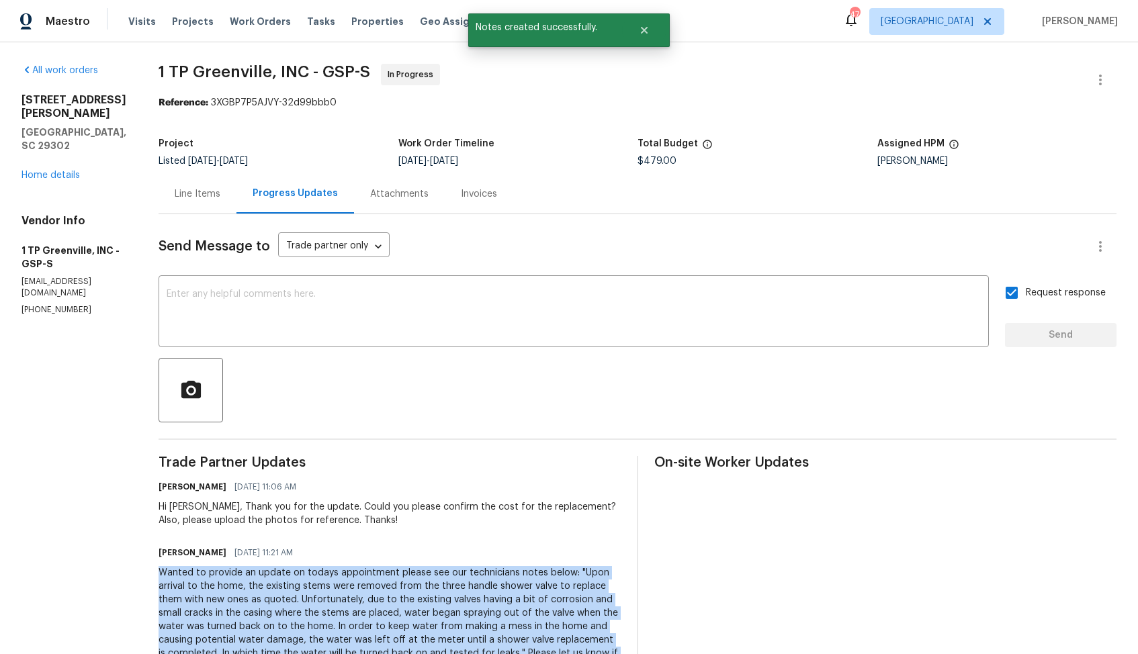
copy div "Wanted to provide an update on todays appointment please see our technicians no…"
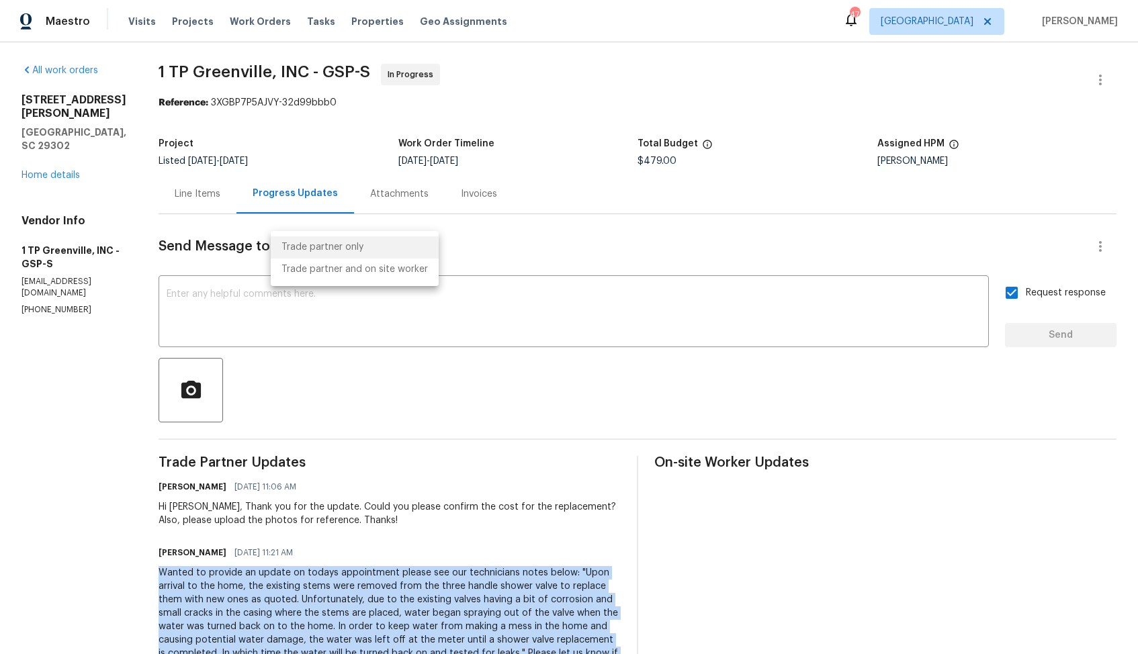
click at [327, 253] on body "Maestro Visits Projects Work Orders Tasks Properties Geo Assignments 47 Dallas …" at bounding box center [569, 327] width 1138 height 654
click at [185, 256] on div at bounding box center [569, 327] width 1138 height 654
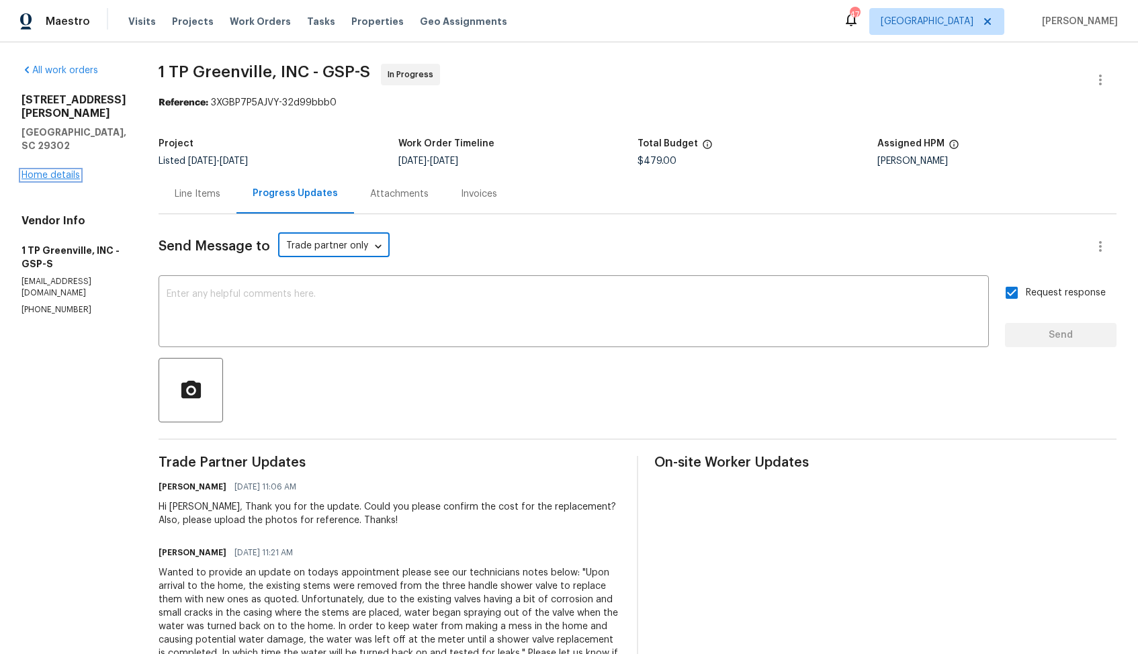
click at [56, 171] on link "Home details" at bounding box center [50, 175] width 58 height 9
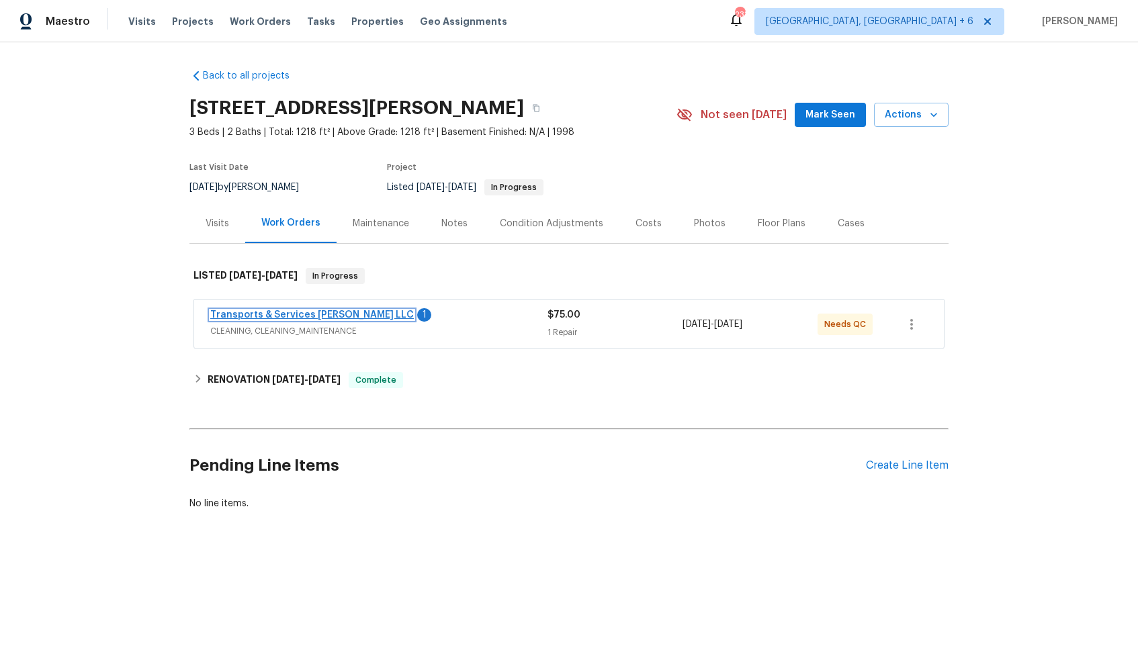
click at [311, 311] on link "Transports & Services [PERSON_NAME] LLC" at bounding box center [312, 314] width 204 height 9
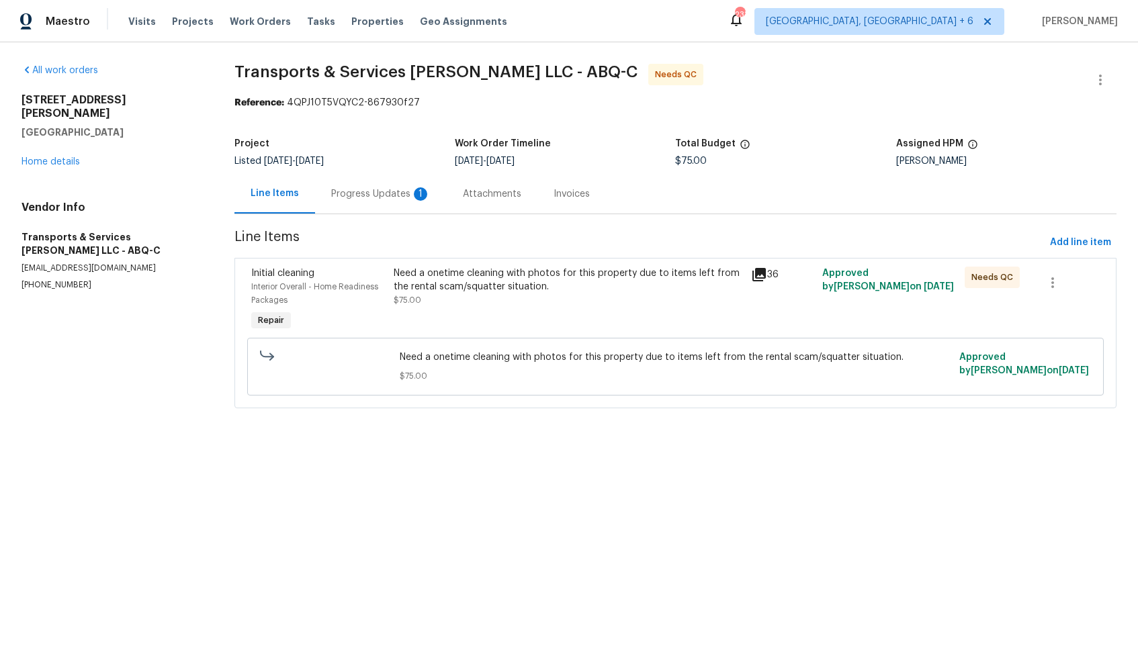
click at [378, 185] on div "Progress Updates 1" at bounding box center [381, 194] width 132 height 40
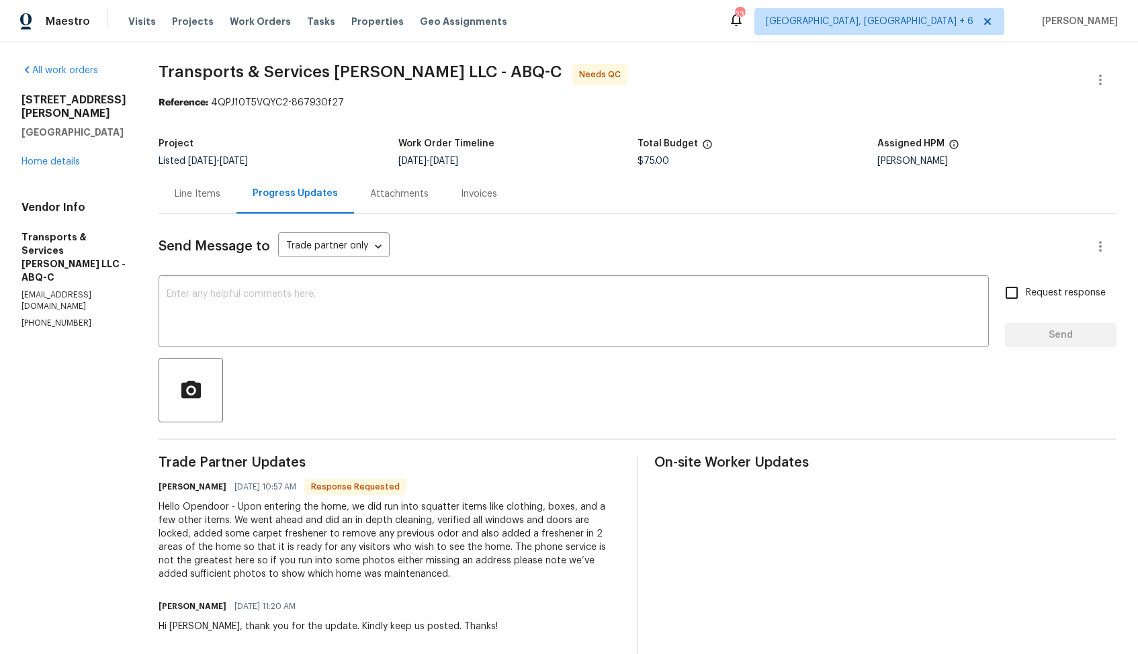
click at [214, 187] on div "Line Items" at bounding box center [198, 193] width 46 height 13
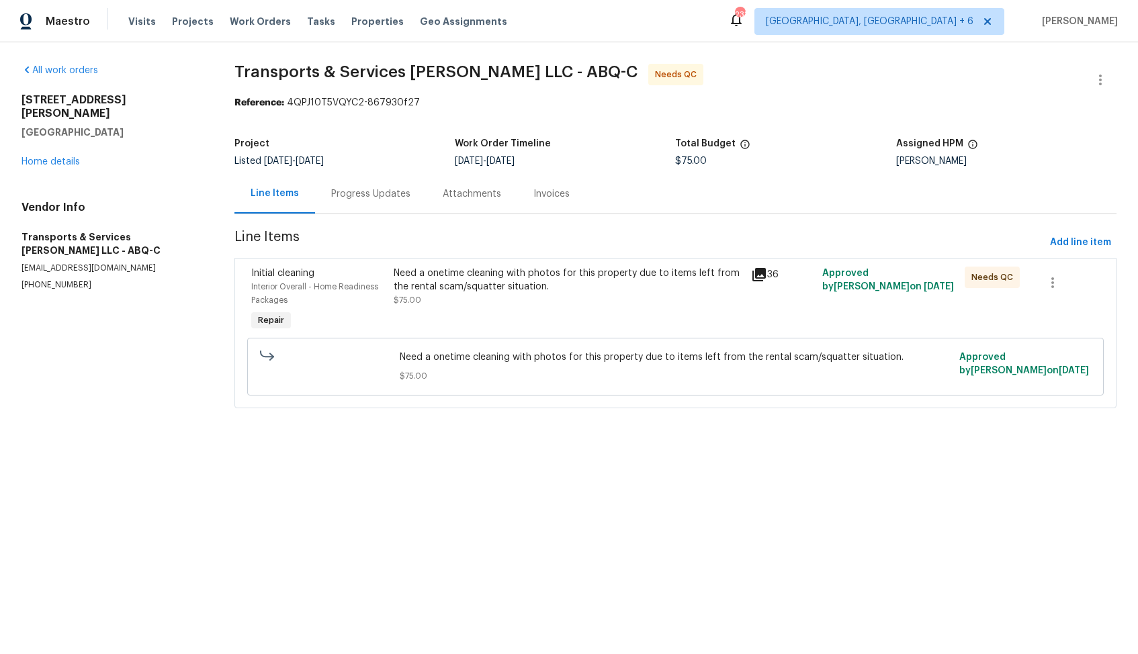
click at [465, 306] on div "Need a onetime cleaning with photos for this property due to items left from th…" at bounding box center [568, 287] width 349 height 40
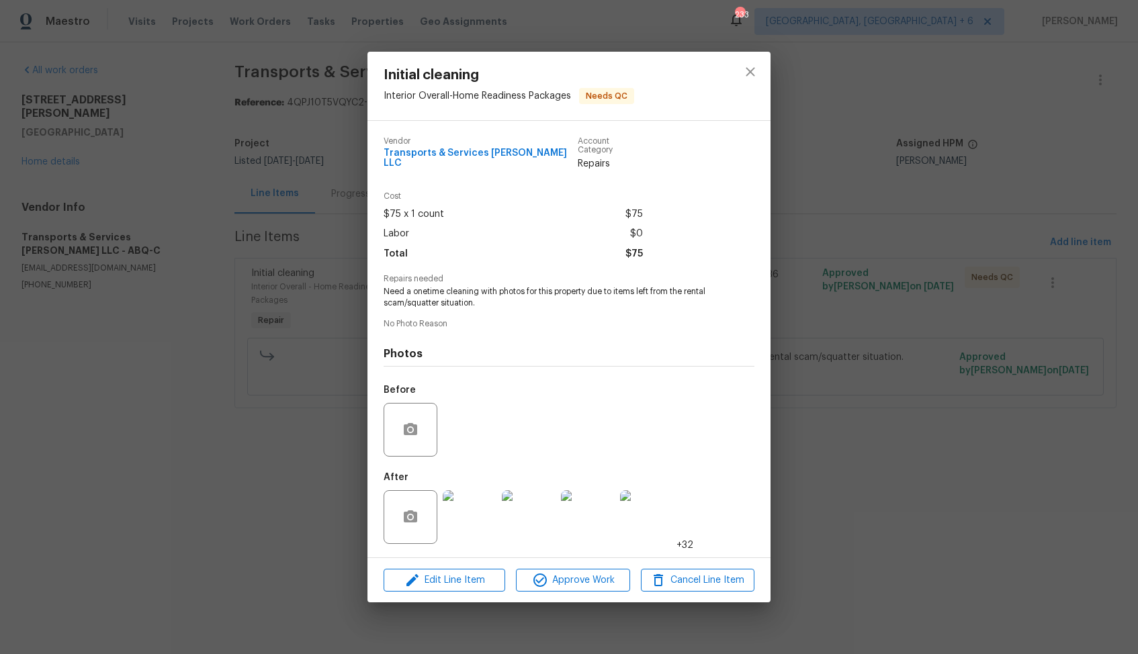
click at [470, 511] on img at bounding box center [470, 517] width 54 height 54
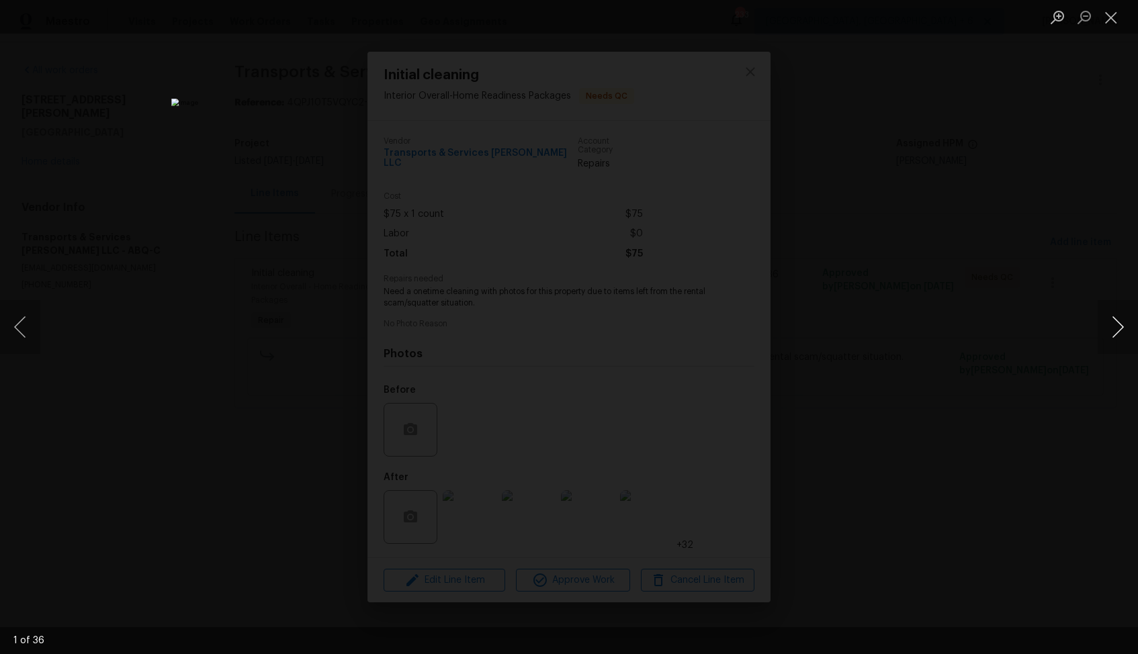
click at [1111, 332] on button "Next image" at bounding box center [1118, 327] width 40 height 54
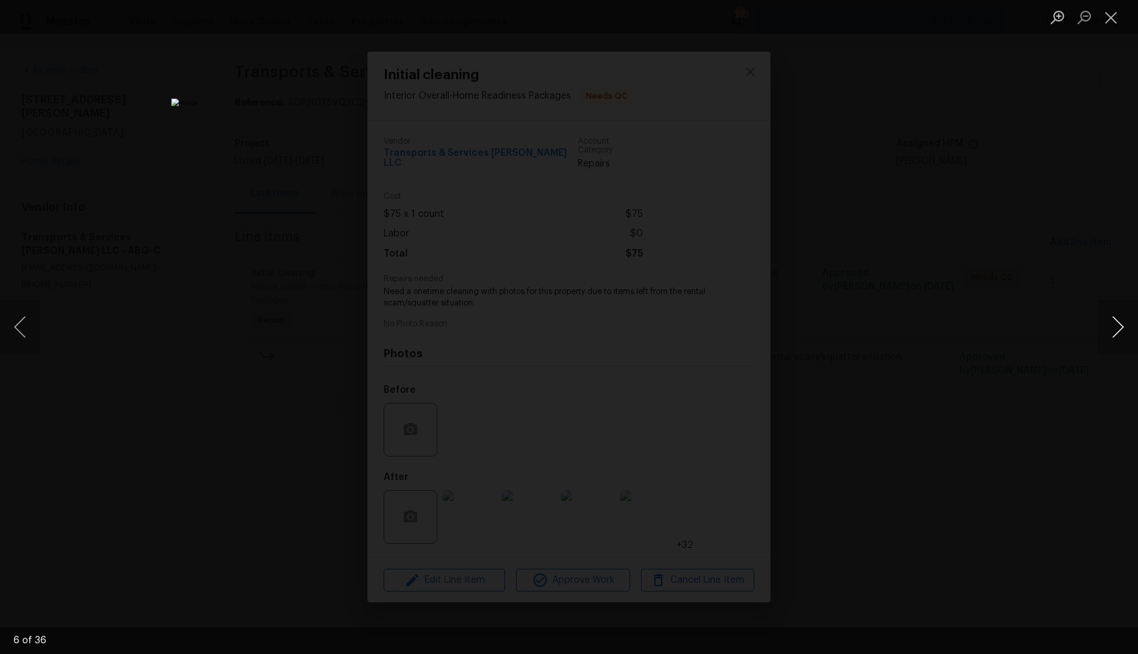
click at [1111, 332] on button "Next image" at bounding box center [1118, 327] width 40 height 54
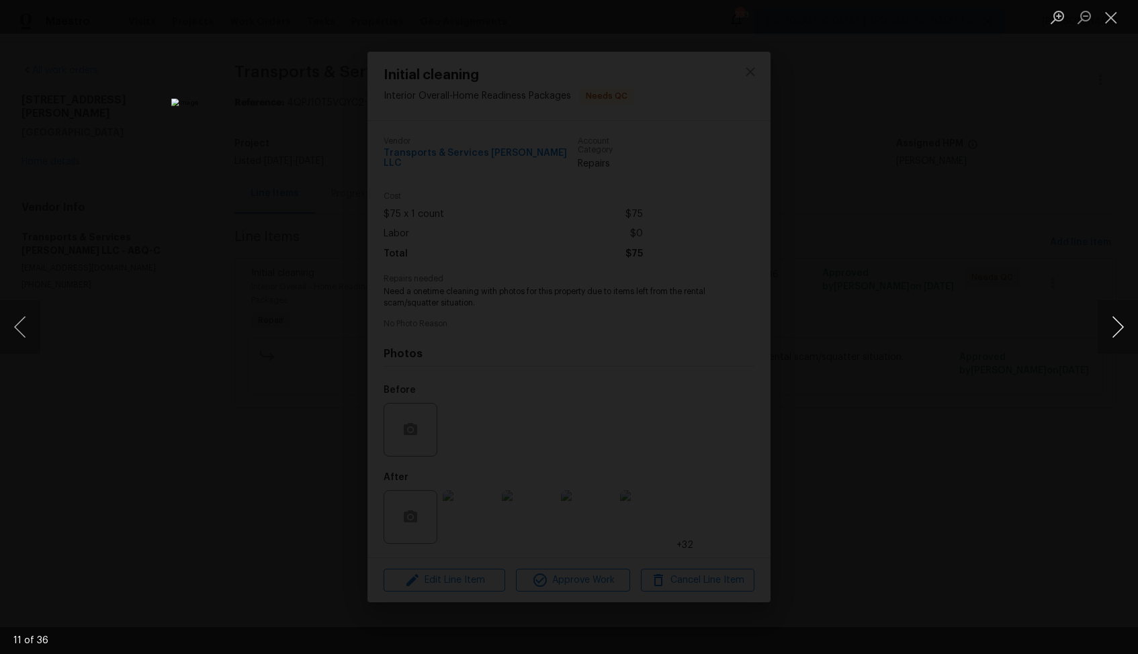
click at [1111, 332] on button "Next image" at bounding box center [1118, 327] width 40 height 54
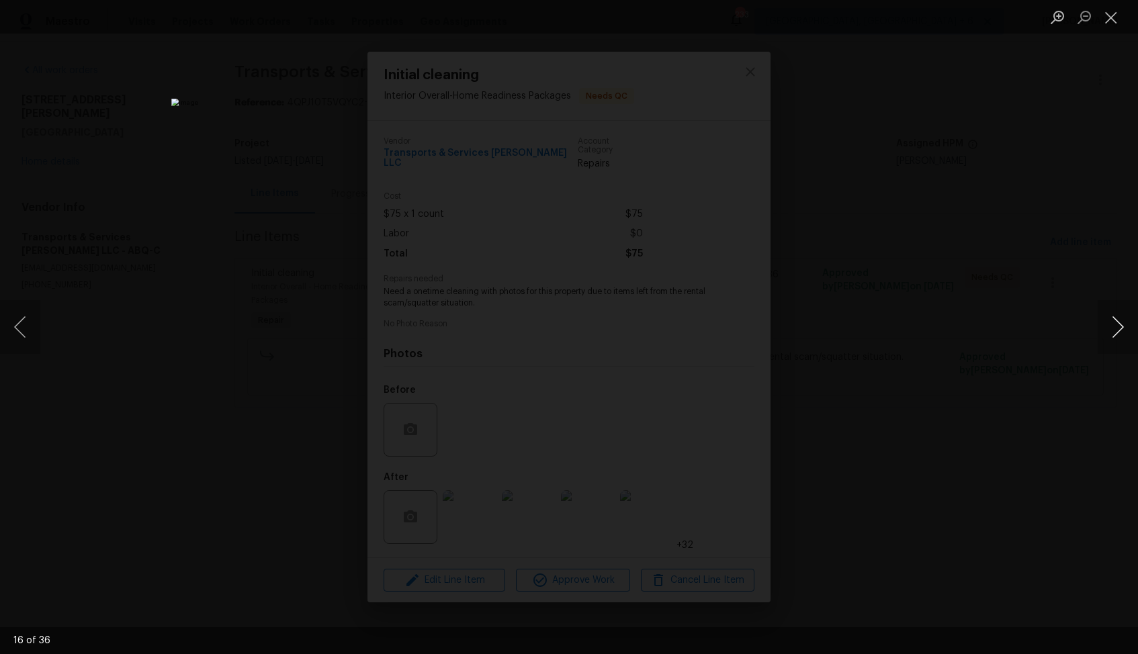
click at [1111, 332] on button "Next image" at bounding box center [1118, 327] width 40 height 54
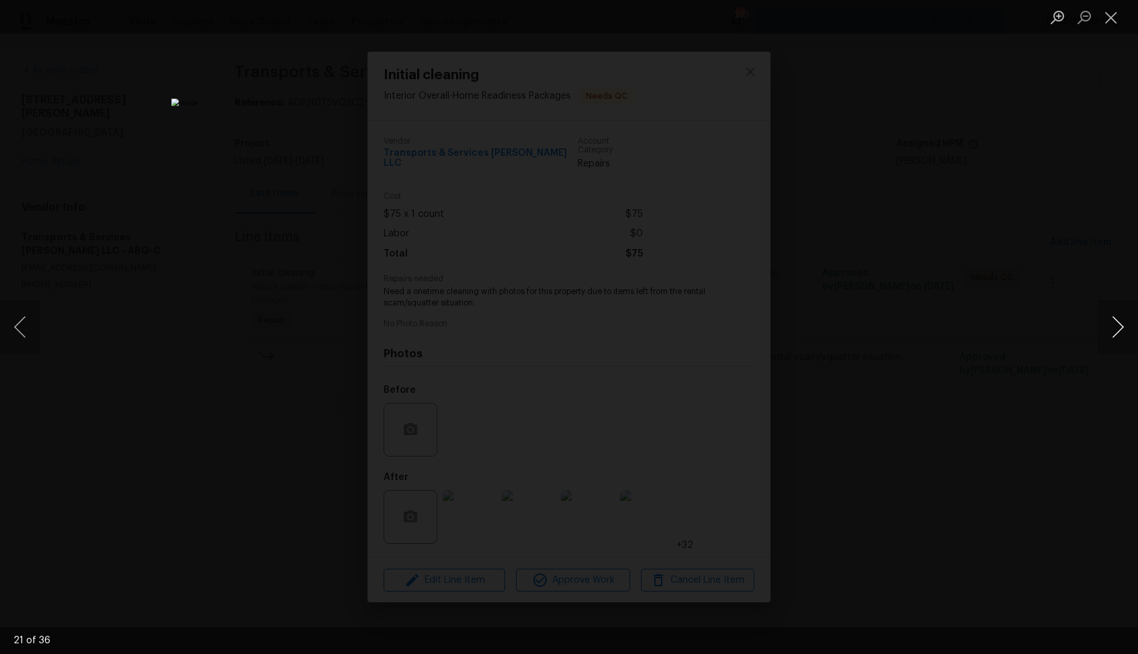
click at [1111, 332] on button "Next image" at bounding box center [1118, 327] width 40 height 54
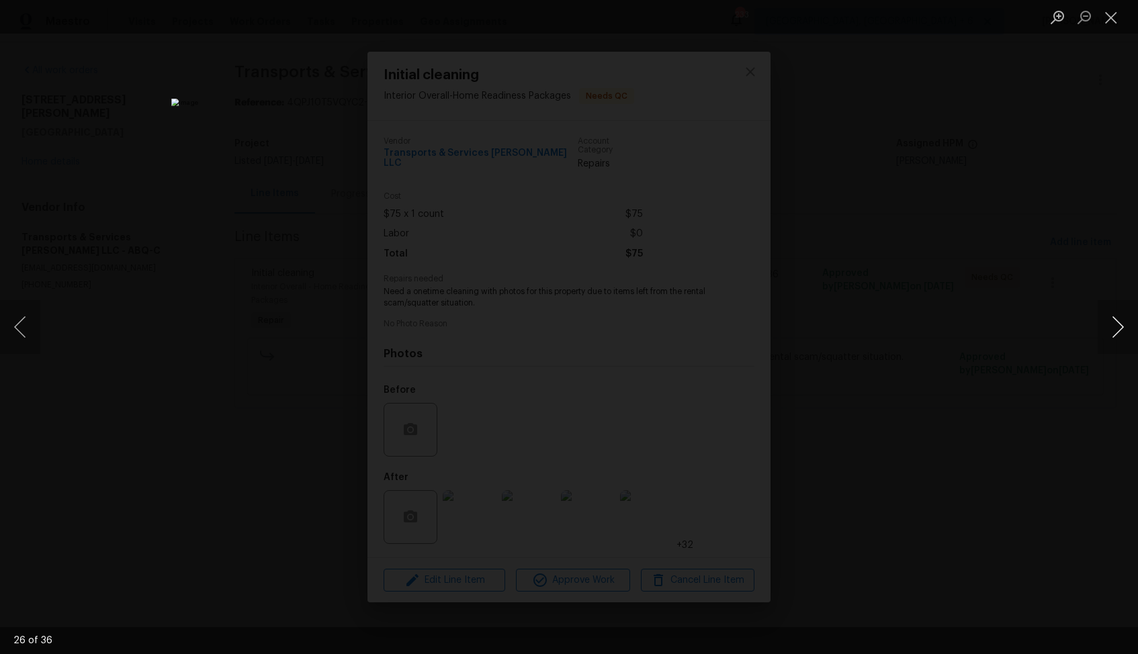
click at [1111, 332] on button "Next image" at bounding box center [1118, 327] width 40 height 54
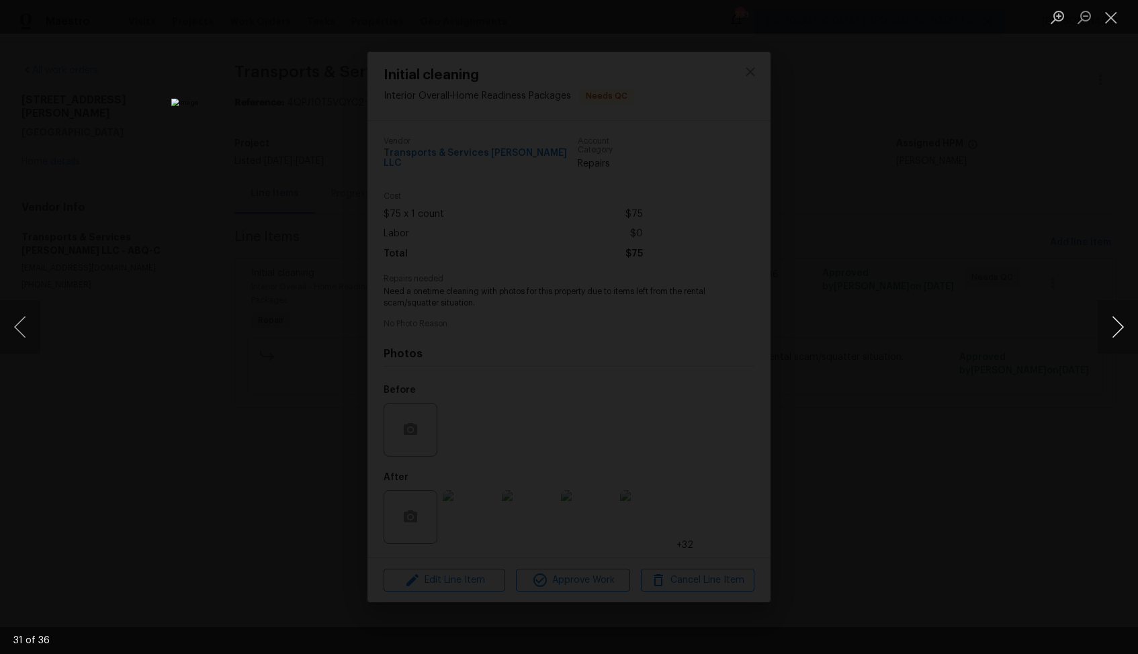
click at [1111, 332] on button "Next image" at bounding box center [1118, 327] width 40 height 54
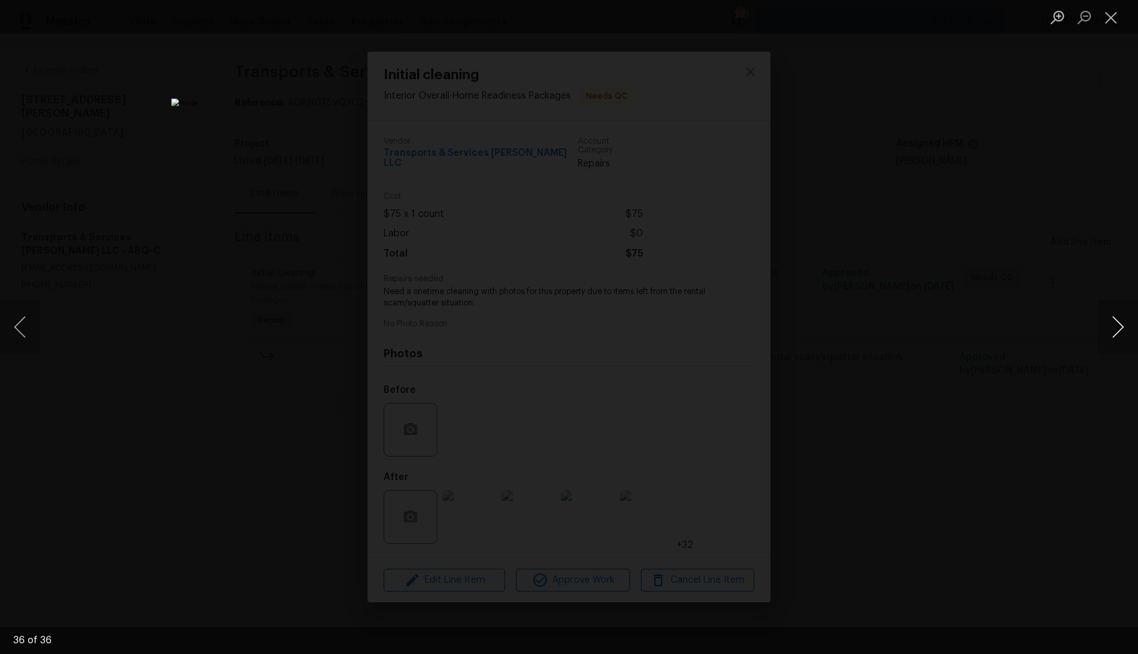
click at [1111, 332] on button "Next image" at bounding box center [1118, 327] width 40 height 54
click at [1001, 363] on div "Lightbox" at bounding box center [569, 327] width 1138 height 654
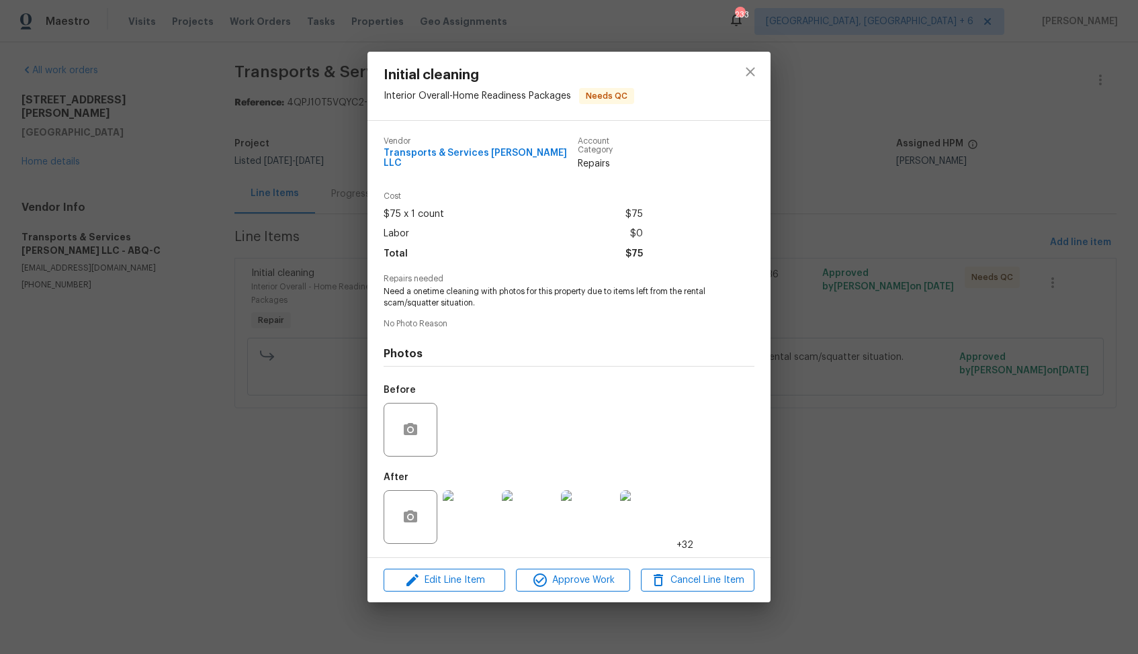
click at [898, 377] on div "Initial cleaning Interior Overall - Home Readiness Packages Needs QC Vendor Tra…" at bounding box center [569, 327] width 1138 height 654
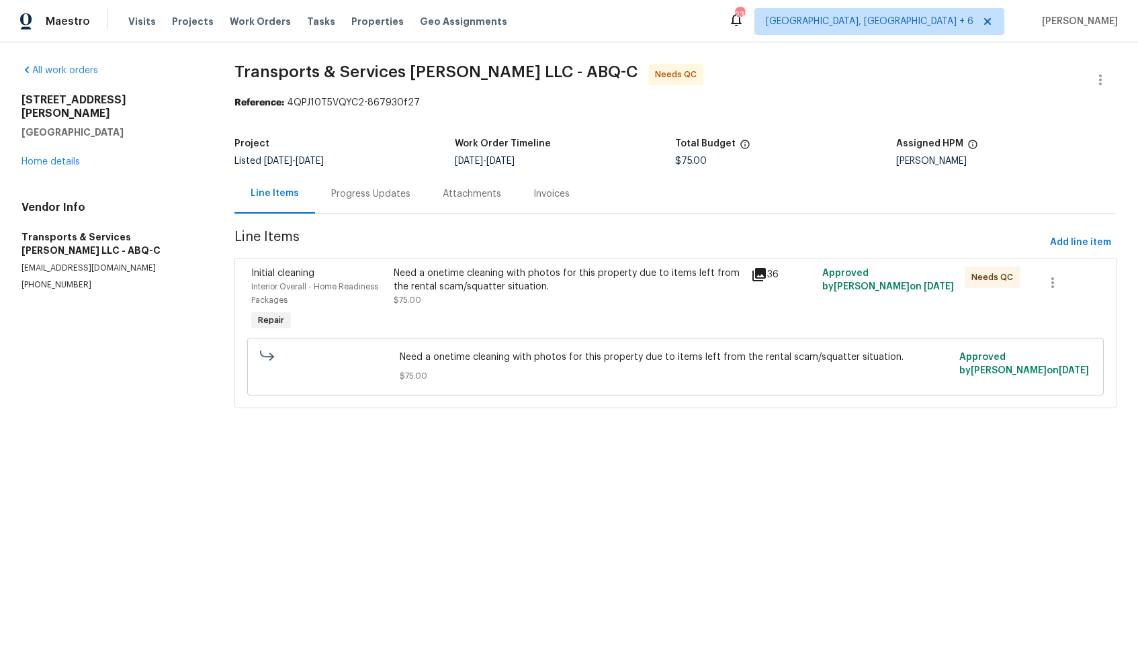
click at [421, 268] on div "Need a onetime cleaning with photos for this property due to items left from th…" at bounding box center [568, 280] width 349 height 27
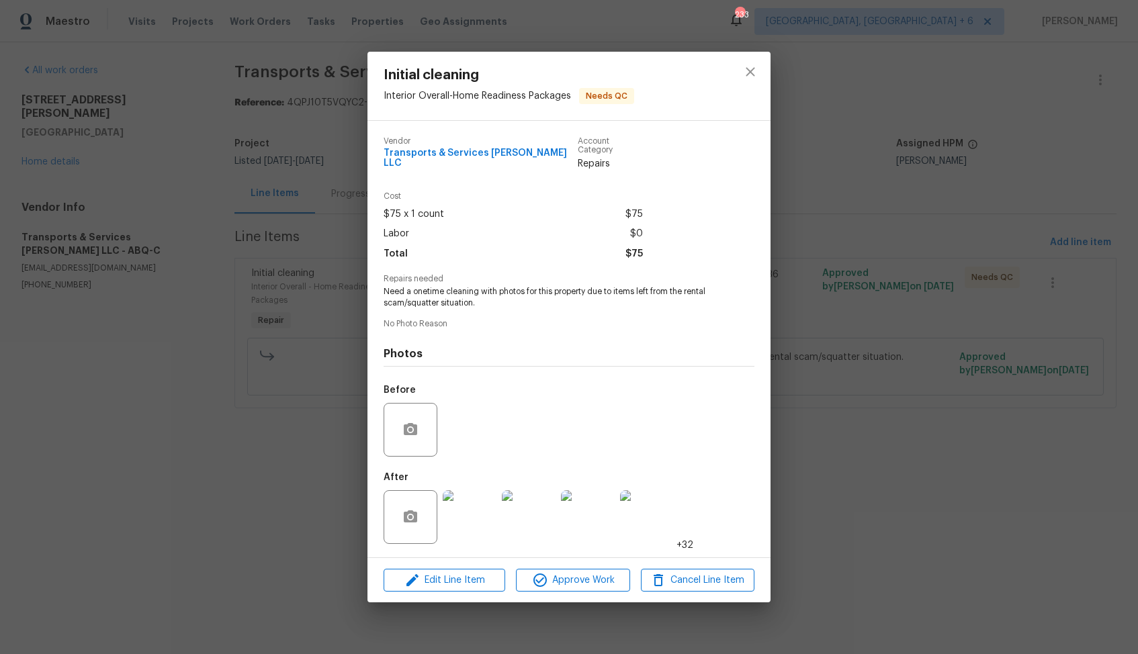
click at [279, 378] on div "Initial cleaning Interior Overall - Home Readiness Packages Needs QC Vendor Tra…" at bounding box center [569, 327] width 1138 height 654
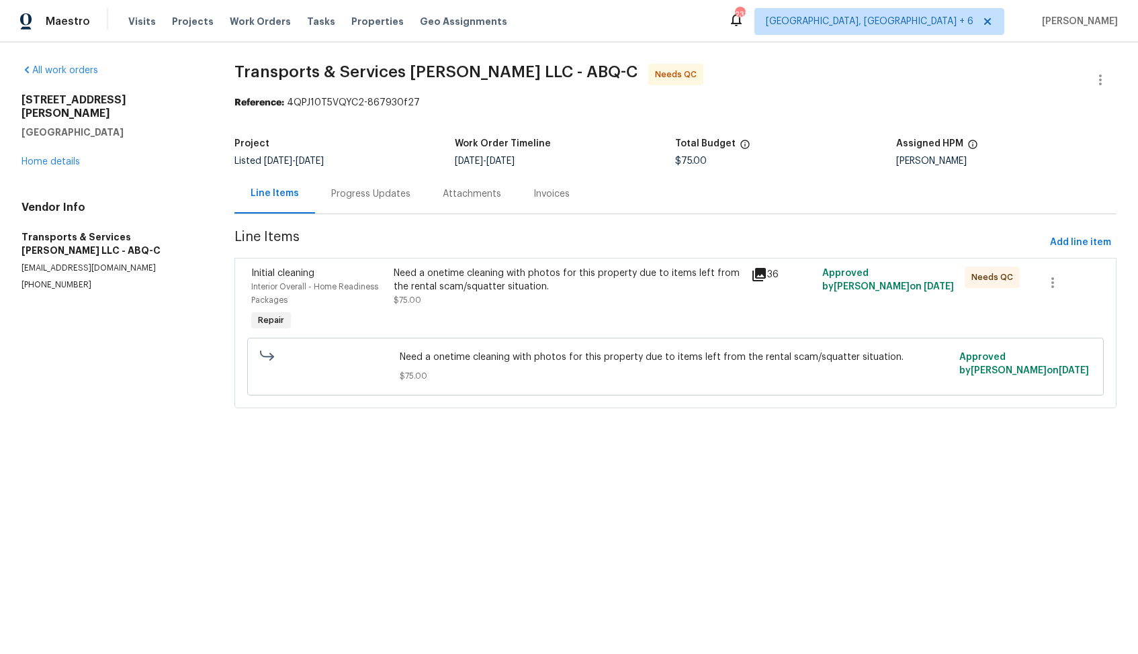
click at [384, 192] on div "Progress Updates" at bounding box center [370, 193] width 79 height 13
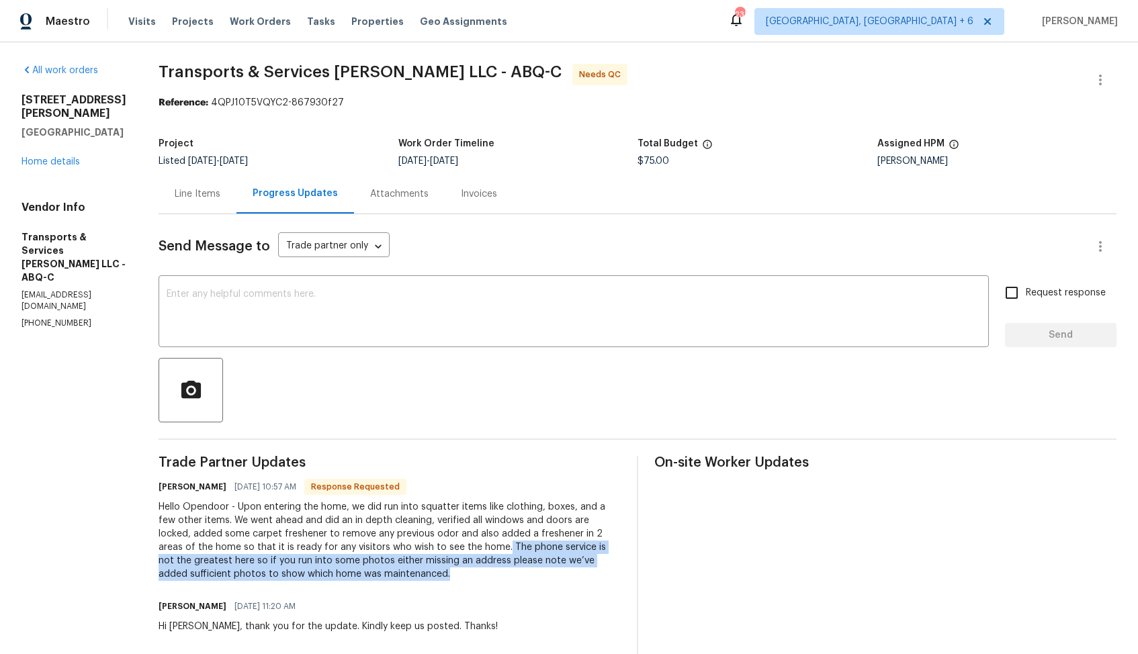
drag, startPoint x: 530, startPoint y: 548, endPoint x: 574, endPoint y: 576, distance: 52.6
click at [574, 576] on div "Hello Opendoor - Upon entering the home, we did run into squatter items like cl…" at bounding box center [390, 541] width 462 height 81
click at [451, 546] on div "Hello Opendoor - Upon entering the home, we did run into squatter items like cl…" at bounding box center [390, 541] width 462 height 81
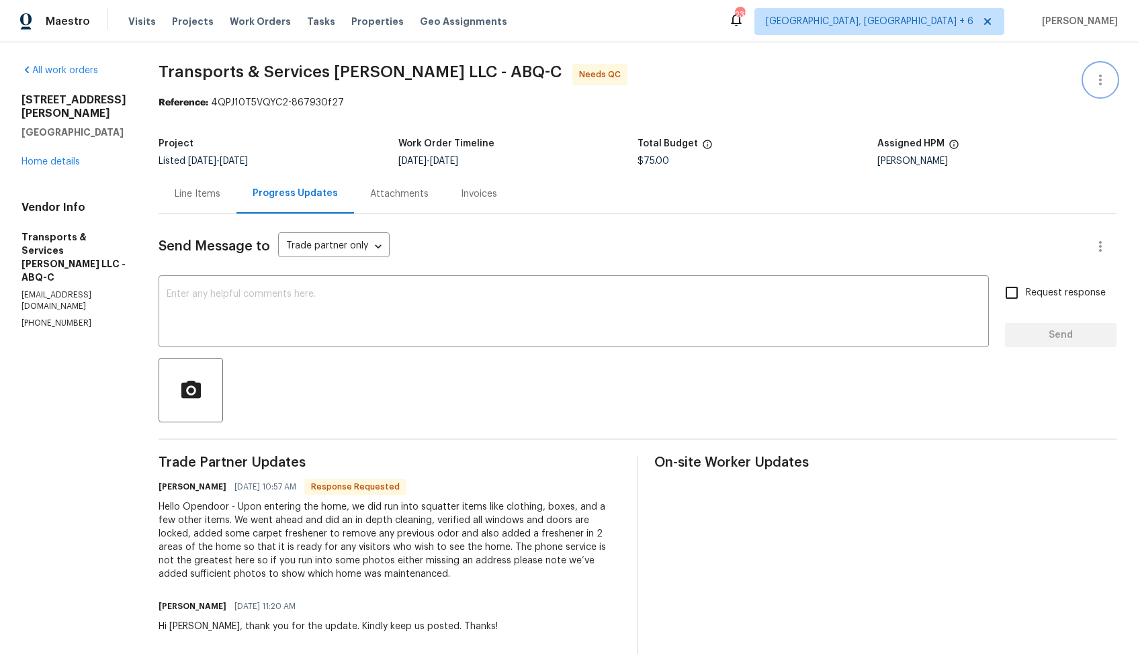
click at [1099, 77] on icon "button" at bounding box center [1100, 80] width 16 height 16
click at [1046, 79] on li "Edit" at bounding box center [1056, 80] width 145 height 22
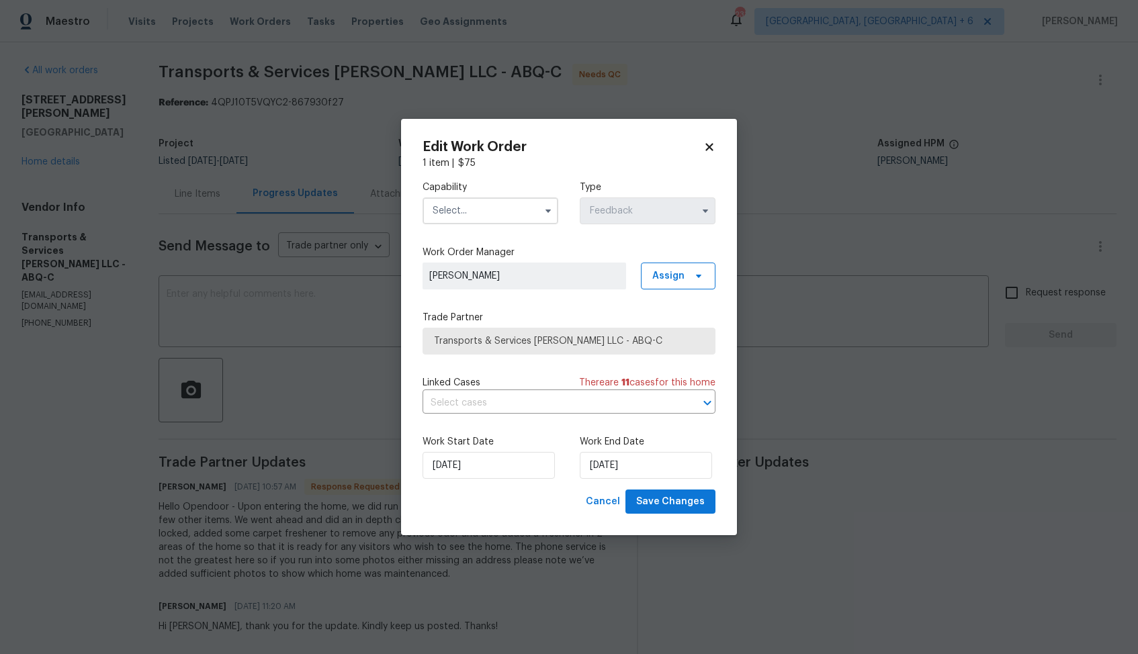
click at [534, 209] on input "text" at bounding box center [491, 211] width 136 height 27
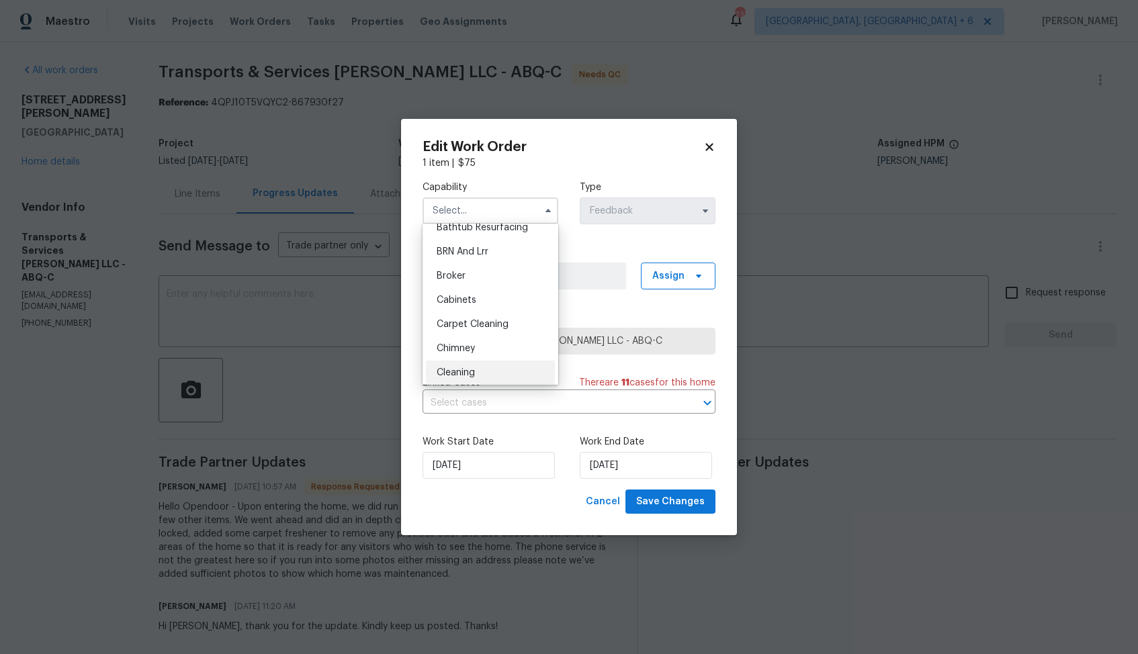
click at [469, 370] on span "Cleaning" at bounding box center [456, 372] width 38 height 9
type input "Cleaning"
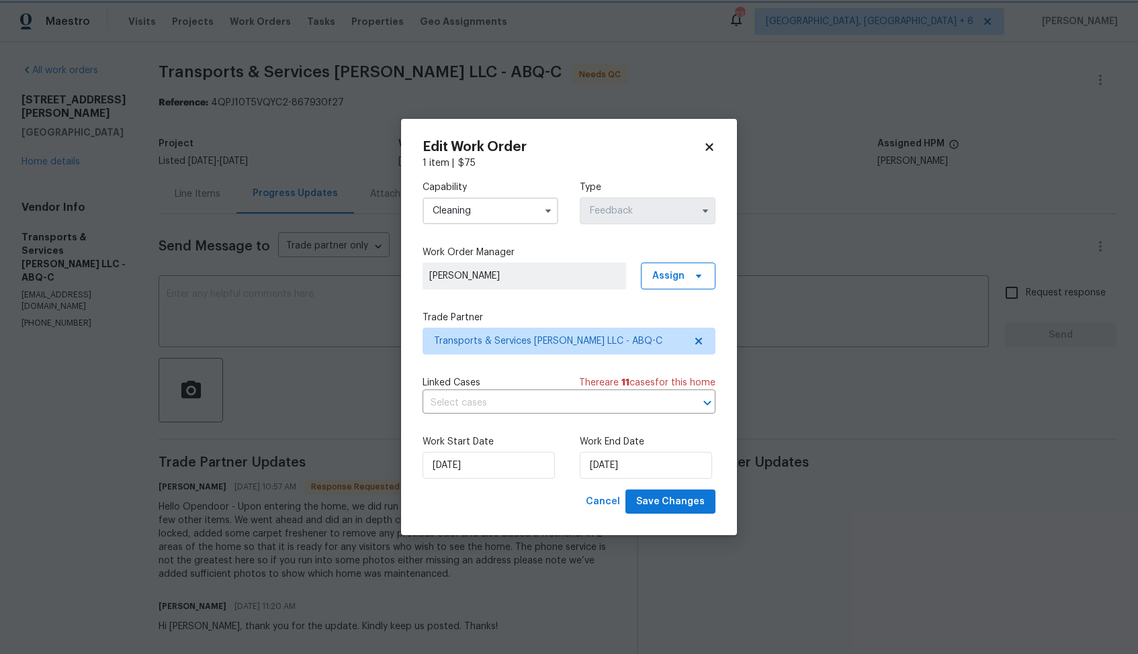
scroll to position [87, 0]
click at [523, 462] on input "12/08/2025" at bounding box center [489, 465] width 132 height 27
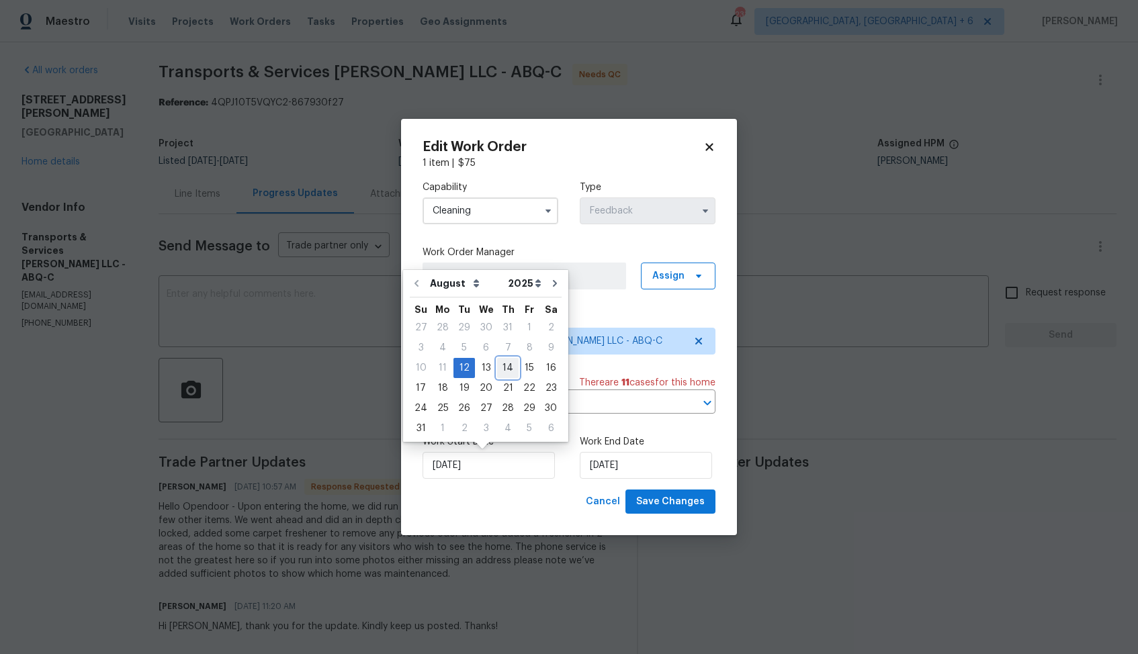
click at [501, 366] on div "14" at bounding box center [507, 368] width 21 height 19
type input "14/08/2025"
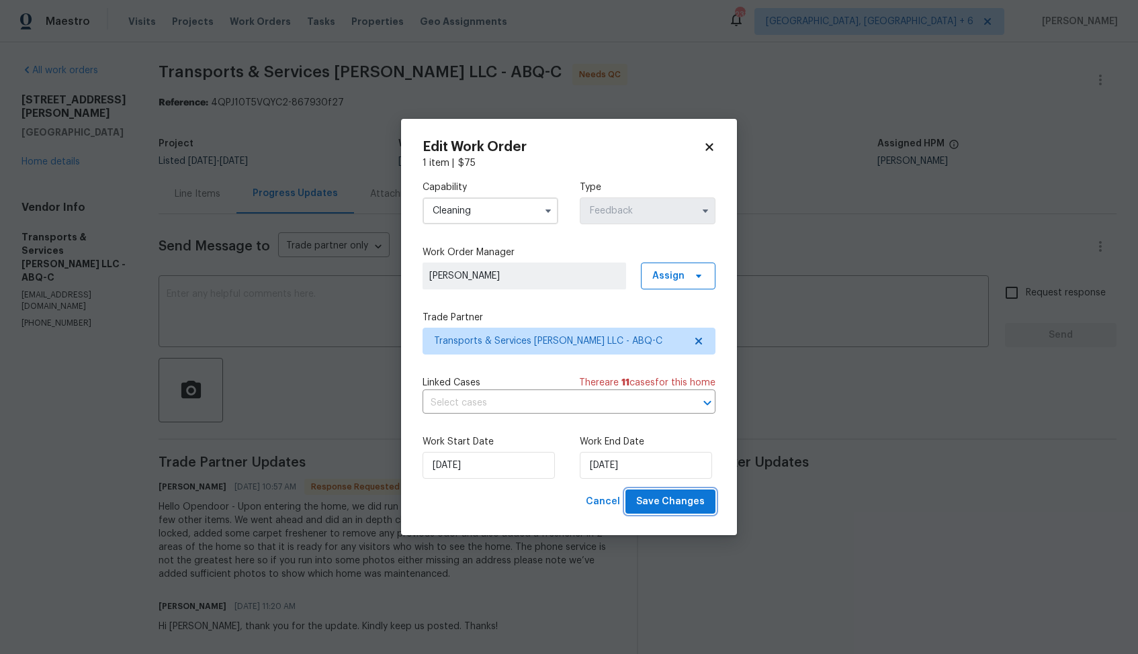
click at [670, 500] on span "Save Changes" at bounding box center [670, 502] width 69 height 17
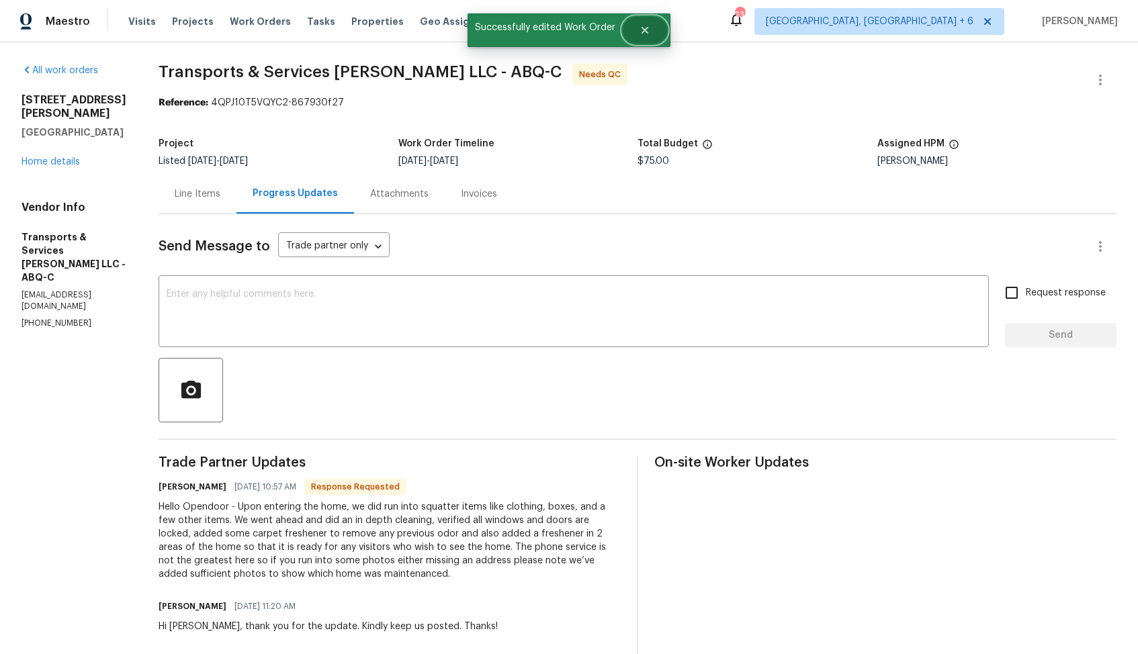
click at [642, 41] on button "Close" at bounding box center [645, 30] width 44 height 27
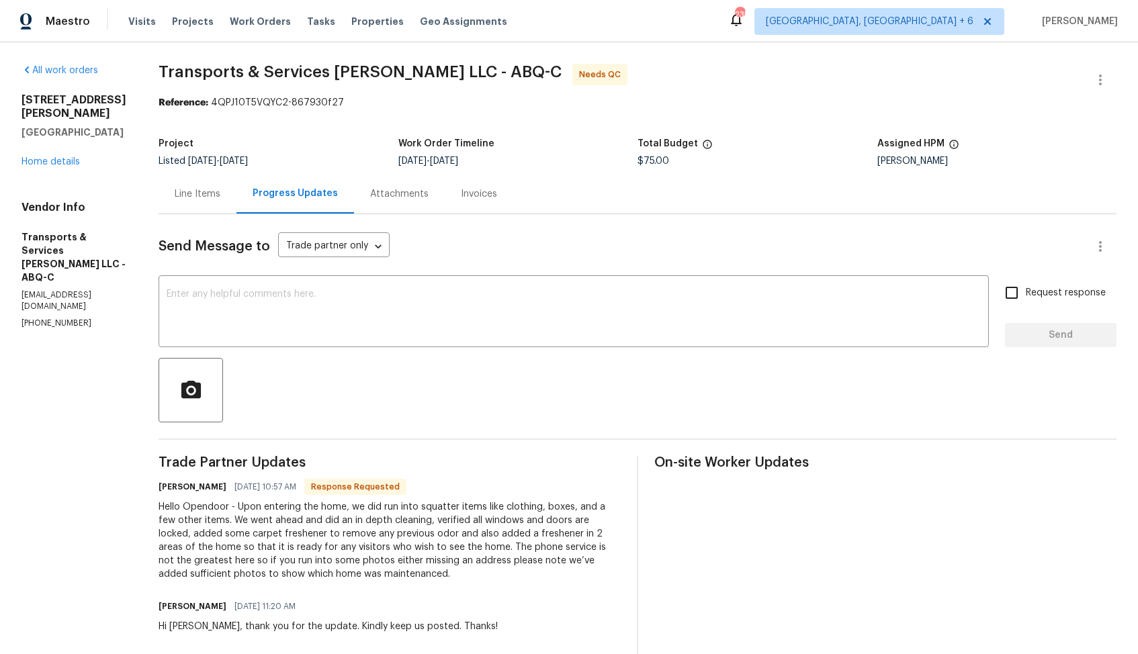
click at [209, 488] on h6 "[PERSON_NAME]" at bounding box center [193, 486] width 68 height 13
copy h6 "[PERSON_NAME]"
click at [533, 306] on textarea at bounding box center [574, 313] width 814 height 47
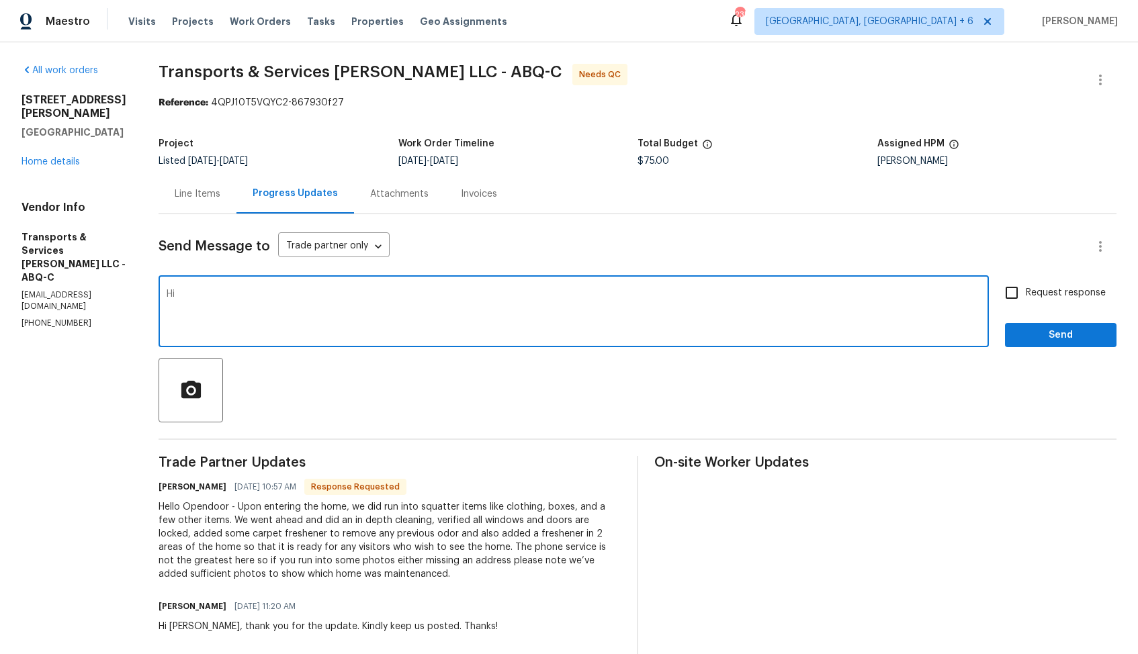
paste textarea "[PERSON_NAME]"
type textarea "Hi [PERSON_NAME], thank you so much for completing the job, WO is approved. Tha…"
click at [1039, 342] on span "Send" at bounding box center [1061, 335] width 90 height 17
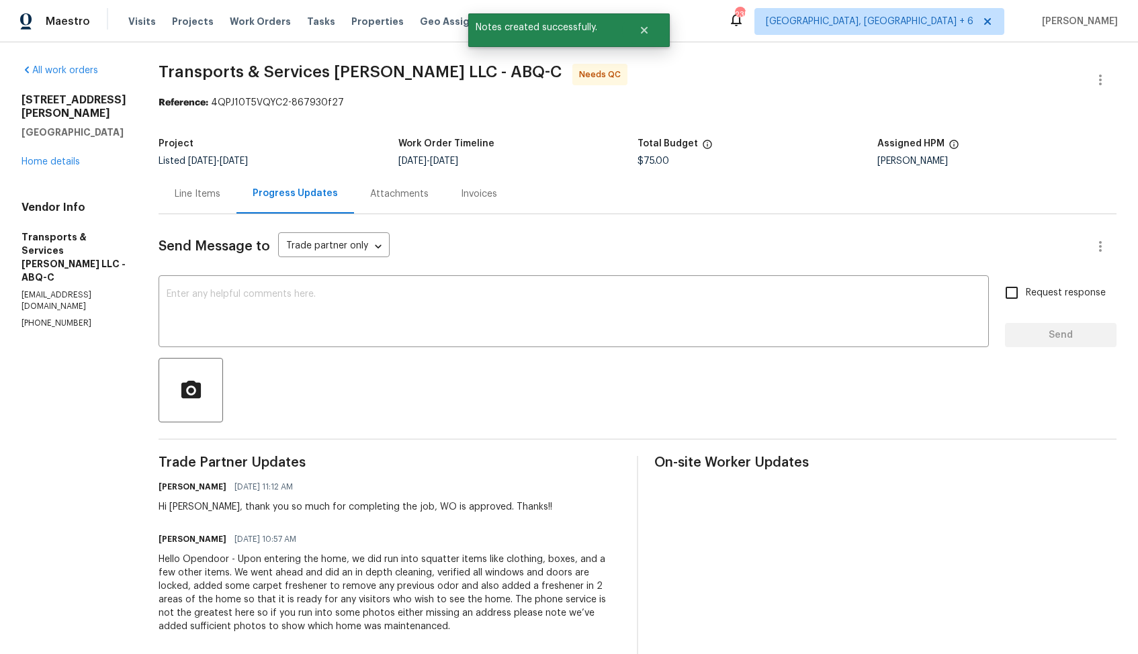
click at [228, 202] on div "Line Items" at bounding box center [198, 194] width 78 height 40
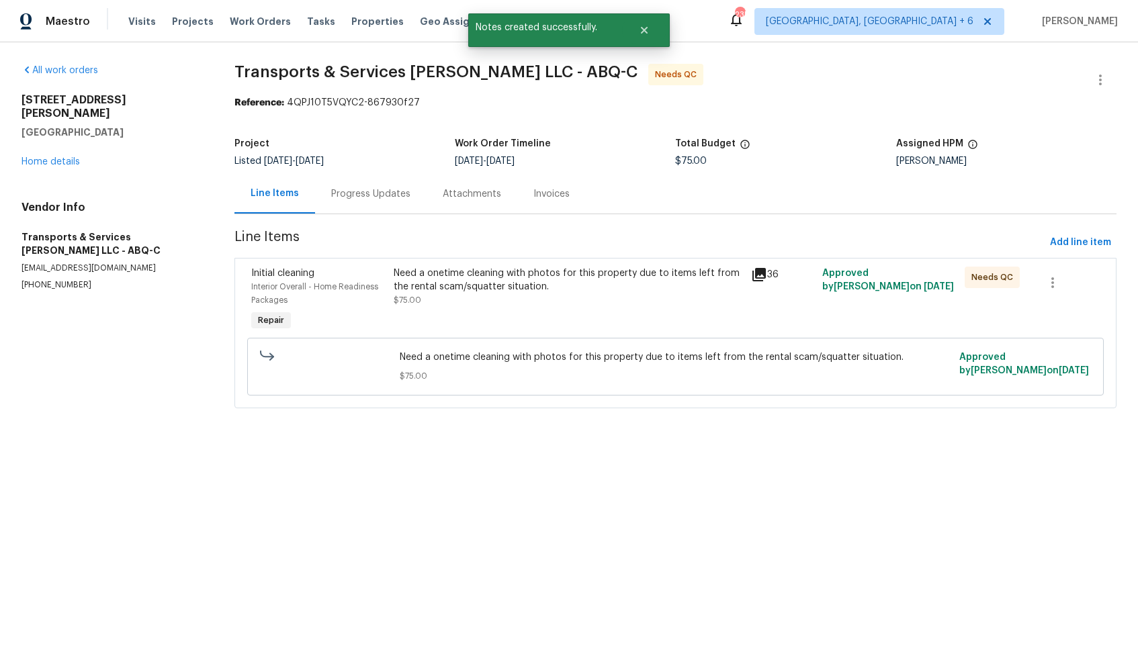
click at [586, 316] on div "Need a onetime cleaning with photos for this property due to items left from th…" at bounding box center [568, 300] width 357 height 75
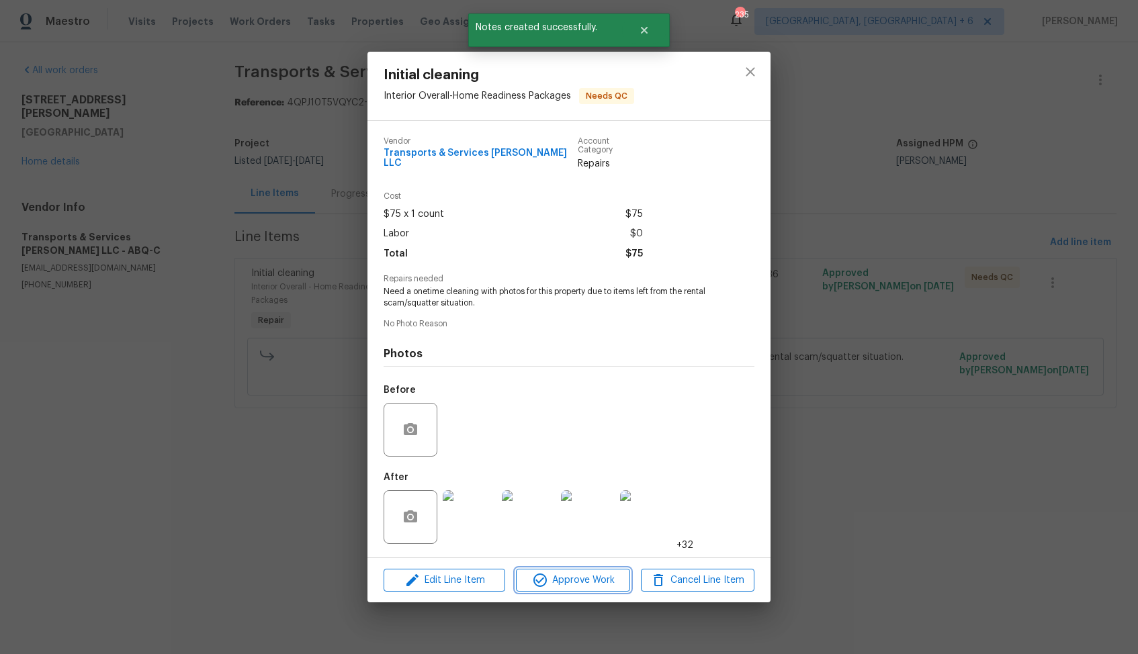
click at [556, 573] on span "Approve Work" at bounding box center [572, 580] width 105 height 17
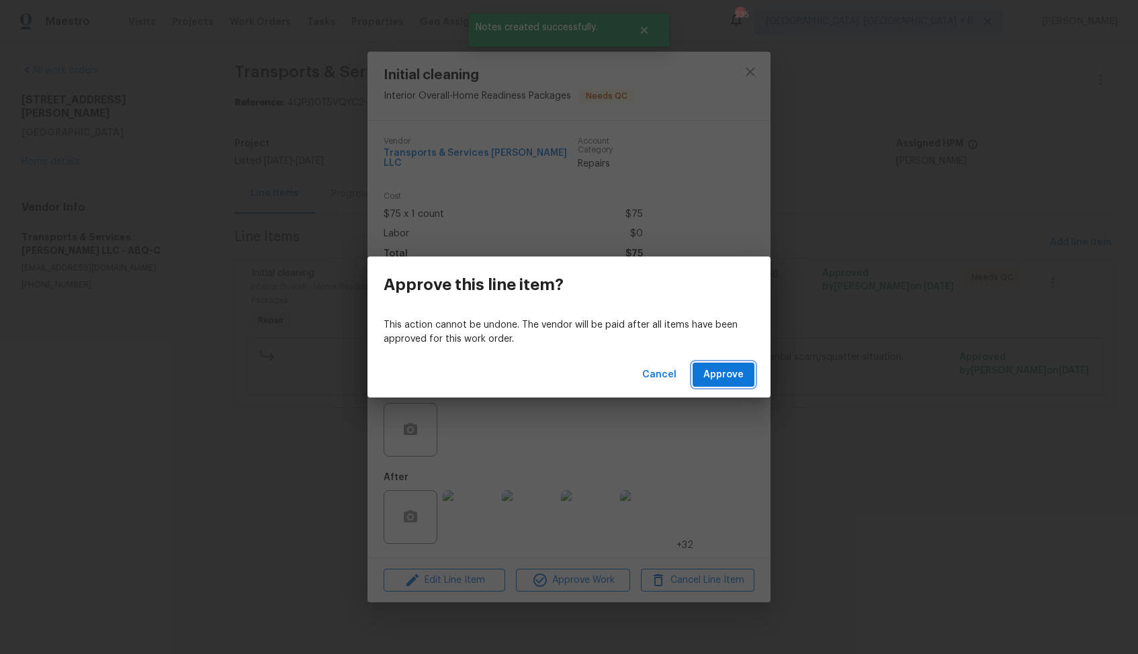
click at [711, 379] on span "Approve" at bounding box center [723, 375] width 40 height 17
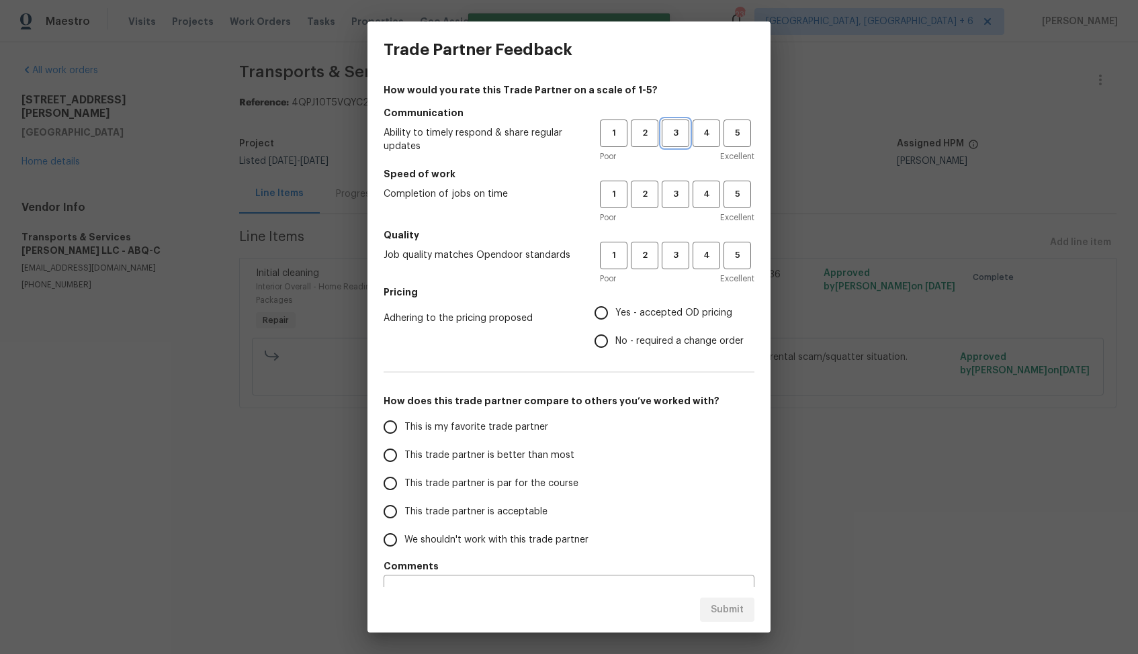
click at [671, 140] on span "3" at bounding box center [675, 133] width 25 height 15
click at [672, 178] on h5 "Speed of work" at bounding box center [569, 173] width 371 height 13
click at [674, 196] on span "3" at bounding box center [675, 194] width 25 height 15
click at [680, 267] on button "3" at bounding box center [676, 256] width 28 height 28
click at [632, 316] on span "Yes - accepted OD pricing" at bounding box center [673, 313] width 117 height 14
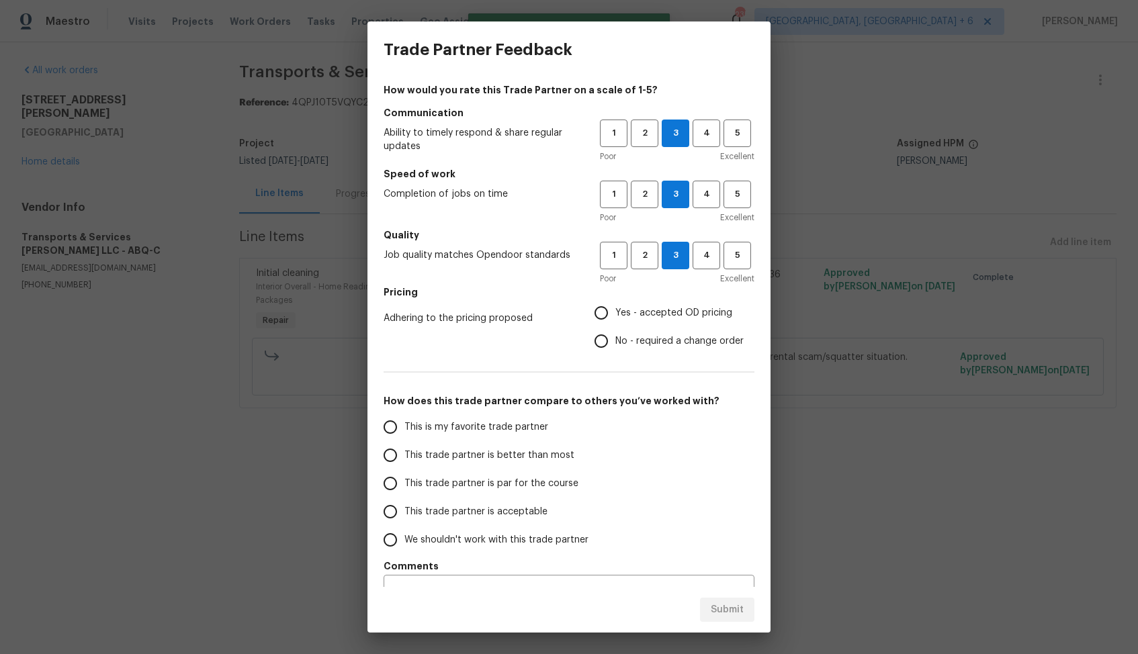
click at [615, 316] on input "Yes - accepted OD pricing" at bounding box center [601, 313] width 28 height 28
radio input "true"
click at [514, 461] on span "This trade partner is better than most" at bounding box center [489, 456] width 170 height 14
click at [404, 461] on input "This trade partner is better than most" at bounding box center [390, 455] width 28 height 28
click at [722, 619] on button "Submit" at bounding box center [727, 610] width 54 height 25
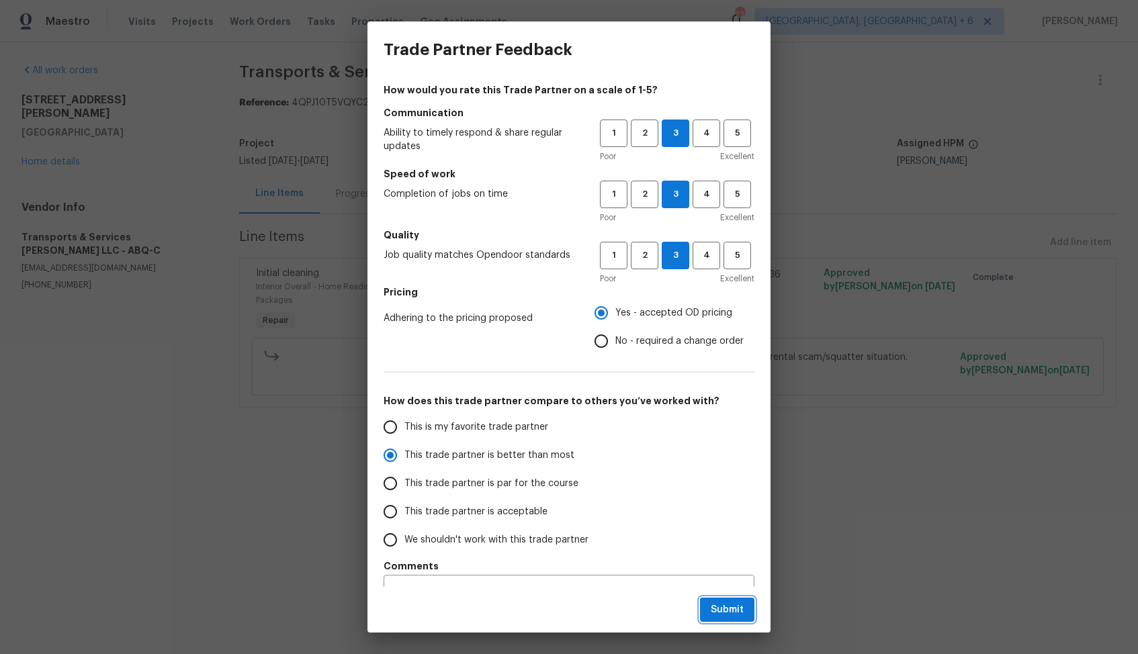
radio input "true"
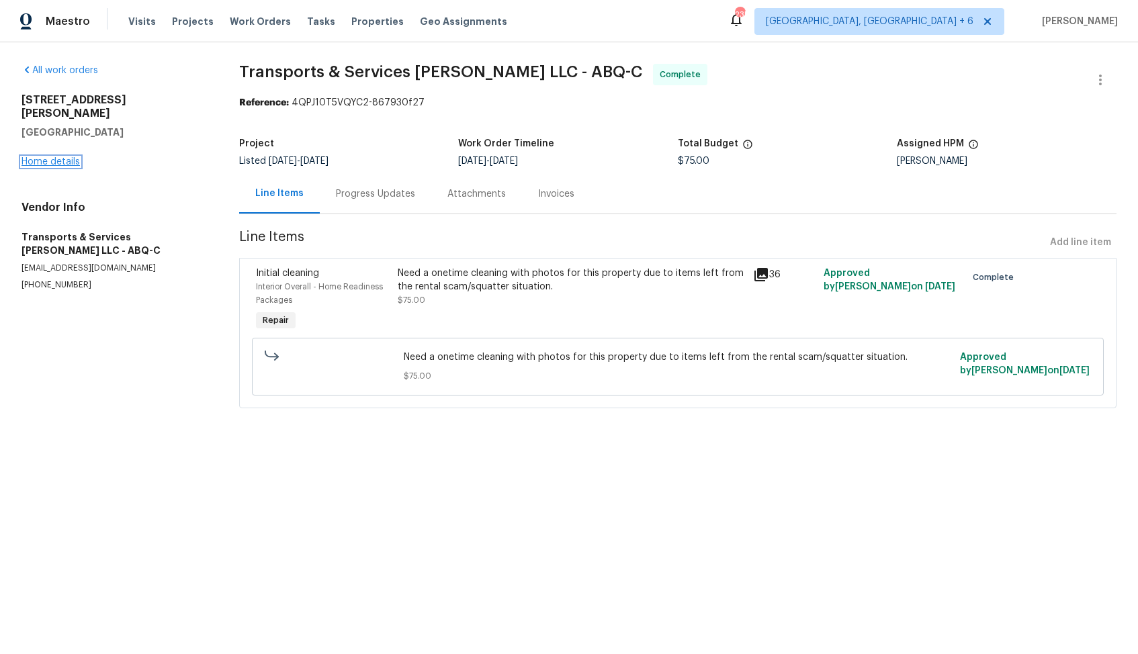
click at [42, 157] on link "Home details" at bounding box center [50, 161] width 58 height 9
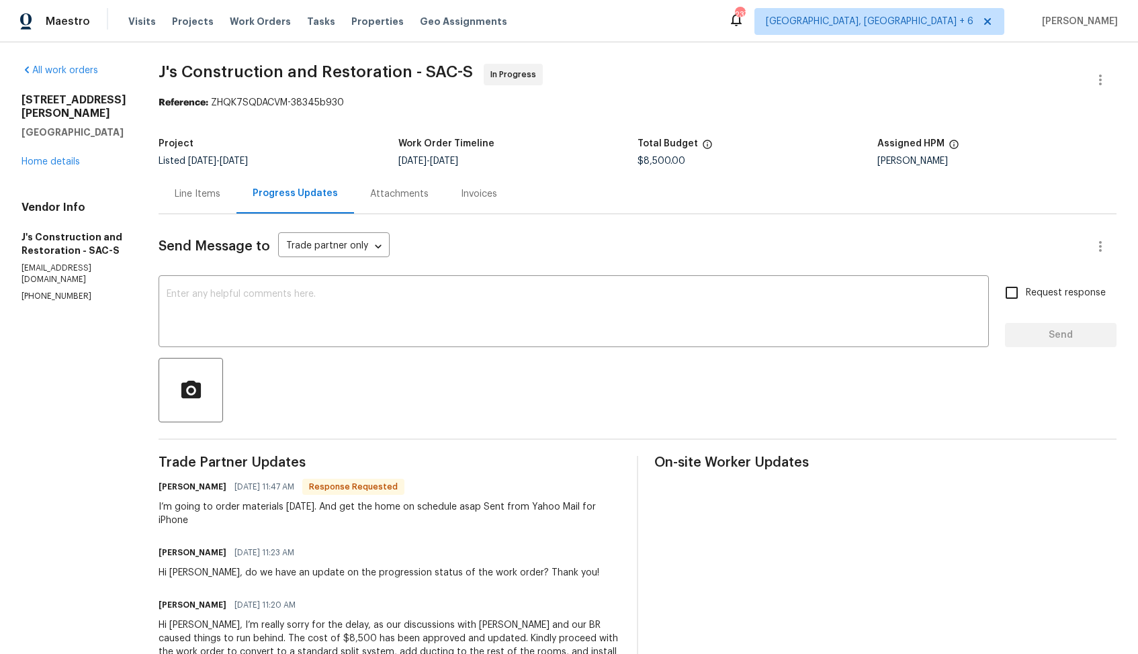
scroll to position [145, 0]
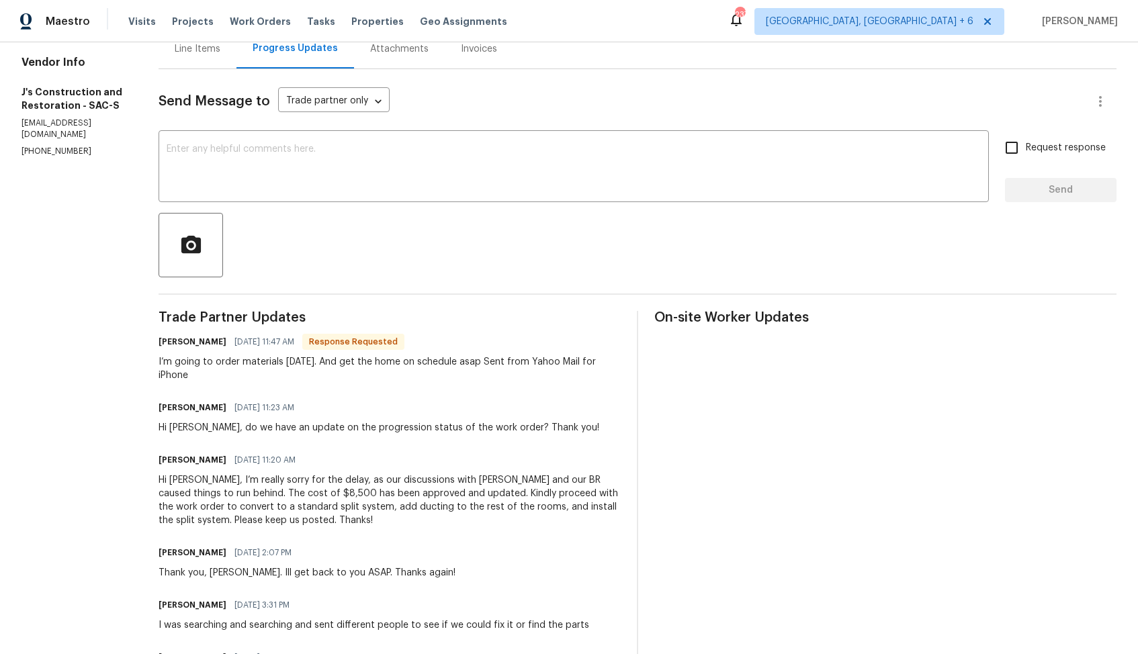
click at [193, 342] on h6 "Jerry" at bounding box center [193, 341] width 68 height 13
copy h6 "Jerry"
click at [481, 184] on textarea at bounding box center [574, 167] width 814 height 47
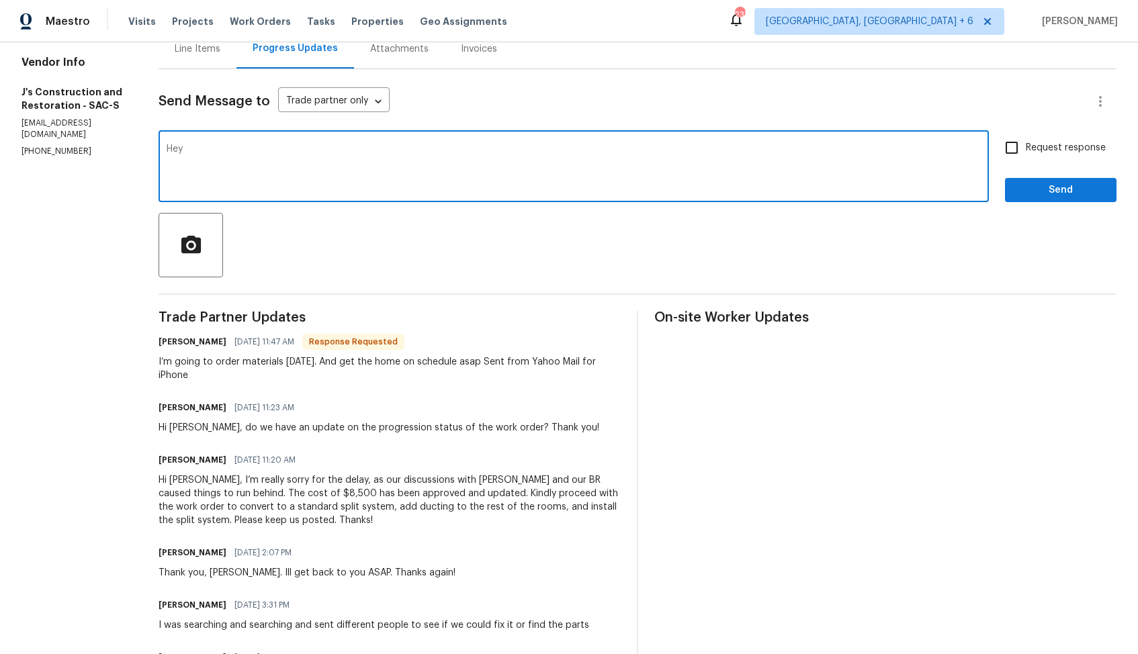
paste textarea "Jerry"
type textarea "Hey Jerry, thank you so much for the update. Kindly keep me posted. Thanks!"
click at [1020, 161] on input "Request response" at bounding box center [1012, 148] width 28 height 28
checkbox input "true"
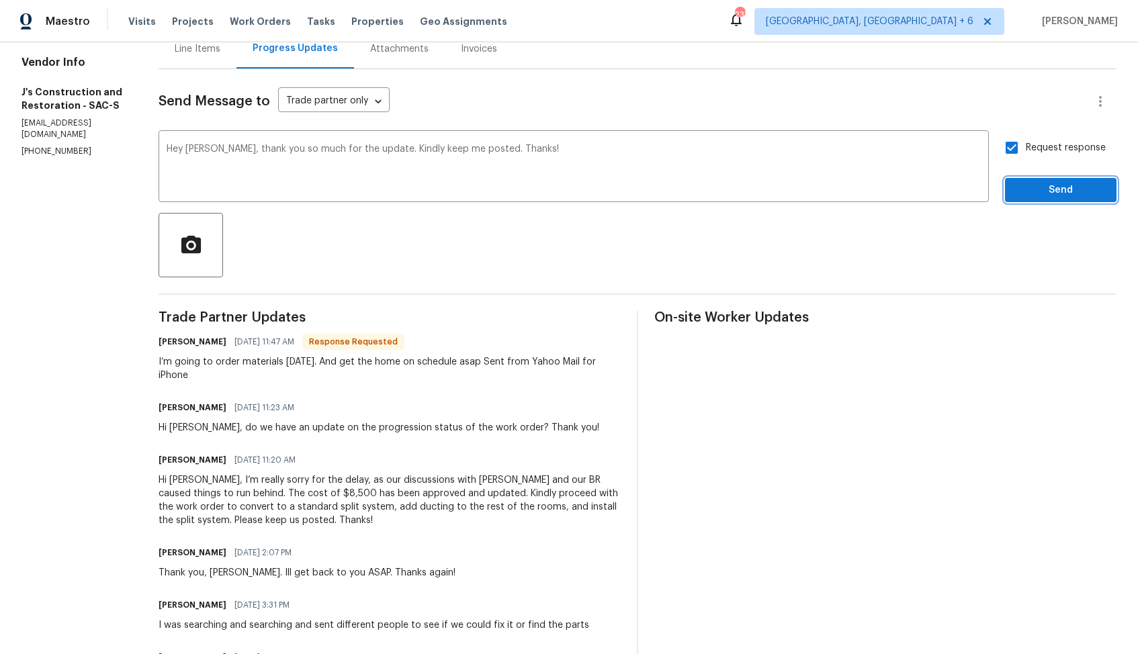
click at [1035, 183] on span "Send" at bounding box center [1061, 190] width 90 height 17
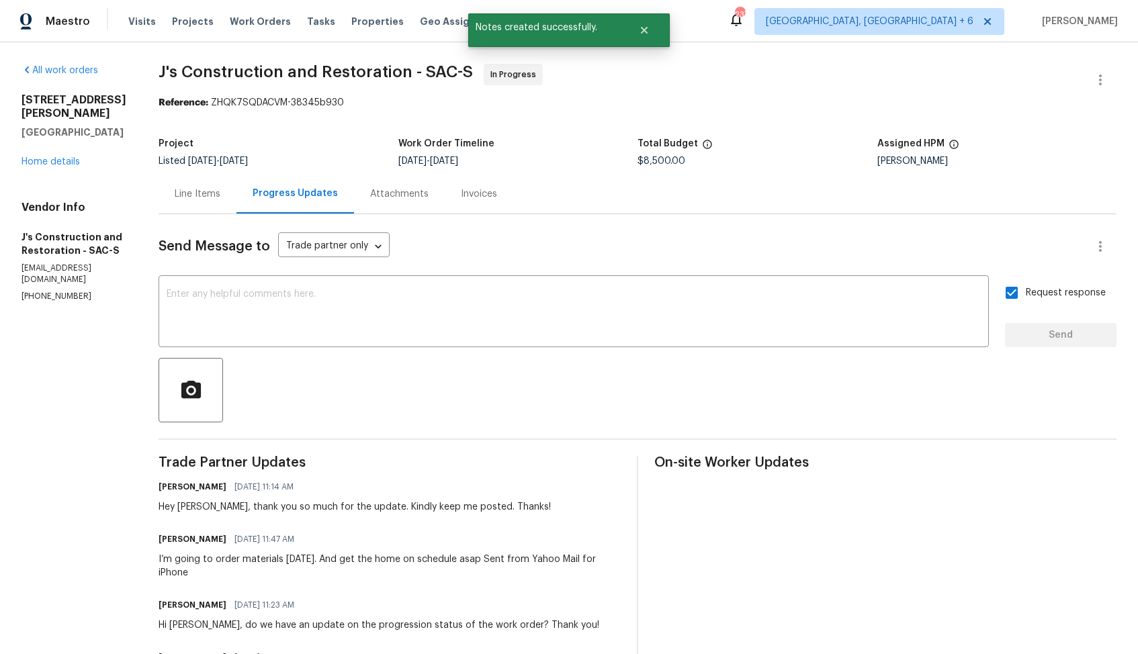
click at [216, 564] on div "I’m going to order materials today. And get the home on schedule asap Sent from…" at bounding box center [390, 566] width 462 height 27
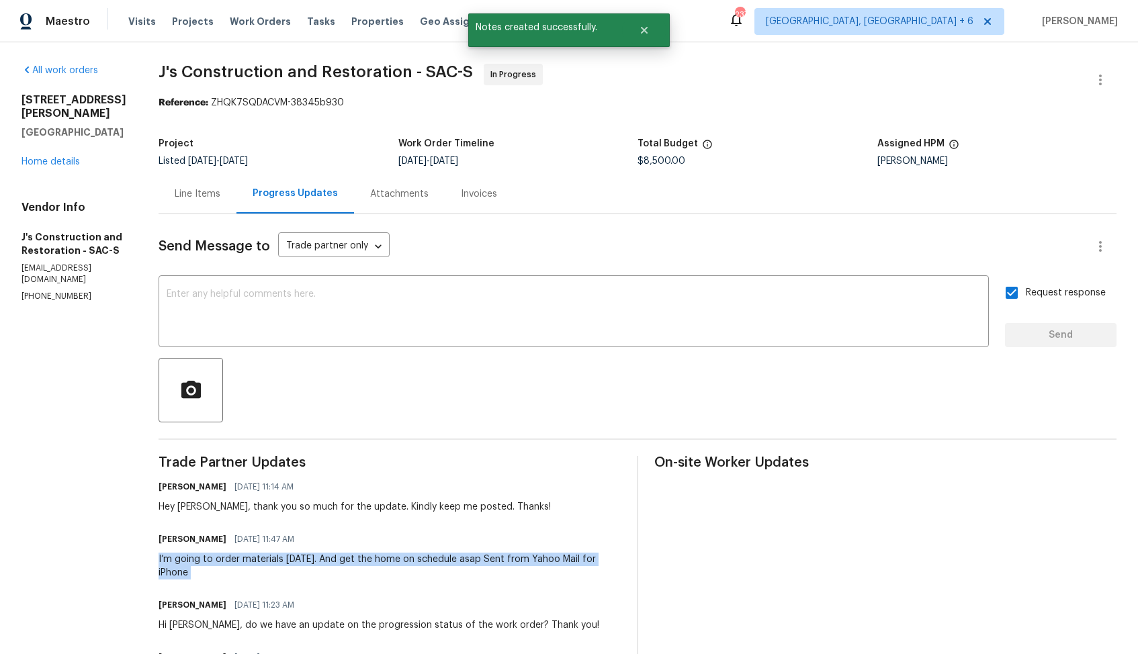
copy div "I’m going to order materials today. And get the home on schedule asap Sent from…"
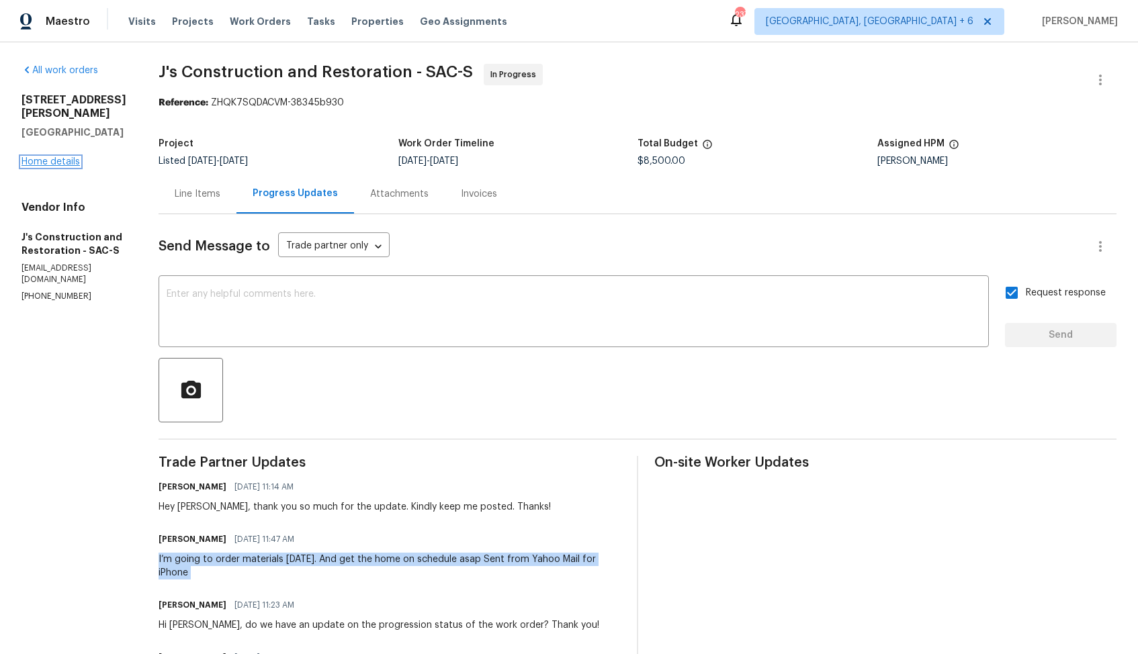
click at [54, 157] on link "Home details" at bounding box center [50, 161] width 58 height 9
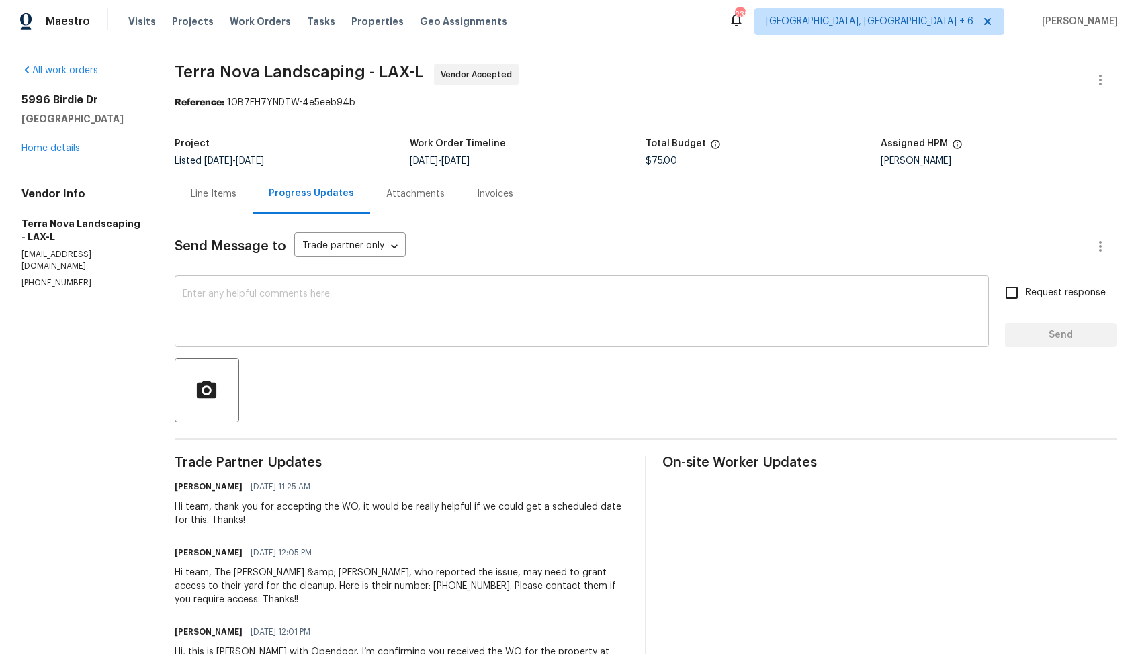
click at [384, 314] on textarea at bounding box center [582, 313] width 798 height 47
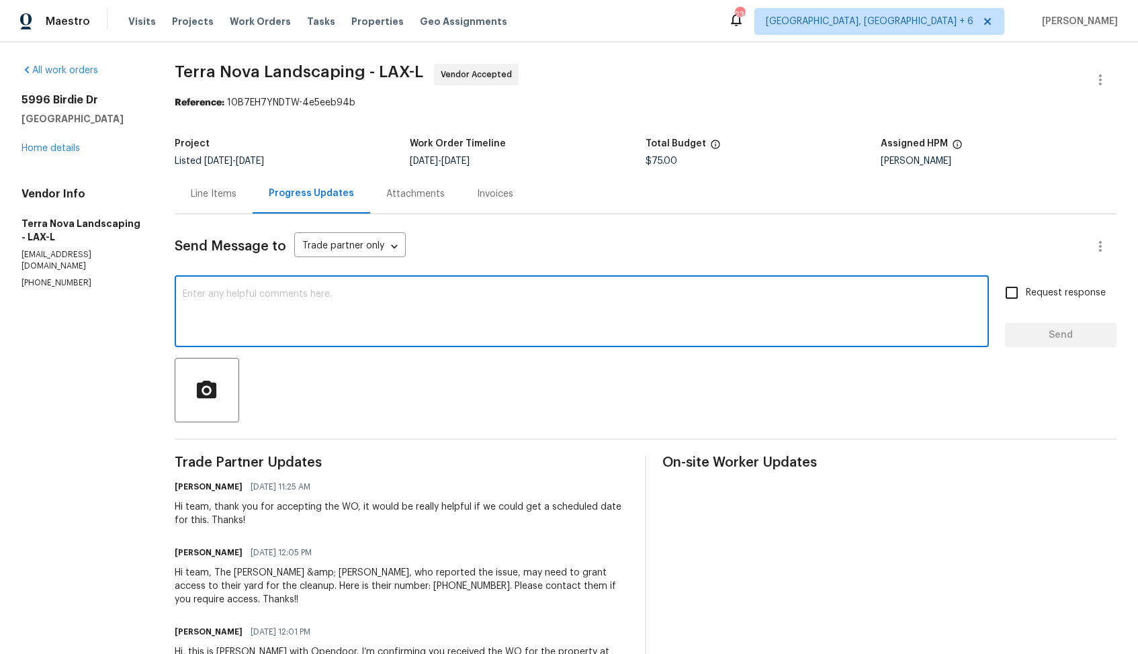
paste textarea "Could you please provide us with a scheduled date for the work order? Also, we'…"
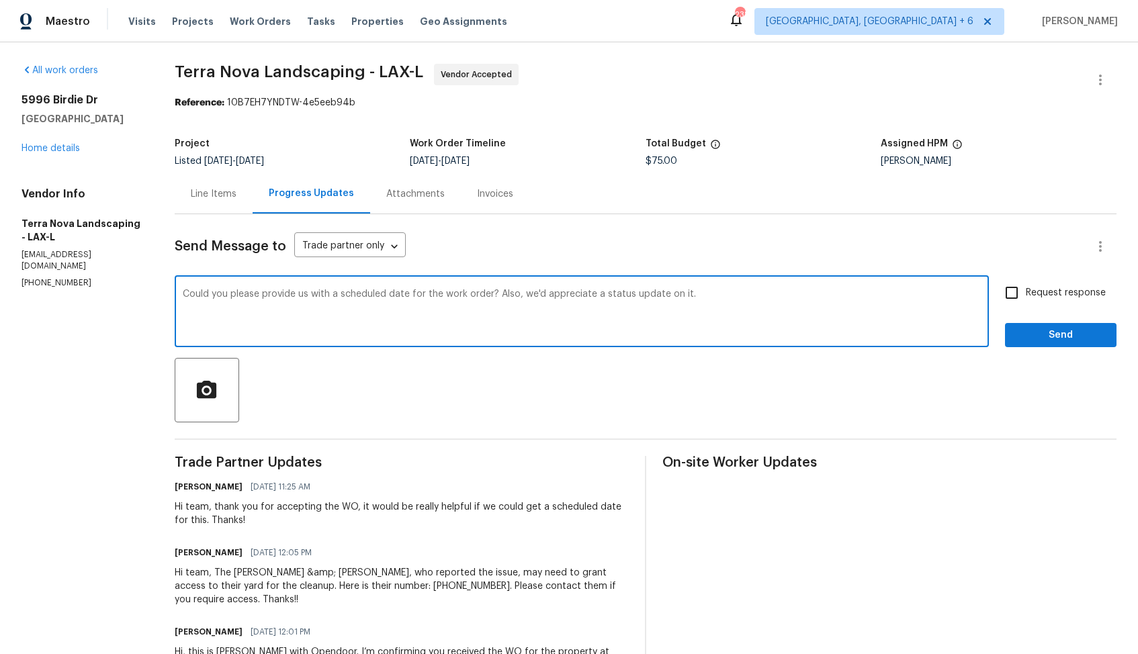
click at [183, 296] on textarea "Could you please provide us with a scheduled date for the work order? Also, we'…" at bounding box center [582, 313] width 798 height 47
click at [770, 296] on textarea "Hi team, could you please provide us with a scheduled date for the work order? …" at bounding box center [582, 313] width 798 height 47
type textarea "Hi team, could you please provide us with a scheduled date for the work order? …"
click at [1012, 294] on input "Request response" at bounding box center [1012, 293] width 28 height 28
checkbox input "true"
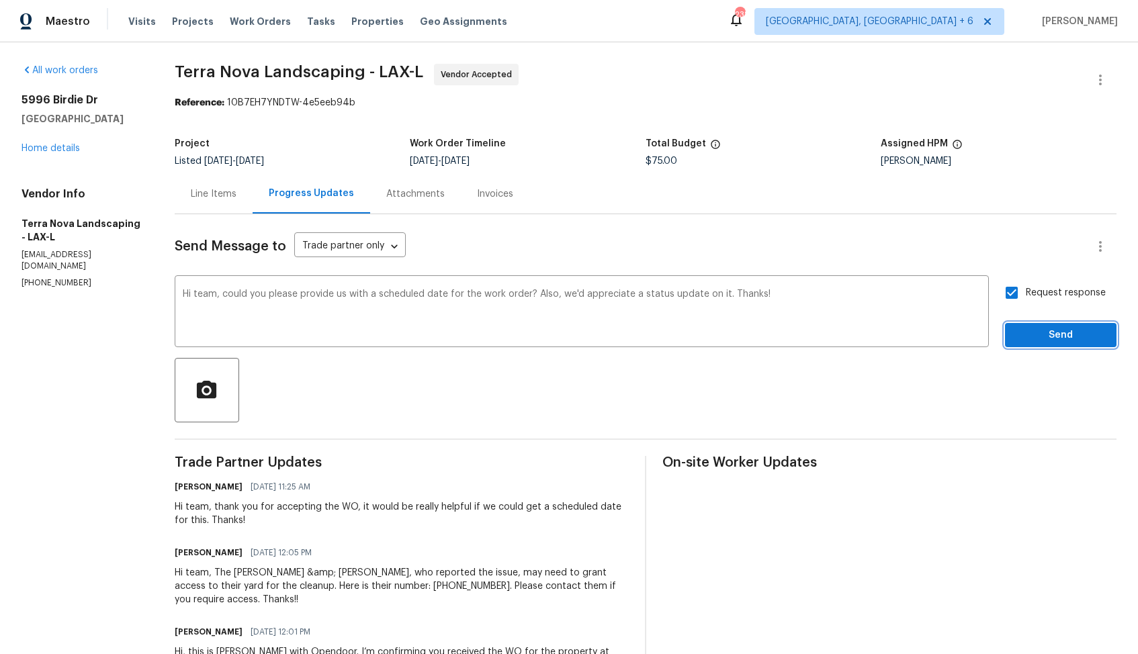
click at [1038, 331] on span "Send" at bounding box center [1061, 335] width 90 height 17
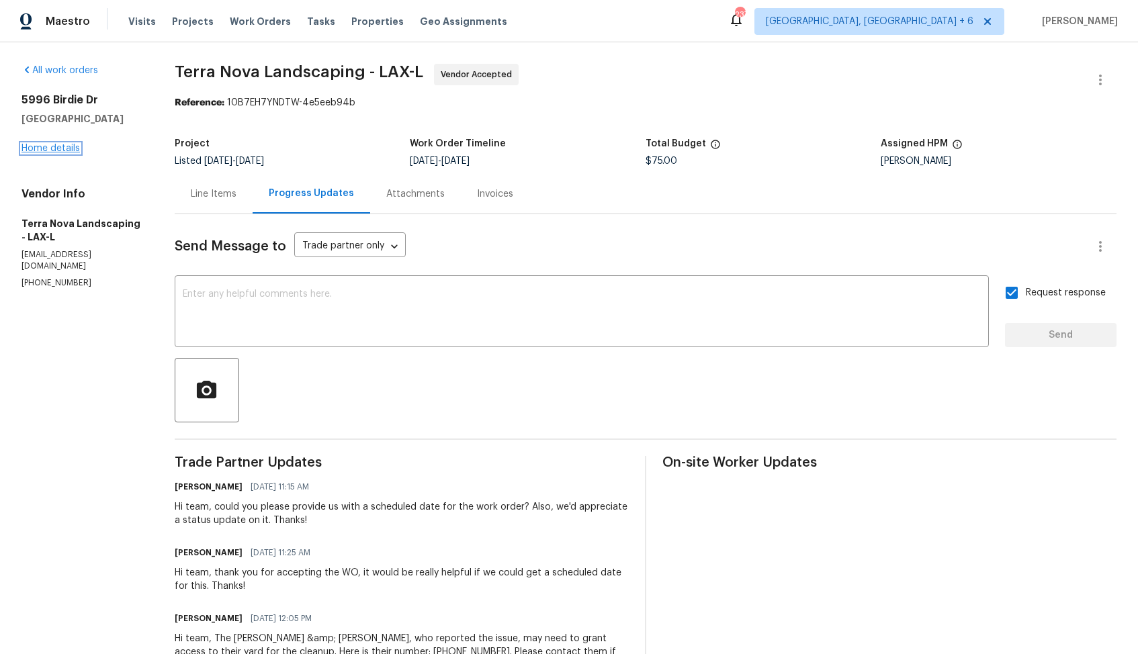
click at [61, 146] on link "Home details" at bounding box center [50, 148] width 58 height 9
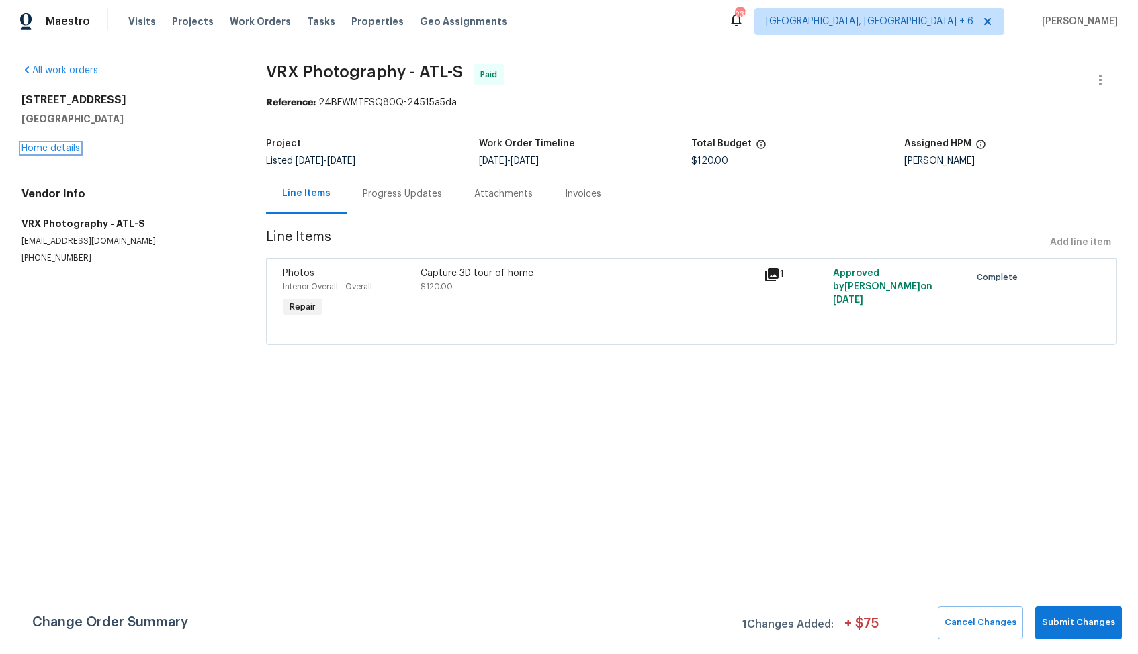
click at [58, 147] on link "Home details" at bounding box center [50, 148] width 58 height 9
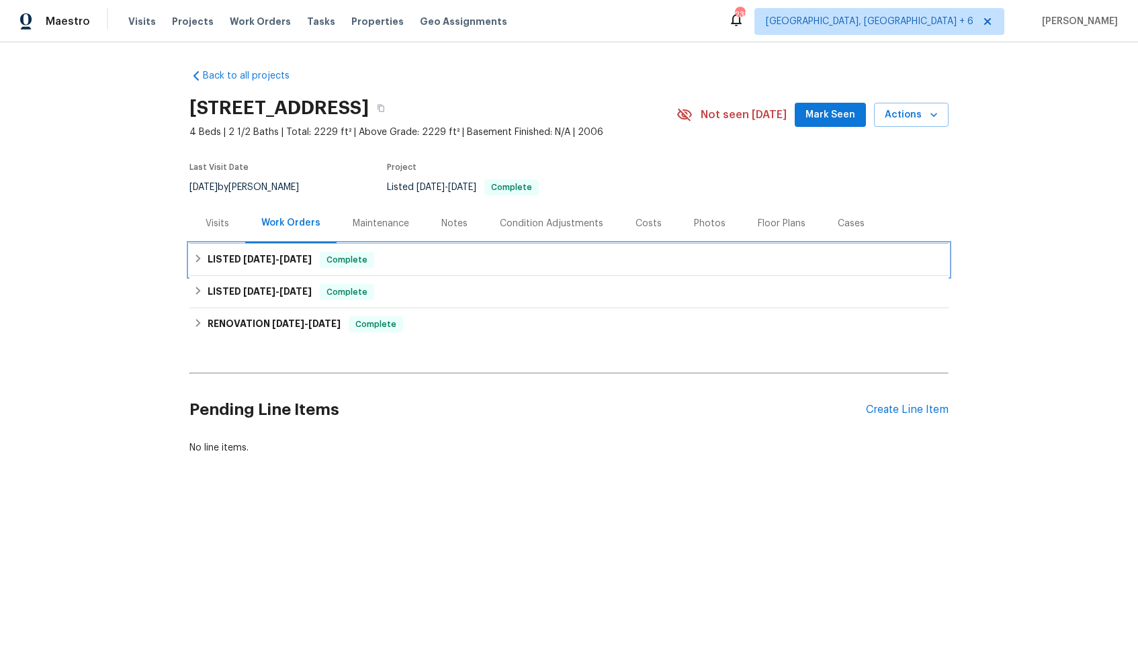
click at [457, 263] on div "LISTED [DATE] - [DATE] Complete" at bounding box center [568, 260] width 751 height 16
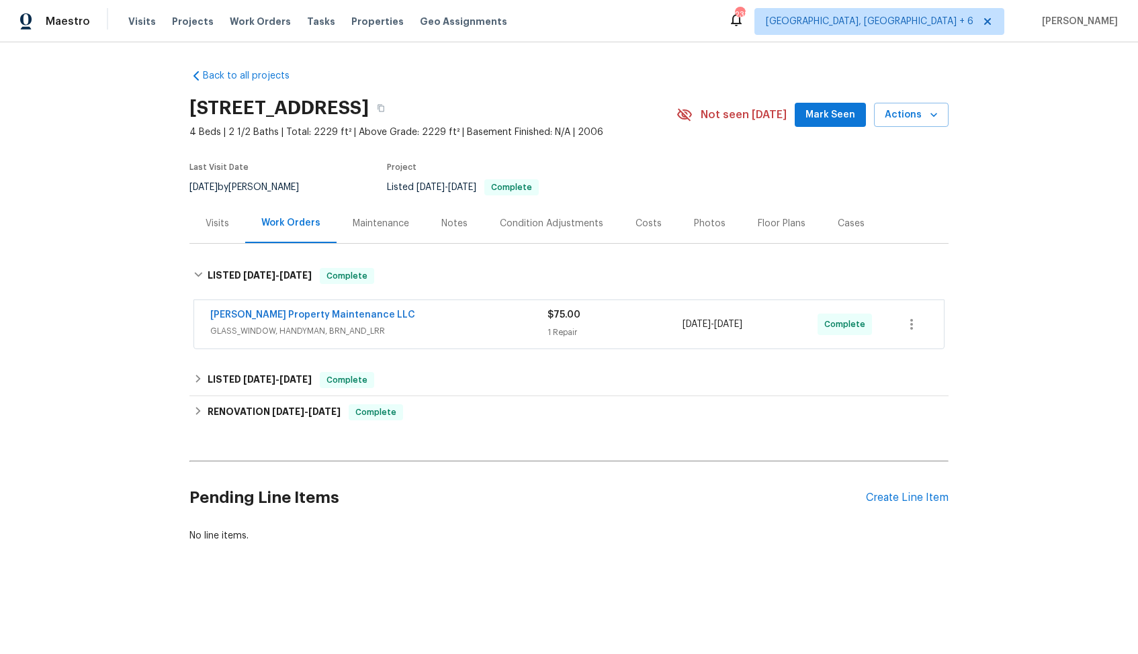
click at [441, 312] on div "[PERSON_NAME] Property Maintenance LLC" at bounding box center [378, 316] width 337 height 16
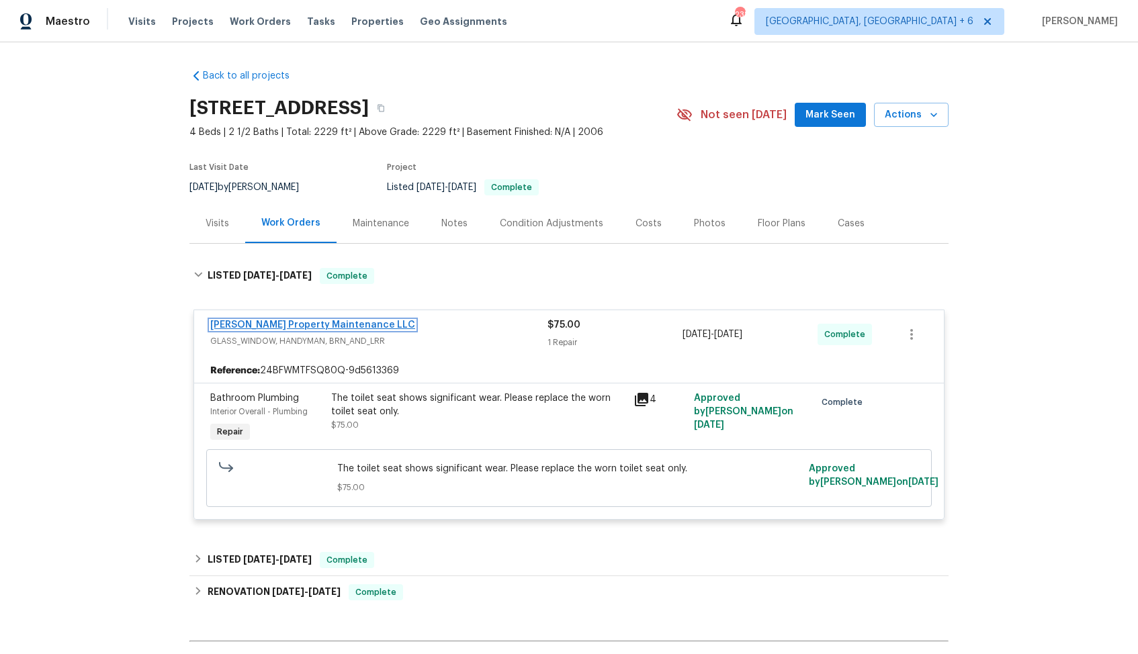
click at [300, 324] on link "[PERSON_NAME] Property Maintenance LLC" at bounding box center [312, 324] width 205 height 9
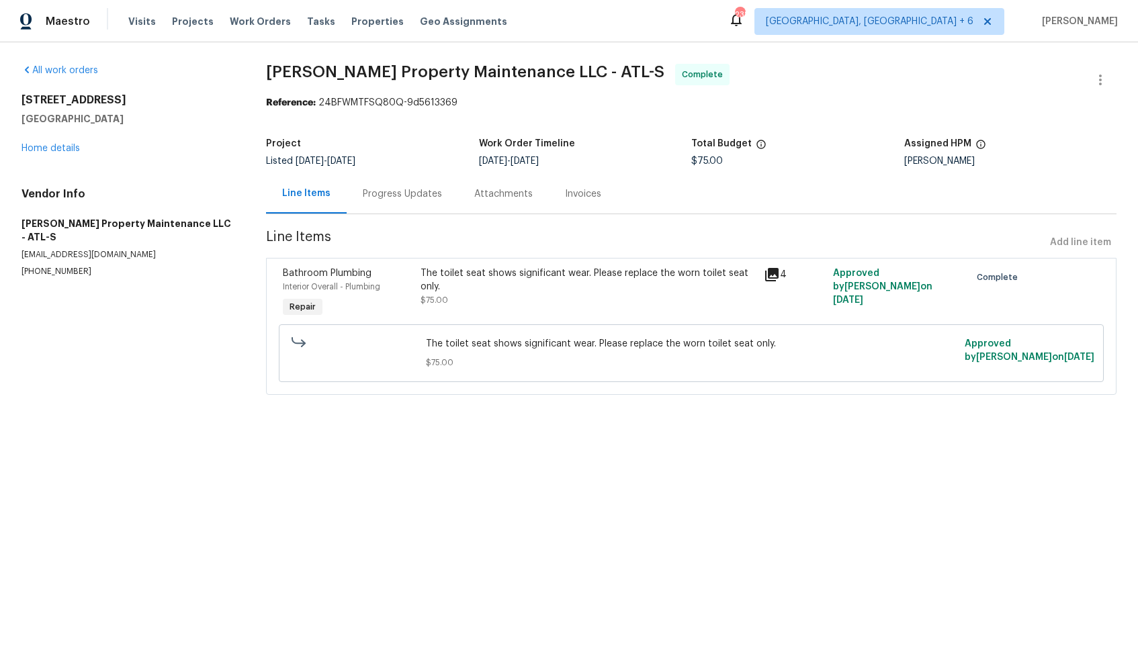
click at [494, 288] on div "The toilet seat shows significant wear. Please replace the worn toilet seat onl…" at bounding box center [589, 280] width 336 height 27
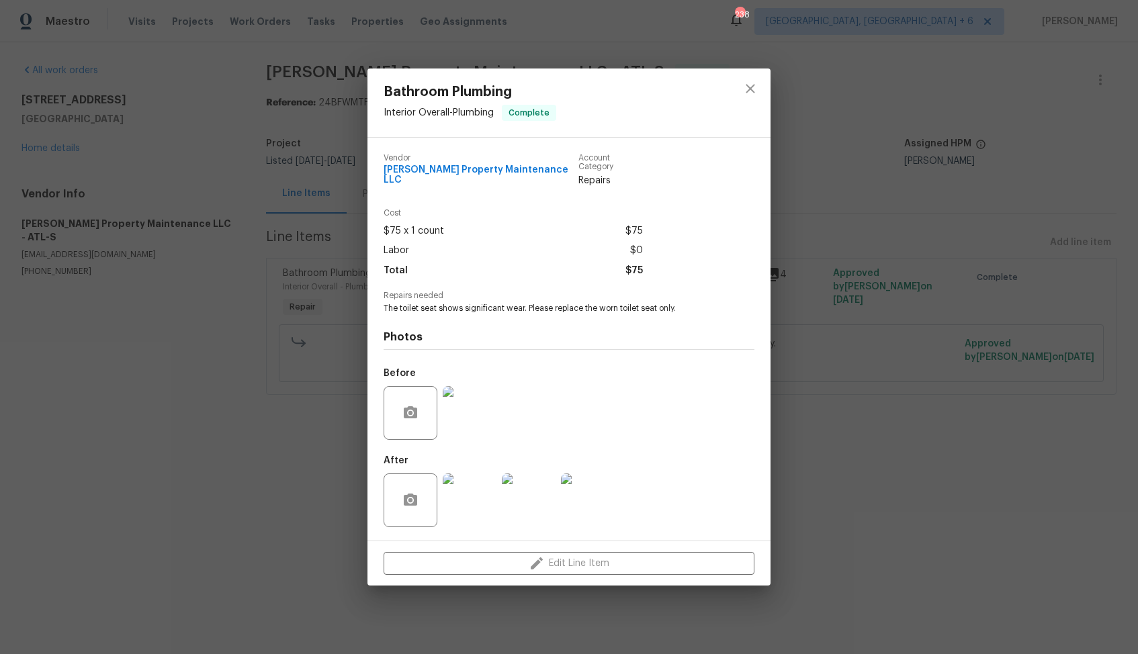
click at [288, 462] on div "Bathroom Plumbing Interior Overall - Plumbing Complete Vendor [PERSON_NAME] Pro…" at bounding box center [569, 327] width 1138 height 654
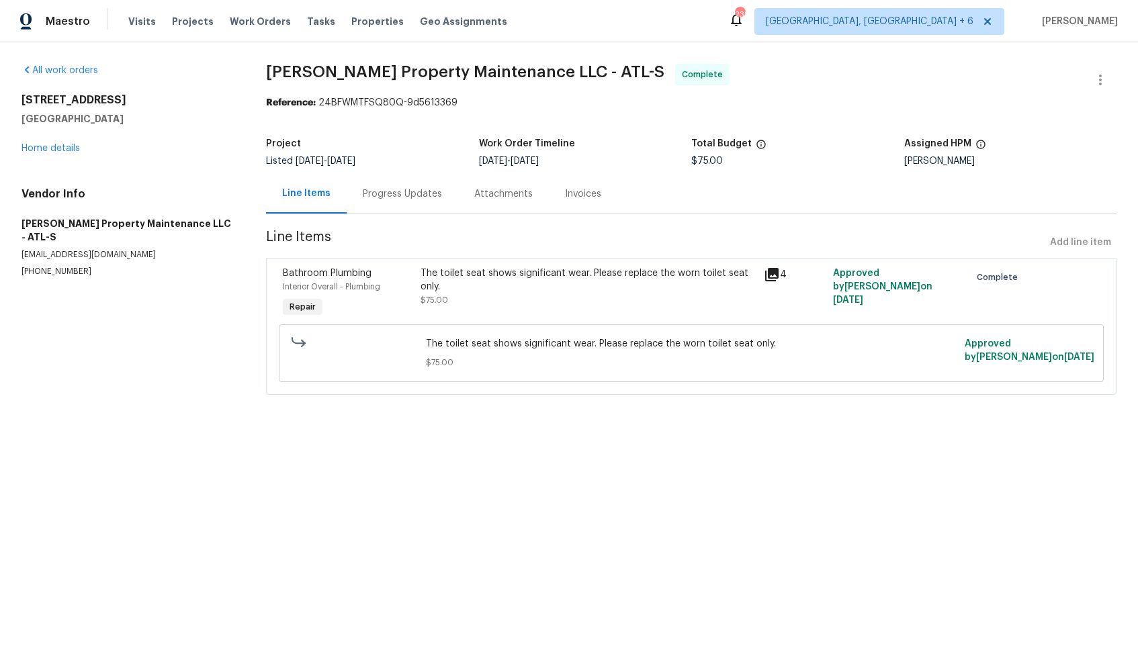
click at [402, 200] on div "Progress Updates" at bounding box center [402, 193] width 79 height 13
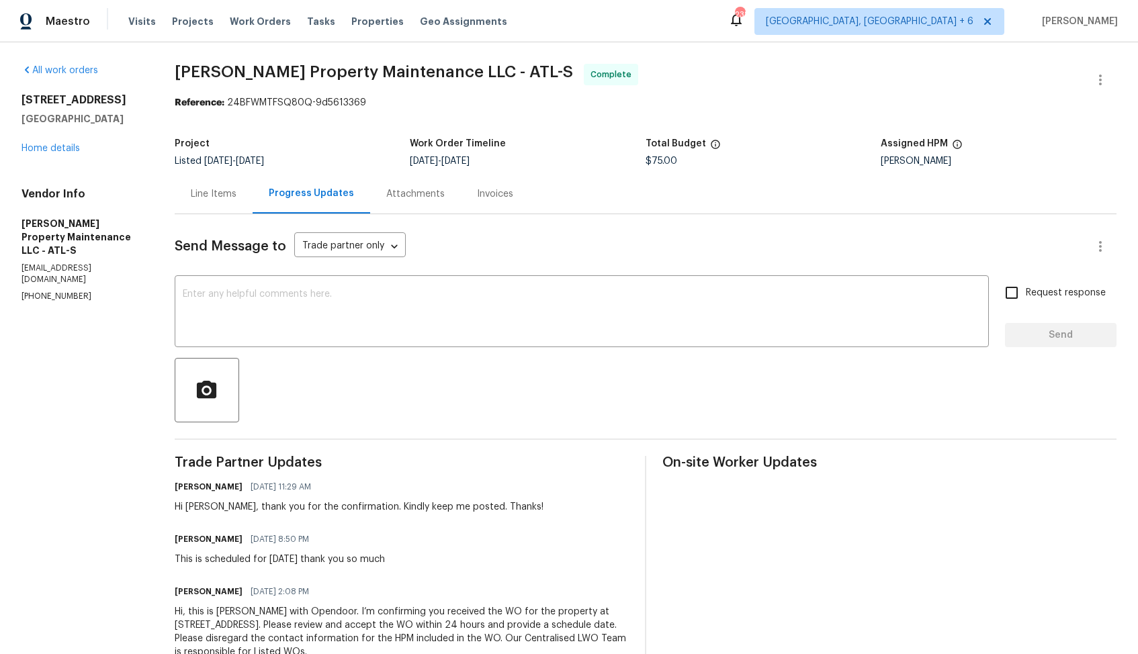
click at [204, 200] on div "Line Items" at bounding box center [214, 193] width 46 height 13
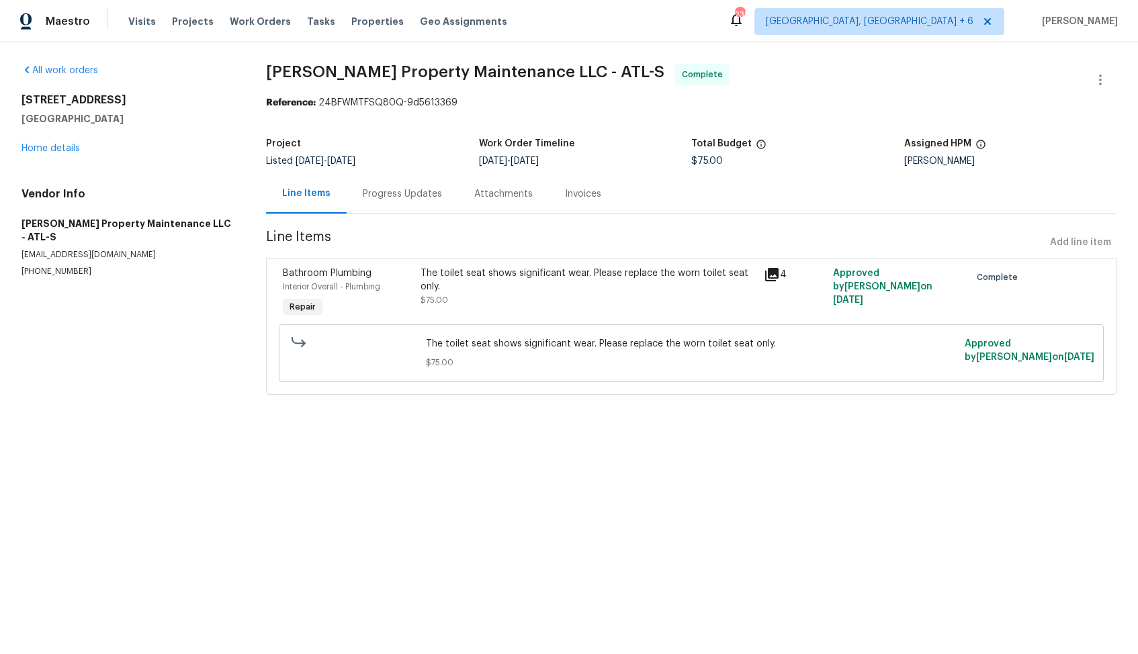
click at [531, 302] on div "The toilet seat shows significant wear. Please replace the worn toilet seat onl…" at bounding box center [589, 287] width 336 height 40
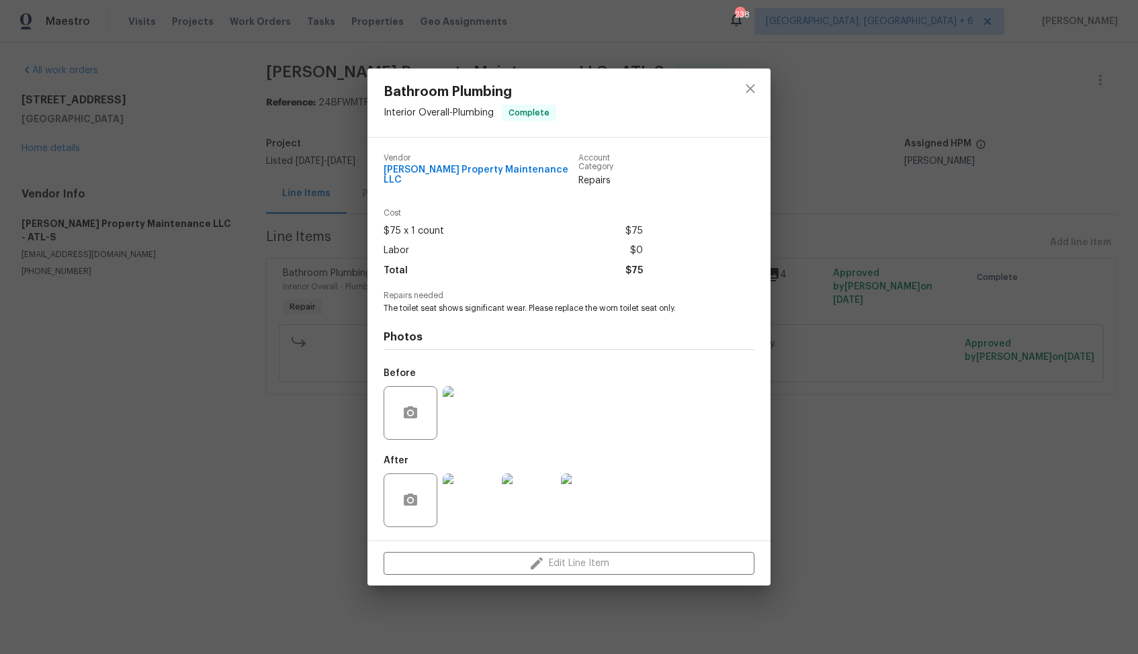
click at [458, 505] on img at bounding box center [470, 501] width 54 height 54
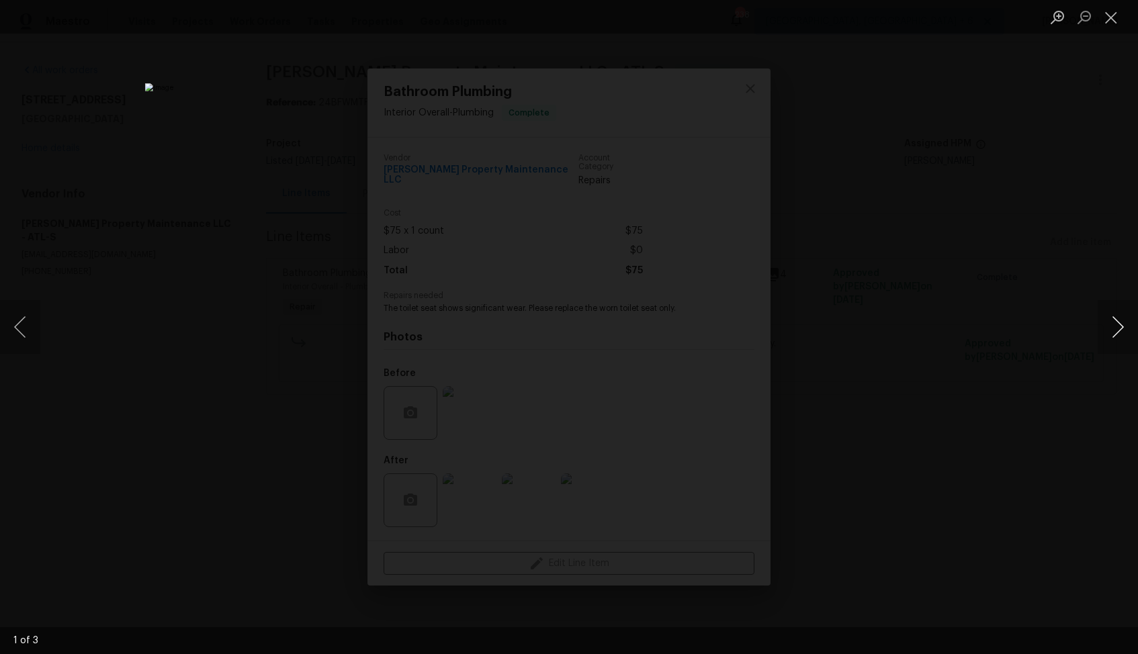
click at [1118, 330] on button "Next image" at bounding box center [1118, 327] width 40 height 54
click at [1008, 327] on div "Lightbox" at bounding box center [569, 327] width 1138 height 654
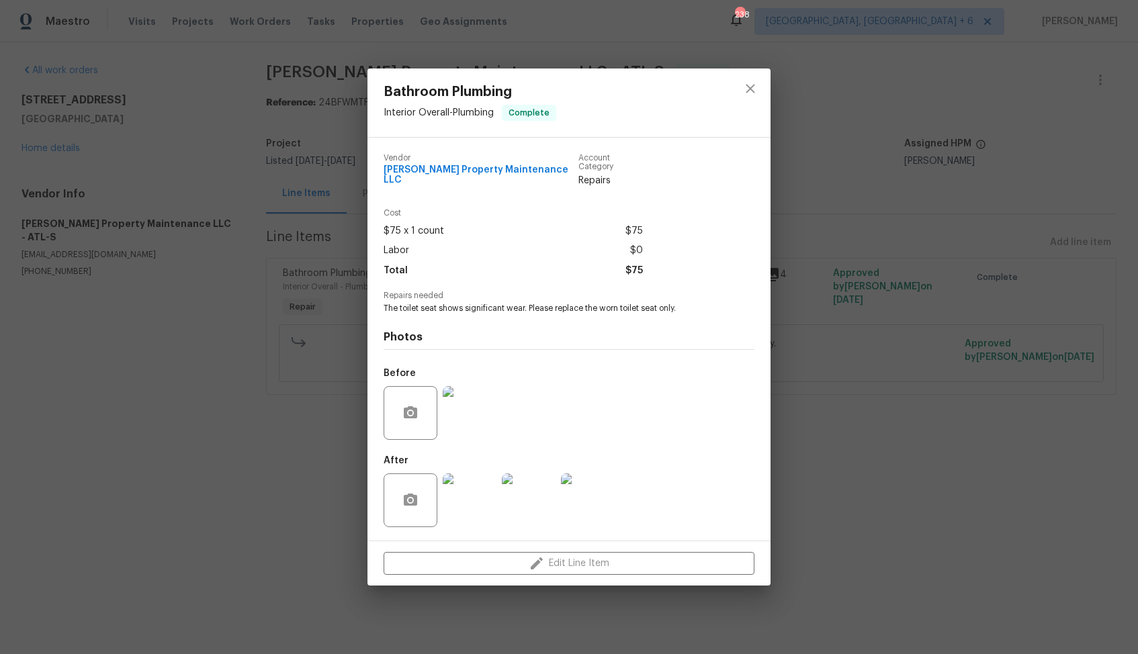
click at [933, 334] on div "Bathroom Plumbing Interior Overall - Plumbing Complete Vendor Glen Property Mai…" at bounding box center [569, 327] width 1138 height 654
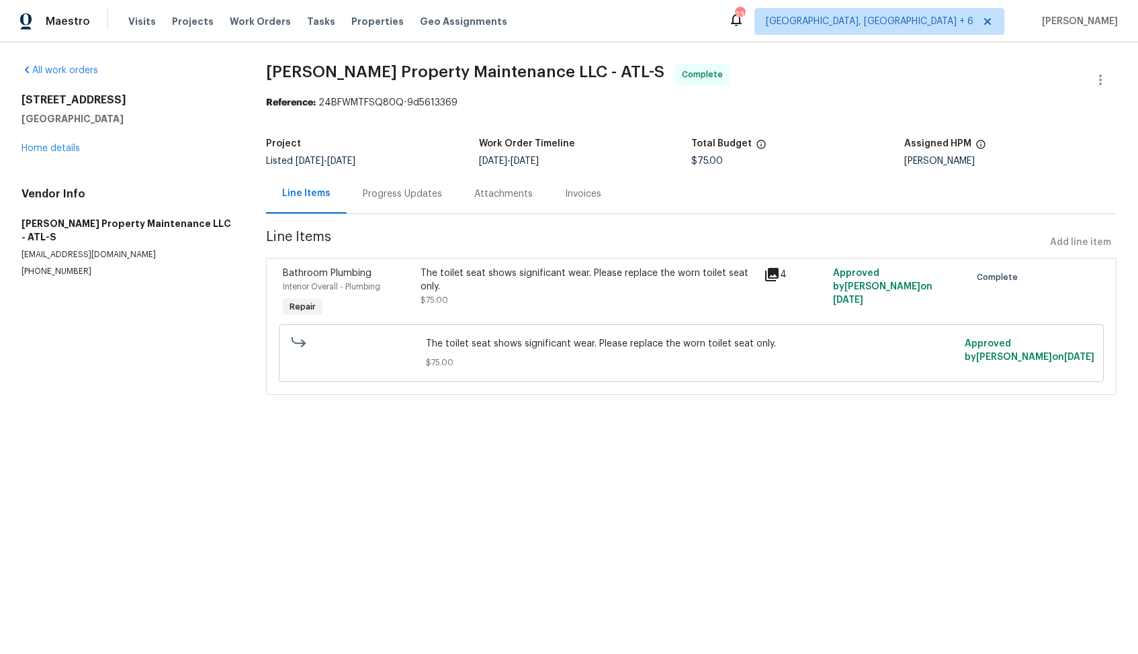
click at [410, 196] on div "Progress Updates" at bounding box center [402, 193] width 79 height 13
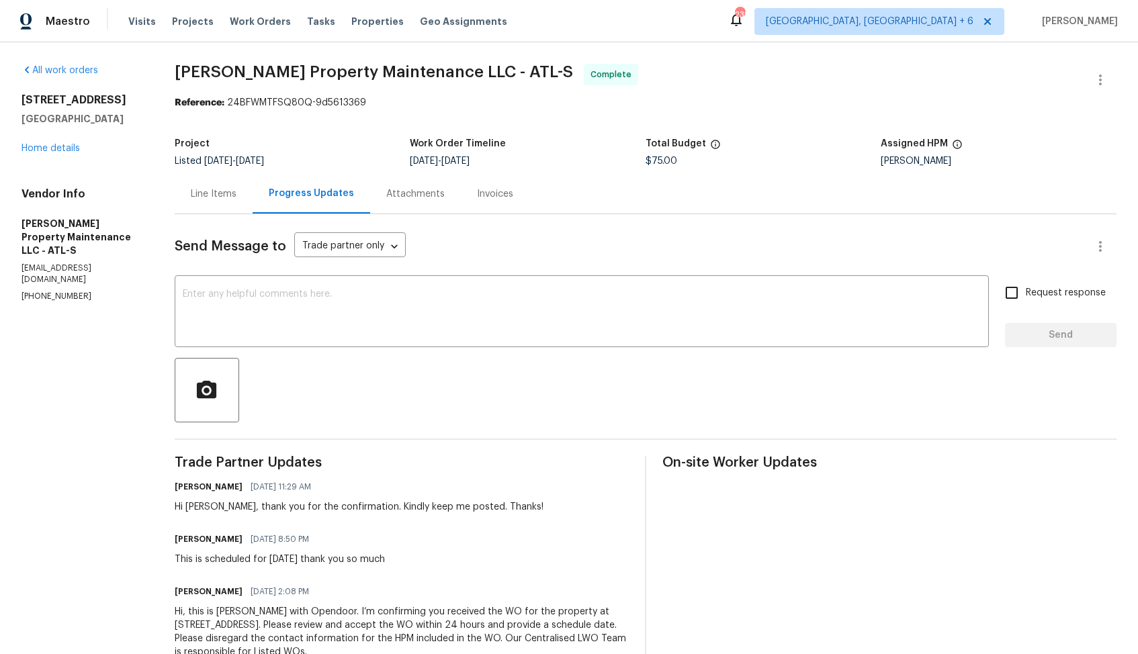
click at [195, 506] on div "Hi Daniel, thank you for the confirmation. Kindly keep me posted. Thanks!" at bounding box center [359, 507] width 369 height 13
copy div "[PERSON_NAME]"
click at [447, 312] on textarea at bounding box center [582, 313] width 798 height 47
paste textarea "[PERSON_NAME]"
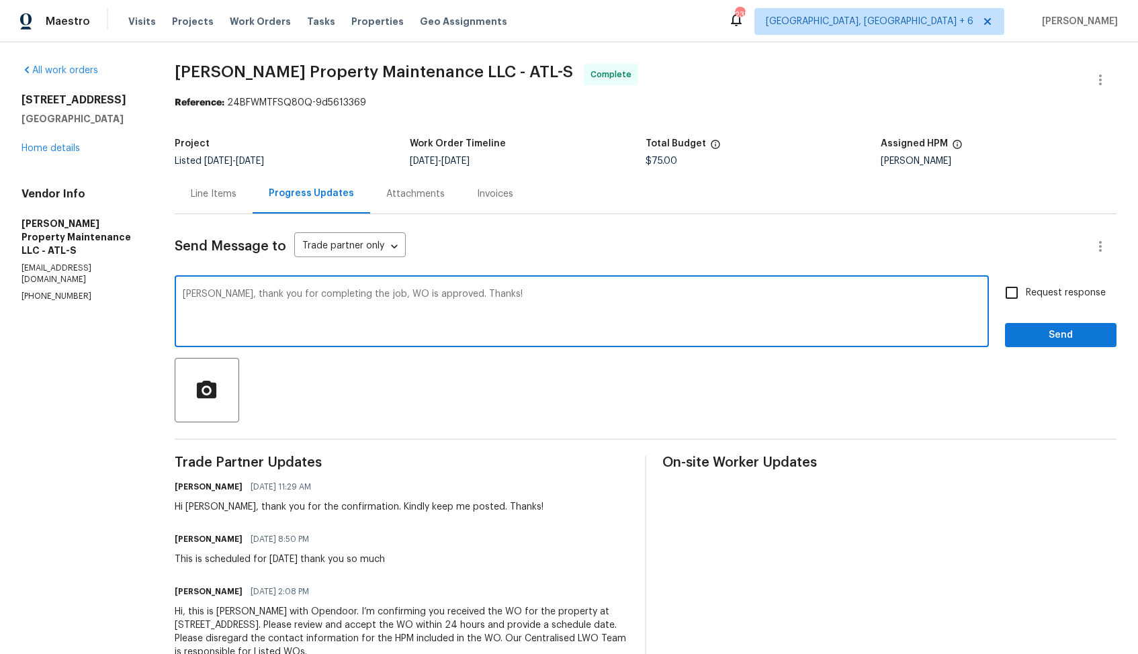
type textarea "Daniel, thank you for completing the job, WO is approved. Thanks!"
click at [1045, 336] on span "Send" at bounding box center [1061, 335] width 90 height 17
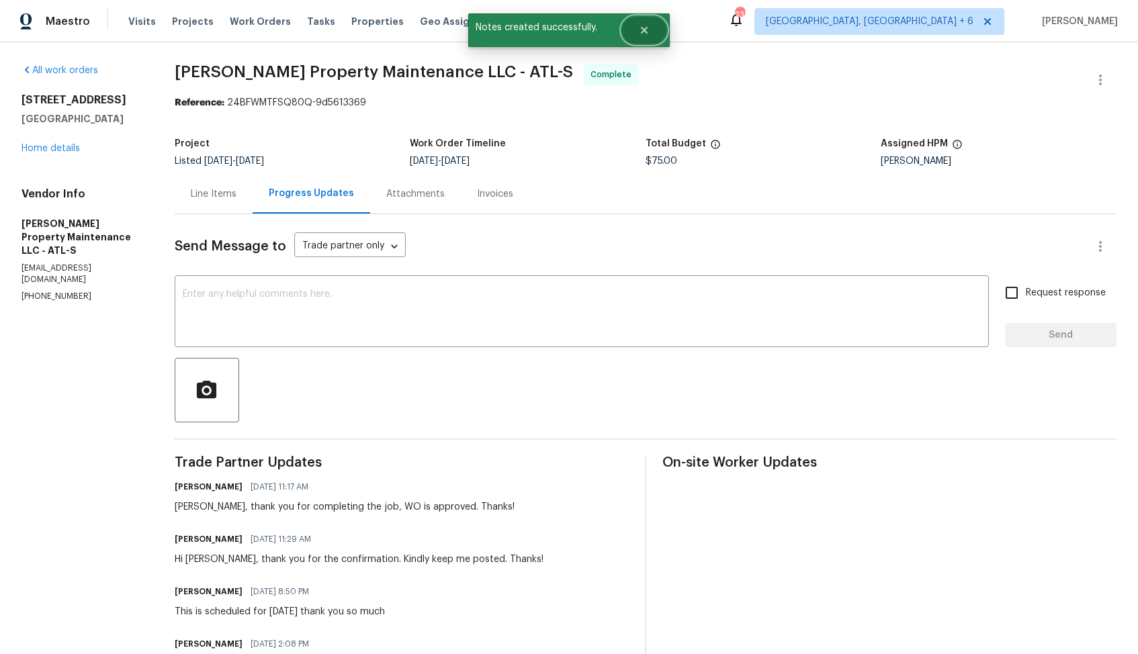
click at [645, 30] on icon "Close" at bounding box center [644, 30] width 7 height 7
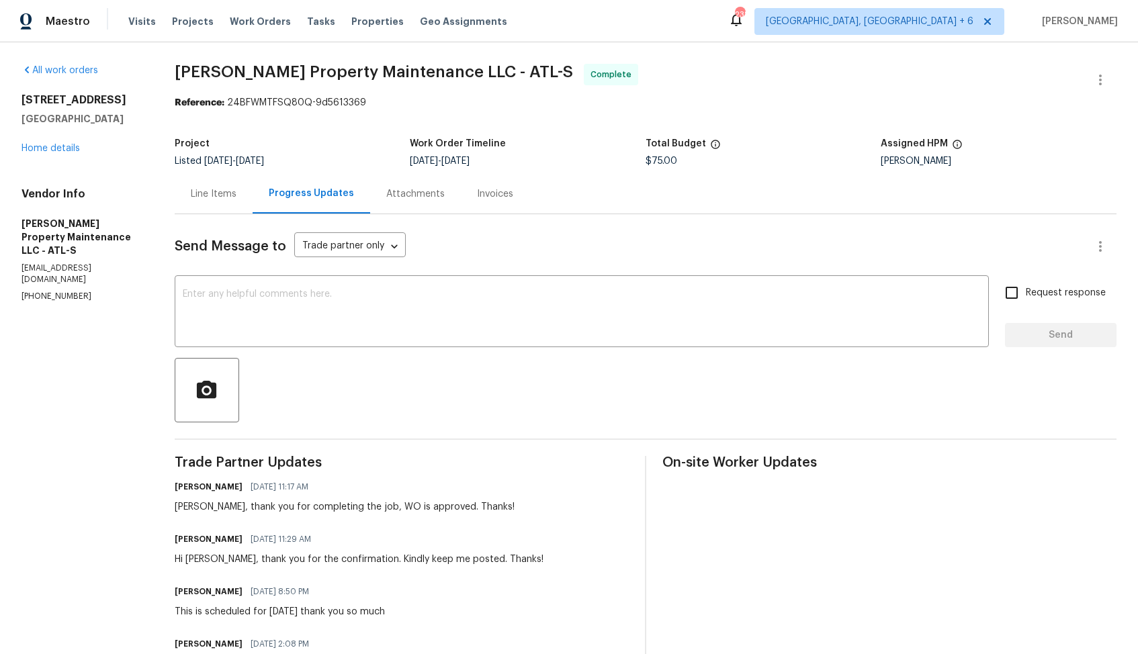
click at [215, 186] on div "Line Items" at bounding box center [214, 194] width 78 height 40
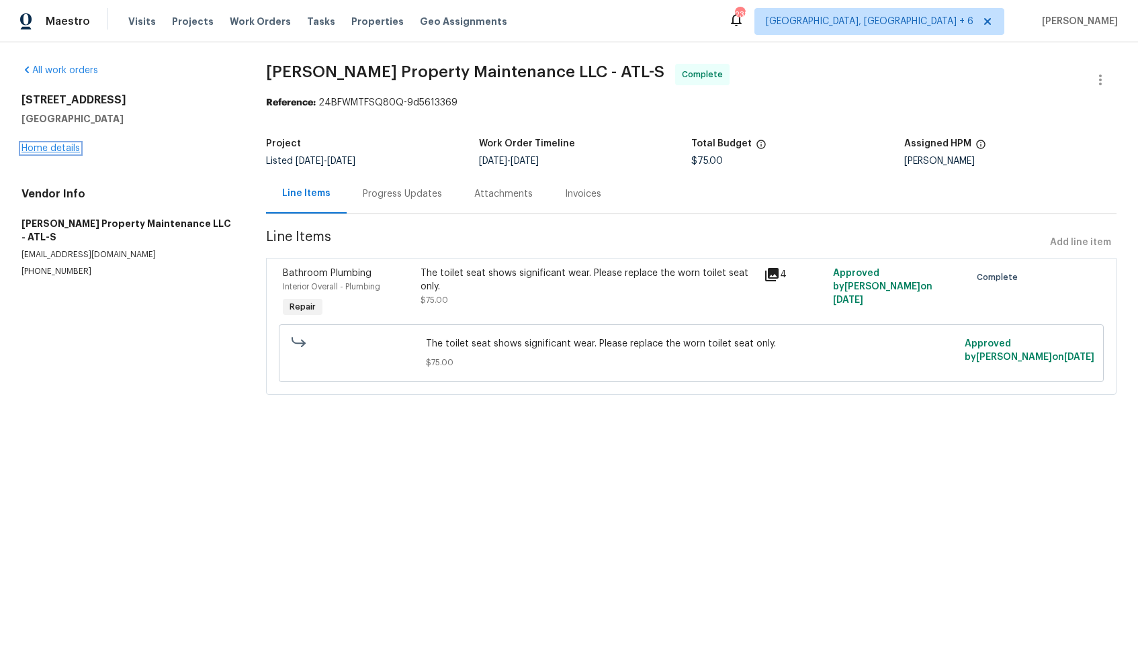
click at [51, 147] on link "Home details" at bounding box center [50, 148] width 58 height 9
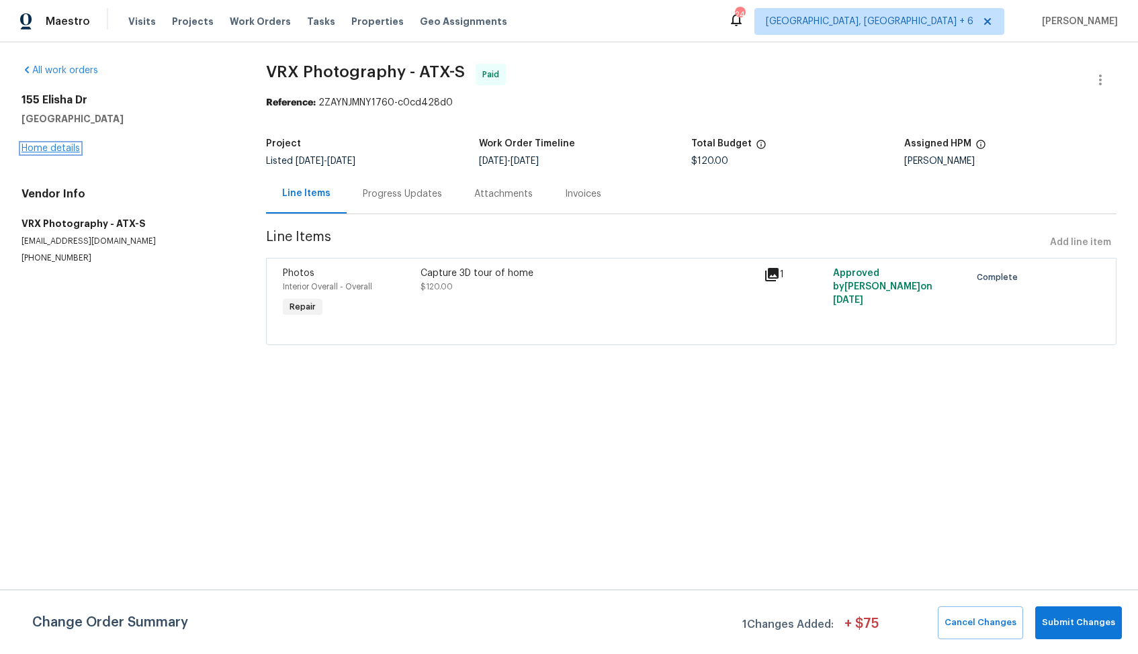
click at [41, 149] on link "Home details" at bounding box center [50, 148] width 58 height 9
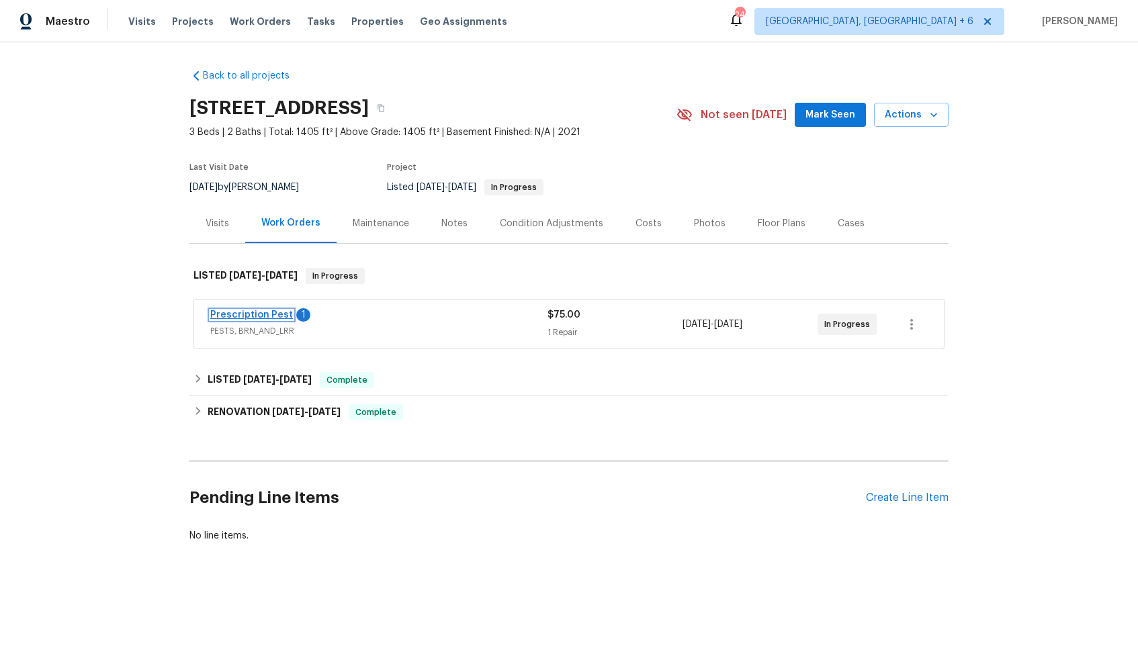
click at [234, 318] on link "Prescription Pest" at bounding box center [251, 314] width 83 height 9
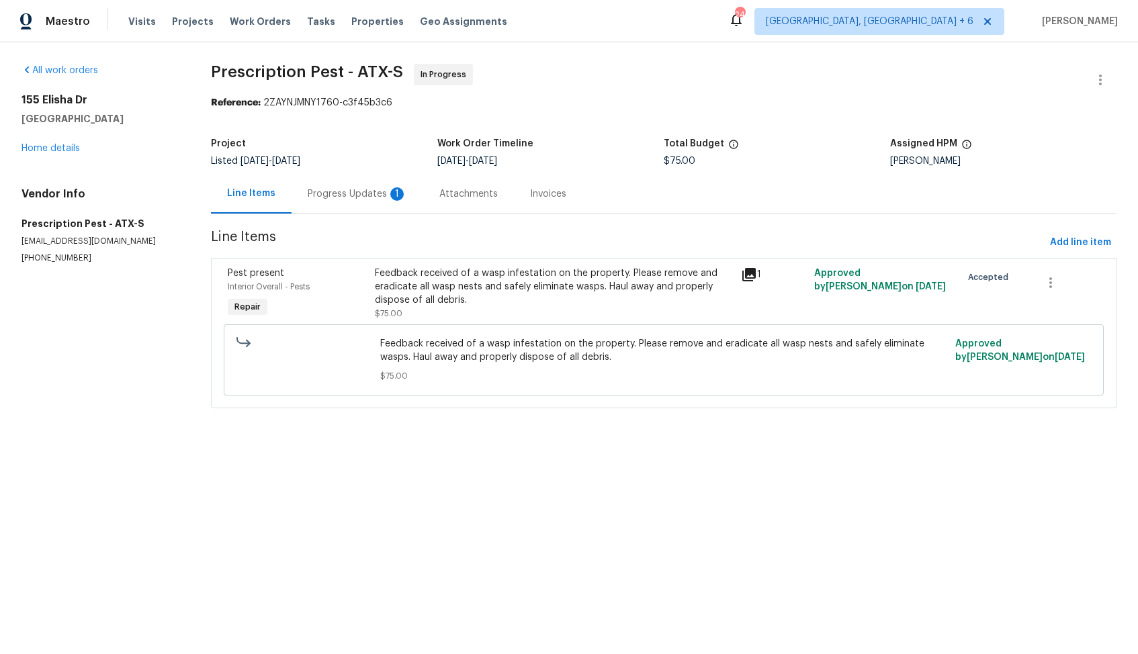
click at [441, 288] on div "Feedback received of a wasp infestation on the property. Please remove and erad…" at bounding box center [554, 287] width 359 height 40
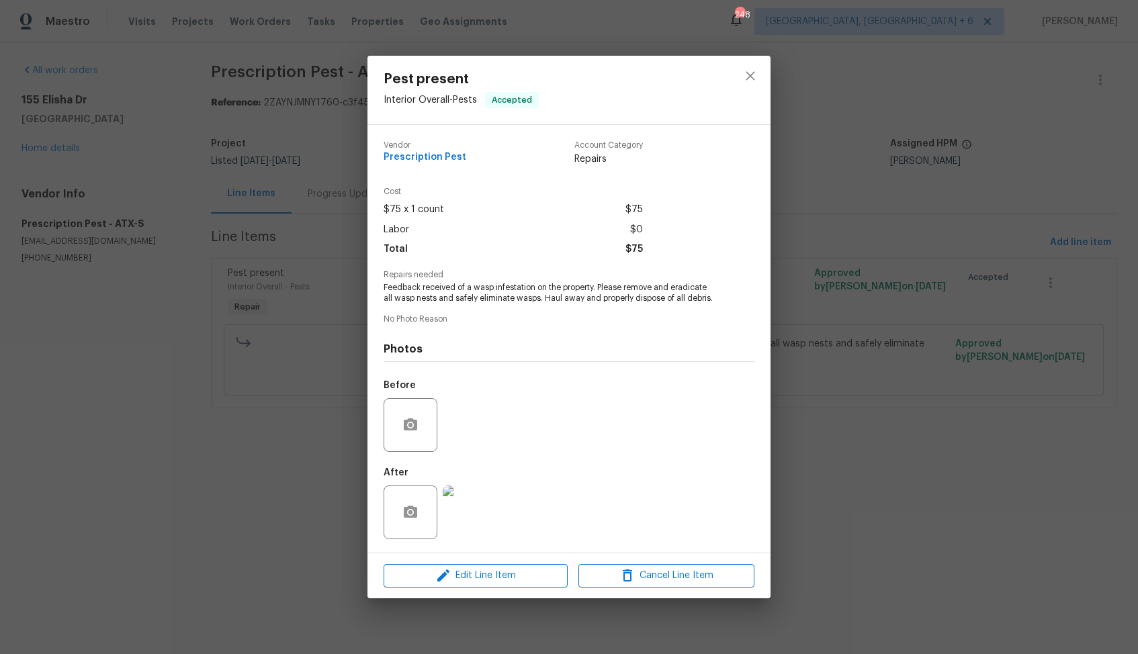
click at [462, 505] on img at bounding box center [470, 513] width 54 height 54
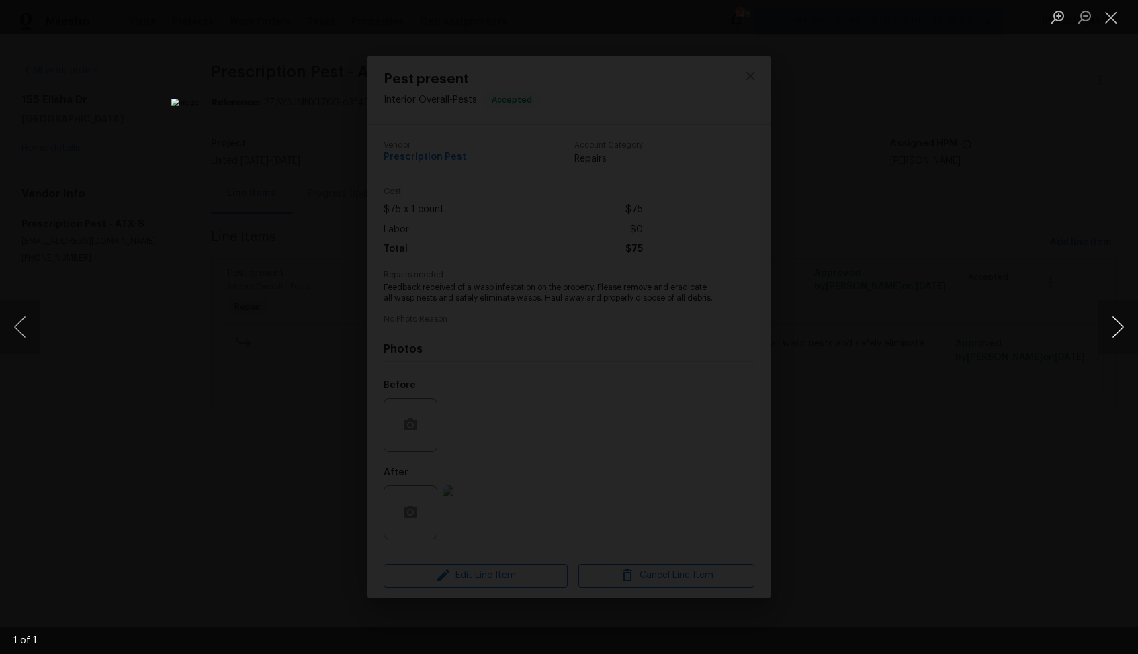
click at [1115, 337] on button "Next image" at bounding box center [1118, 327] width 40 height 54
click at [960, 339] on div "Lightbox" at bounding box center [569, 327] width 1138 height 654
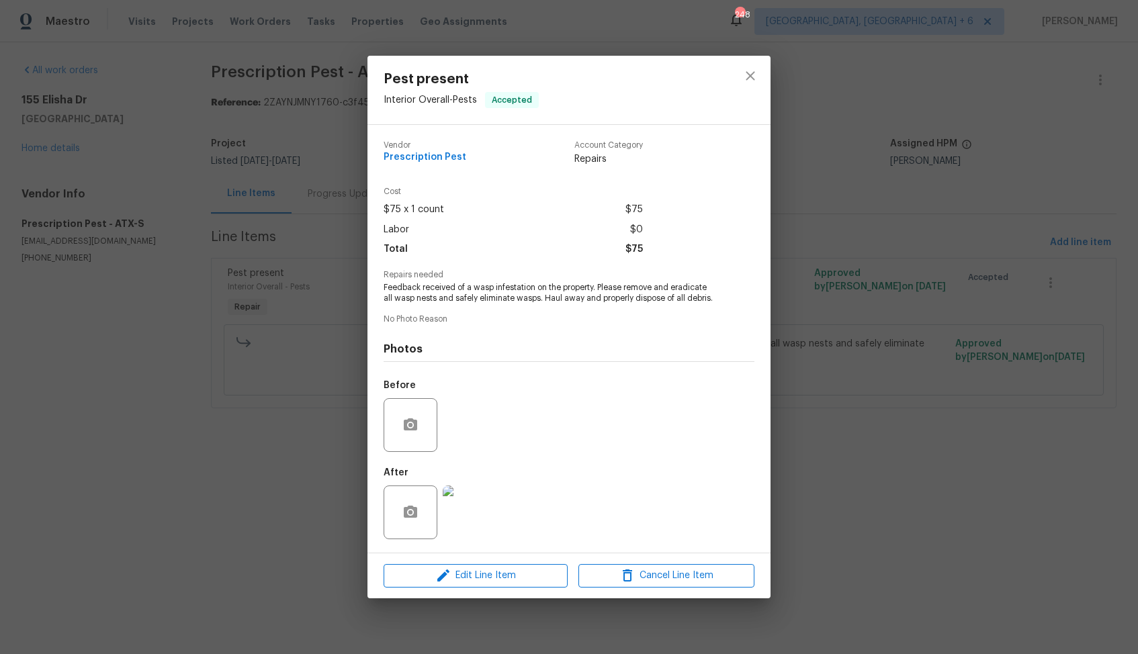
click at [817, 370] on div "Pest present Interior Overall - Pests Accepted Vendor Prescription Pest Account…" at bounding box center [569, 327] width 1138 height 654
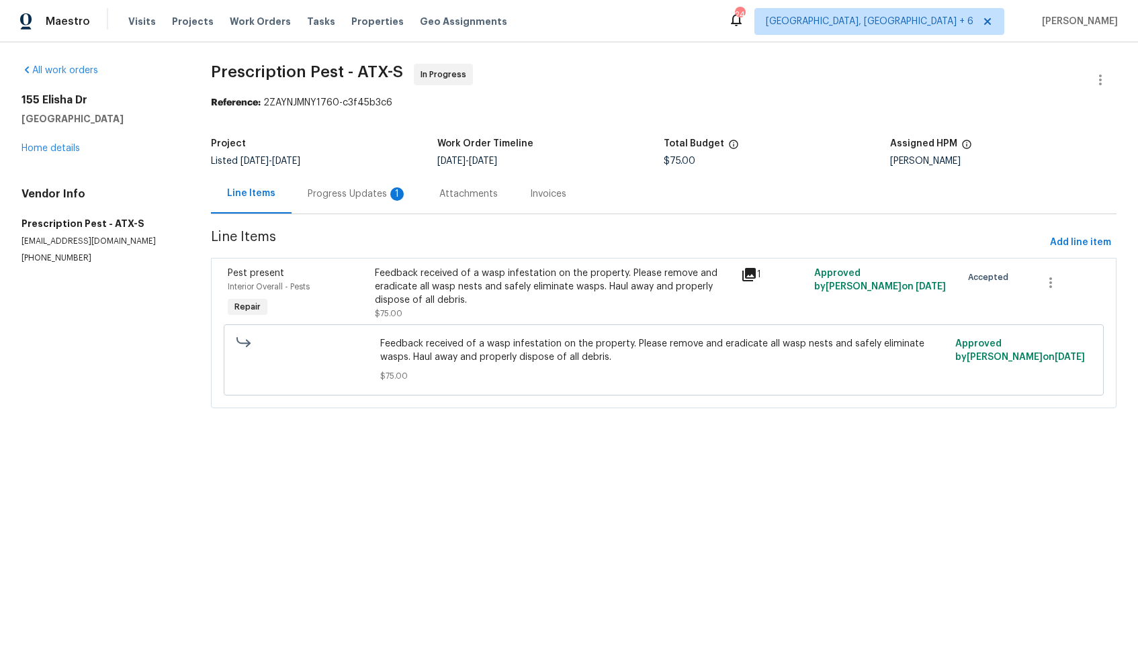
click at [384, 197] on div "Progress Updates 1" at bounding box center [357, 193] width 99 height 13
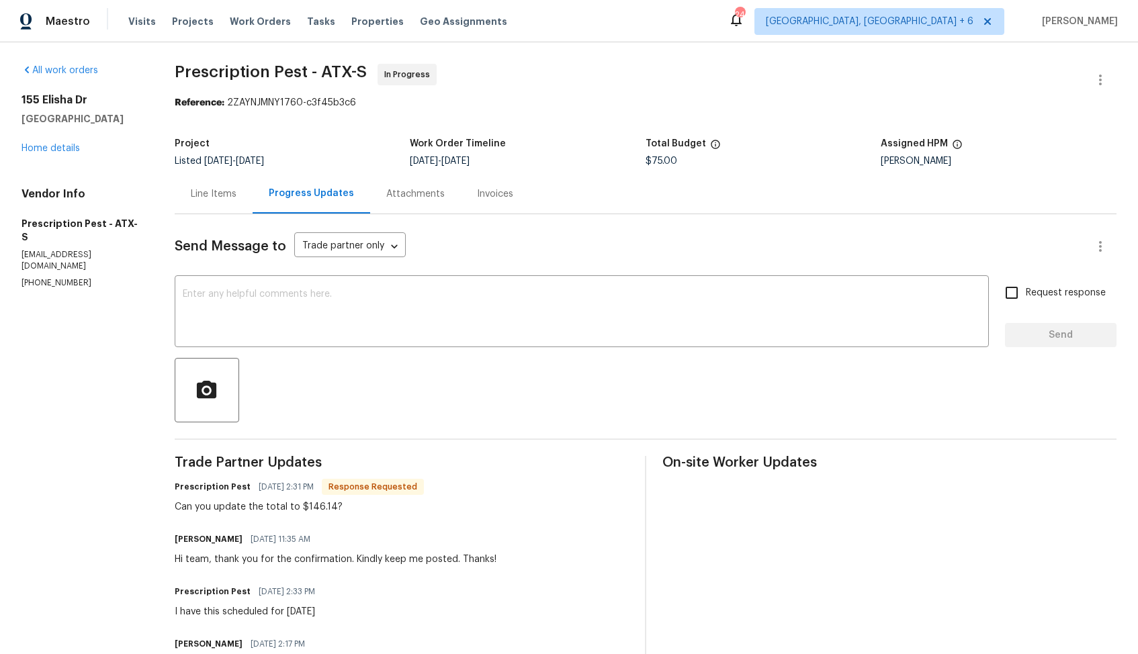
click at [220, 193] on div "Line Items" at bounding box center [214, 193] width 46 height 13
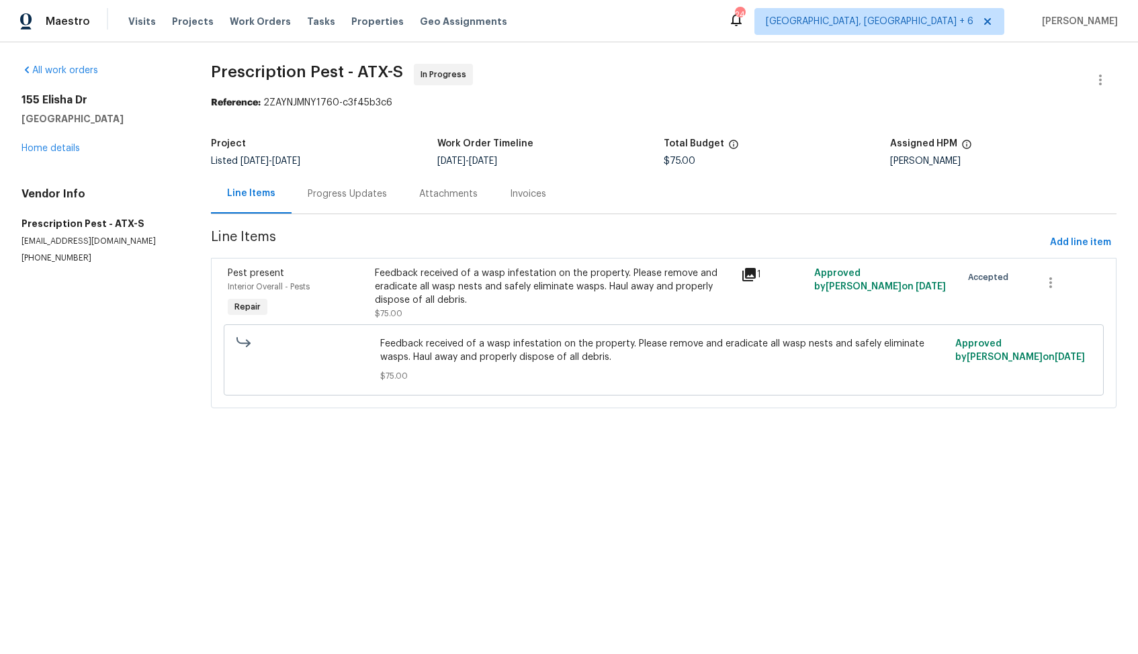
click at [522, 292] on div "Feedback received of a wasp infestation on the property. Please remove and erad…" at bounding box center [554, 287] width 359 height 40
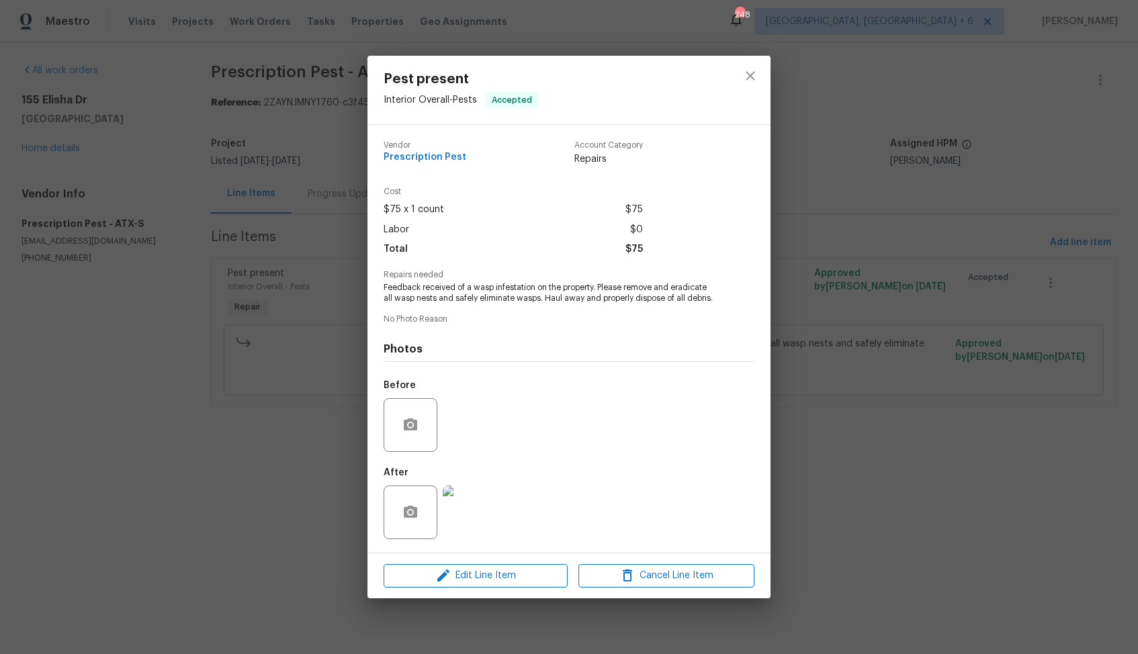
click at [462, 515] on img at bounding box center [470, 513] width 54 height 54
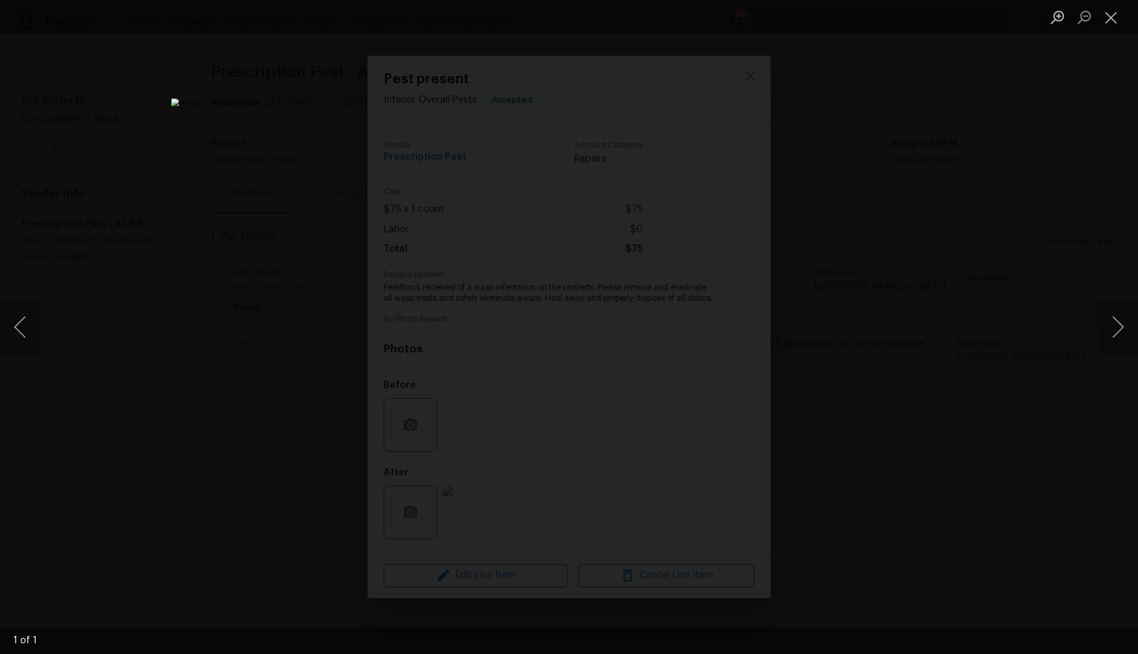
click at [894, 335] on div "Lightbox" at bounding box center [569, 327] width 1138 height 654
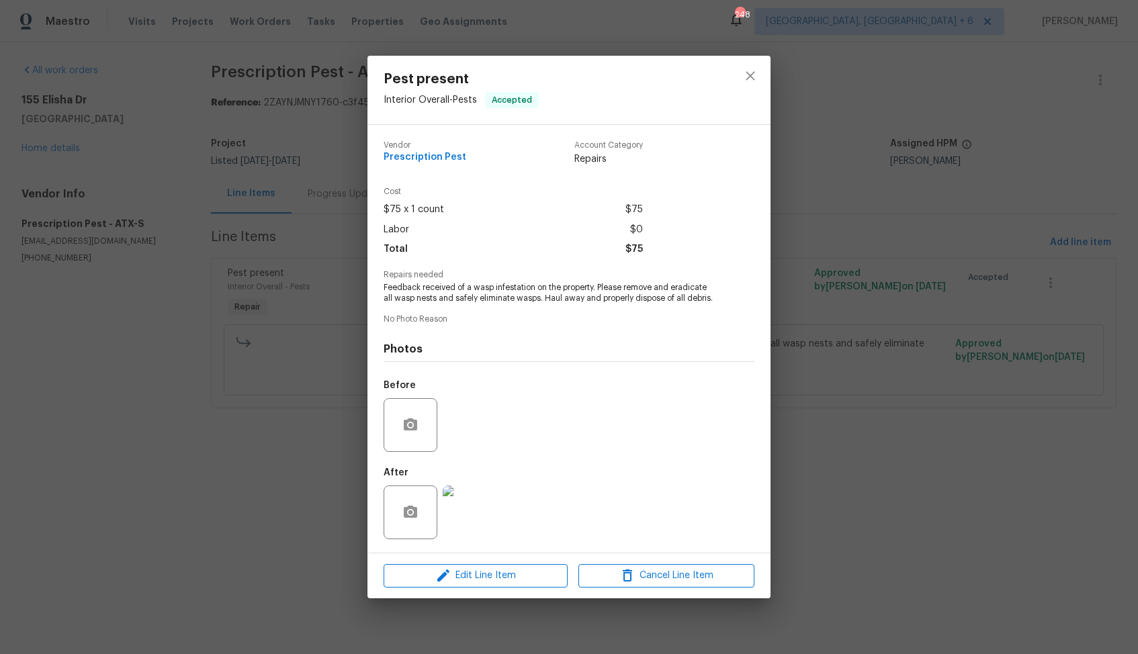
click at [894, 335] on div "Pest present Interior Overall - Pests Accepted Vendor Prescription Pest Account…" at bounding box center [569, 327] width 1138 height 654
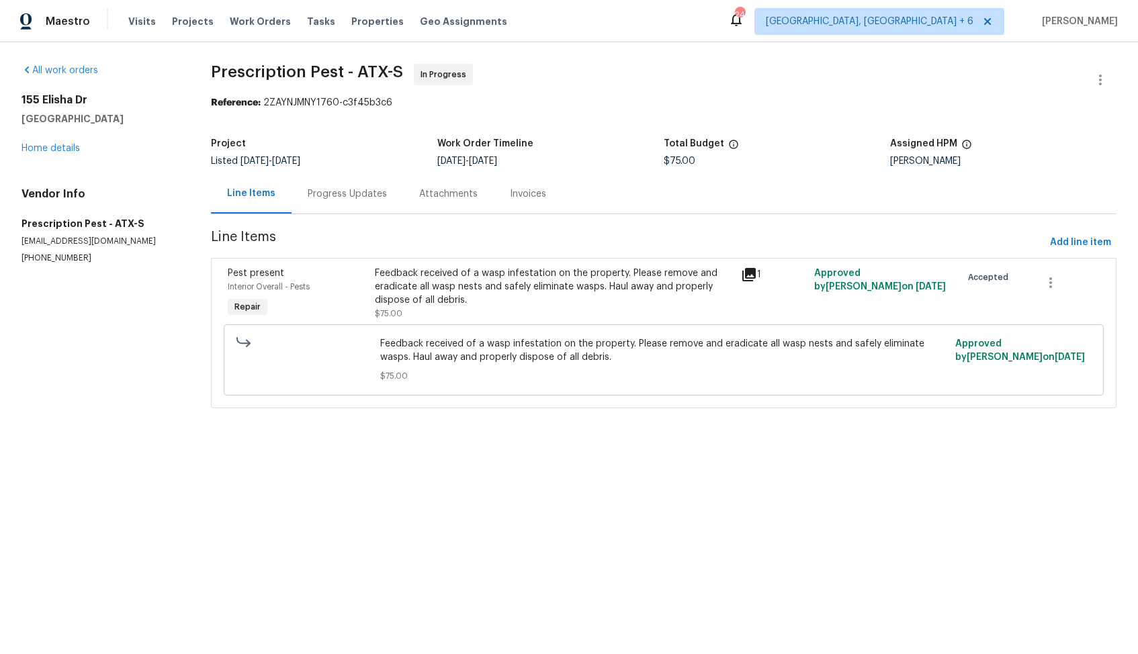
click at [490, 289] on div "Feedback received of a wasp infestation on the property. Please remove and erad…" at bounding box center [554, 287] width 359 height 40
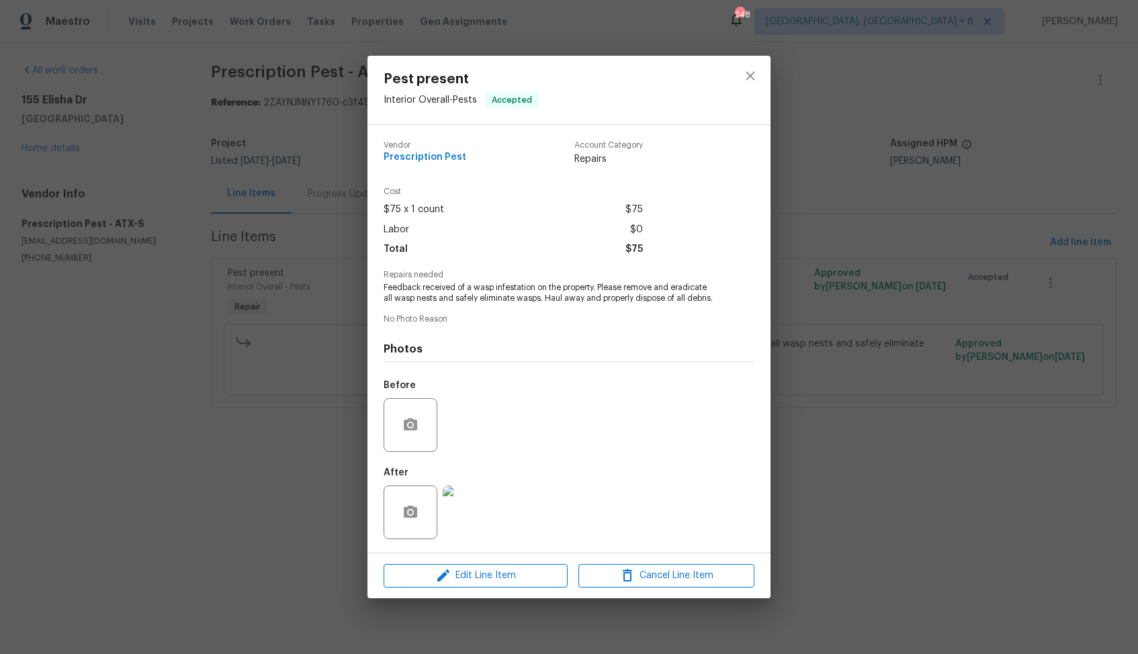
click at [476, 495] on img at bounding box center [470, 513] width 54 height 54
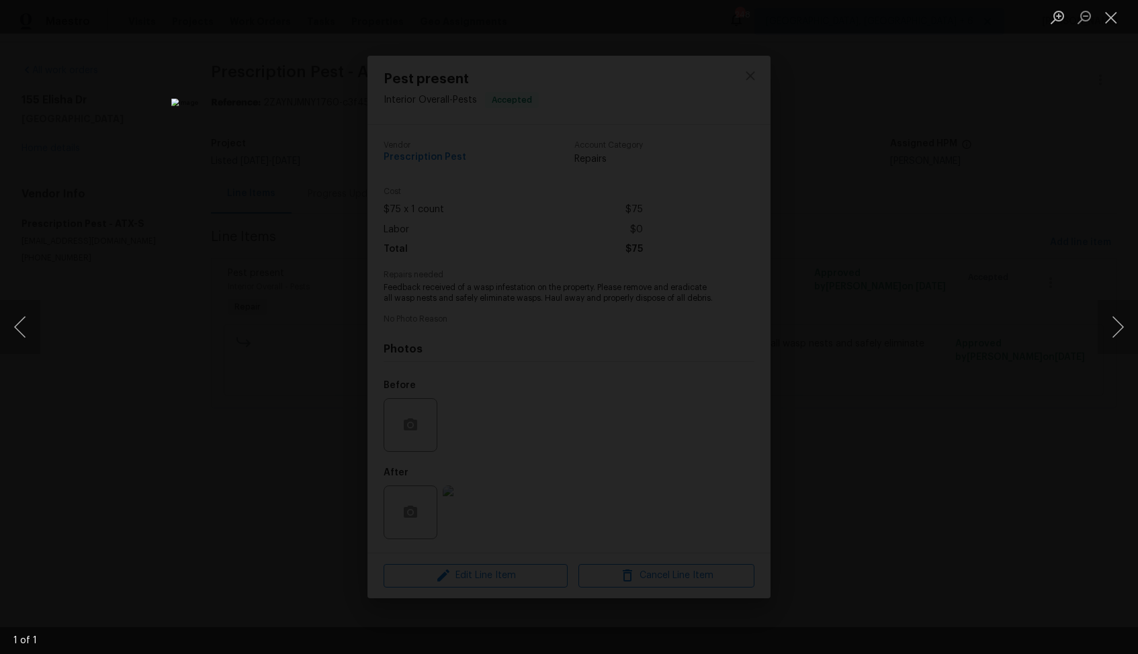
click at [910, 343] on div "Lightbox" at bounding box center [569, 327] width 1138 height 654
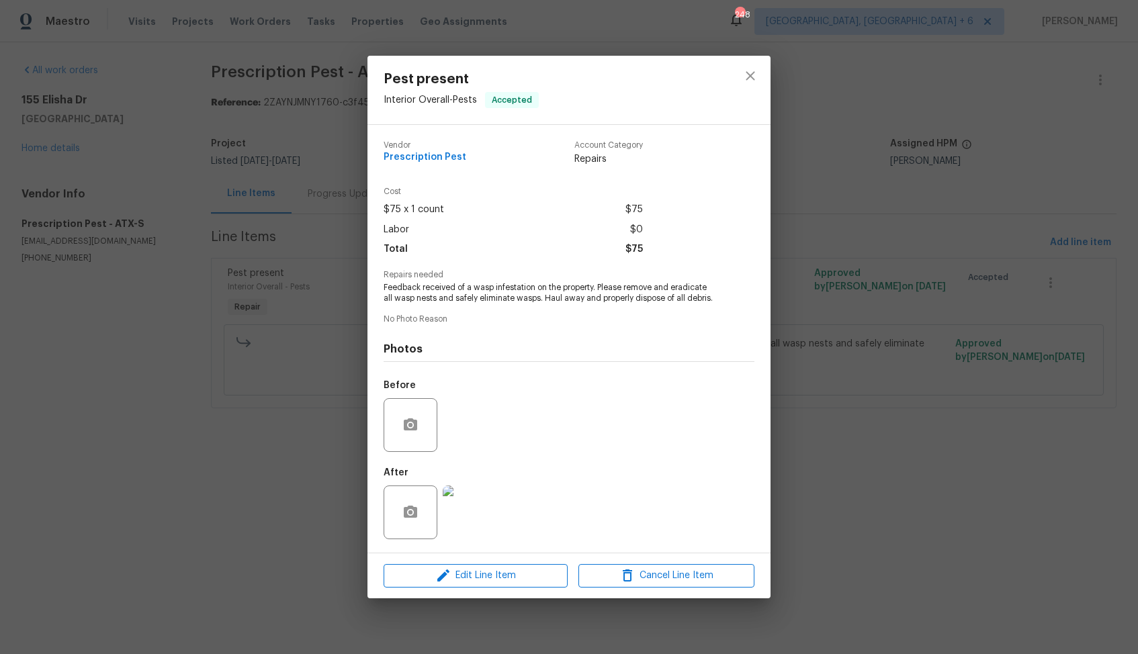
click at [910, 343] on div "Pest present Interior Overall - Pests Accepted Vendor Prescription Pest Account…" at bounding box center [569, 327] width 1138 height 654
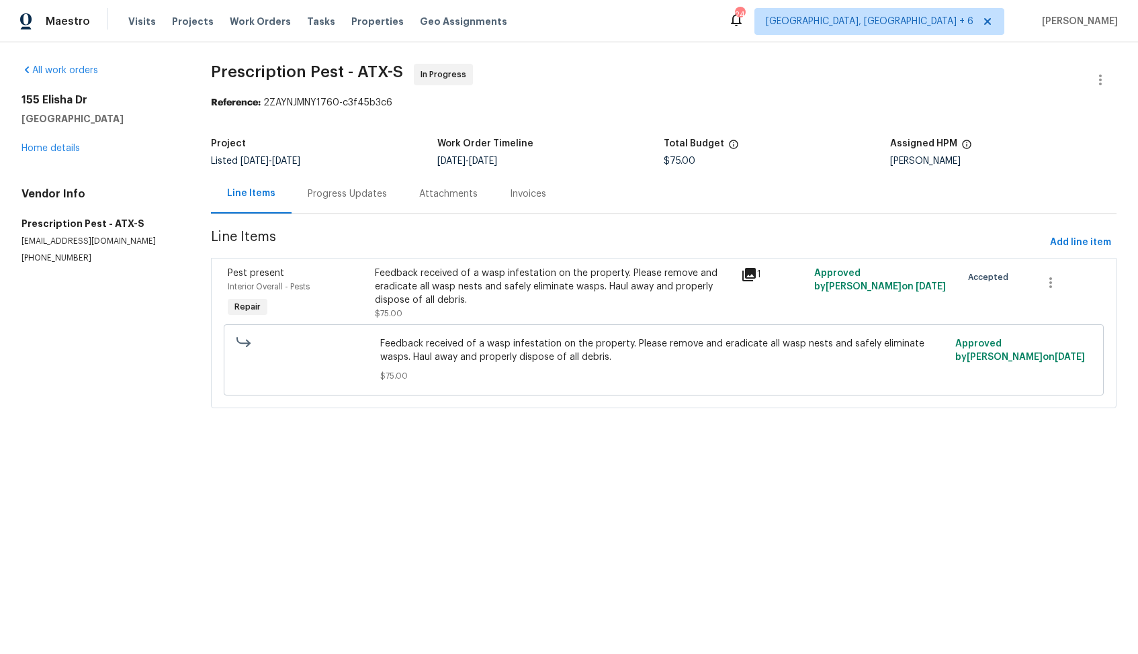
click at [347, 188] on div "Progress Updates" at bounding box center [347, 193] width 79 height 13
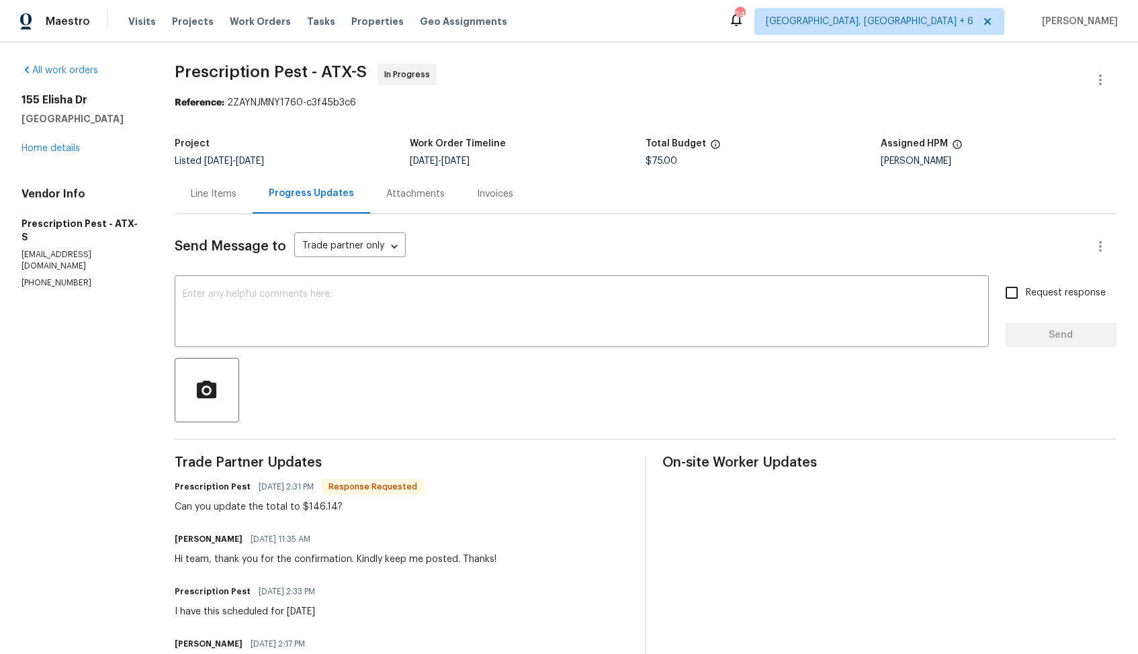
click at [221, 198] on div "Line Items" at bounding box center [214, 193] width 46 height 13
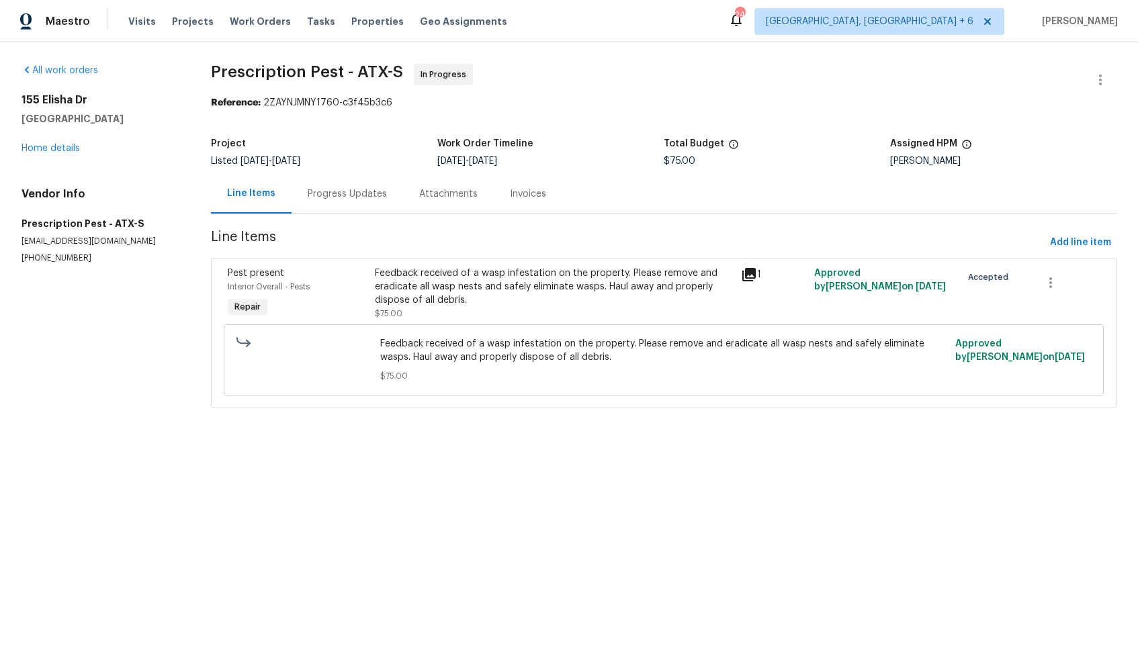
click at [392, 304] on div "Feedback received of a wasp infestation on the property. Please remove and erad…" at bounding box center [554, 287] width 359 height 40
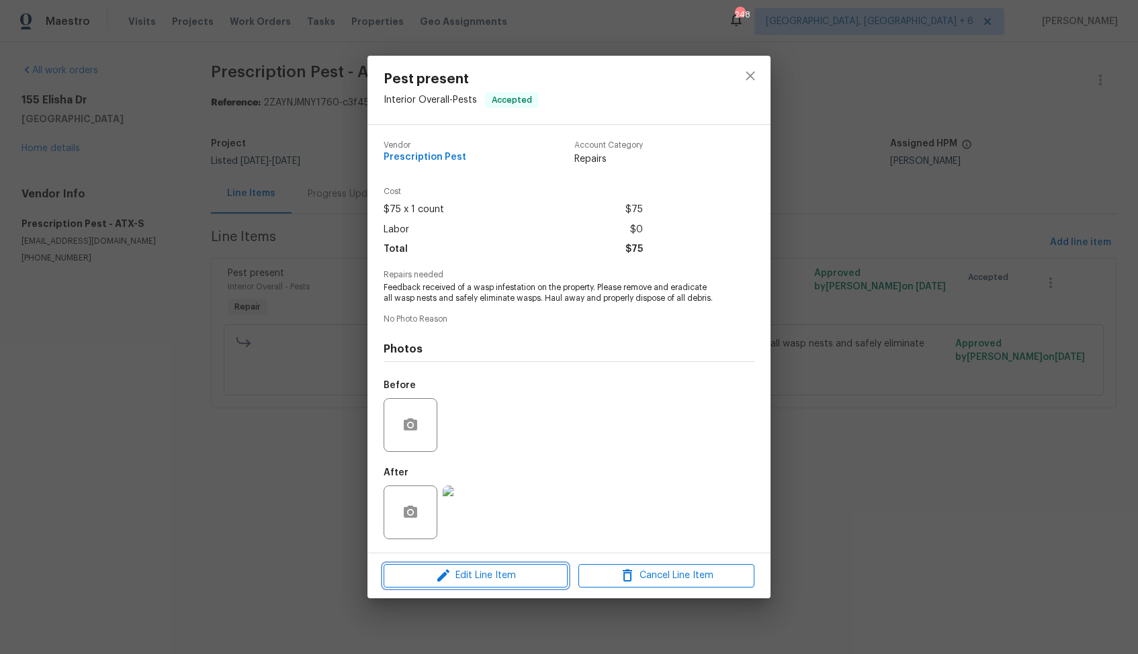
click at [431, 572] on span "Edit Line Item" at bounding box center [476, 576] width 176 height 17
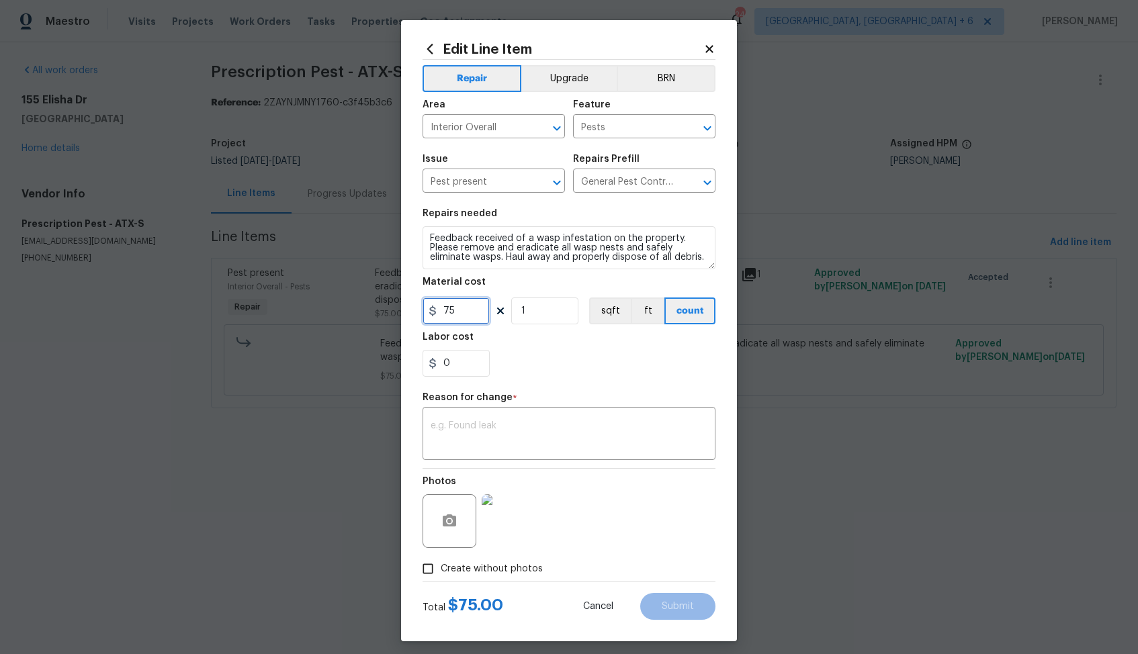
click at [470, 312] on input "75" at bounding box center [456, 311] width 67 height 27
type input "146.14"
click at [539, 421] on textarea at bounding box center [569, 435] width 277 height 28
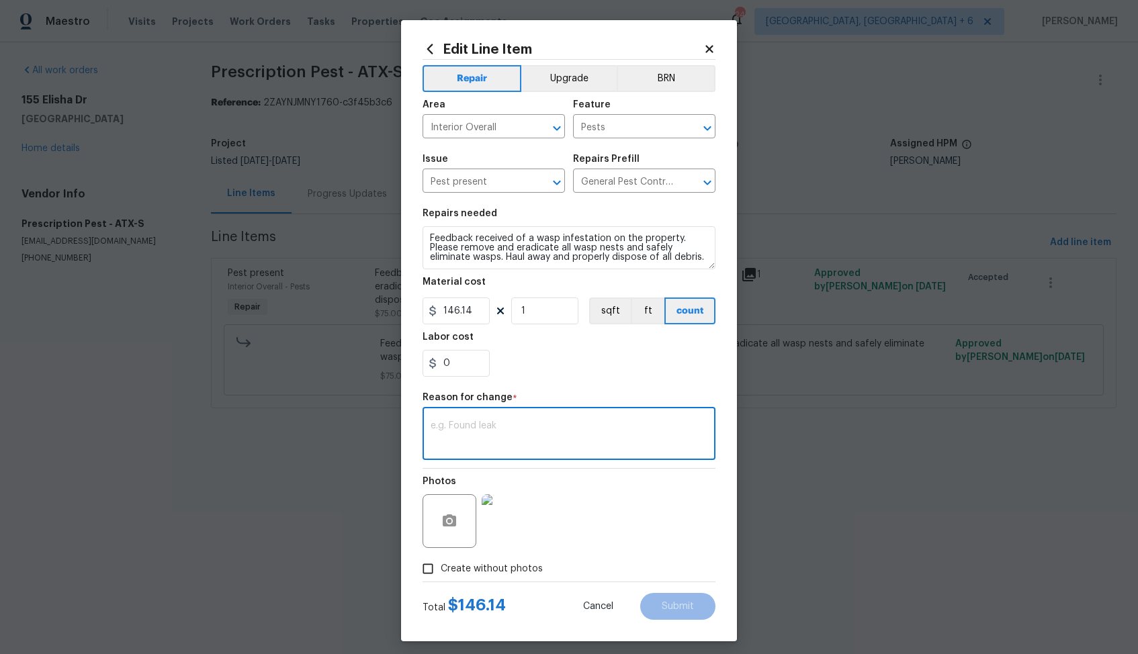
click at [585, 435] on textarea at bounding box center [569, 435] width 277 height 28
paste textarea "(AM) Updated per vendor’s final cost."
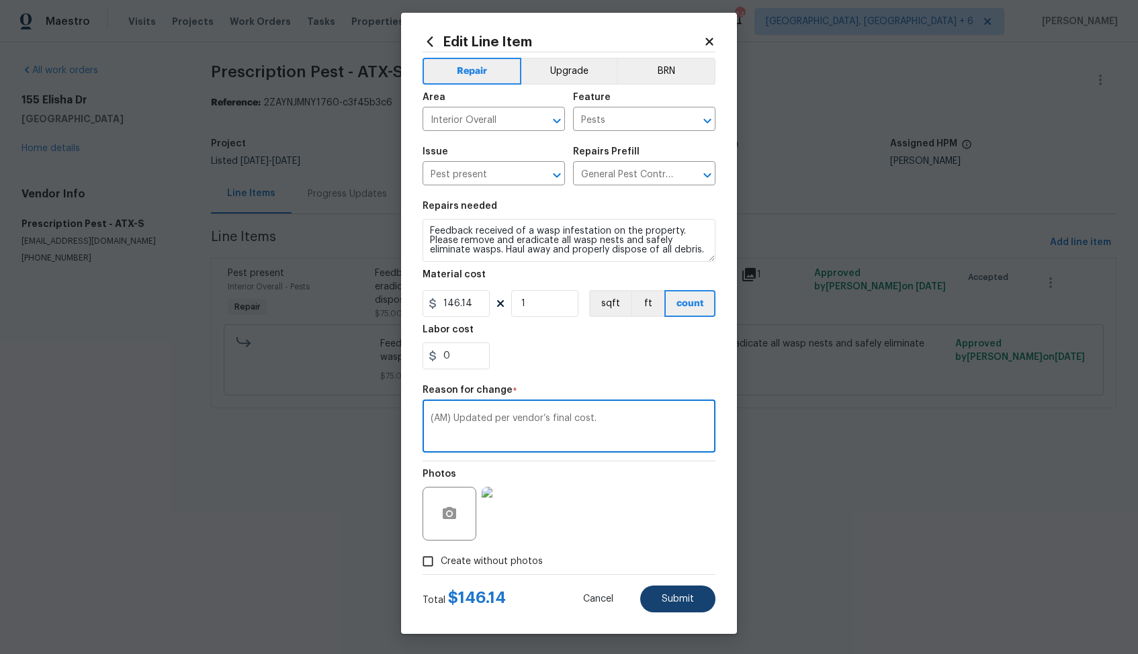
type textarea "(AM) Updated per vendor’s final cost."
click at [661, 598] on button "Submit" at bounding box center [677, 599] width 75 height 27
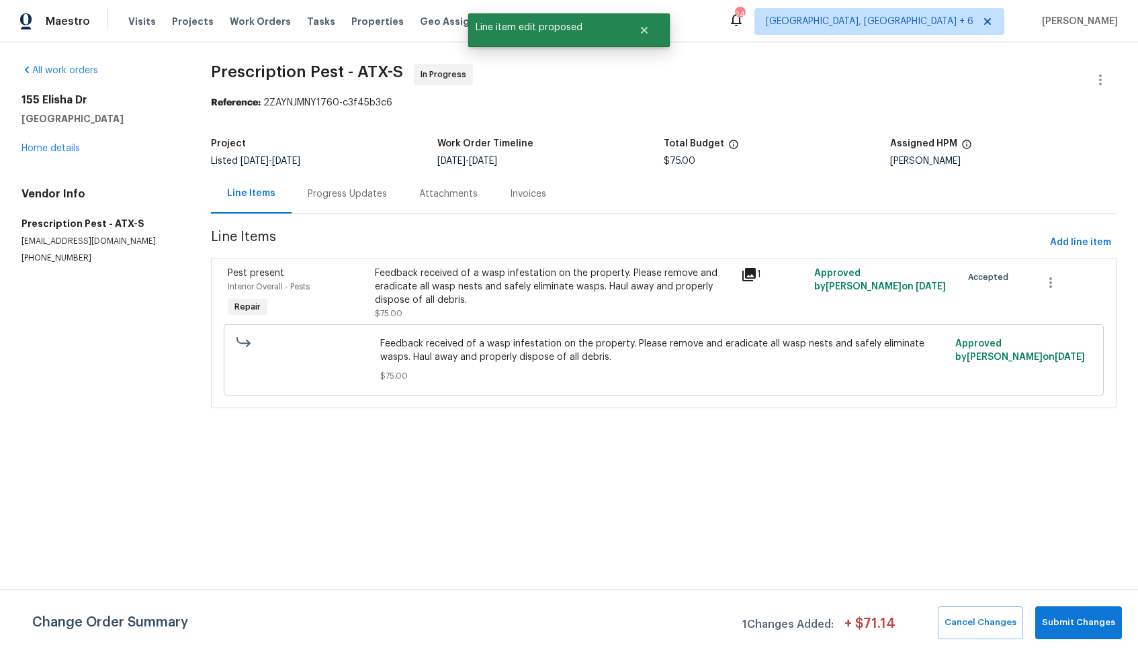
scroll to position [0, 0]
click at [1063, 621] on span "Submit Changes" at bounding box center [1078, 622] width 73 height 15
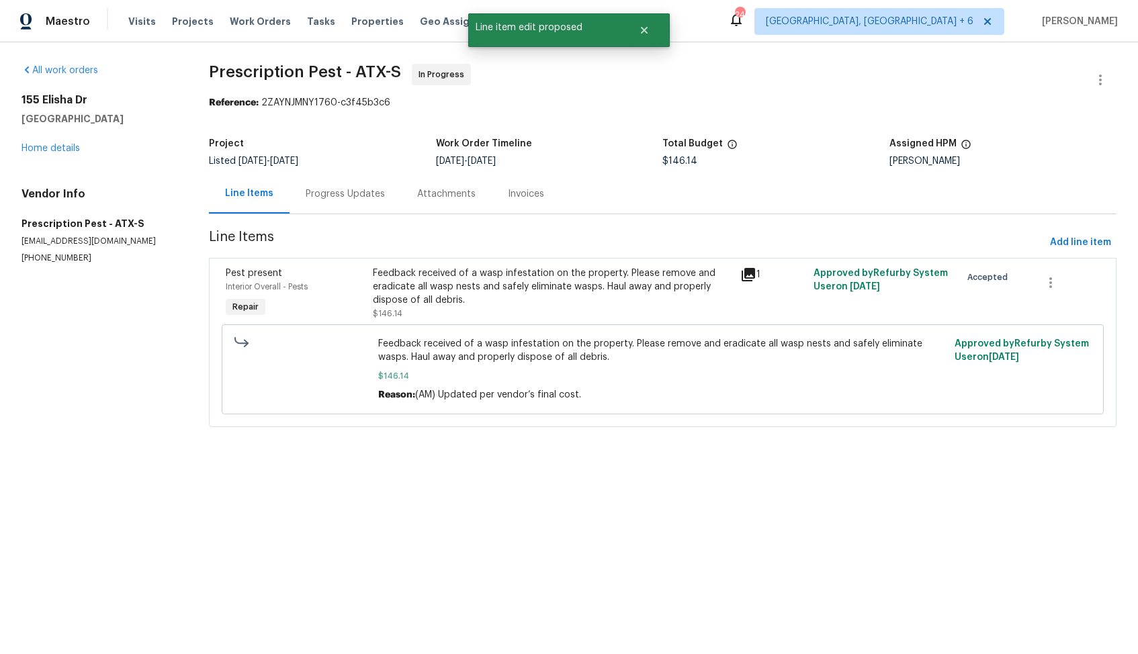
click at [353, 194] on div "Progress Updates" at bounding box center [345, 193] width 79 height 13
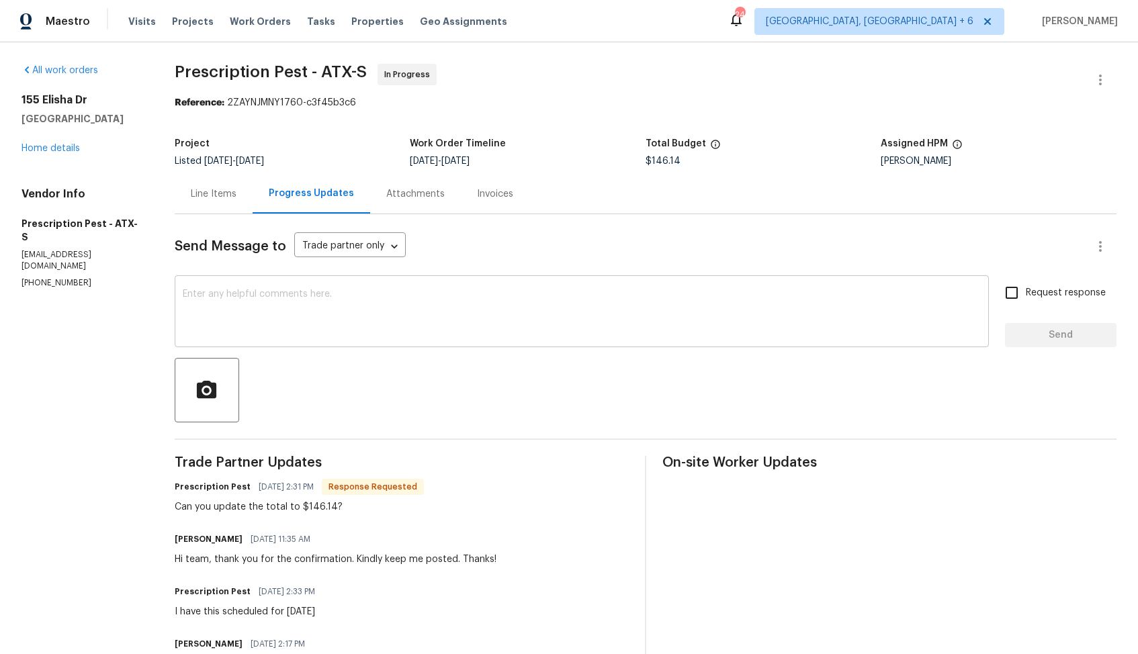
click at [393, 312] on textarea at bounding box center [582, 313] width 798 height 47
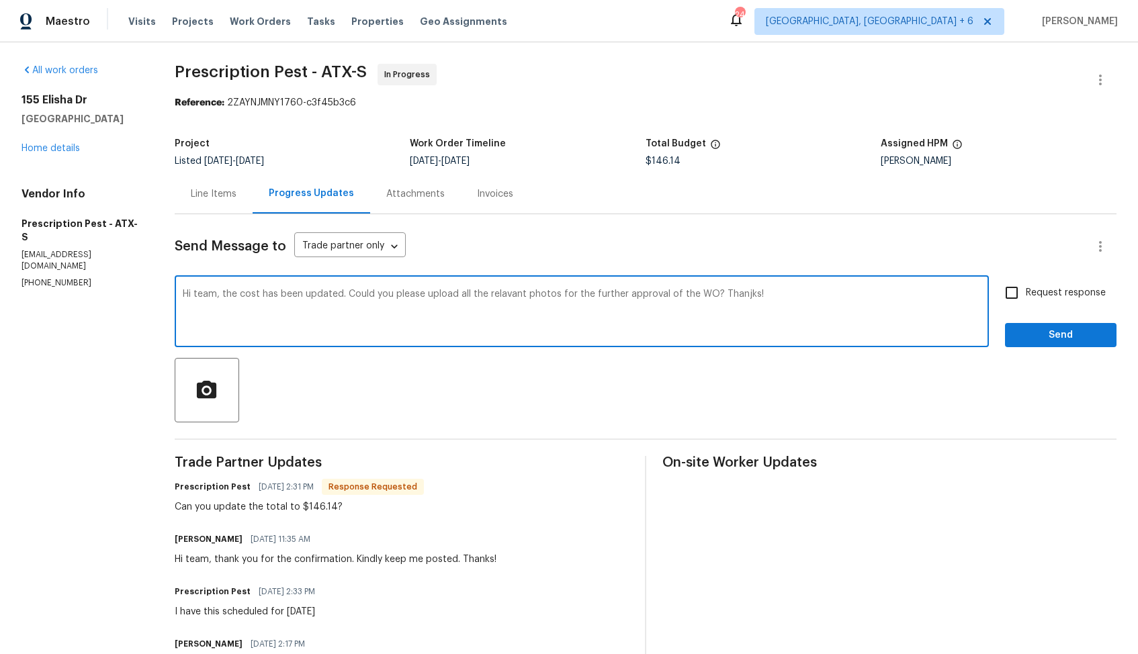
click at [357, 302] on textarea "Hi team, the cost has been updated. Could you please upload all the relavant ph…" at bounding box center [582, 313] width 798 height 47
paste textarea "The cost has been updated. Could you please upload all the relevant photos for …"
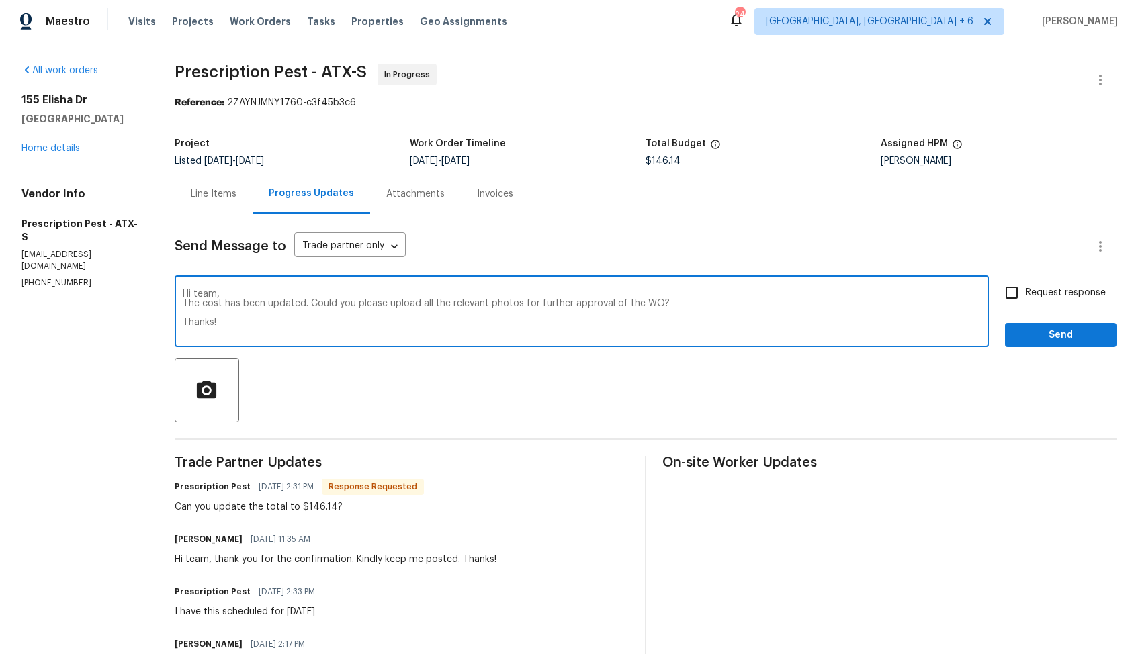
type textarea "Hi team, The cost has been updated. Could you please upload all the relevant ph…"
click at [1020, 301] on input "Request response" at bounding box center [1012, 293] width 28 height 28
checkbox input "true"
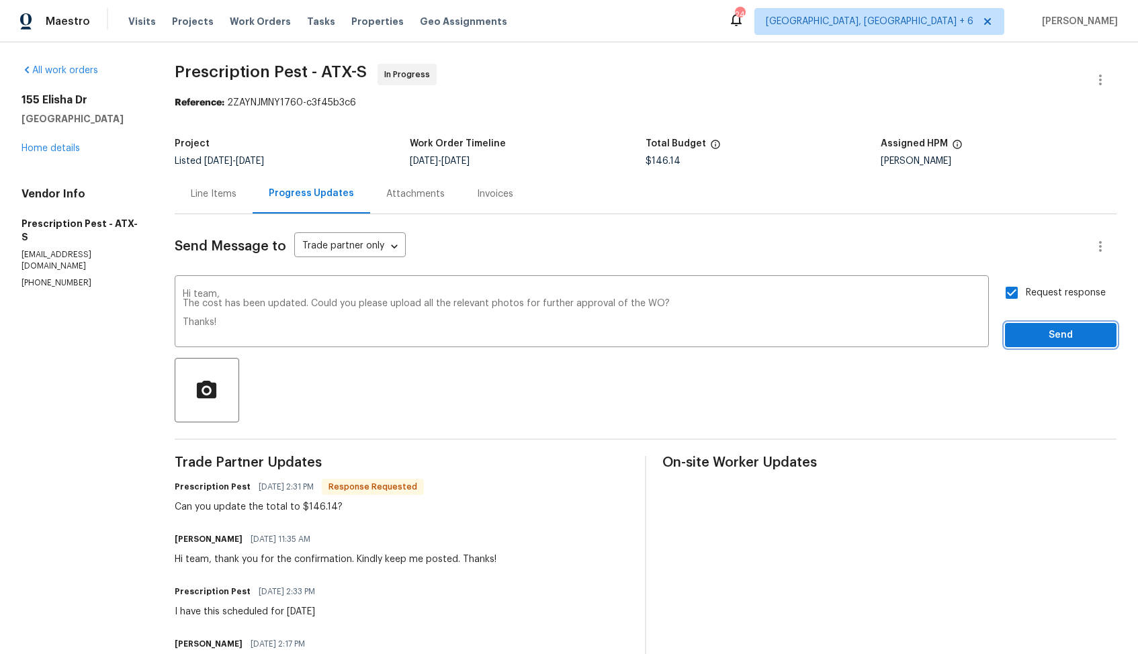
click at [1045, 335] on span "Send" at bounding box center [1061, 335] width 90 height 17
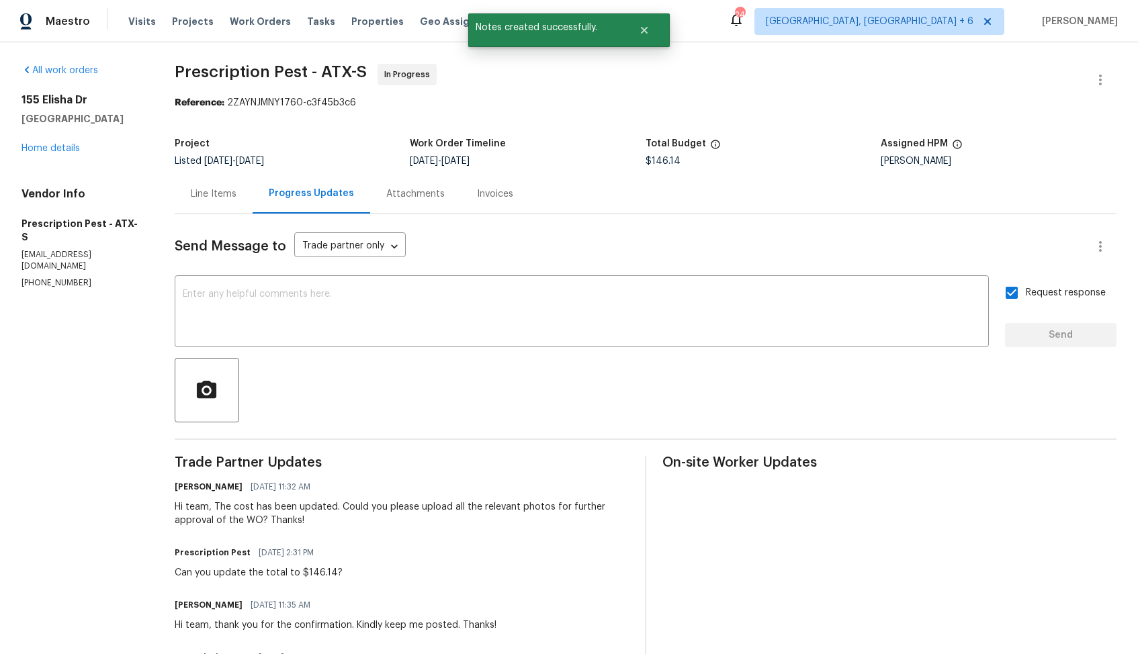
click at [234, 570] on div "Can you update the total to $146.14?" at bounding box center [259, 572] width 168 height 13
copy div "Can you update the total to $146.14?"
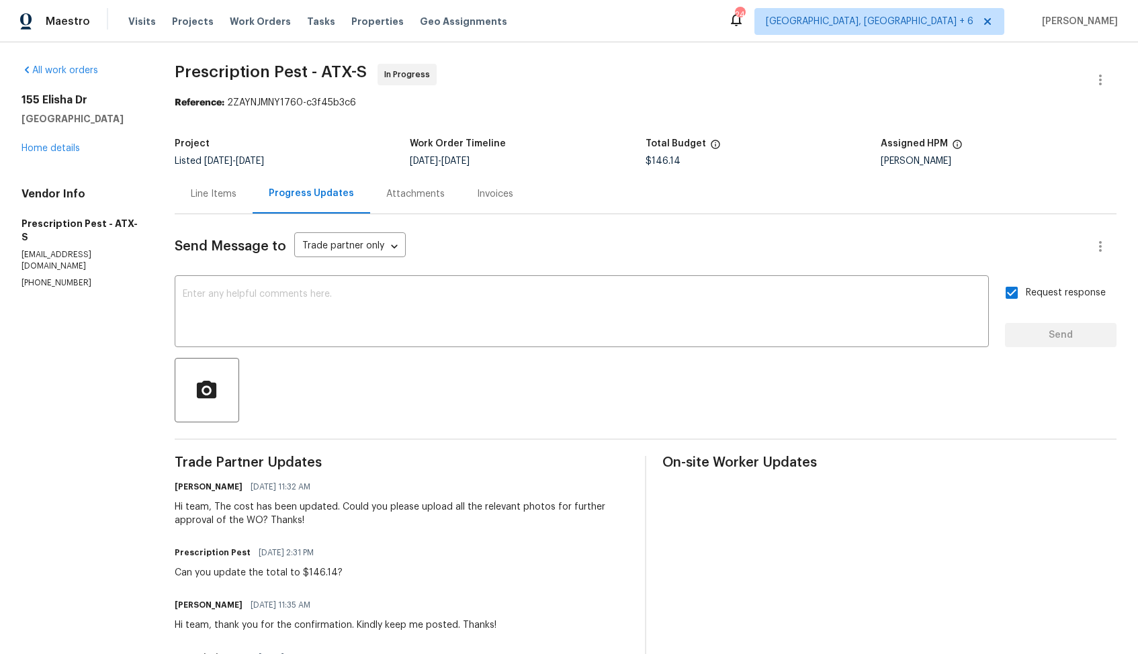
click at [273, 525] on div "Hi team, The cost has been updated. Could you please upload all the relevant ph…" at bounding box center [402, 514] width 454 height 27
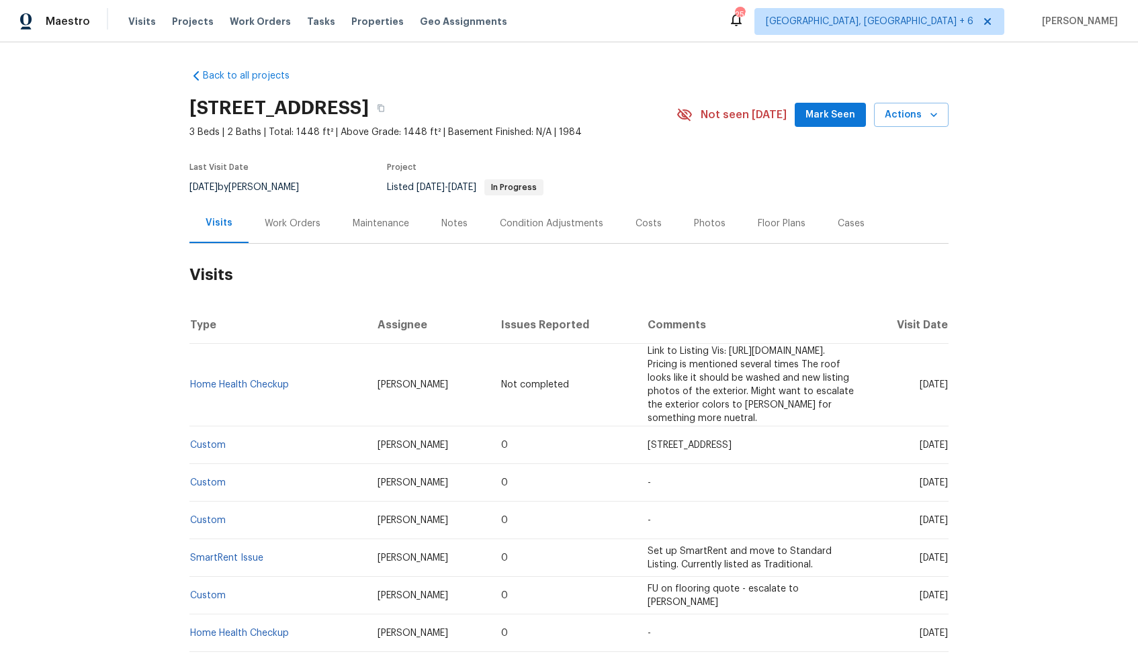
click at [301, 223] on div "Work Orders" at bounding box center [293, 223] width 56 height 13
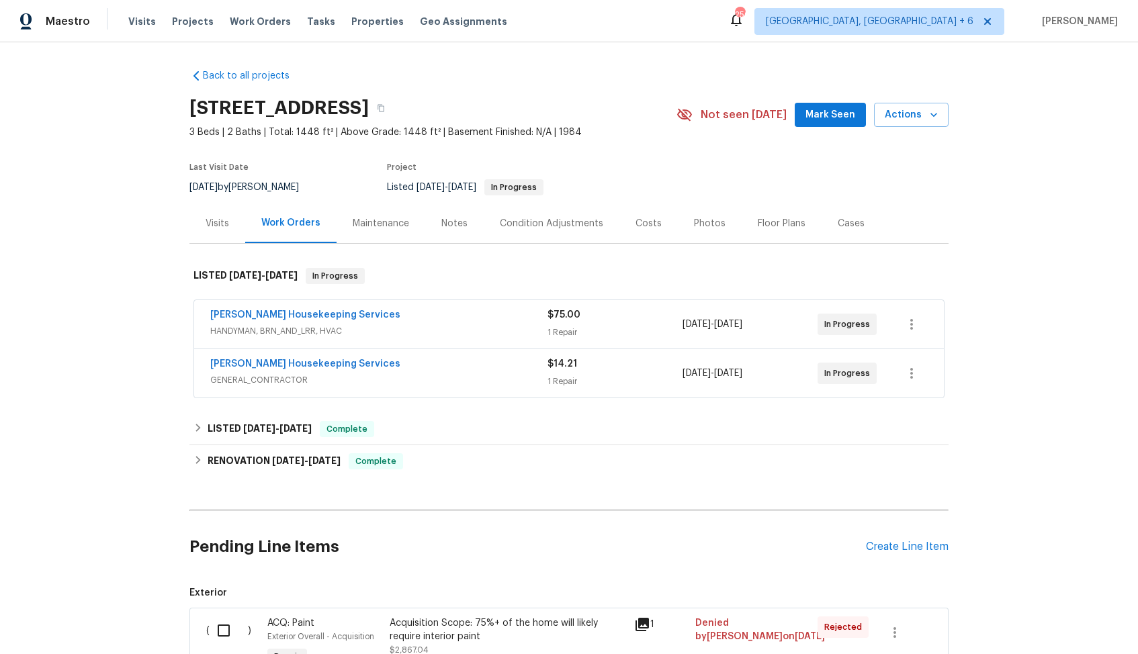
click at [365, 365] on div "[PERSON_NAME] Housekeeping Services" at bounding box center [378, 365] width 337 height 16
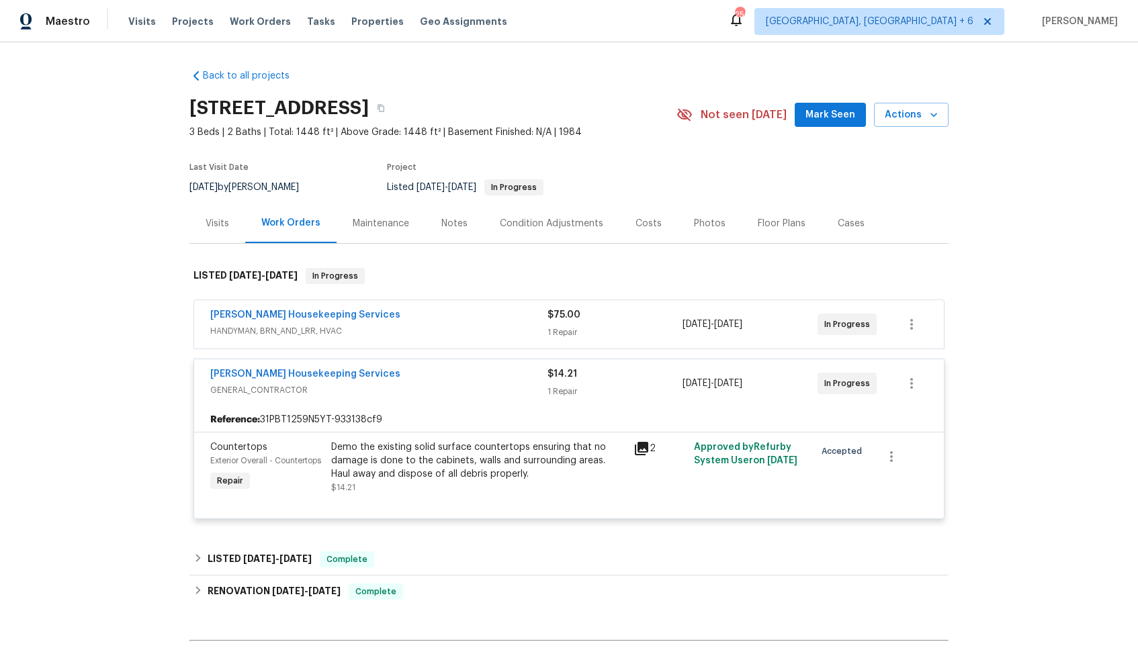
click at [378, 378] on div "[PERSON_NAME] Housekeeping Services" at bounding box center [378, 375] width 337 height 16
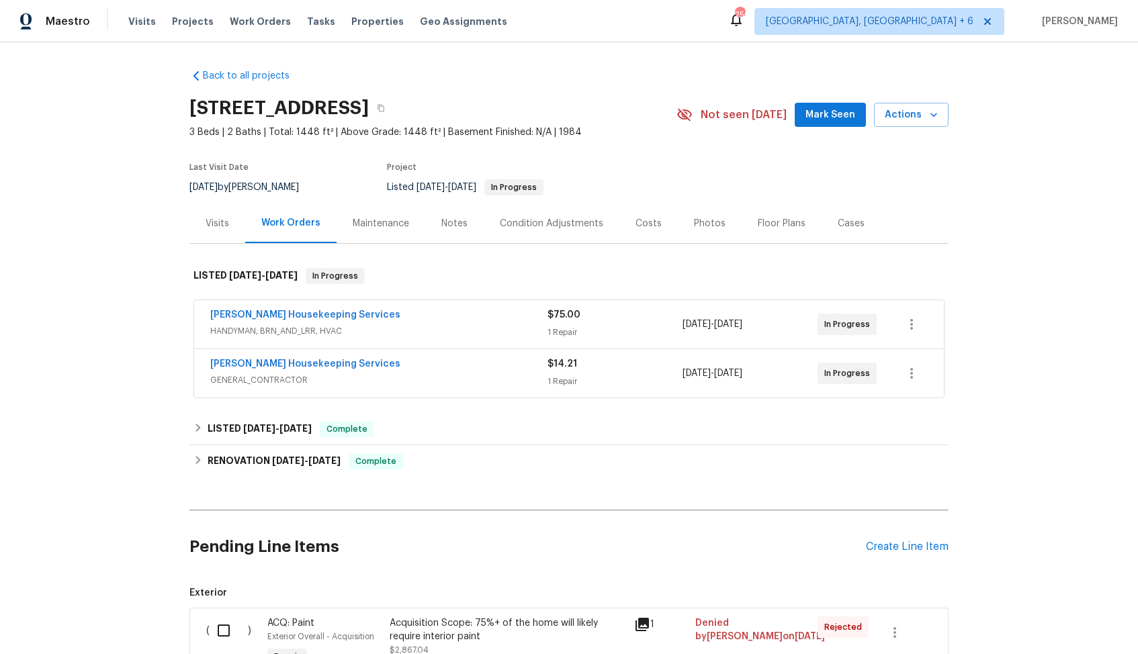
click at [402, 312] on div "[PERSON_NAME] Housekeeping Services" at bounding box center [378, 316] width 337 height 16
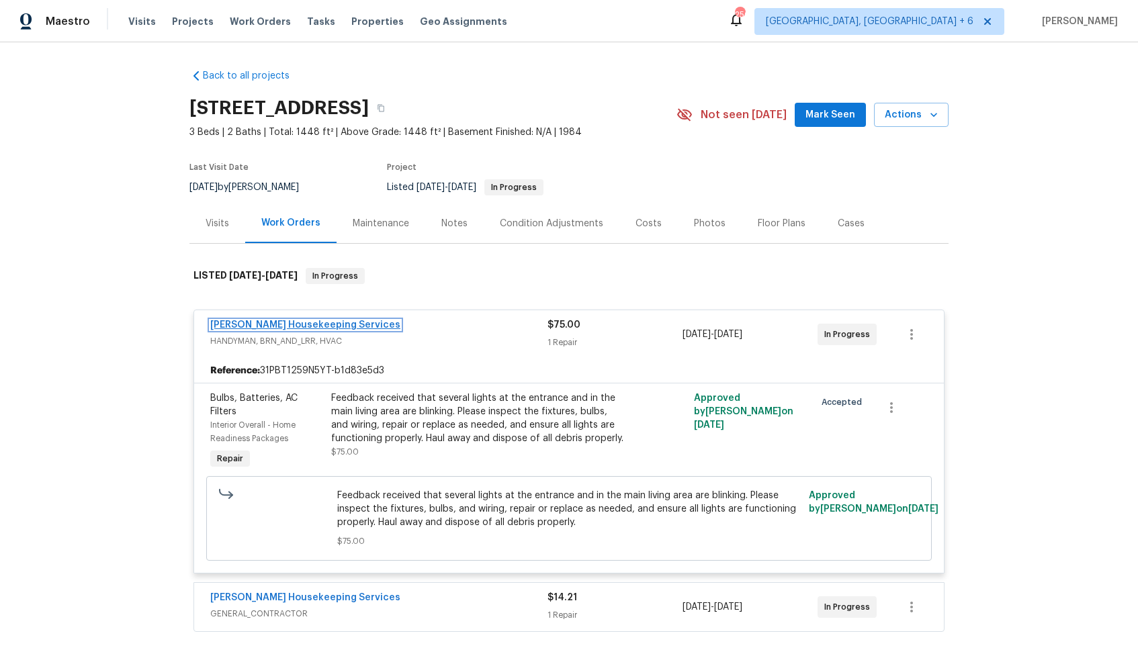
click at [302, 322] on link "[PERSON_NAME] Housekeeping Services" at bounding box center [305, 324] width 190 height 9
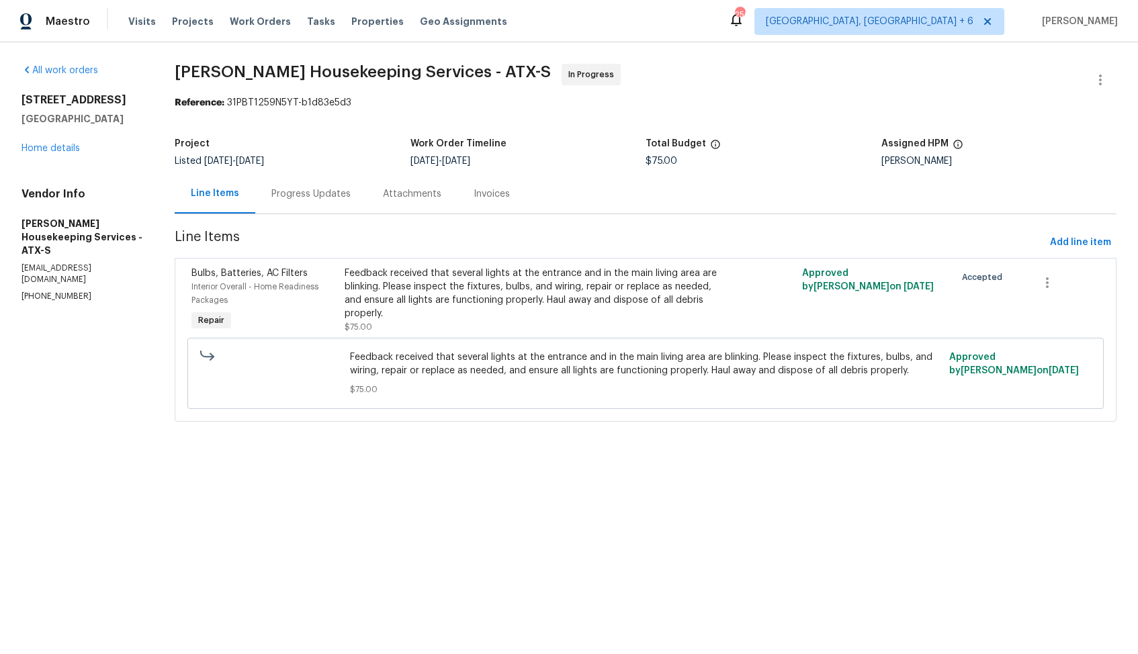
click at [312, 198] on div "Progress Updates" at bounding box center [310, 193] width 79 height 13
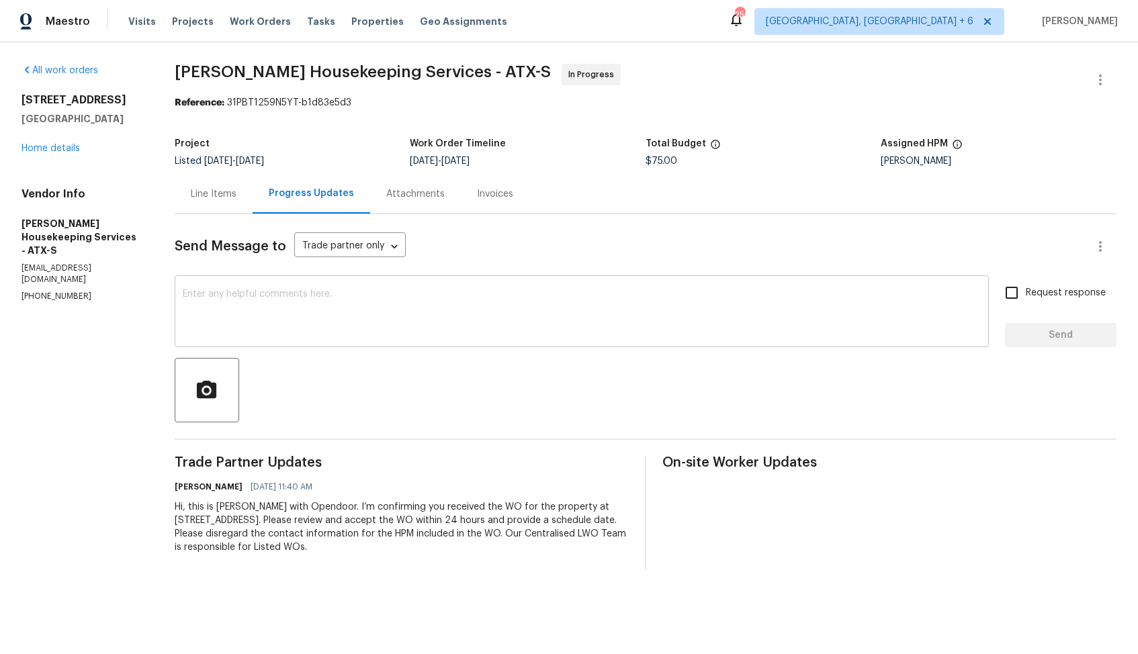
click at [439, 333] on textarea at bounding box center [582, 313] width 798 height 47
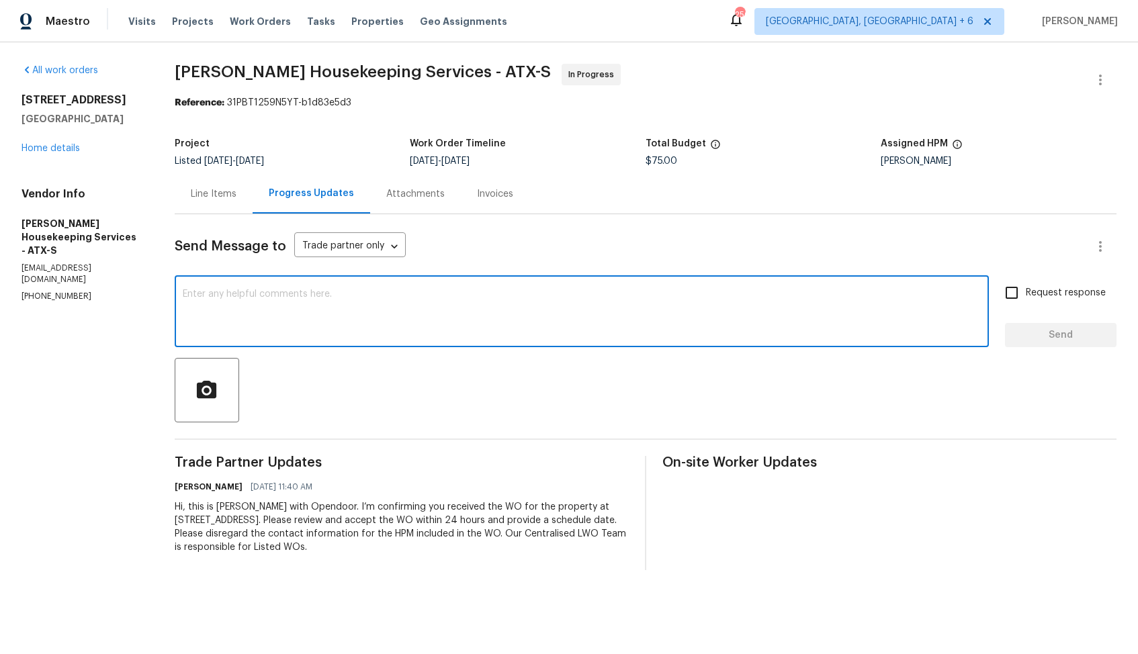
paste textarea "Hi team, could you please provide an update on the status of the work order? Th…"
type textarea "Hi team, could you please provide an update on the status of the work order? Th…"
click at [1015, 292] on input "Request response" at bounding box center [1012, 293] width 28 height 28
checkbox input "true"
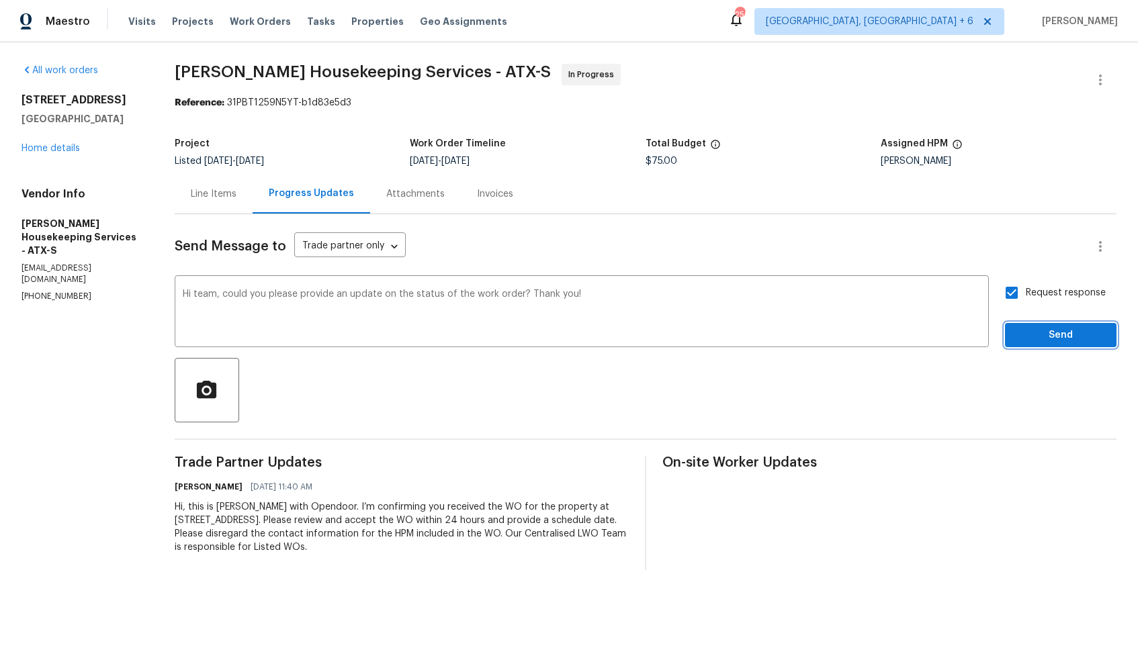
click at [1025, 346] on button "Send" at bounding box center [1061, 335] width 112 height 25
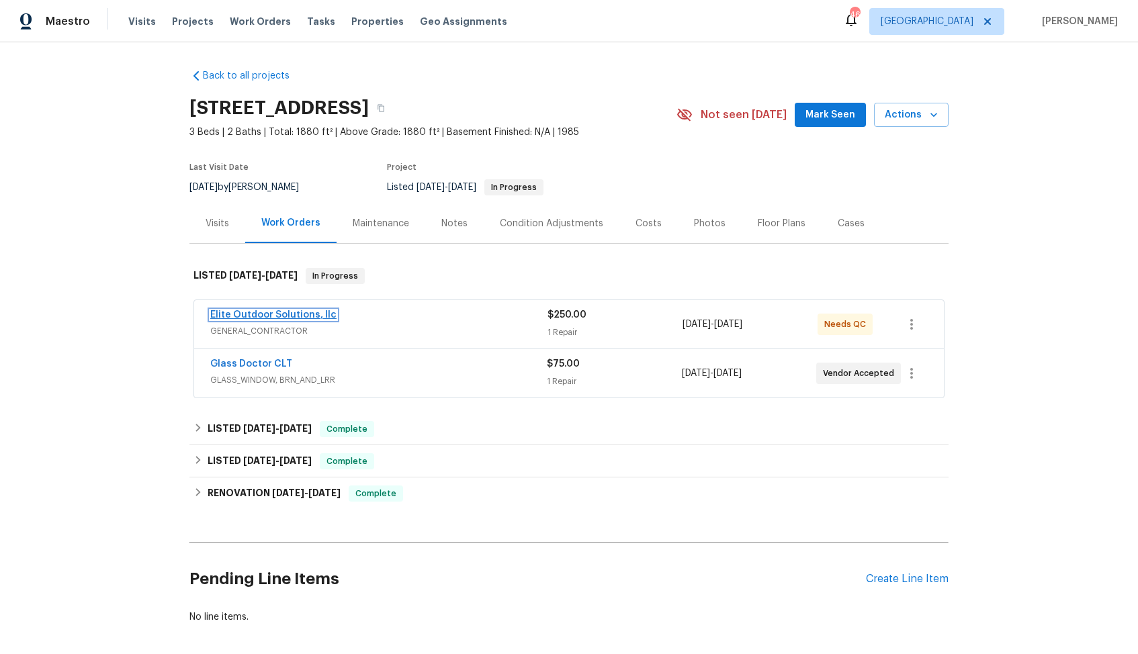
click at [279, 314] on link "Elite Outdoor Solutions, llc" at bounding box center [273, 314] width 126 height 9
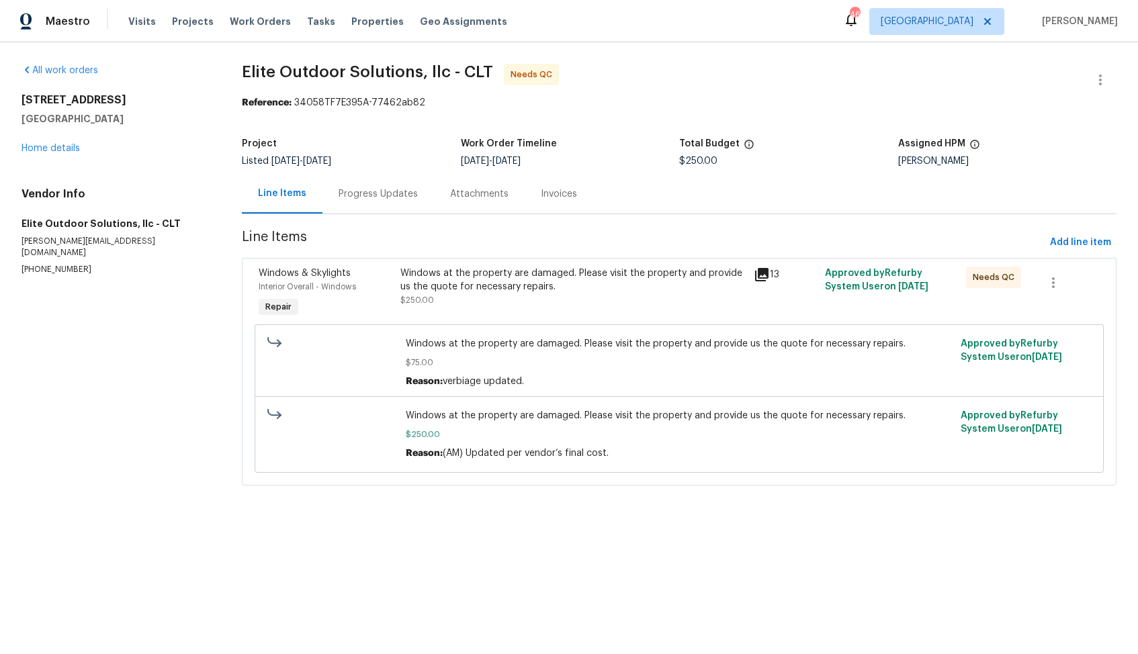
click at [418, 226] on section "Elite Outdoor Solutions, llc - CLT Needs QC Reference: 34058TF7E395A-77462ab82 …" at bounding box center [679, 283] width 875 height 438
click at [364, 191] on div "Progress Updates" at bounding box center [378, 193] width 79 height 13
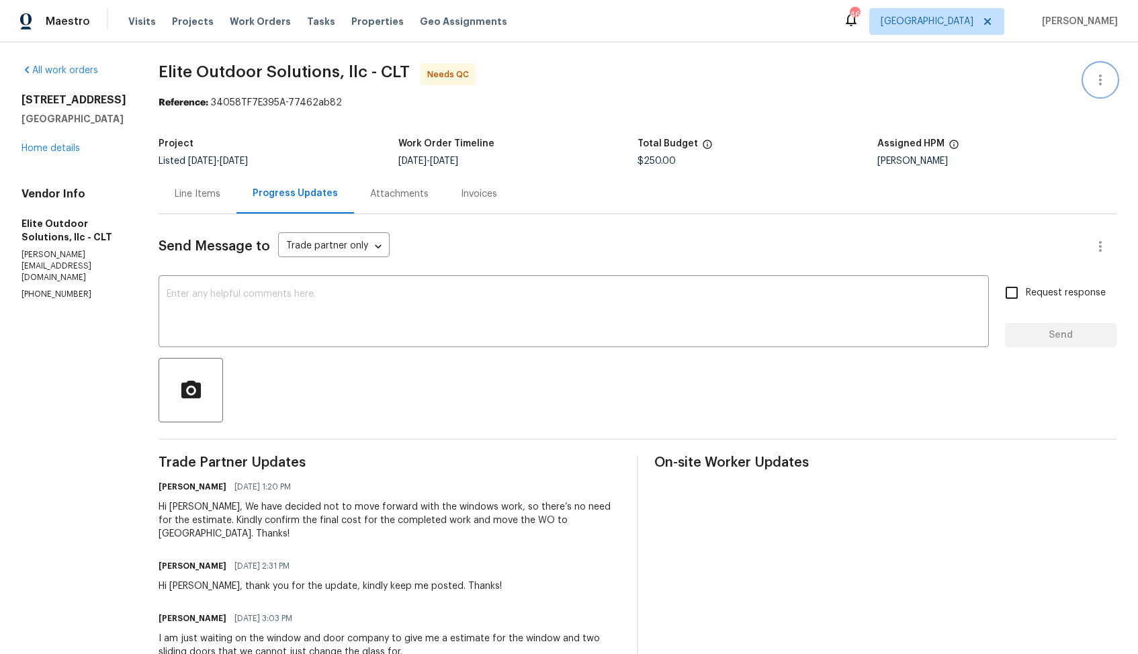
click at [1104, 86] on icon "button" at bounding box center [1100, 80] width 16 height 16
click at [1039, 86] on li "Edit" at bounding box center [1056, 80] width 145 height 22
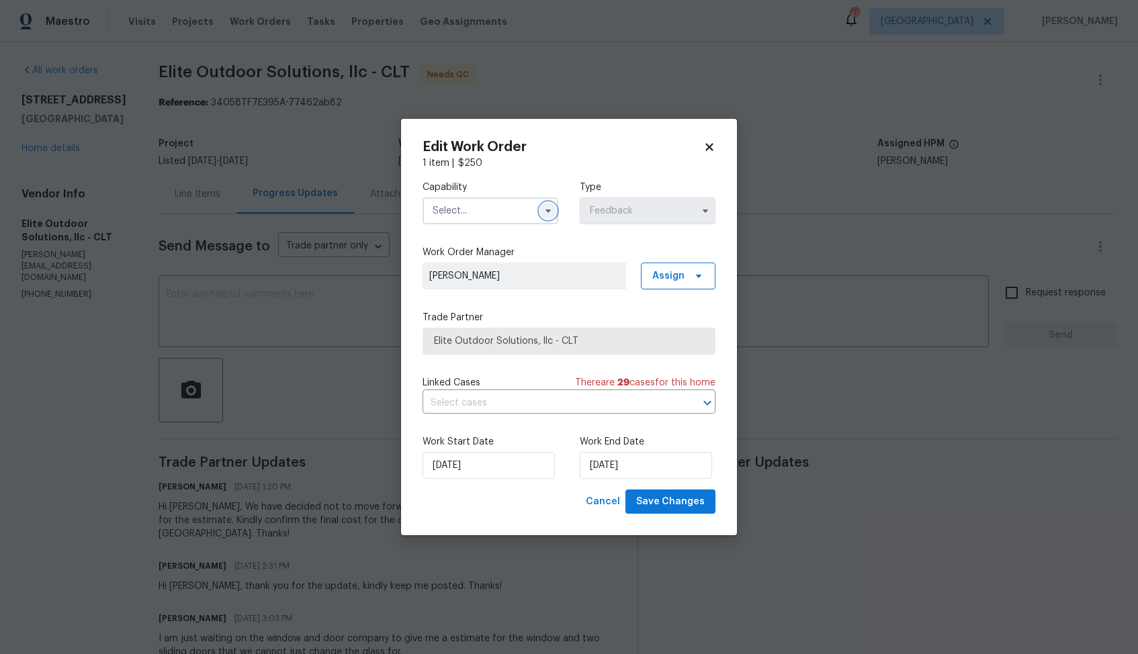
click at [550, 208] on icon "button" at bounding box center [548, 211] width 11 height 11
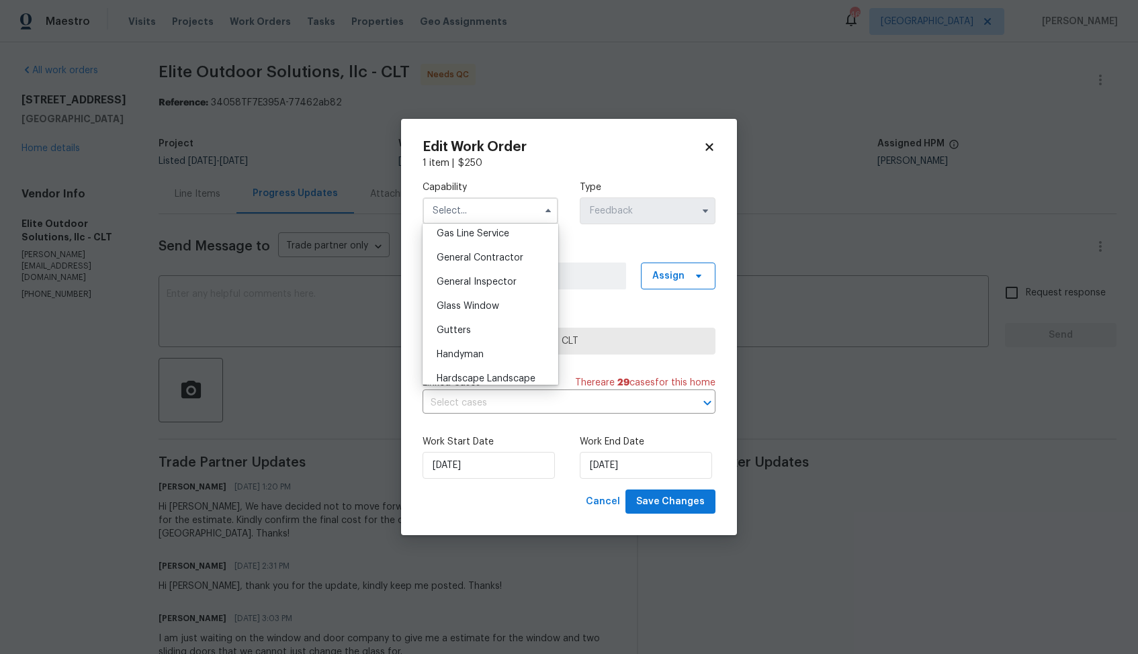
scroll to position [622, 0]
click at [478, 355] on span "Handyman" at bounding box center [460, 355] width 47 height 9
type input "Handyman"
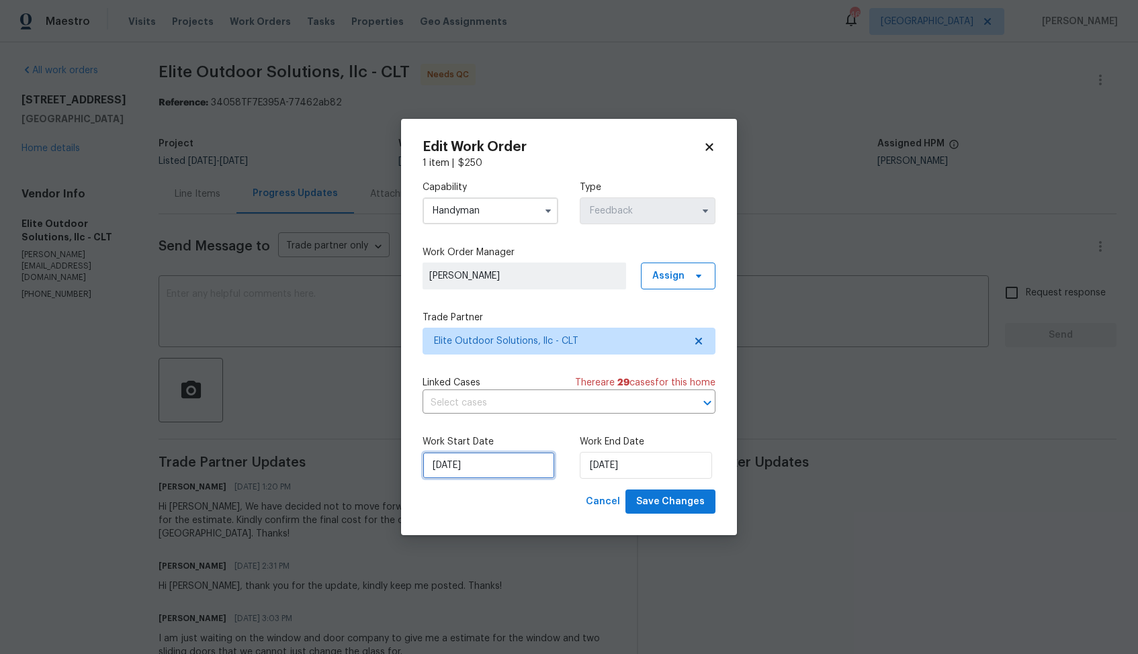
click at [503, 462] on input "[DATE]" at bounding box center [489, 465] width 132 height 27
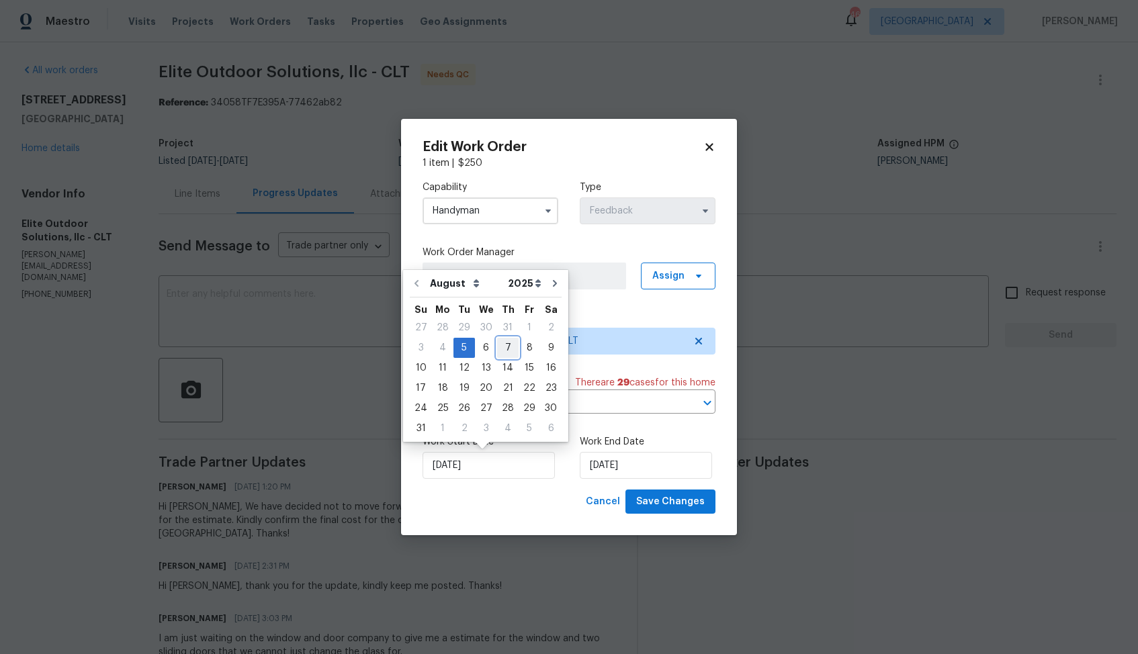
click at [499, 345] on div "7" at bounding box center [507, 348] width 21 height 19
type input "[DATE]"
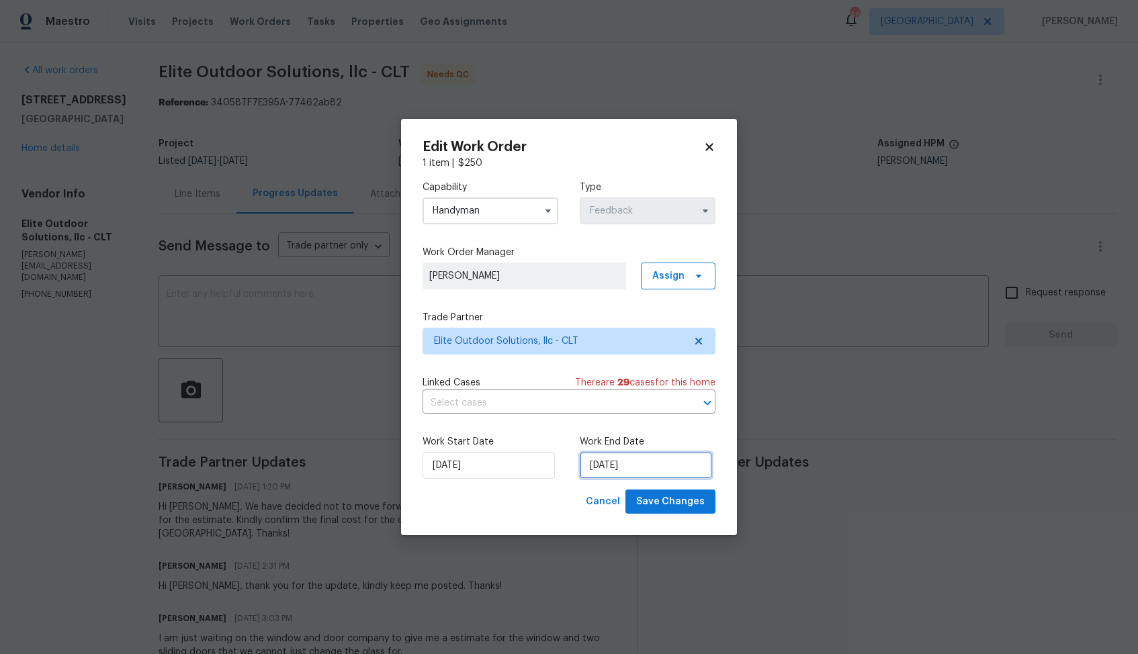
click at [625, 460] on input "[DATE]" at bounding box center [646, 465] width 132 height 27
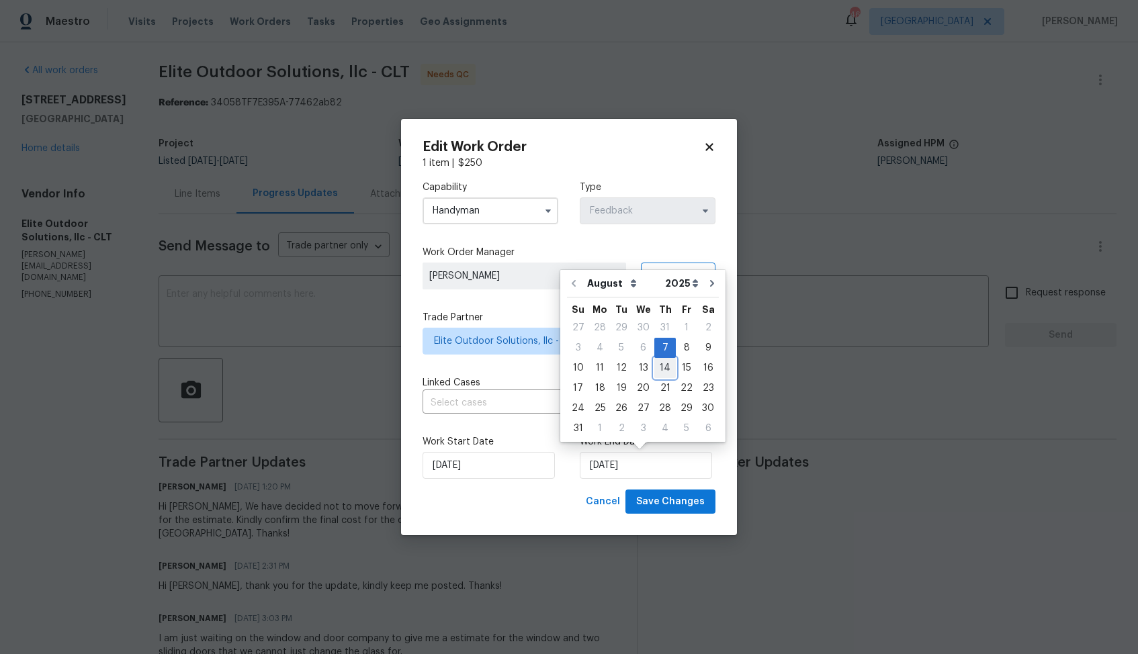
click at [656, 369] on div "14" at bounding box center [664, 368] width 21 height 19
type input "14/08/2025"
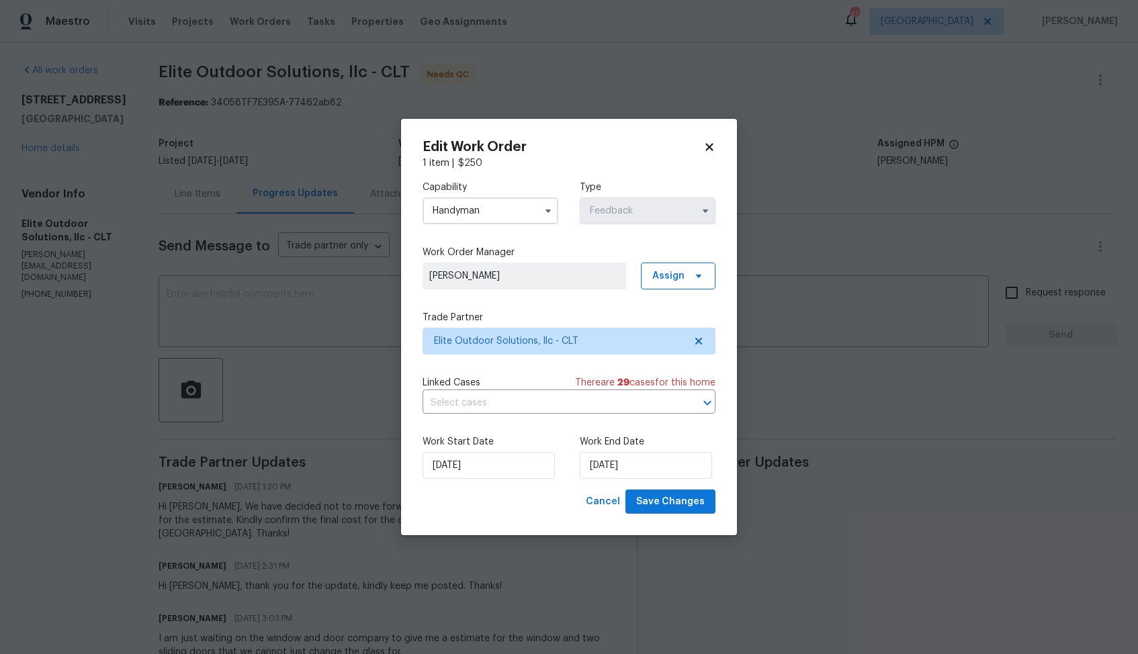
click at [552, 483] on div "Work Start Date 07/08/2025 Work End Date 14/08/2025" at bounding box center [569, 457] width 293 height 65
click at [666, 503] on span "Save Changes" at bounding box center [670, 502] width 69 height 17
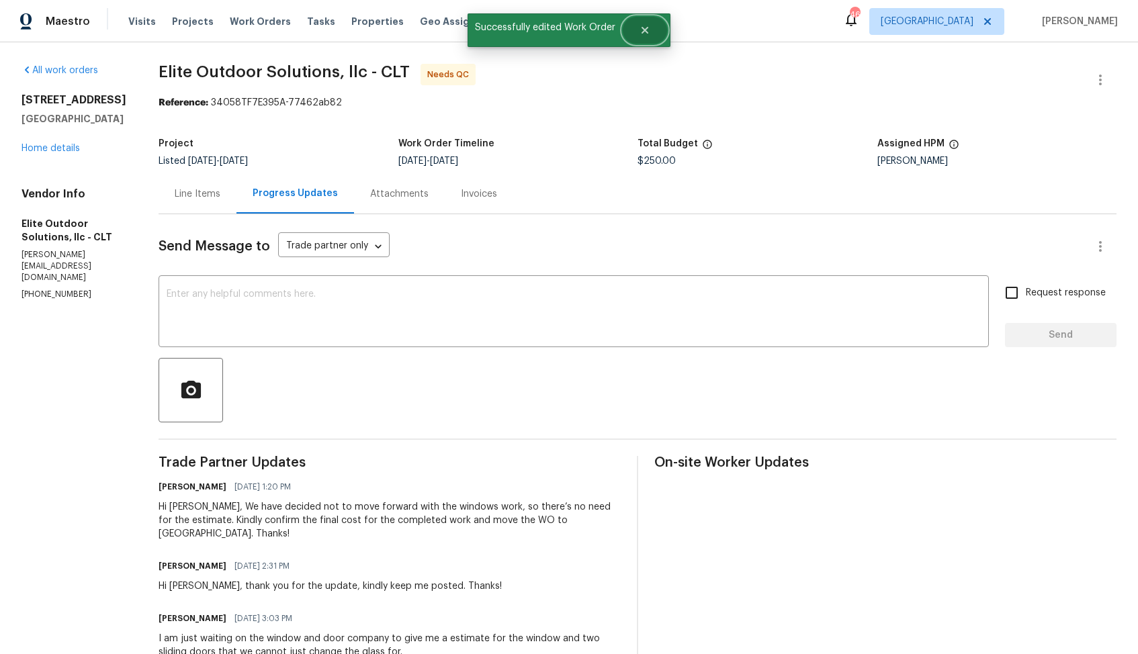
click at [646, 34] on icon "Close" at bounding box center [645, 30] width 11 height 11
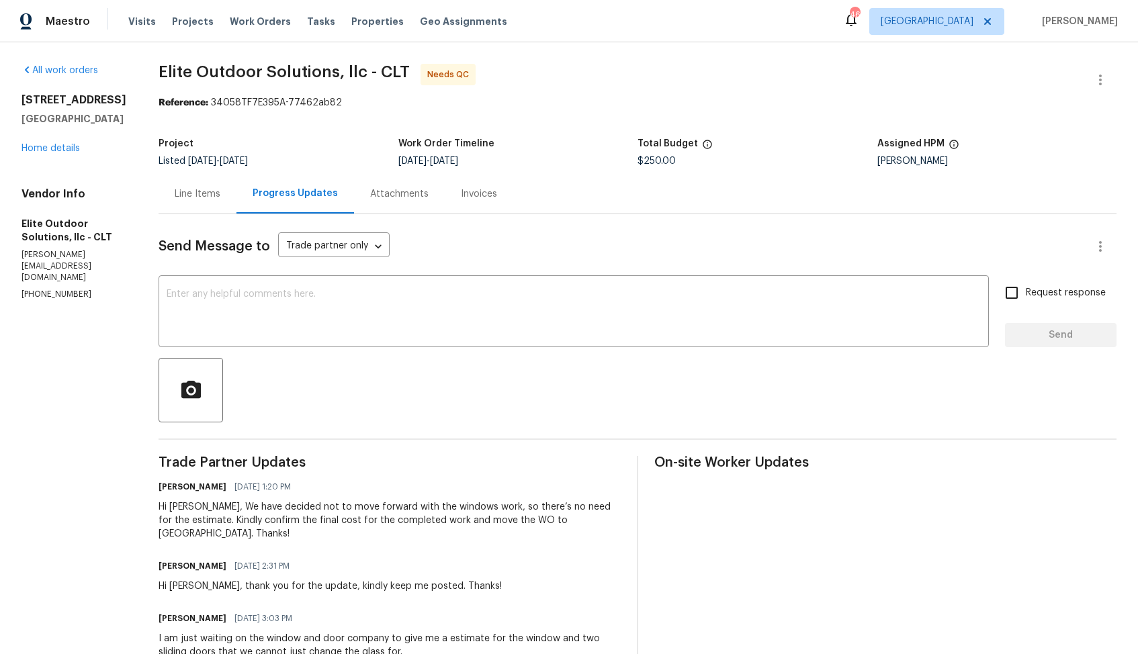
click at [179, 506] on div "Hi Walter, We have decided not to move forward with the windows work, so there’…" at bounding box center [390, 521] width 462 height 40
copy div "Walter"
click at [390, 335] on textarea at bounding box center [574, 313] width 814 height 47
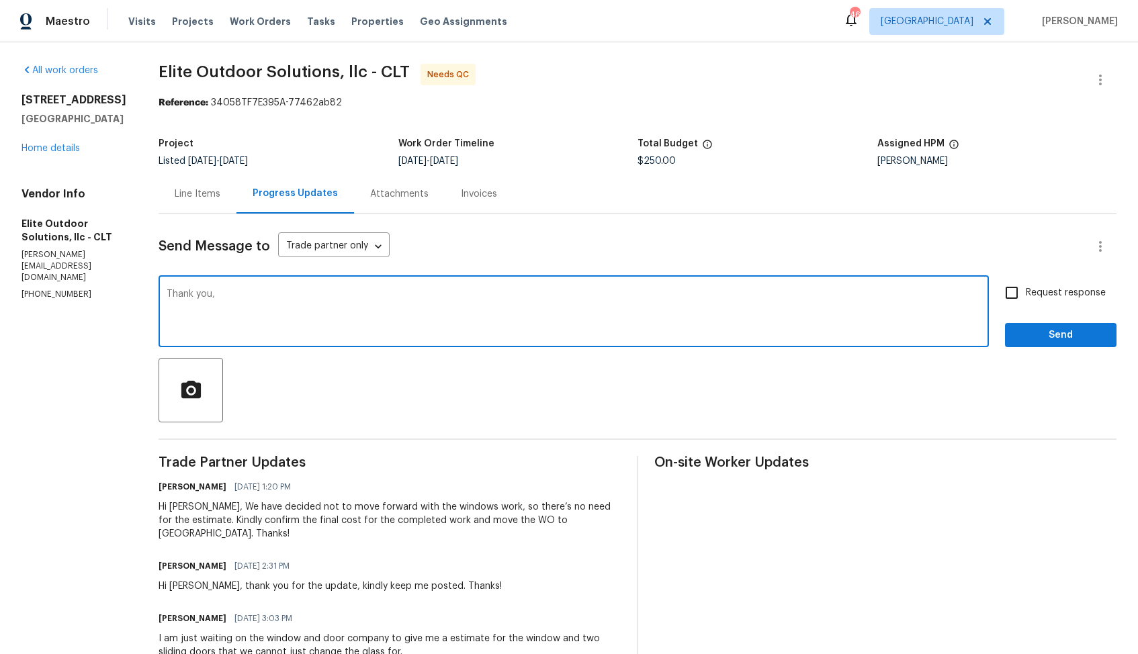
paste textarea "Walter"
type textarea "Thank you, Walter. The WO is approved."
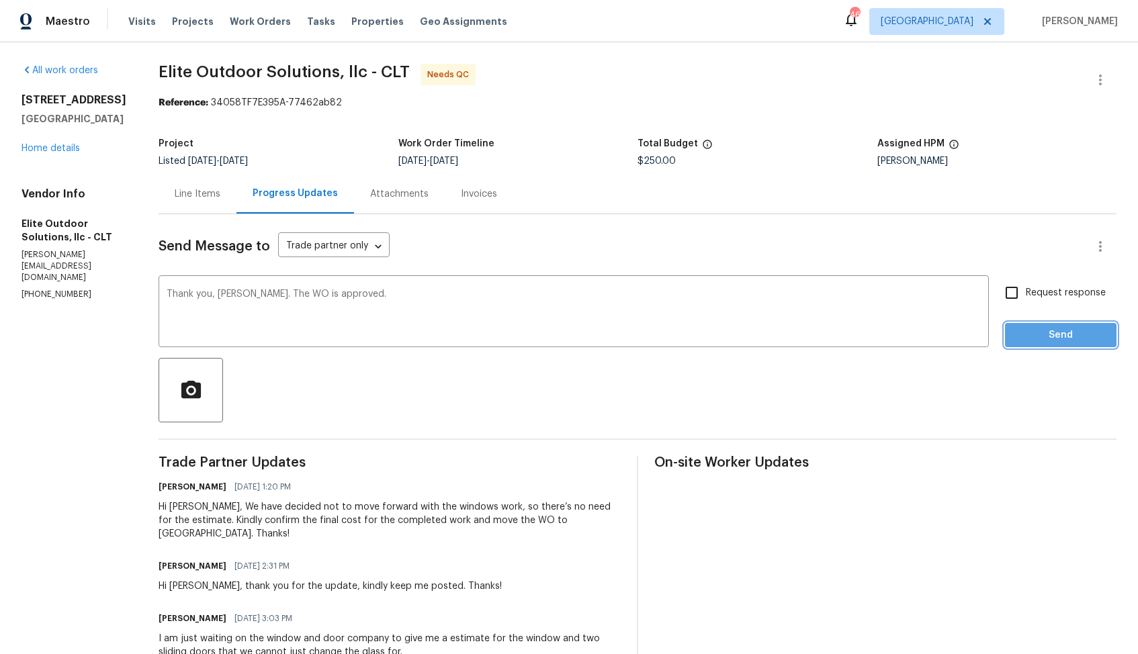
click at [1035, 332] on span "Send" at bounding box center [1061, 335] width 90 height 17
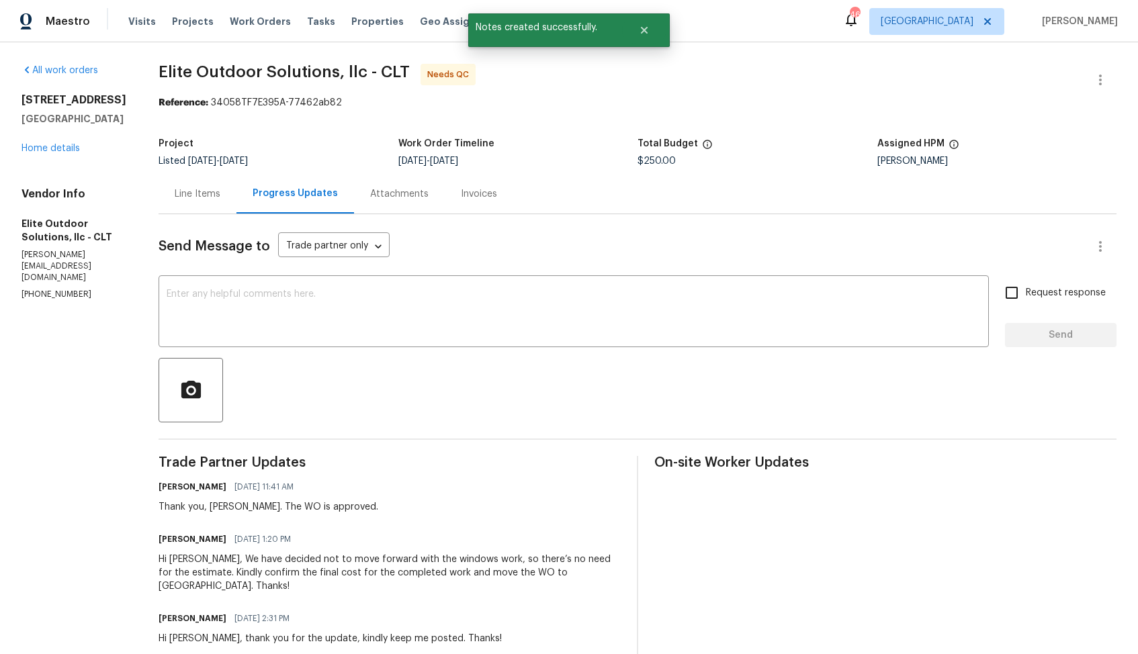
click at [189, 199] on div "Line Items" at bounding box center [198, 193] width 46 height 13
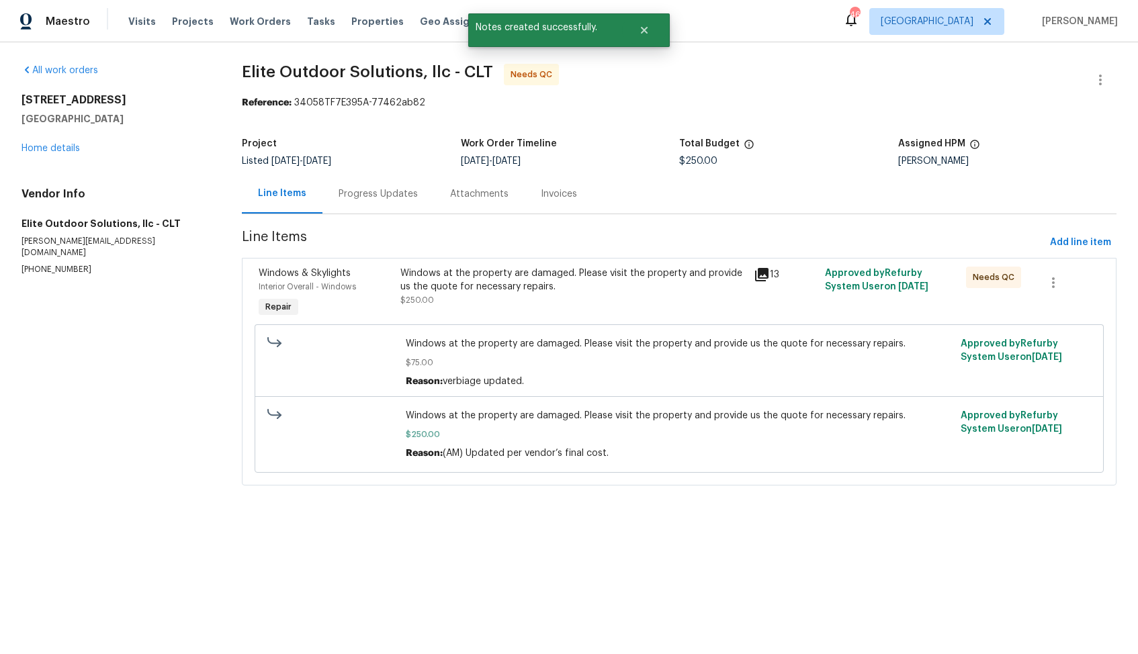
click at [493, 284] on div "Windows at the property are damaged. Please visit the property and provide us t…" at bounding box center [573, 280] width 346 height 27
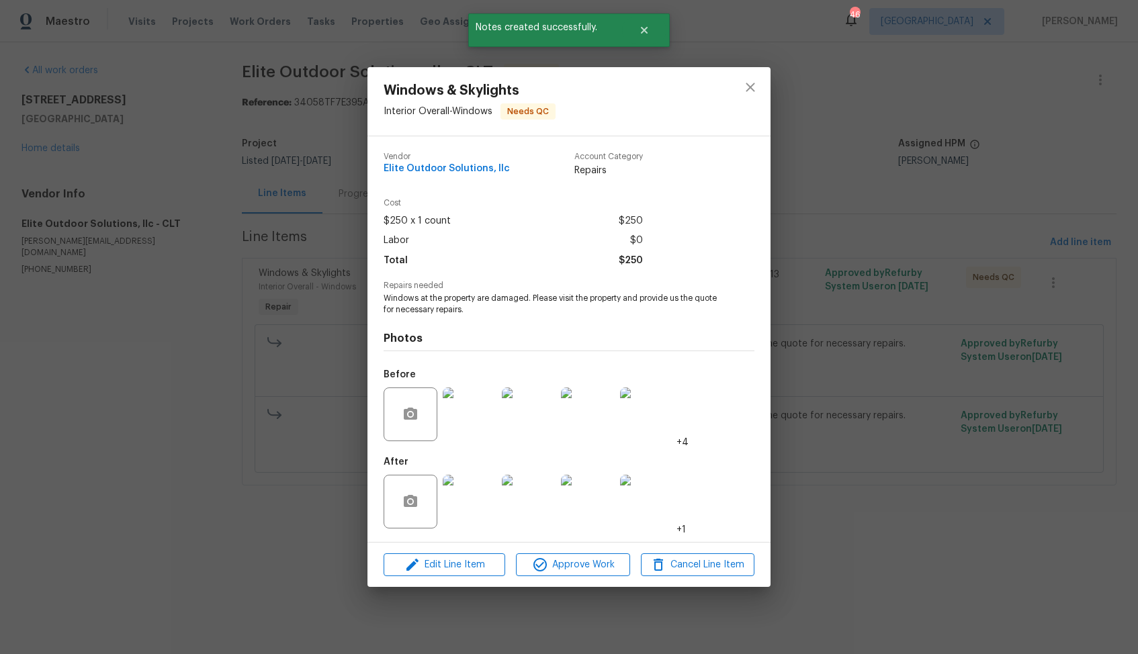
click at [530, 431] on img at bounding box center [529, 415] width 54 height 54
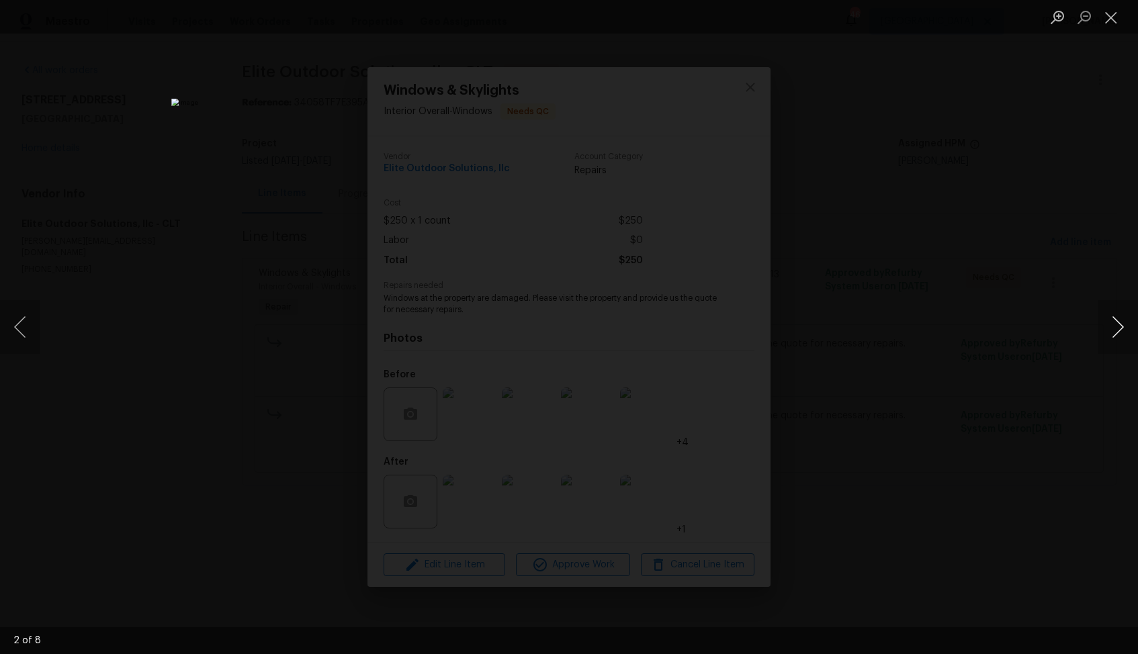
click at [1121, 325] on button "Next image" at bounding box center [1118, 327] width 40 height 54
click at [979, 348] on div "Lightbox" at bounding box center [569, 327] width 1138 height 654
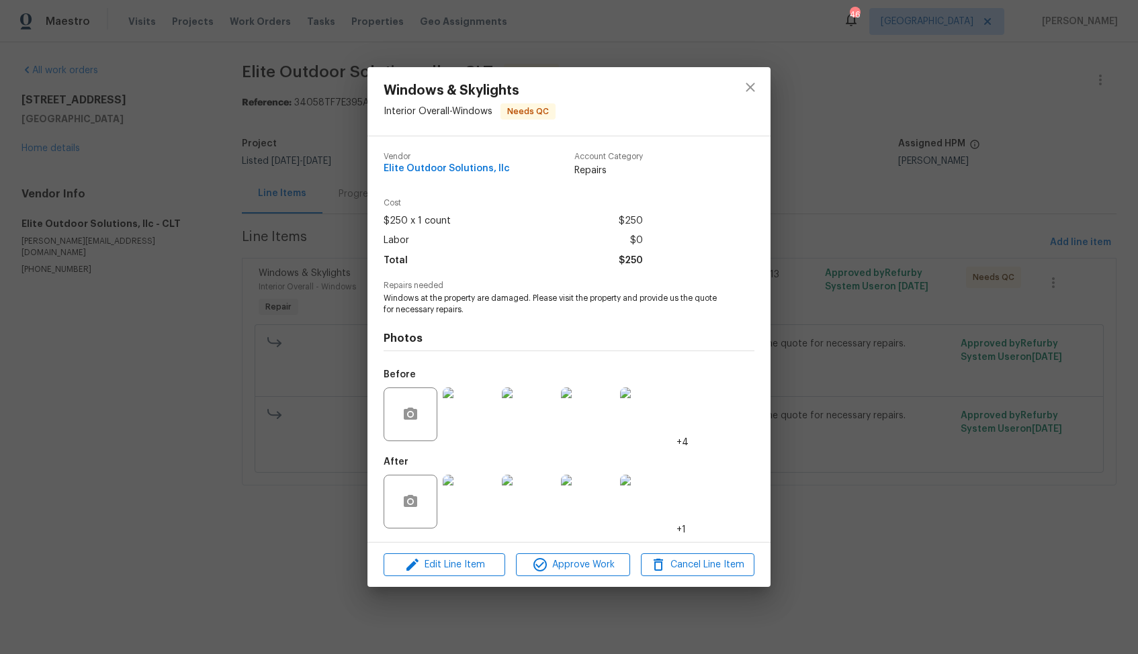
click at [877, 442] on div "Windows & Skylights Interior Overall - Windows Needs QC Vendor Elite Outdoor So…" at bounding box center [569, 327] width 1138 height 654
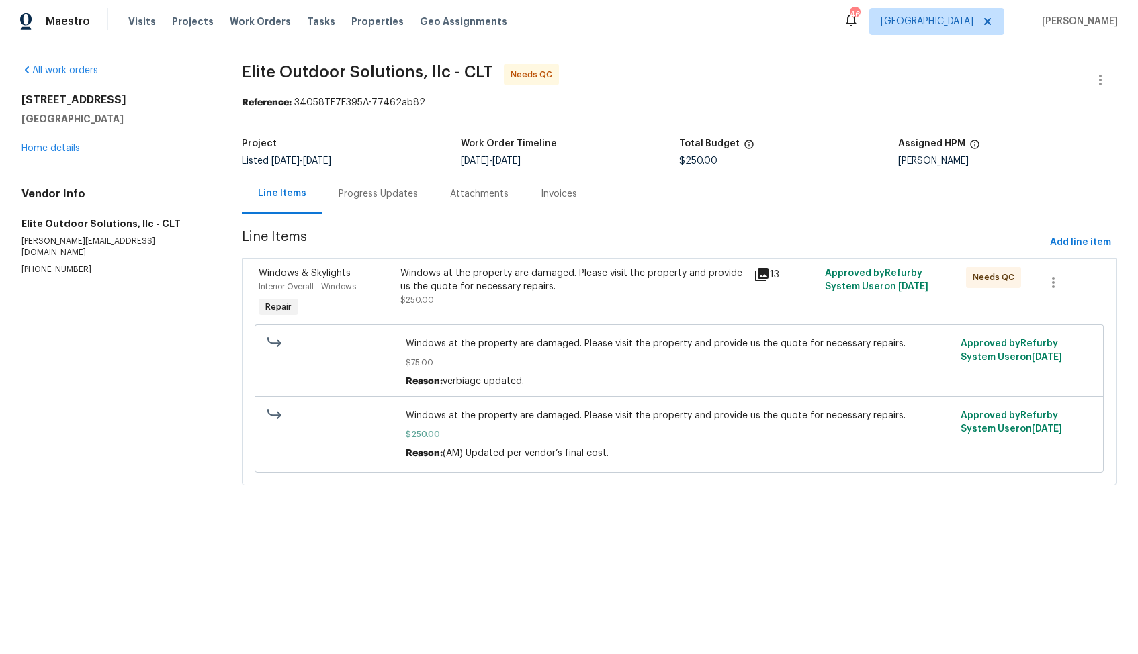
click at [623, 292] on div "Windows at the property are damaged. Please visit the property and provide us t…" at bounding box center [573, 280] width 346 height 27
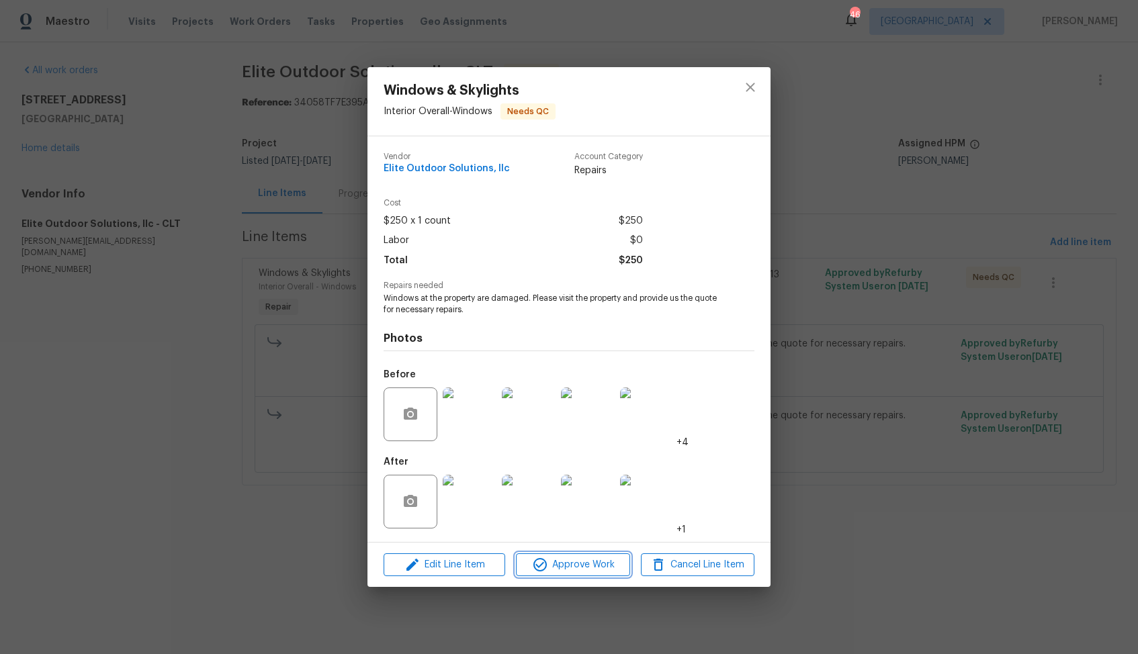
click at [564, 568] on span "Approve Work" at bounding box center [572, 565] width 105 height 17
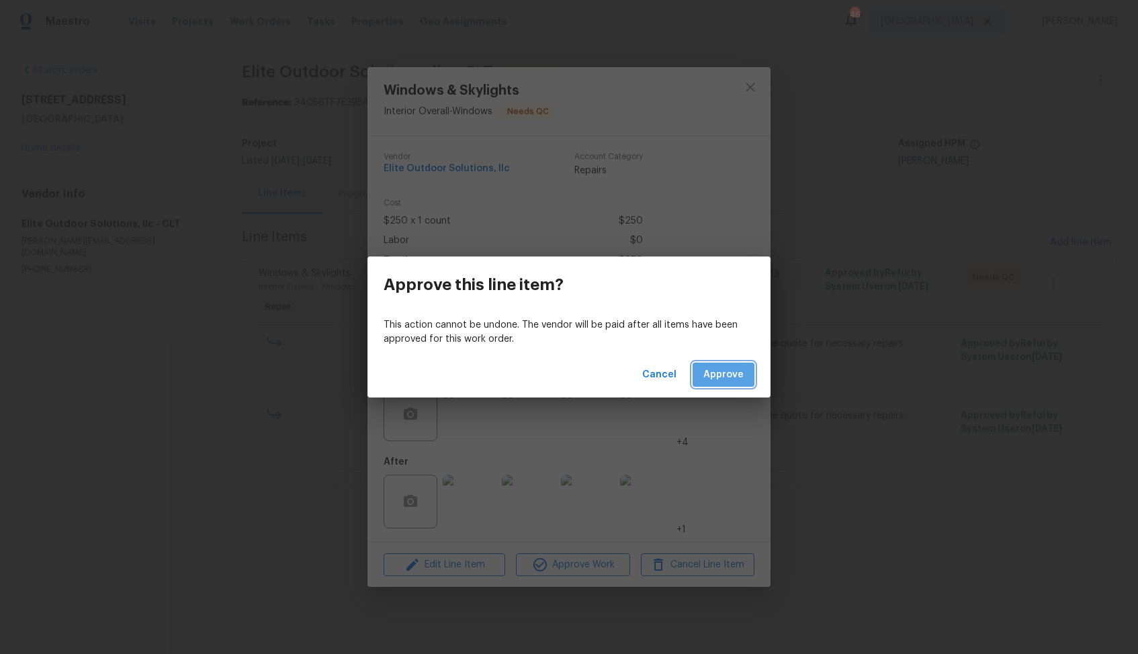
click at [720, 379] on span "Approve" at bounding box center [723, 375] width 40 height 17
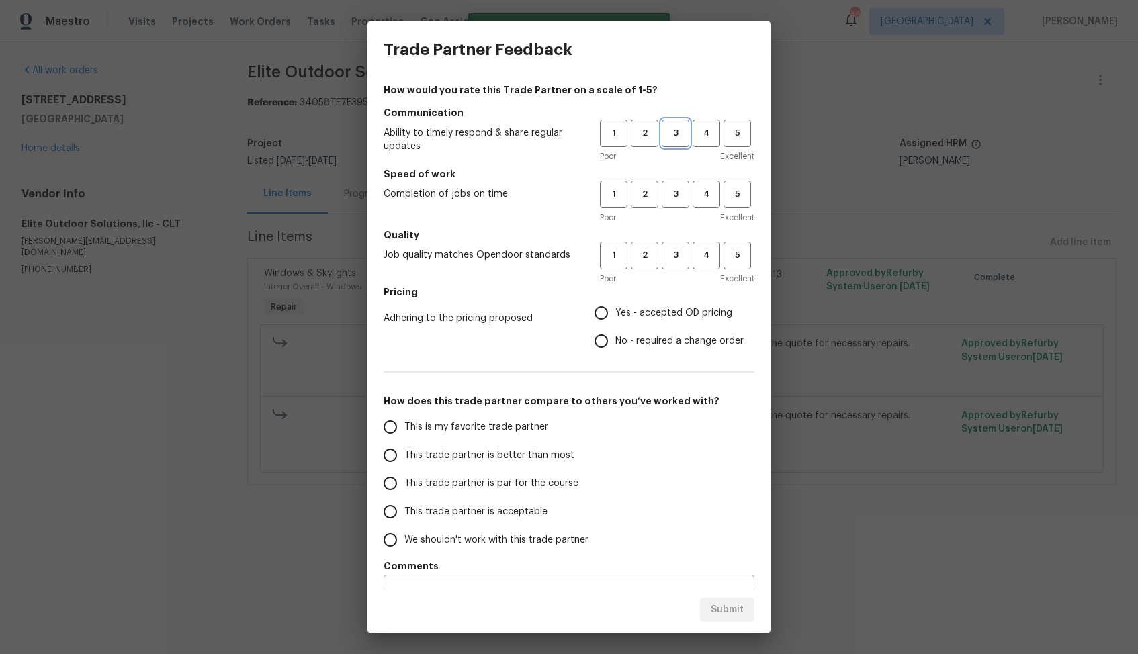
click at [683, 135] on span "3" at bounding box center [675, 133] width 25 height 15
click at [679, 183] on button "3" at bounding box center [676, 195] width 28 height 28
click at [673, 245] on button "3" at bounding box center [676, 256] width 28 height 28
click at [631, 323] on label "Yes - accepted OD pricing" at bounding box center [665, 313] width 157 height 28
click at [615, 323] on input "Yes - accepted OD pricing" at bounding box center [601, 313] width 28 height 28
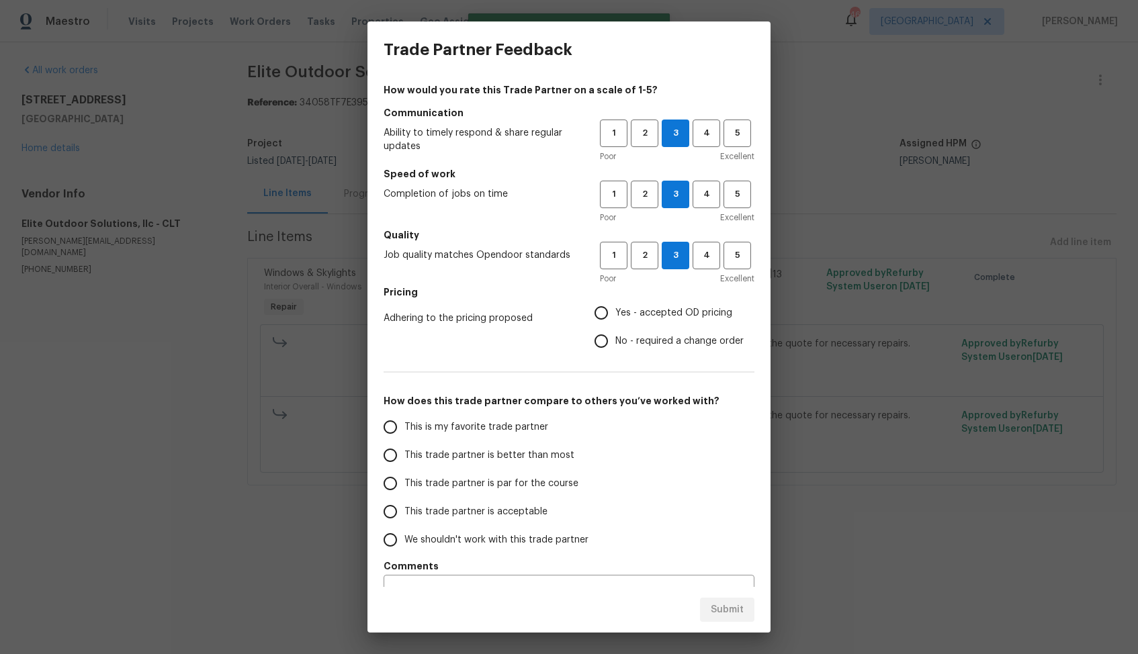
radio input "true"
click at [557, 455] on span "This trade partner is better than most" at bounding box center [489, 456] width 170 height 14
click at [404, 455] on input "This trade partner is better than most" at bounding box center [390, 455] width 28 height 28
click at [715, 602] on span "Submit" at bounding box center [727, 610] width 33 height 17
radio input "true"
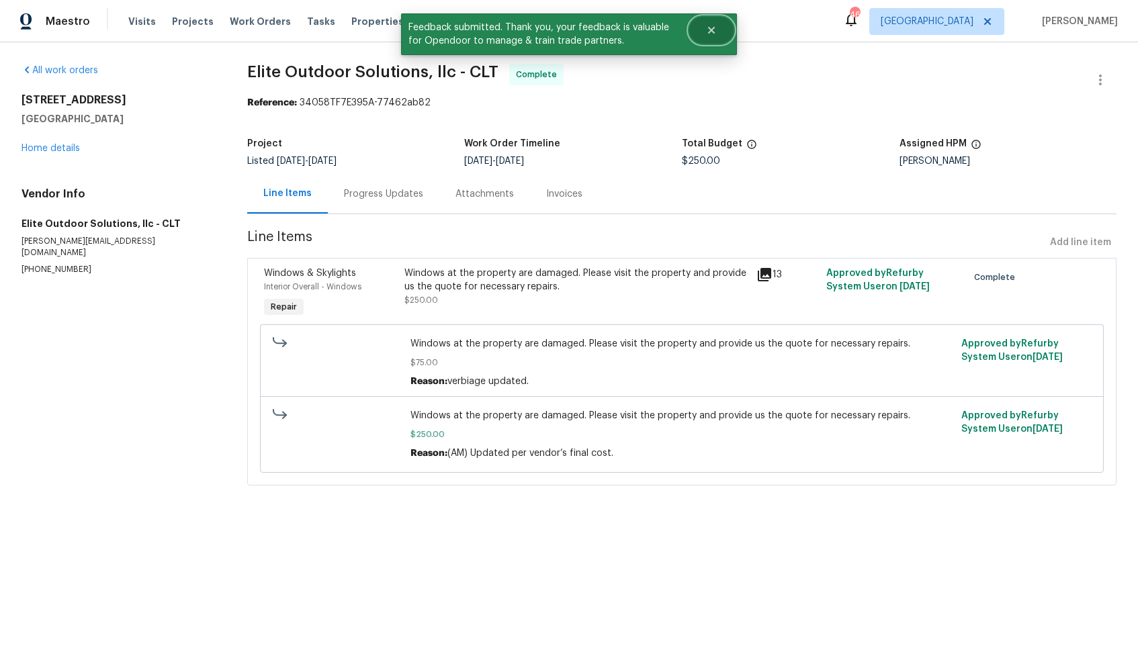
click at [714, 34] on icon "Close" at bounding box center [711, 30] width 11 height 11
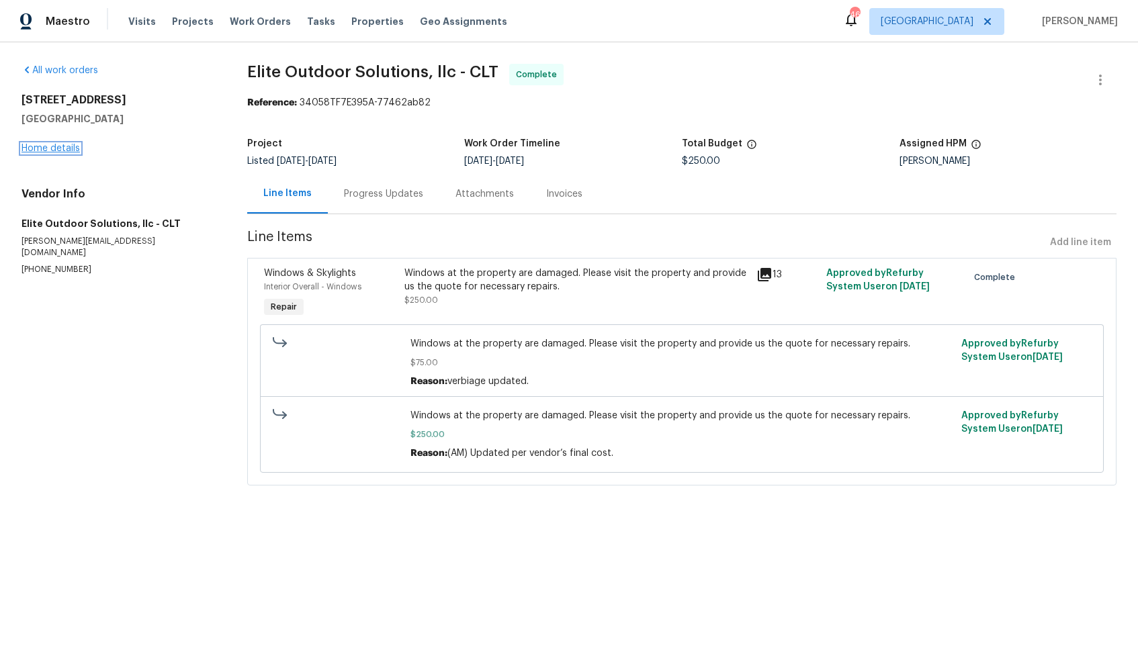
click at [66, 148] on link "Home details" at bounding box center [50, 148] width 58 height 9
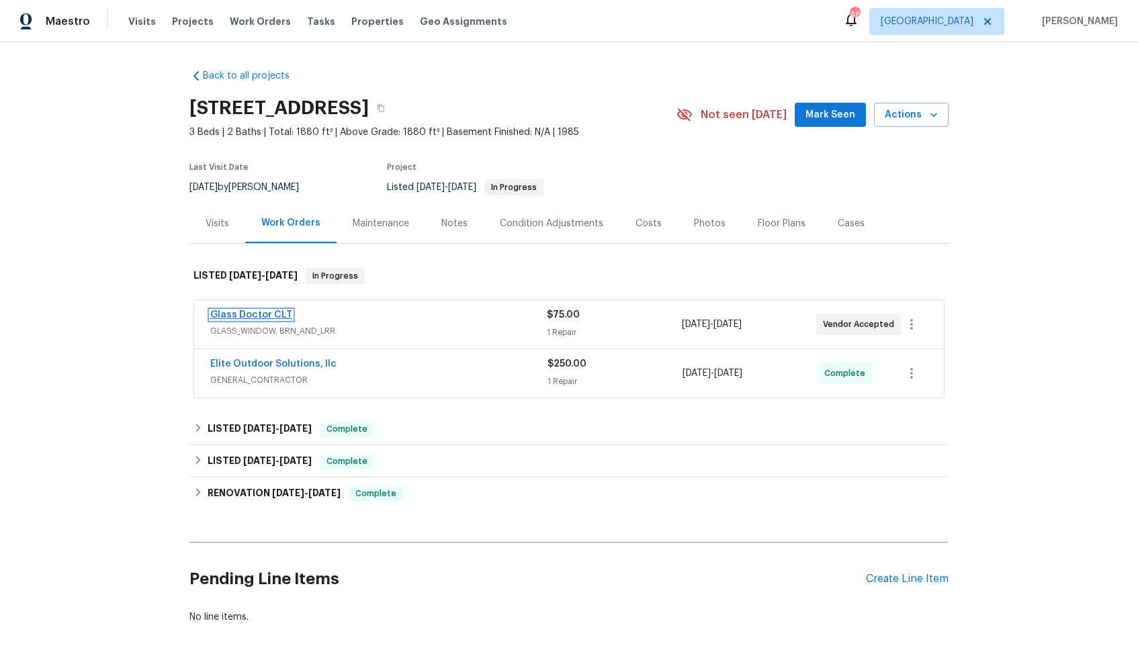
click at [266, 316] on link "Glass Doctor CLT" at bounding box center [251, 314] width 82 height 9
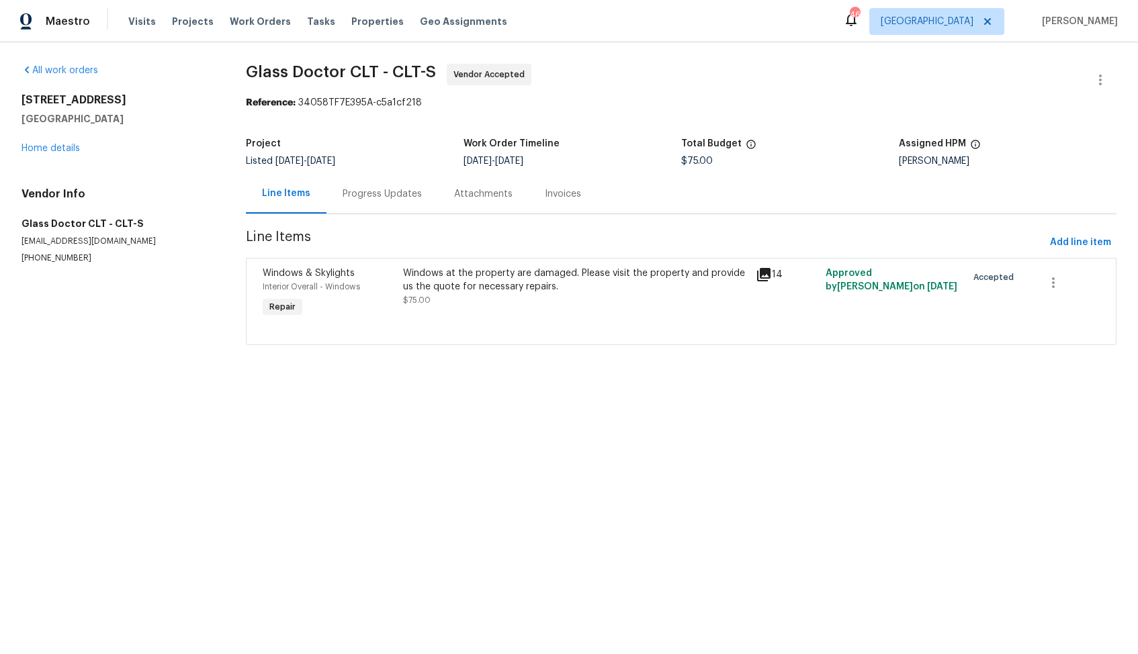
click at [380, 179] on div "Progress Updates" at bounding box center [383, 194] width 112 height 40
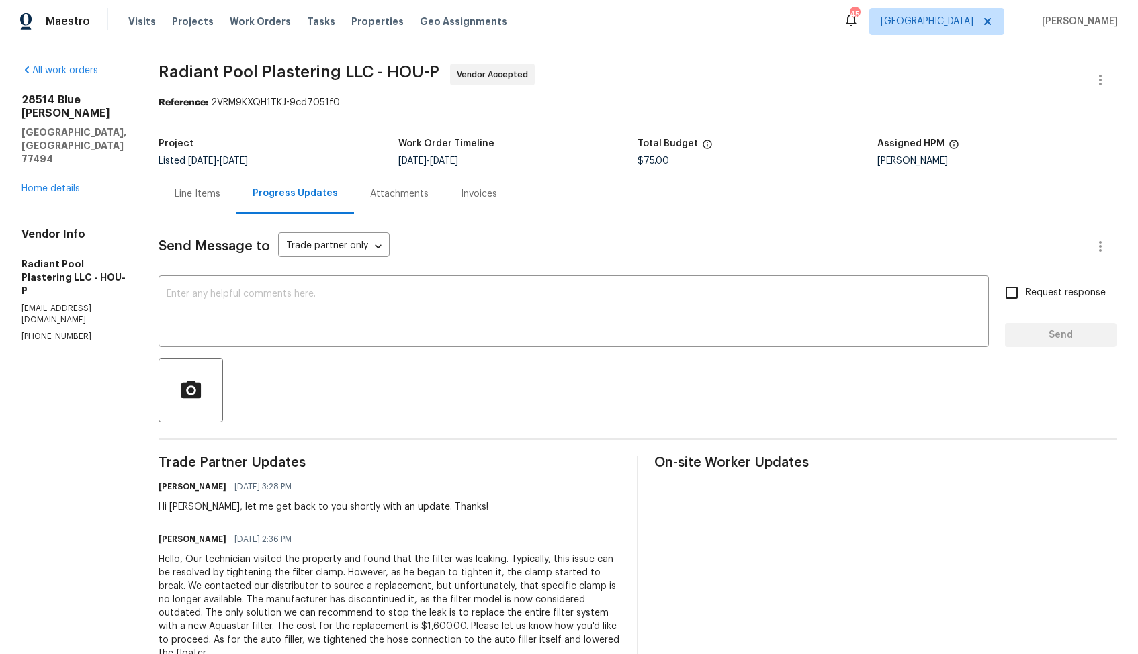
click at [226, 186] on div "Line Items" at bounding box center [198, 194] width 78 height 40
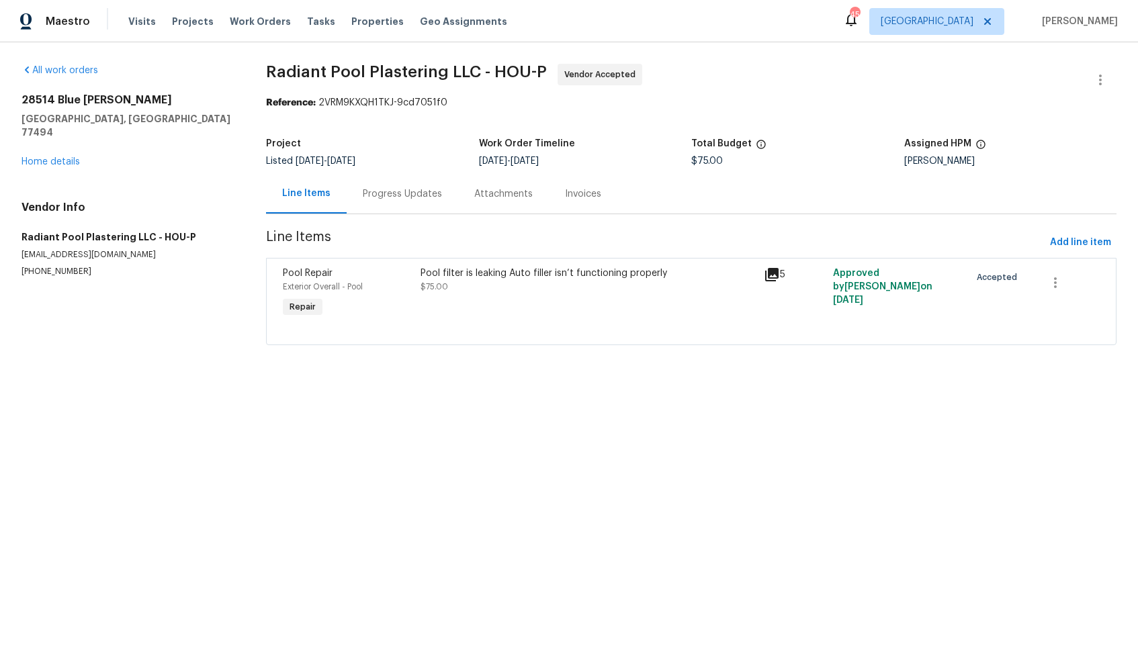
click at [507, 300] on div "Pool filter is leaking Auto filler isn’t functioning properly $75.00" at bounding box center [589, 294] width 344 height 62
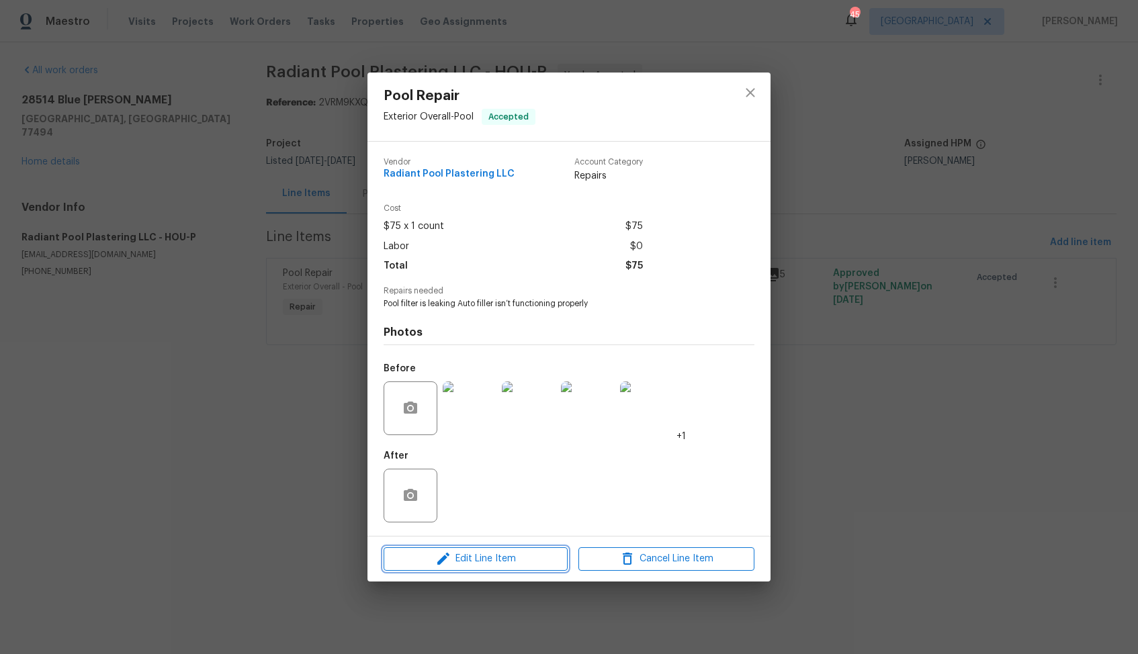
click at [449, 563] on icon "button" at bounding box center [443, 559] width 16 height 16
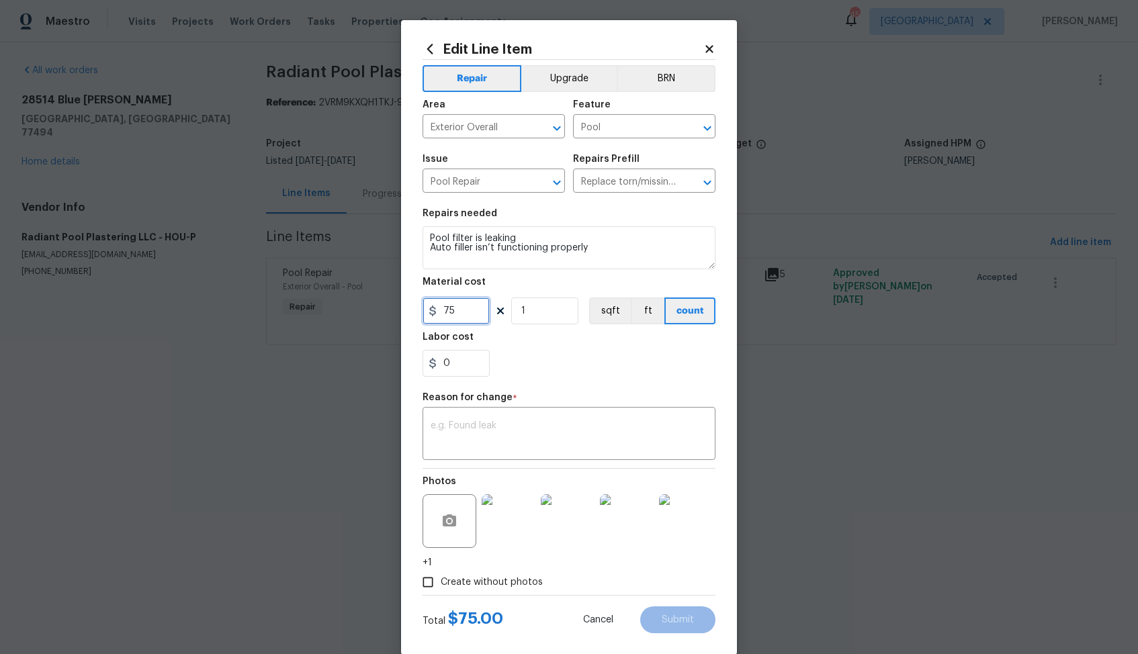
click at [472, 312] on input "75" at bounding box center [456, 311] width 67 height 27
type input "1600"
click at [488, 435] on textarea at bounding box center [569, 435] width 277 height 28
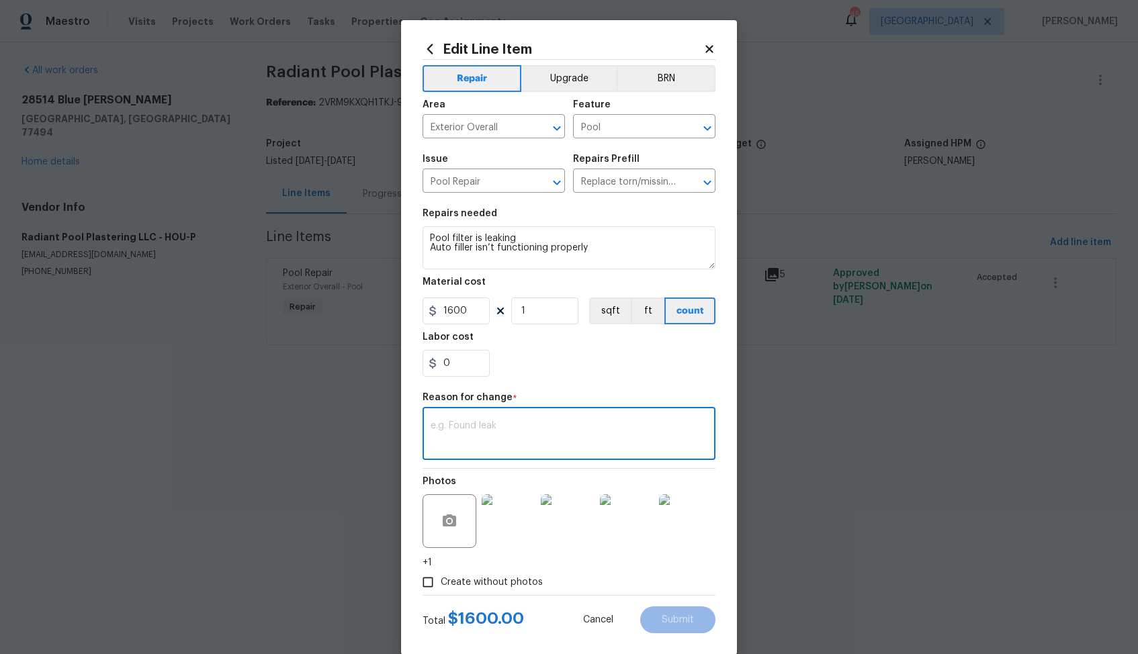
scroll to position [21, 0]
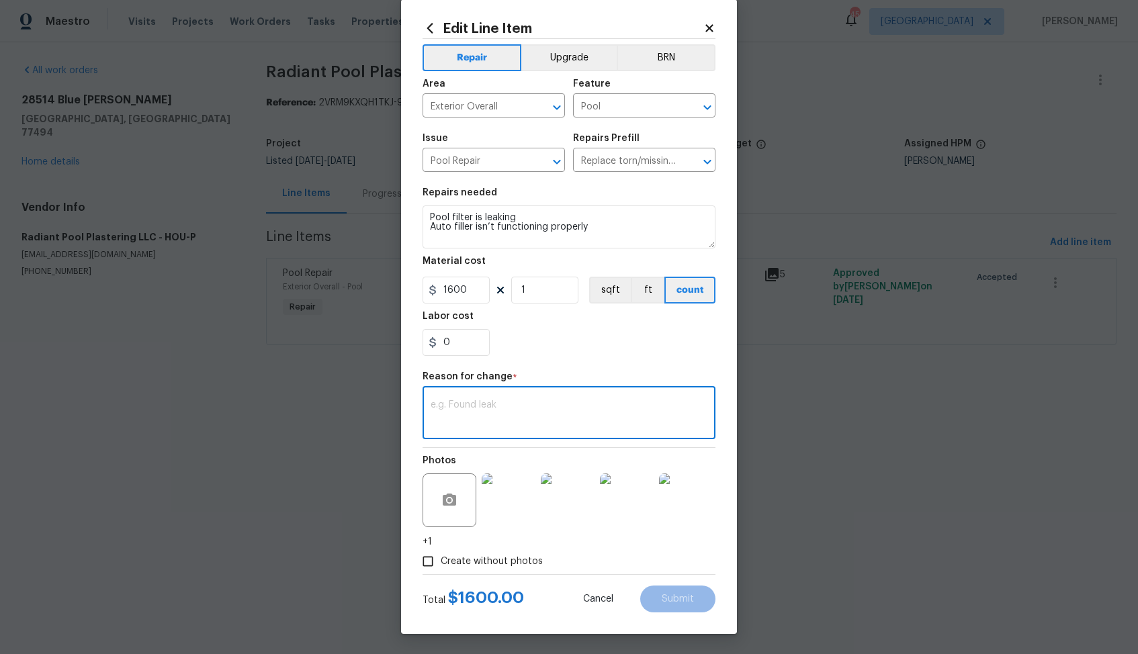
click at [510, 402] on textarea at bounding box center [569, 414] width 277 height 28
paste textarea "(AM) Updated cost per BR team approval."
type textarea "(AM) Updated cost per BR team approval."
click at [683, 603] on span "Submit" at bounding box center [678, 600] width 32 height 10
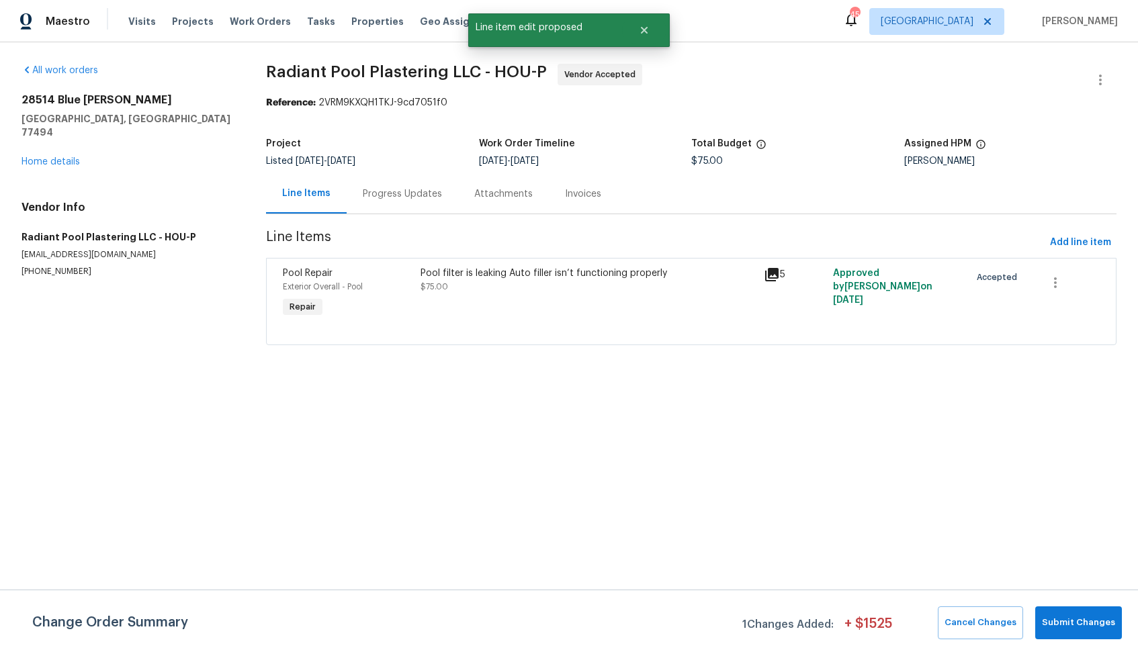
scroll to position [0, 0]
click at [1064, 623] on span "Submit Changes" at bounding box center [1078, 622] width 73 height 15
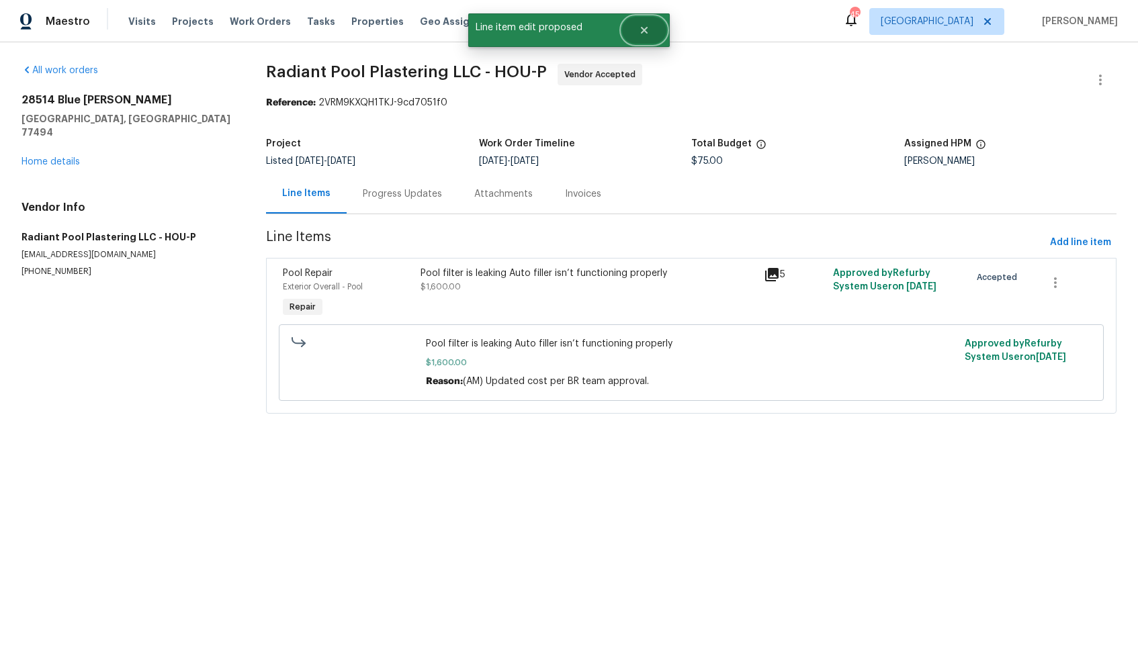
click at [642, 20] on button "Close" at bounding box center [644, 30] width 44 height 27
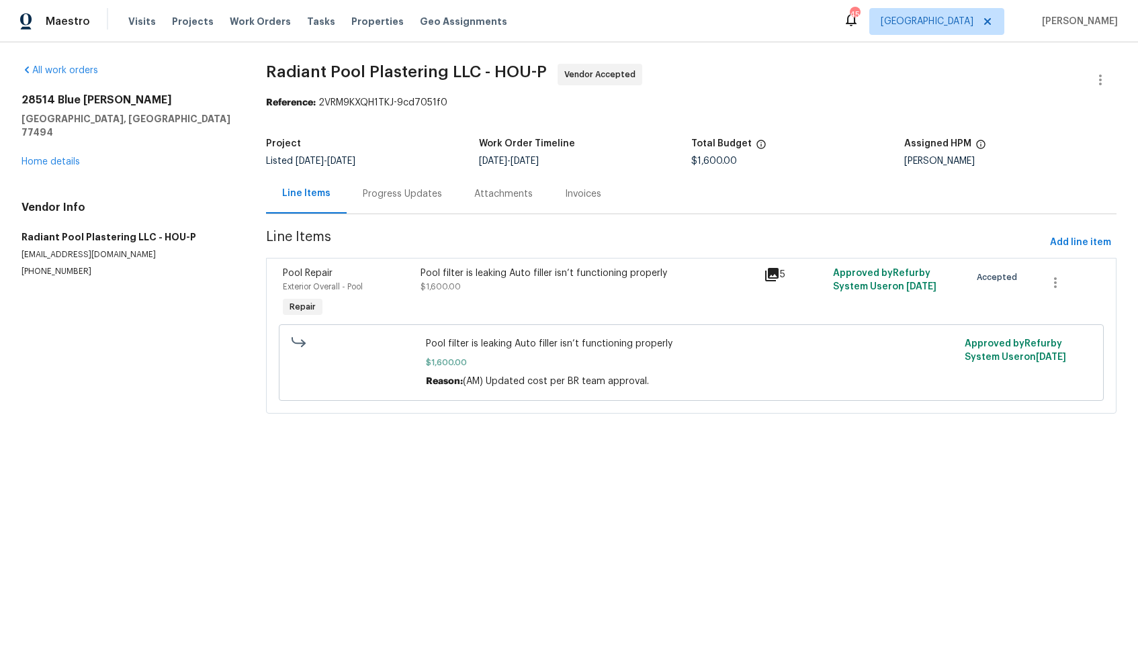
click at [402, 202] on div "Progress Updates" at bounding box center [403, 194] width 112 height 40
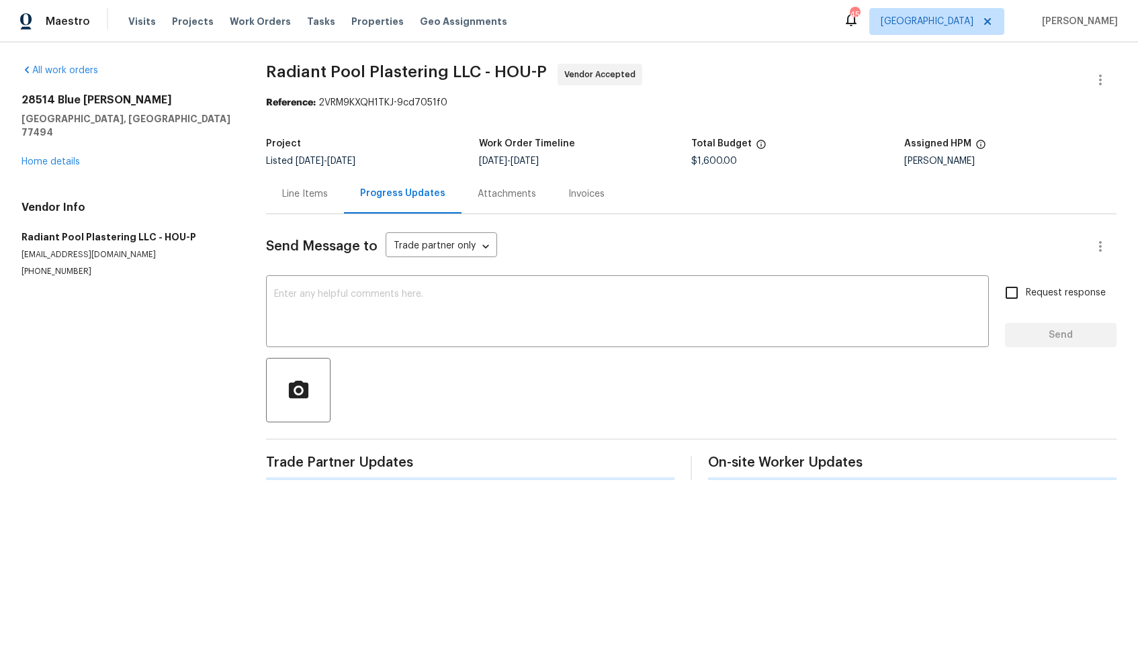
click at [402, 202] on div "Progress Updates" at bounding box center [403, 194] width 118 height 40
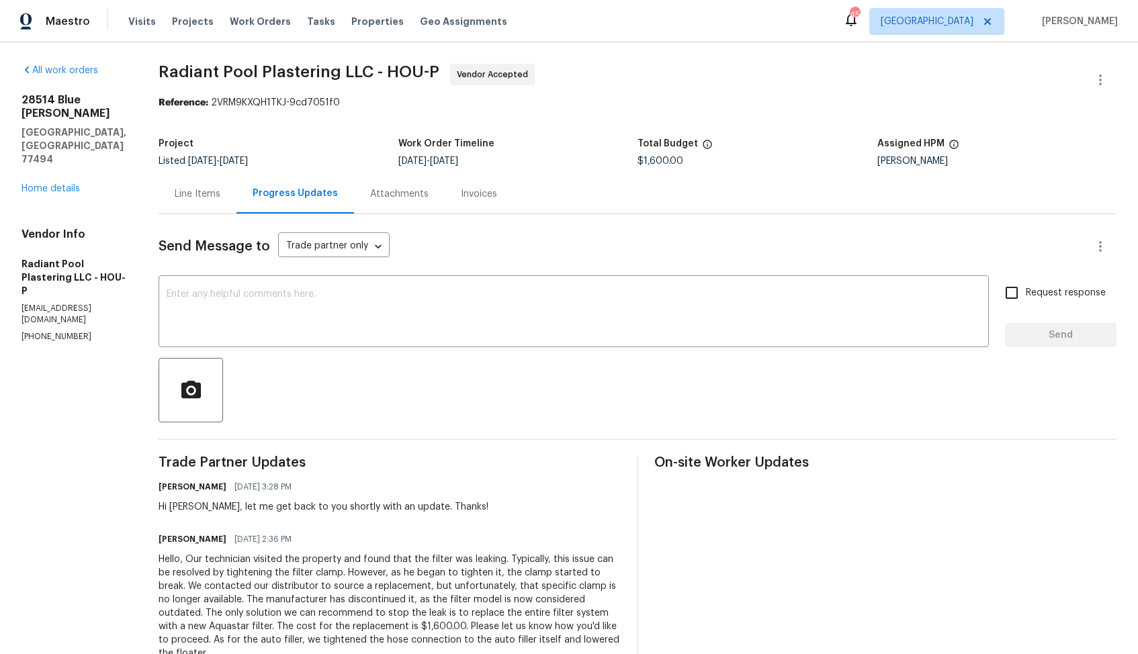
click at [218, 203] on div "Line Items" at bounding box center [198, 194] width 78 height 40
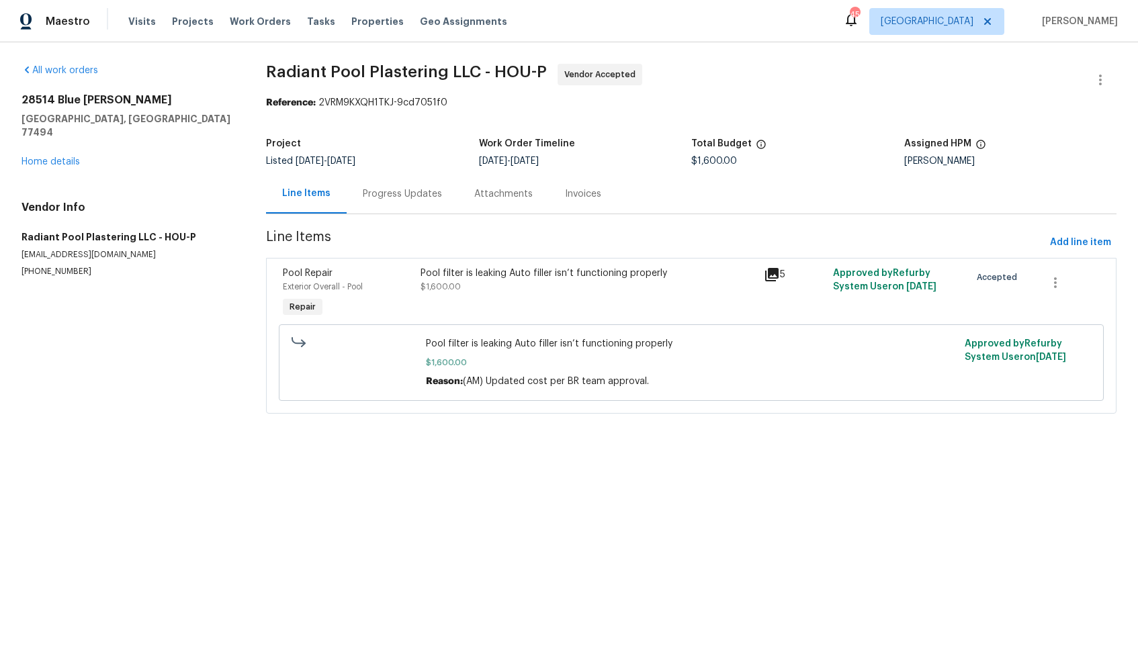
click at [381, 200] on div "Progress Updates" at bounding box center [402, 193] width 79 height 13
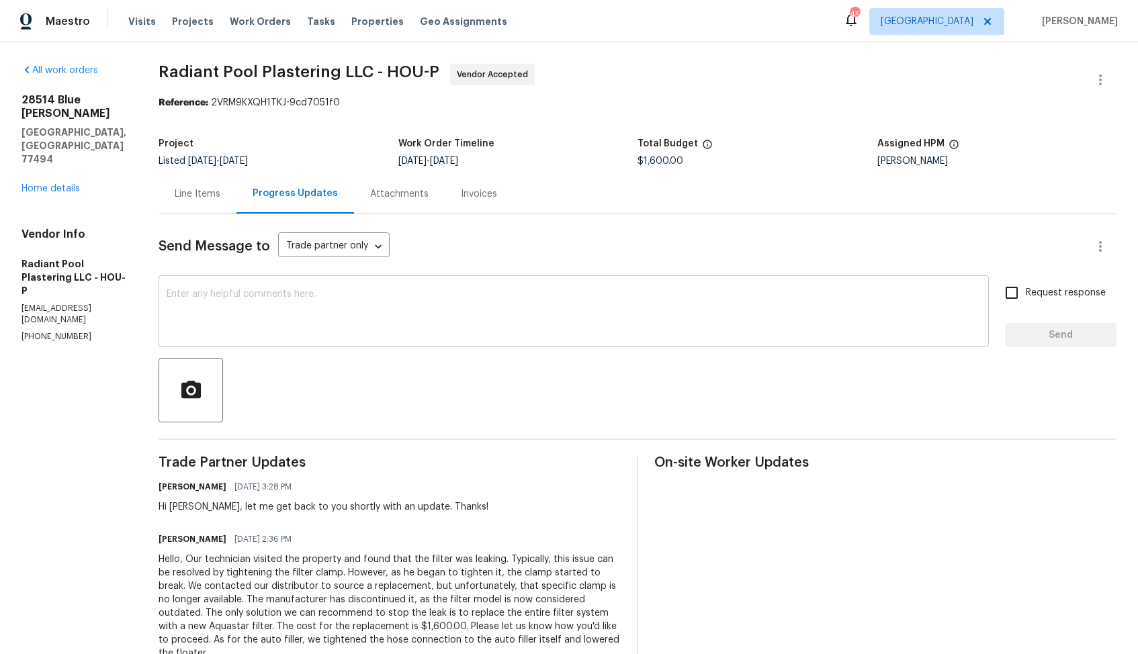
click at [499, 308] on textarea at bounding box center [574, 313] width 814 height 47
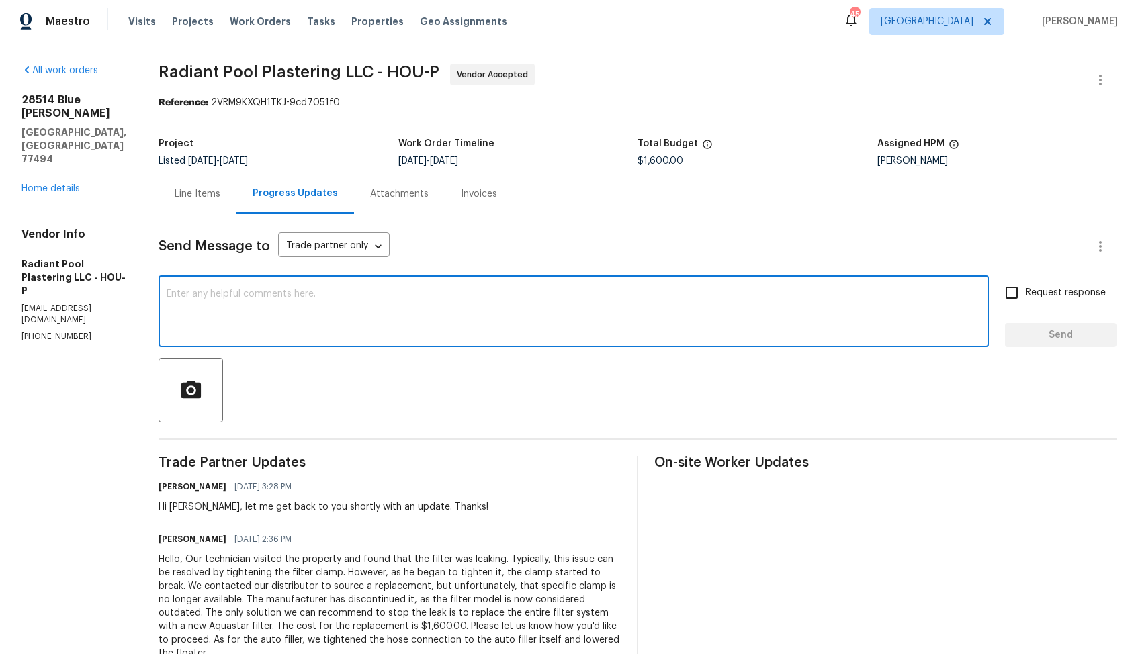
click at [198, 507] on div "Hi [PERSON_NAME], let me get back to you shortly with an update. Thanks!" at bounding box center [324, 507] width 330 height 13
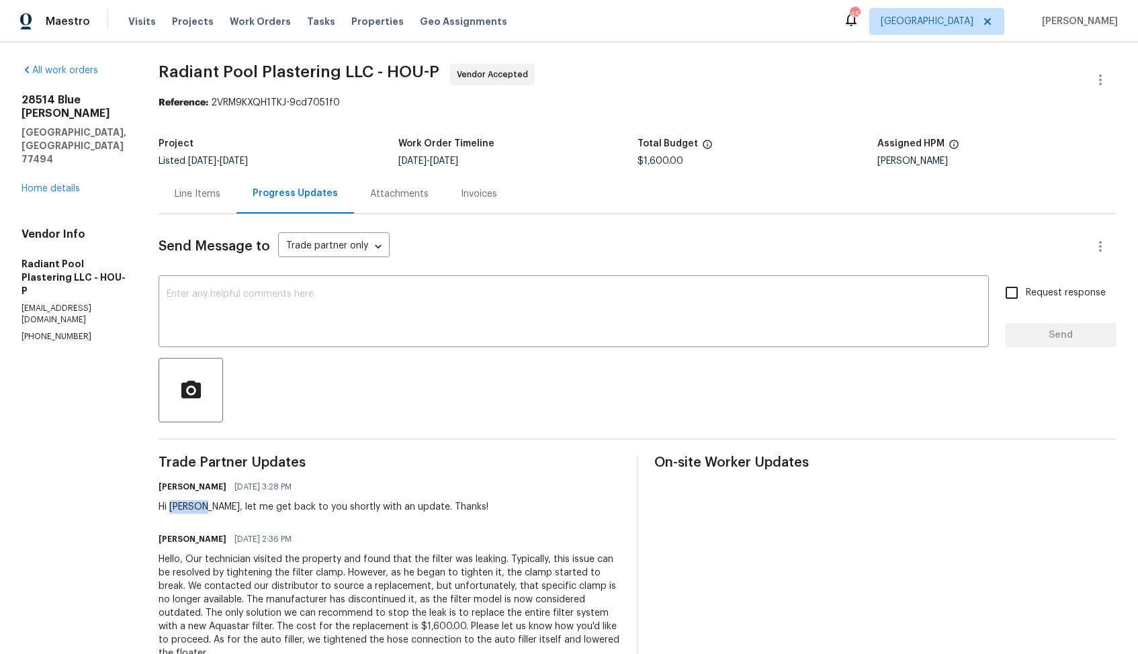
copy div "Marisal"
click at [373, 337] on textarea at bounding box center [574, 313] width 814 height 47
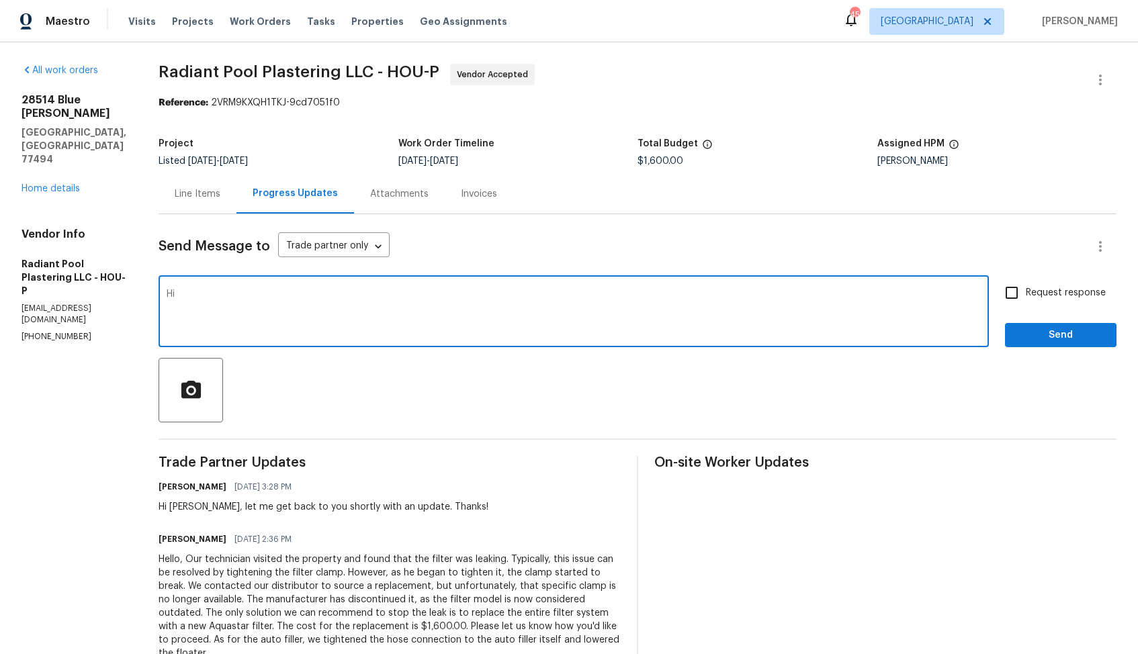
paste textarea "Marisal"
type textarea "Hi [PERSON_NAME], the cost has been approved and updated. Kindly proceed with t…"
click at [1012, 286] on input "Request response" at bounding box center [1012, 293] width 28 height 28
checkbox input "true"
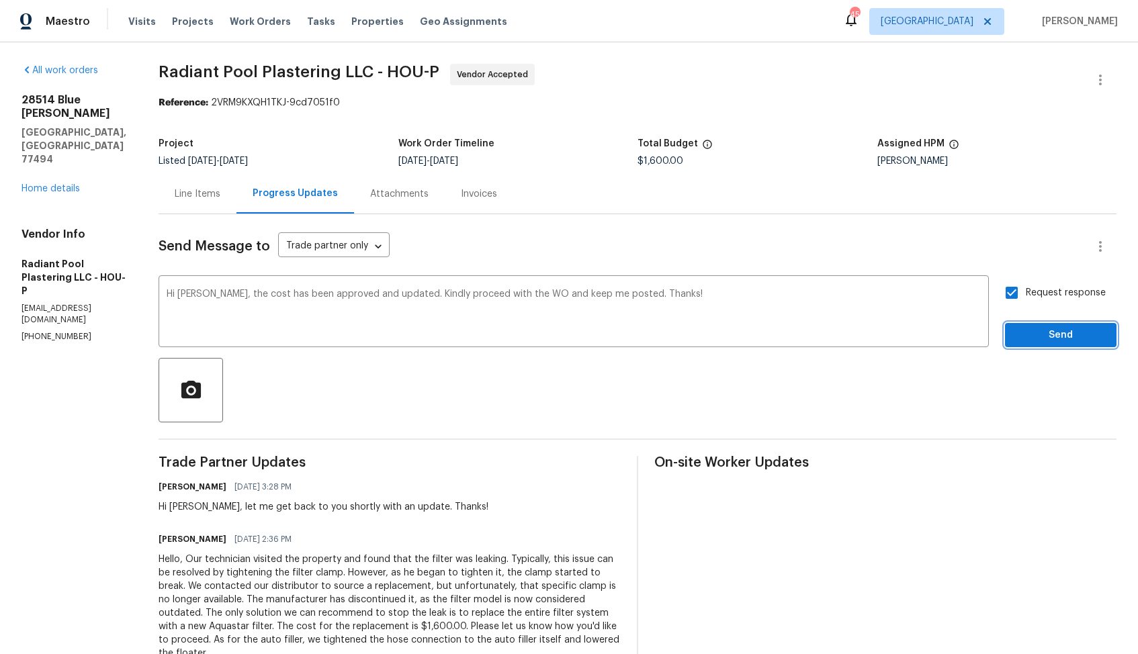
click at [1034, 338] on span "Send" at bounding box center [1061, 335] width 90 height 17
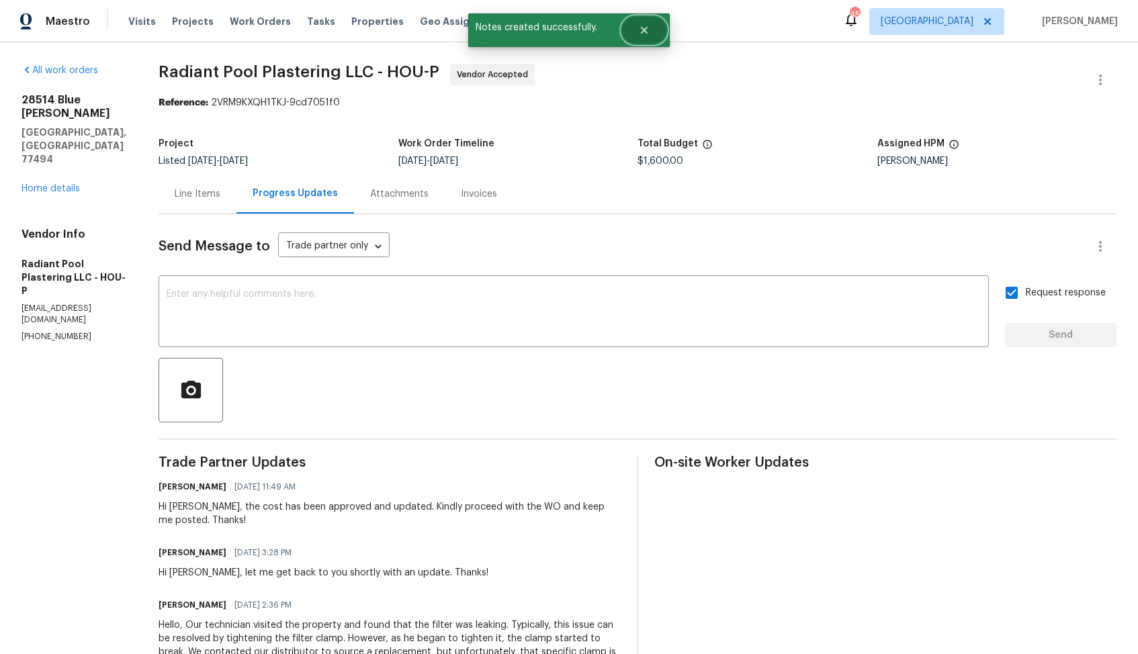
click at [642, 33] on icon "Close" at bounding box center [644, 30] width 7 height 7
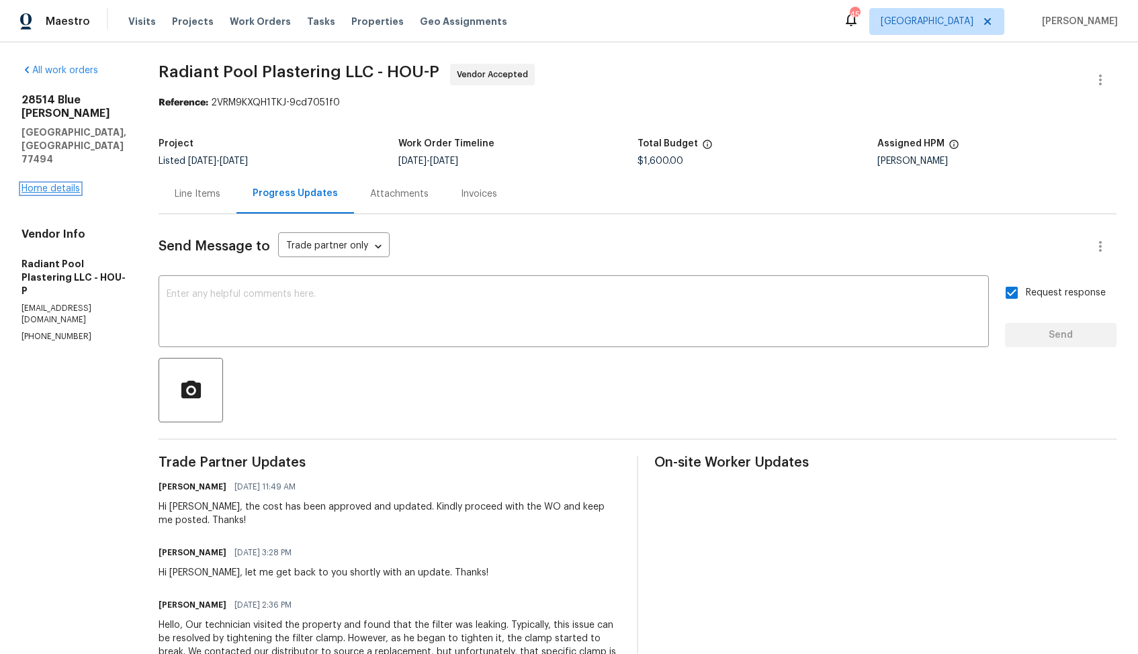
click at [50, 184] on link "Home details" at bounding box center [50, 188] width 58 height 9
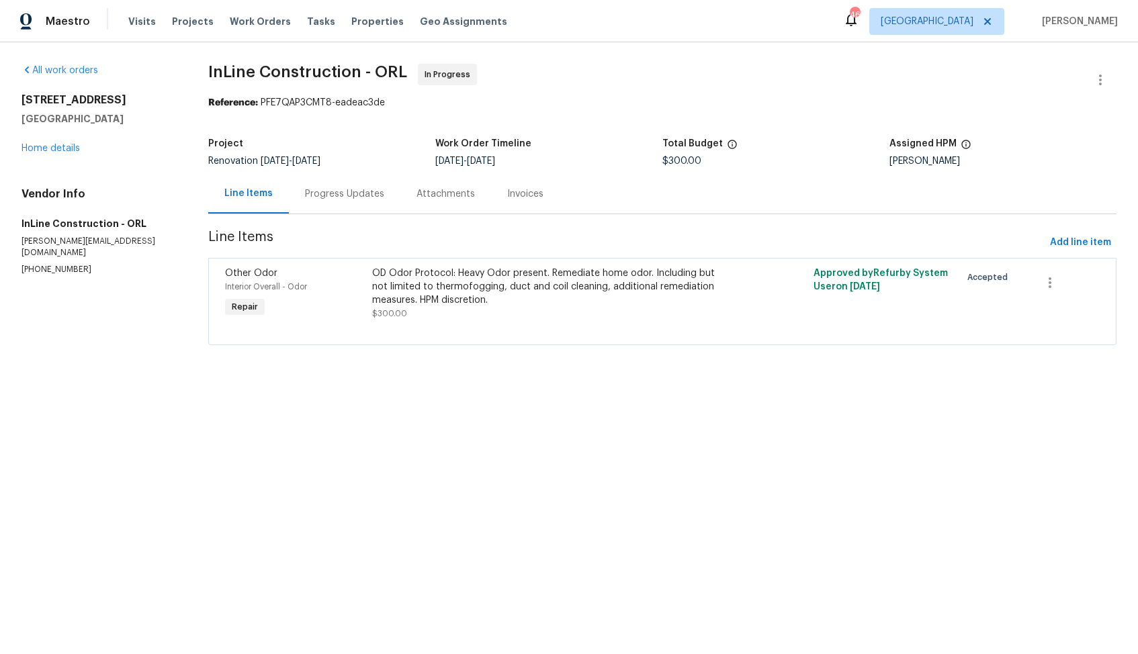
click at [328, 190] on div "Progress Updates" at bounding box center [344, 193] width 79 height 13
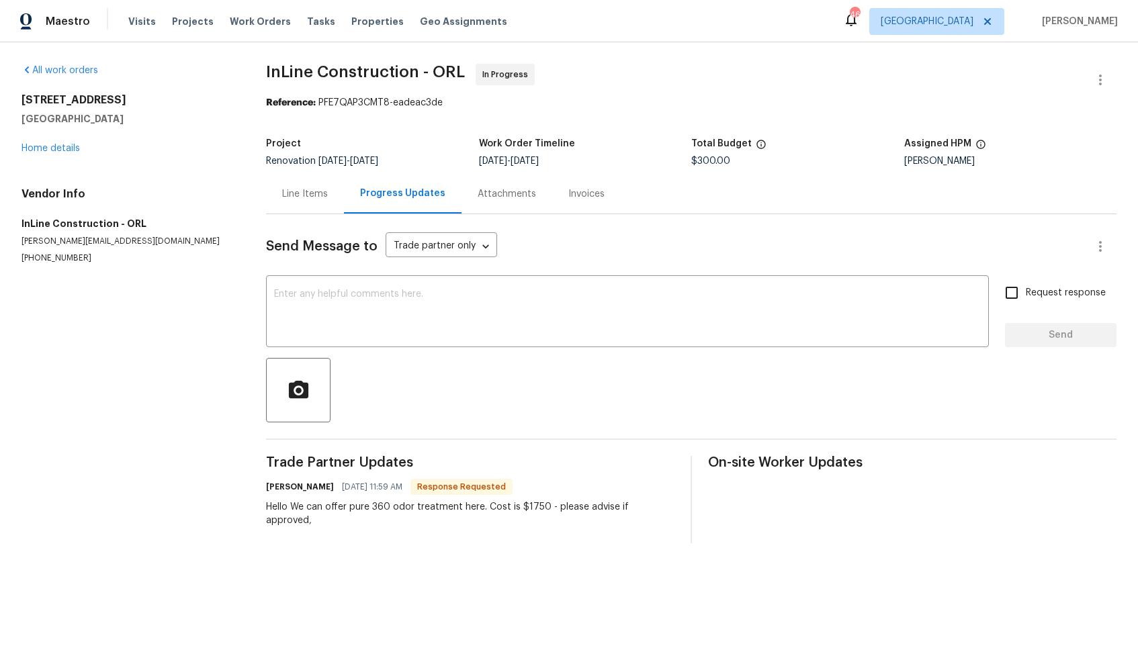
click at [296, 200] on div "Line Items" at bounding box center [305, 193] width 46 height 13
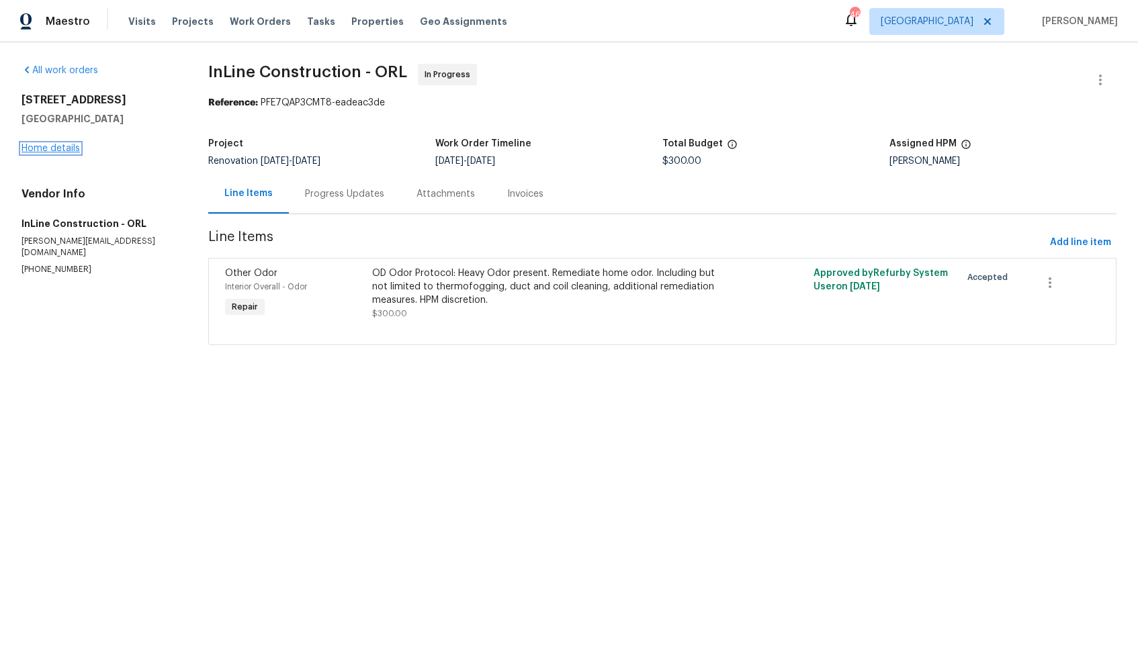
click at [67, 145] on link "Home details" at bounding box center [50, 148] width 58 height 9
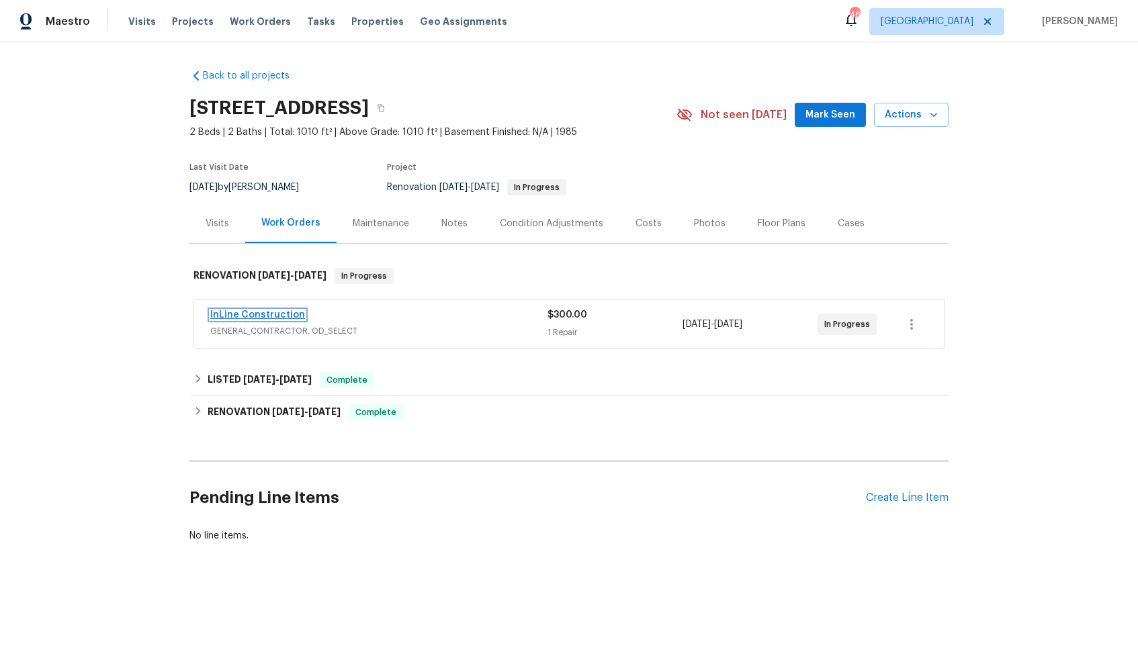
click at [274, 320] on link "InLine Construction" at bounding box center [257, 314] width 95 height 9
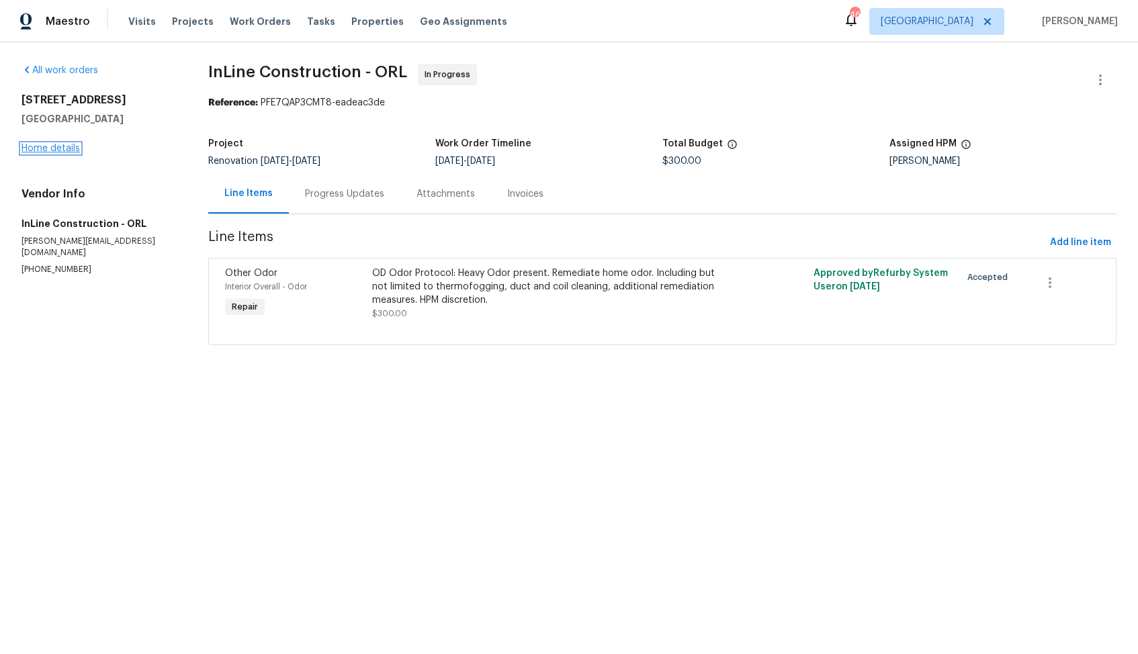
click at [50, 152] on link "Home details" at bounding box center [50, 148] width 58 height 9
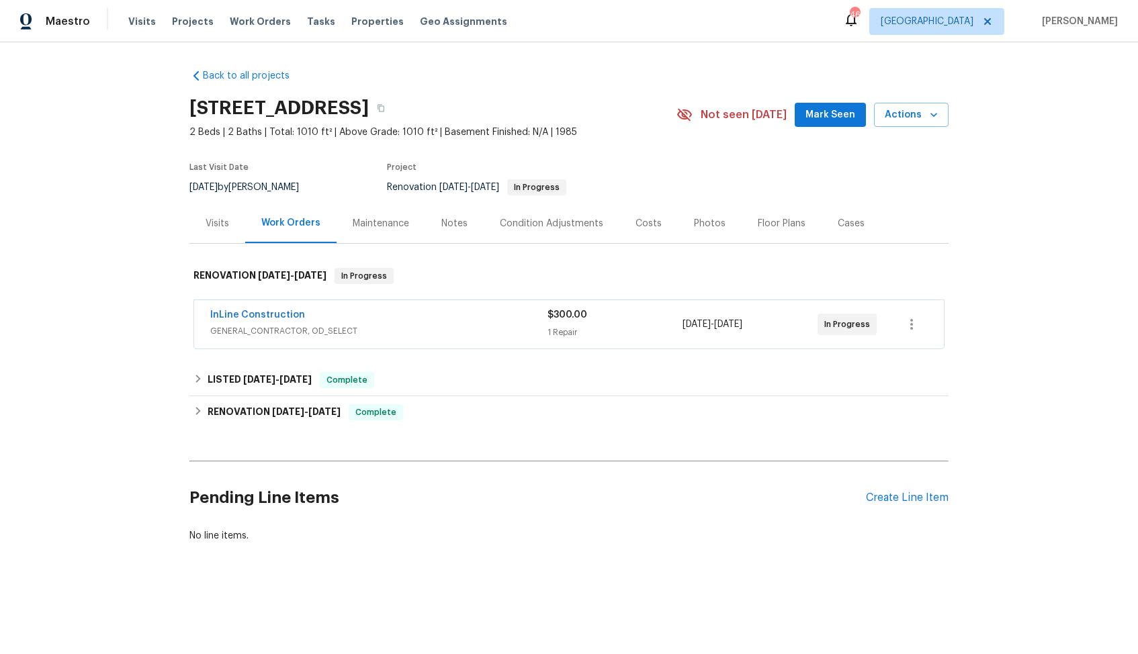
click at [211, 243] on div "Visits" at bounding box center [217, 224] width 56 height 40
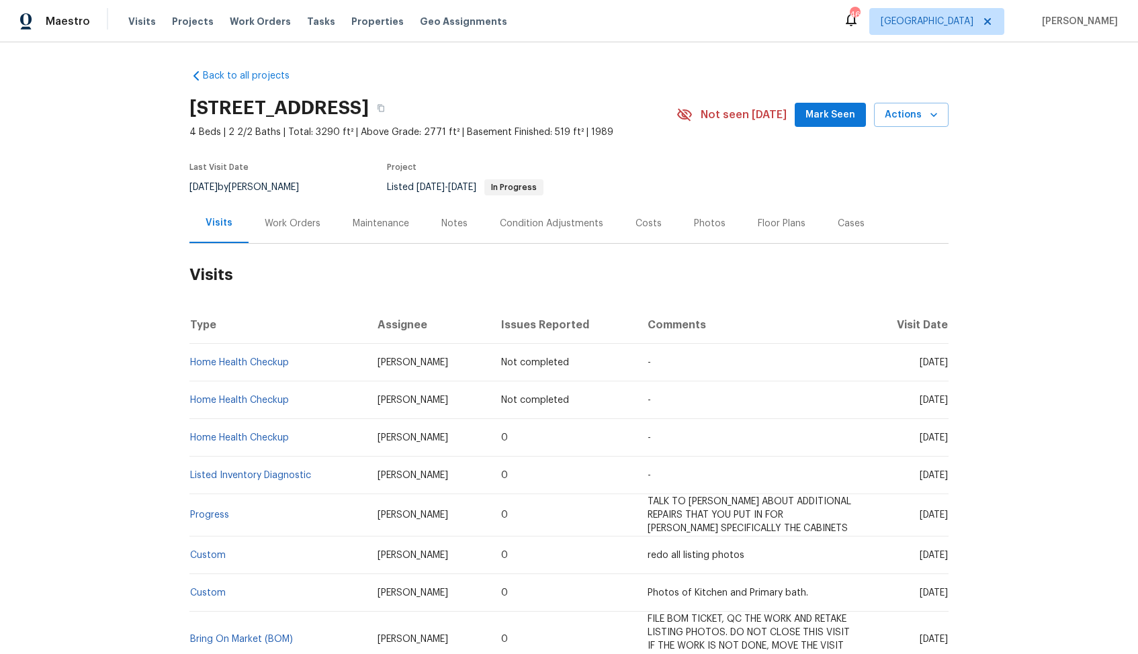
click at [288, 222] on div "Work Orders" at bounding box center [293, 223] width 56 height 13
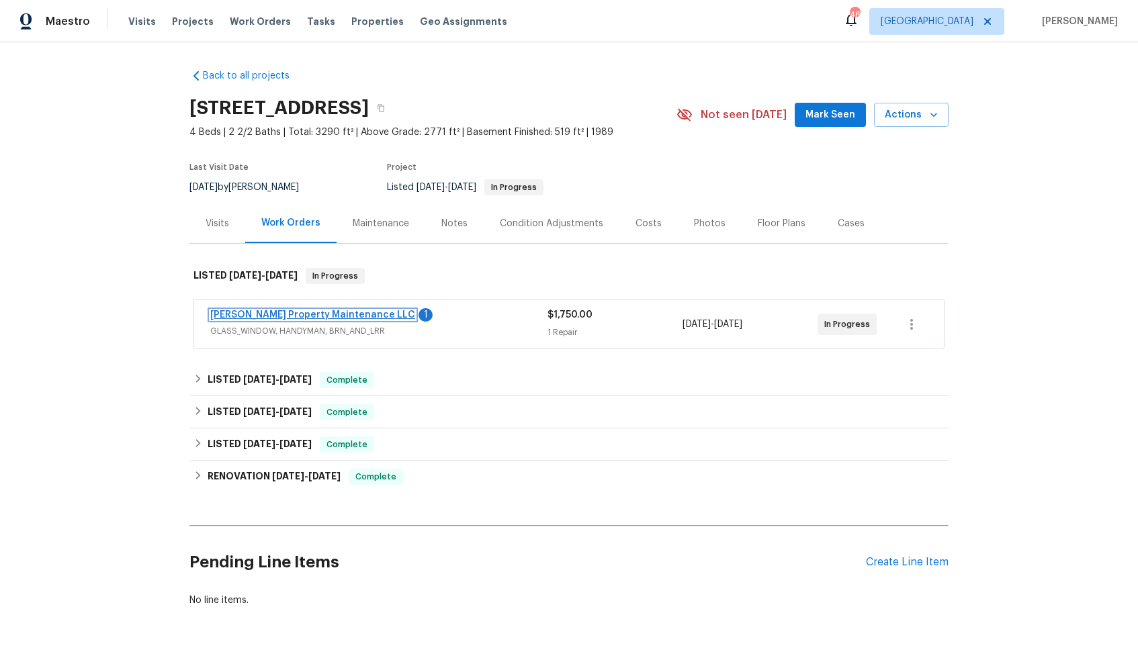
click at [257, 315] on link "[PERSON_NAME] Property Maintenance LLC" at bounding box center [312, 314] width 205 height 9
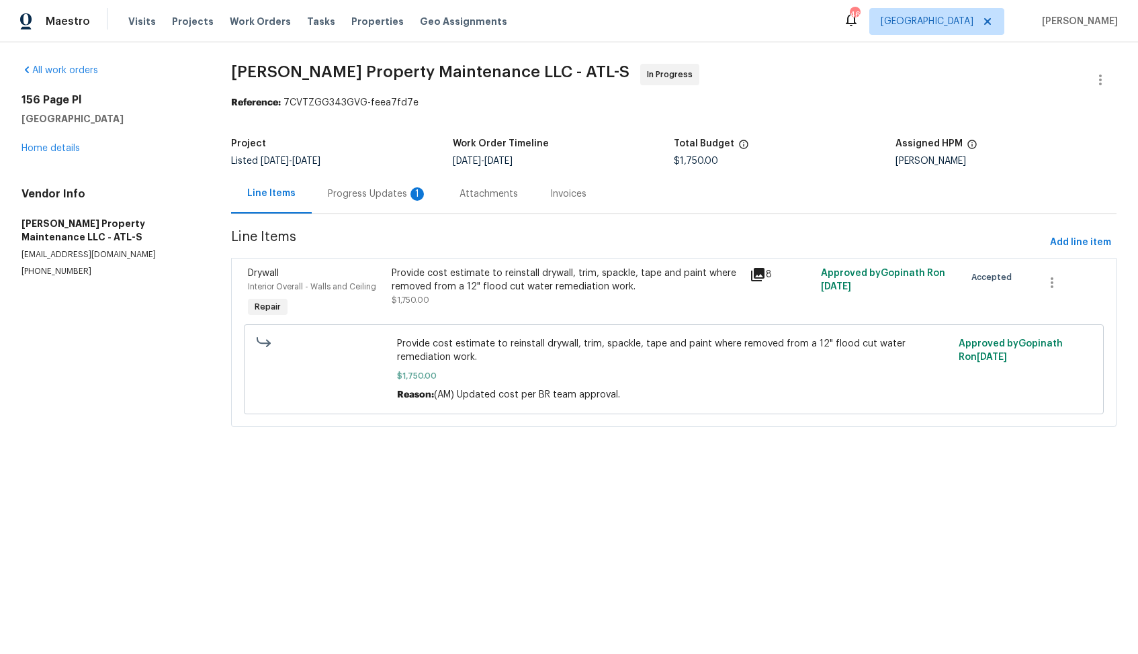
click at [376, 193] on div "Progress Updates 1" at bounding box center [377, 193] width 99 height 13
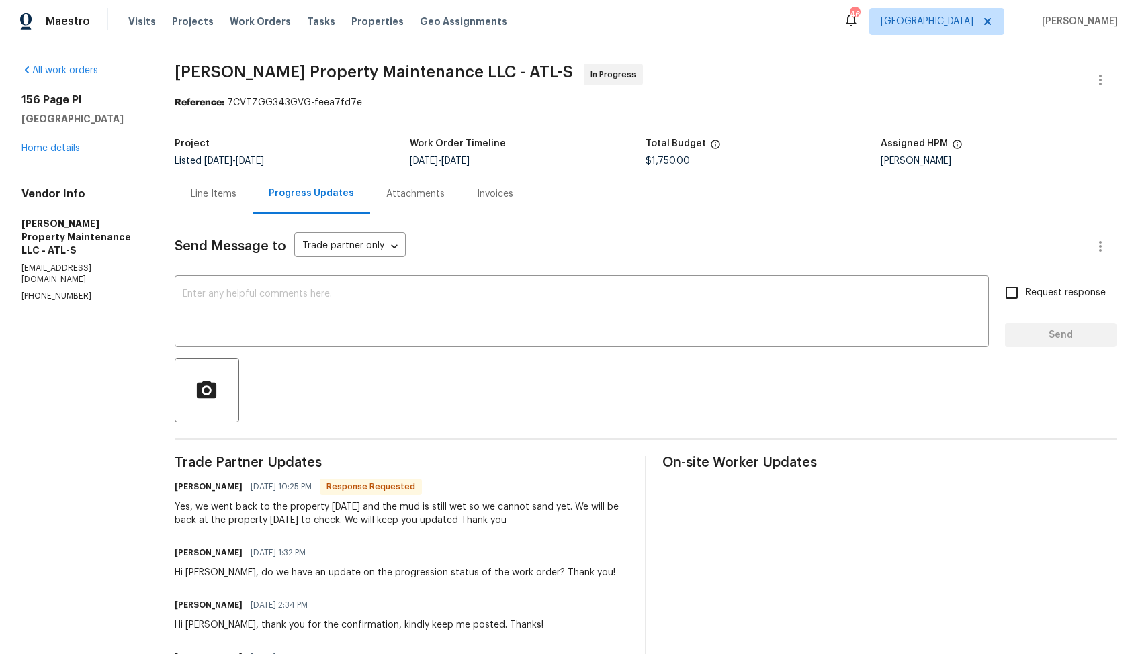
scroll to position [157, 0]
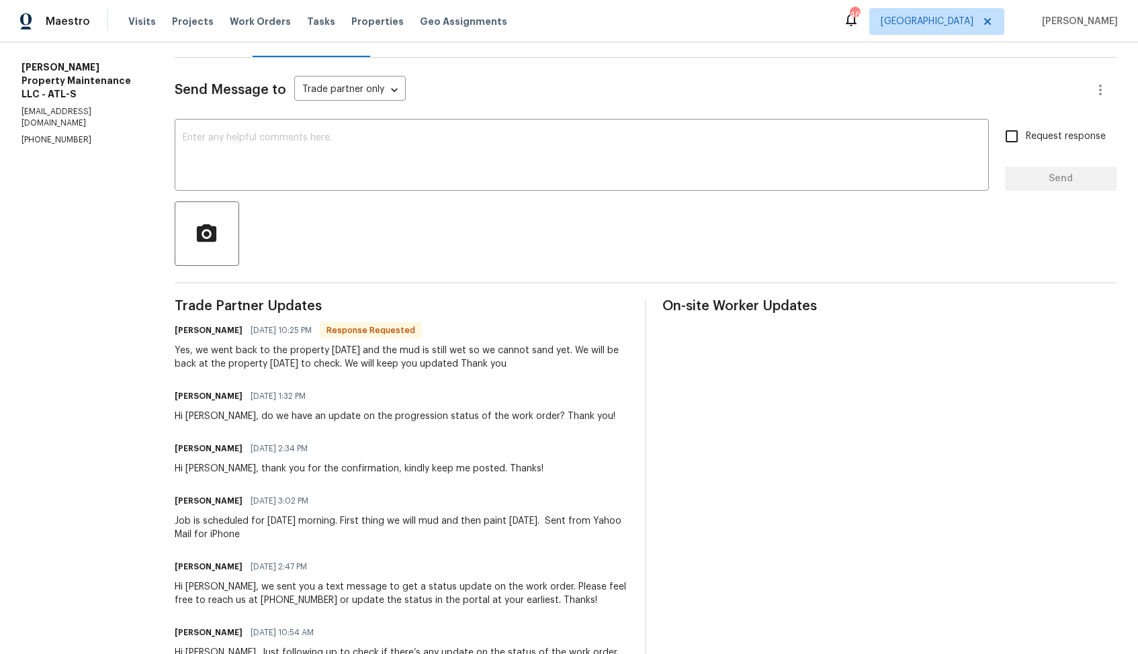
click at [187, 334] on h6 "[PERSON_NAME]" at bounding box center [209, 330] width 68 height 13
copy h6 "[PERSON_NAME]"
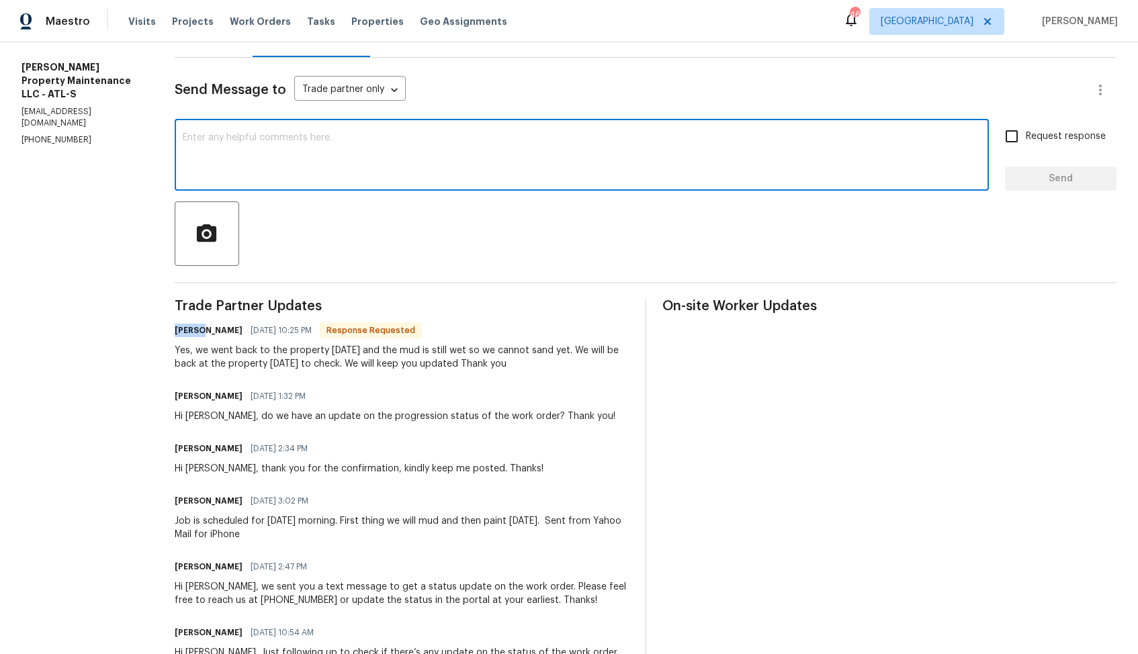
click at [424, 162] on textarea at bounding box center [582, 156] width 798 height 47
paste textarea "[PERSON_NAME]"
click at [273, 141] on textarea "Hey [PERSON_NAME], thank yoou so much for the update." at bounding box center [582, 156] width 798 height 47
click at [422, 140] on textarea "Hey [PERSON_NAME], thank you so much for the update." at bounding box center [582, 156] width 798 height 47
click at [388, 140] on textarea "Hey [PERSON_NAME], thank you so much for the update. Keep me posted. Thanks!" at bounding box center [582, 156] width 798 height 47
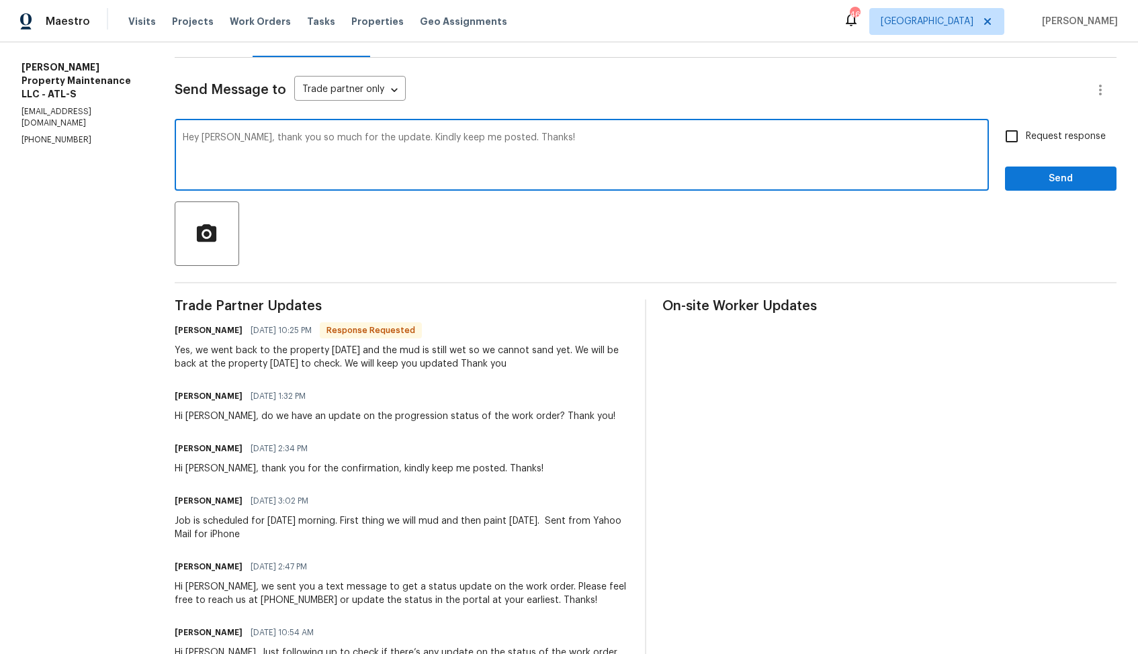
click at [601, 137] on textarea "Hey [PERSON_NAME], thank you so much for the update. Kindly keep me posted. Tha…" at bounding box center [582, 156] width 798 height 47
type textarea "Hey [PERSON_NAME], thank you so much for the update. Kindly keep me posted. Tha…"
click at [1020, 133] on input "Request response" at bounding box center [1012, 136] width 28 height 28
checkbox input "true"
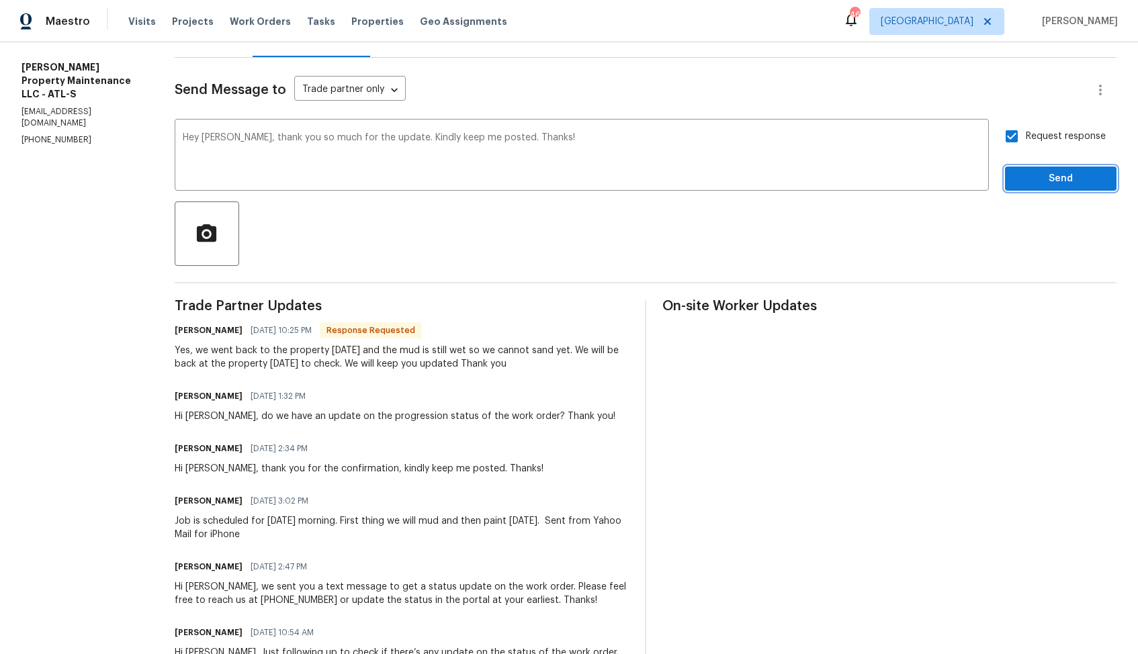
click at [1034, 177] on span "Send" at bounding box center [1061, 179] width 90 height 17
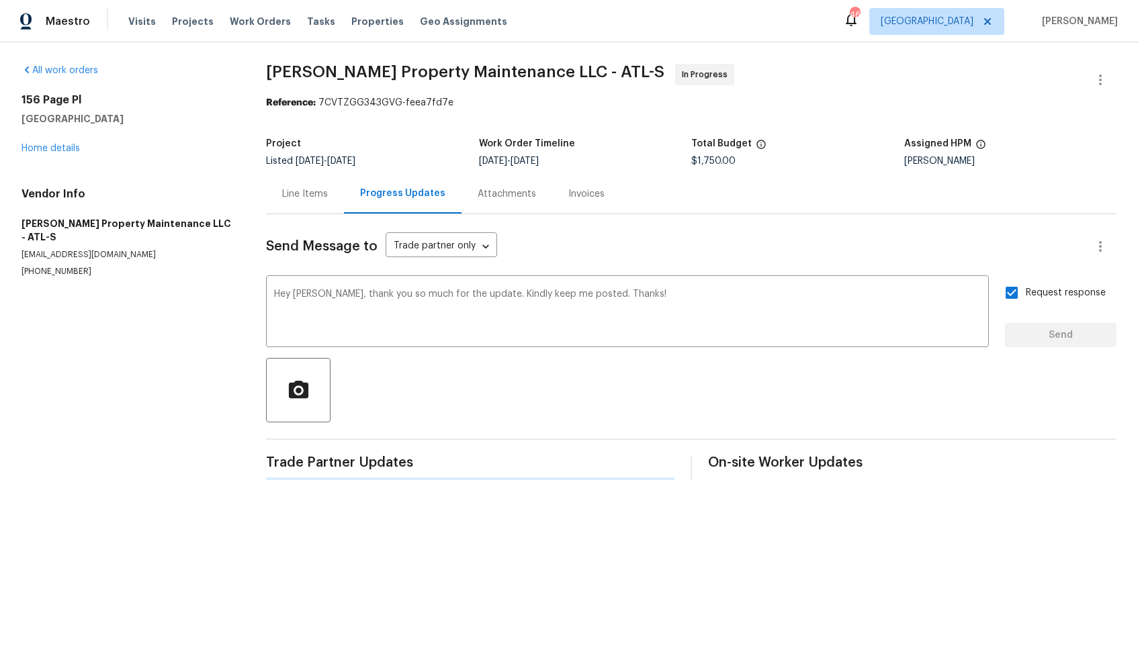
scroll to position [0, 0]
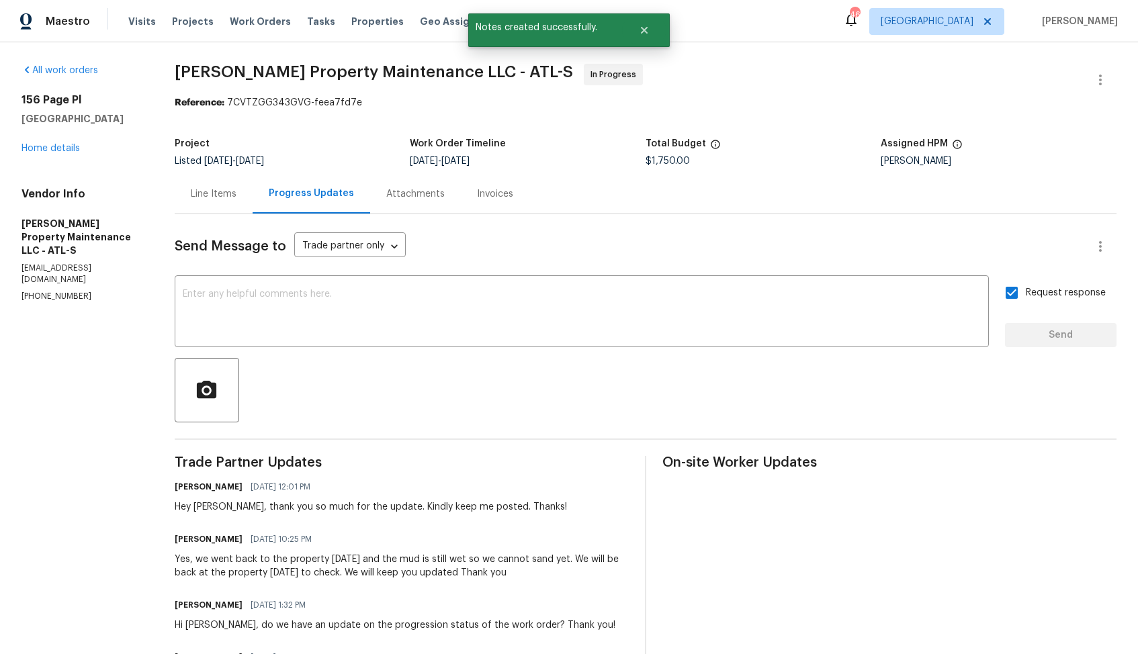
click at [307, 560] on div "Yes, we went back to the property [DATE] and the mud is still wet so we cannot …" at bounding box center [402, 566] width 454 height 27
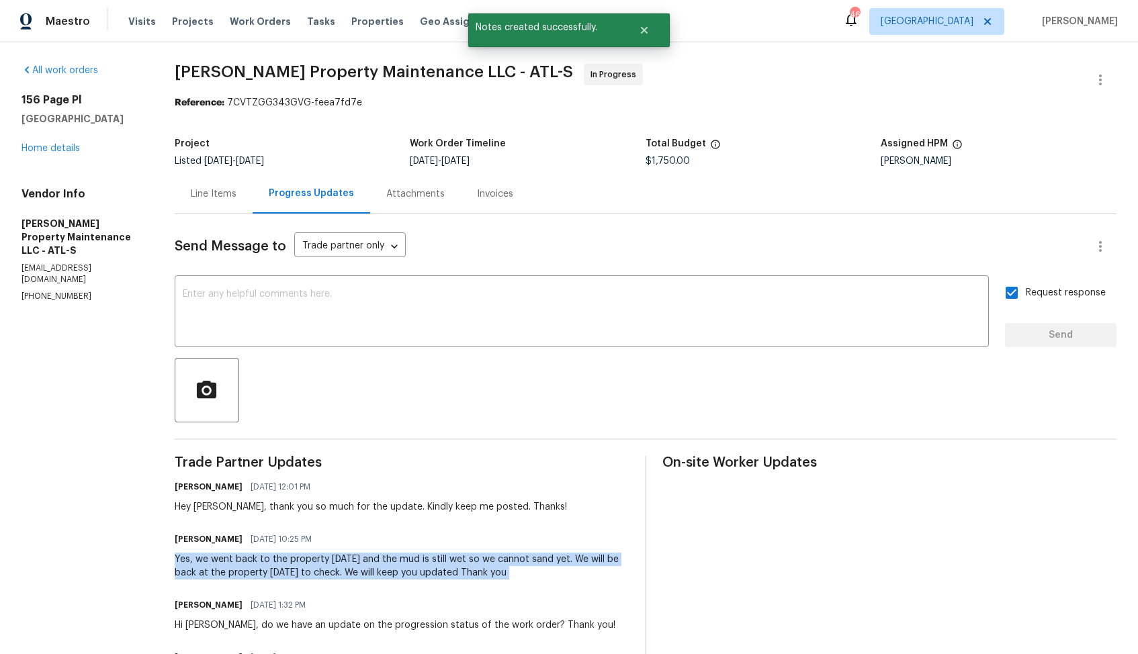
copy div "Yes, we went back to the property [DATE] and the mud is still wet so we cannot …"
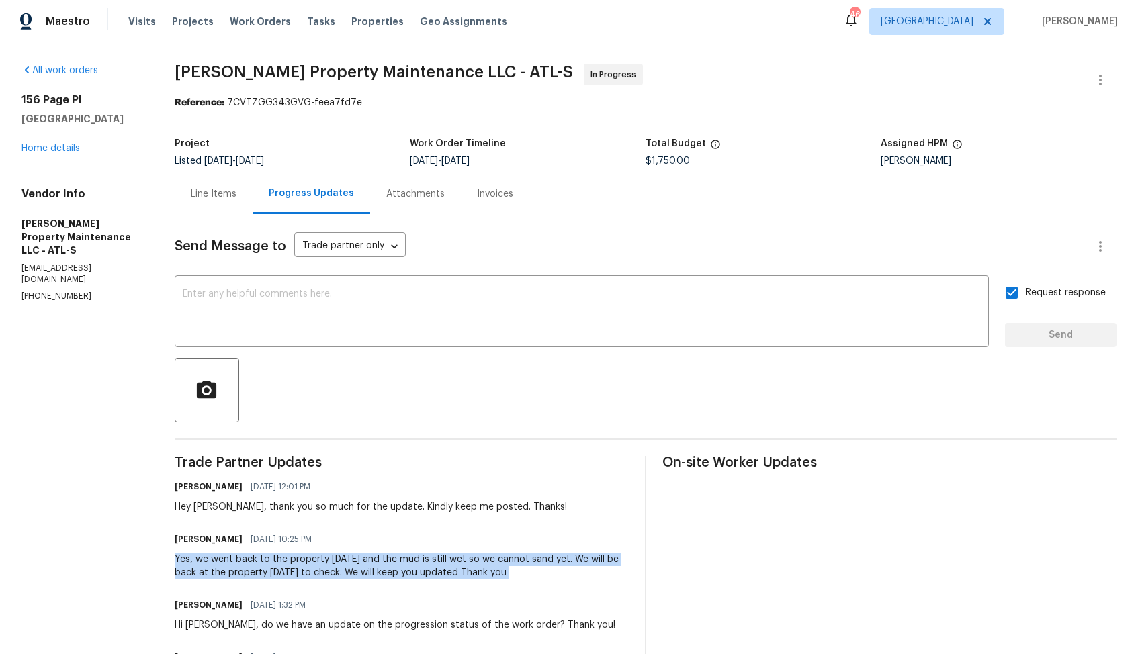
click at [576, 171] on div "Project Listed [DATE] - [DATE] Work Order Timeline [DATE] - [DATE] Total Budget…" at bounding box center [646, 152] width 942 height 43
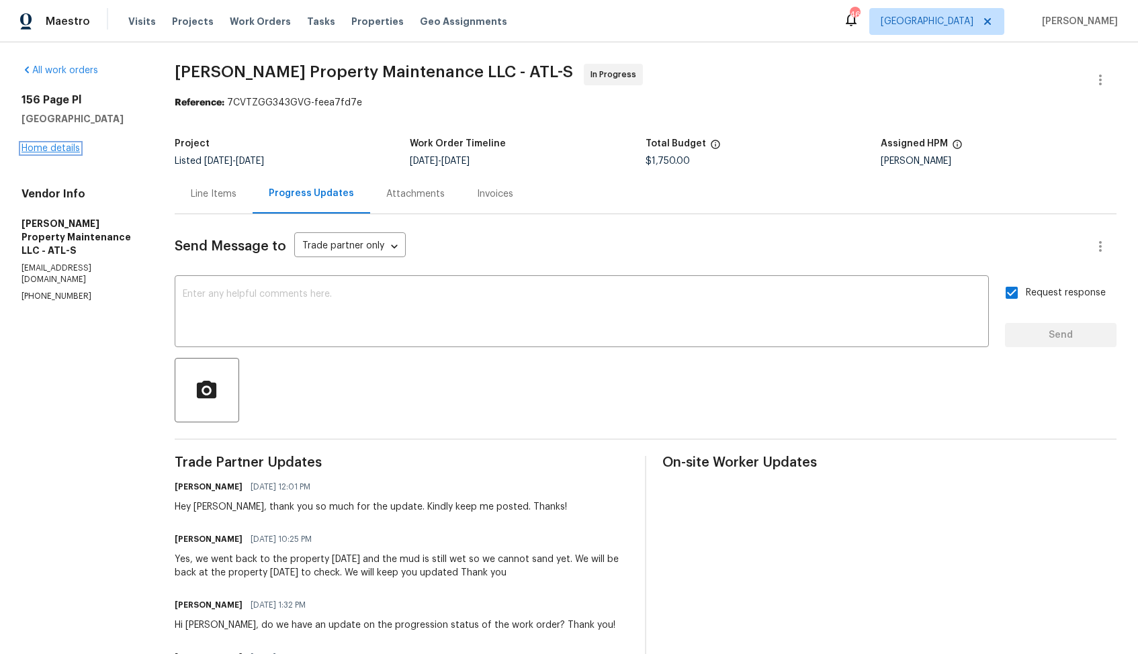
click at [63, 148] on link "Home details" at bounding box center [50, 148] width 58 height 9
